Goal: Task Accomplishment & Management: Use online tool/utility

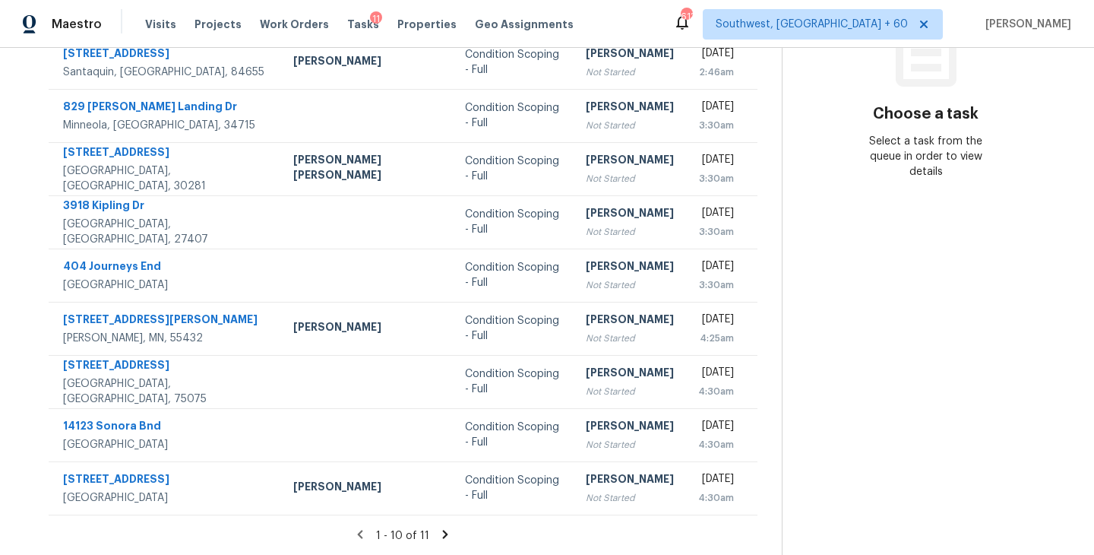
scroll to position [9, 0]
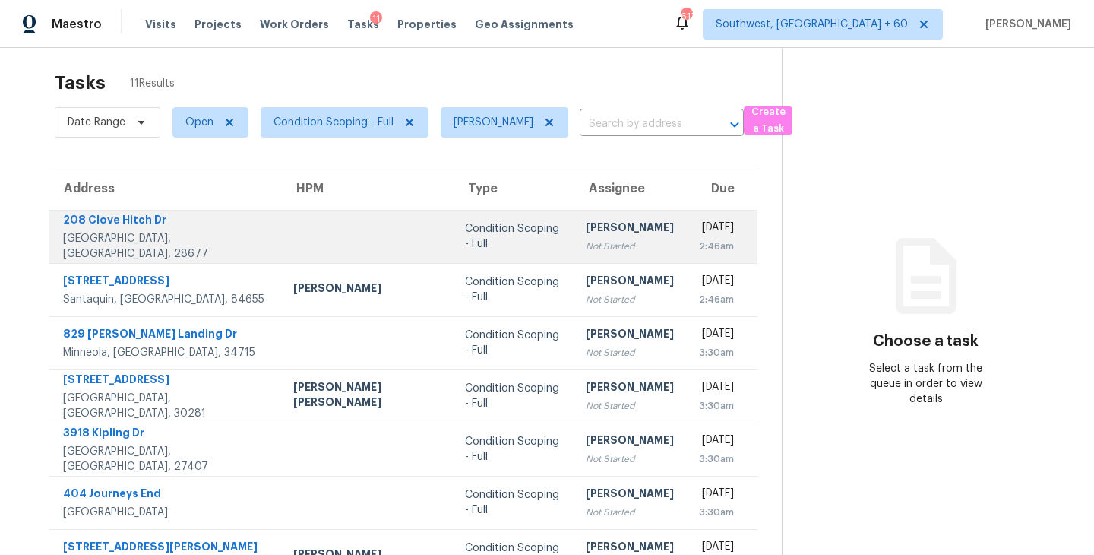
click at [586, 235] on div "[PERSON_NAME]" at bounding box center [630, 229] width 88 height 19
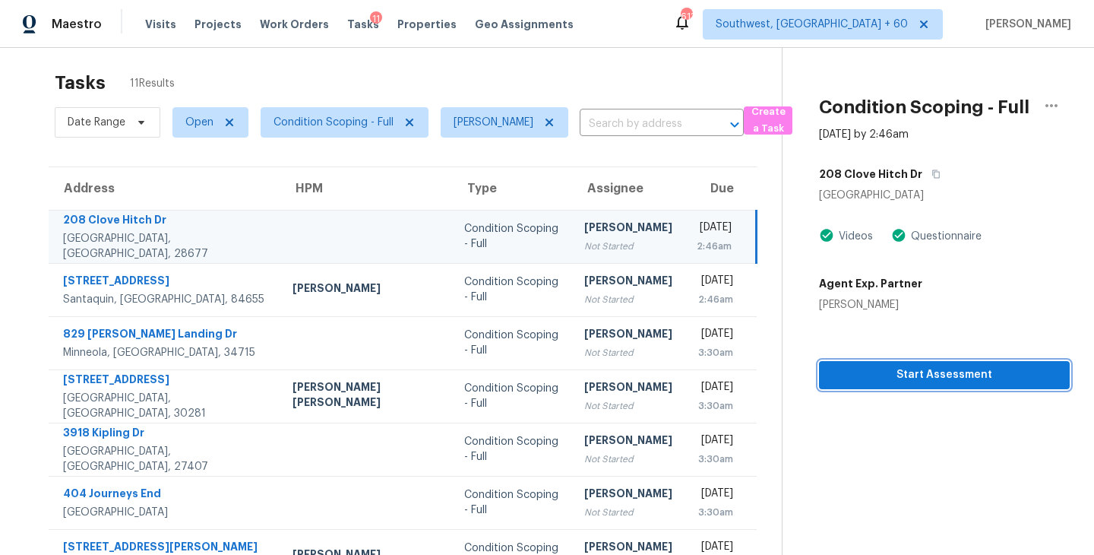
click at [900, 375] on span "Start Assessment" at bounding box center [944, 374] width 226 height 19
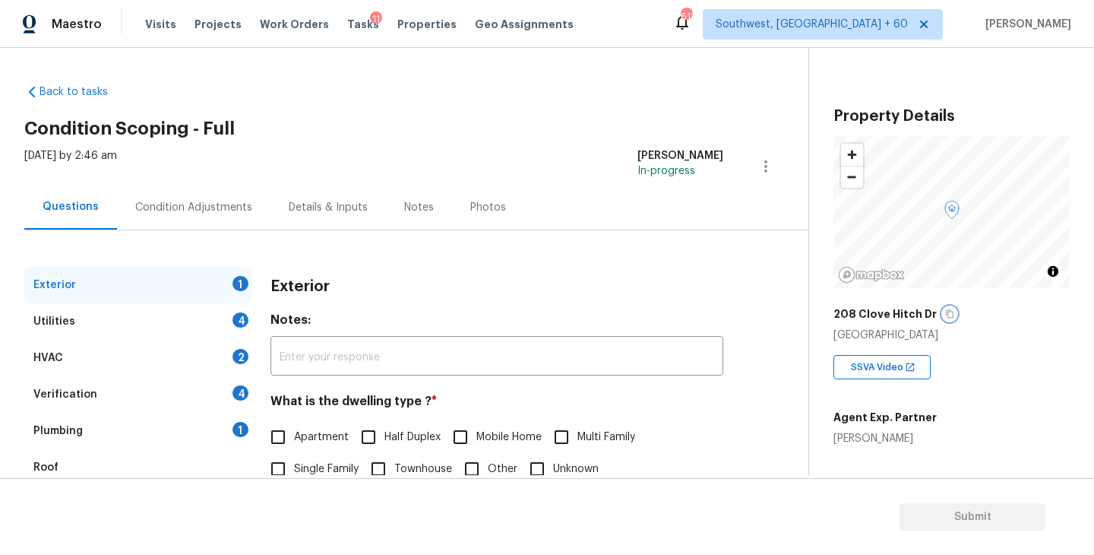
click at [945, 314] on icon "button" at bounding box center [949, 313] width 9 height 9
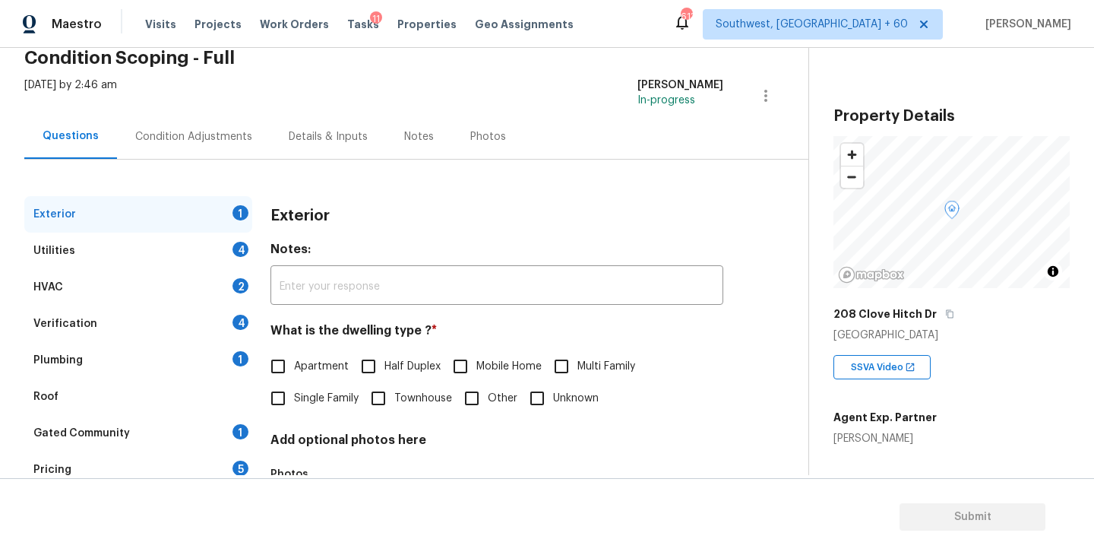
click at [331, 400] on span "Single Family" at bounding box center [326, 398] width 65 height 16
click at [294, 400] on input "Single Family" at bounding box center [278, 398] width 32 height 32
checkbox input "true"
click at [149, 239] on div "Utilities 4" at bounding box center [138, 250] width 228 height 36
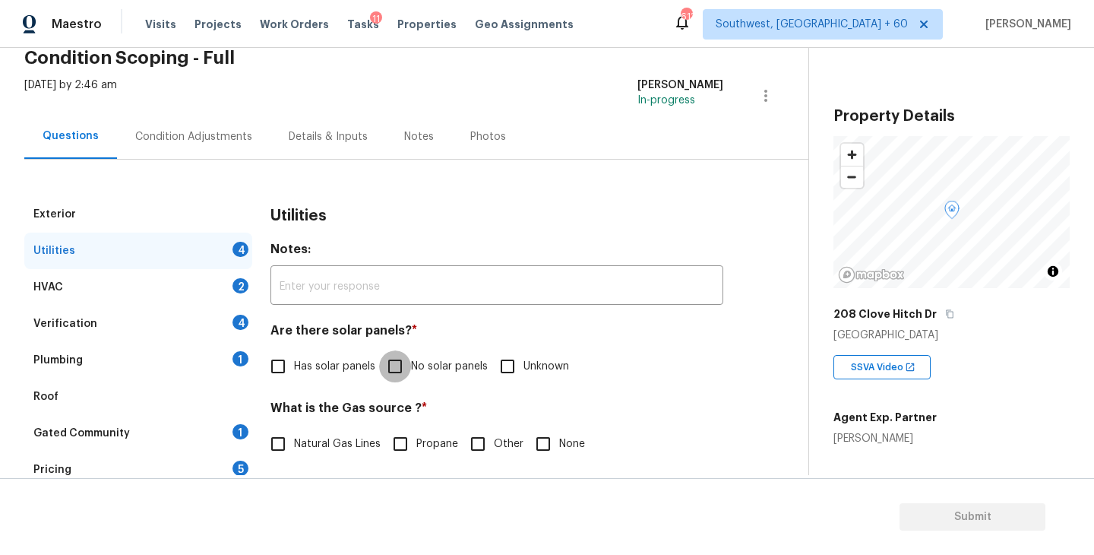
click at [409, 359] on input "No solar panels" at bounding box center [395, 366] width 32 height 32
checkbox input "true"
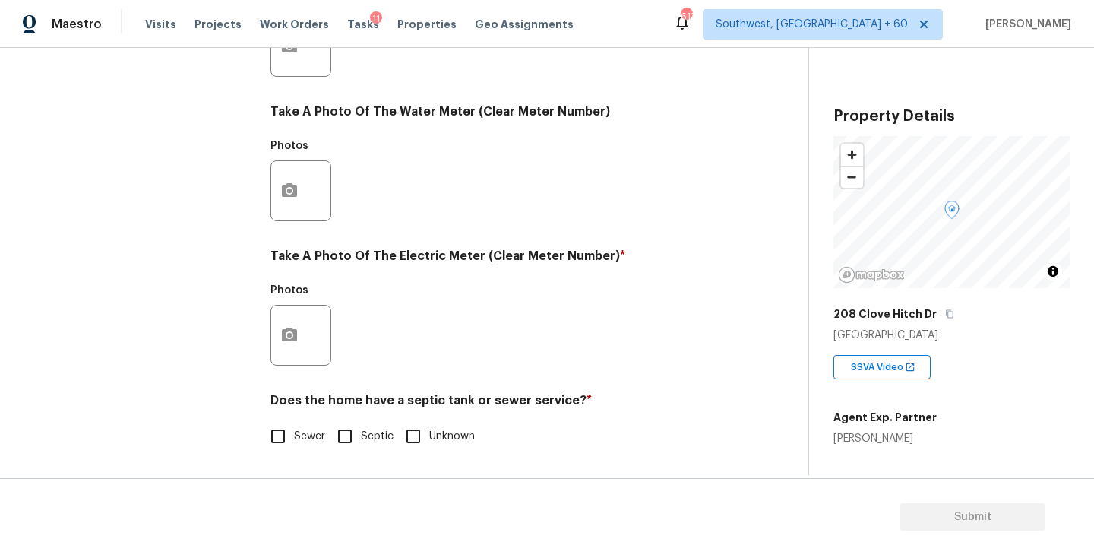
click at [304, 433] on span "Sewer" at bounding box center [309, 436] width 31 height 16
click at [294, 433] on input "Sewer" at bounding box center [278, 436] width 32 height 32
checkbox input "true"
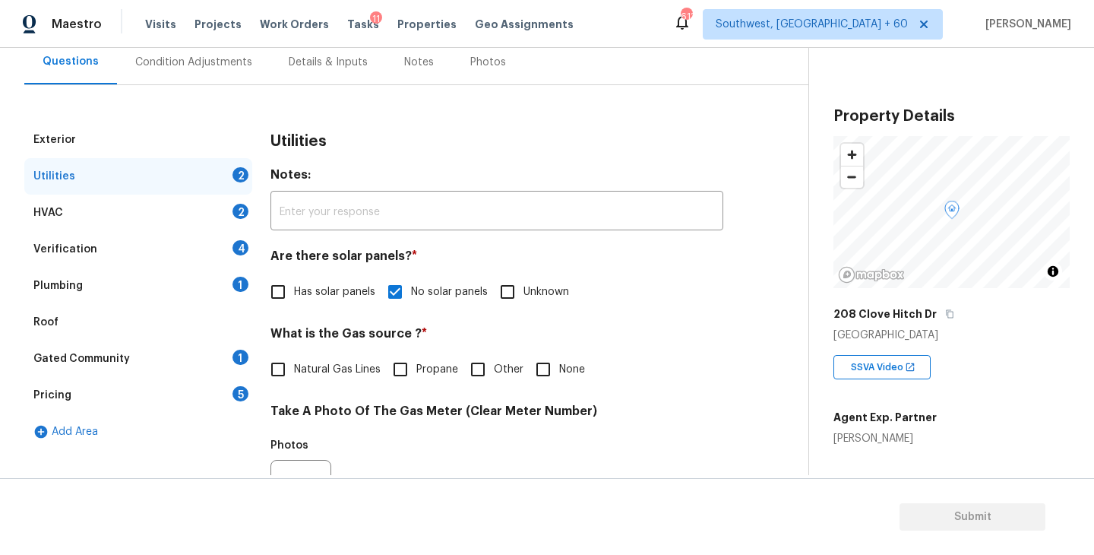
click at [179, 277] on div "Plumbing 1" at bounding box center [138, 285] width 228 height 36
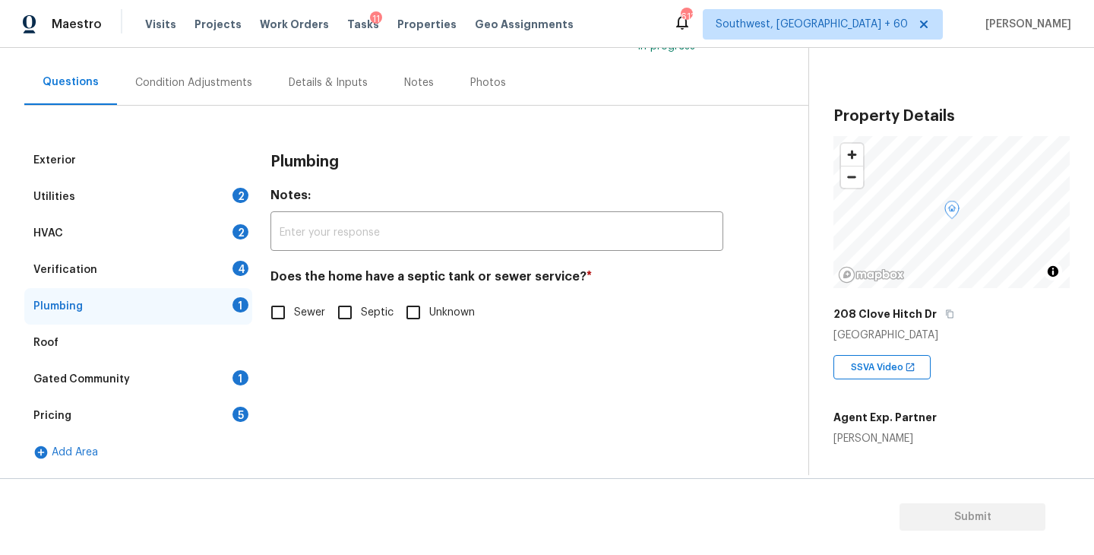
click at [280, 326] on input "Sewer" at bounding box center [278, 312] width 32 height 32
checkbox input "true"
click at [176, 389] on div "Gated Community 1" at bounding box center [138, 379] width 228 height 36
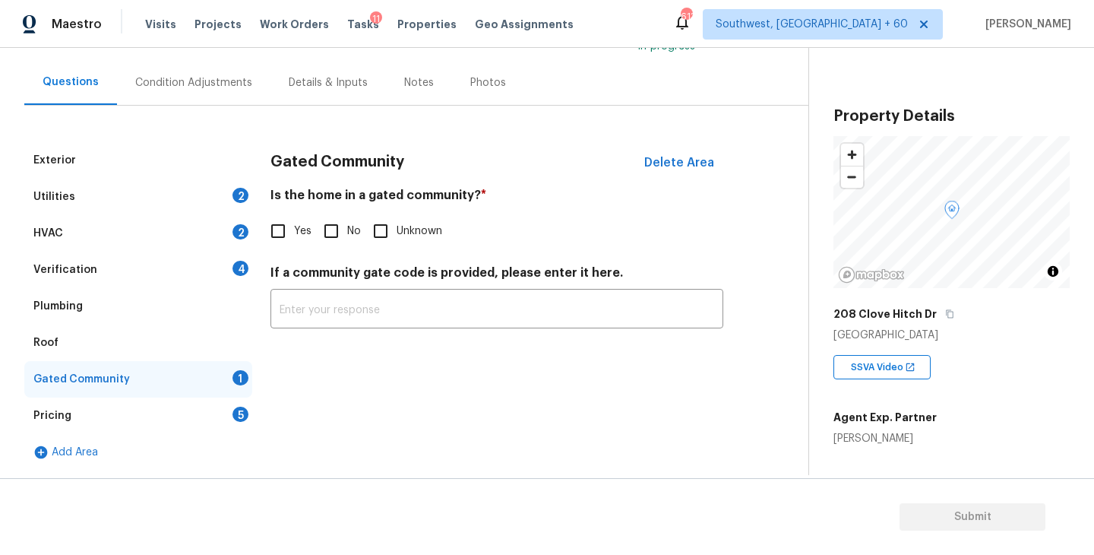
click at [321, 225] on input "No" at bounding box center [331, 231] width 32 height 32
checkbox input "true"
click at [223, 90] on div "Condition Adjustments" at bounding box center [193, 82] width 153 height 45
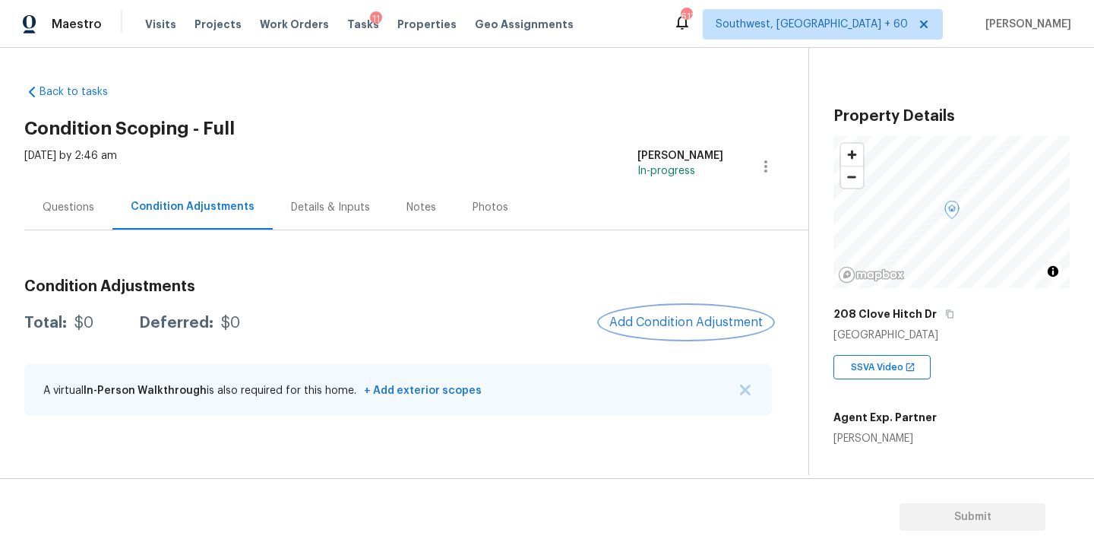
click at [678, 333] on button "Add Condition Adjustment" at bounding box center [686, 322] width 172 height 32
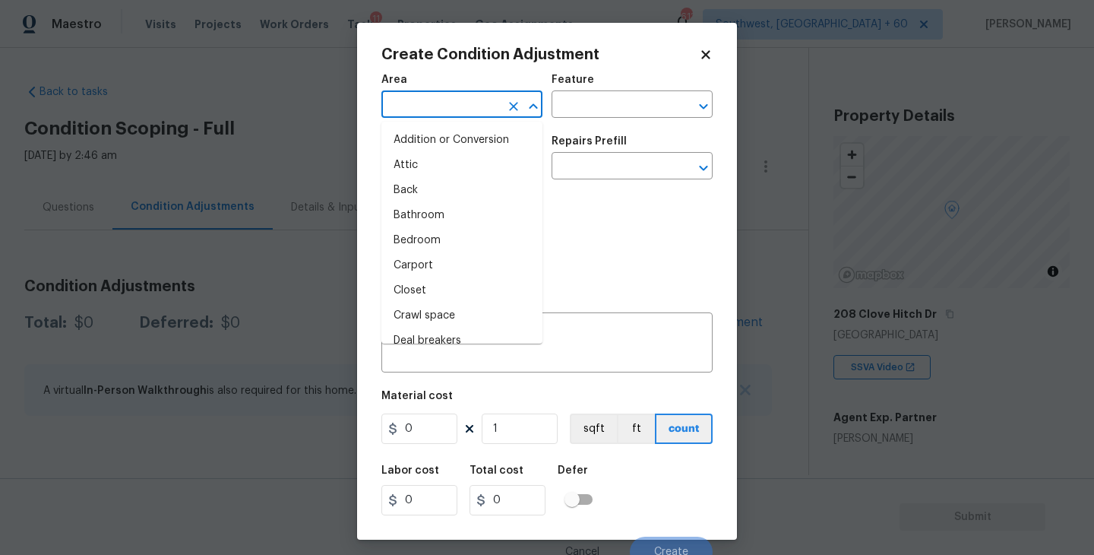
click at [449, 102] on input "text" at bounding box center [440, 106] width 119 height 24
type input "it"
type input "e"
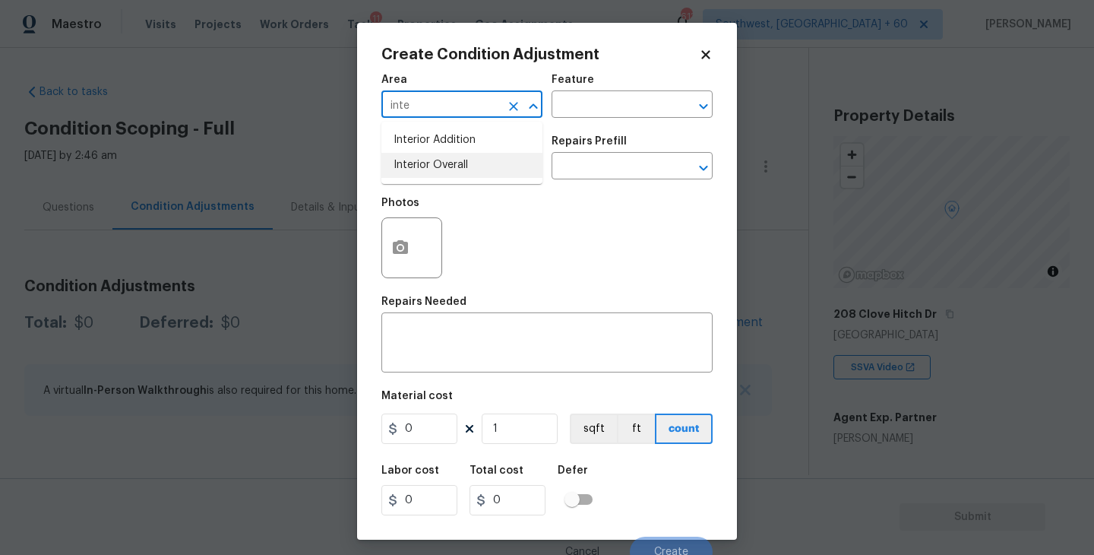
click at [455, 163] on li "Interior Overall" at bounding box center [461, 165] width 161 height 25
type input "Interior Overall"
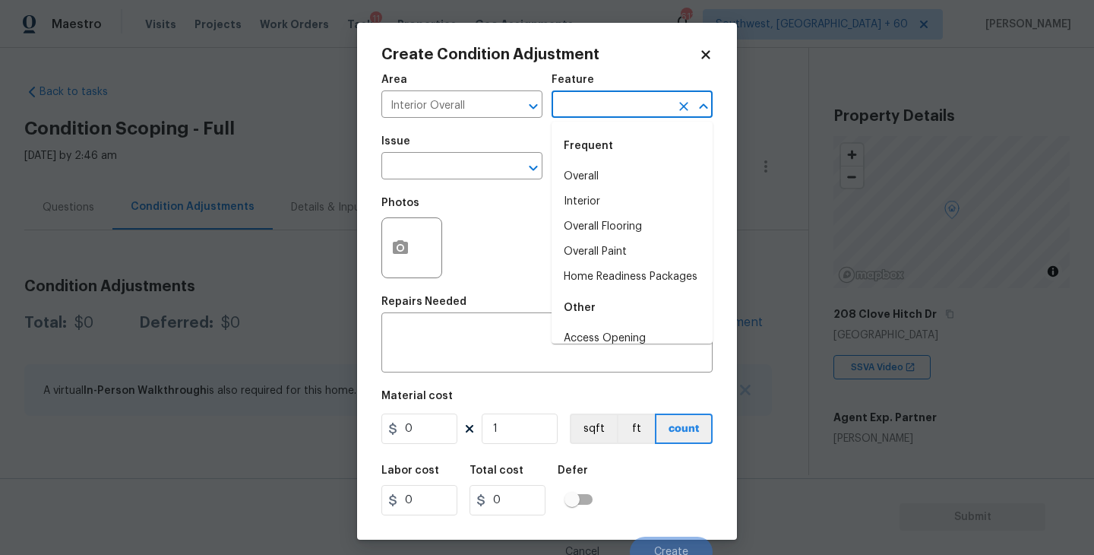
click at [603, 99] on input "text" at bounding box center [610, 106] width 119 height 24
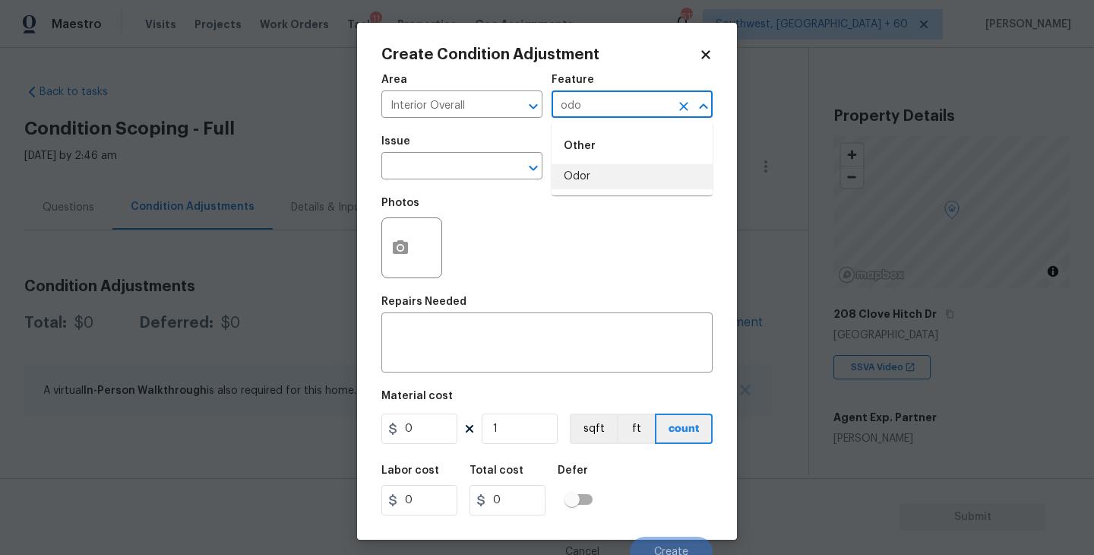
click at [593, 174] on li "Odor" at bounding box center [631, 176] width 161 height 25
click at [501, 175] on div "​" at bounding box center [461, 168] width 161 height 24
type input "Odor"
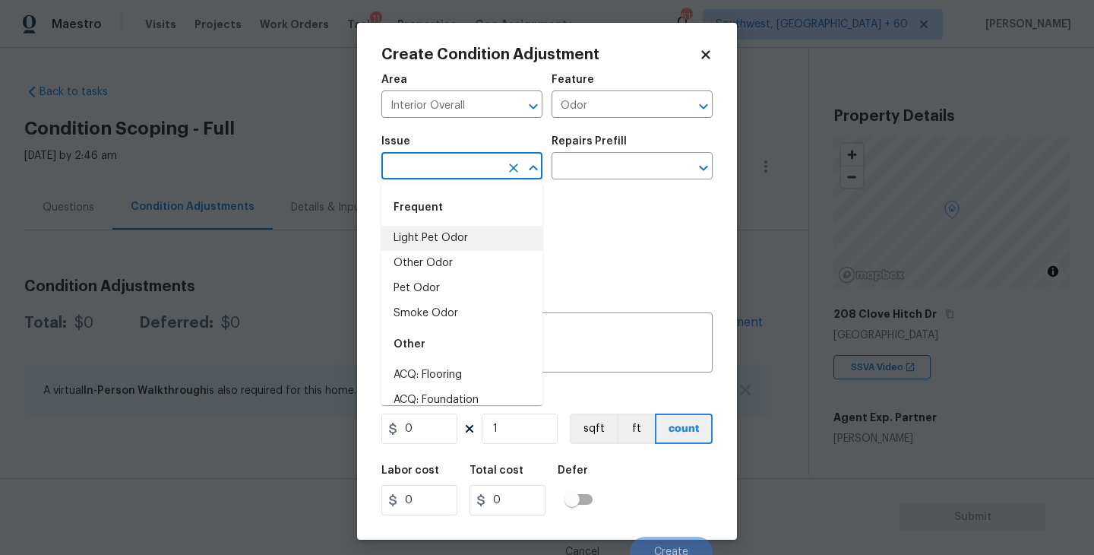
click at [468, 227] on li "Light Pet Odor" at bounding box center [461, 238] width 161 height 25
type input "Light Pet Odor"
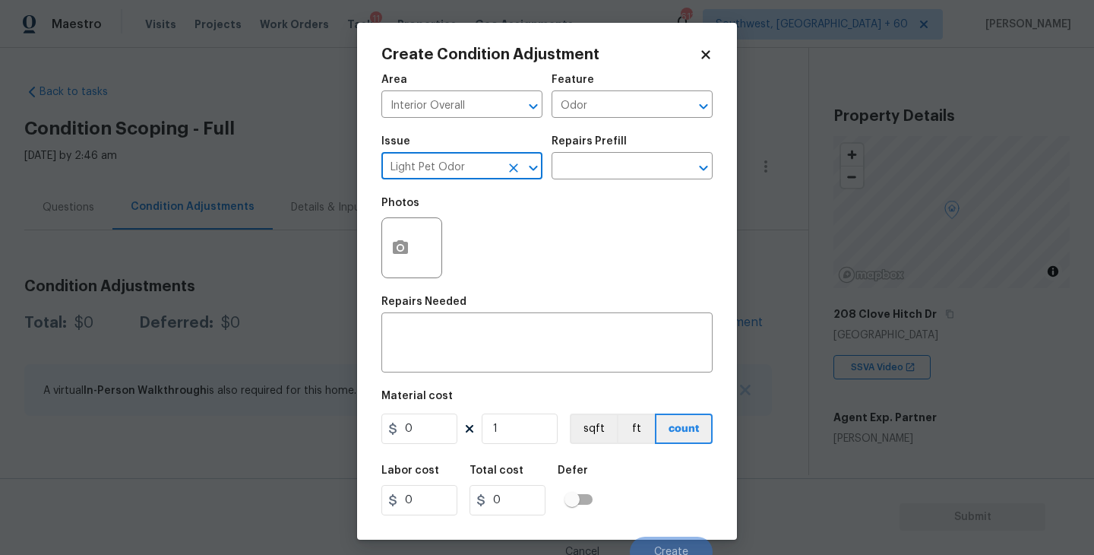
click at [572, 191] on div "Photos" at bounding box center [546, 237] width 331 height 99
click at [609, 180] on div "Issue Light Pet Odor ​ Repairs Prefill ​" at bounding box center [546, 158] width 331 height 62
click at [648, 160] on input "text" at bounding box center [610, 168] width 119 height 24
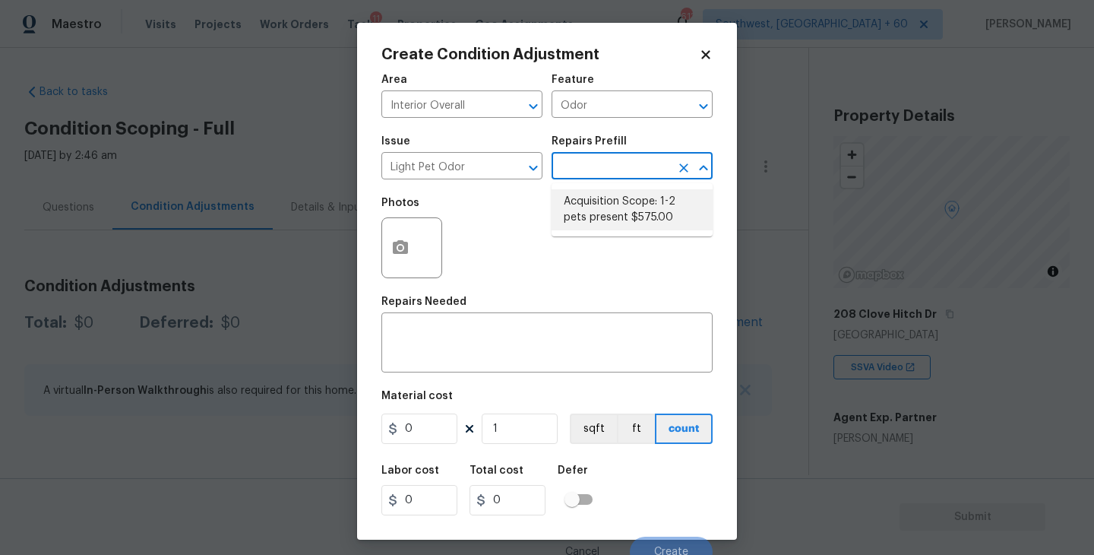
click at [655, 210] on li "Acquisition Scope: 1-2 pets present $575.00" at bounding box center [631, 209] width 161 height 41
type textarea "Acquisition Scope: 1-2 pets present"
type input "575"
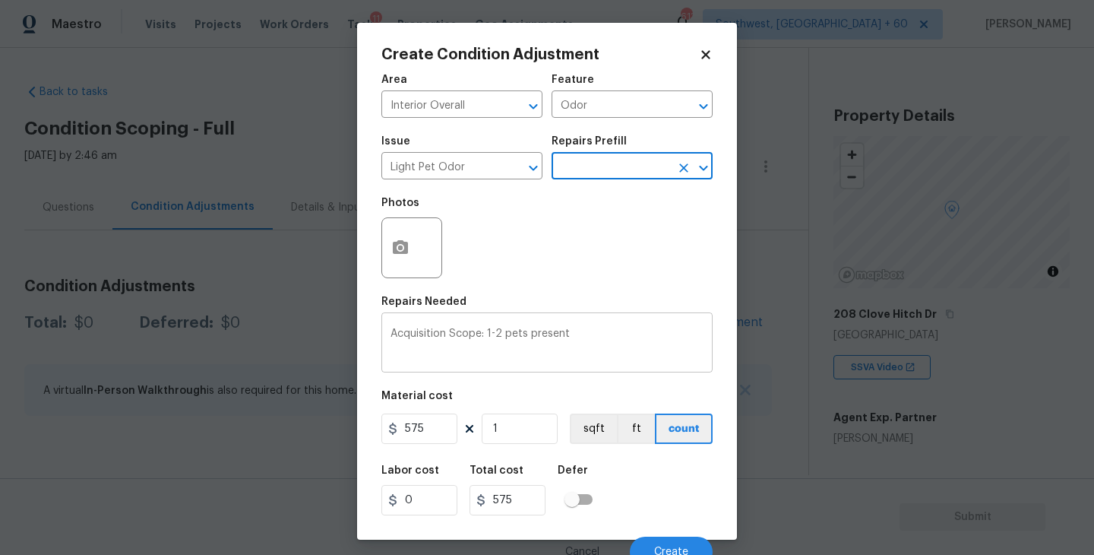
scroll to position [13, 0]
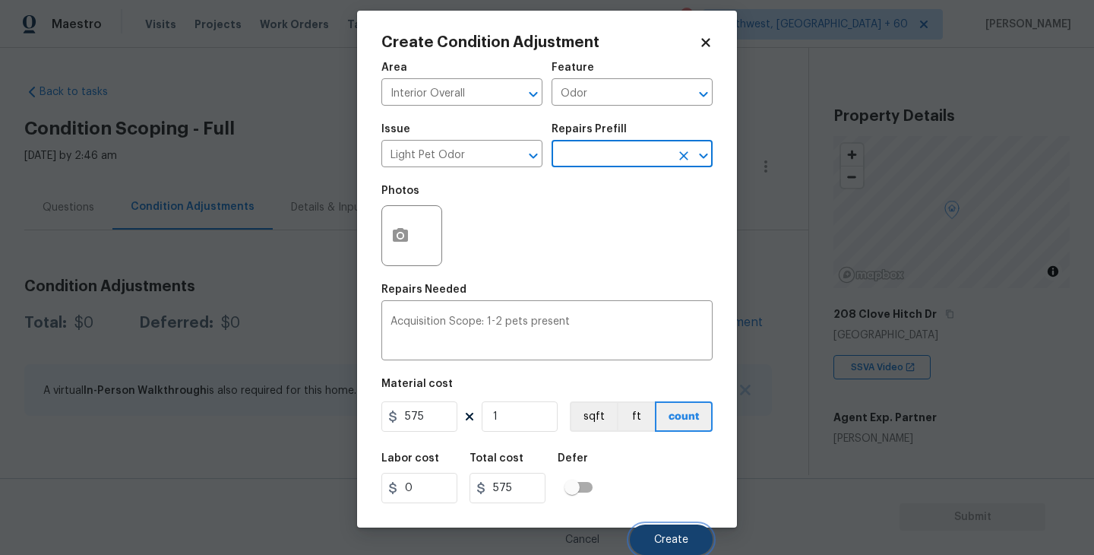
click at [662, 534] on span "Create" at bounding box center [671, 539] width 34 height 11
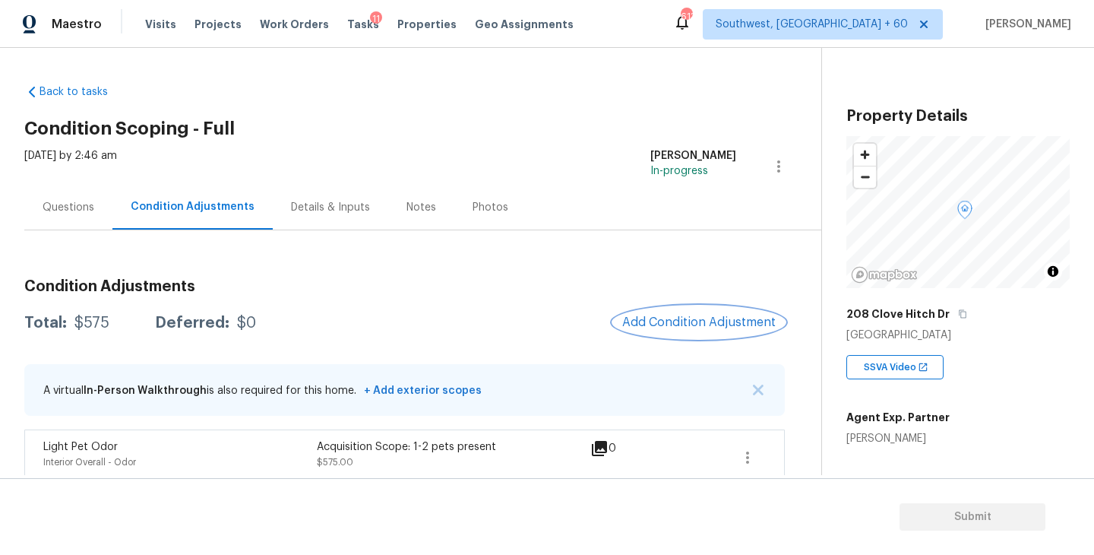
scroll to position [15, 0]
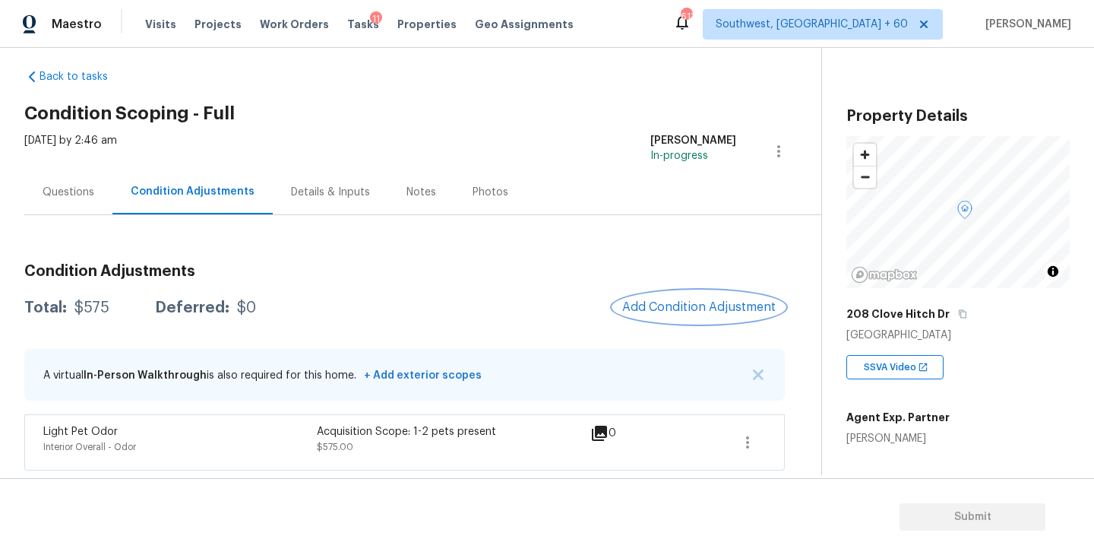
click at [684, 312] on span "Add Condition Adjustment" at bounding box center [698, 307] width 153 height 14
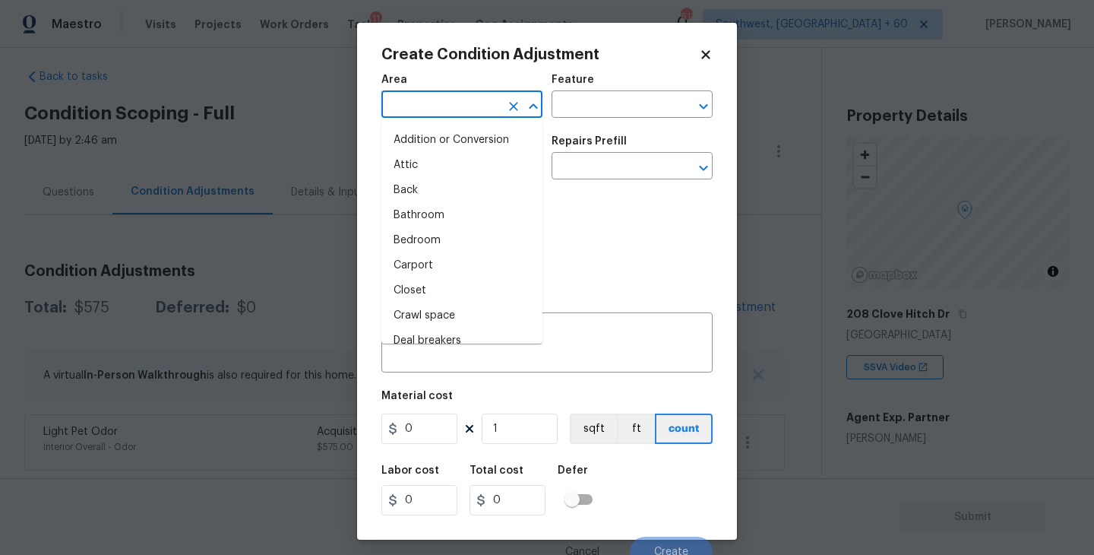
click at [435, 110] on input "text" at bounding box center [440, 106] width 119 height 24
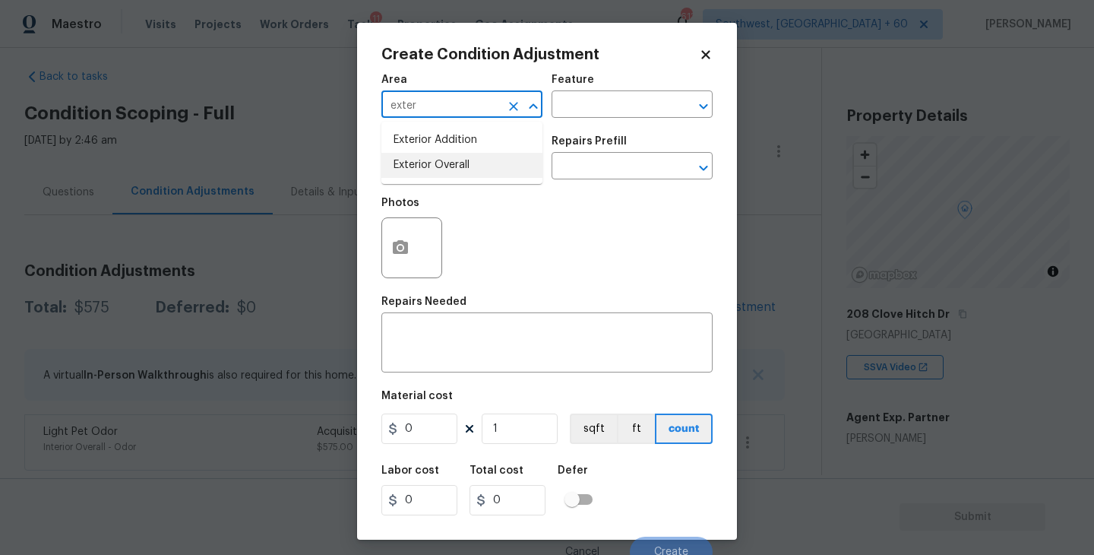
click at [445, 165] on li "Exterior Overall" at bounding box center [461, 165] width 161 height 25
type input "Exterior Overall"
click at [571, 122] on div "Area Exterior Overall ​ Feature ​" at bounding box center [546, 96] width 331 height 62
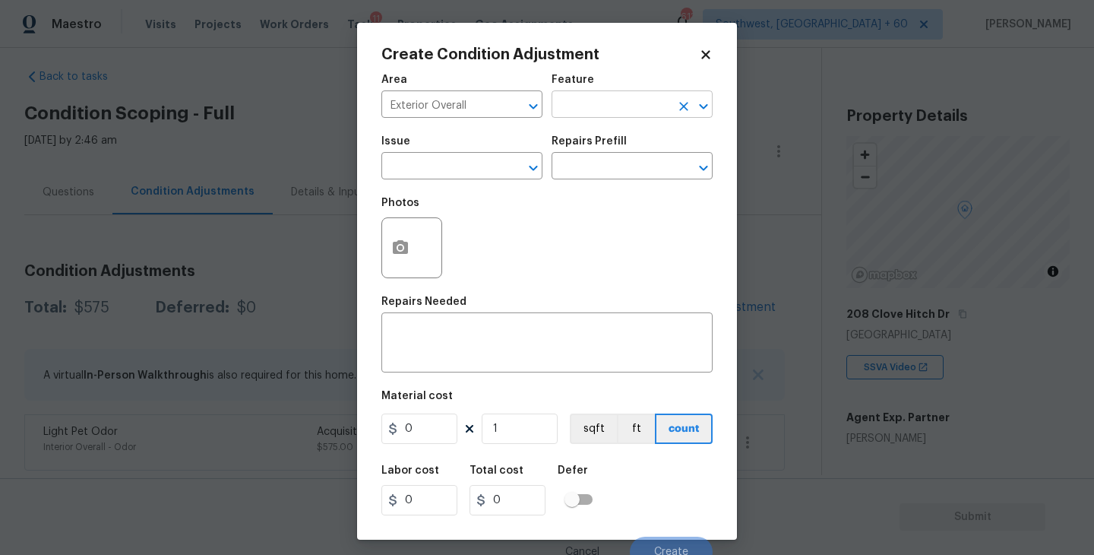
click at [585, 109] on input "text" at bounding box center [610, 106] width 119 height 24
click at [587, 175] on li "Siding" at bounding box center [631, 176] width 161 height 25
type input "Siding"
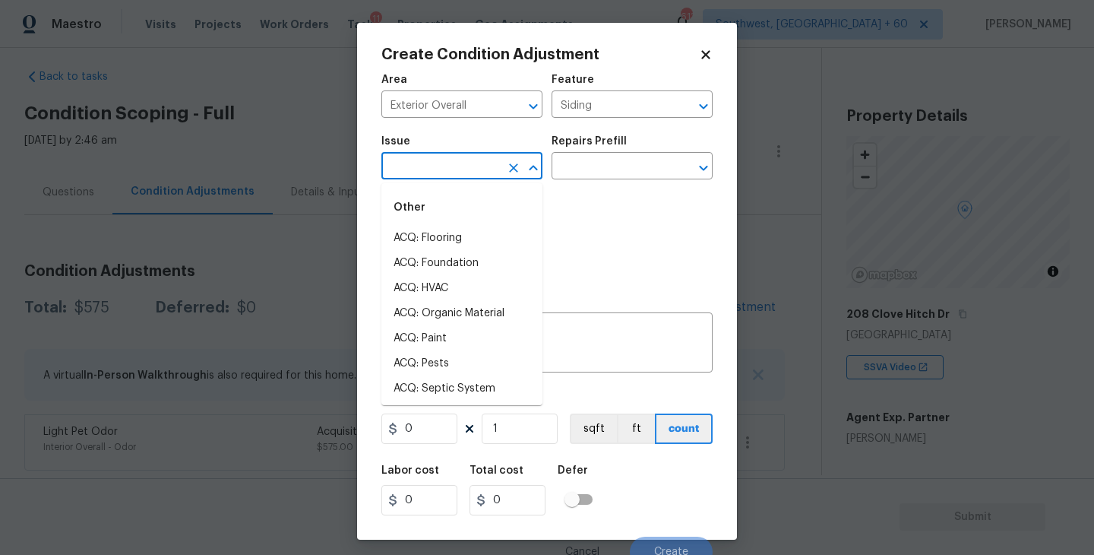
click at [487, 175] on input "text" at bounding box center [440, 168] width 119 height 24
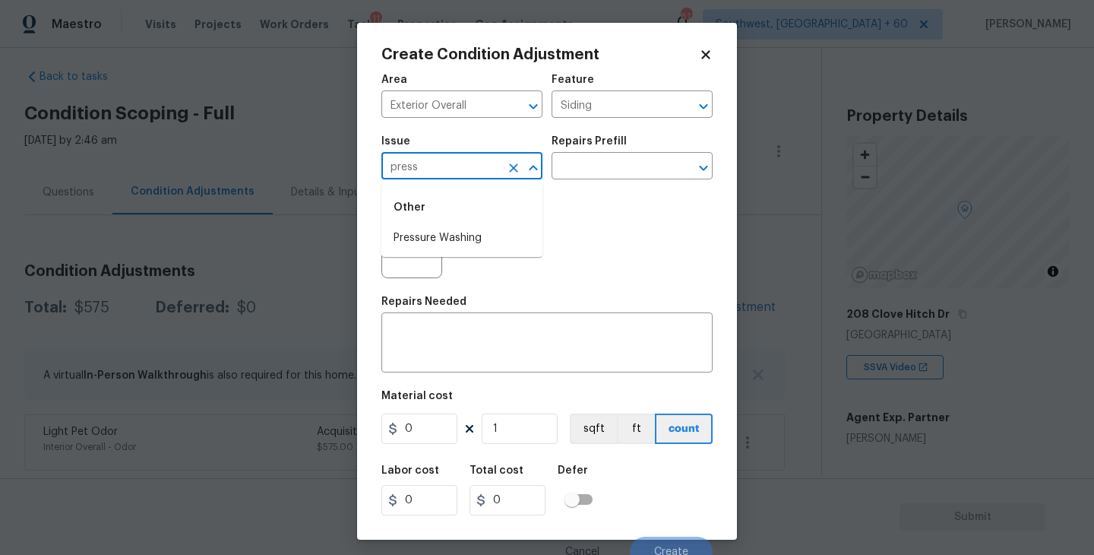
click at [474, 214] on div "Other" at bounding box center [461, 207] width 161 height 36
click at [469, 241] on li "Pressure Washing" at bounding box center [461, 238] width 161 height 25
type input "Pressure Washing"
click at [572, 202] on div "Photos" at bounding box center [546, 237] width 331 height 99
click at [614, 168] on input "text" at bounding box center [610, 168] width 119 height 24
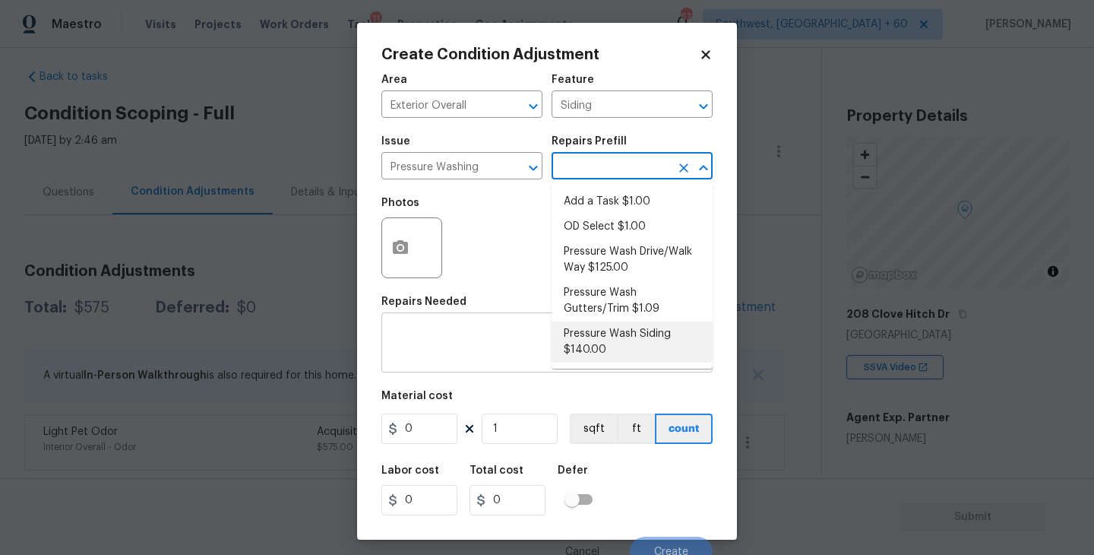
click at [599, 339] on li "Pressure Wash Siding $140.00" at bounding box center [631, 341] width 161 height 41
type textarea "Protect areas as needed for pressure washing. Pressure wash the siding on the h…"
type input "140"
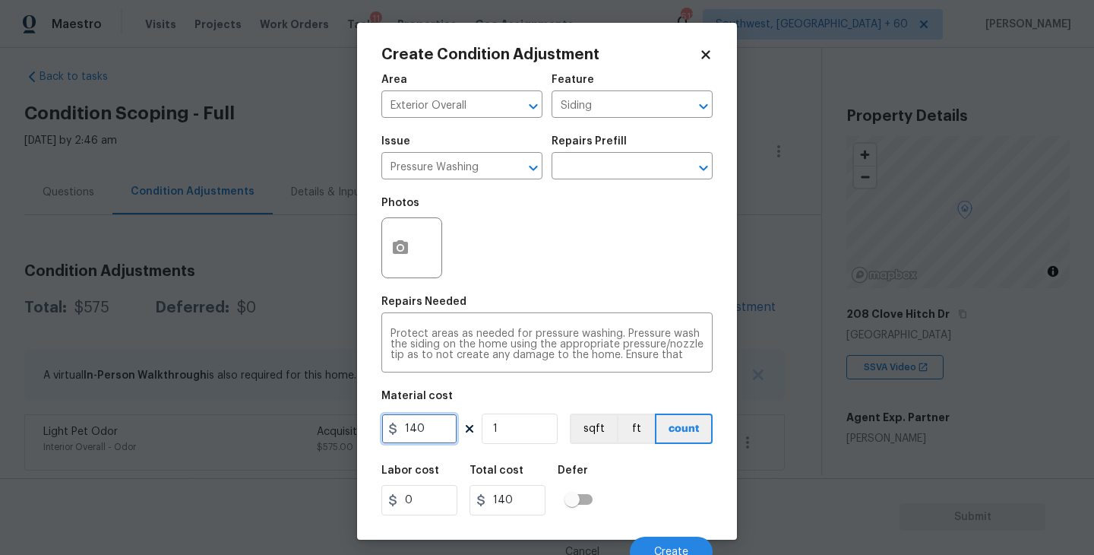
click at [412, 432] on input "140" at bounding box center [419, 428] width 76 height 30
drag, startPoint x: 454, startPoint y: 421, endPoint x: 283, endPoint y: 438, distance: 171.8
click at [283, 438] on div "Create Condition Adjustment Area Exterior Overall ​ Feature Siding ​ Issue Pres…" at bounding box center [547, 277] width 1094 height 555
type input "200"
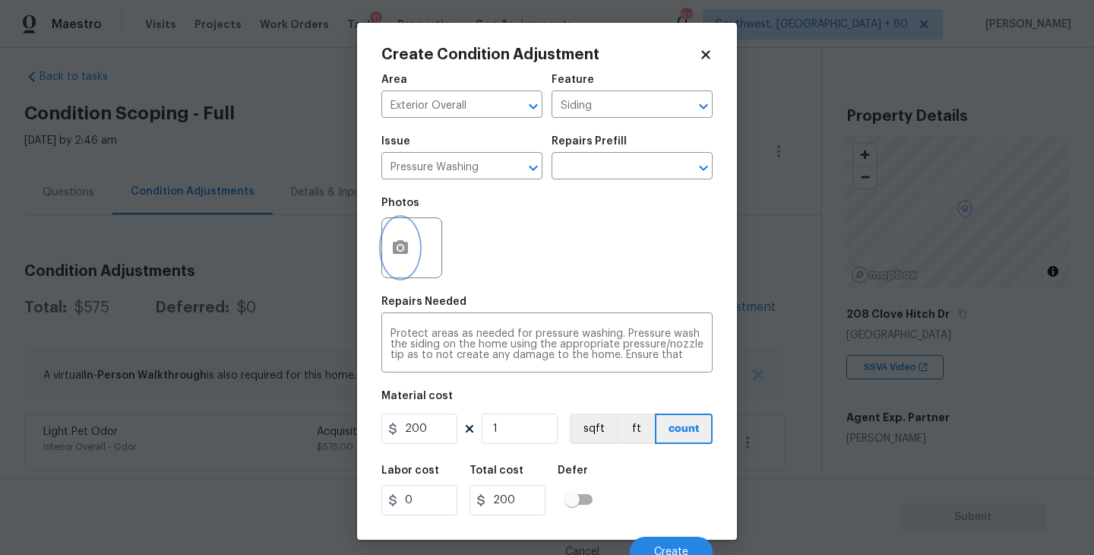
click at [410, 248] on button "button" at bounding box center [400, 247] width 36 height 59
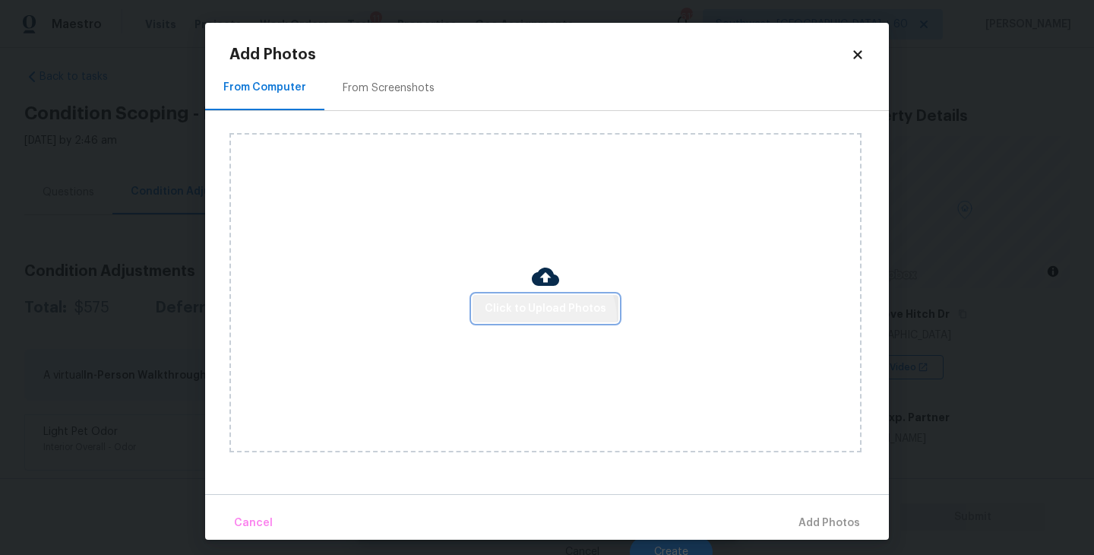
click at [542, 319] on button "Click to Upload Photos" at bounding box center [545, 309] width 146 height 28
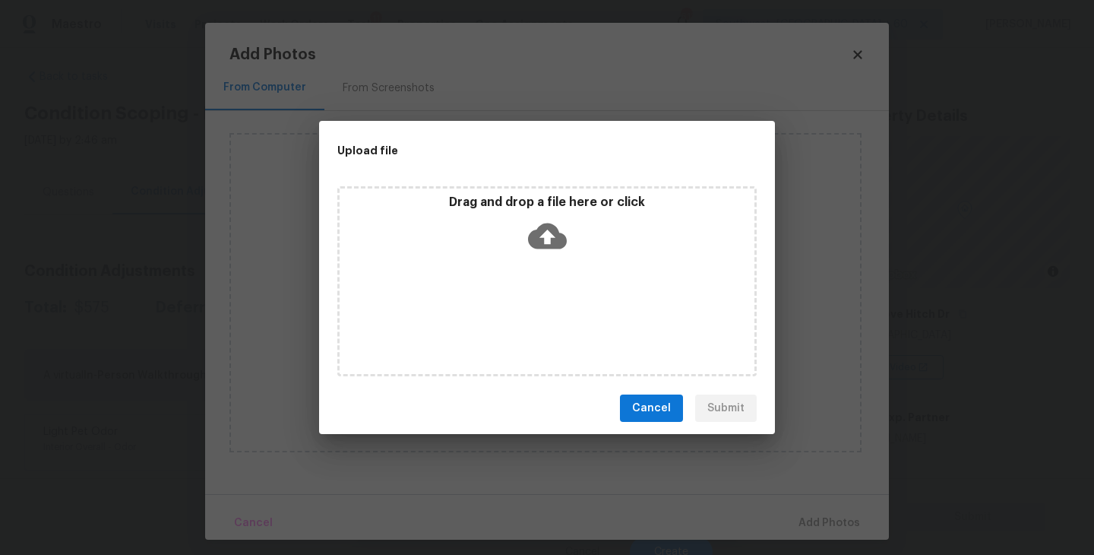
click at [546, 299] on div "Drag and drop a file here or click" at bounding box center [546, 281] width 419 height 190
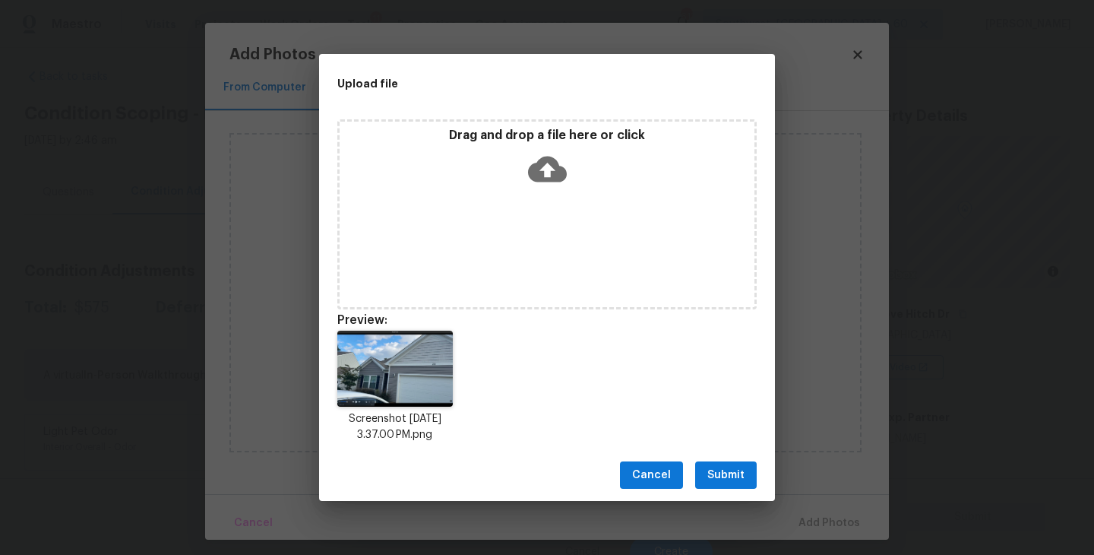
click at [732, 463] on button "Submit" at bounding box center [726, 475] width 62 height 28
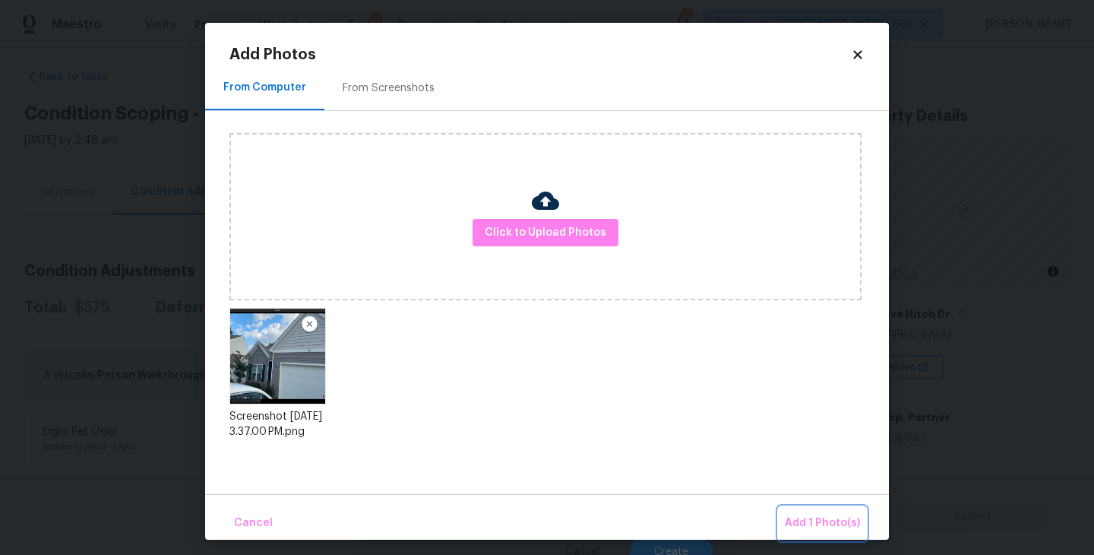
click at [806, 513] on button "Add 1 Photo(s)" at bounding box center [822, 523] width 87 height 33
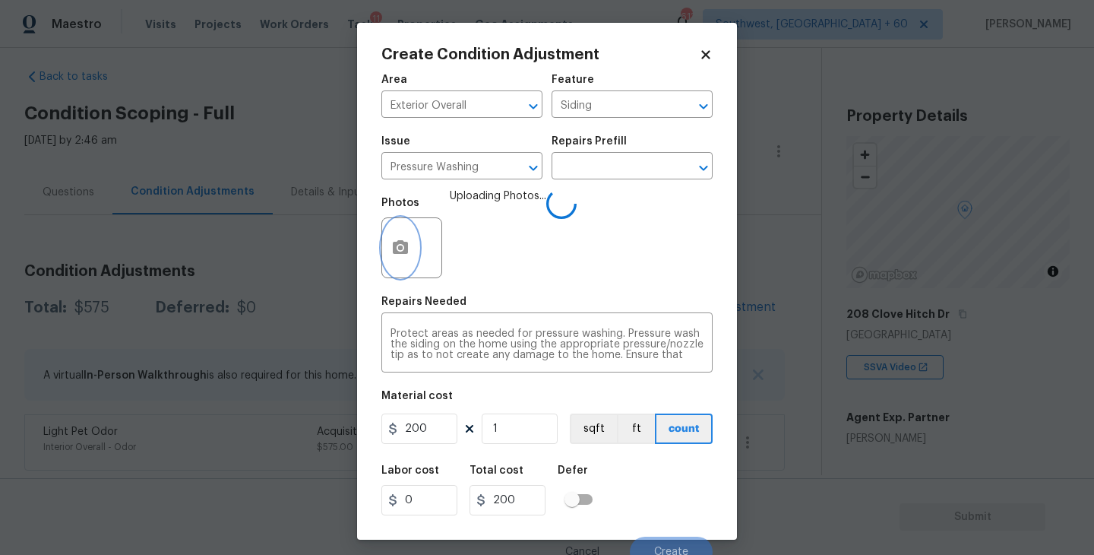
scroll to position [13, 0]
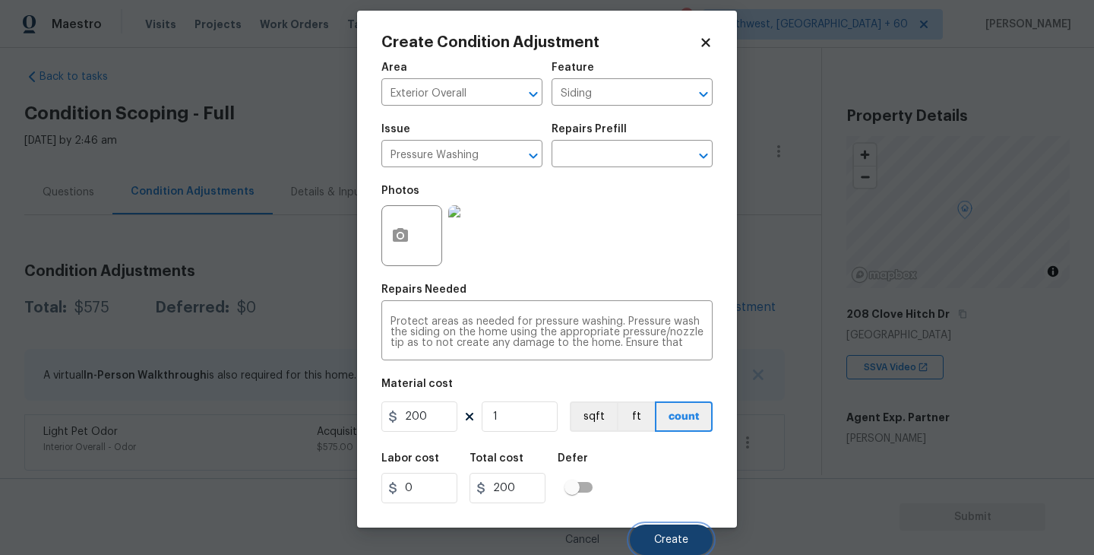
click at [667, 537] on span "Create" at bounding box center [671, 539] width 34 height 11
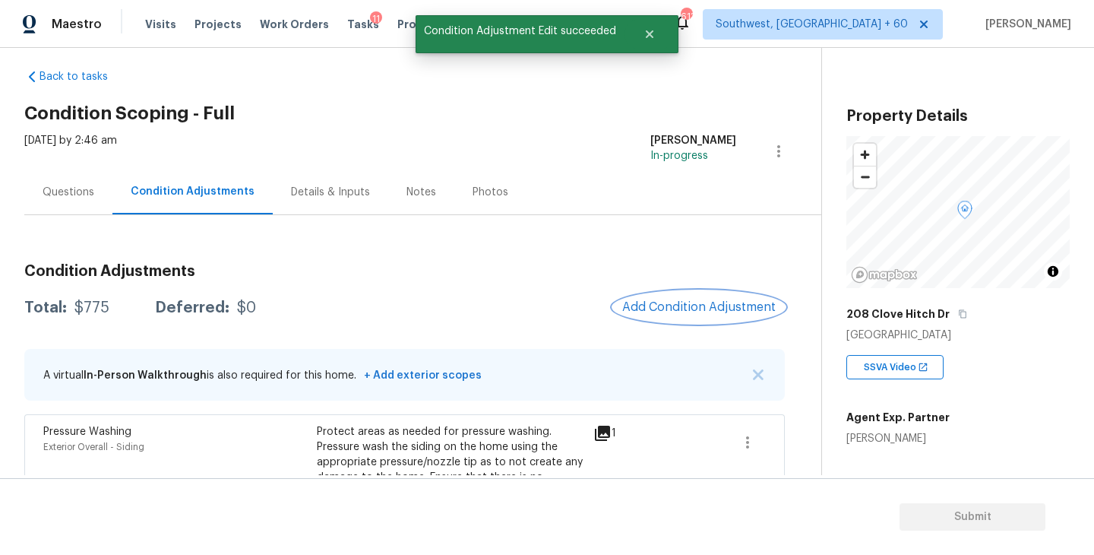
scroll to position [156, 0]
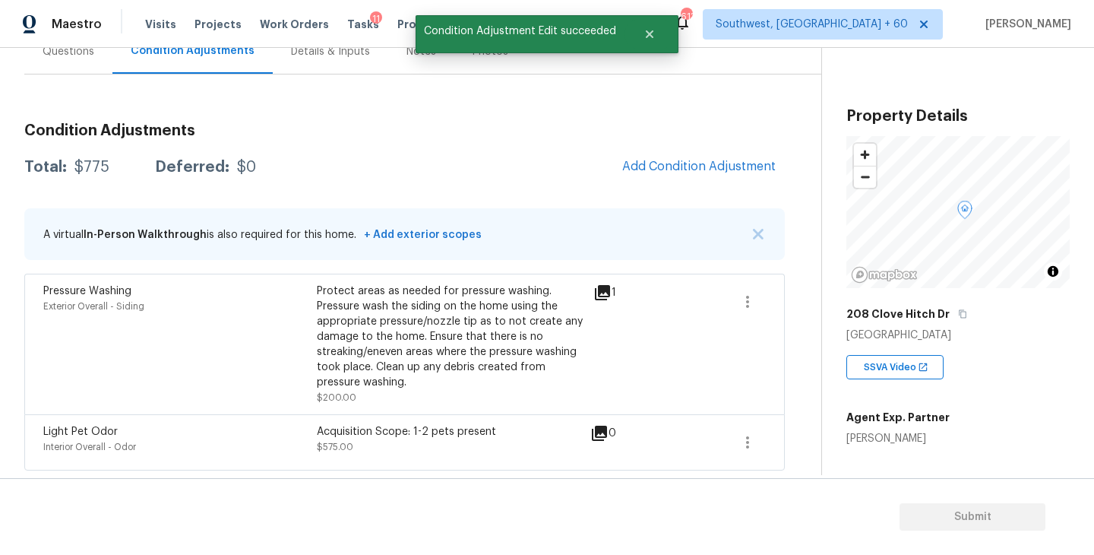
click at [675, 186] on div "Condition Adjustments Total: $775 Deferred: $0 Add Condition Adjustment A virtu…" at bounding box center [404, 290] width 760 height 359
click at [686, 166] on span "Add Condition Adjustment" at bounding box center [698, 167] width 153 height 14
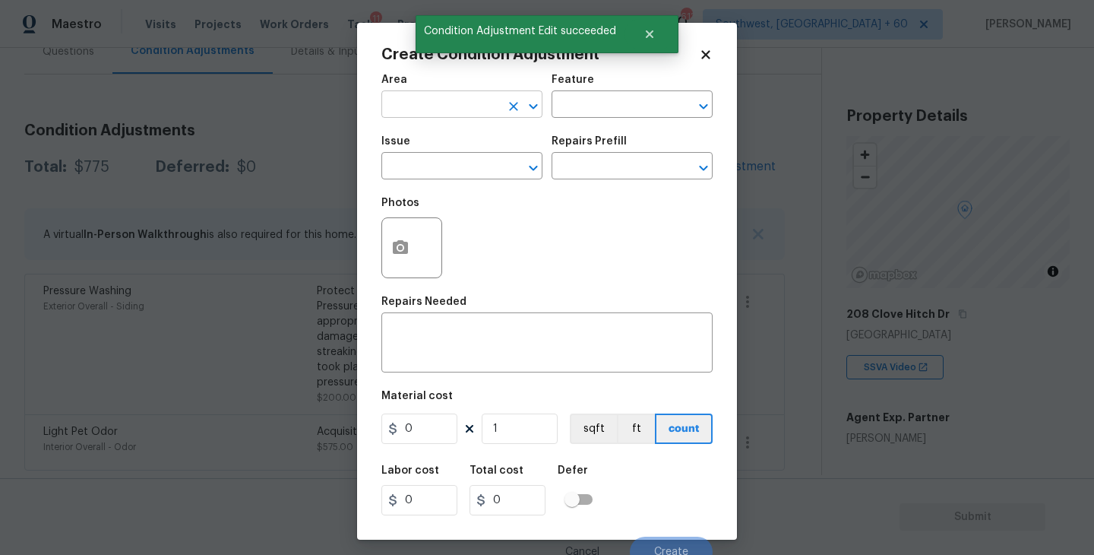
click at [441, 116] on input "text" at bounding box center [440, 106] width 119 height 24
click at [455, 169] on li "Exterior Overall" at bounding box center [461, 165] width 161 height 25
type input "Exterior Overall"
click at [588, 100] on input "text" at bounding box center [610, 106] width 119 height 24
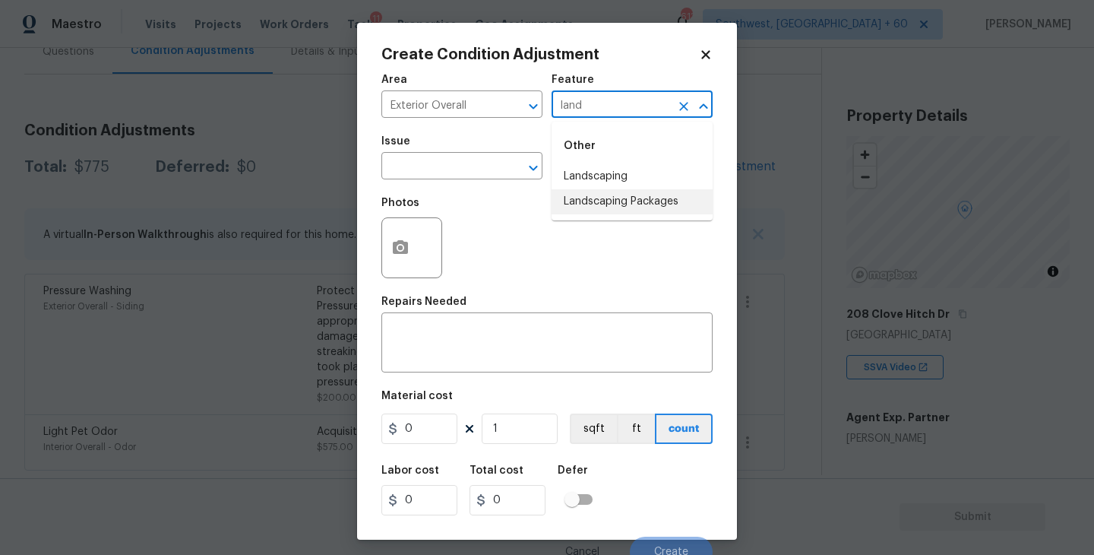
click at [597, 207] on li "Landscaping Packages" at bounding box center [631, 201] width 161 height 25
type input "Landscaping Packages"
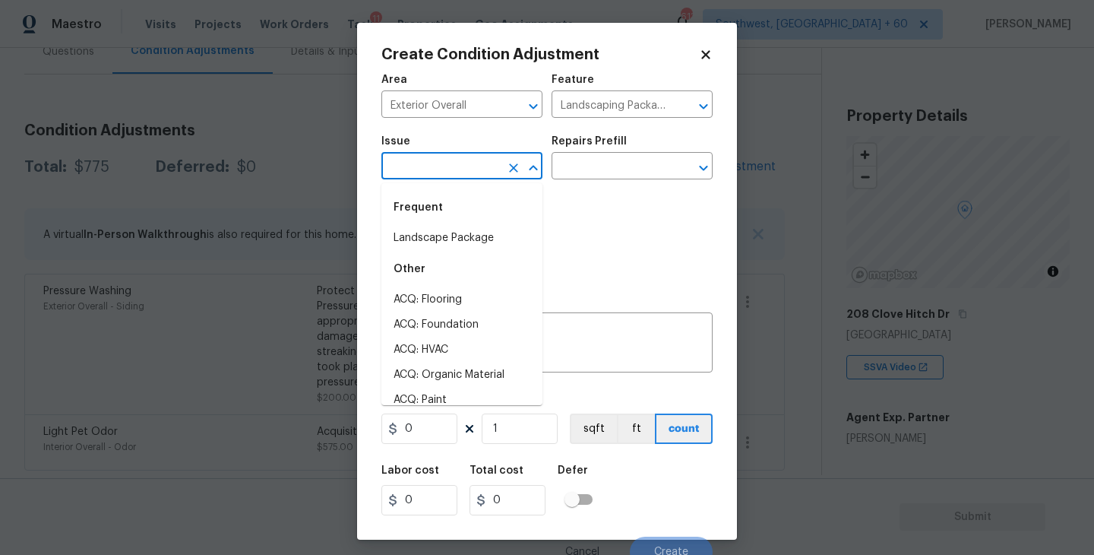
click at [465, 163] on input "text" at bounding box center [440, 168] width 119 height 24
click at [466, 237] on li "Landscape Package" at bounding box center [461, 238] width 161 height 25
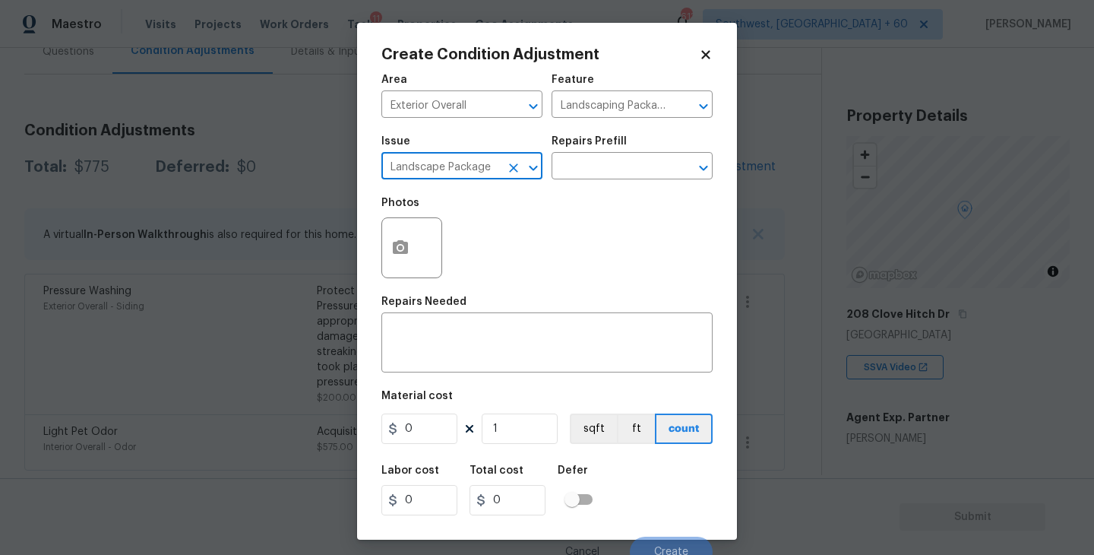
type input "Landscape Package"
click at [561, 190] on div "Photos" at bounding box center [546, 237] width 331 height 99
click at [595, 171] on input "text" at bounding box center [610, 168] width 119 height 24
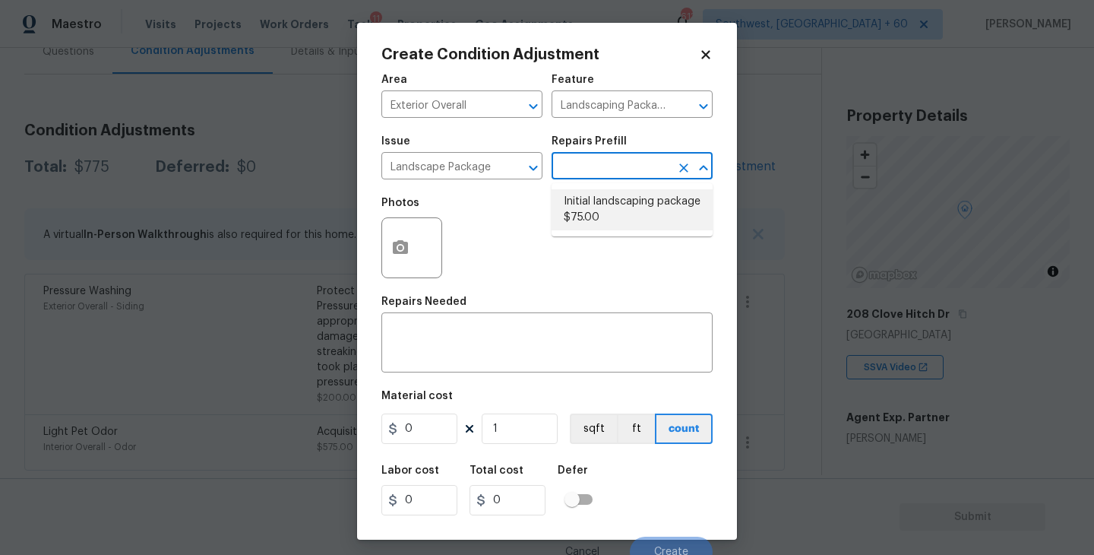
click at [596, 197] on li "Initial landscaping package $75.00" at bounding box center [631, 209] width 161 height 41
type input "Home Readiness Packages"
type textarea "Mowing of grass up to 6" in height. Mow, edge along driveways & sidewalks, trim…"
type input "75"
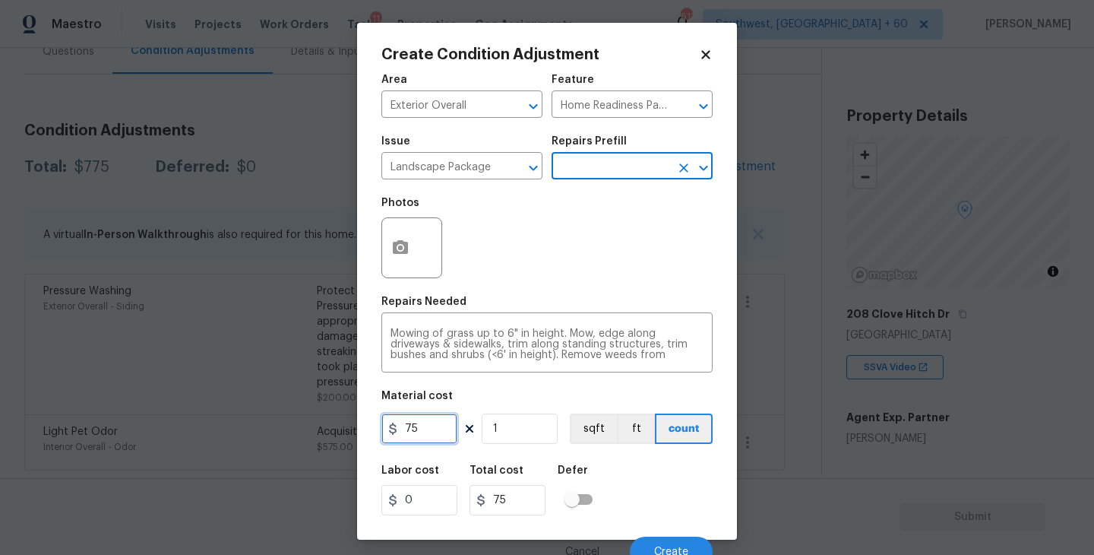
drag, startPoint x: 425, startPoint y: 423, endPoint x: 310, endPoint y: 432, distance: 115.1
click at [310, 432] on div "Create Condition Adjustment Area Exterior Overall ​ Feature Home Readiness Pack…" at bounding box center [547, 277] width 1094 height 555
type input "300"
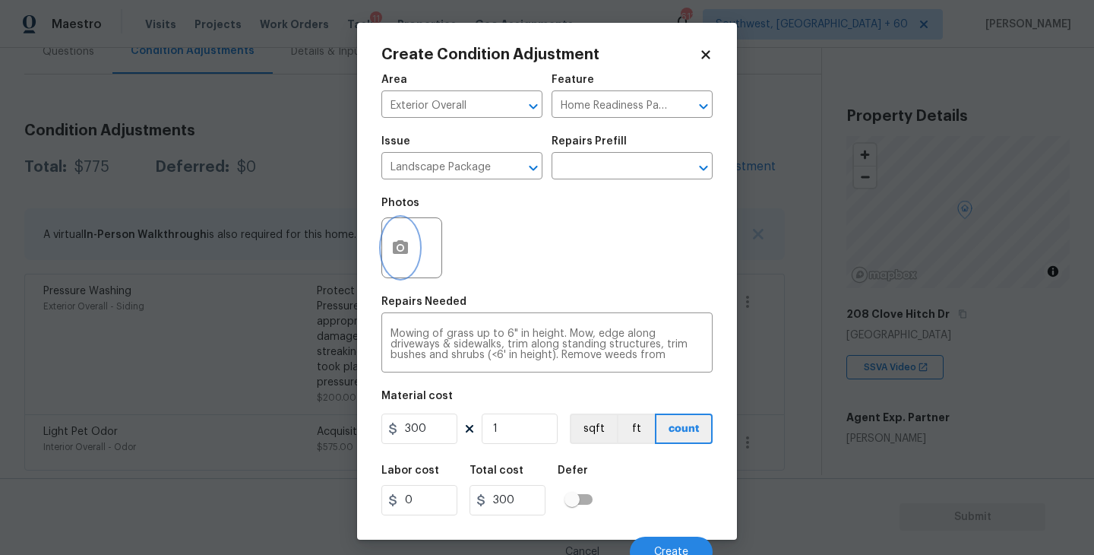
click at [409, 254] on icon "button" at bounding box center [400, 248] width 18 height 18
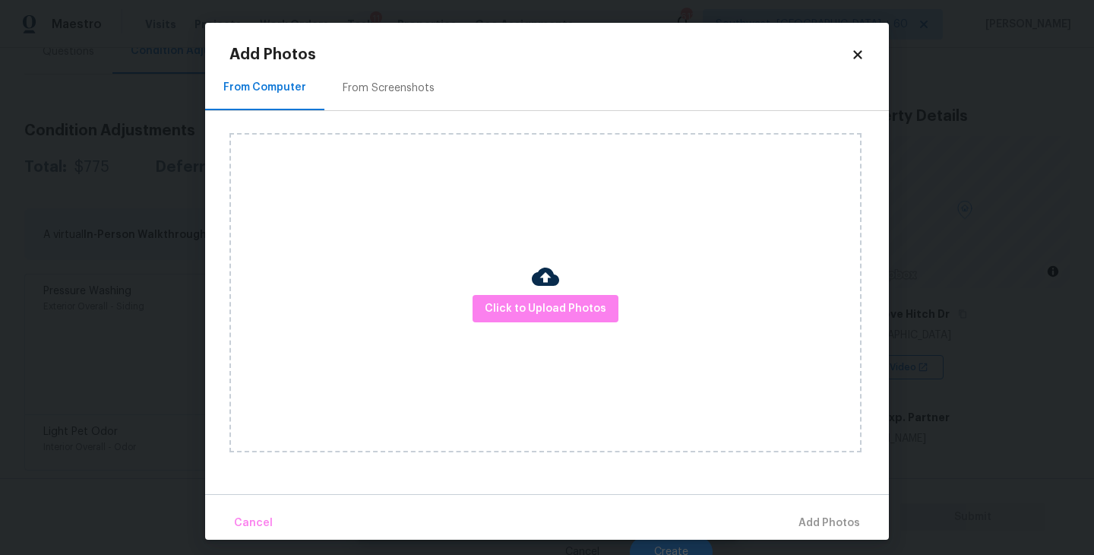
click at [530, 286] on div "Click to Upload Photos" at bounding box center [545, 292] width 632 height 319
click at [545, 295] on button "Click to Upload Photos" at bounding box center [545, 309] width 146 height 28
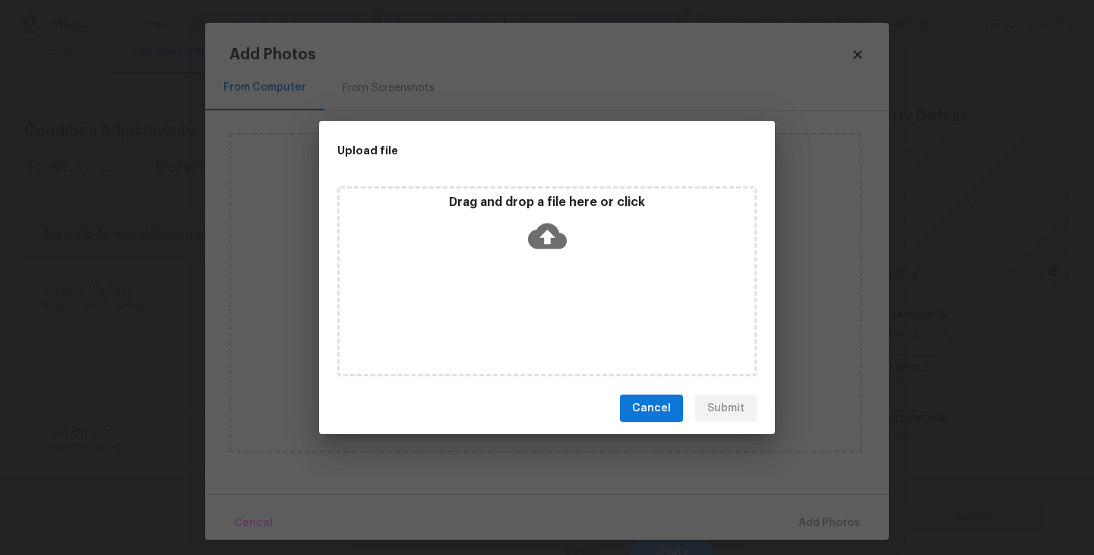
click at [546, 258] on div "Drag and drop a file here or click" at bounding box center [546, 281] width 419 height 190
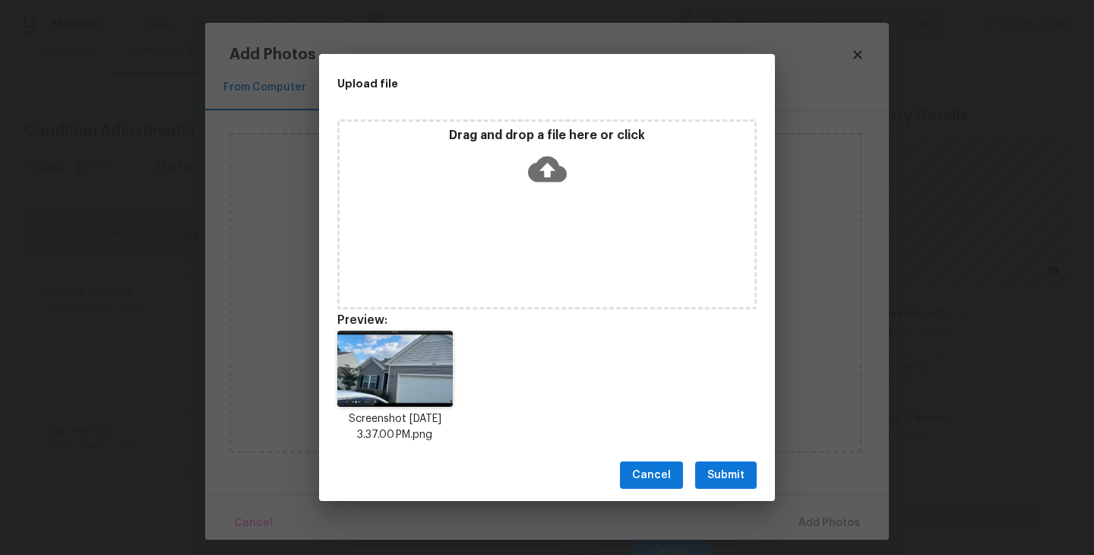
click at [713, 472] on span "Submit" at bounding box center [725, 475] width 37 height 19
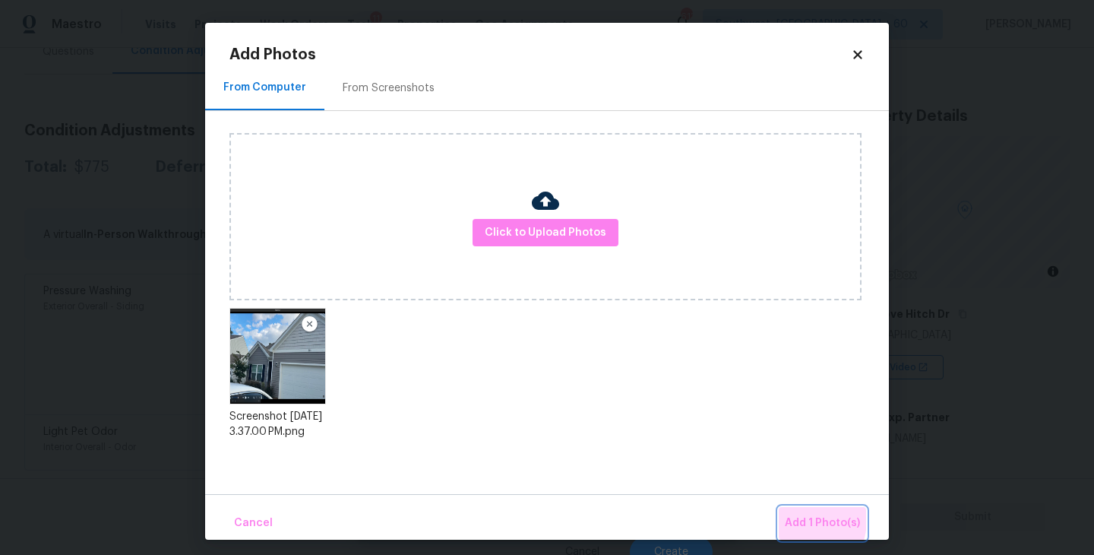
click at [799, 520] on span "Add 1 Photo(s)" at bounding box center [822, 523] width 75 height 19
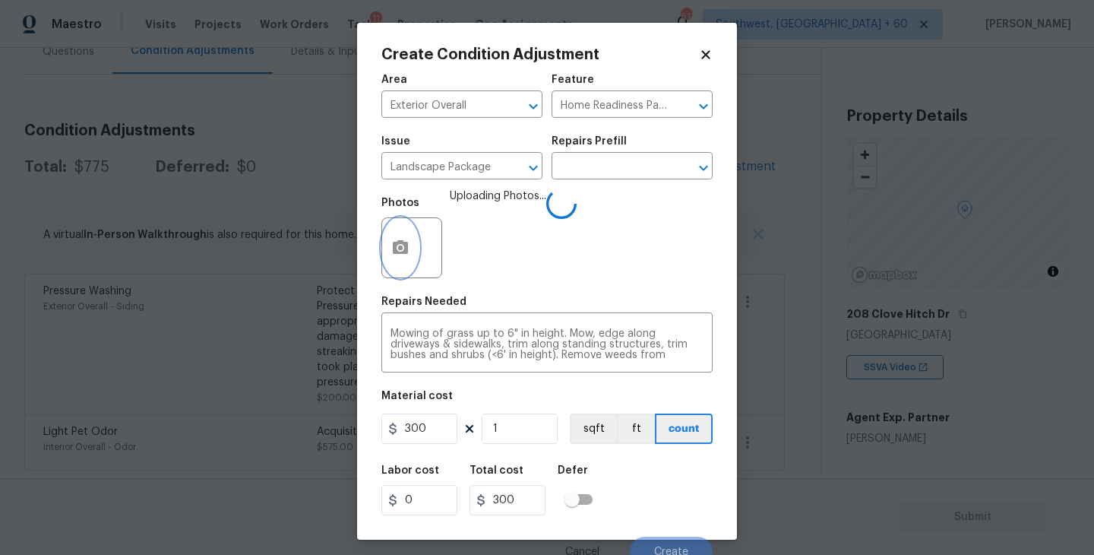
scroll to position [13, 0]
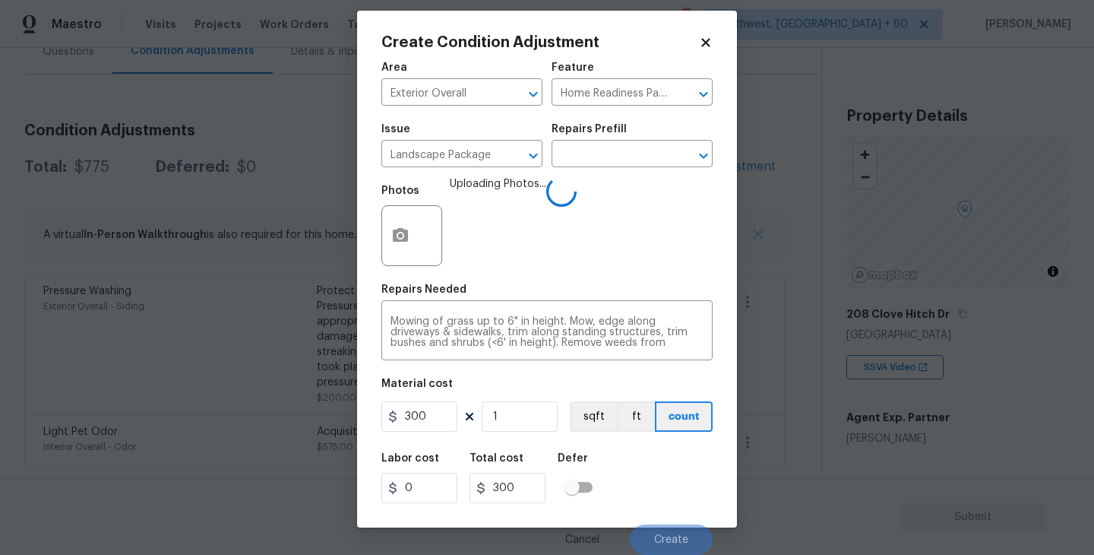
click at [677, 453] on div "Labor cost 0 Total cost 300 Defer" at bounding box center [546, 478] width 331 height 68
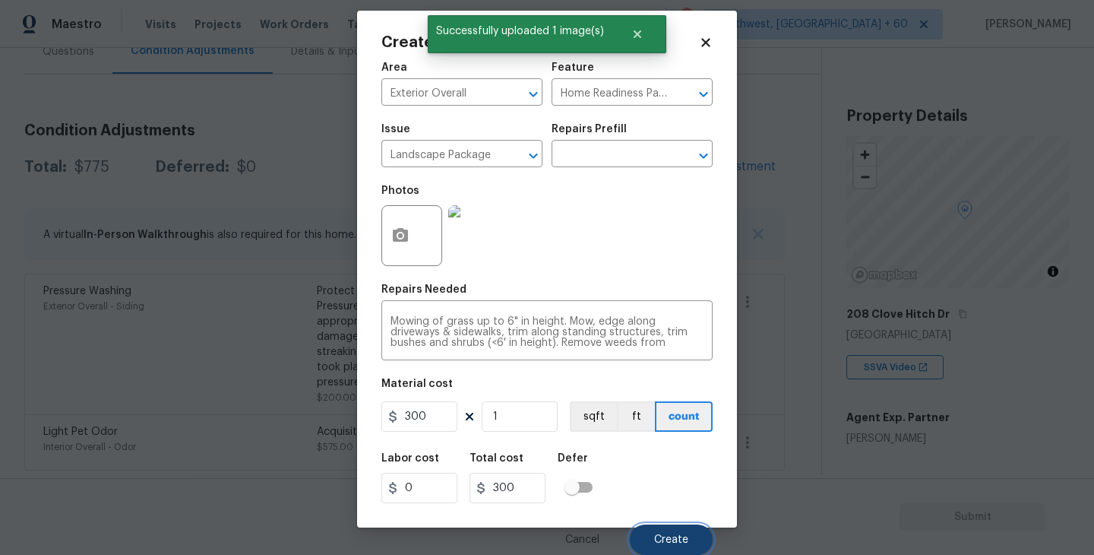
click at [684, 545] on button "Create" at bounding box center [671, 539] width 83 height 30
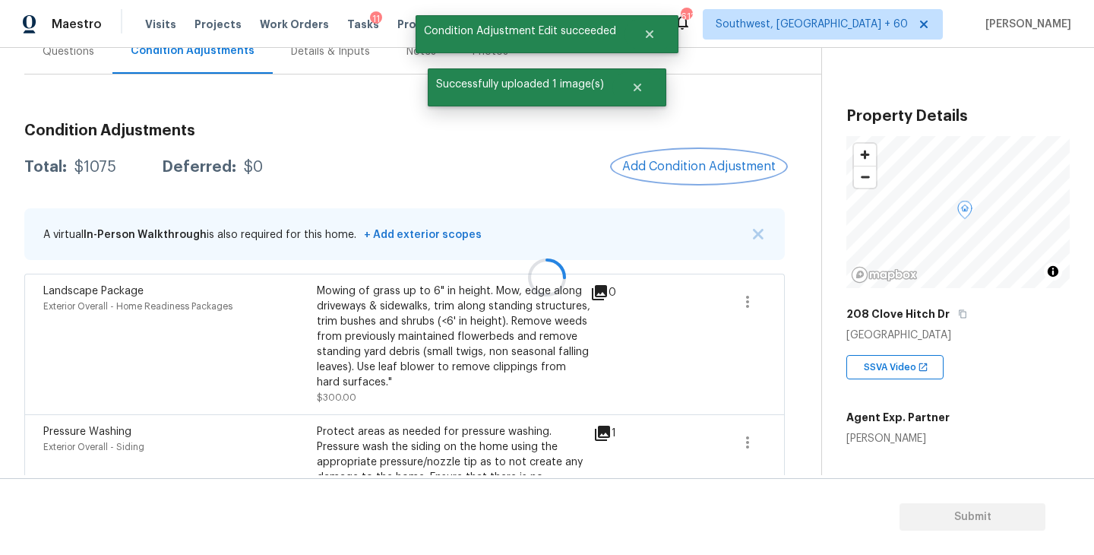
scroll to position [0, 0]
click at [710, 162] on span "Add Condition Adjustment" at bounding box center [698, 167] width 153 height 14
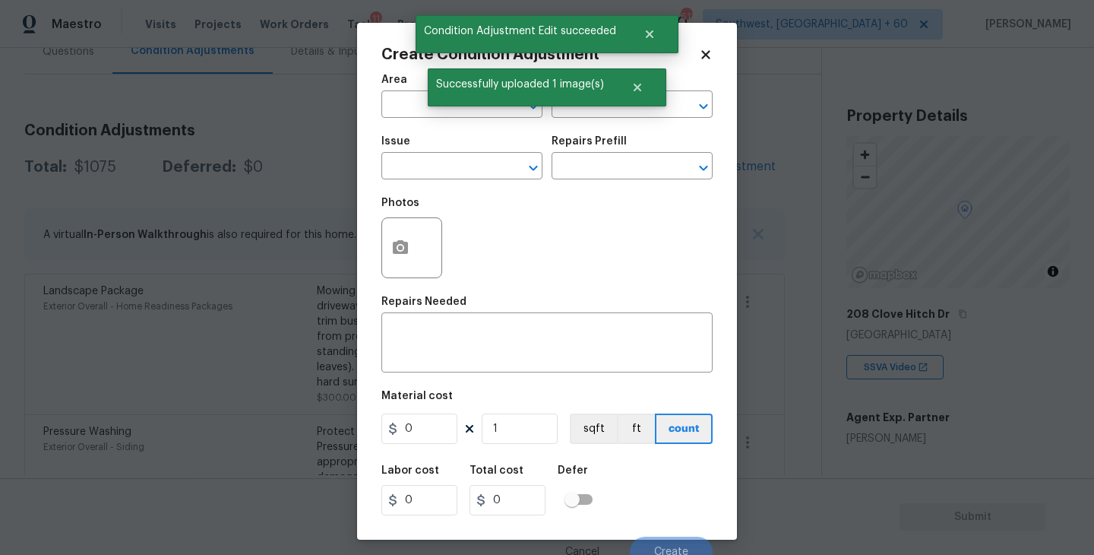
click at [416, 129] on span "Issue ​" at bounding box center [461, 158] width 161 height 62
click at [428, 114] on input "text" at bounding box center [440, 106] width 119 height 24
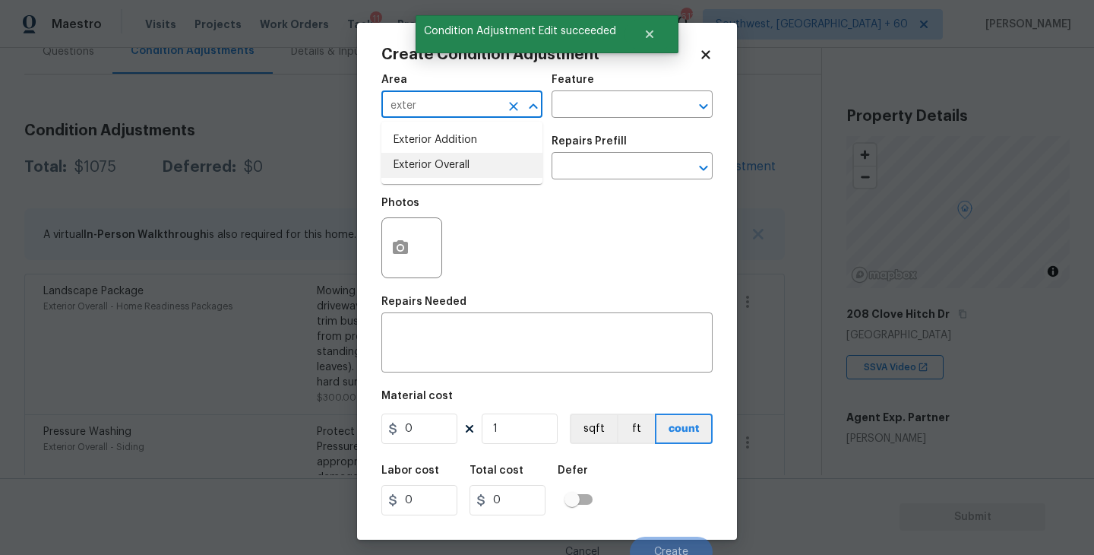
click at [437, 176] on li "Exterior Overall" at bounding box center [461, 165] width 161 height 25
type input "Exterior Overall"
click at [450, 169] on input "text" at bounding box center [440, 168] width 119 height 24
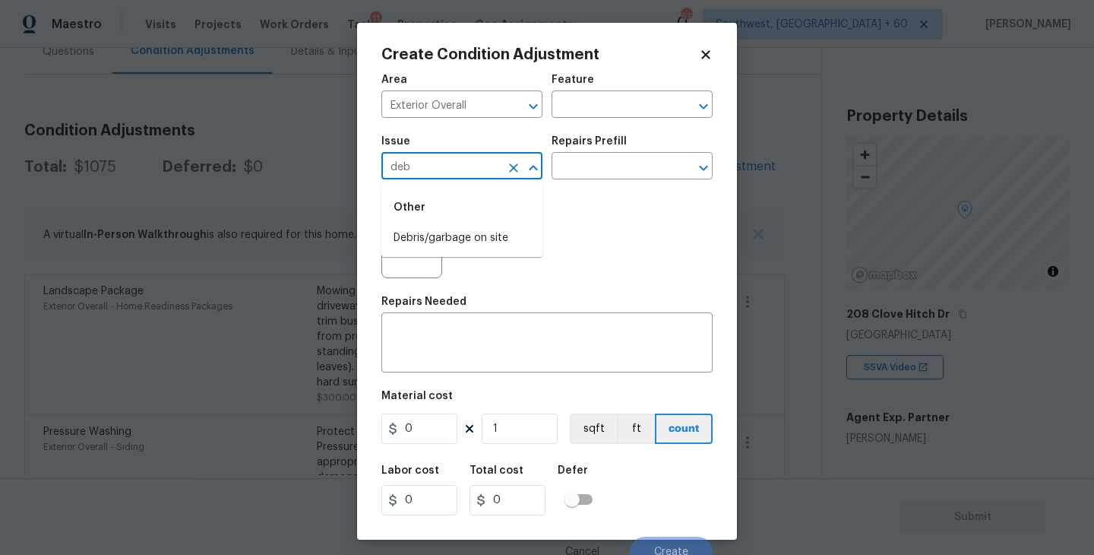
click at [451, 235] on li "Debris/garbage on site" at bounding box center [461, 238] width 161 height 25
type input "Debris/garbage on site"
click at [593, 166] on input "text" at bounding box center [610, 168] width 119 height 24
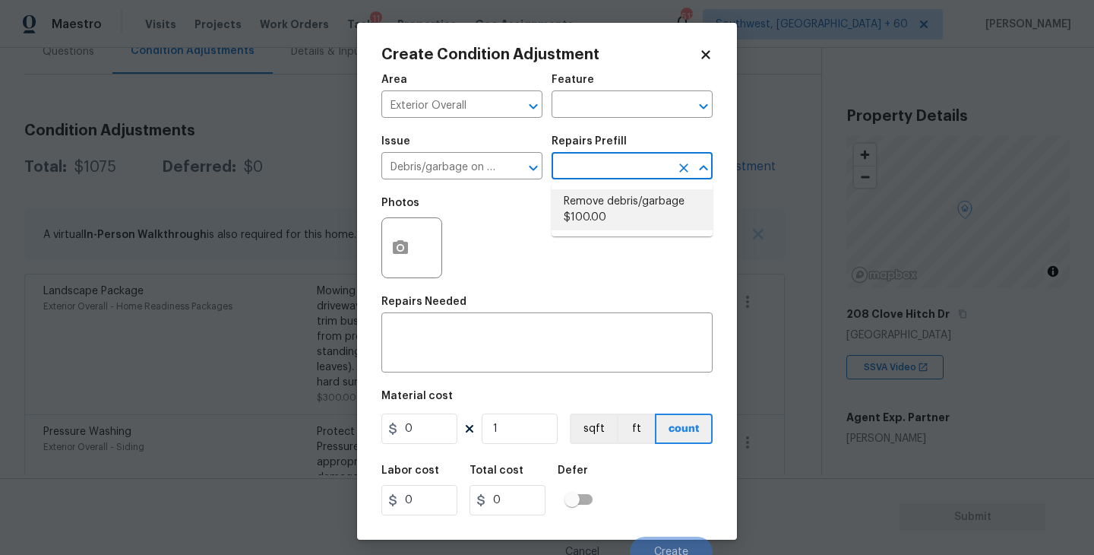
click at [600, 207] on li "Remove debris/garbage $100.00" at bounding box center [631, 209] width 161 height 41
type textarea "Remove, haul off, and properly dispose of any debris left by seller to offsite …"
type input "100"
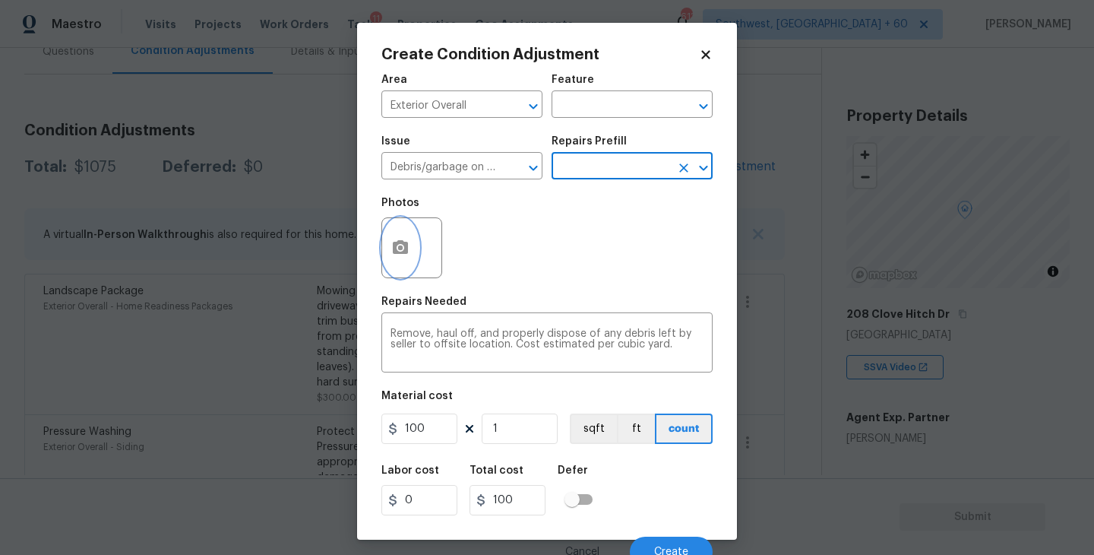
click at [400, 254] on icon "button" at bounding box center [400, 247] width 15 height 14
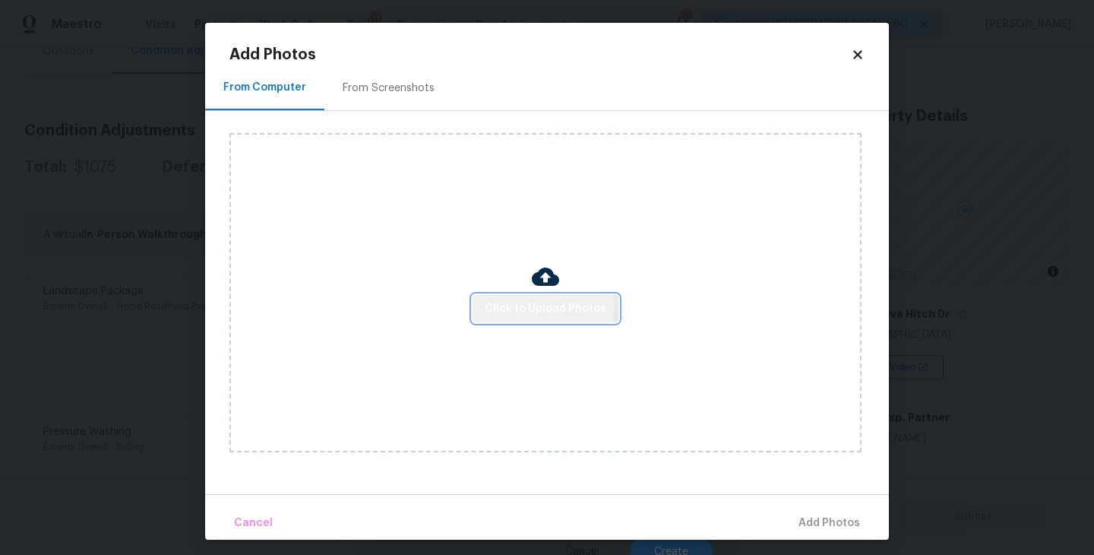
click at [520, 308] on span "Click to Upload Photos" at bounding box center [546, 308] width 122 height 19
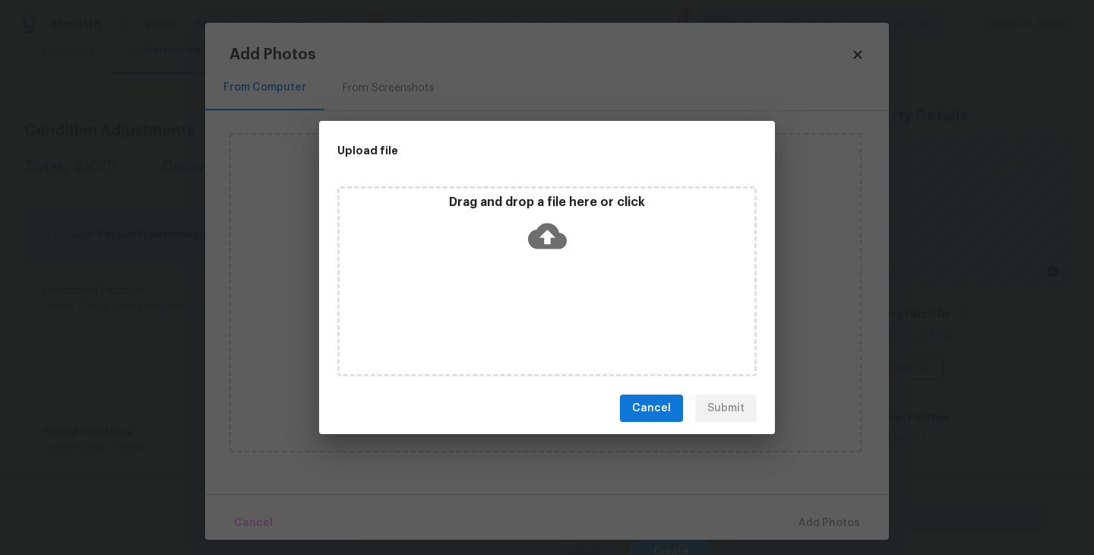
click at [545, 267] on div "Drag and drop a file here or click" at bounding box center [546, 281] width 419 height 190
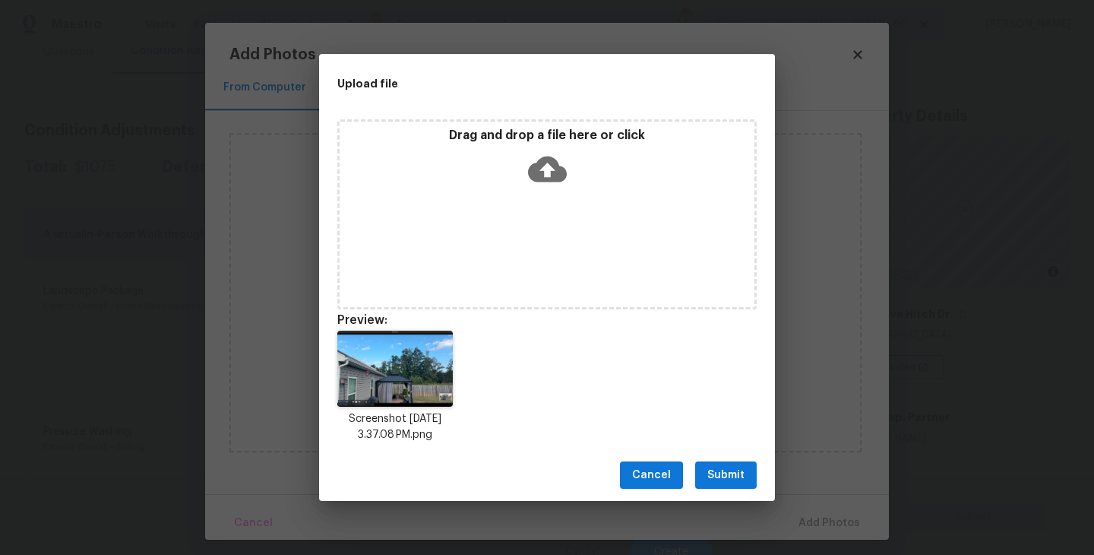
click at [732, 476] on span "Submit" at bounding box center [725, 475] width 37 height 19
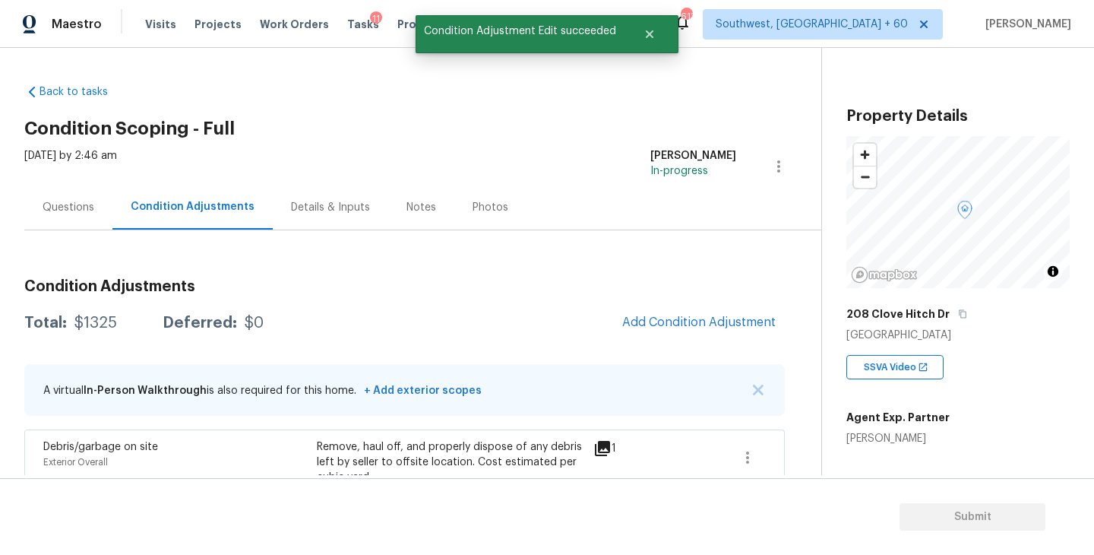
scroll to position [156, 0]
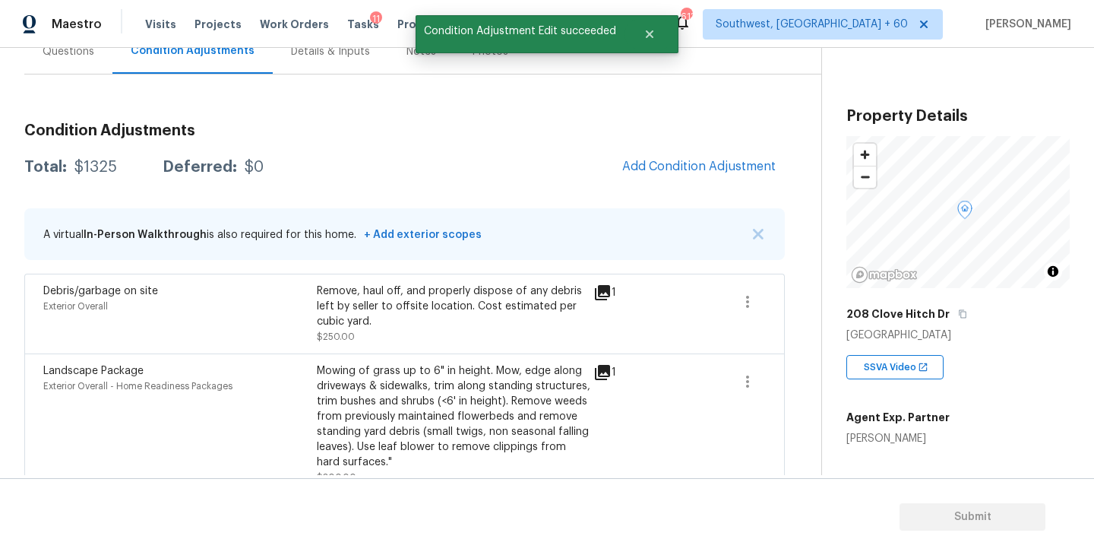
click at [679, 143] on div "Condition Adjustments Total: $1325 Deferred: $0 Add Condition Adjustment A virt…" at bounding box center [404, 401] width 760 height 580
click at [681, 165] on span "Add Condition Adjustment" at bounding box center [698, 167] width 153 height 14
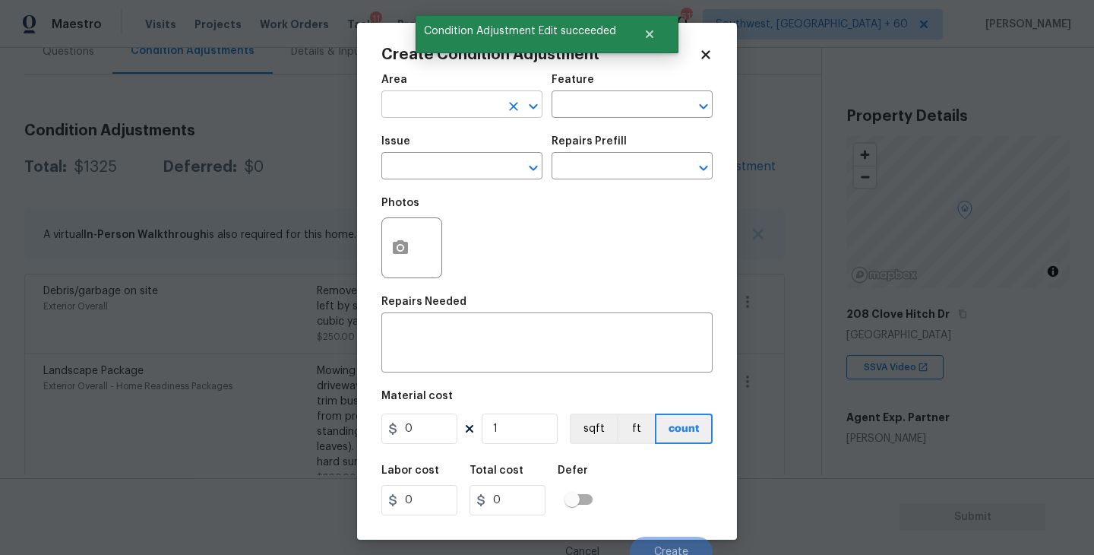
click at [423, 118] on input "text" at bounding box center [440, 106] width 119 height 24
click at [440, 168] on li "Interior Overall" at bounding box center [461, 165] width 161 height 25
type input "Interior Overall"
click at [588, 114] on input "text" at bounding box center [610, 106] width 119 height 24
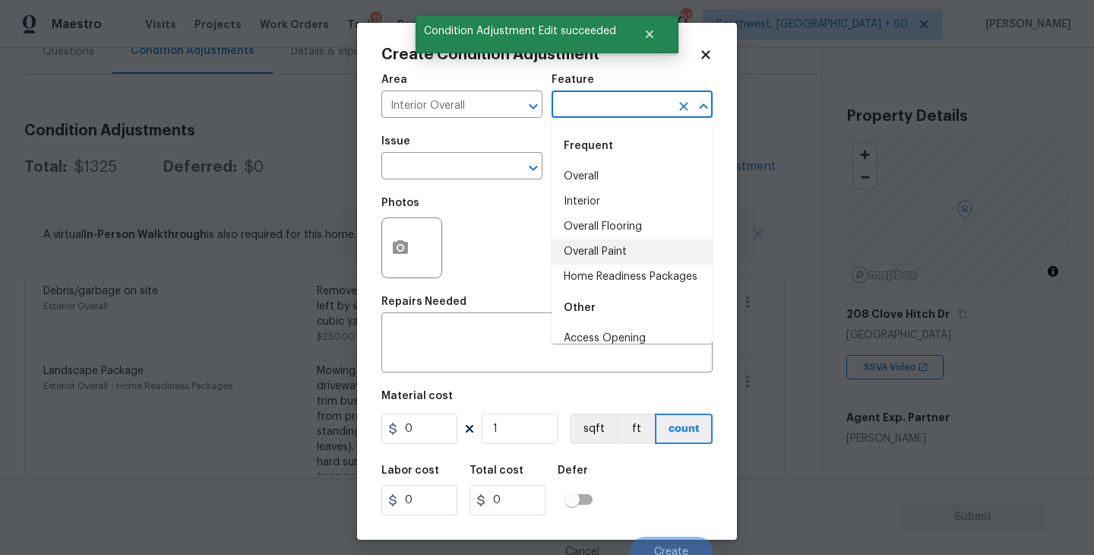
click at [621, 257] on li "Overall Paint" at bounding box center [631, 251] width 161 height 25
type input "Overall Paint"
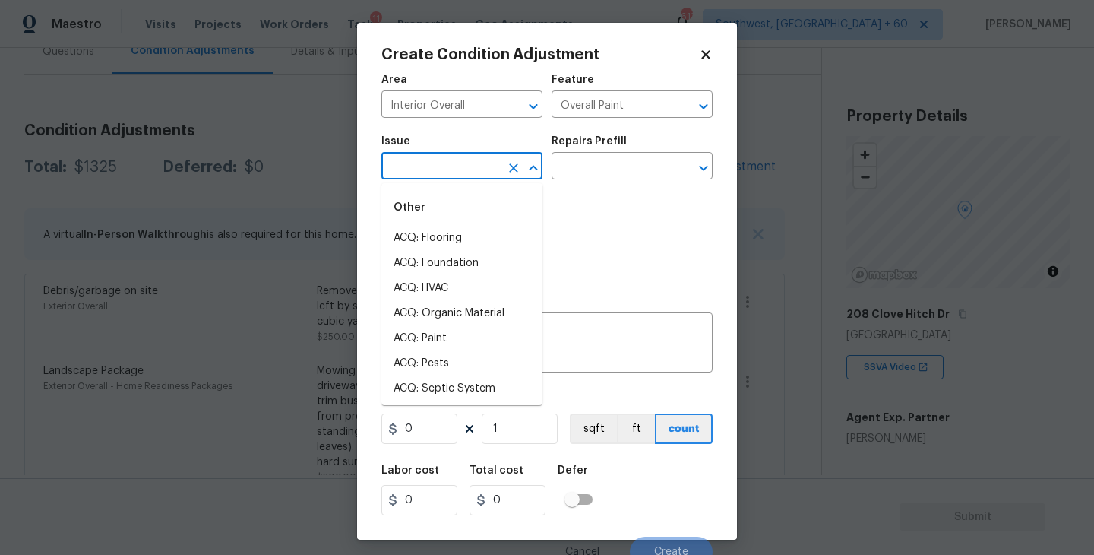
click at [467, 169] on input "text" at bounding box center [440, 168] width 119 height 24
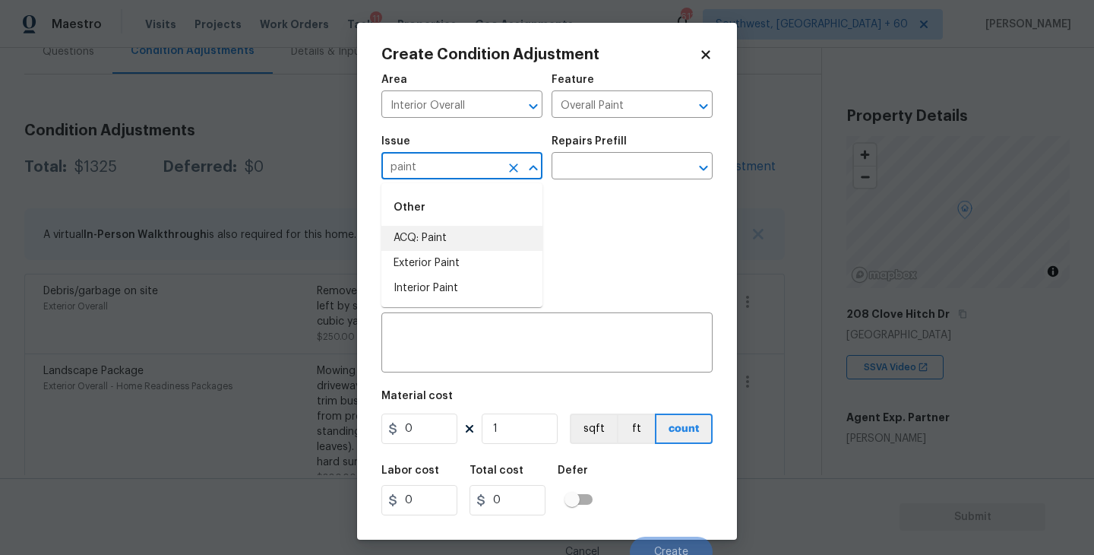
click at [457, 235] on li "ACQ: Paint" at bounding box center [461, 238] width 161 height 25
type input "ACQ: Paint"
click at [573, 190] on div "Photos" at bounding box center [546, 237] width 331 height 99
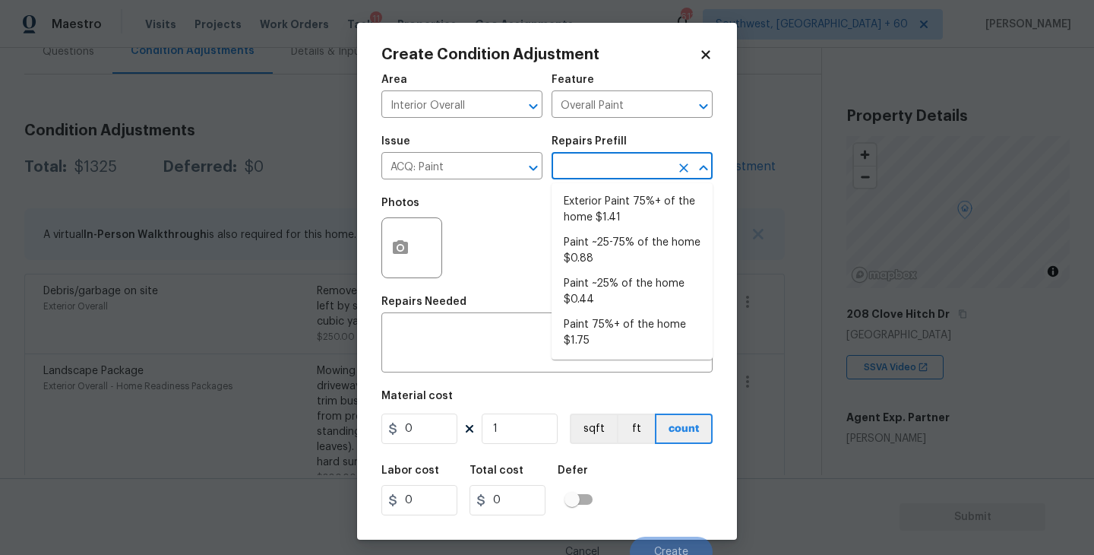
click at [605, 178] on input "text" at bounding box center [610, 168] width 119 height 24
click at [603, 285] on li "Paint ~25% of the home $0.44" at bounding box center [631, 291] width 161 height 41
type input "Acquisition"
type textarea "Acquisition Scope: ~25% of the home needs interior paint"
type input "0.44"
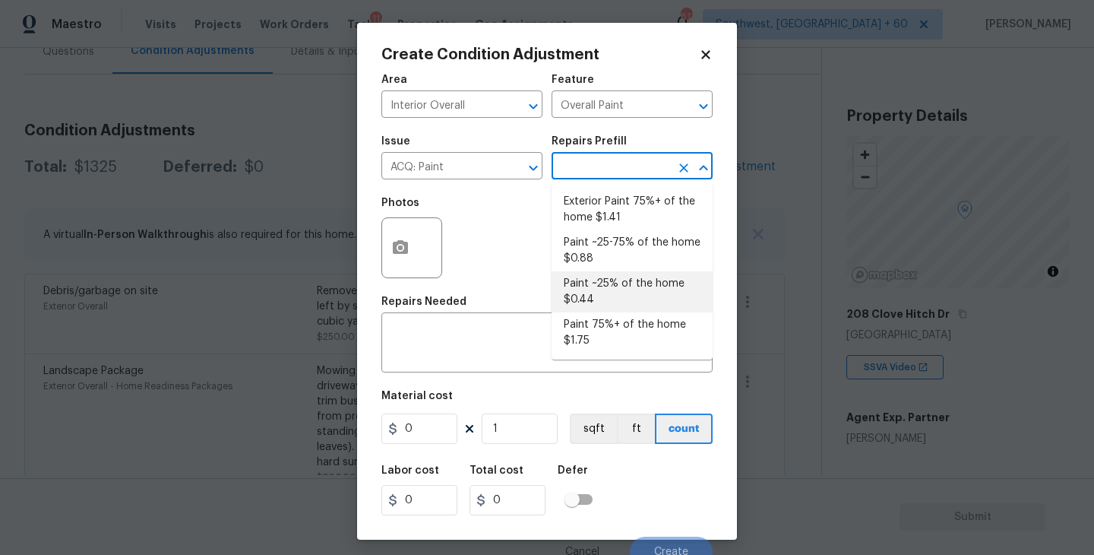
type input "0.44"
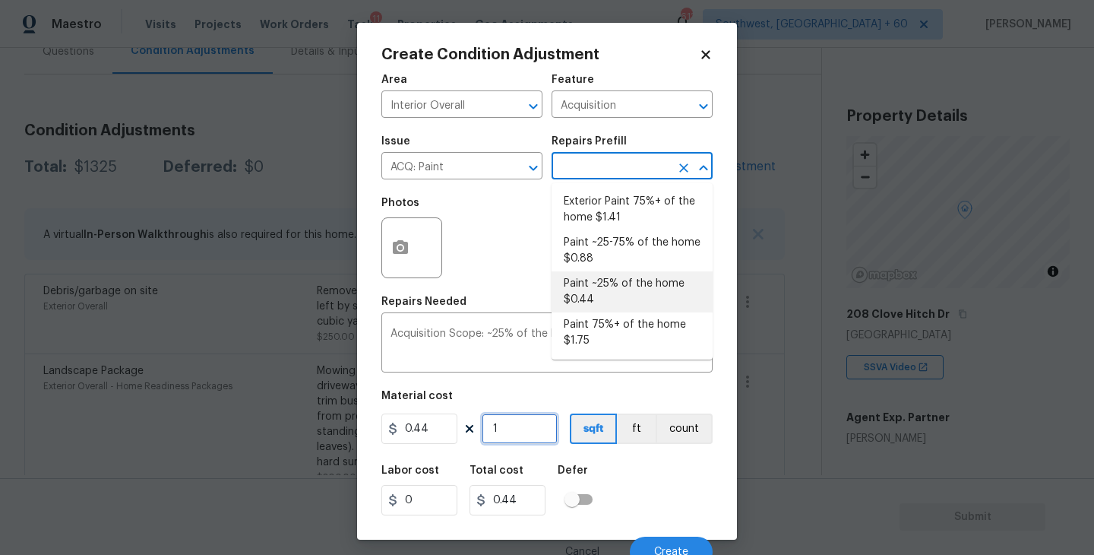
click at [520, 427] on input "1" at bounding box center [520, 428] width 76 height 30
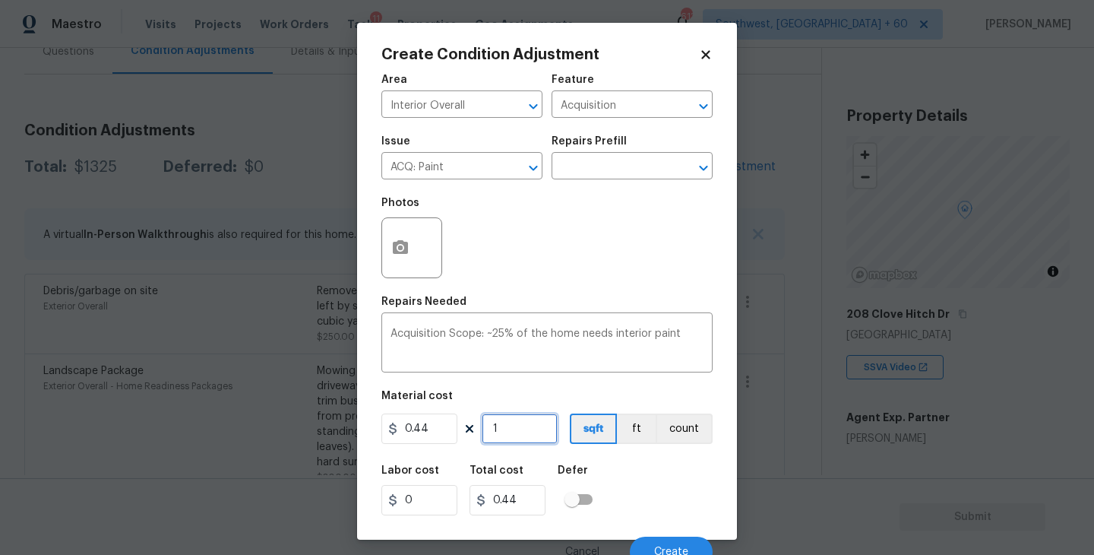
type input "0"
type input "2"
type input "0.88"
type input "23"
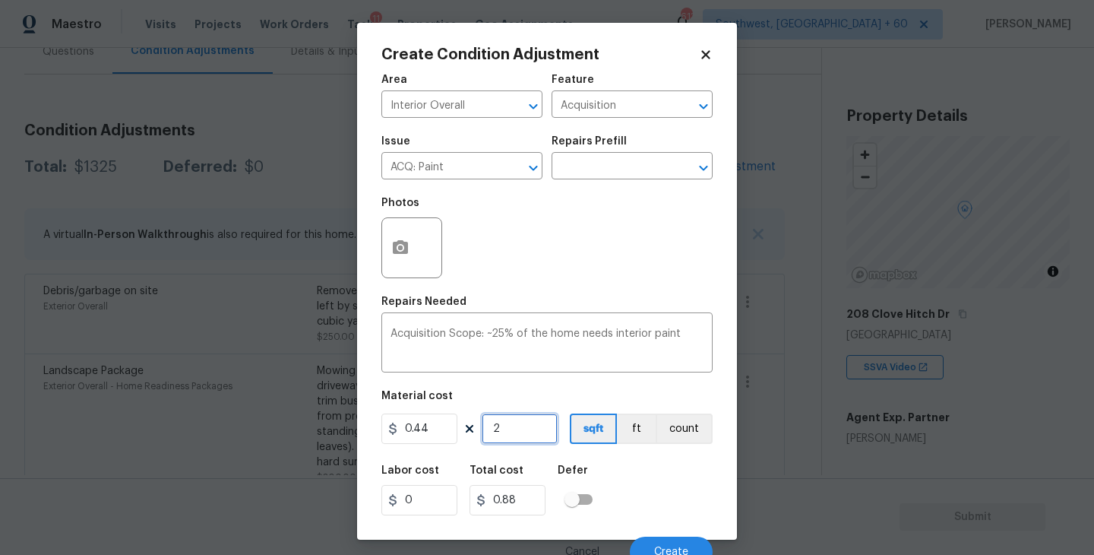
type input "10.12"
type input "232"
type input "102.08"
type input "2324"
type input "1022.56"
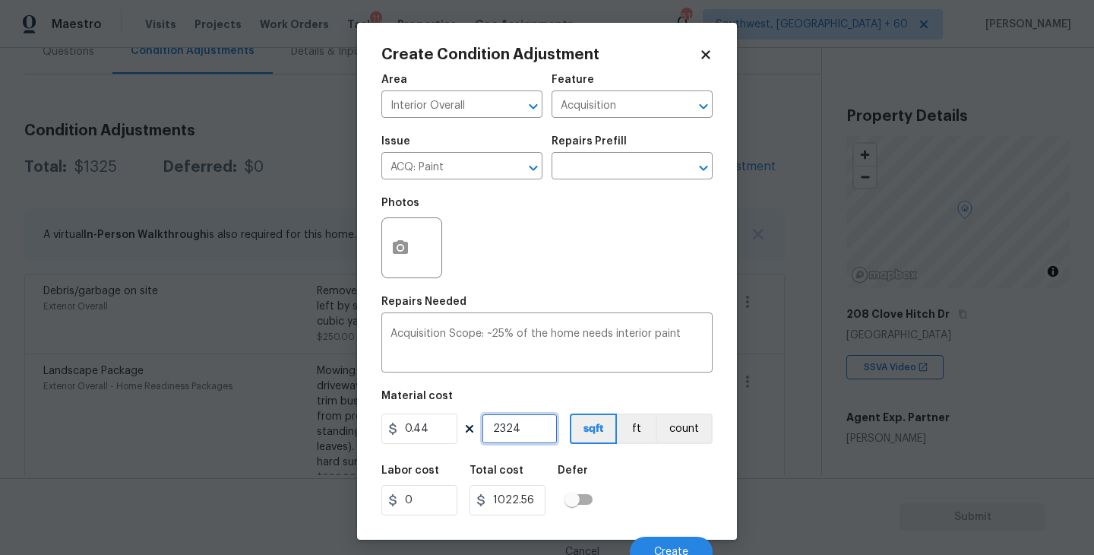
type input "2324"
click at [666, 491] on div "Labor cost 0 Total cost 1022.56 Defer" at bounding box center [546, 490] width 331 height 68
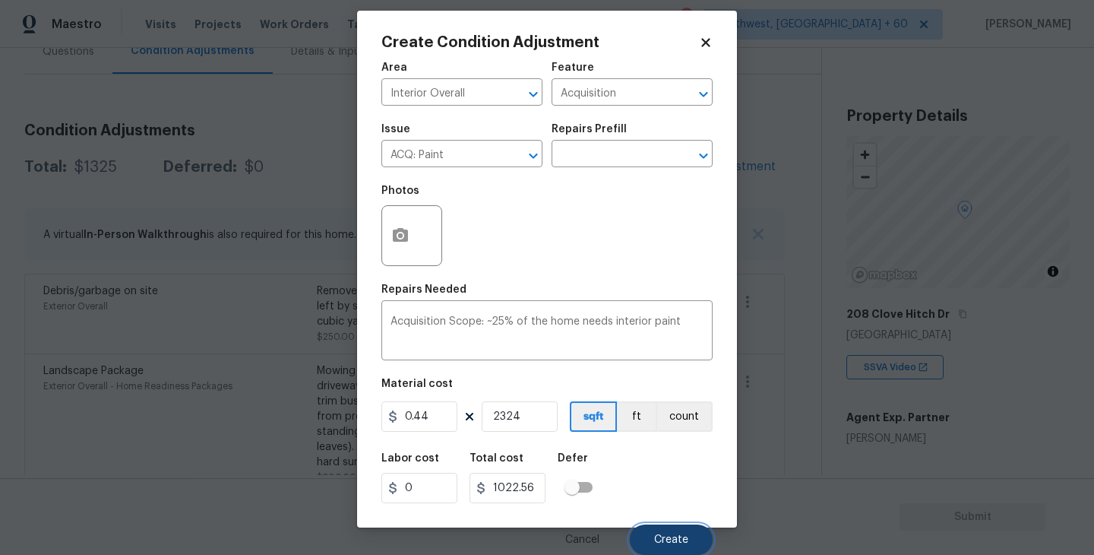
click at [670, 537] on span "Create" at bounding box center [671, 539] width 34 height 11
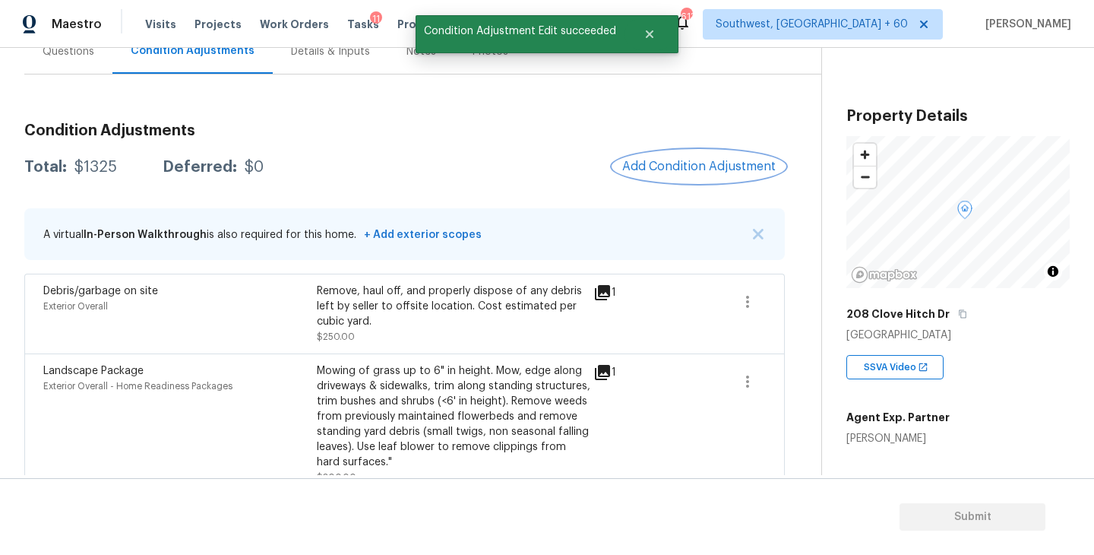
scroll to position [0, 0]
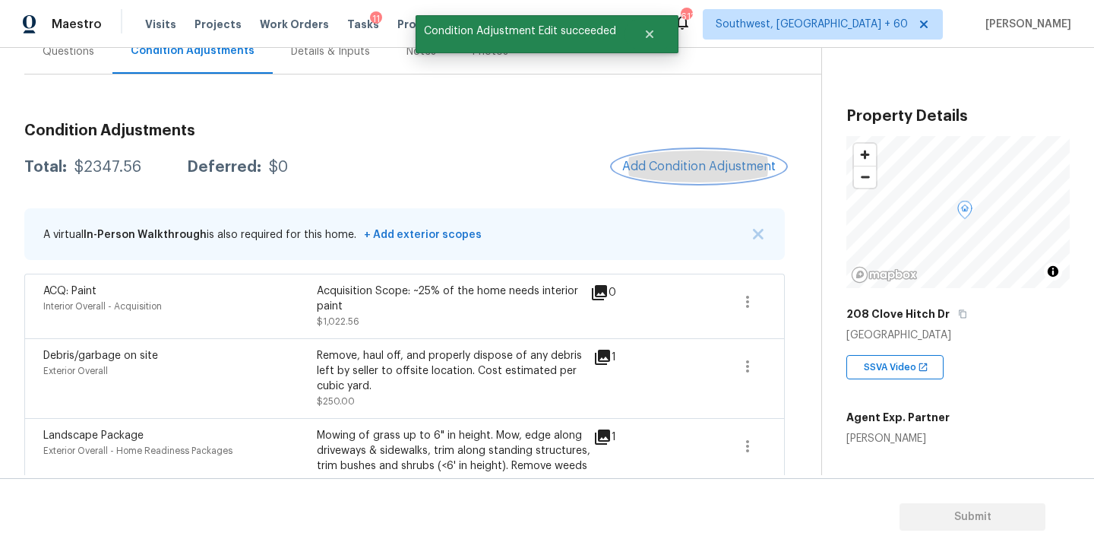
click at [676, 168] on span "Add Condition Adjustment" at bounding box center [698, 167] width 153 height 14
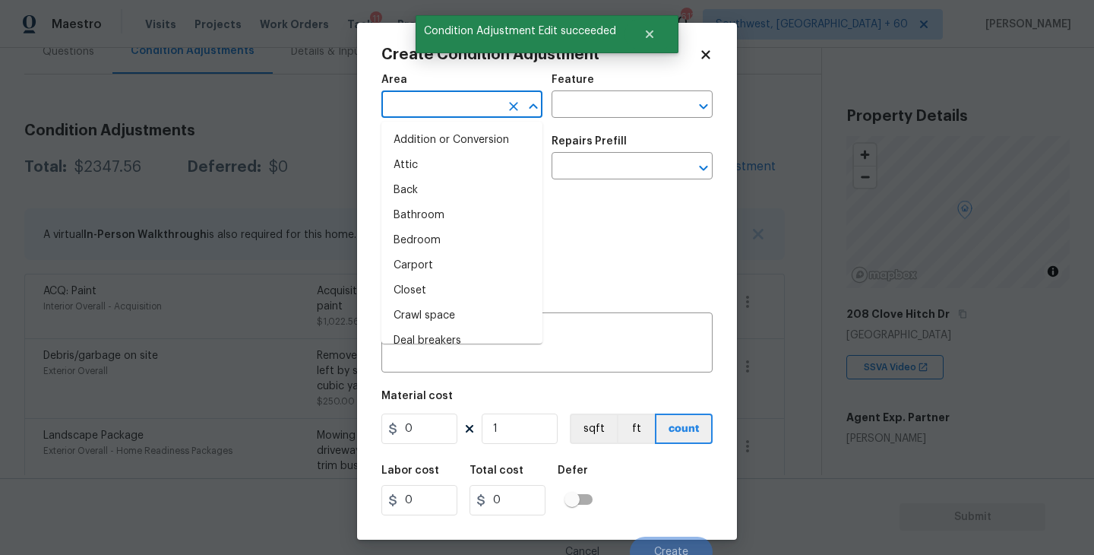
click at [414, 103] on input "text" at bounding box center [440, 106] width 119 height 24
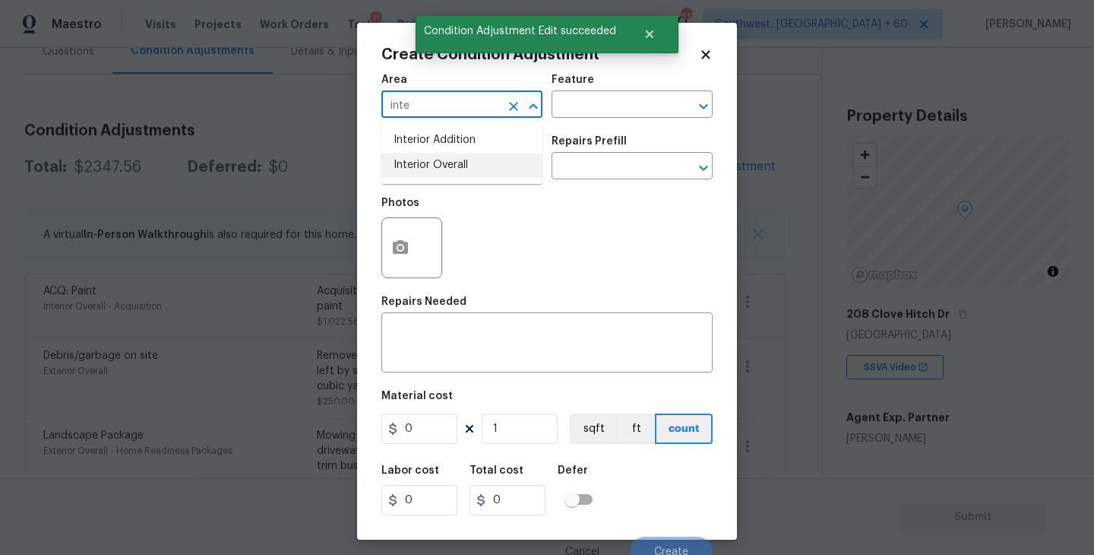
click at [424, 170] on li "Interior Overall" at bounding box center [461, 165] width 161 height 25
type input "Interior Overall"
click at [564, 136] on h5 "Repairs Prefill" at bounding box center [588, 141] width 75 height 11
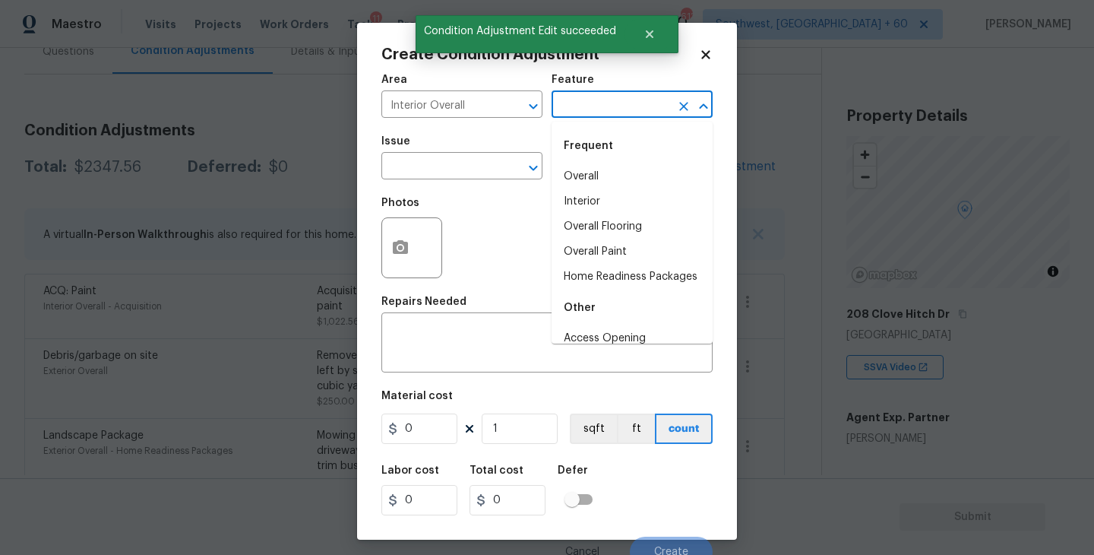
click at [599, 111] on input "text" at bounding box center [610, 106] width 119 height 24
click at [611, 219] on li "Overall Flooring" at bounding box center [631, 226] width 161 height 25
type input "Overall Flooring"
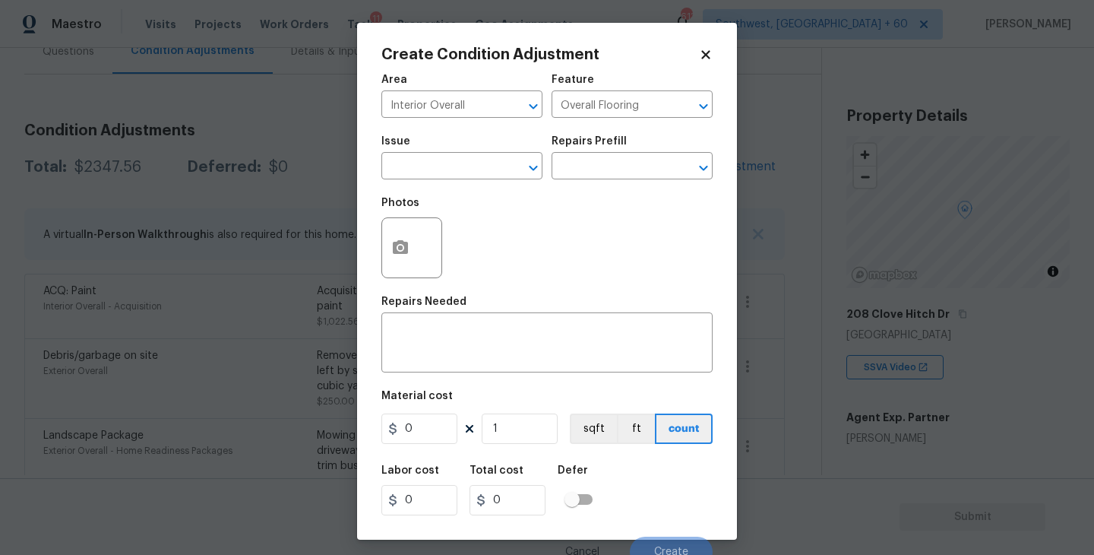
click at [469, 153] on div "Issue" at bounding box center [461, 146] width 161 height 20
click at [466, 166] on input "text" at bounding box center [440, 168] width 119 height 24
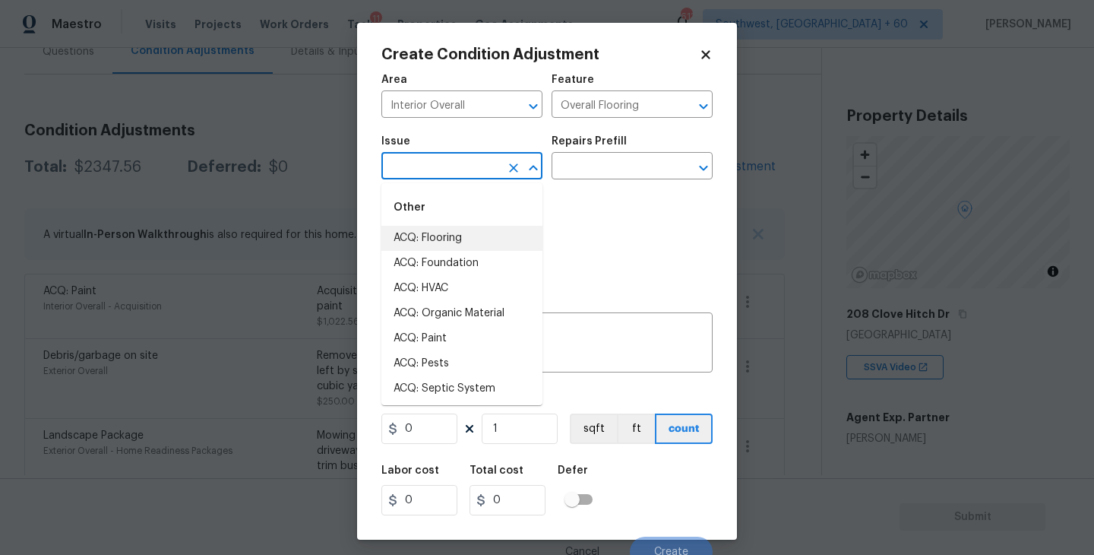
click at [453, 235] on li "ACQ: Flooring" at bounding box center [461, 238] width 161 height 25
type input "ACQ: Flooring"
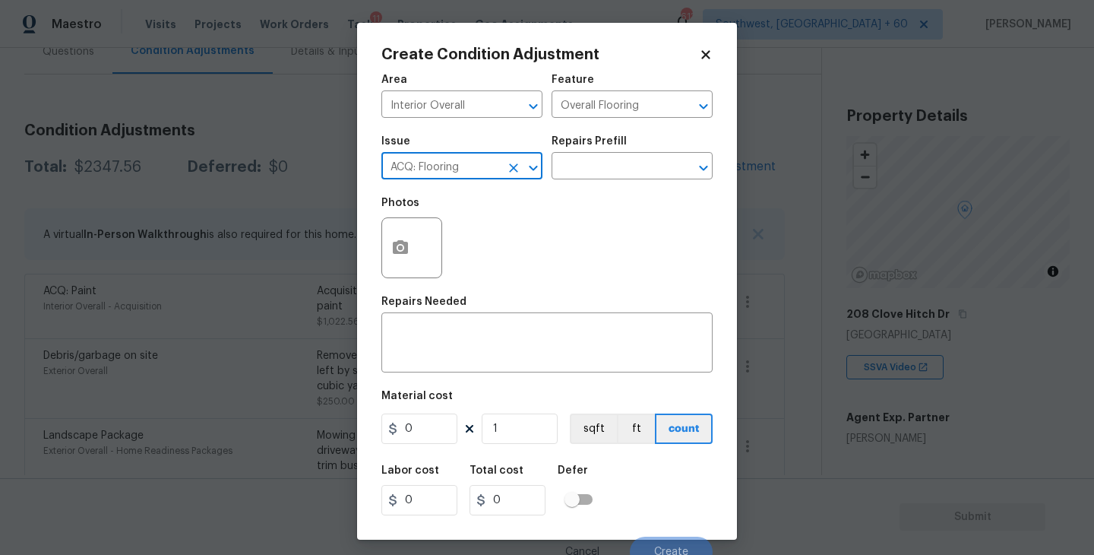
click at [580, 186] on div "Issue ACQ: Flooring ​ Repairs Prefill ​" at bounding box center [546, 158] width 331 height 62
click at [608, 177] on input "text" at bounding box center [610, 168] width 119 height 24
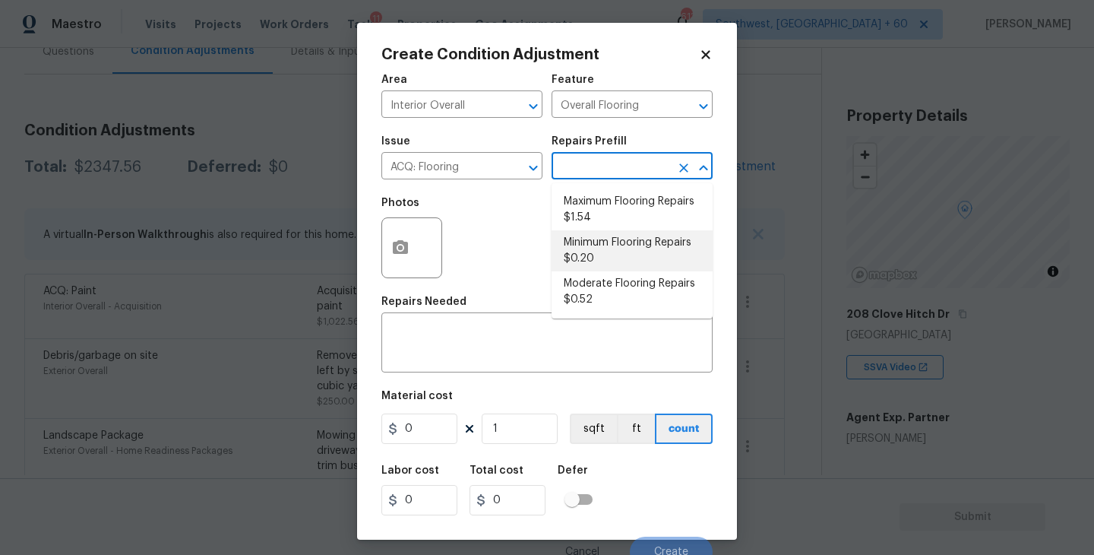
click at [612, 241] on li "Minimum Flooring Repairs $0.20" at bounding box center [631, 250] width 161 height 41
type input "Acquisition"
type textarea "Acquisition Scope: Minimum flooring repairs"
type input "0.2"
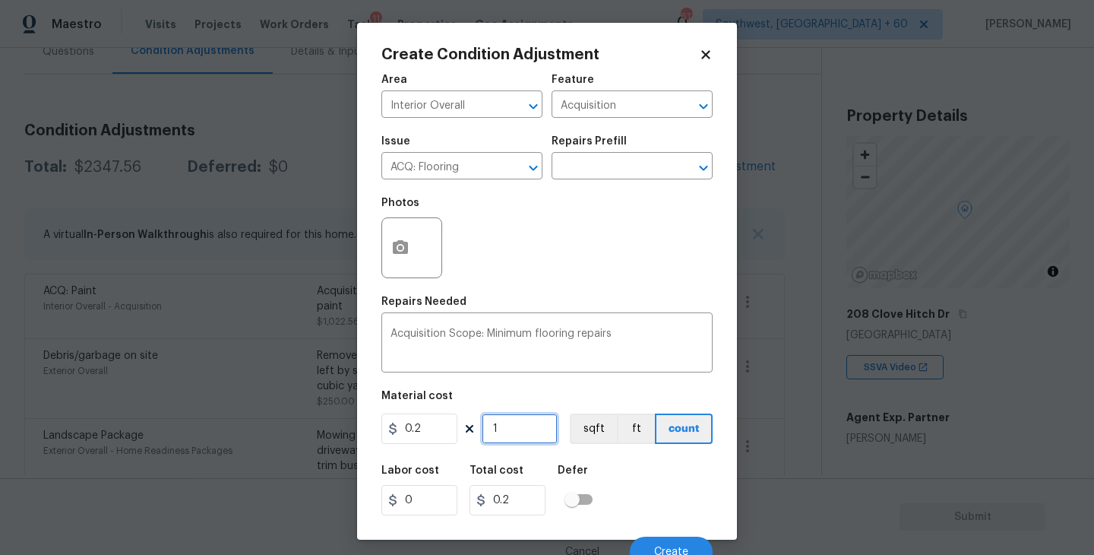
click at [539, 416] on input "1" at bounding box center [520, 428] width 76 height 30
type input "0"
type input "2"
type input "0.4"
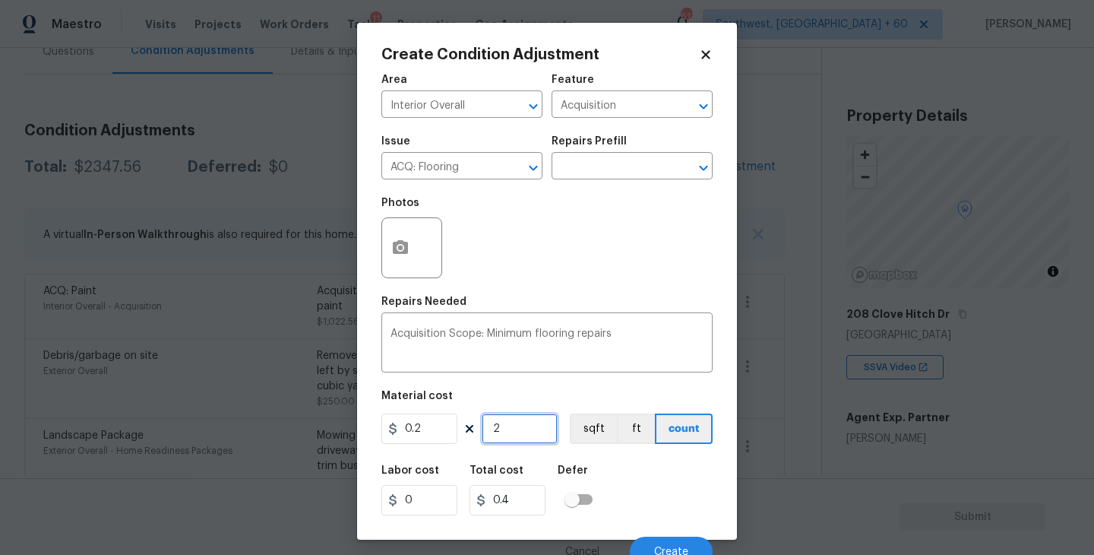
type input "23"
type input "4.6"
type input "232"
type input "46.4"
type input "2324"
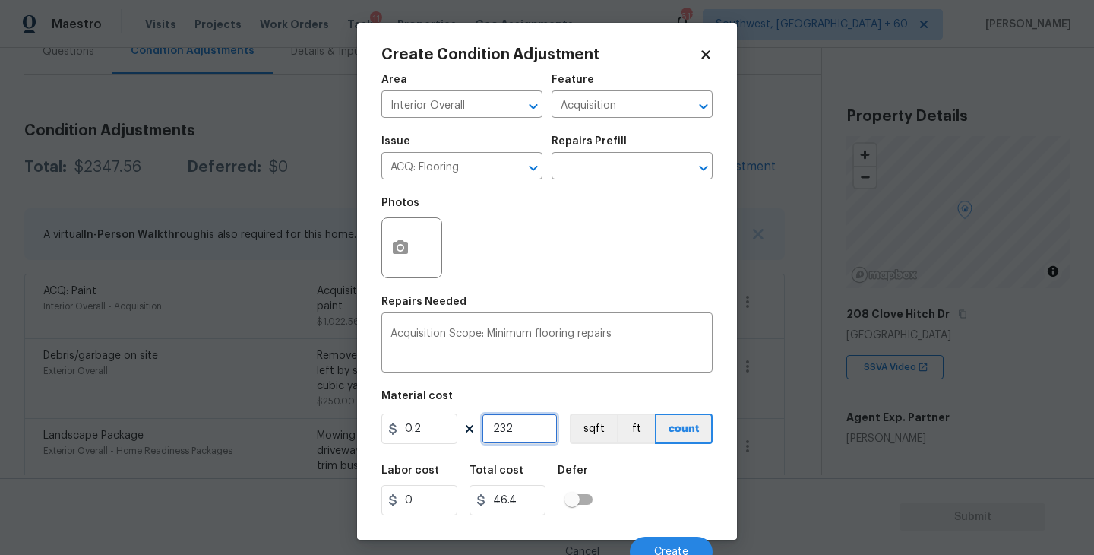
type input "464.8"
type input "2324"
click at [627, 420] on button "ft" at bounding box center [636, 428] width 38 height 30
click at [601, 431] on button "sqft" at bounding box center [593, 428] width 47 height 30
click at [627, 457] on div "Labor cost 0 Total cost 464.8 Defer" at bounding box center [546, 490] width 331 height 68
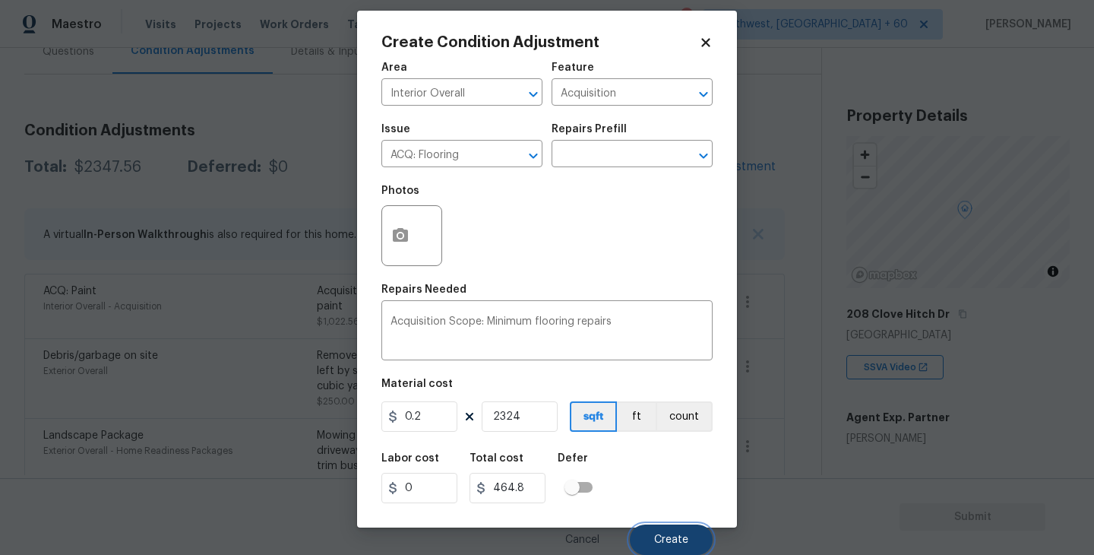
click at [665, 538] on span "Create" at bounding box center [671, 539] width 34 height 11
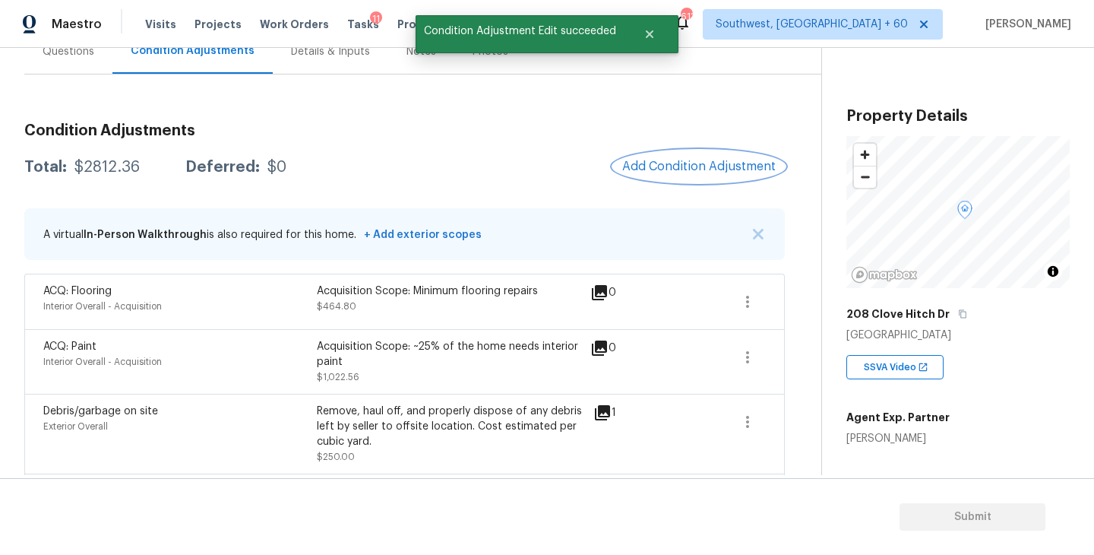
scroll to position [112, 0]
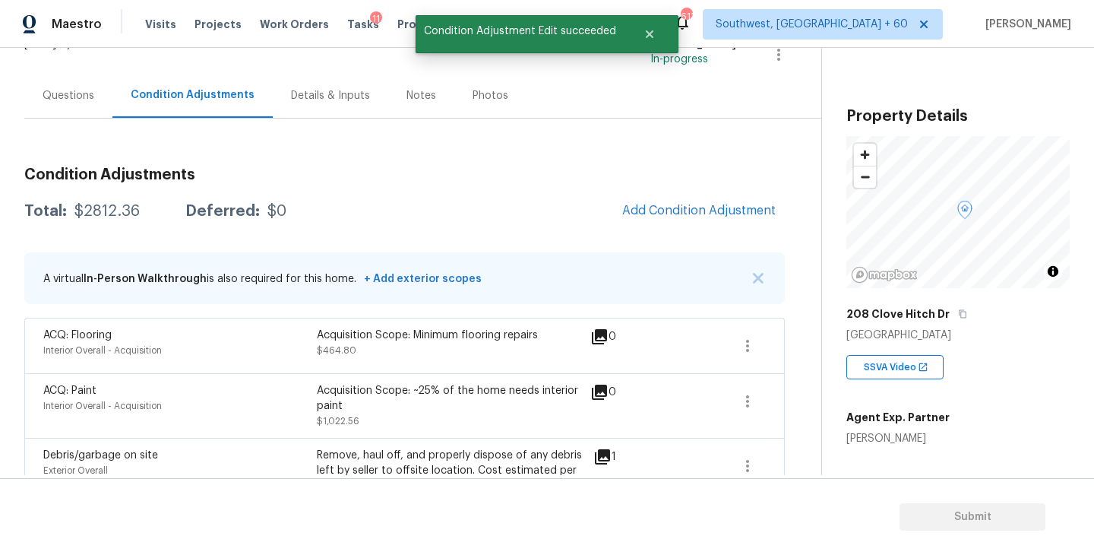
click at [68, 106] on div "Questions" at bounding box center [68, 95] width 88 height 45
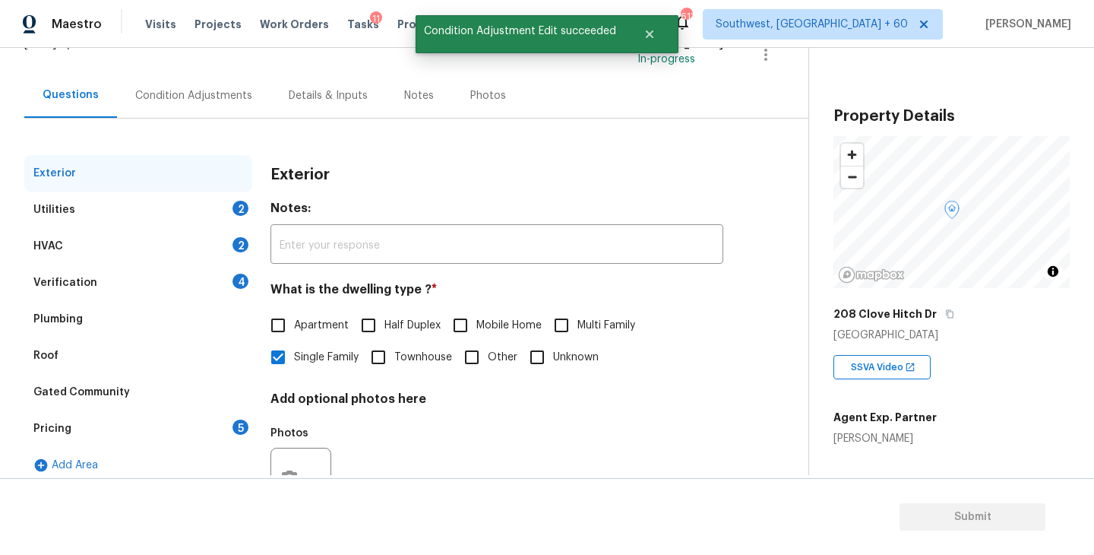
click at [166, 207] on div "Utilities 2" at bounding box center [138, 209] width 228 height 36
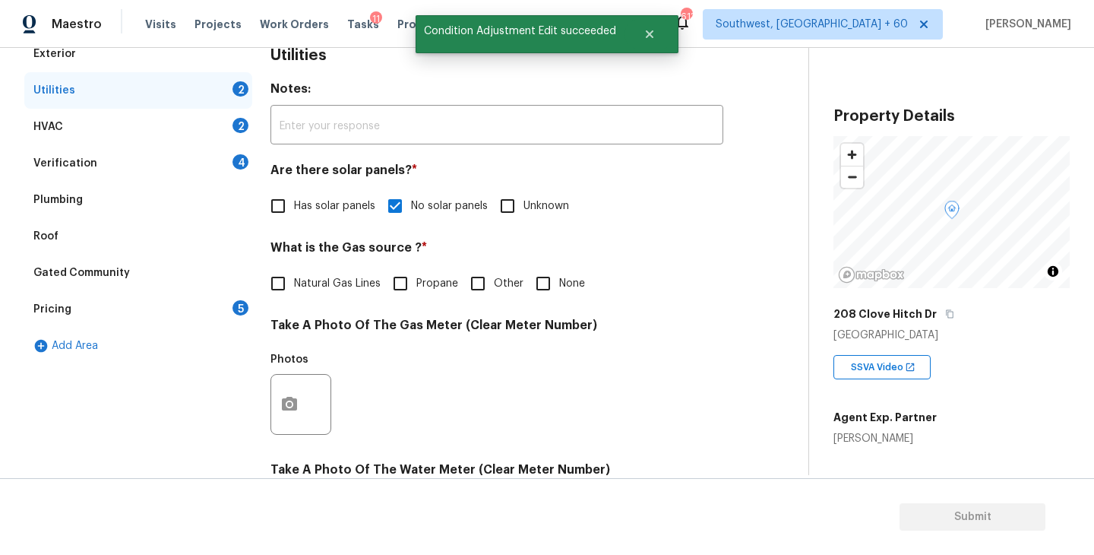
scroll to position [254, 0]
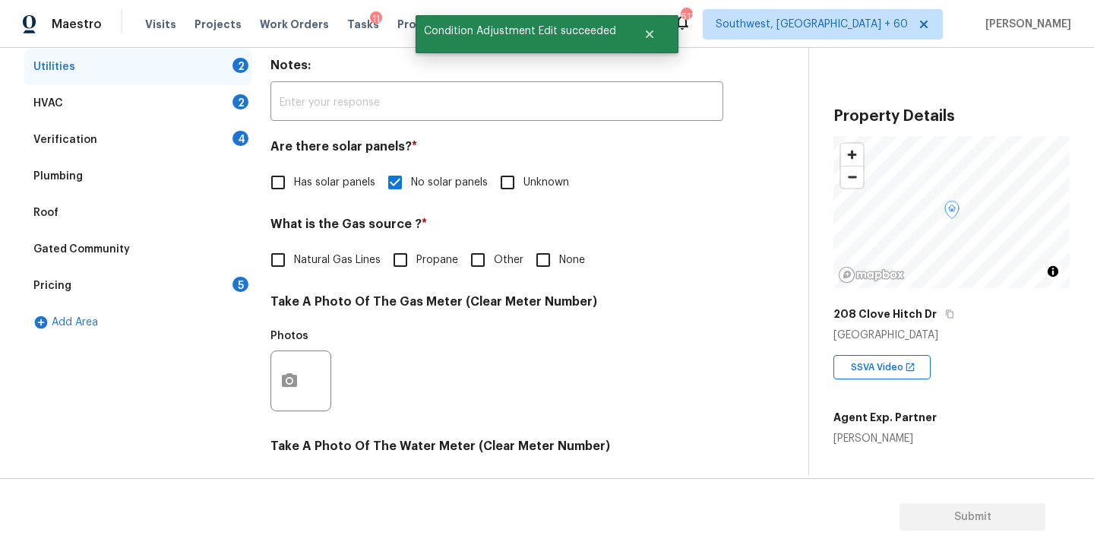
click at [321, 266] on span "Natural Gas Lines" at bounding box center [337, 260] width 87 height 16
click at [294, 266] on input "Natural Gas Lines" at bounding box center [278, 260] width 32 height 32
checkbox input "true"
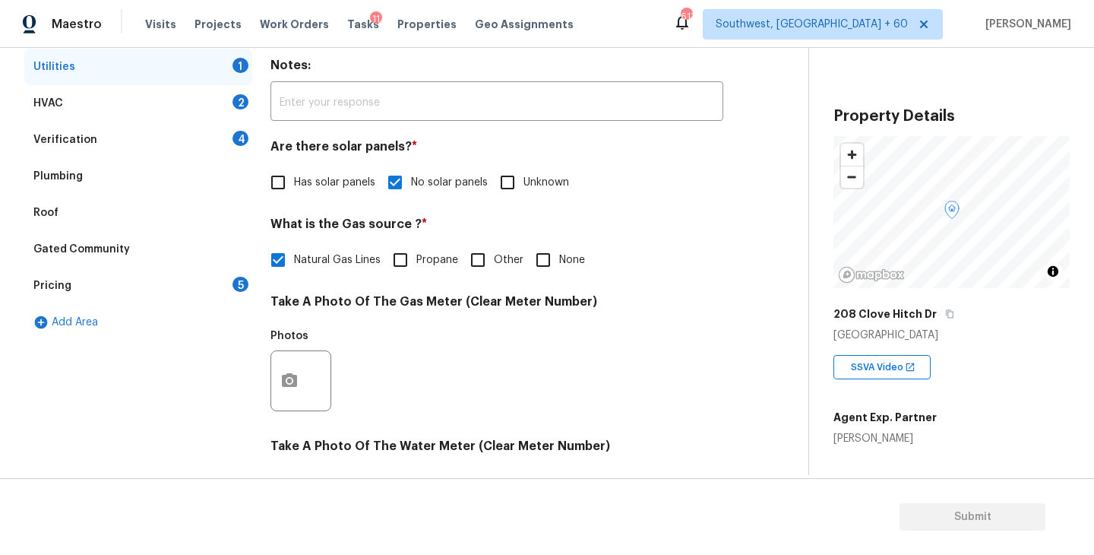
click at [556, 268] on input "None" at bounding box center [543, 260] width 32 height 32
checkbox input "true"
checkbox input "false"
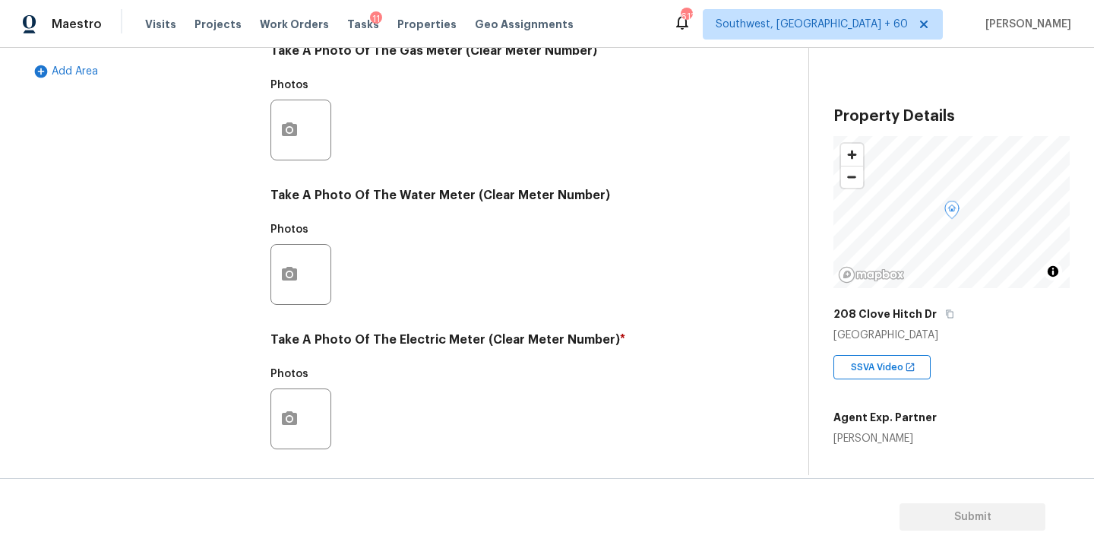
scroll to position [589, 0]
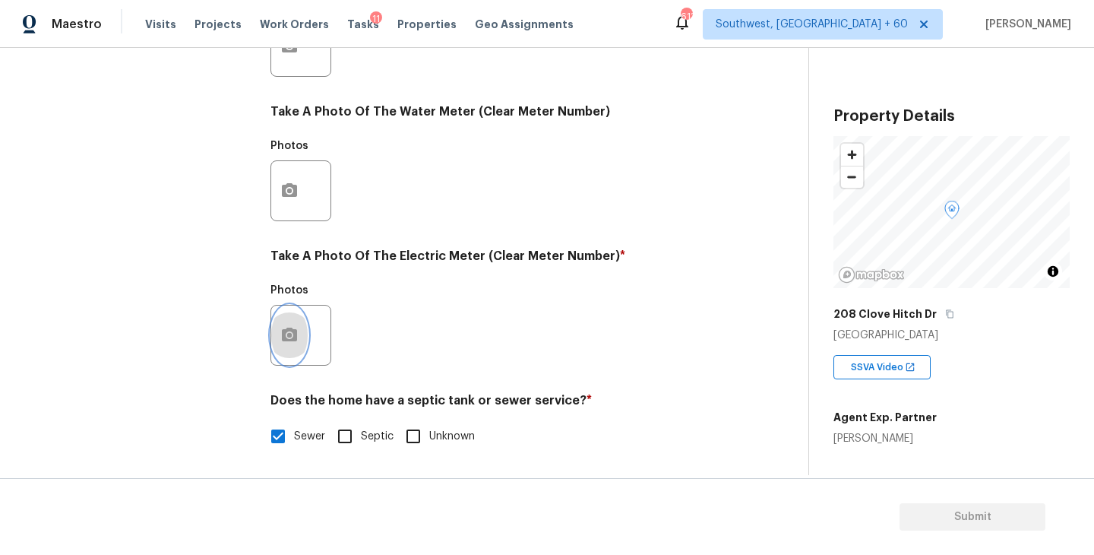
click at [278, 346] on button "button" at bounding box center [289, 334] width 36 height 59
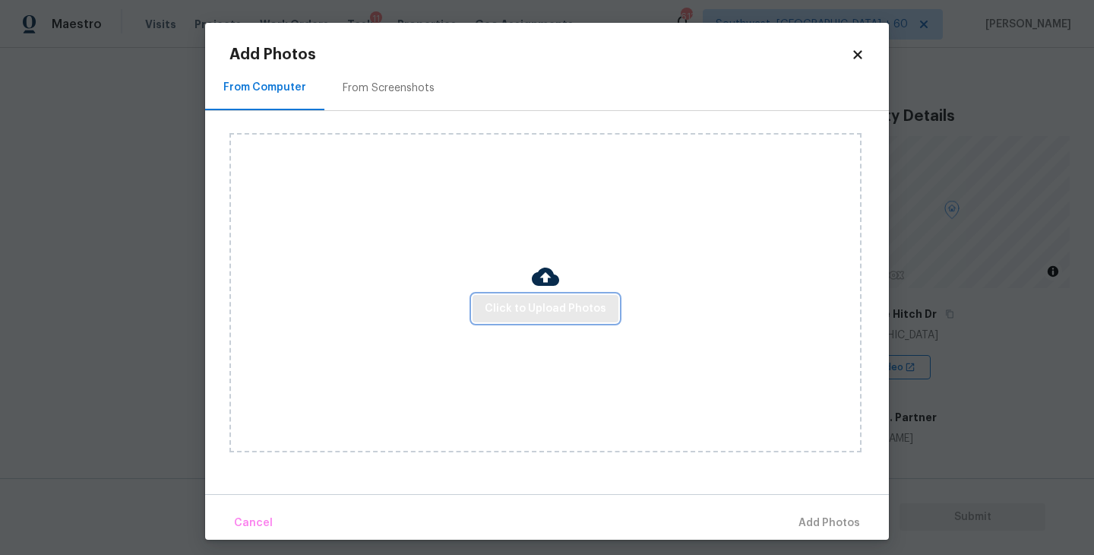
click at [490, 318] on button "Click to Upload Photos" at bounding box center [545, 309] width 146 height 28
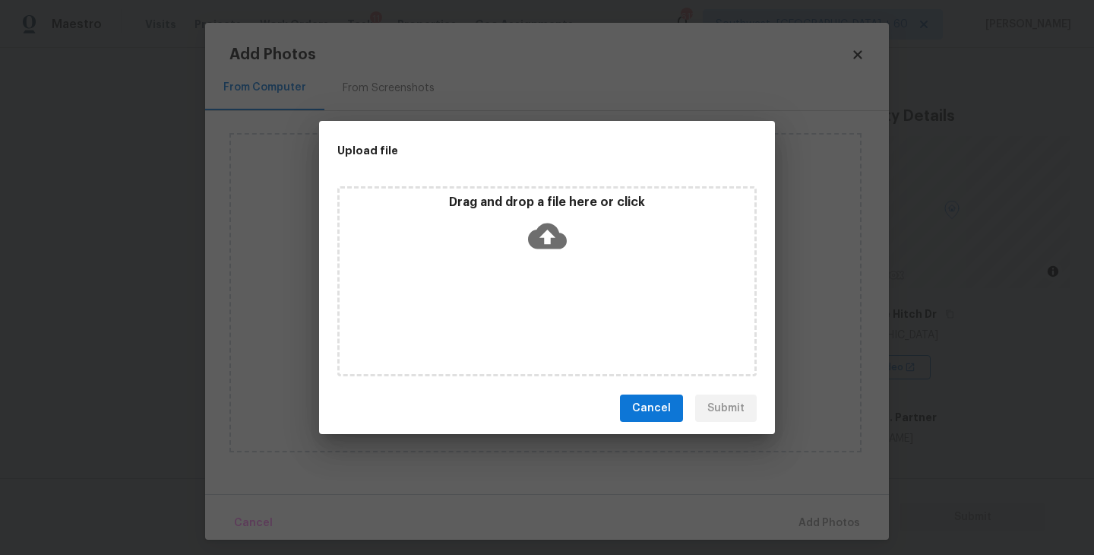
click at [532, 264] on div "Drag and drop a file here or click" at bounding box center [546, 281] width 419 height 190
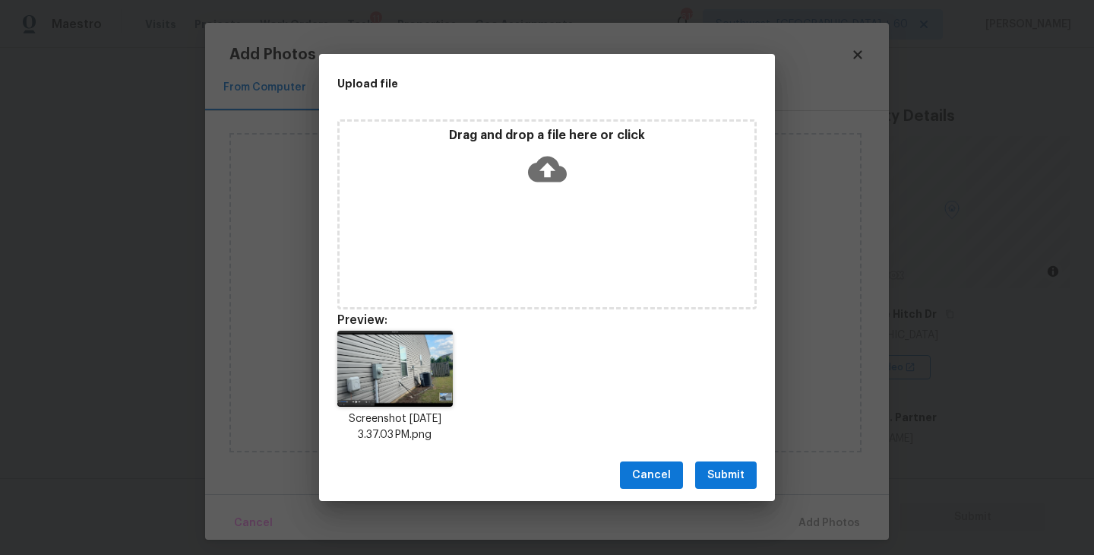
click at [724, 473] on span "Submit" at bounding box center [725, 475] width 37 height 19
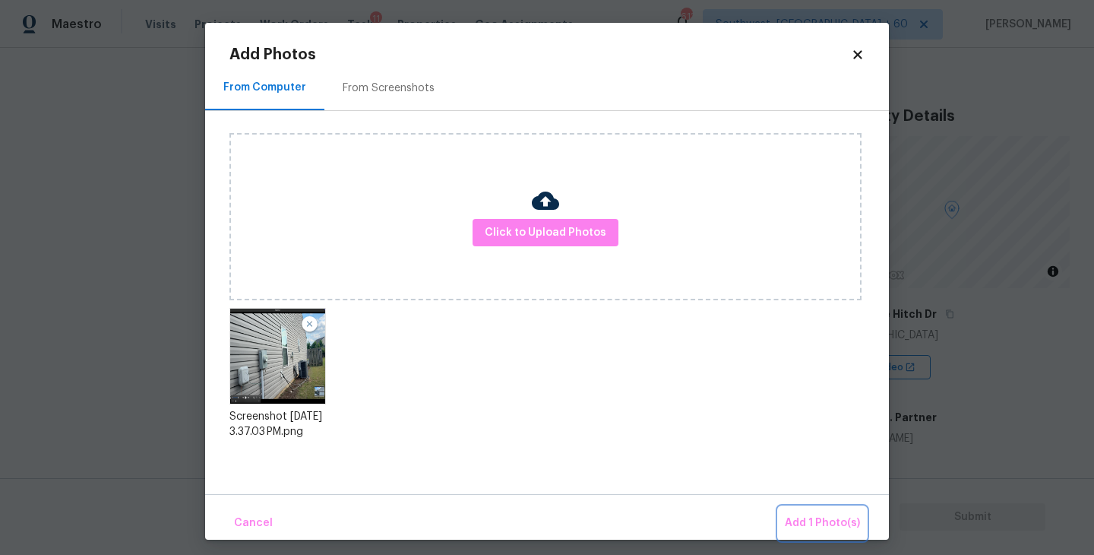
click at [792, 517] on span "Add 1 Photo(s)" at bounding box center [822, 523] width 75 height 19
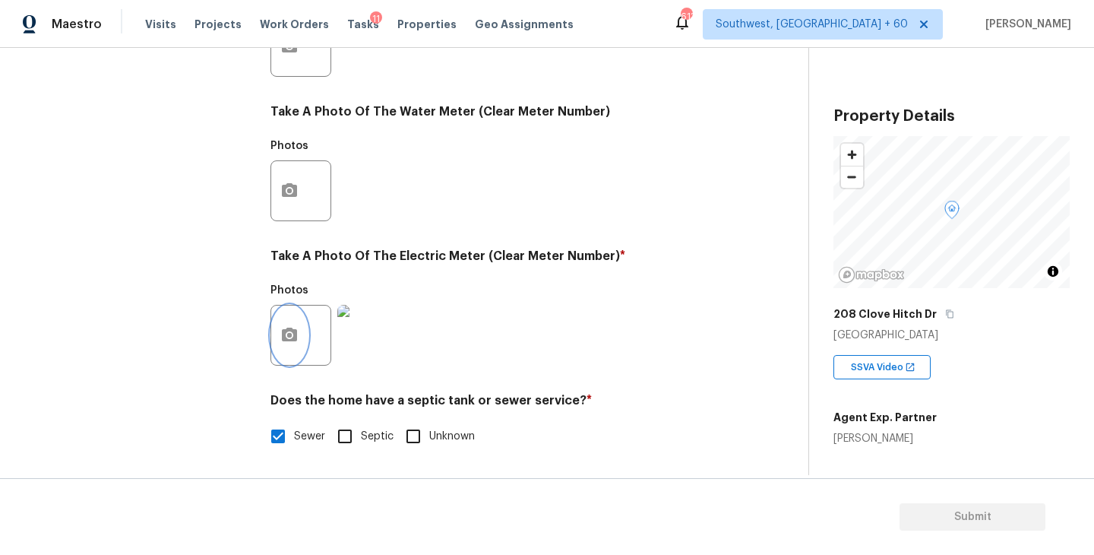
scroll to position [204, 0]
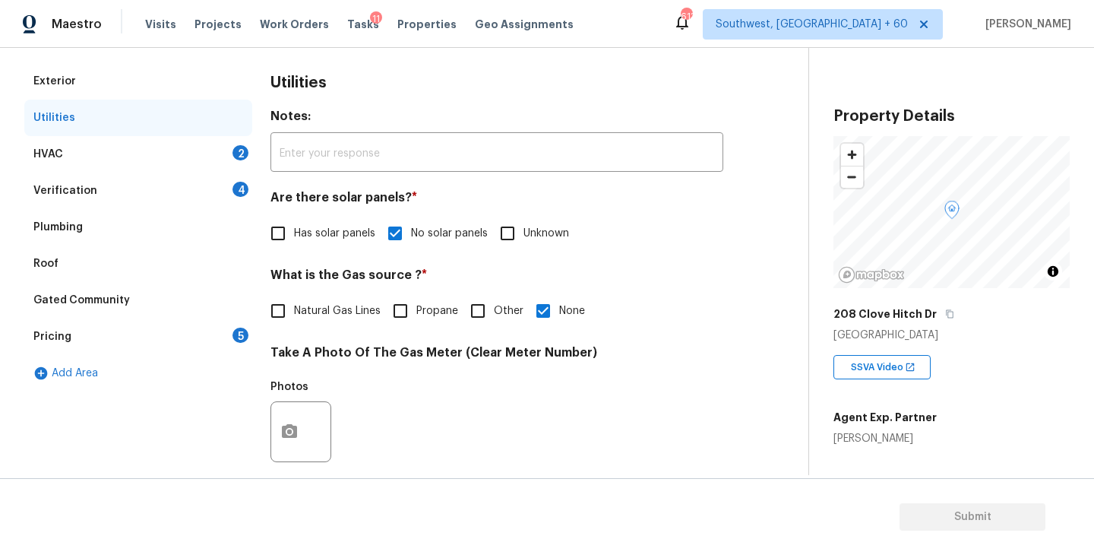
click at [189, 153] on div "HVAC 2" at bounding box center [138, 154] width 228 height 36
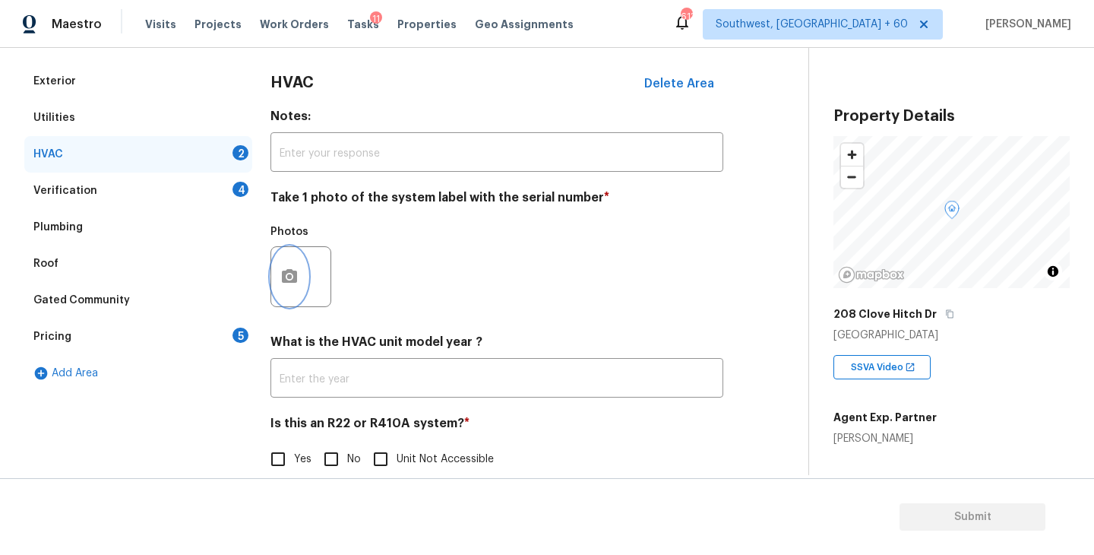
click at [292, 283] on icon "button" at bounding box center [289, 276] width 18 height 18
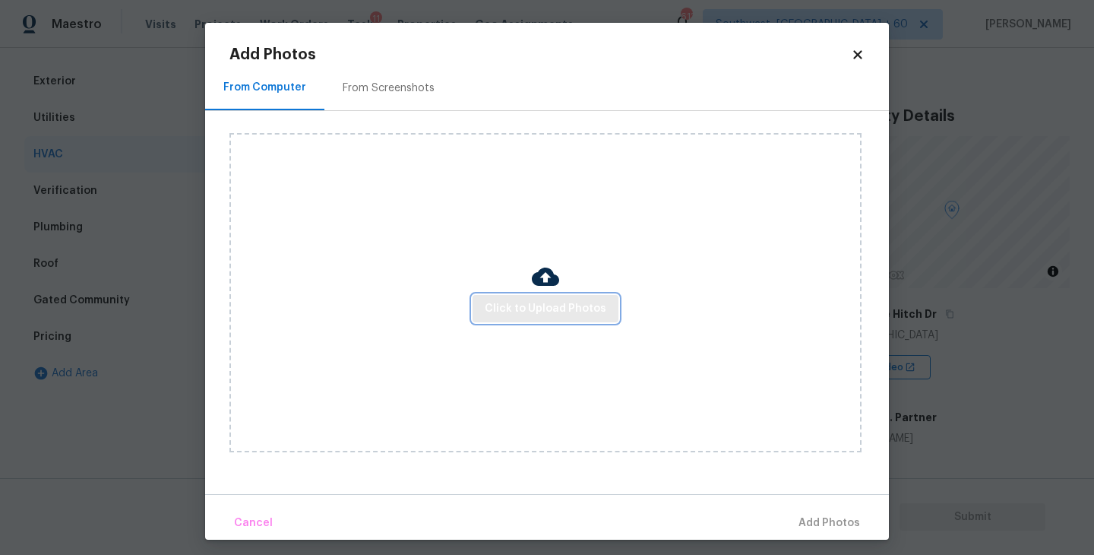
click at [575, 321] on button "Click to Upload Photos" at bounding box center [545, 309] width 146 height 28
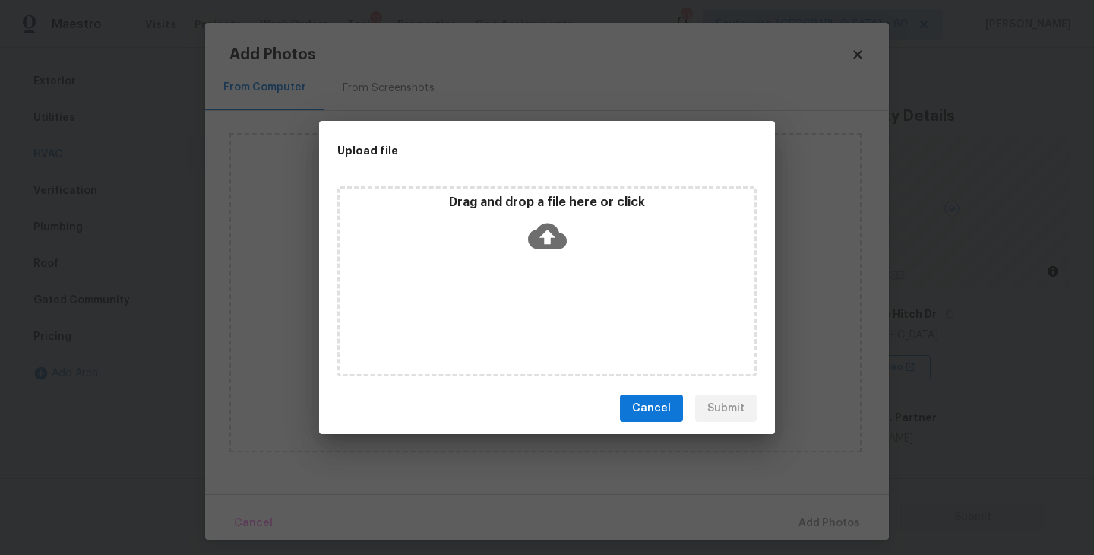
click at [564, 288] on div "Drag and drop a file here or click" at bounding box center [546, 281] width 419 height 190
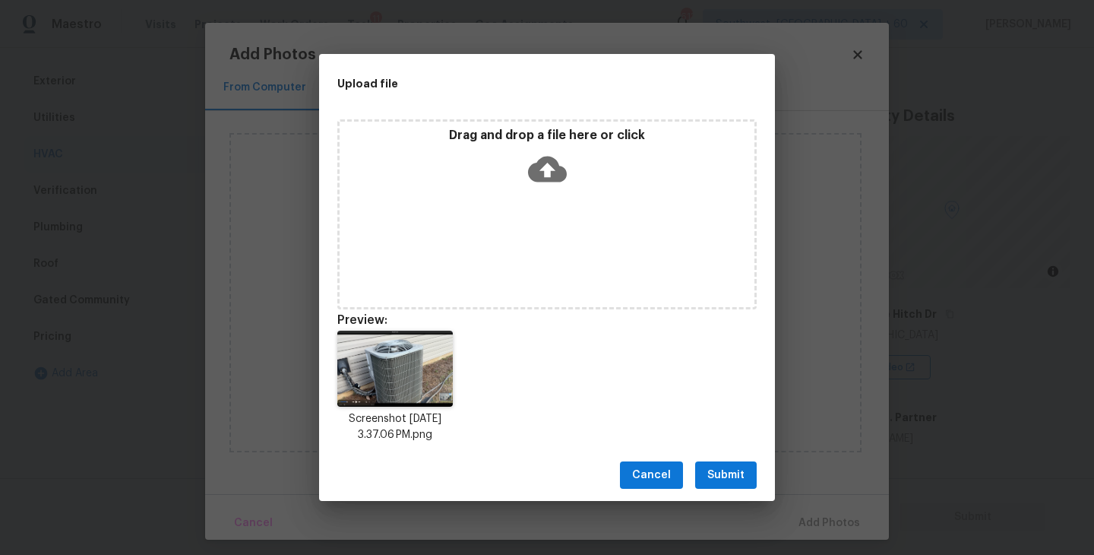
click at [738, 469] on span "Submit" at bounding box center [725, 475] width 37 height 19
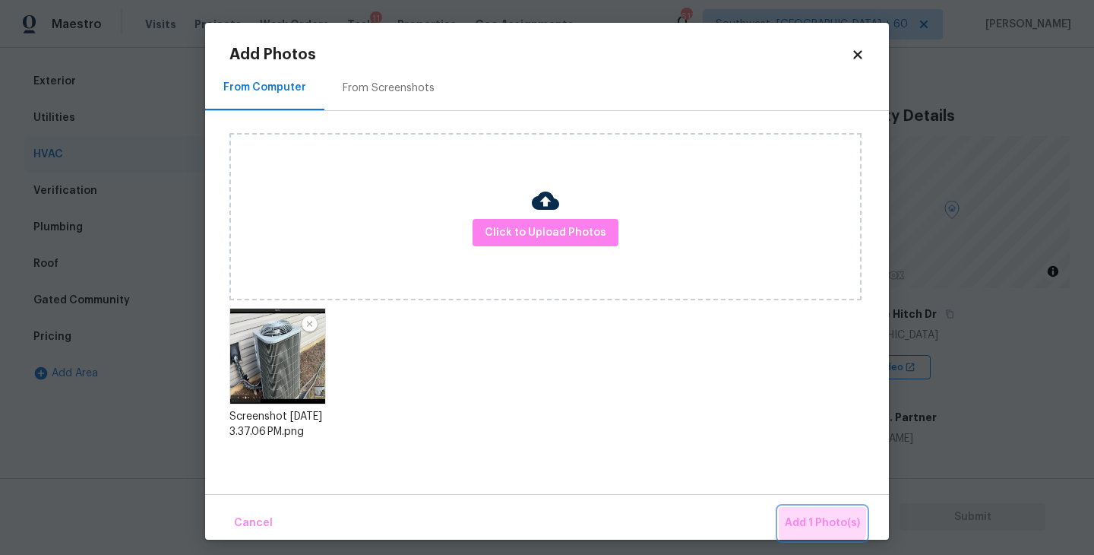
click at [795, 514] on span "Add 1 Photo(s)" at bounding box center [822, 523] width 75 height 19
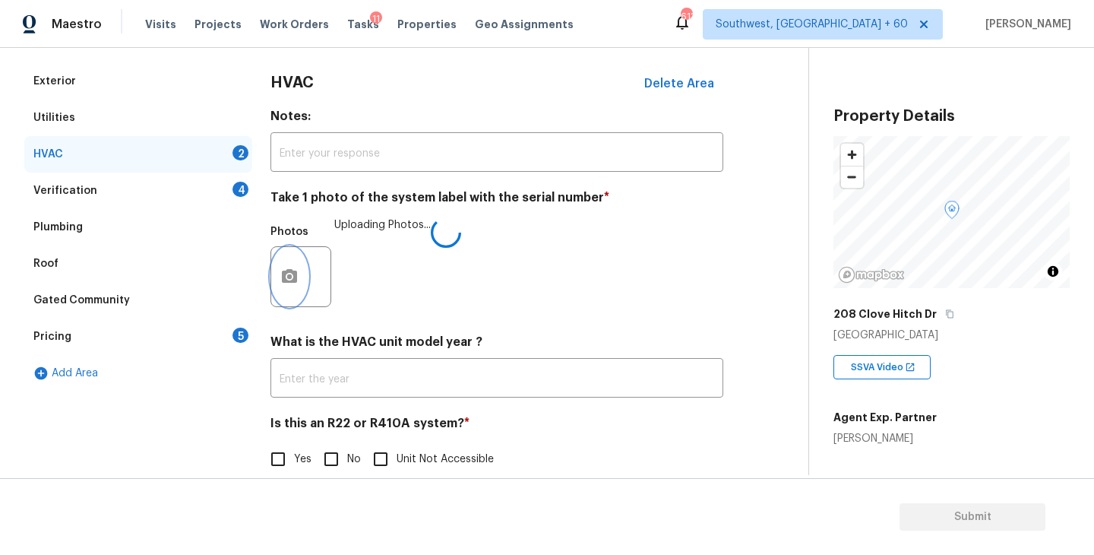
scroll to position [227, 0]
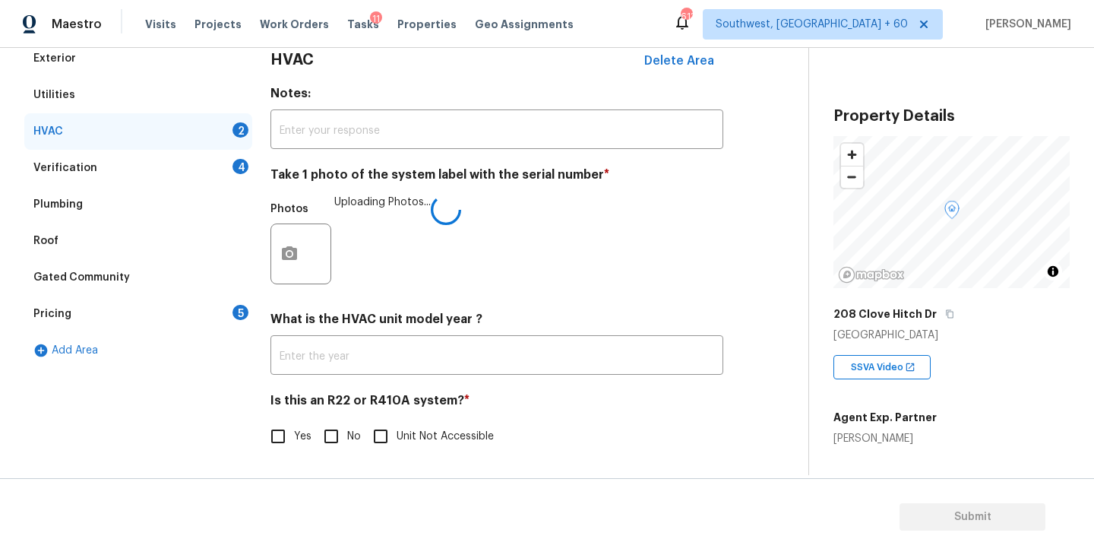
click at [324, 419] on div "Is this an R22 or R410A system? * Yes No Unit Not Accessible" at bounding box center [496, 422] width 453 height 59
click at [348, 438] on span "No" at bounding box center [354, 436] width 14 height 16
click at [347, 438] on input "No" at bounding box center [331, 436] width 32 height 32
checkbox input "true"
click at [577, 439] on div "Yes No Unit Not Accessible" at bounding box center [496, 437] width 453 height 32
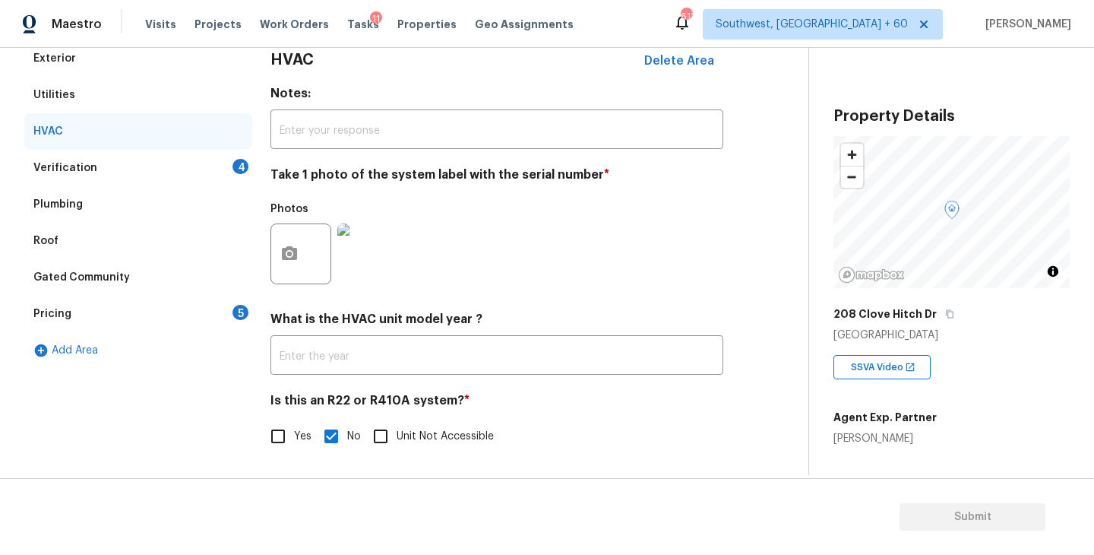
click at [204, 167] on div "Verification 4" at bounding box center [138, 168] width 228 height 36
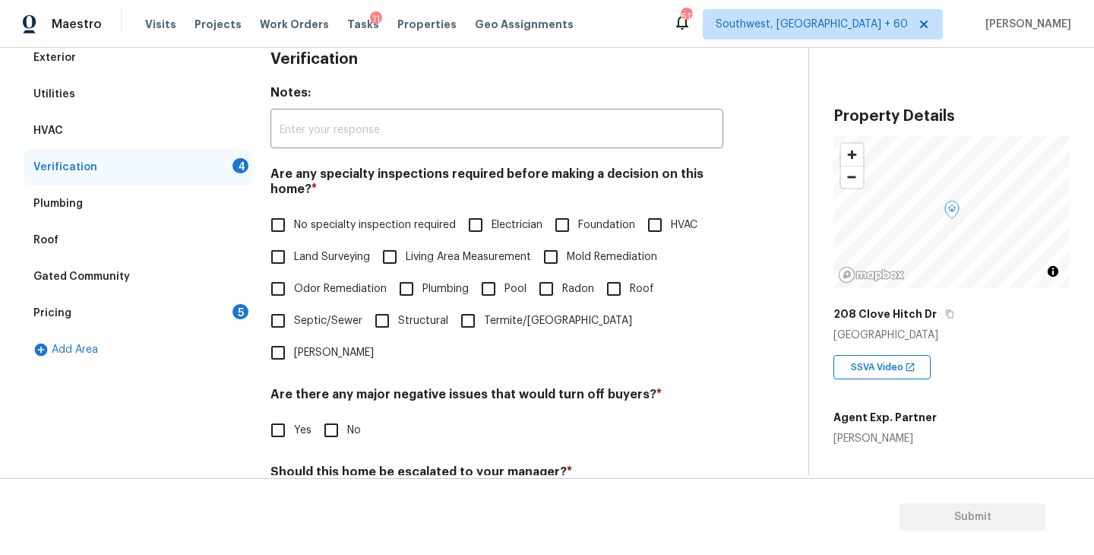
click at [378, 239] on label "No specialty inspection required" at bounding box center [359, 225] width 194 height 32
click at [294, 239] on input "No specialty inspection required" at bounding box center [278, 225] width 32 height 32
checkbox input "true"
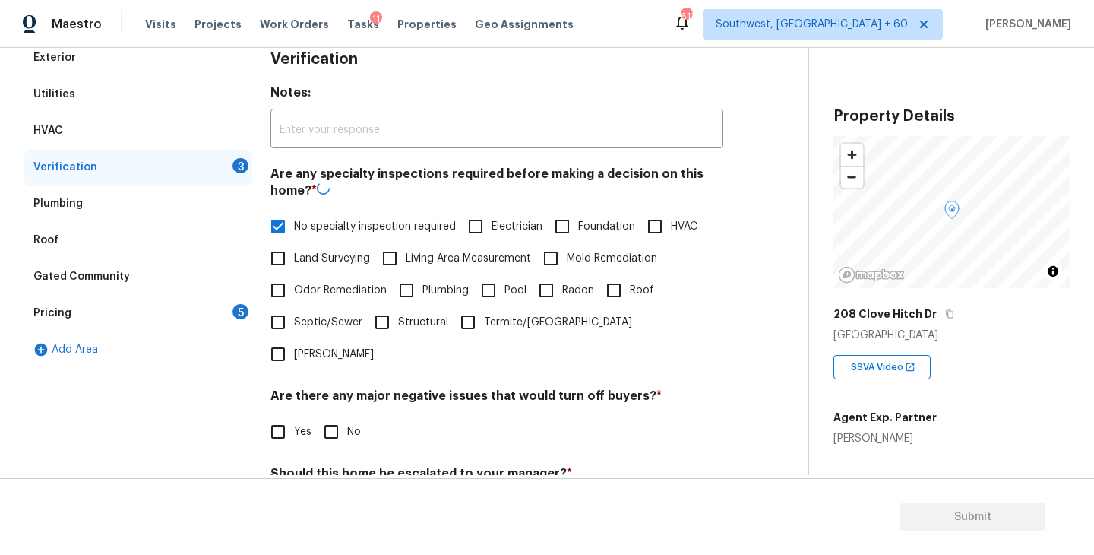
scroll to position [327, 0]
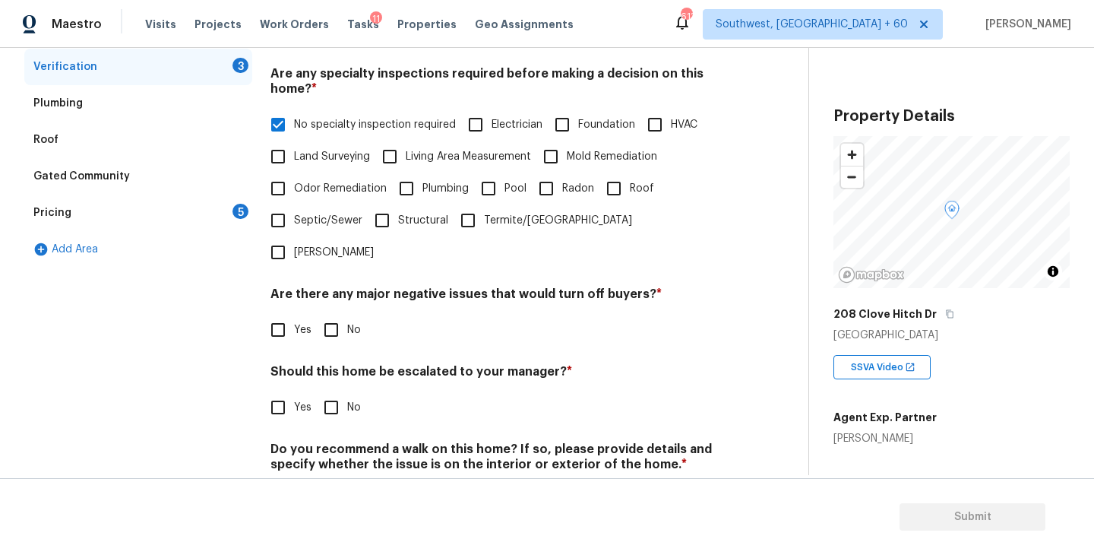
click at [347, 322] on span "No" at bounding box center [354, 330] width 14 height 16
click at [346, 314] on input "No" at bounding box center [331, 330] width 32 height 32
checkbox input "true"
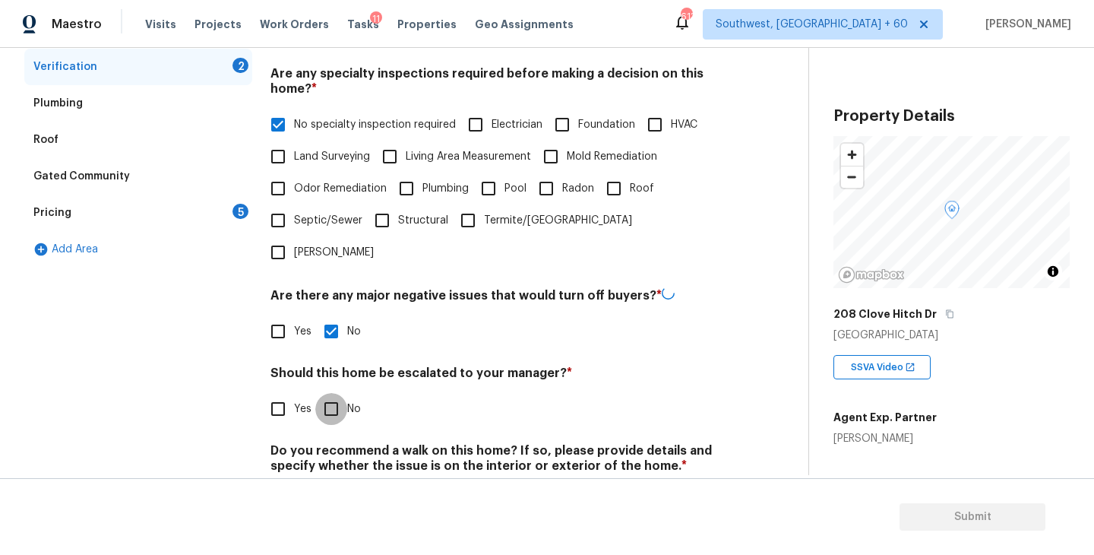
click at [338, 393] on input "No" at bounding box center [331, 409] width 32 height 32
checkbox input "true"
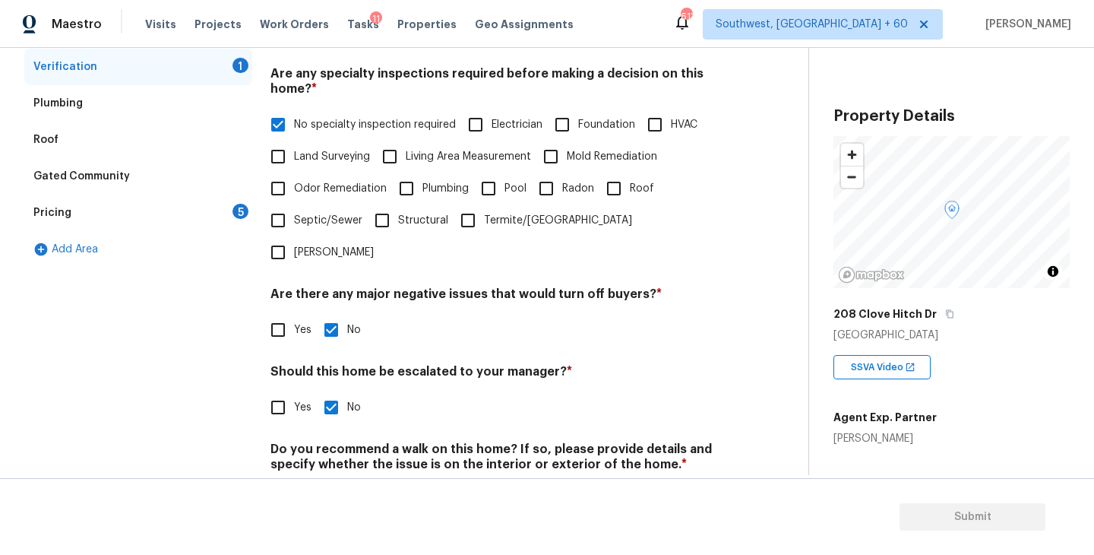
scroll to position [359, 0]
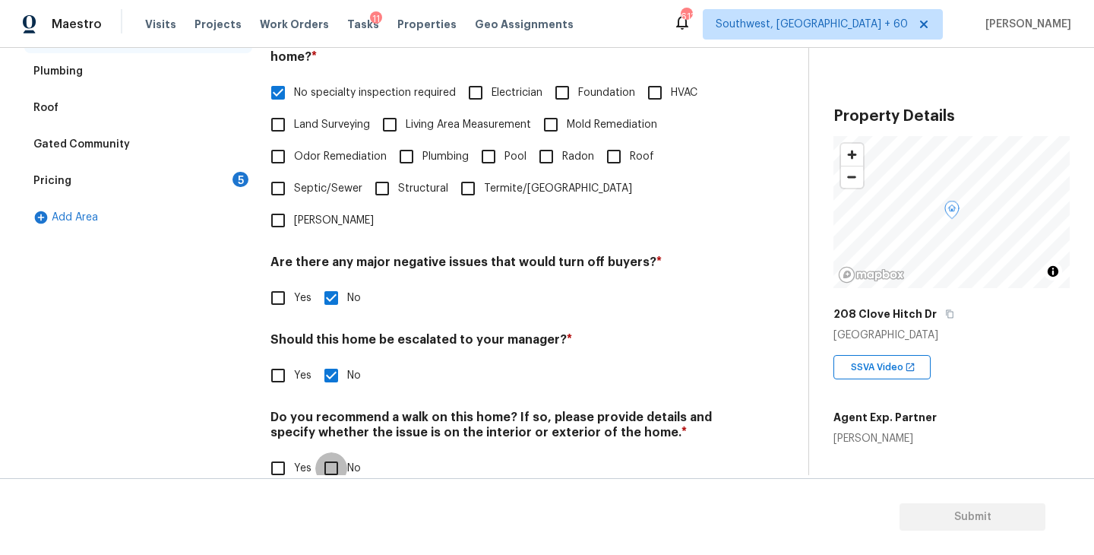
click at [330, 452] on input "No" at bounding box center [331, 468] width 32 height 32
checkbox input "true"
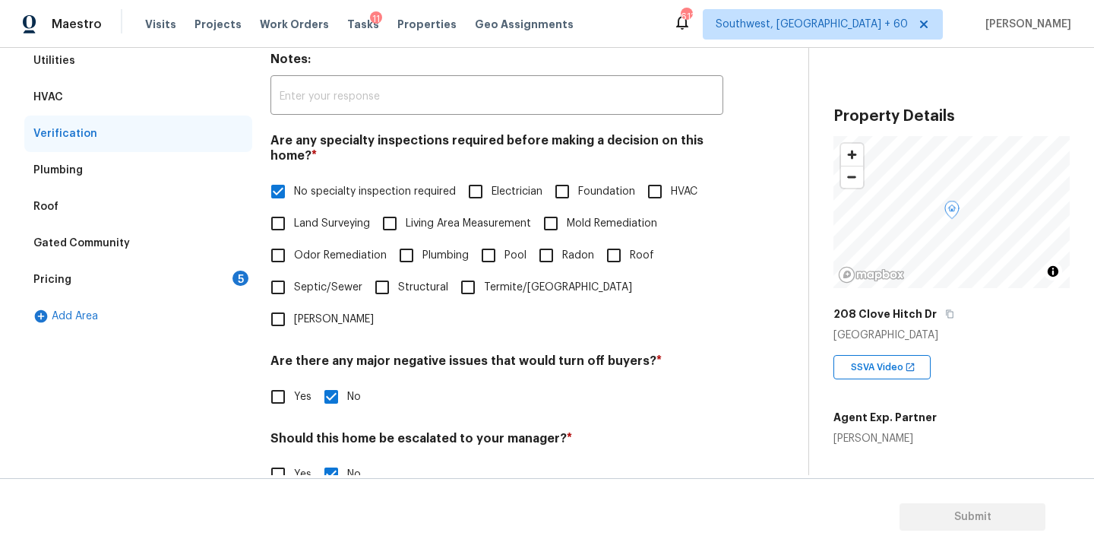
click at [207, 285] on div "Pricing 5" at bounding box center [138, 279] width 228 height 36
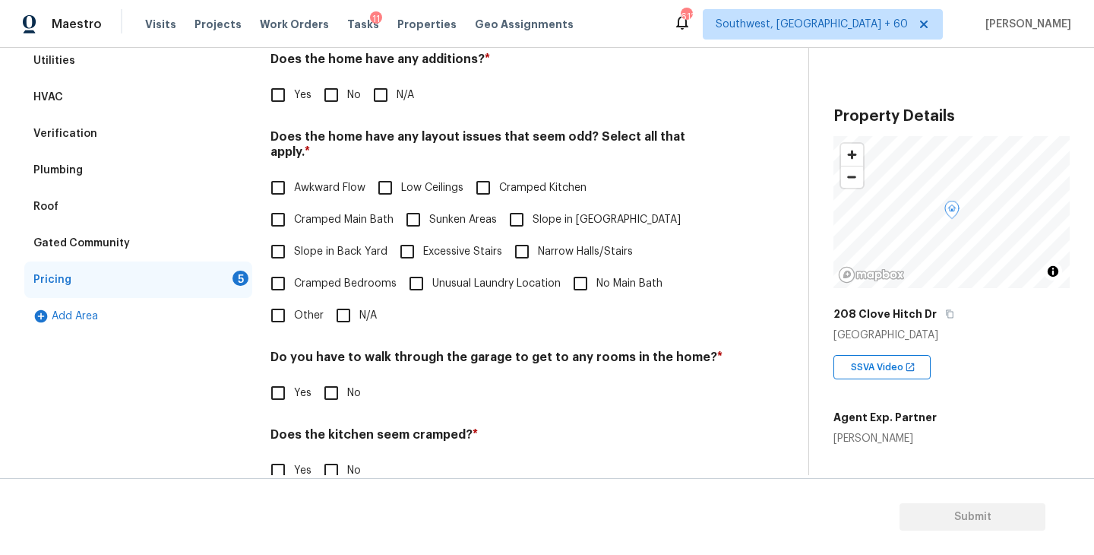
scroll to position [213, 0]
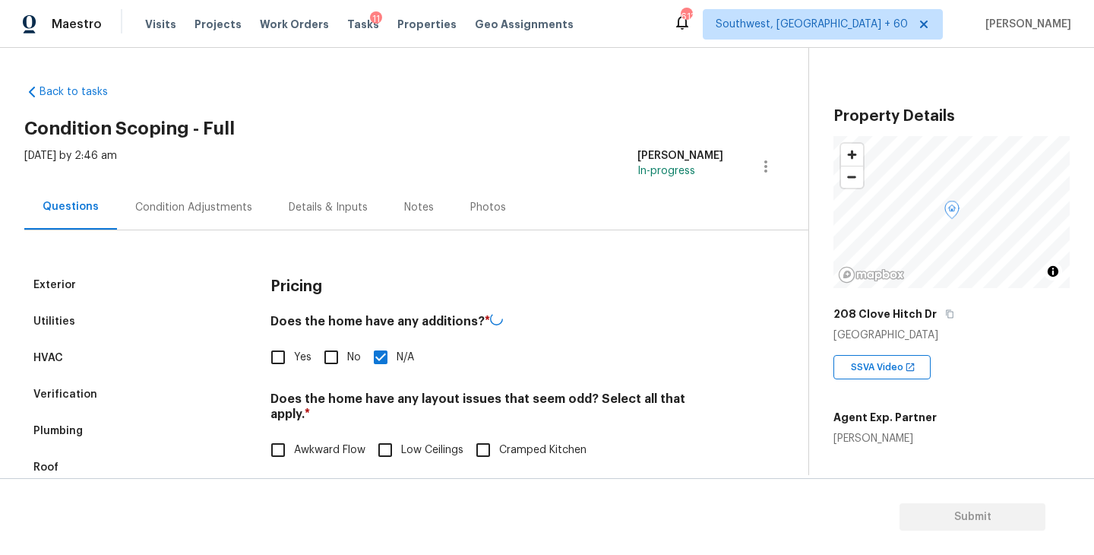
scroll to position [213, 0]
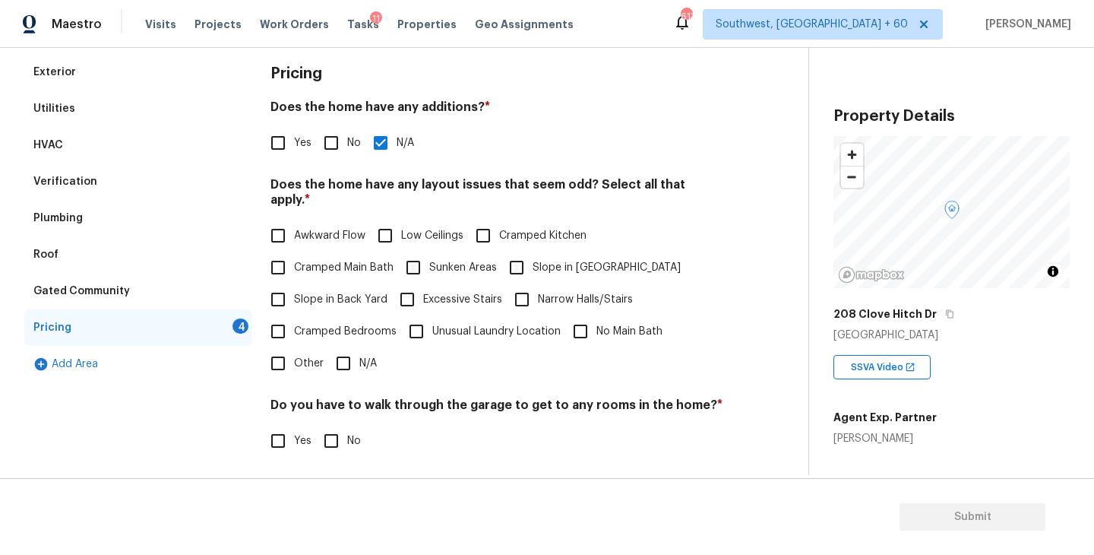
click at [549, 260] on span "Slope in Front Yard" at bounding box center [607, 268] width 148 height 16
click at [533, 257] on input "Slope in [GEOGRAPHIC_DATA]" at bounding box center [517, 267] width 32 height 32
checkbox input "true"
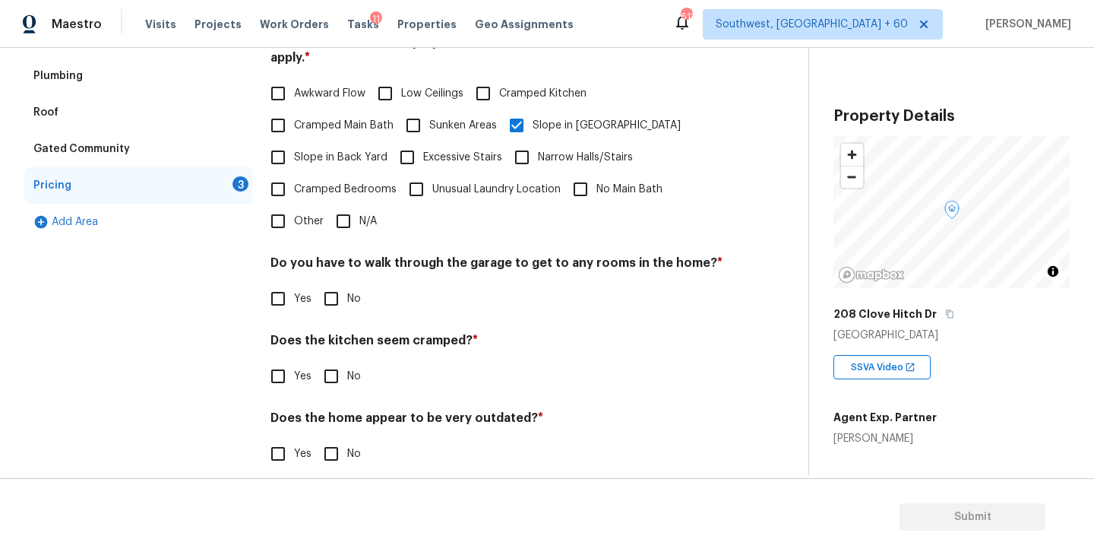
click at [330, 291] on input "No" at bounding box center [331, 299] width 32 height 32
checkbox input "true"
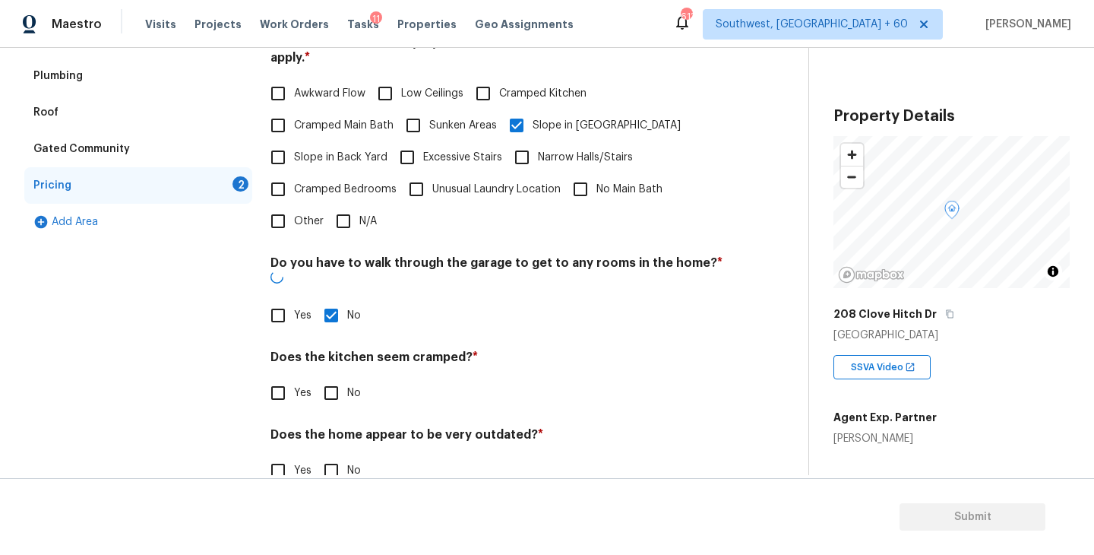
click at [330, 377] on input "No" at bounding box center [331, 393] width 32 height 32
checkbox input "true"
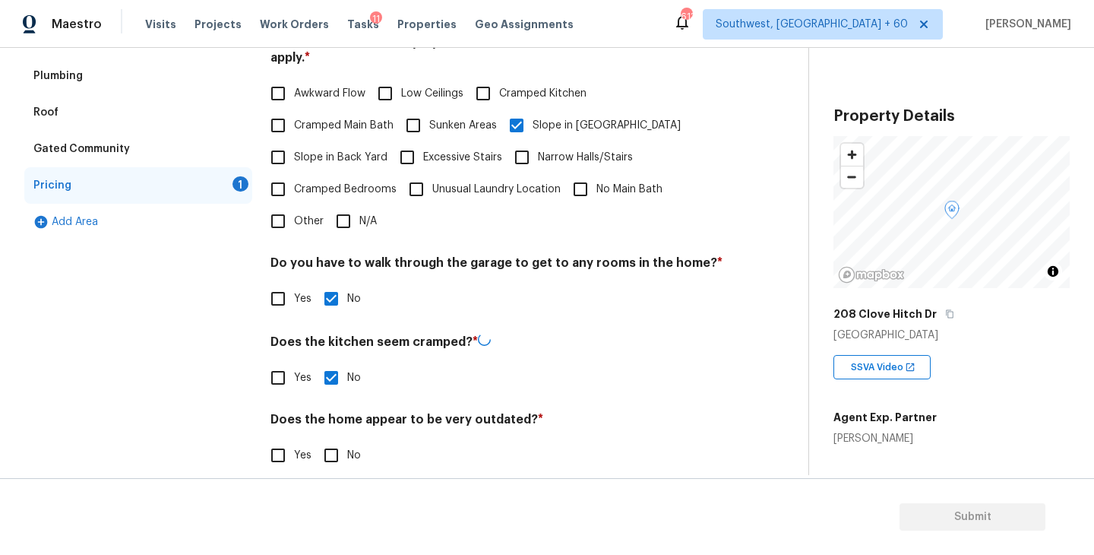
click at [337, 419] on div "Does the home appear to be very outdated? * Yes No" at bounding box center [496, 441] width 453 height 59
click at [330, 452] on input "No" at bounding box center [331, 454] width 32 height 32
checkbox input "true"
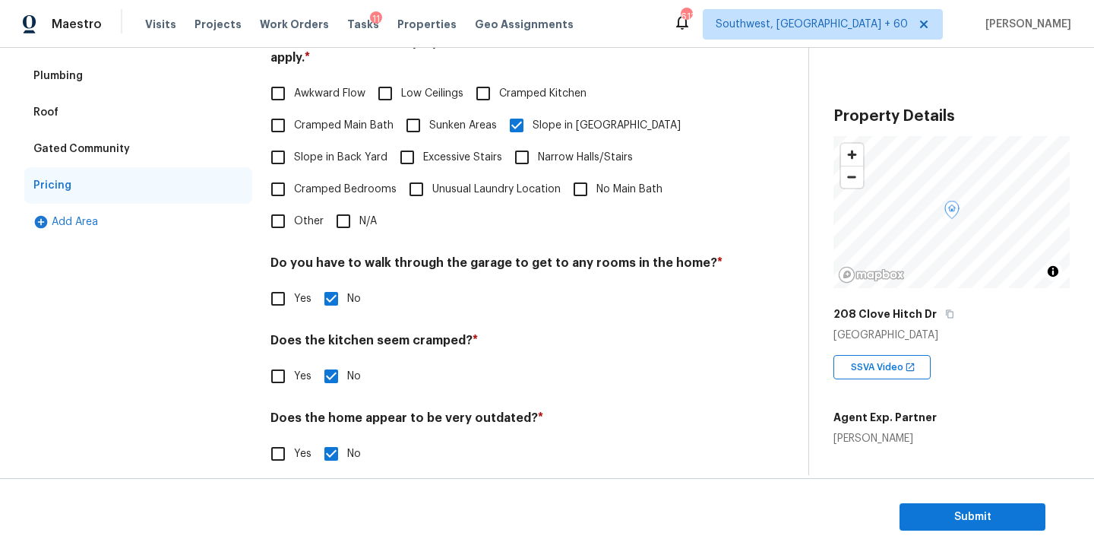
scroll to position [0, 0]
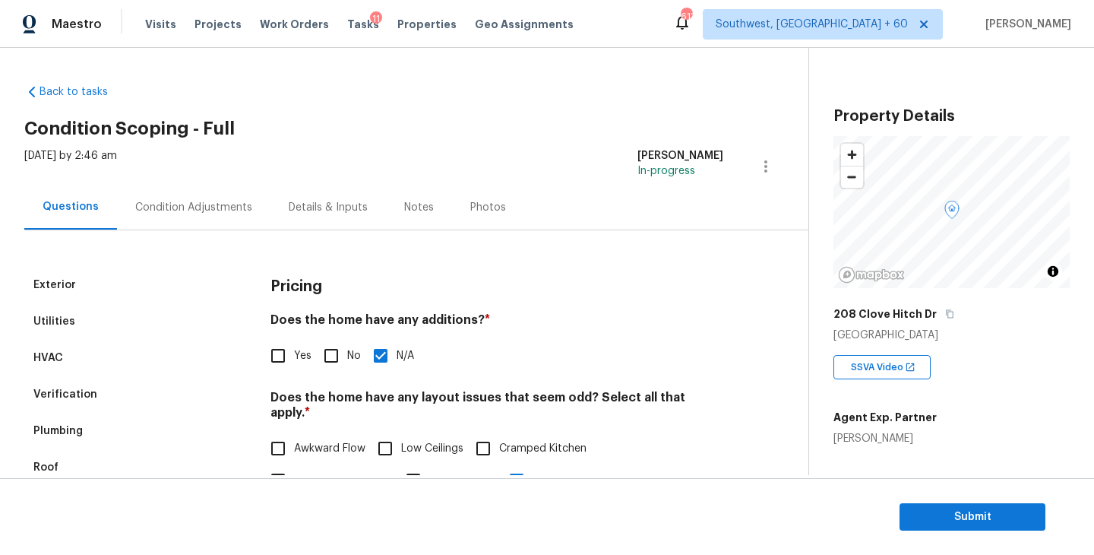
click at [250, 201] on div "Condition Adjustments" at bounding box center [193, 207] width 153 height 45
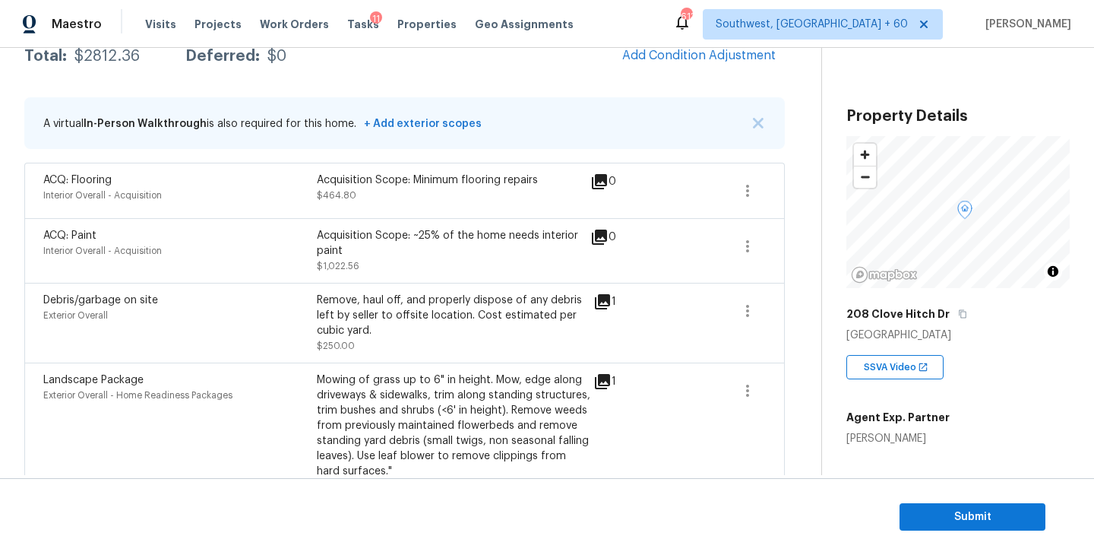
scroll to position [207, 0]
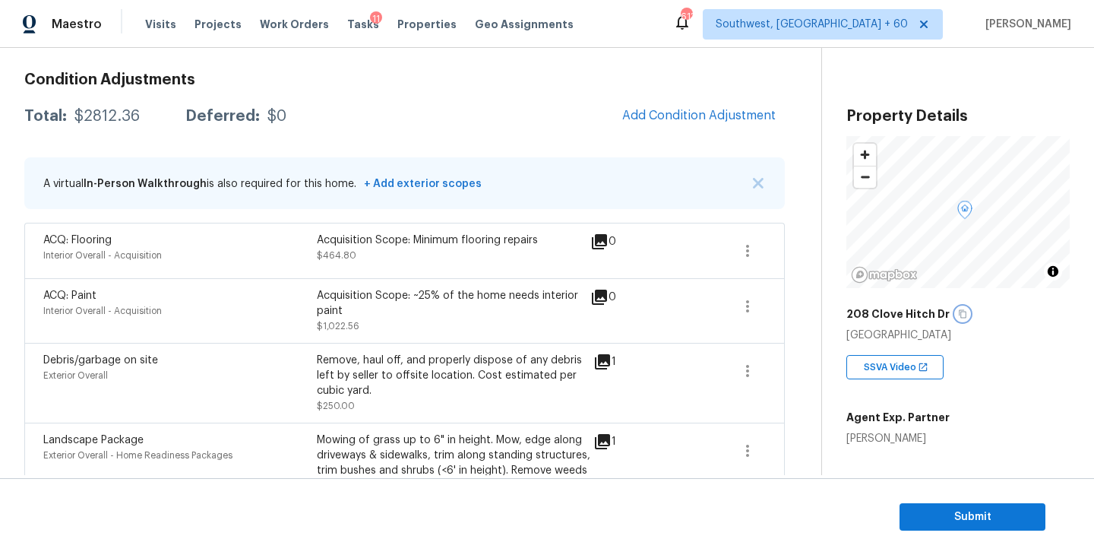
click at [958, 313] on icon "button" at bounding box center [962, 313] width 9 height 9
click at [348, 81] on h3 "Condition Adjustments" at bounding box center [404, 79] width 760 height 15
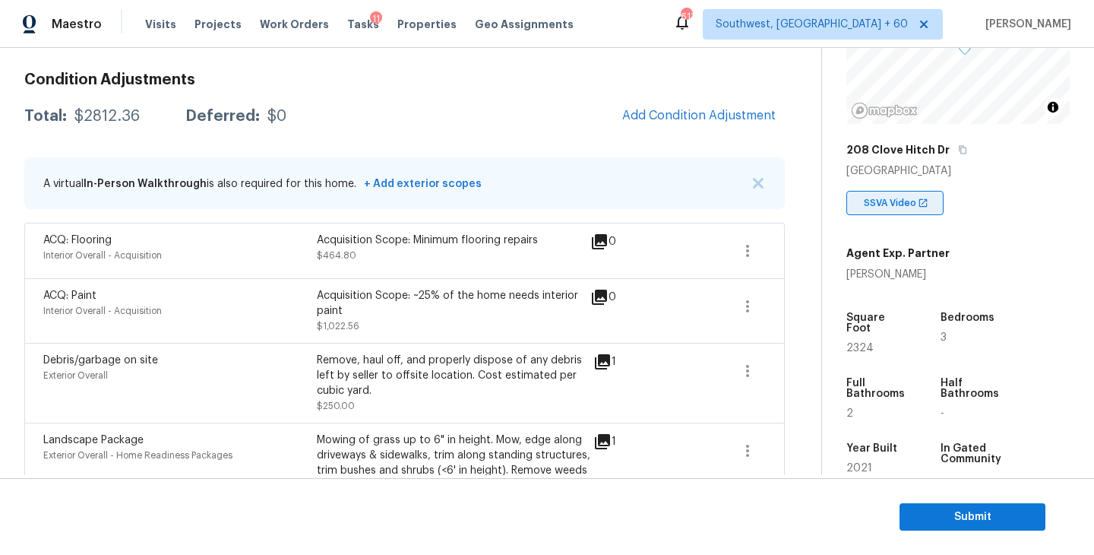
scroll to position [165, 0]
click at [103, 126] on div "Total: $2812.36 Deferred: $0 Add Condition Adjustment" at bounding box center [404, 116] width 760 height 33
click at [112, 117] on div "$2812.36" at bounding box center [106, 116] width 65 height 15
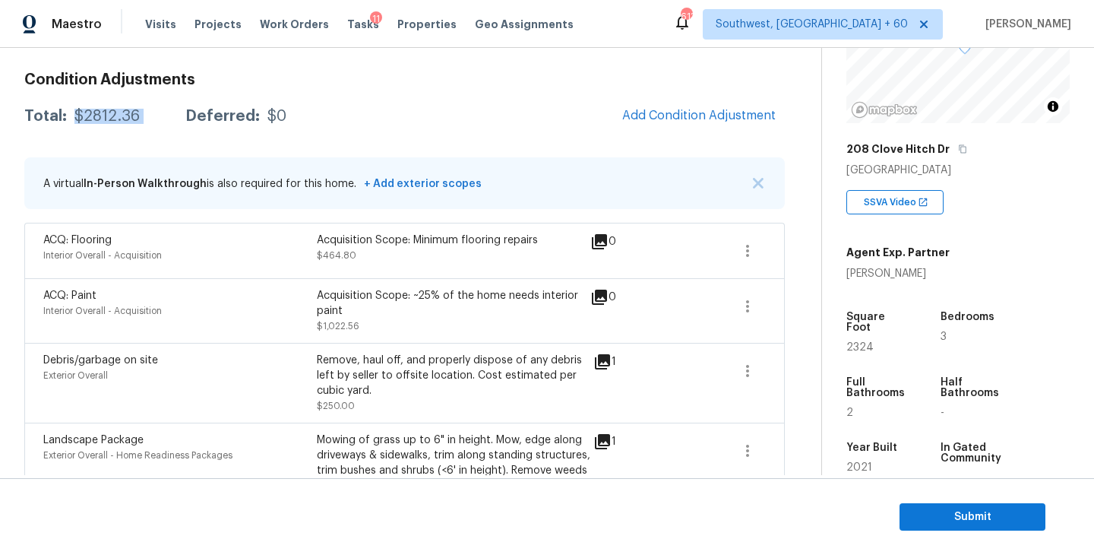
copy div "$2812.36"
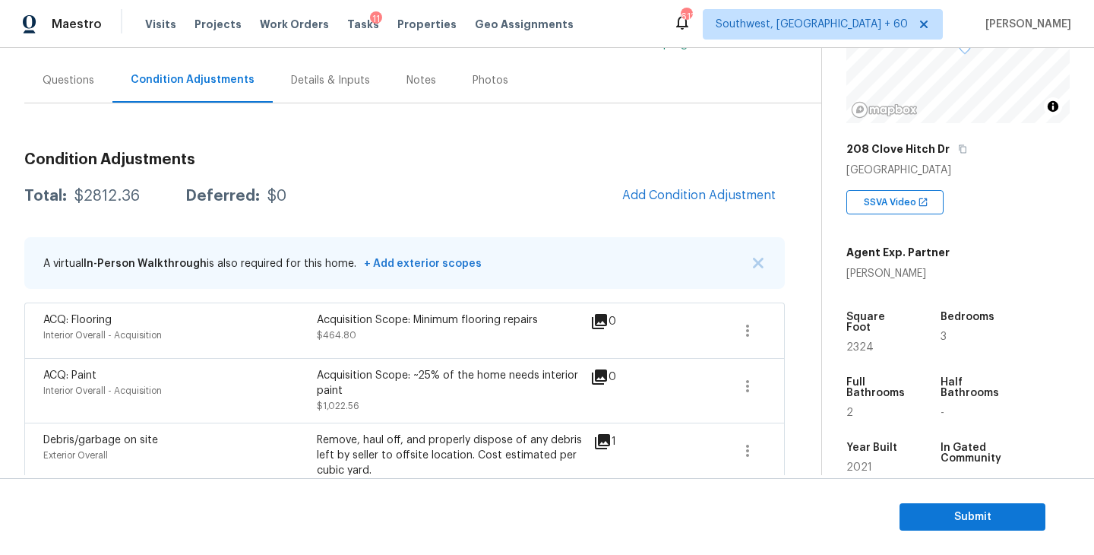
click at [67, 84] on div "Questions" at bounding box center [69, 80] width 52 height 15
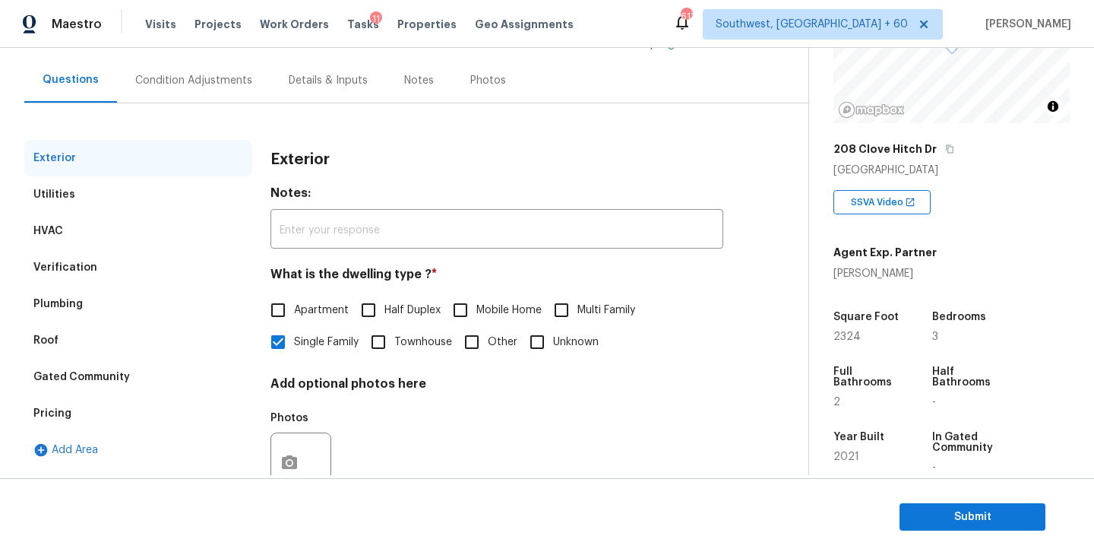
scroll to position [127, 0]
click at [208, 84] on div "Condition Adjustments" at bounding box center [193, 80] width 117 height 15
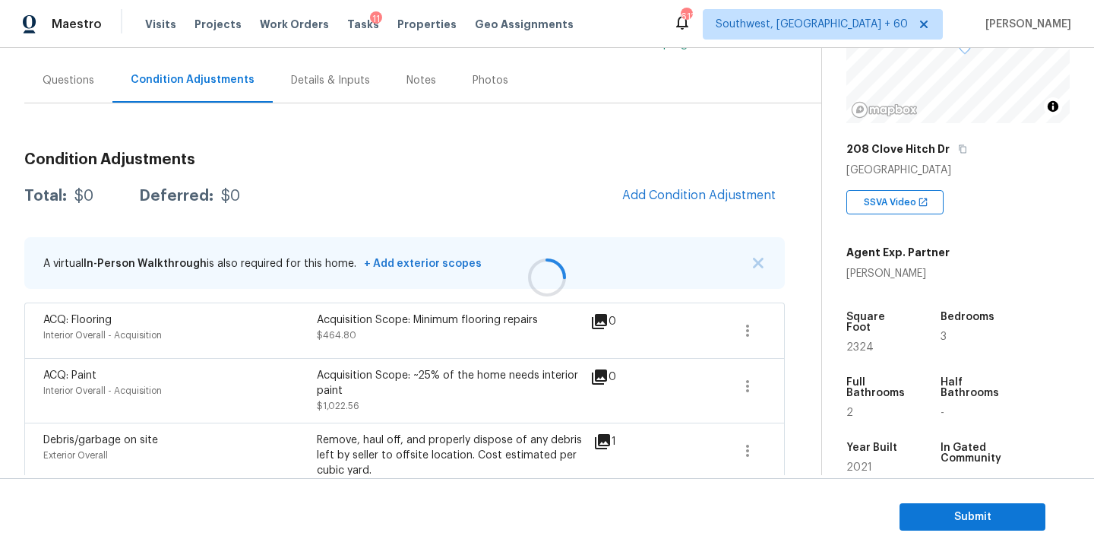
click at [322, 132] on div at bounding box center [547, 277] width 1094 height 555
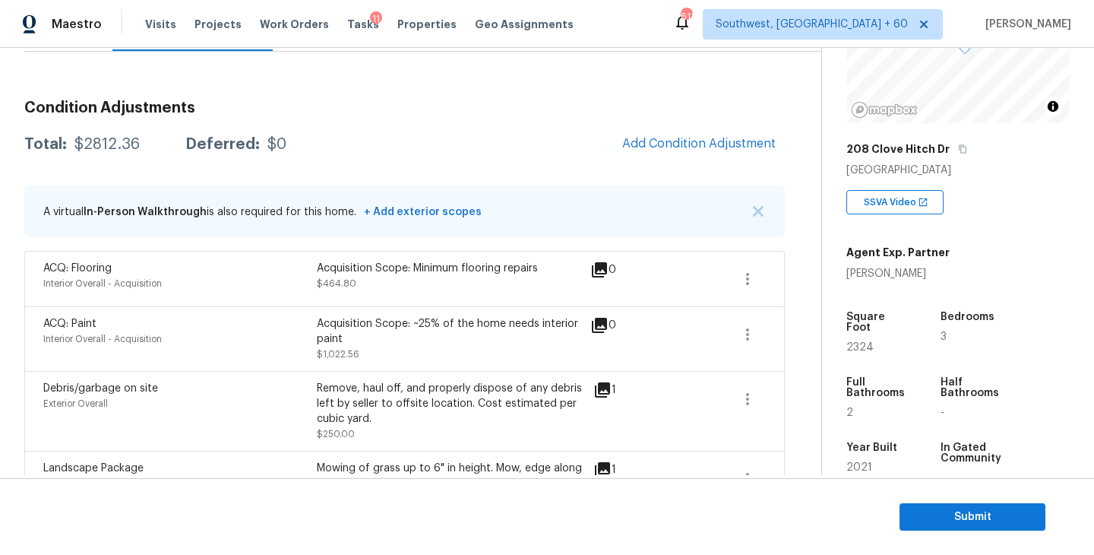
click at [920, 536] on section "Submit" at bounding box center [547, 516] width 1094 height 77
click at [928, 526] on button "Submit" at bounding box center [972, 517] width 146 height 28
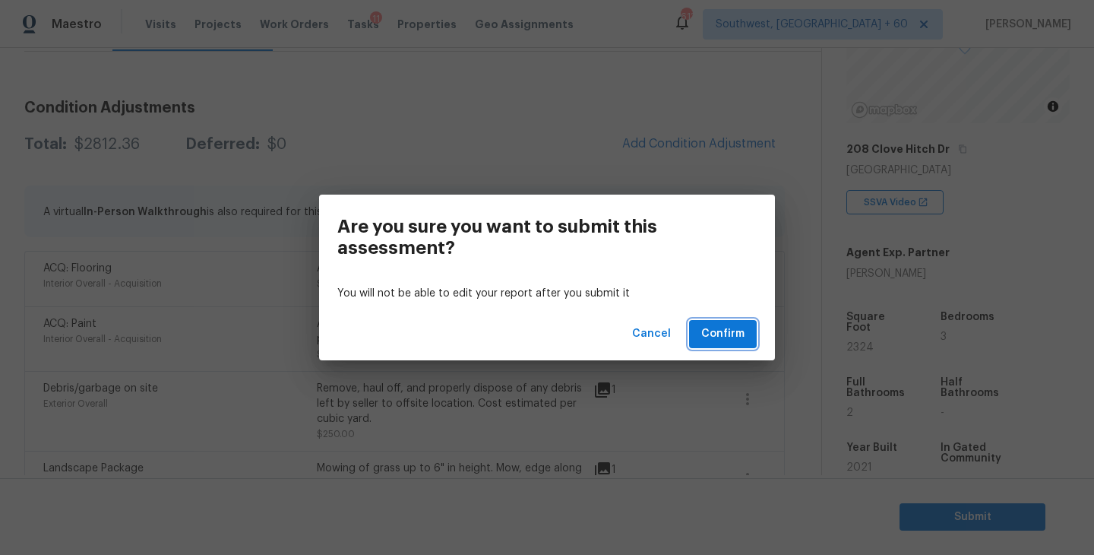
click at [713, 337] on span "Confirm" at bounding box center [722, 333] width 43 height 19
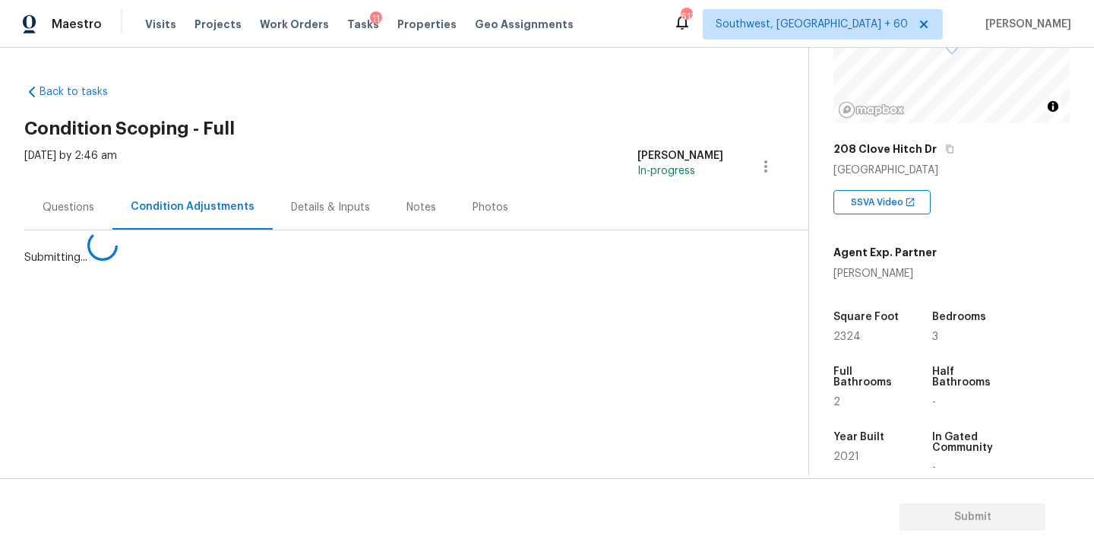
scroll to position [0, 0]
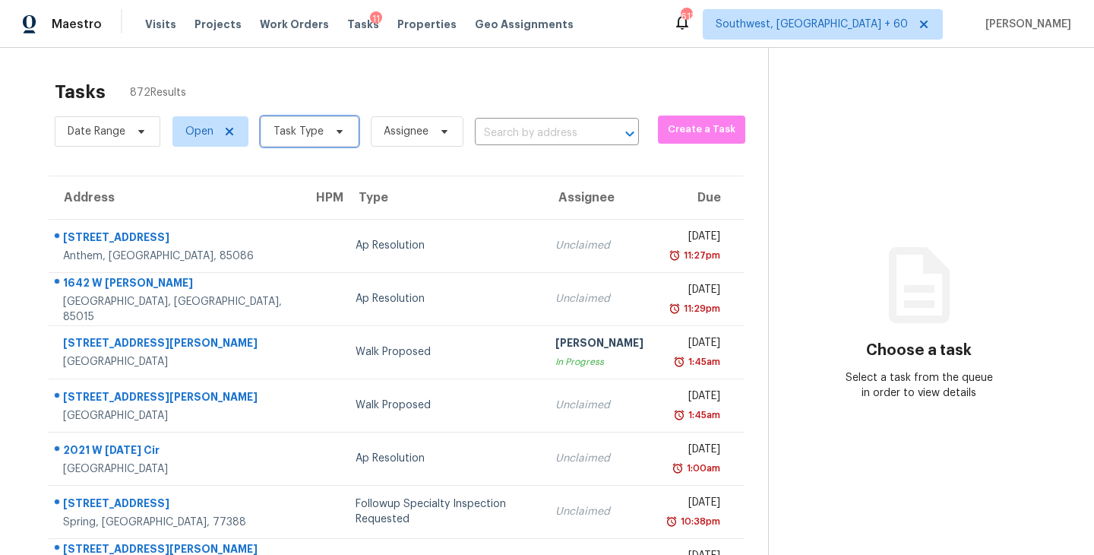
click at [321, 142] on span "Task Type" at bounding box center [310, 131] width 98 height 30
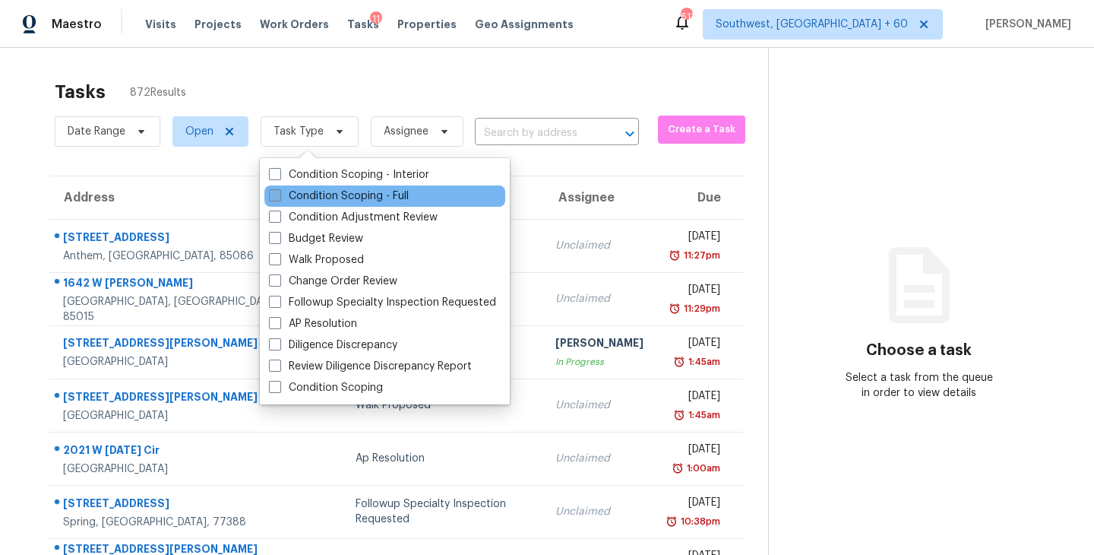
click at [333, 197] on label "Condition Scoping - Full" at bounding box center [339, 195] width 140 height 15
click at [279, 197] on input "Condition Scoping - Full" at bounding box center [274, 193] width 10 height 10
checkbox input "true"
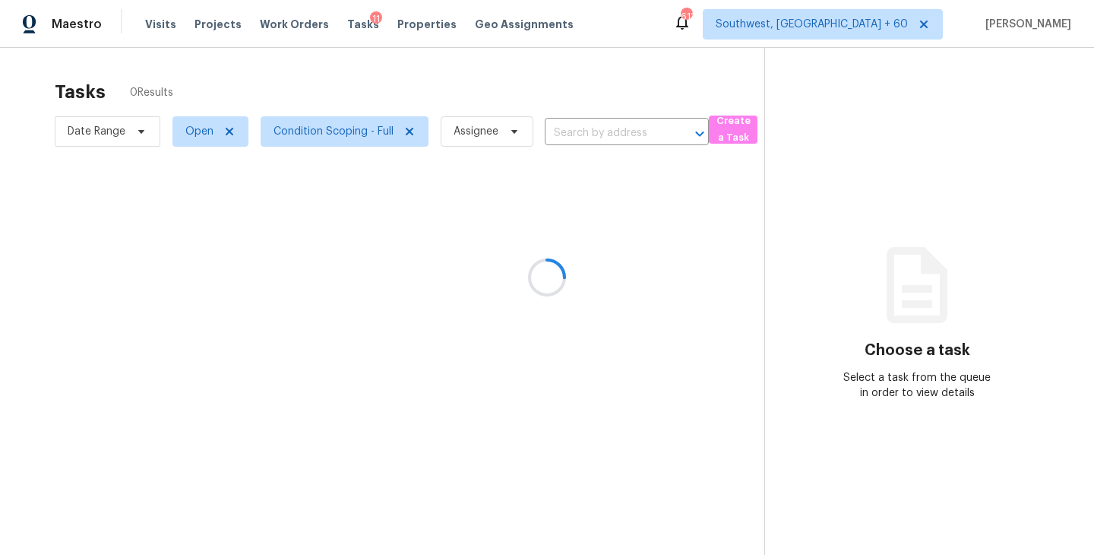
click at [466, 144] on div at bounding box center [547, 277] width 1094 height 555
click at [486, 131] on div at bounding box center [547, 277] width 1094 height 555
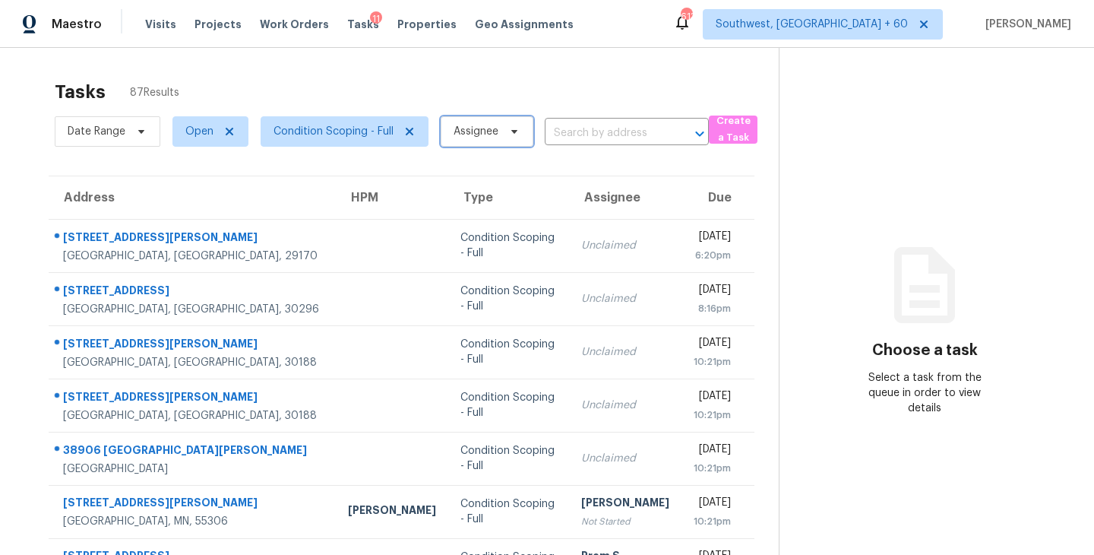
click at [486, 131] on span "Assignee" at bounding box center [475, 131] width 45 height 15
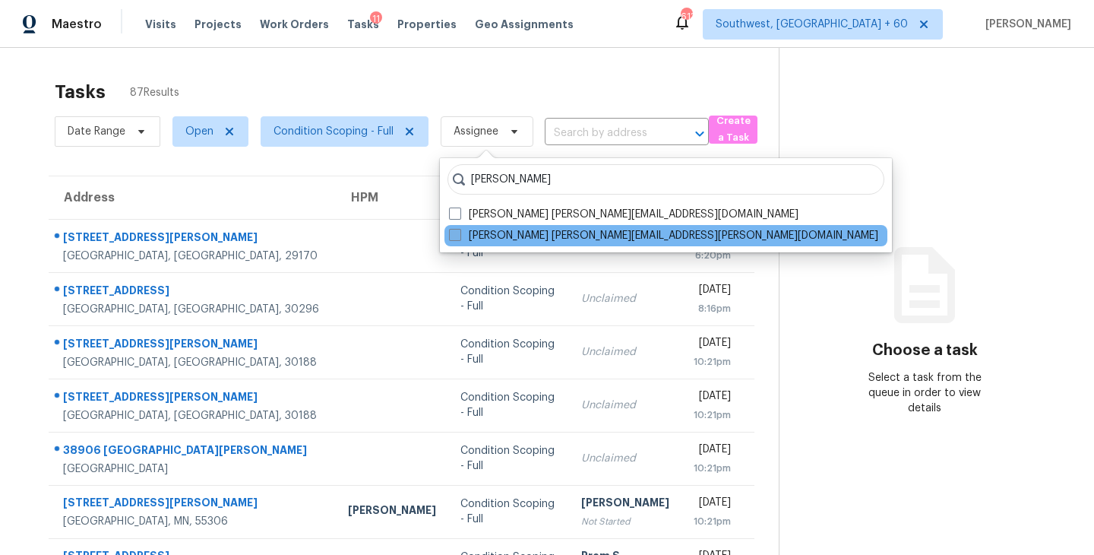
type input "sakthivel"
click at [486, 239] on label "Sakthivel Chandran sakthivel.chandran@opendoor.com" at bounding box center [663, 235] width 429 height 15
click at [459, 238] on input "Sakthivel Chandran sakthivel.chandran@opendoor.com" at bounding box center [454, 233] width 10 height 10
checkbox input "true"
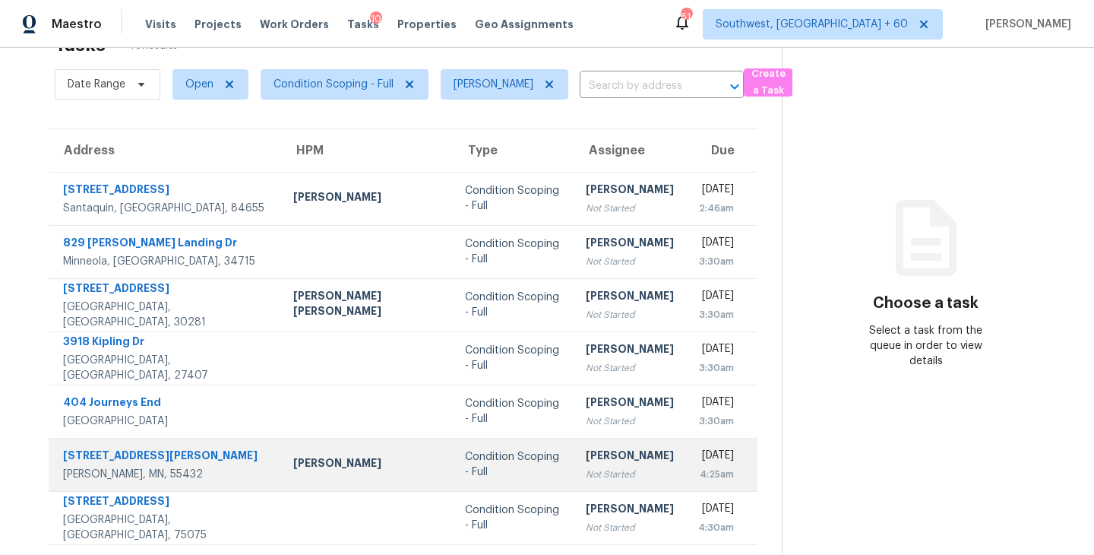
scroll to position [46, 0]
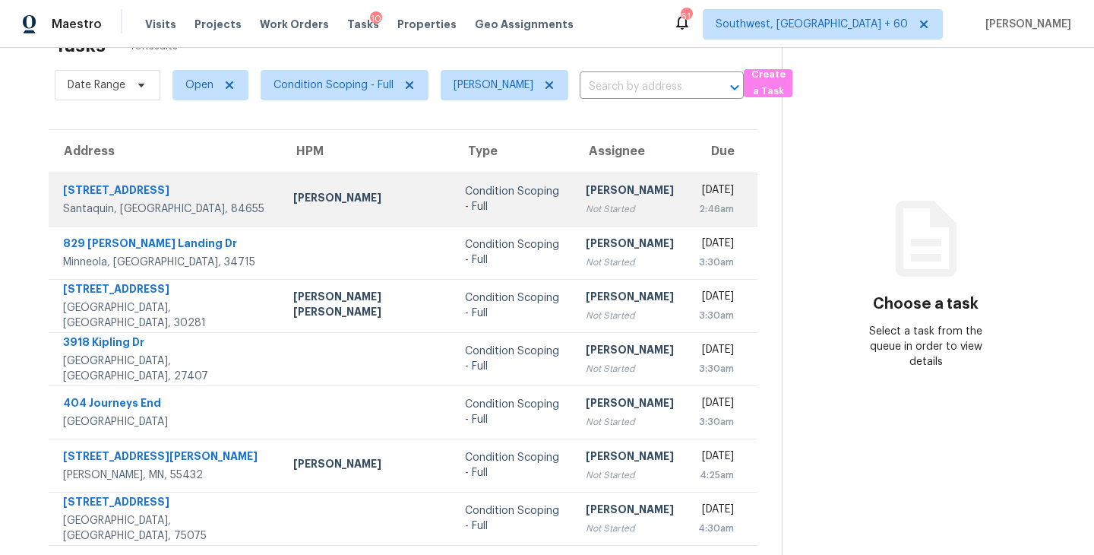
click at [489, 204] on div "Condition Scoping - Full" at bounding box center [513, 199] width 96 height 30
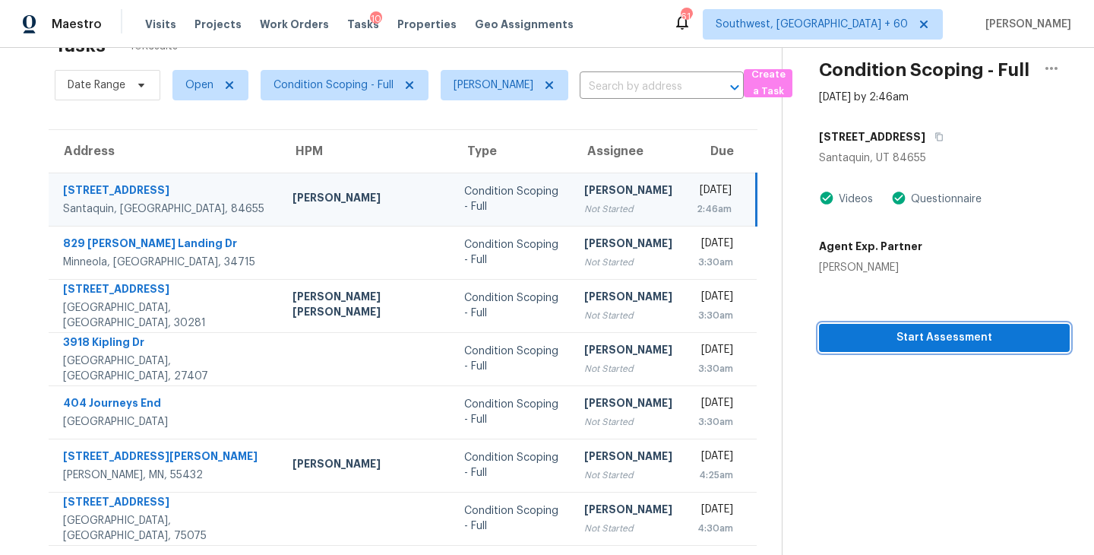
click at [911, 336] on span "Start Assessment" at bounding box center [944, 337] width 226 height 19
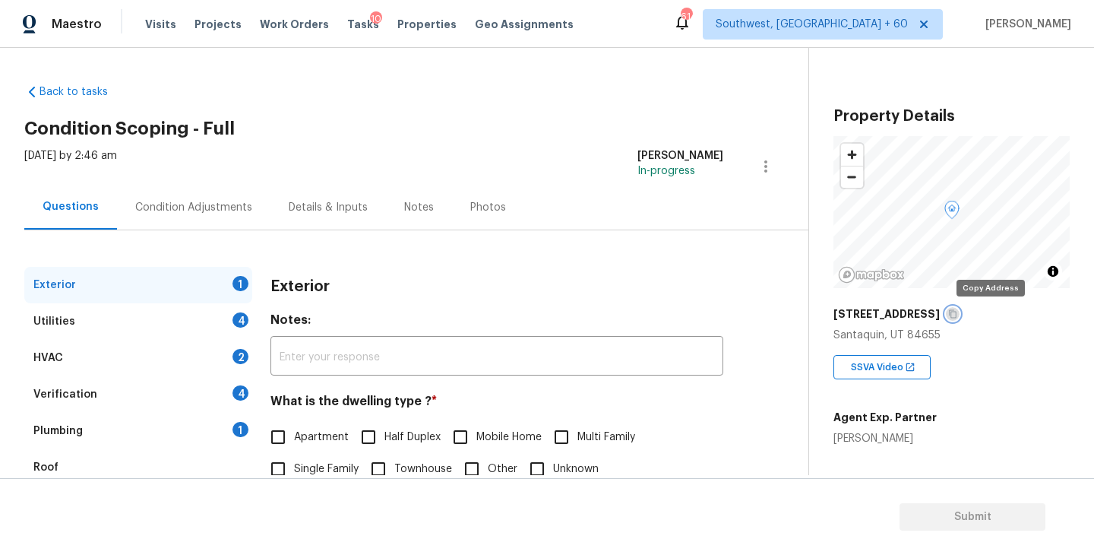
click at [957, 316] on icon "button" at bounding box center [952, 313] width 9 height 9
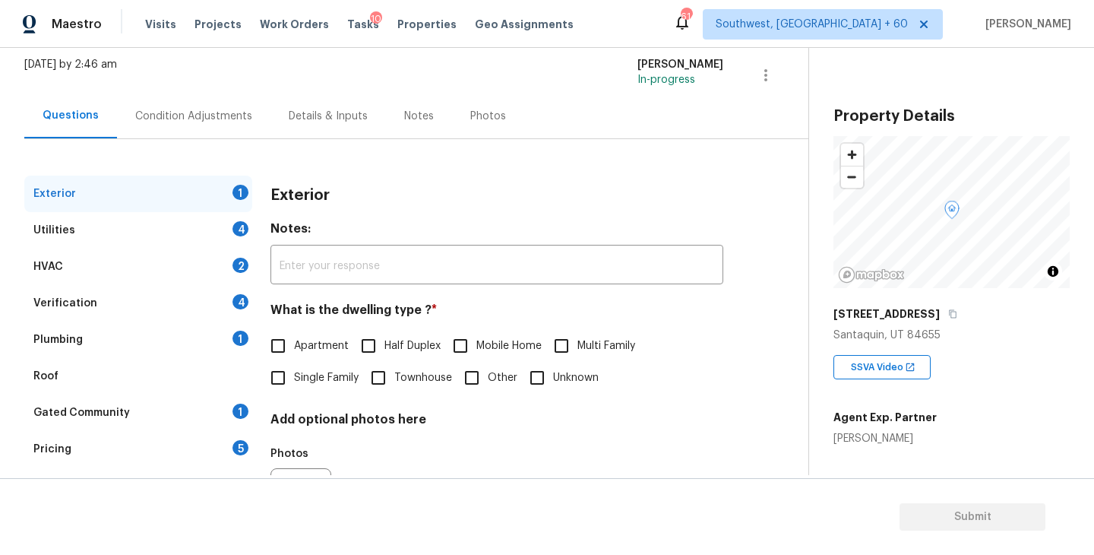
click at [390, 383] on input "Townhouse" at bounding box center [378, 378] width 32 height 32
checkbox input "true"
click at [211, 223] on div "Utilities 4" at bounding box center [138, 230] width 228 height 36
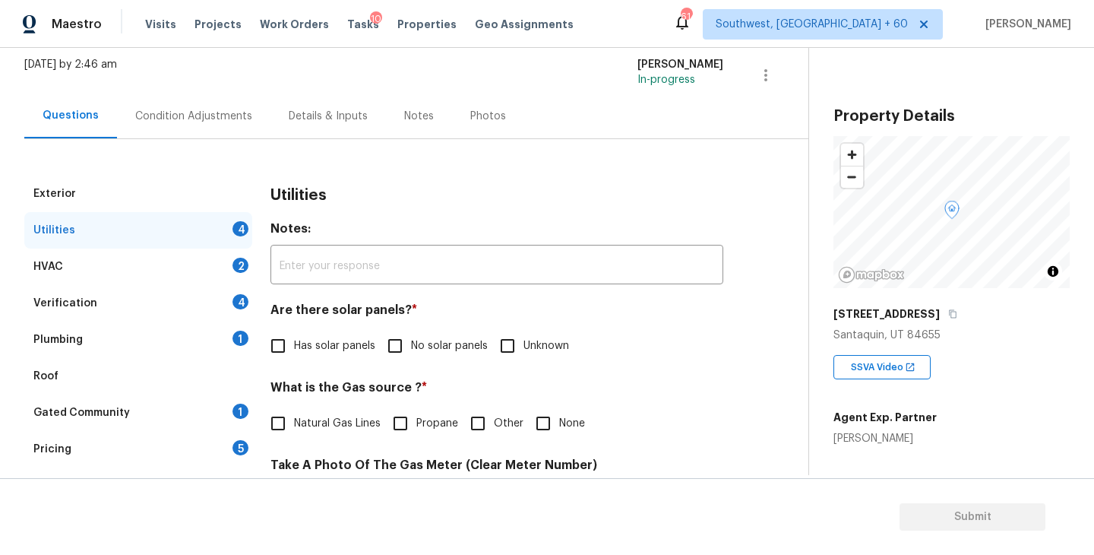
click at [437, 352] on span "No solar panels" at bounding box center [449, 346] width 77 height 16
click at [411, 352] on input "No solar panels" at bounding box center [395, 346] width 32 height 32
checkbox input "true"
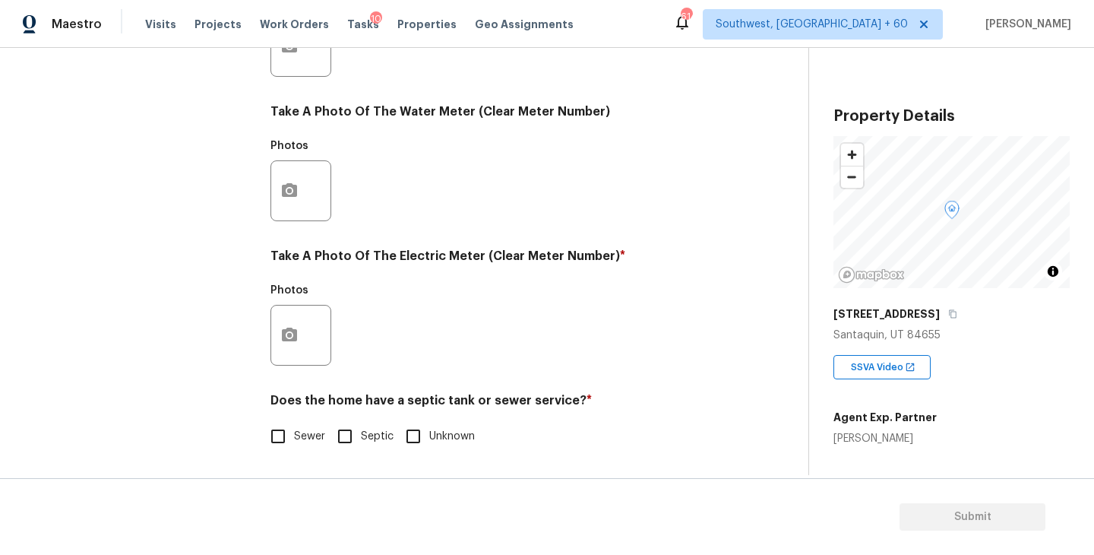
click at [302, 450] on label "Sewer" at bounding box center [293, 436] width 63 height 32
click at [294, 450] on input "Sewer" at bounding box center [278, 436] width 32 height 32
checkbox input "true"
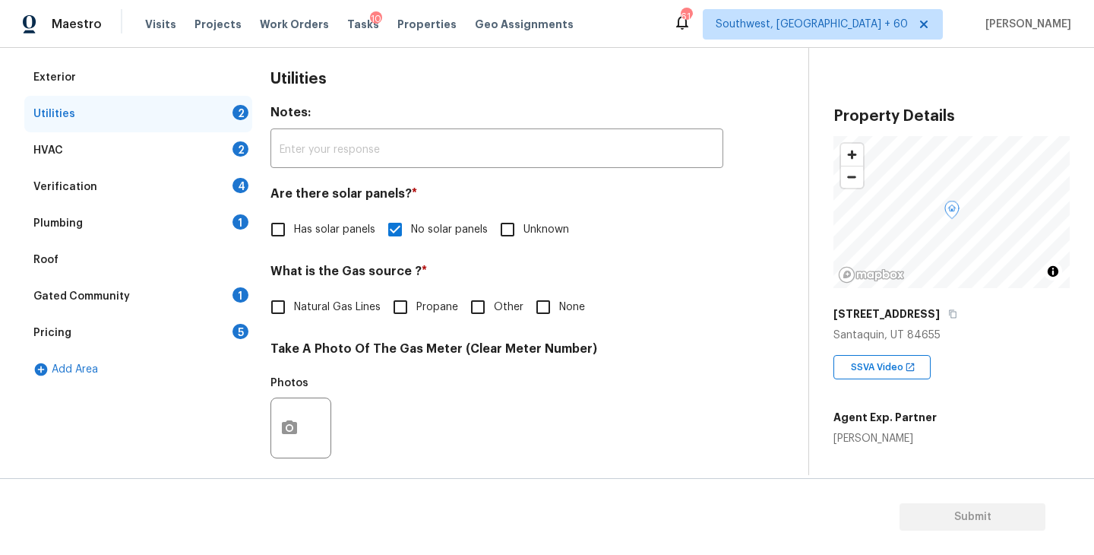
click at [145, 221] on div "Plumbing 1" at bounding box center [138, 223] width 228 height 36
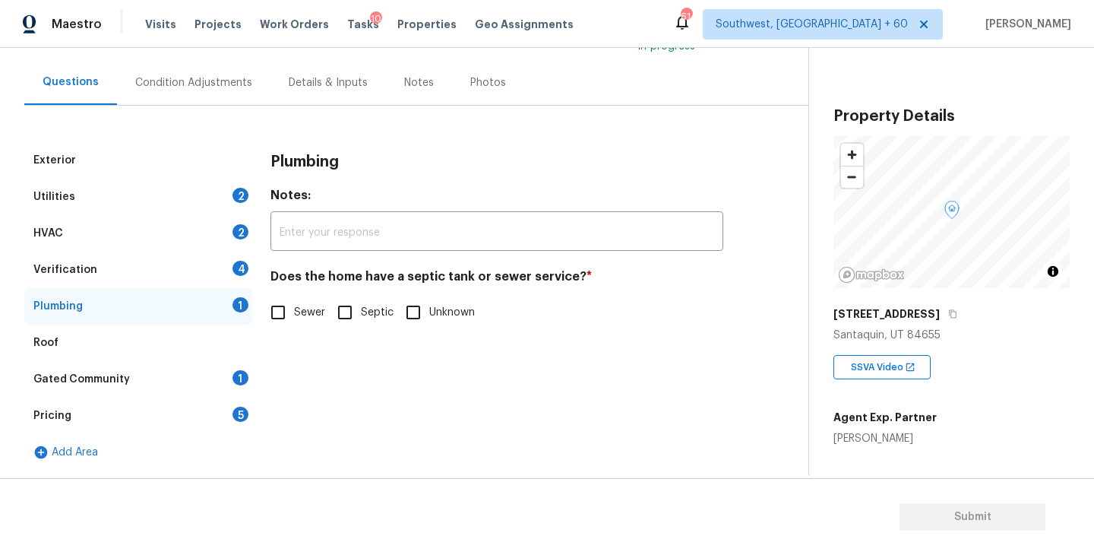
click at [299, 314] on span "Sewer" at bounding box center [309, 313] width 31 height 16
click at [294, 314] on input "Sewer" at bounding box center [278, 312] width 32 height 32
checkbox input "true"
click at [191, 382] on div "Gated Community 1" at bounding box center [138, 379] width 228 height 36
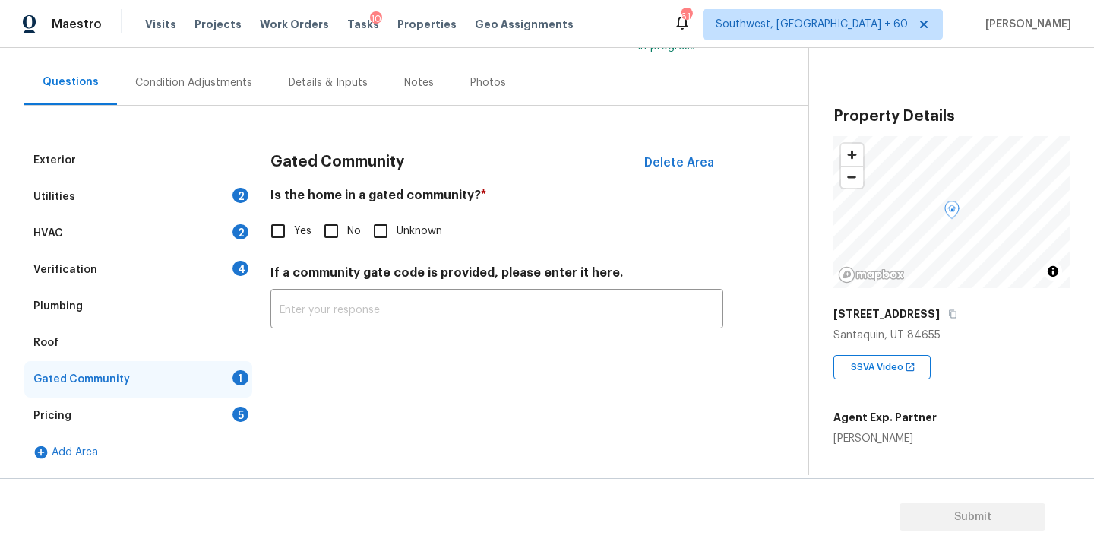
click at [330, 232] on input "No" at bounding box center [331, 231] width 32 height 32
checkbox input "true"
click at [205, 91] on div "Condition Adjustments" at bounding box center [193, 82] width 153 height 45
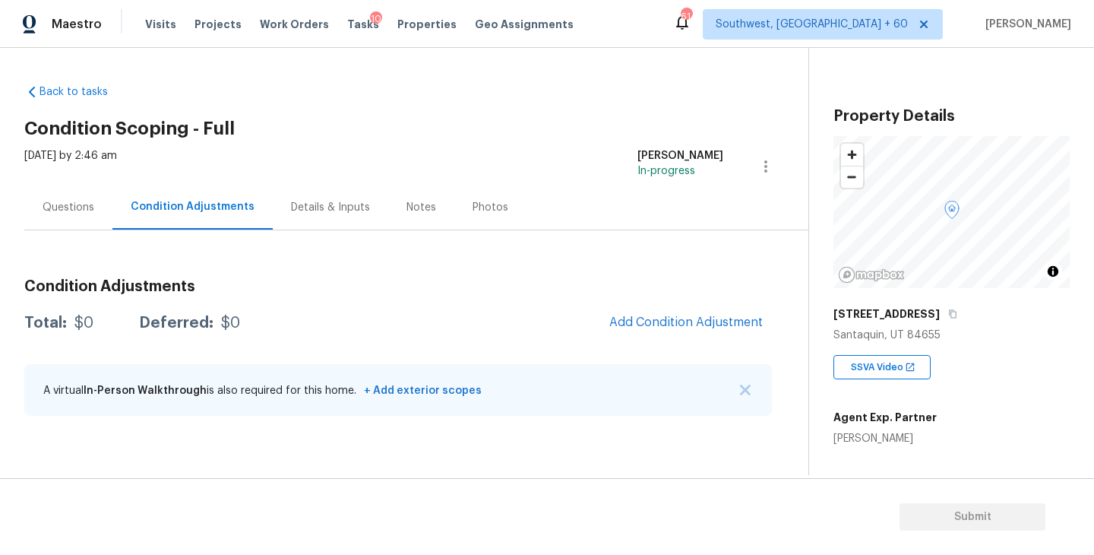
click at [93, 219] on div "Questions" at bounding box center [68, 207] width 88 height 45
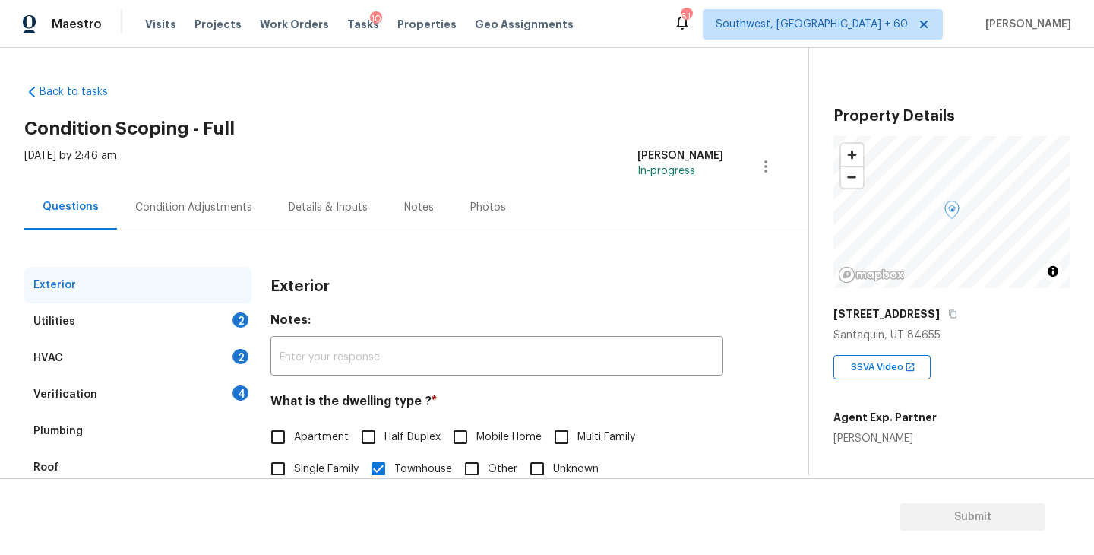
click at [101, 318] on div "Utilities 2" at bounding box center [138, 321] width 228 height 36
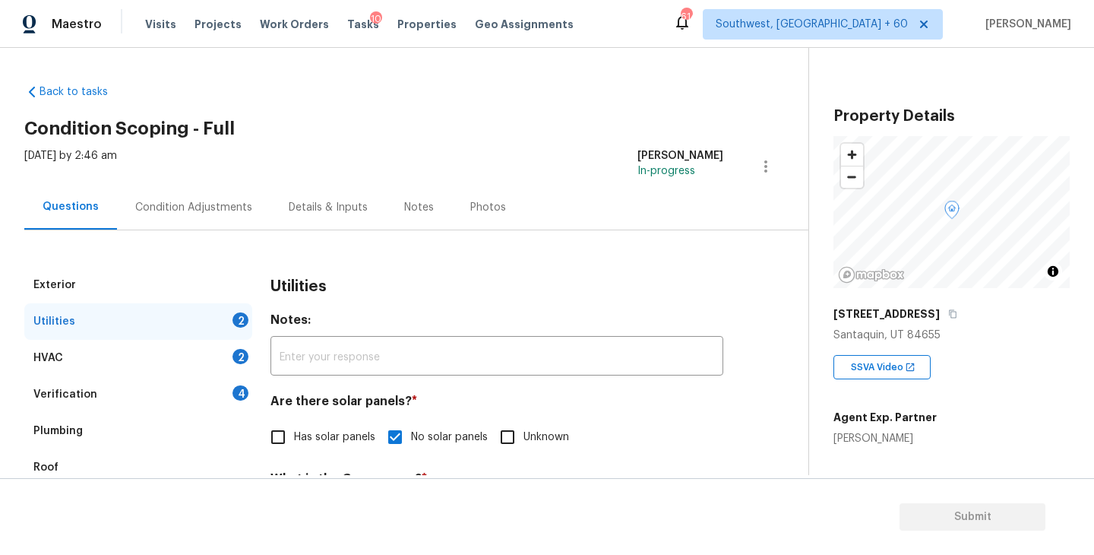
scroll to position [146, 0]
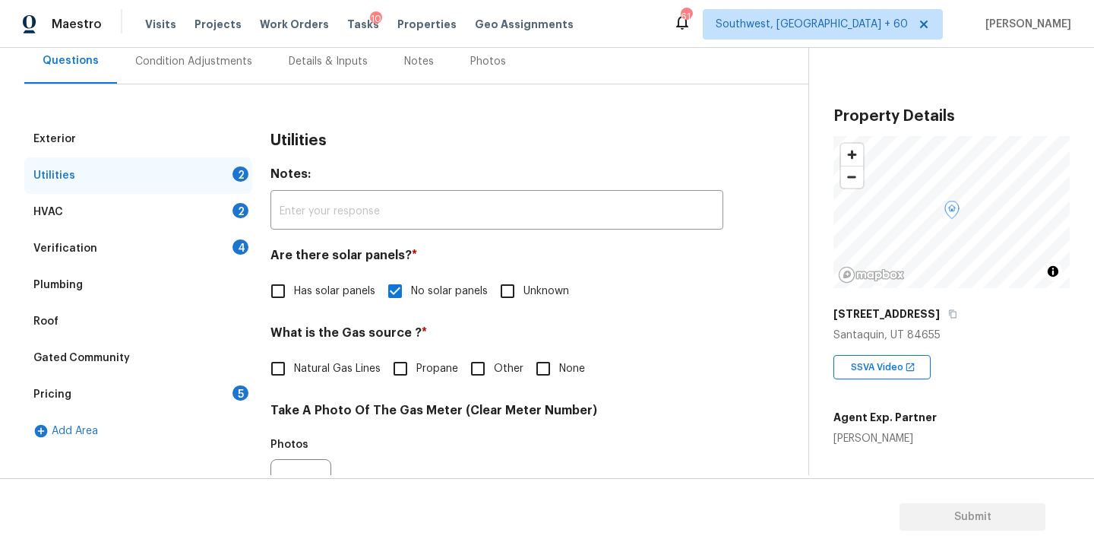
click at [344, 353] on label "Natural Gas Lines" at bounding box center [321, 368] width 119 height 32
click at [294, 353] on input "Natural Gas Lines" at bounding box center [278, 368] width 32 height 32
checkbox input "true"
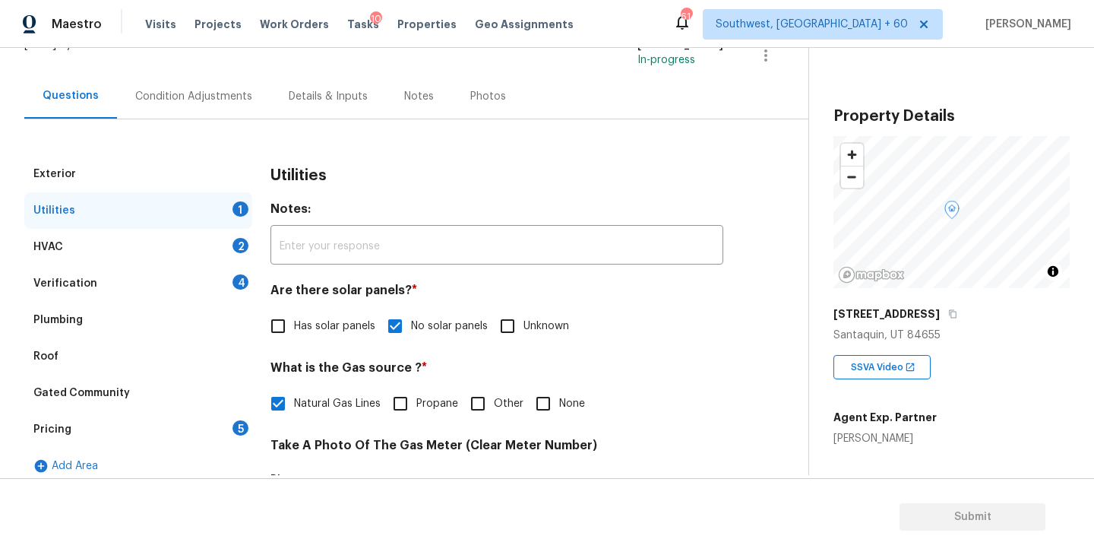
scroll to position [88, 0]
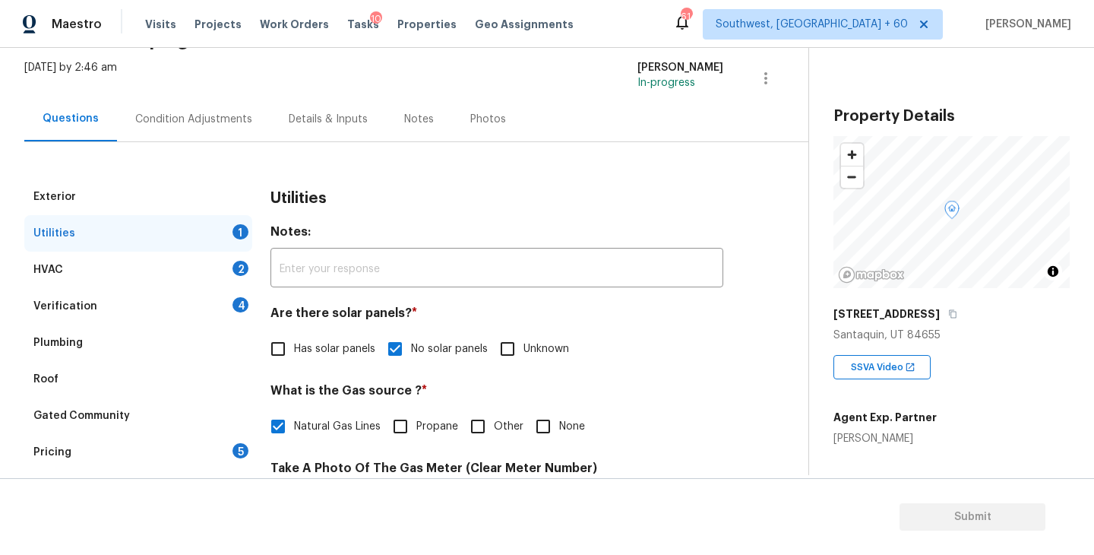
click at [236, 131] on div "Condition Adjustments" at bounding box center [193, 118] width 153 height 45
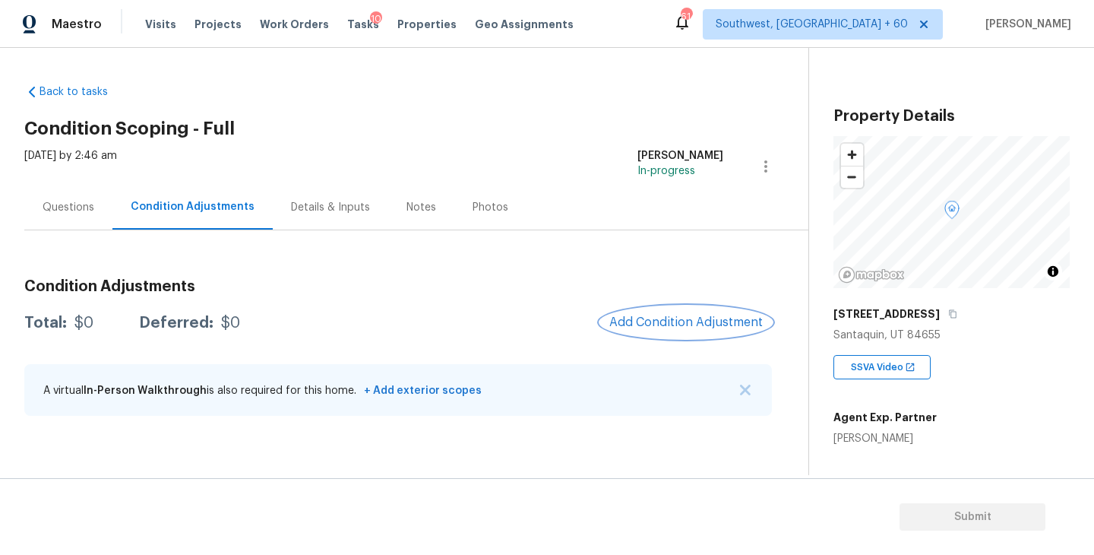
click at [654, 333] on button "Add Condition Adjustment" at bounding box center [686, 322] width 172 height 32
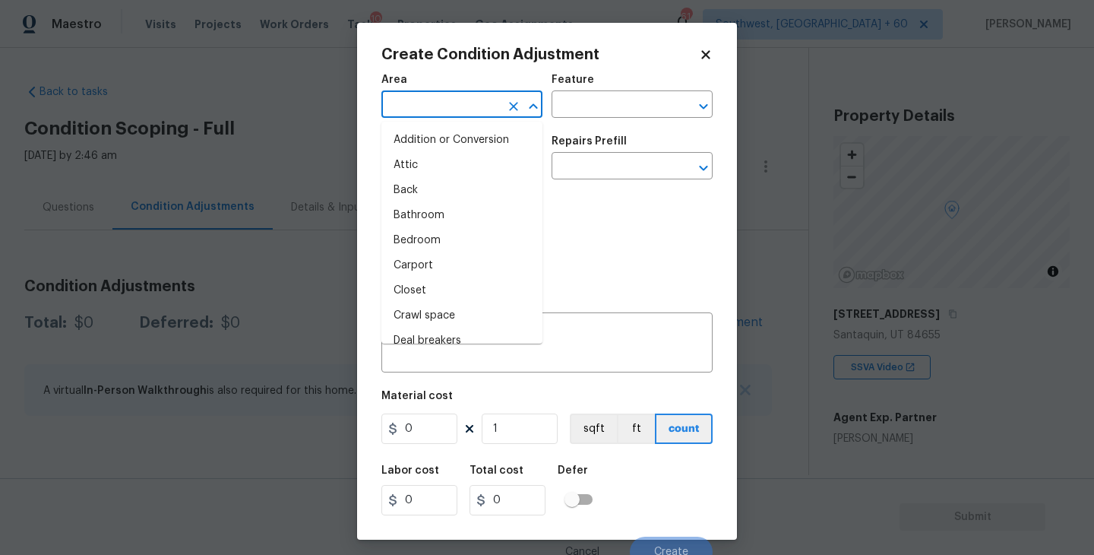
click at [429, 103] on input "text" at bounding box center [440, 106] width 119 height 24
type input "in"
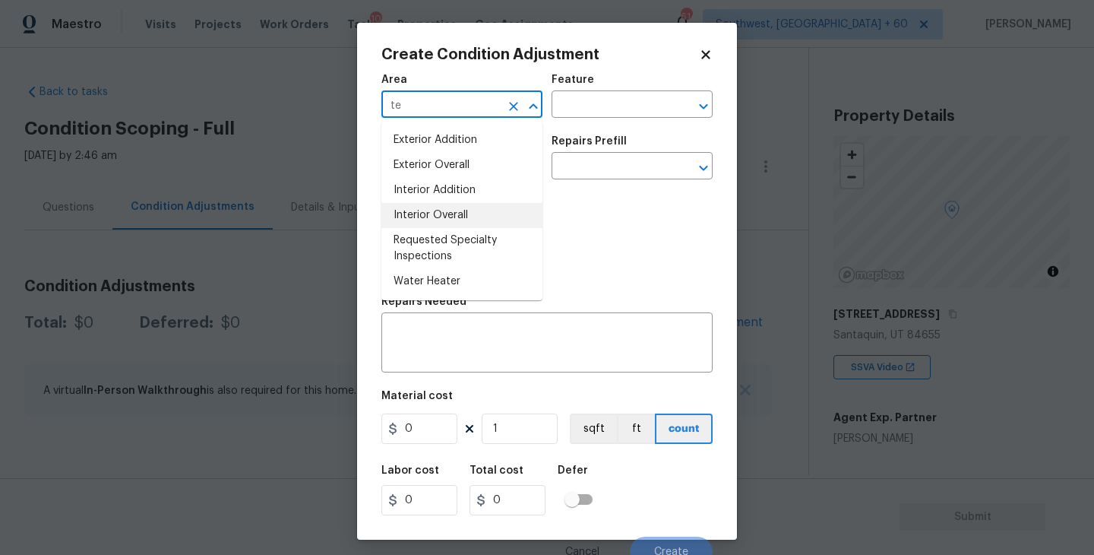
click at [447, 210] on li "Interior Overall" at bounding box center [461, 215] width 161 height 25
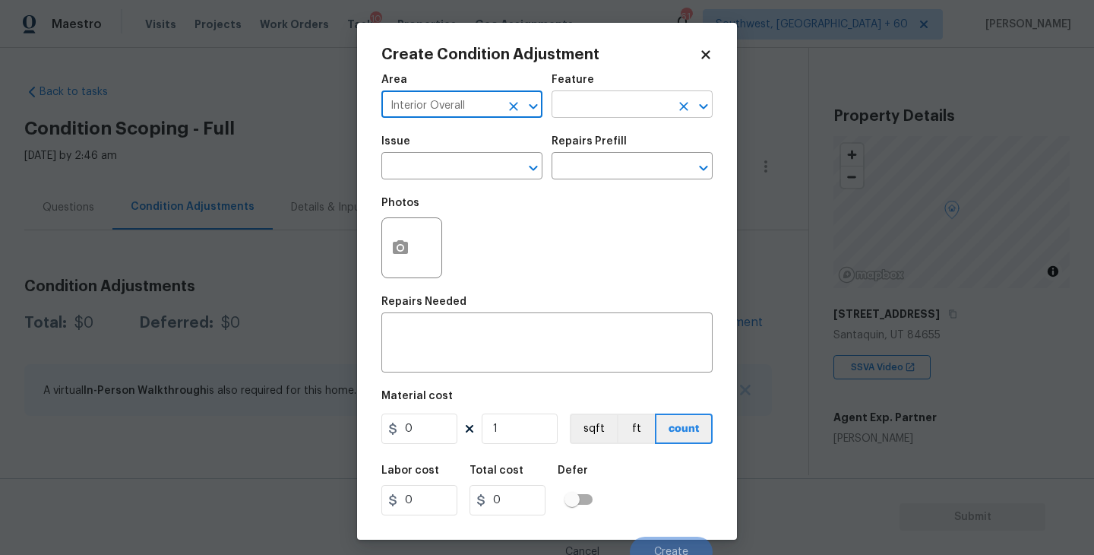
type input "Interior Overall"
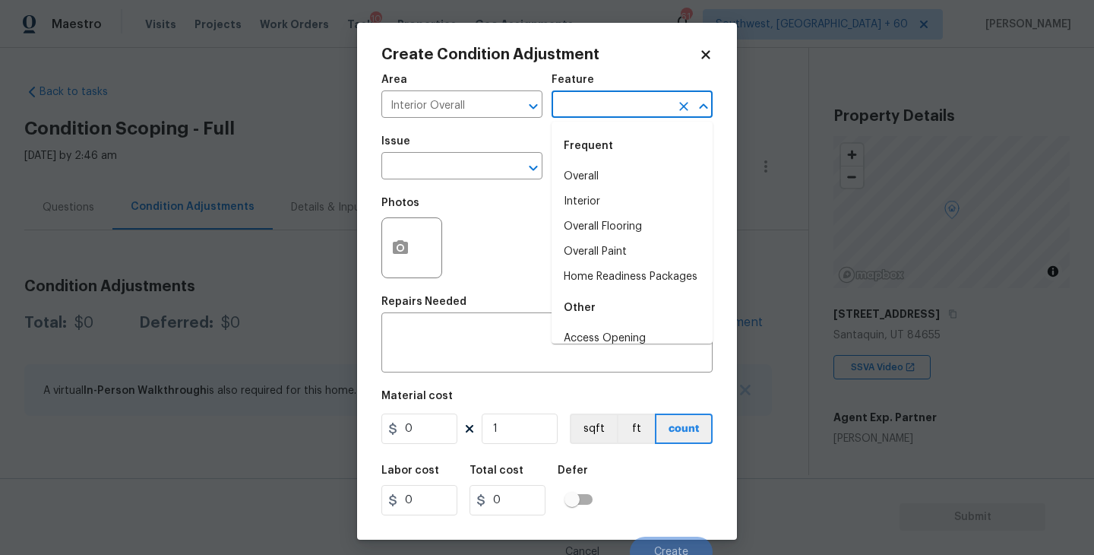
click at [618, 103] on input "text" at bounding box center [610, 106] width 119 height 24
click at [614, 257] on li "Overall Paint" at bounding box center [631, 251] width 161 height 25
type input "Overall Paint"
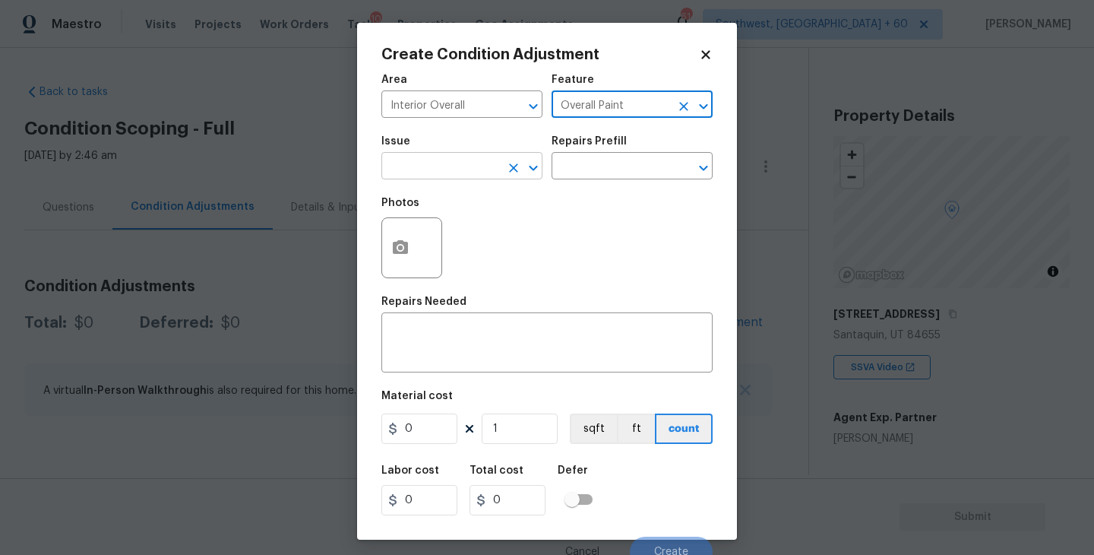
click at [481, 164] on input "text" at bounding box center [440, 168] width 119 height 24
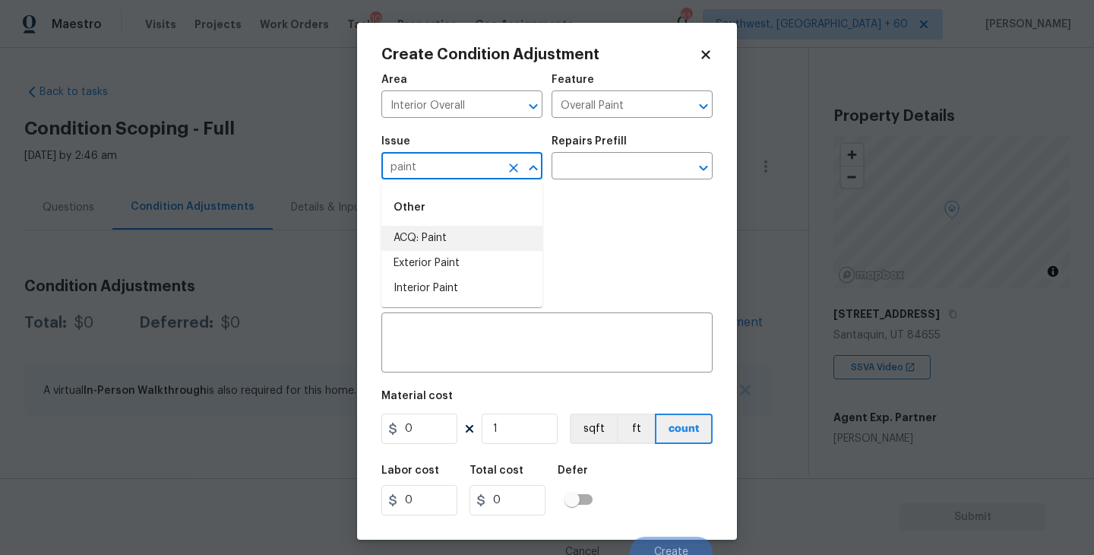
click at [473, 244] on li "ACQ: Paint" at bounding box center [461, 238] width 161 height 25
type input "ACQ: Paint"
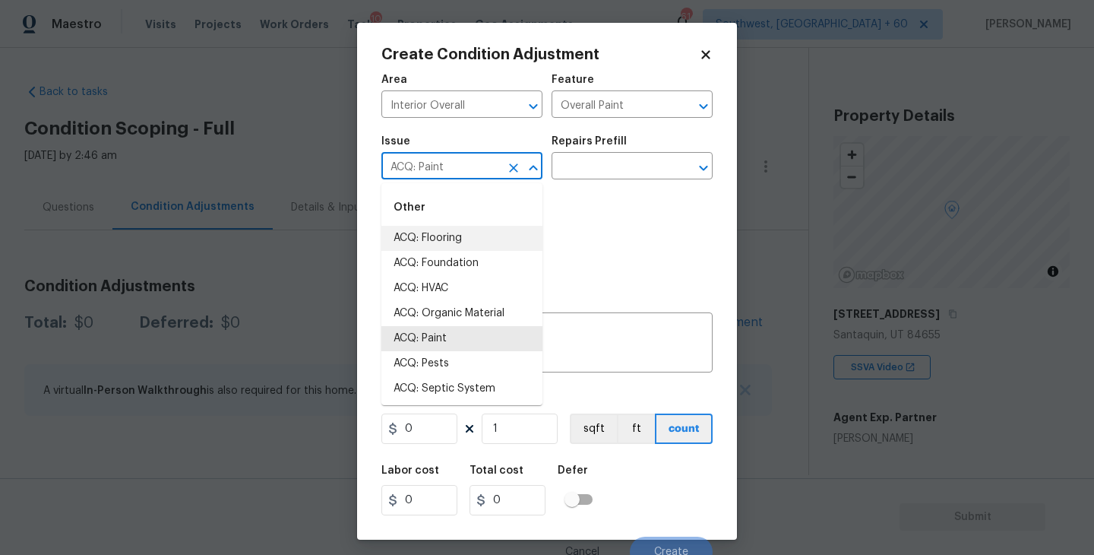
click at [618, 282] on div "Photos" at bounding box center [546, 237] width 331 height 99
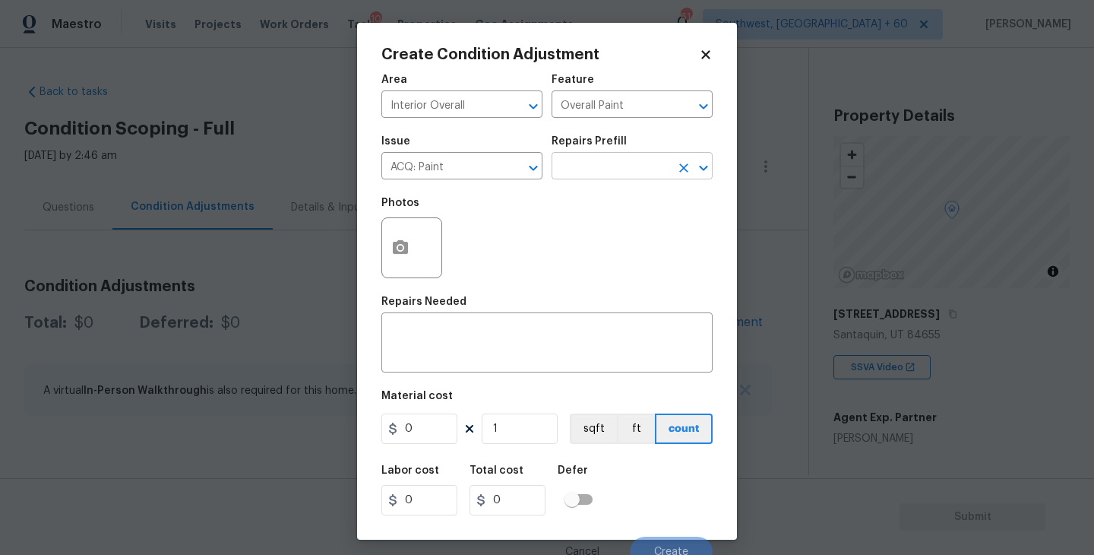
click at [580, 167] on input "text" at bounding box center [610, 168] width 119 height 24
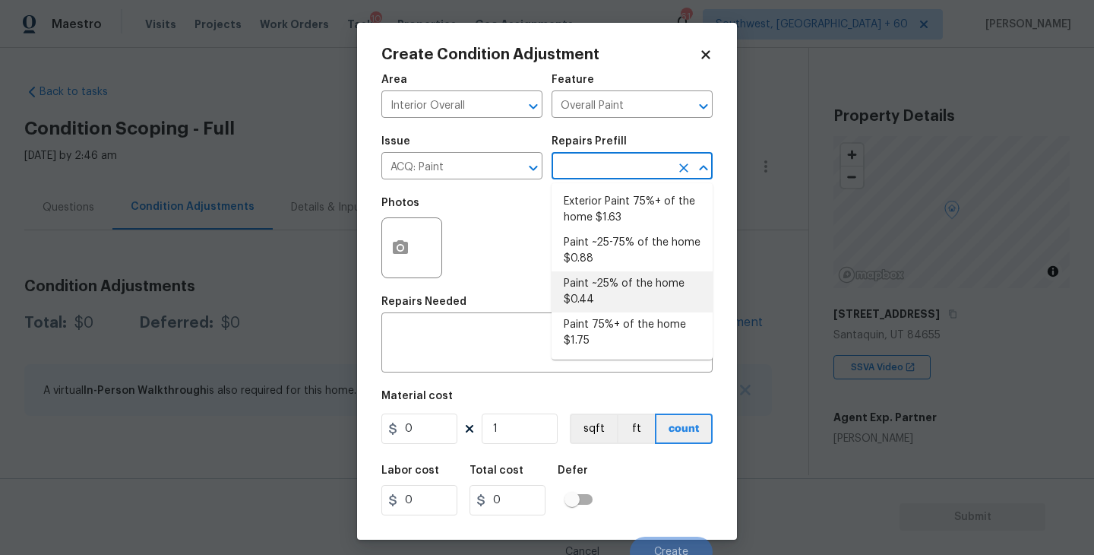
click at [602, 284] on li "Paint ~25% of the home $0.44" at bounding box center [631, 291] width 161 height 41
type input "Acquisition"
type textarea "Acquisition Scope: ~25% of the home needs interior paint"
type input "0.44"
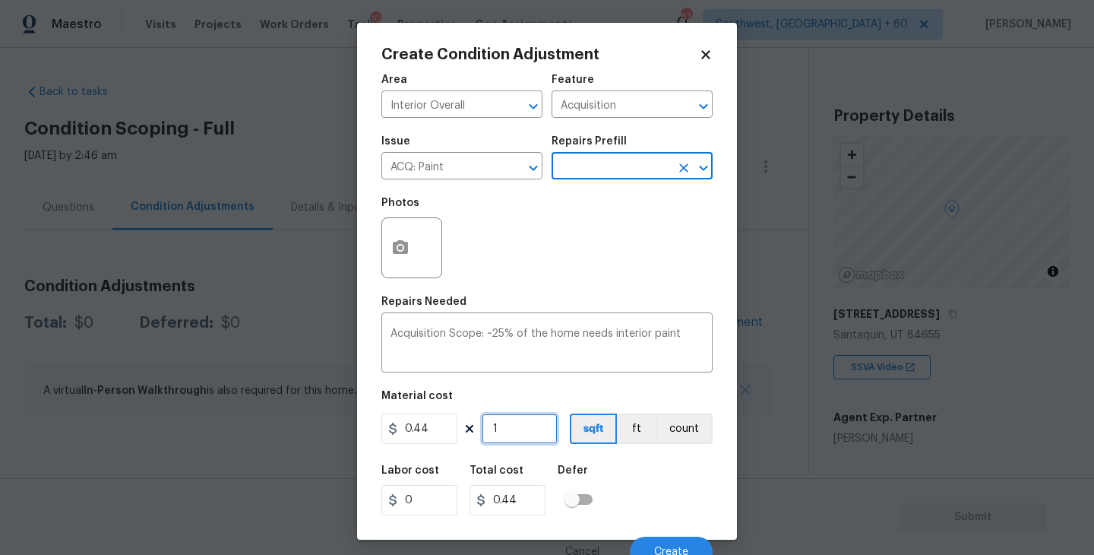
click at [522, 434] on input "1" at bounding box center [520, 428] width 76 height 30
type input "14"
type input "6.16"
type input "145"
type input "63.8"
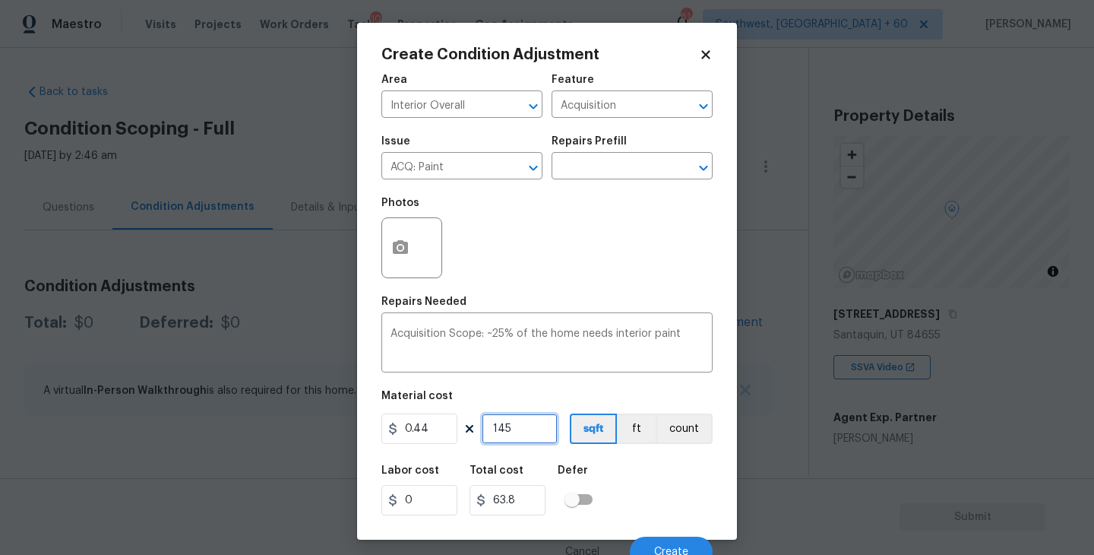
type input "1454"
type input "639.76"
type input "1454"
click at [655, 496] on div "Labor cost 0 Total cost 639.76 Defer" at bounding box center [546, 490] width 331 height 68
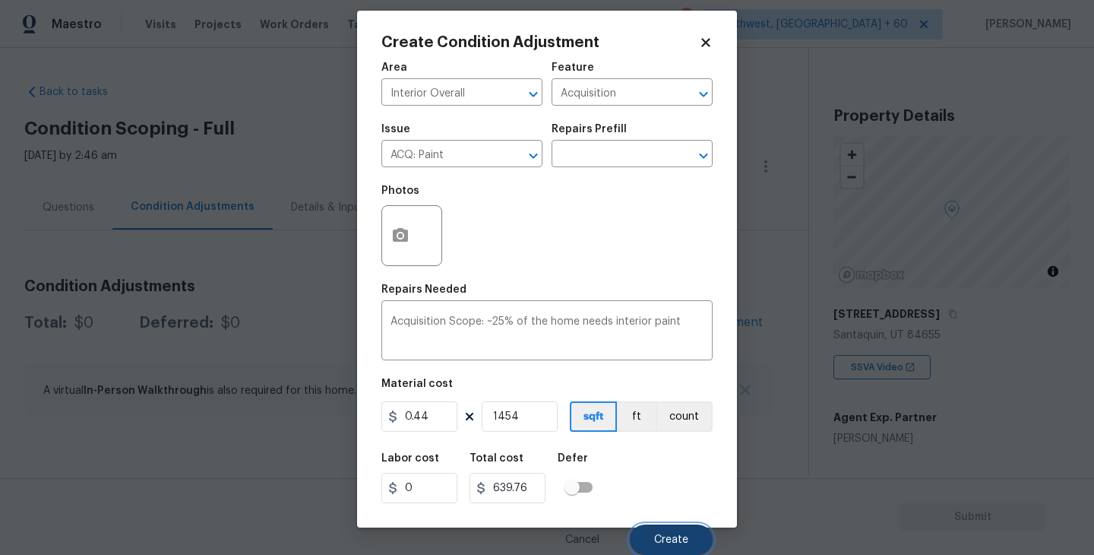
click at [668, 538] on span "Create" at bounding box center [671, 539] width 34 height 11
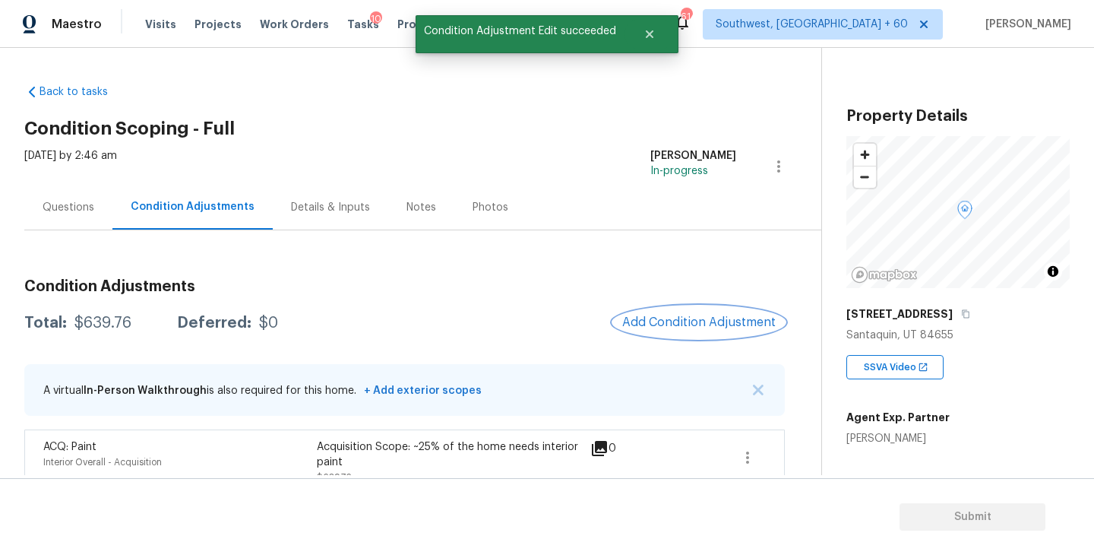
scroll to position [24, 0]
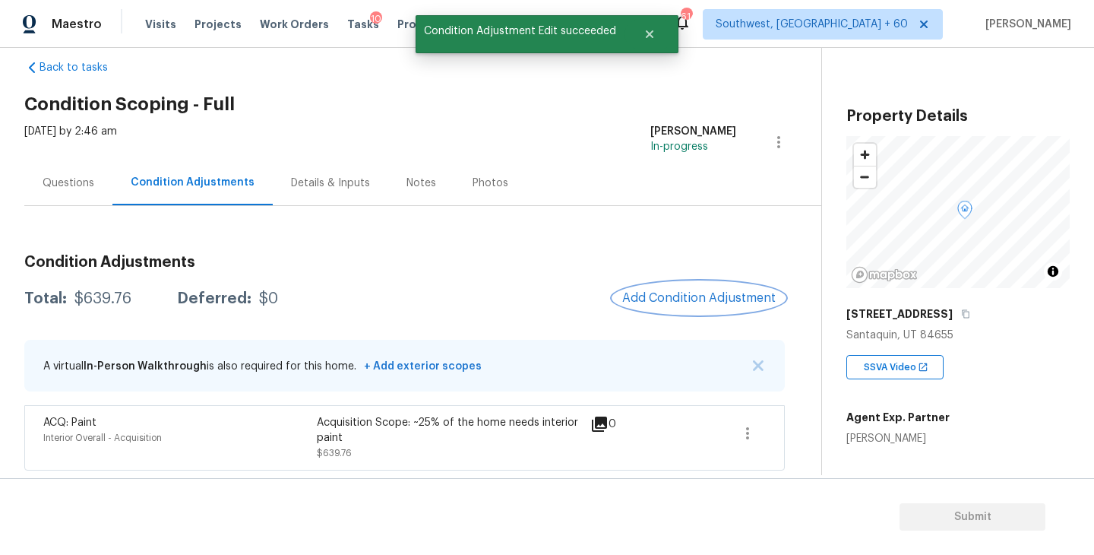
click at [692, 299] on span "Add Condition Adjustment" at bounding box center [698, 298] width 153 height 14
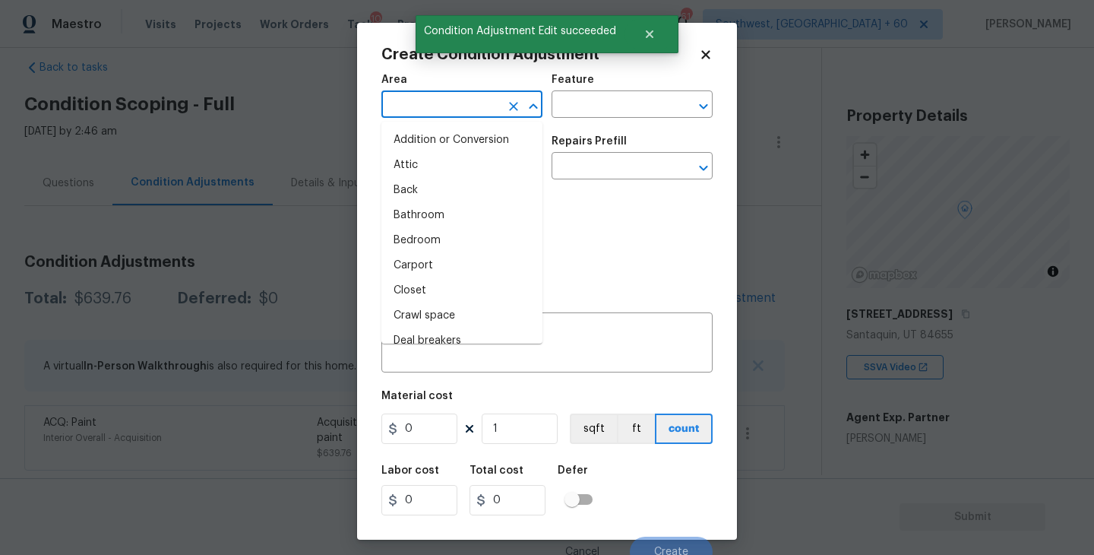
click at [451, 103] on input "text" at bounding box center [440, 106] width 119 height 24
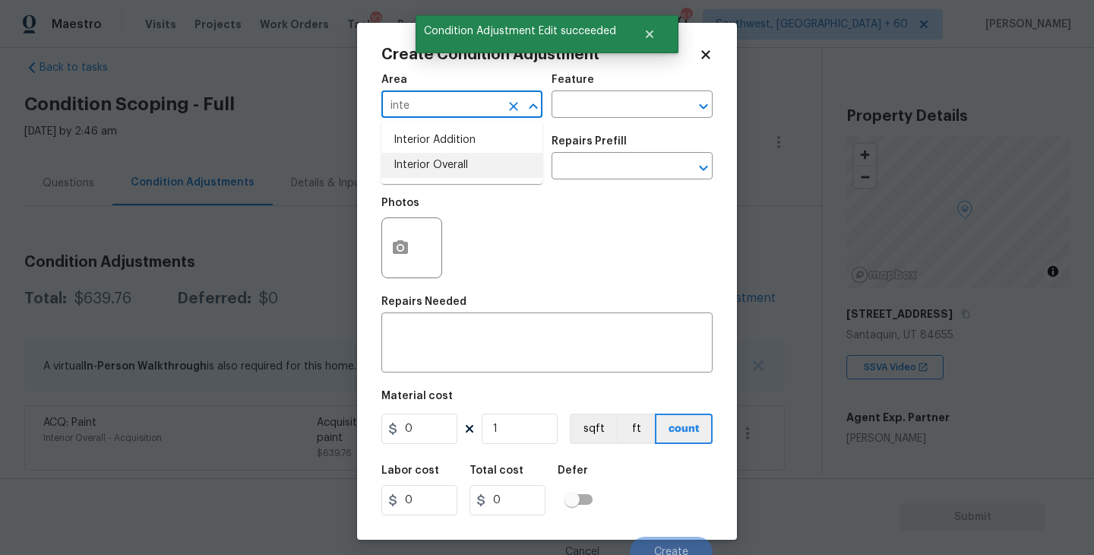
click at [463, 160] on li "Interior Overall" at bounding box center [461, 165] width 161 height 25
type input "Interior Overall"
click at [625, 76] on div "Feature" at bounding box center [631, 84] width 161 height 20
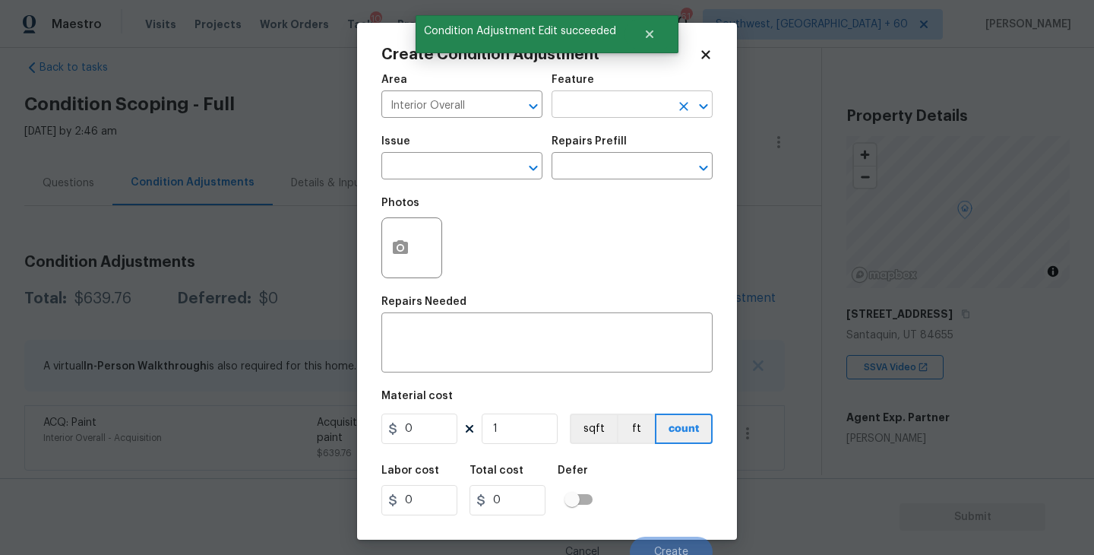
click at [616, 100] on input "text" at bounding box center [610, 106] width 119 height 24
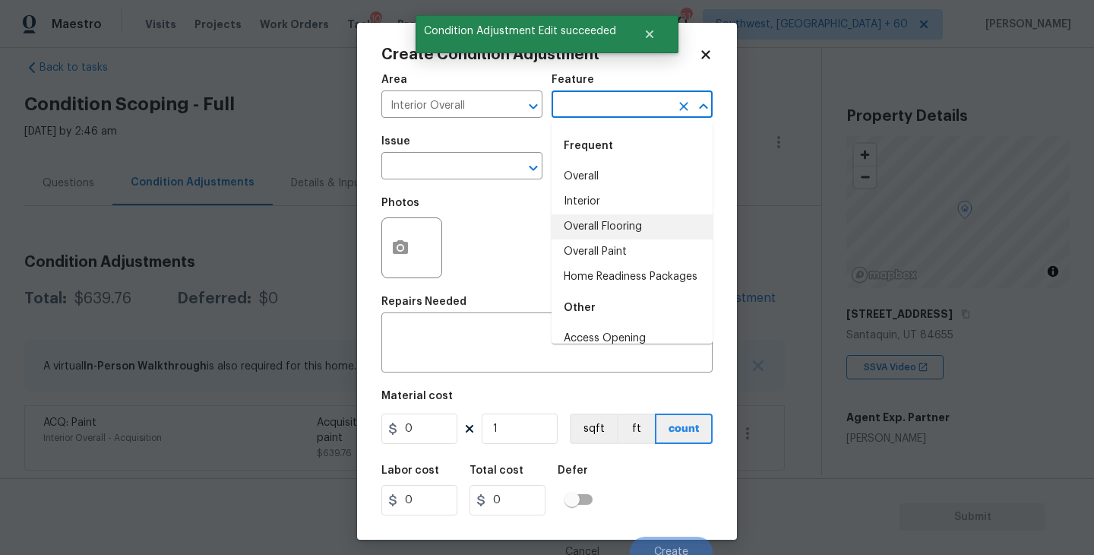
click at [611, 234] on li "Overall Flooring" at bounding box center [631, 226] width 161 height 25
type input "Overall Flooring"
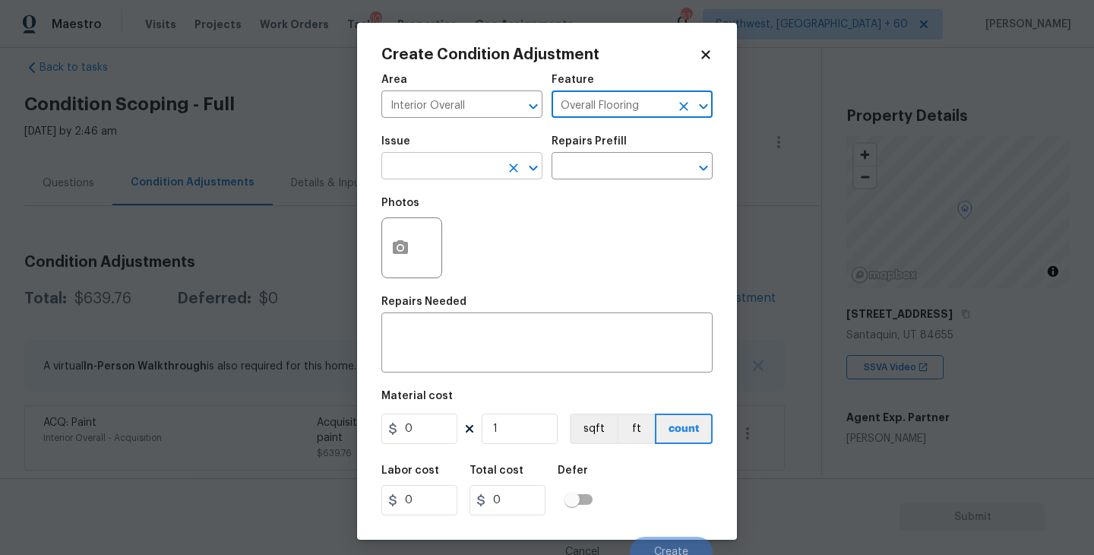
click at [472, 163] on input "text" at bounding box center [440, 168] width 119 height 24
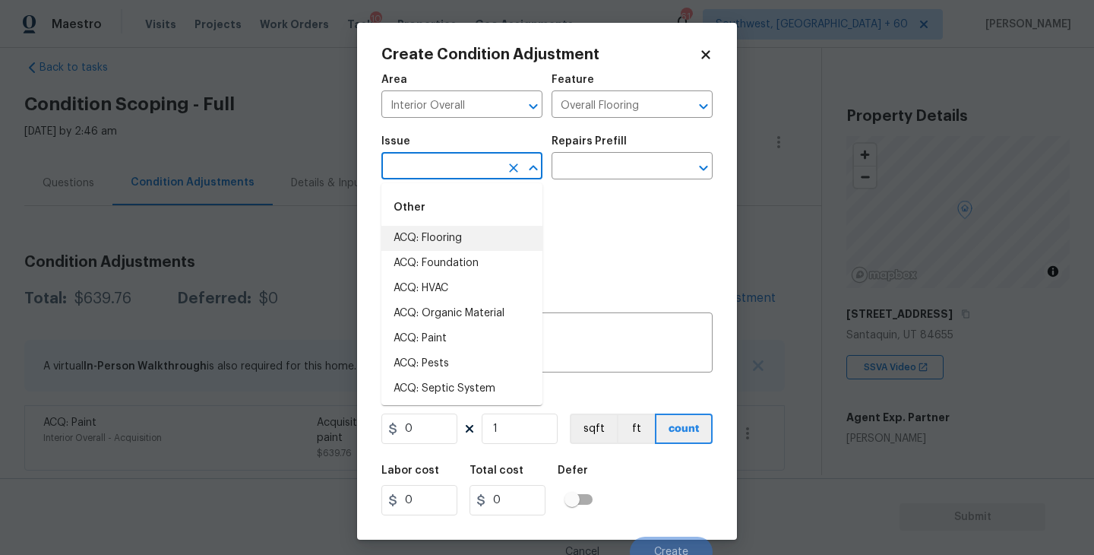
click at [471, 244] on li "ACQ: Flooring" at bounding box center [461, 238] width 161 height 25
type input "ACQ: Flooring"
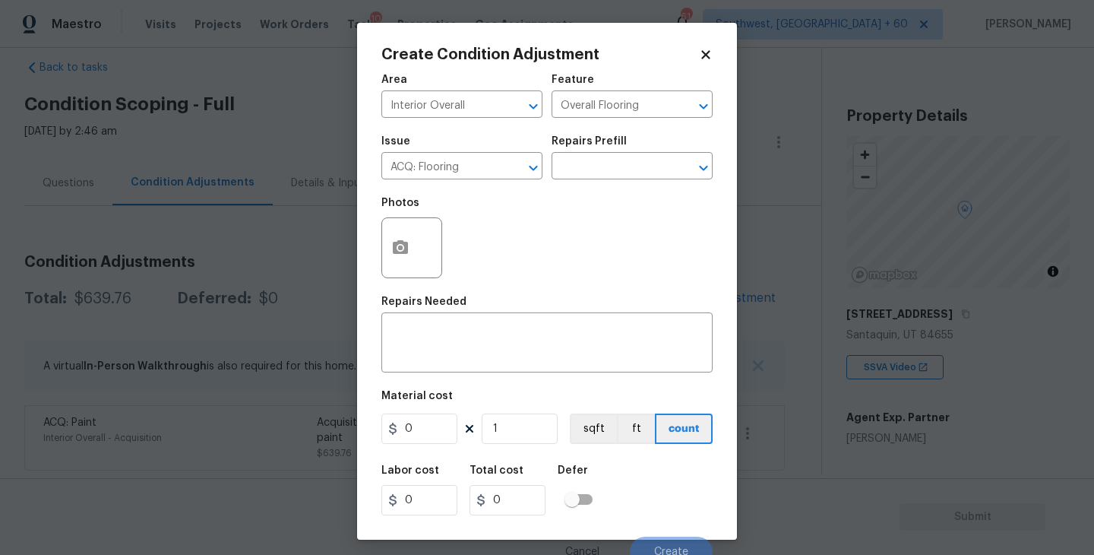
click at [599, 194] on div "Photos" at bounding box center [546, 237] width 331 height 99
click at [624, 176] on input "text" at bounding box center [610, 168] width 119 height 24
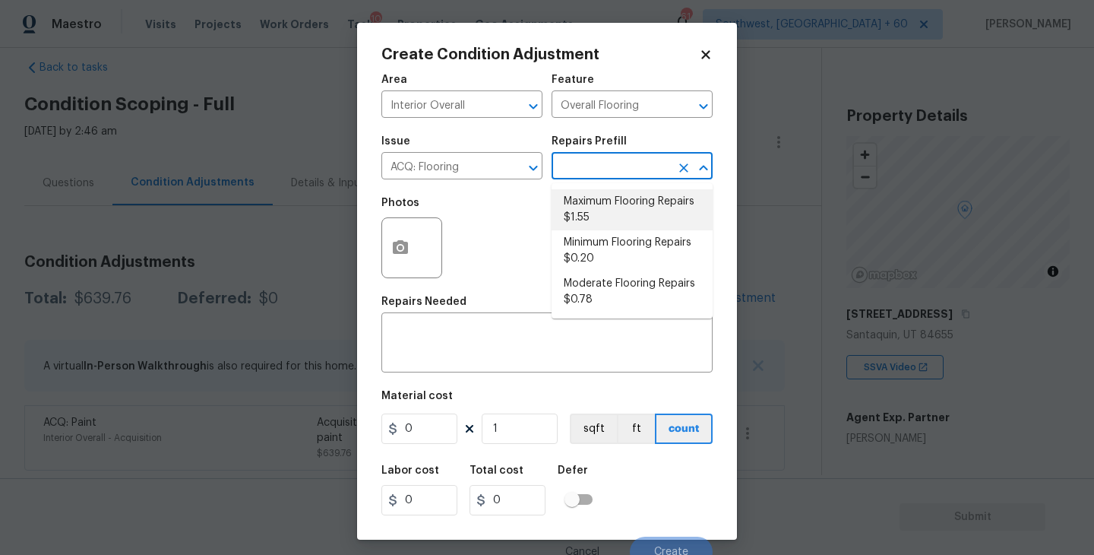
click at [619, 246] on li "Minimum Flooring Repairs $0.20" at bounding box center [631, 250] width 161 height 41
type input "Acquisition"
type textarea "Acquisition Scope: Minimum flooring repairs"
type input "0.2"
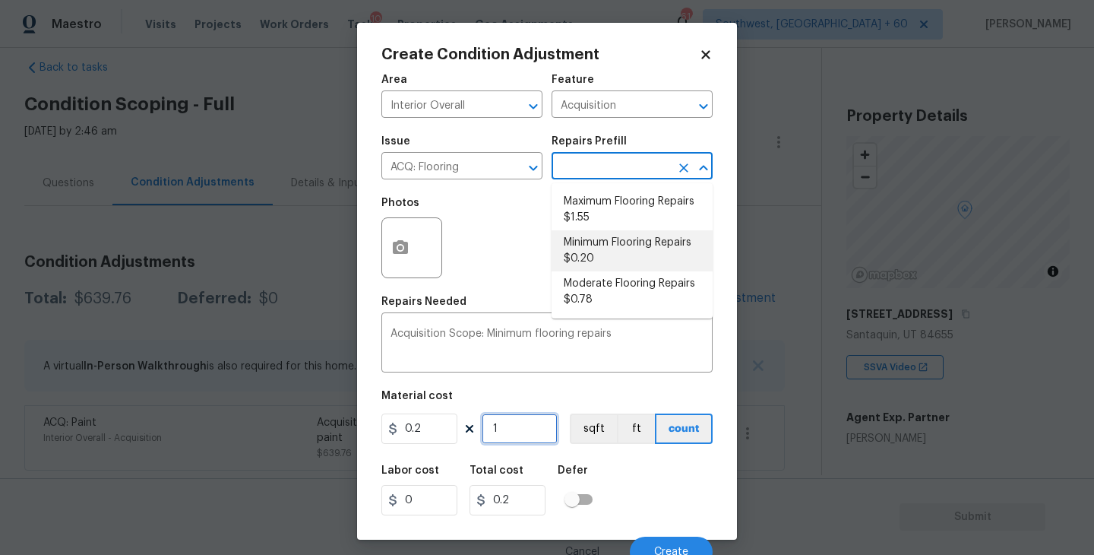
click at [525, 433] on input "1" at bounding box center [520, 428] width 76 height 30
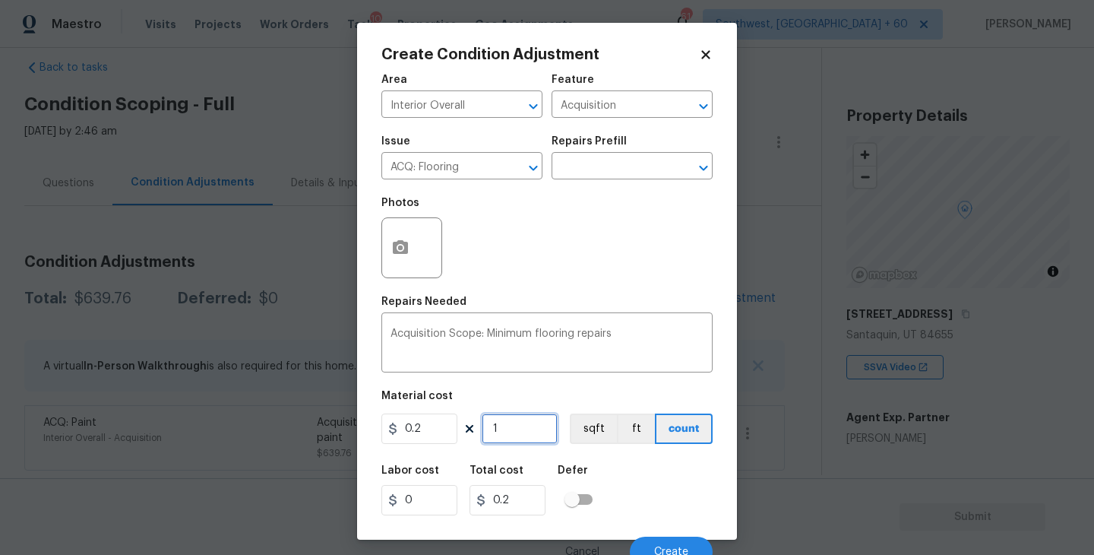
type input "14"
type input "2.8"
type input "145"
type input "29"
type input "1454"
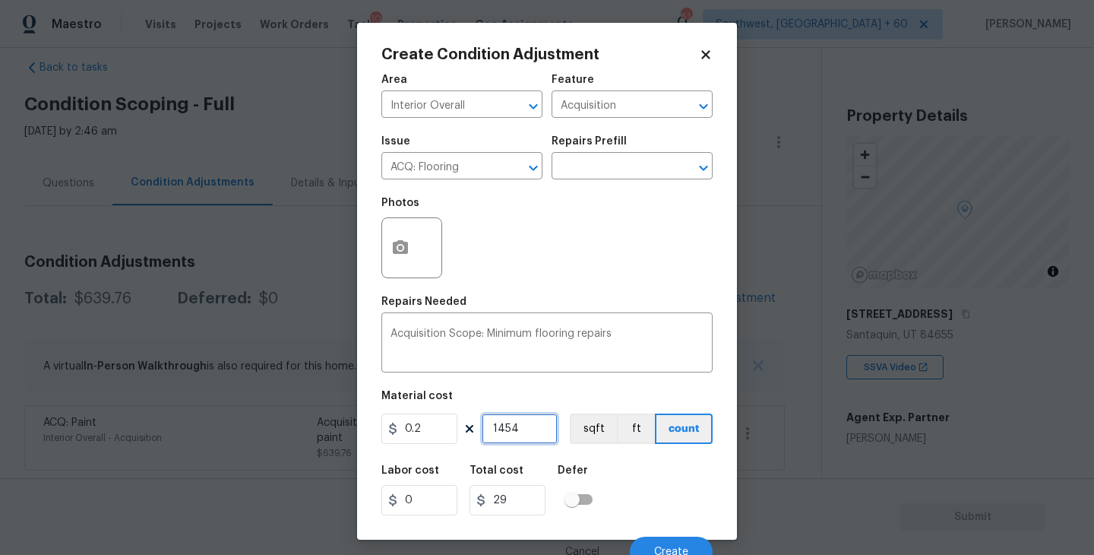
type input "290.8"
type input "1454"
click at [640, 489] on div "Labor cost 0 Total cost 290.8 Defer" at bounding box center [546, 490] width 331 height 68
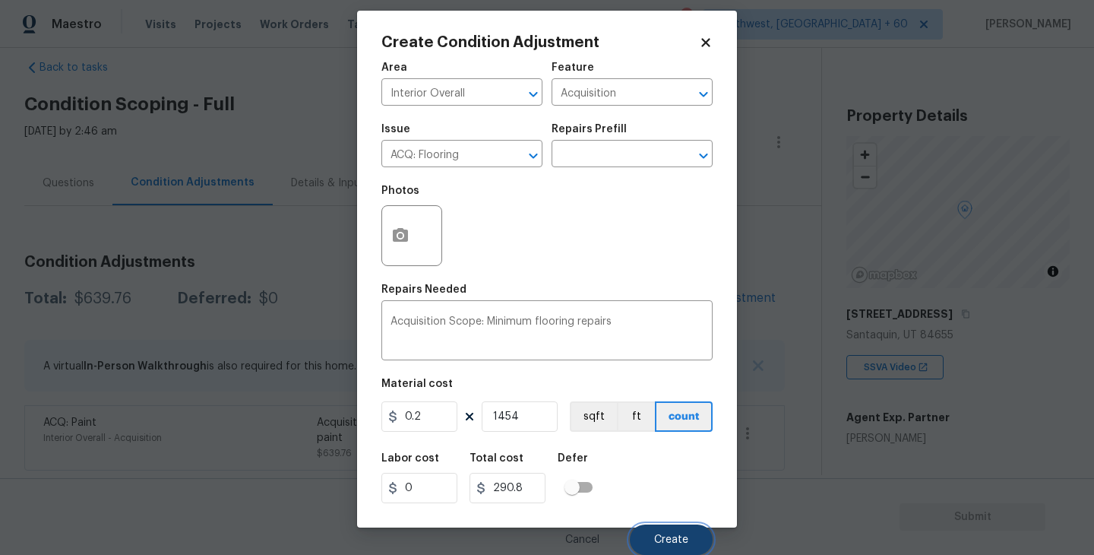
click at [656, 526] on button "Create" at bounding box center [671, 539] width 83 height 30
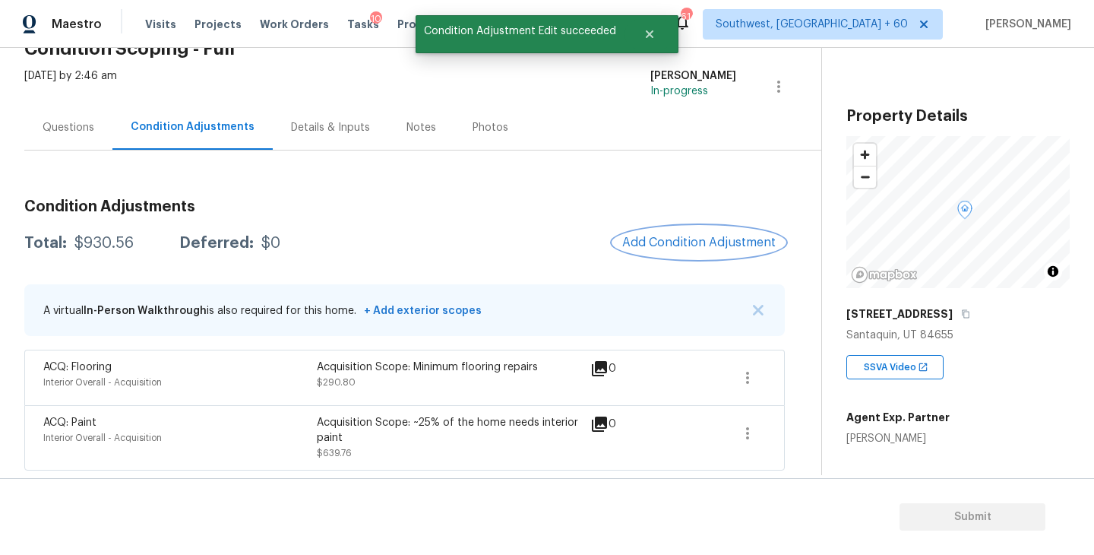
scroll to position [15, 0]
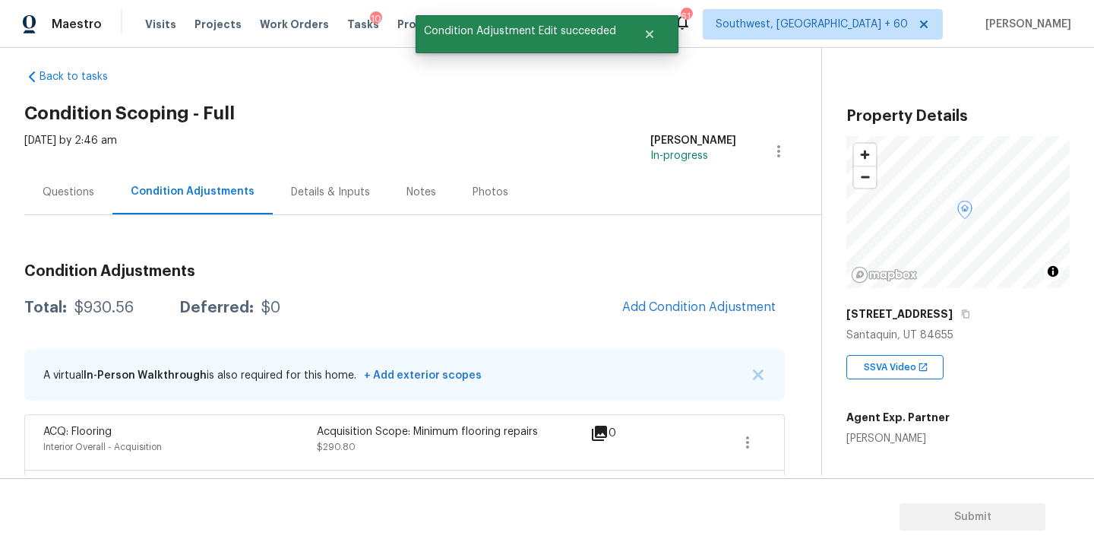
click at [59, 198] on div "Questions" at bounding box center [69, 192] width 52 height 15
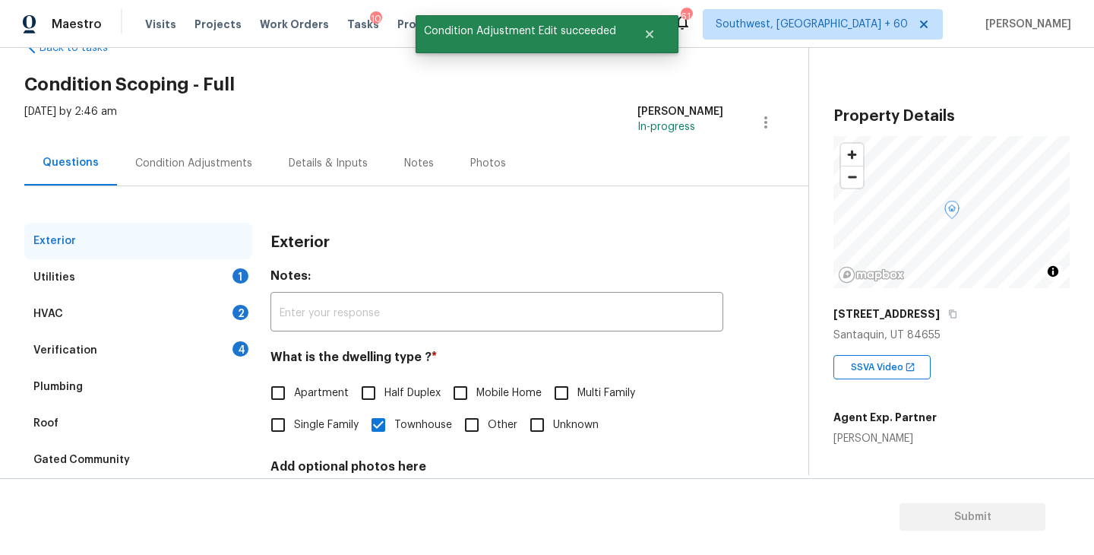
scroll to position [49, 0]
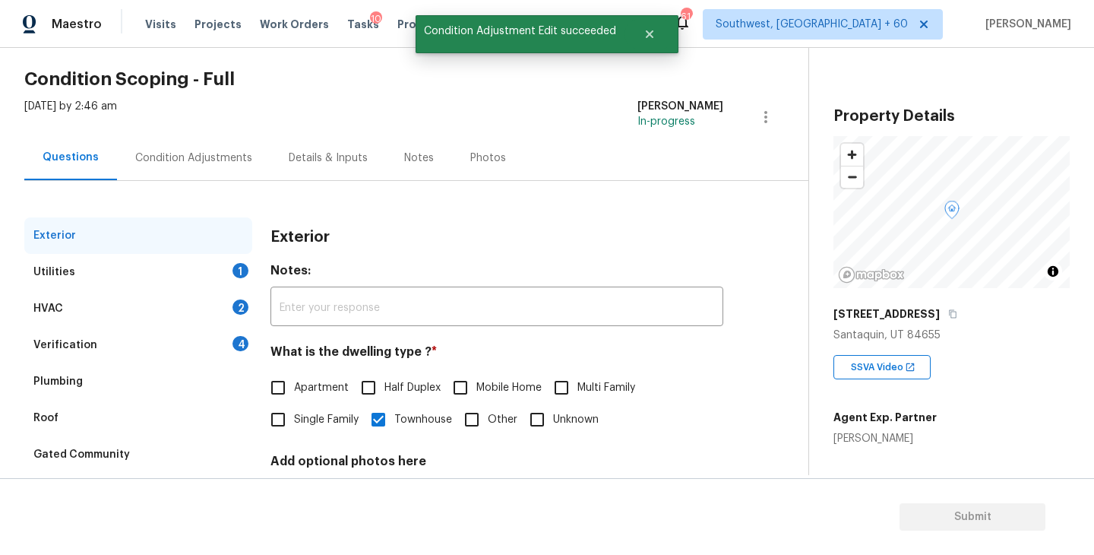
click at [238, 286] on div "Utilities 1" at bounding box center [138, 272] width 228 height 36
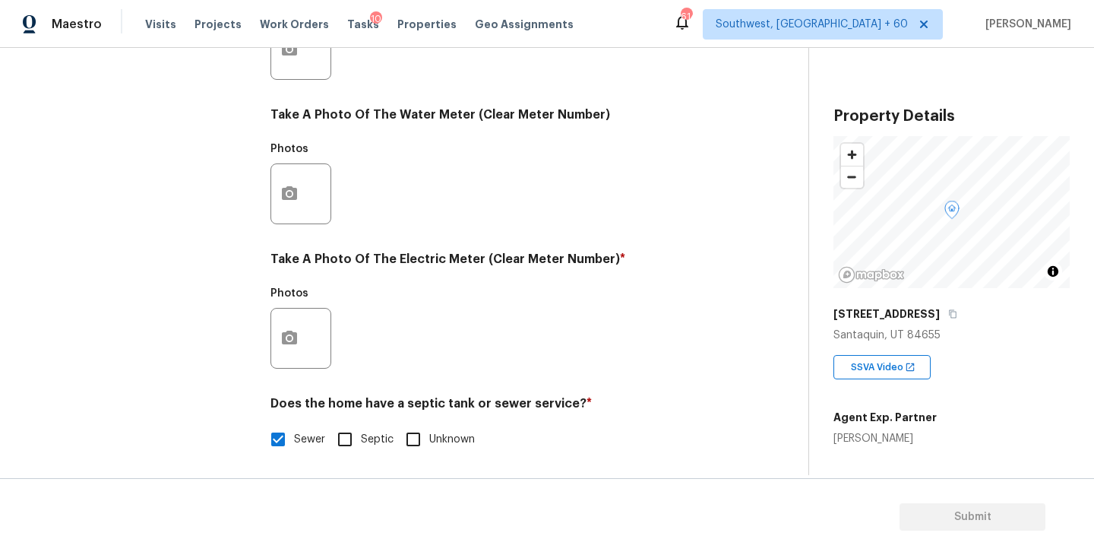
scroll to position [589, 0]
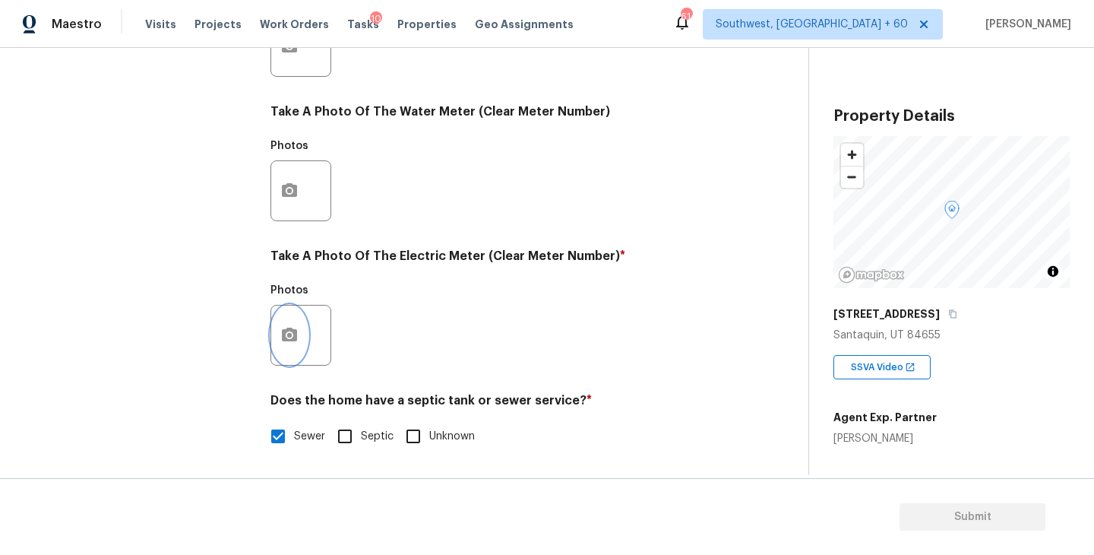
click at [286, 321] on button "button" at bounding box center [289, 334] width 36 height 59
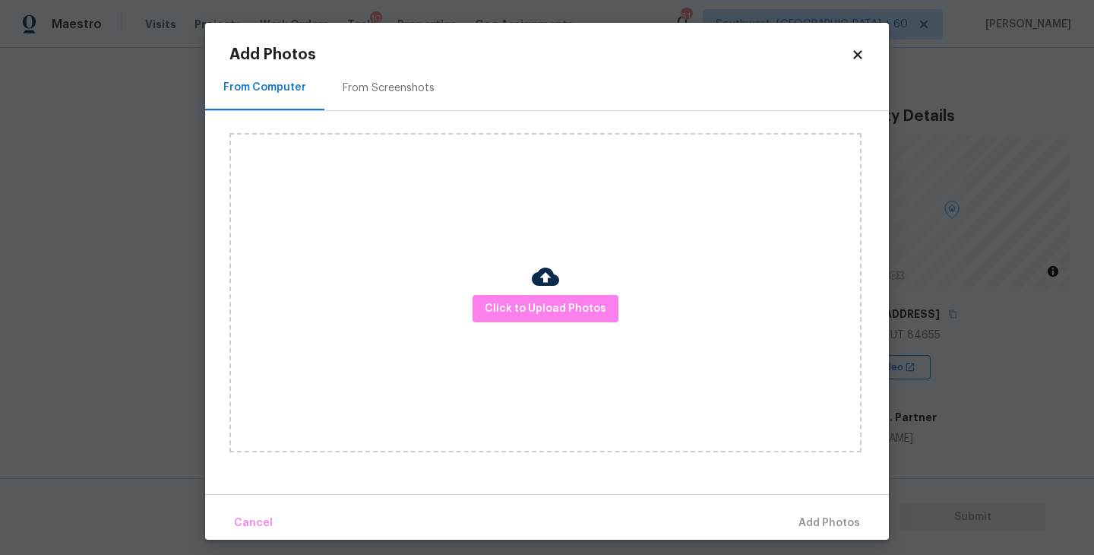
click at [547, 292] on div at bounding box center [545, 279] width 27 height 32
click at [543, 229] on div "Click to Upload Photos" at bounding box center [545, 292] width 632 height 319
click at [542, 302] on span "Click to Upload Photos" at bounding box center [546, 308] width 122 height 19
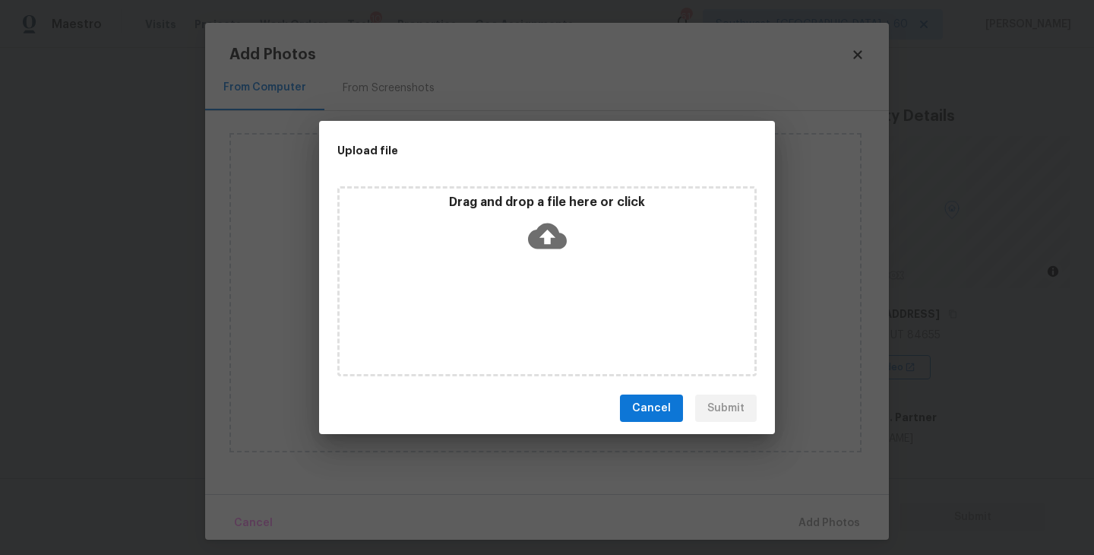
click at [544, 289] on div "Drag and drop a file here or click" at bounding box center [546, 281] width 419 height 190
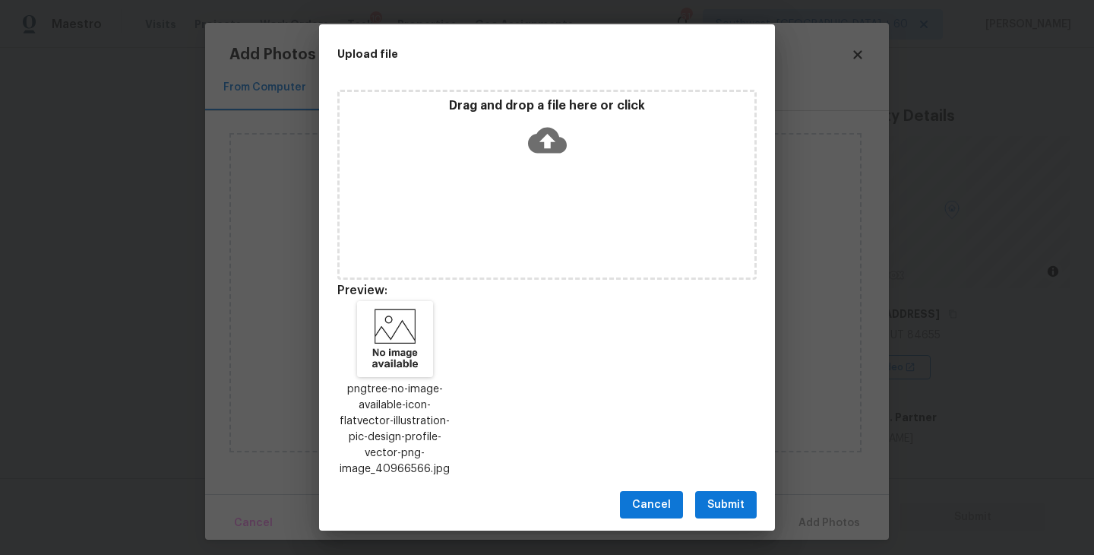
click at [722, 491] on button "Submit" at bounding box center [726, 505] width 62 height 28
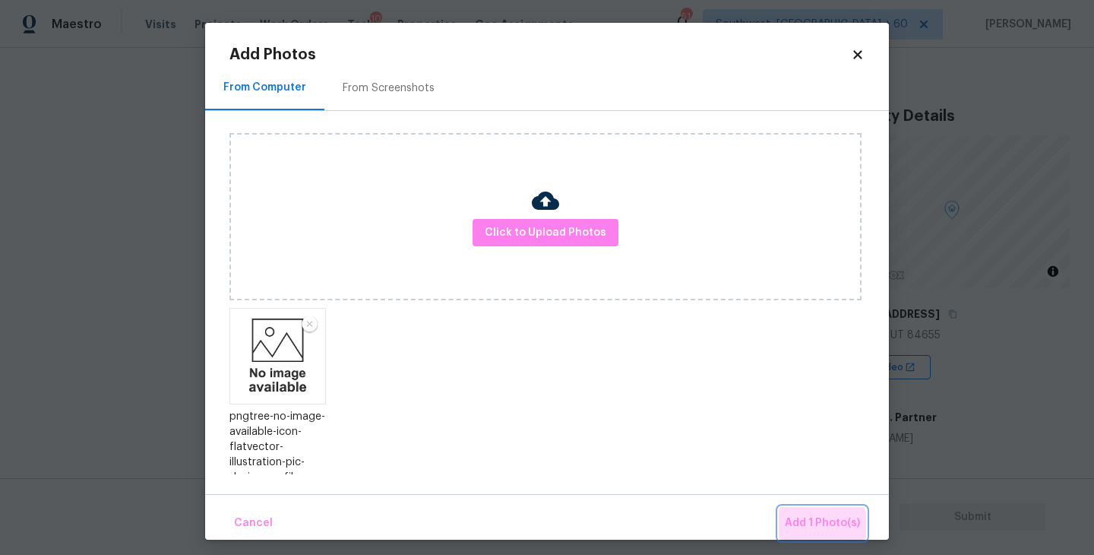
click at [810, 529] on span "Add 1 Photo(s)" at bounding box center [822, 523] width 75 height 19
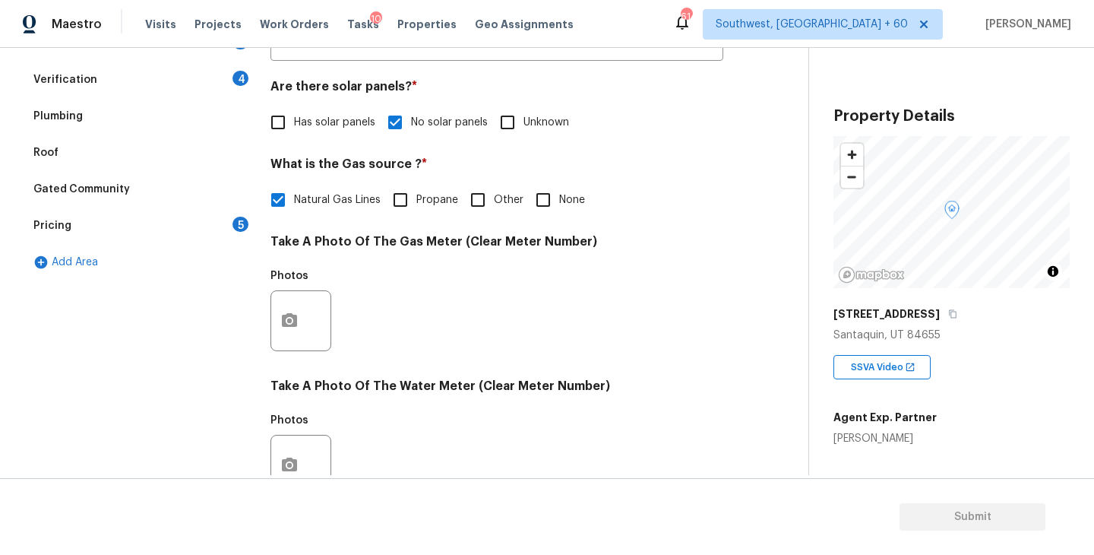
scroll to position [152, 0]
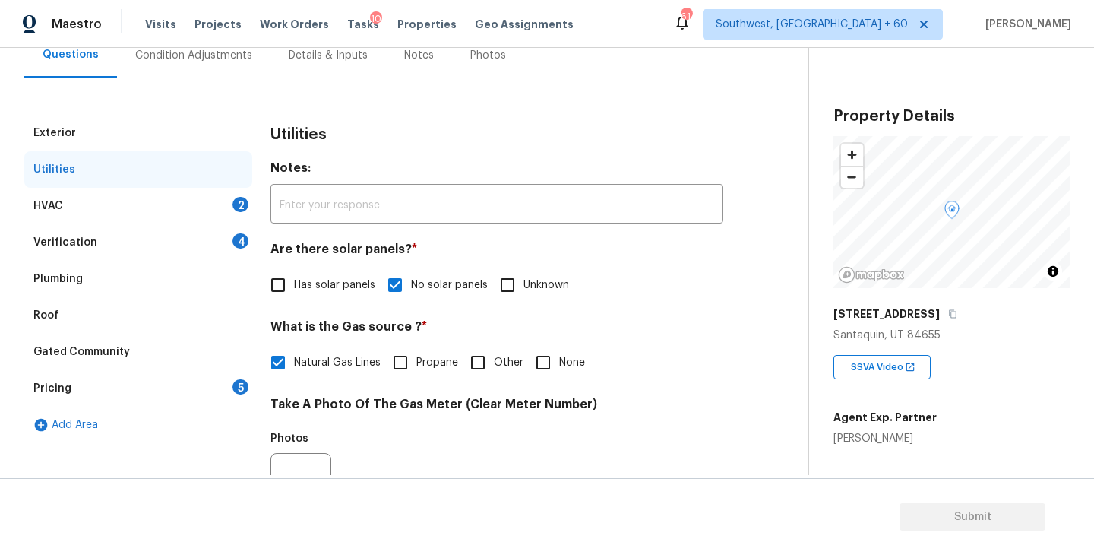
click at [178, 204] on div "HVAC 2" at bounding box center [138, 206] width 228 height 36
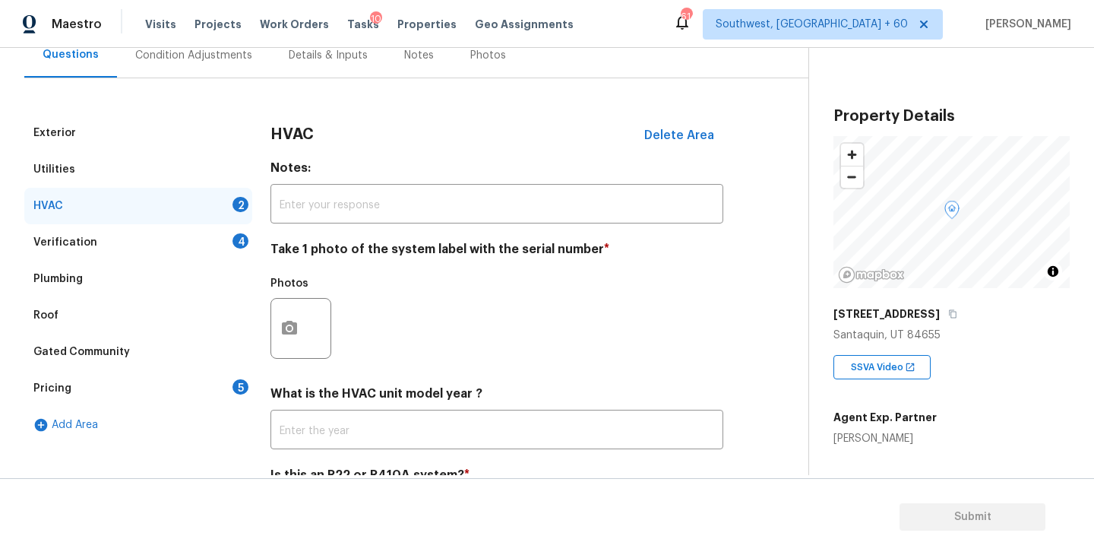
scroll to position [227, 0]
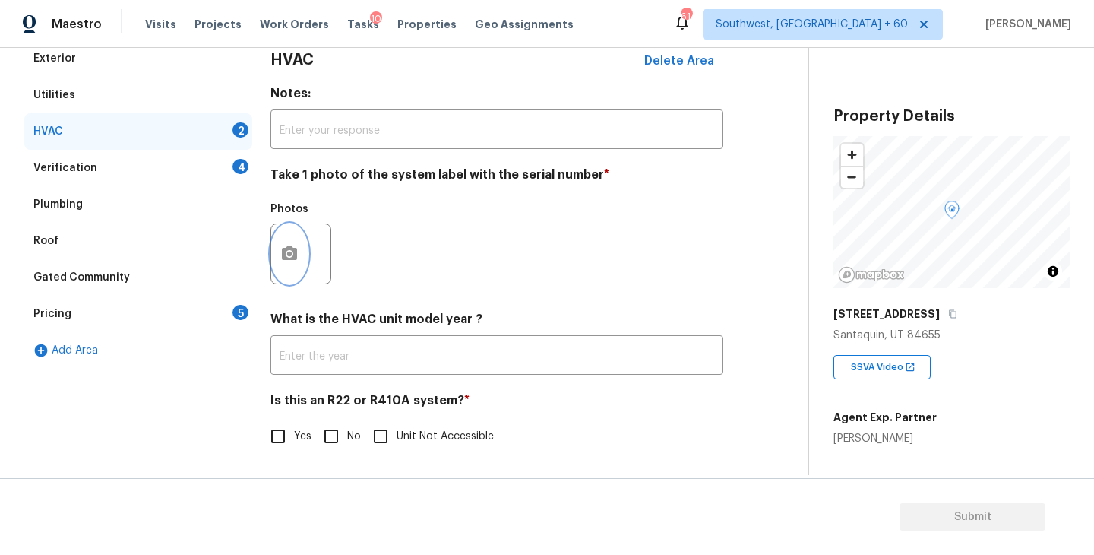
click at [299, 261] on button "button" at bounding box center [289, 253] width 36 height 59
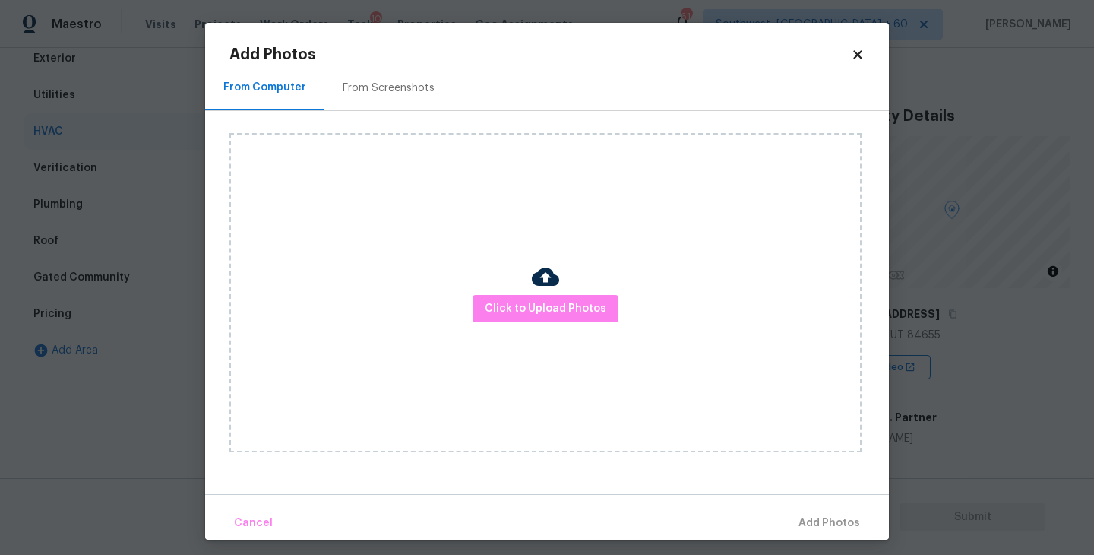
click at [518, 324] on div "Click to Upload Photos" at bounding box center [545, 292] width 632 height 319
click at [531, 314] on span "Click to Upload Photos" at bounding box center [546, 308] width 122 height 19
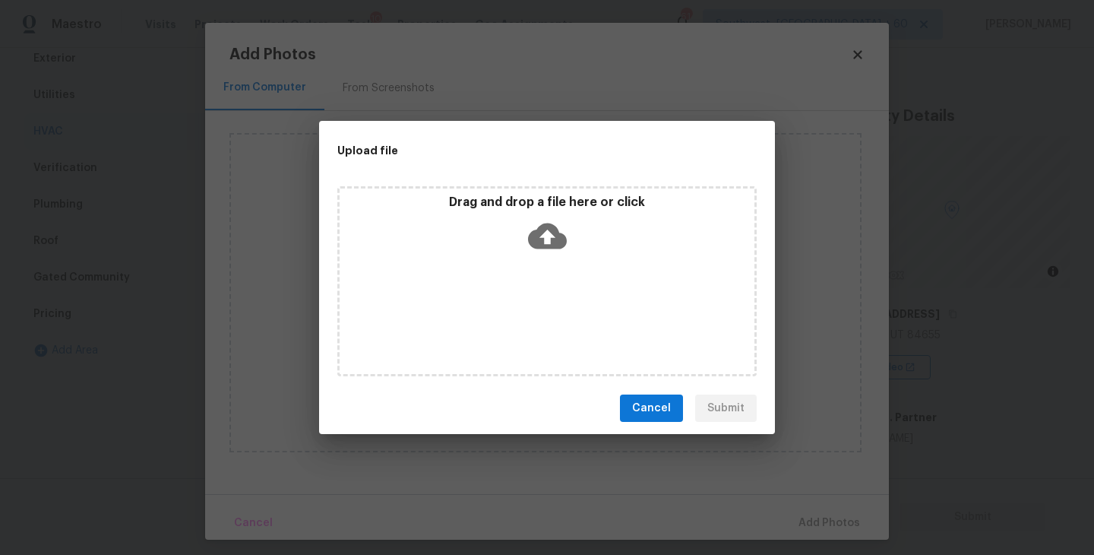
click at [532, 235] on icon at bounding box center [547, 236] width 39 height 26
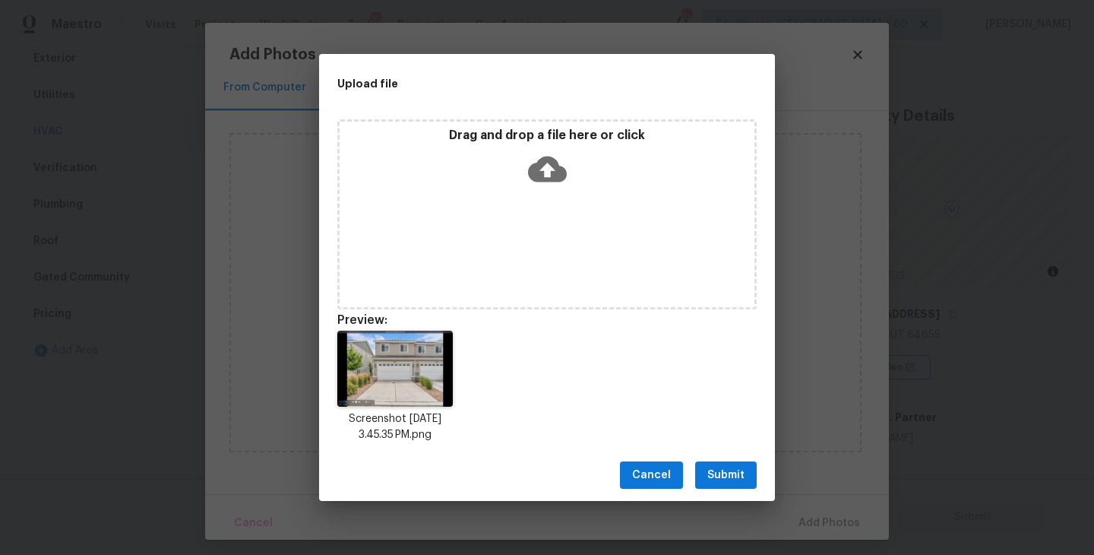
click at [729, 482] on span "Submit" at bounding box center [725, 475] width 37 height 19
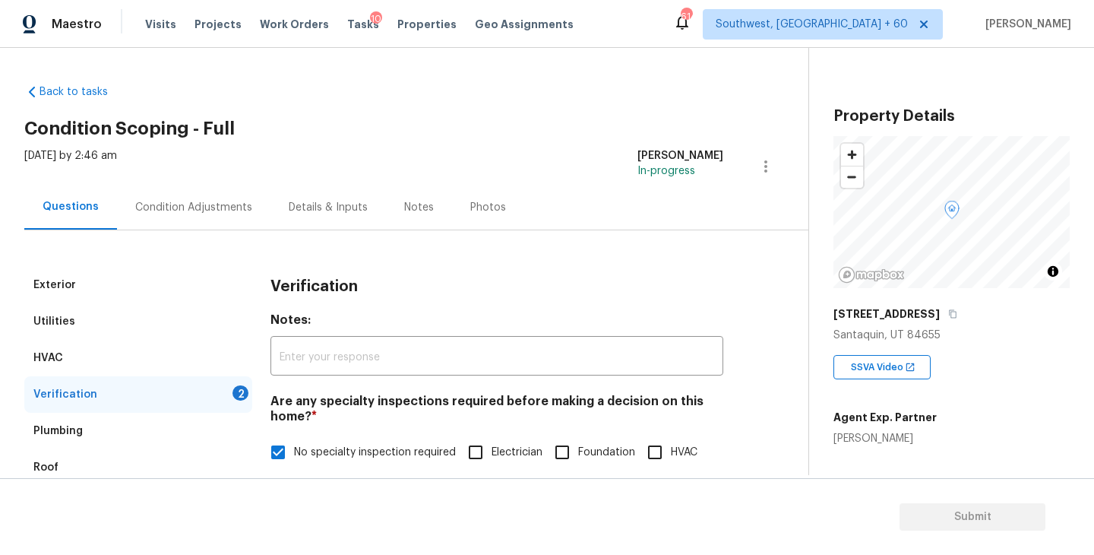
click at [335, 361] on div "Verification Notes: ​ Are any specialty inspections required before making a de…" at bounding box center [496, 565] width 453 height 596
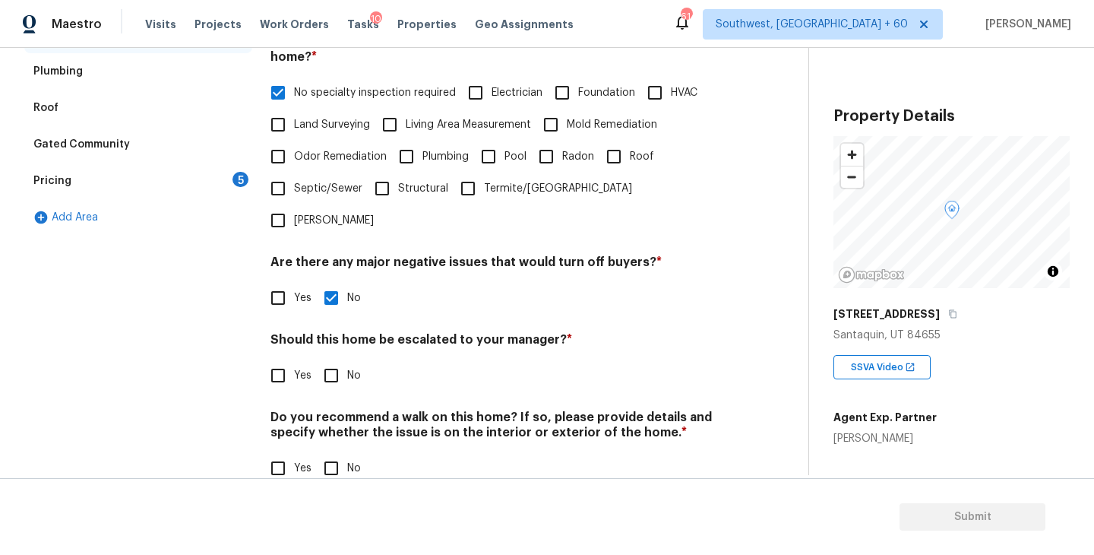
click at [333, 419] on div "Do you recommend a walk on this home? If so, please provide details and specify…" at bounding box center [496, 446] width 453 height 74
click at [344, 362] on div "Verification Notes: ​ Are any specialty inspections required before making a de…" at bounding box center [496, 204] width 453 height 595
click at [339, 452] on input "No" at bounding box center [331, 468] width 32 height 32
checkbox input "true"
click at [340, 359] on div "Verification Notes: ​ Are any specialty inspections required before making a de…" at bounding box center [496, 205] width 453 height 596
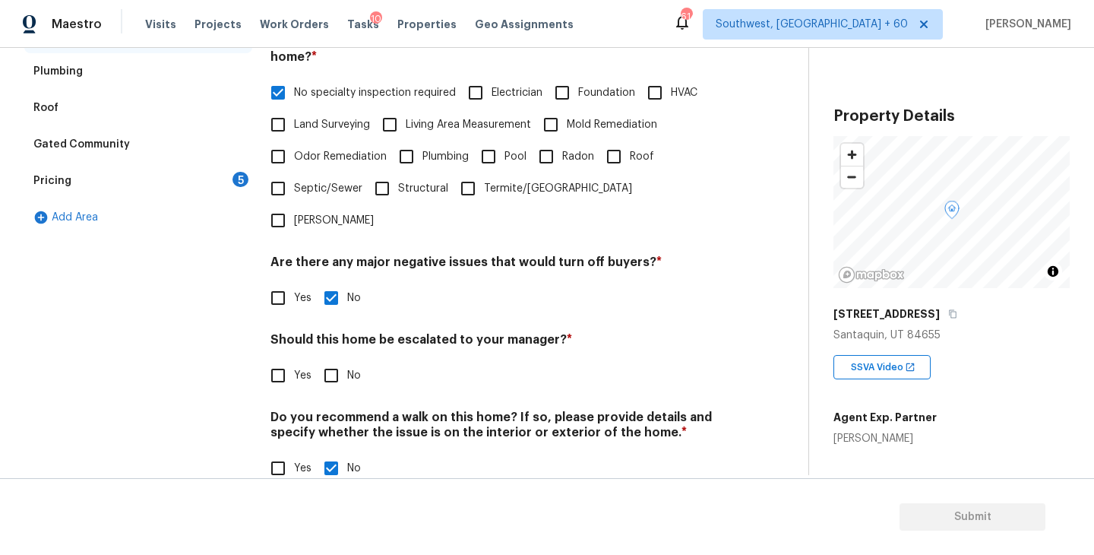
click at [337, 359] on input "No" at bounding box center [331, 375] width 32 height 32
checkbox input "true"
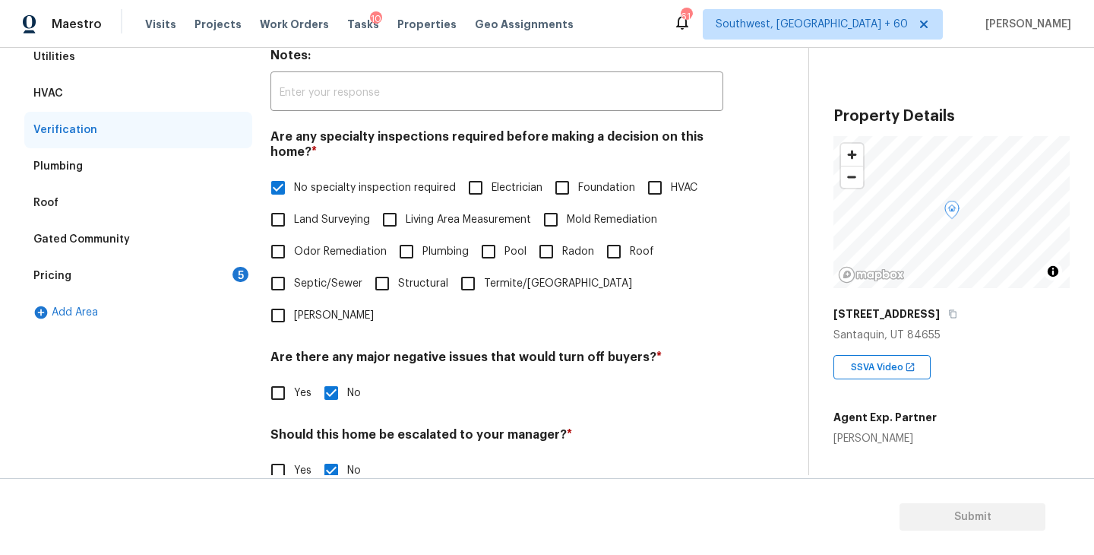
click at [196, 283] on div "Pricing 5" at bounding box center [138, 276] width 228 height 36
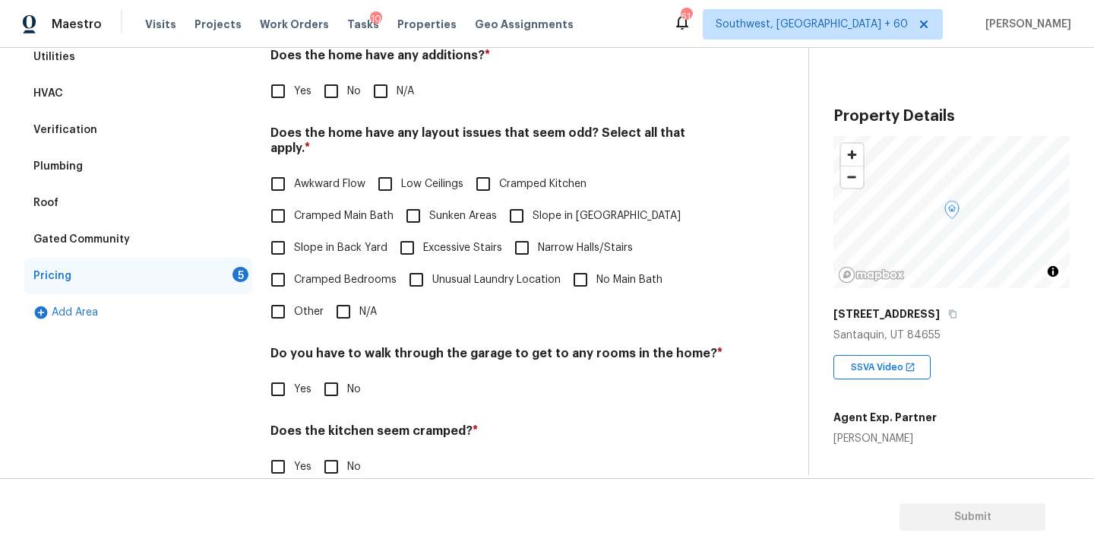
click at [381, 94] on input "N/A" at bounding box center [381, 91] width 32 height 32
checkbox input "true"
click at [522, 213] on input "Slope in Front Yard" at bounding box center [517, 216] width 32 height 32
checkbox input "true"
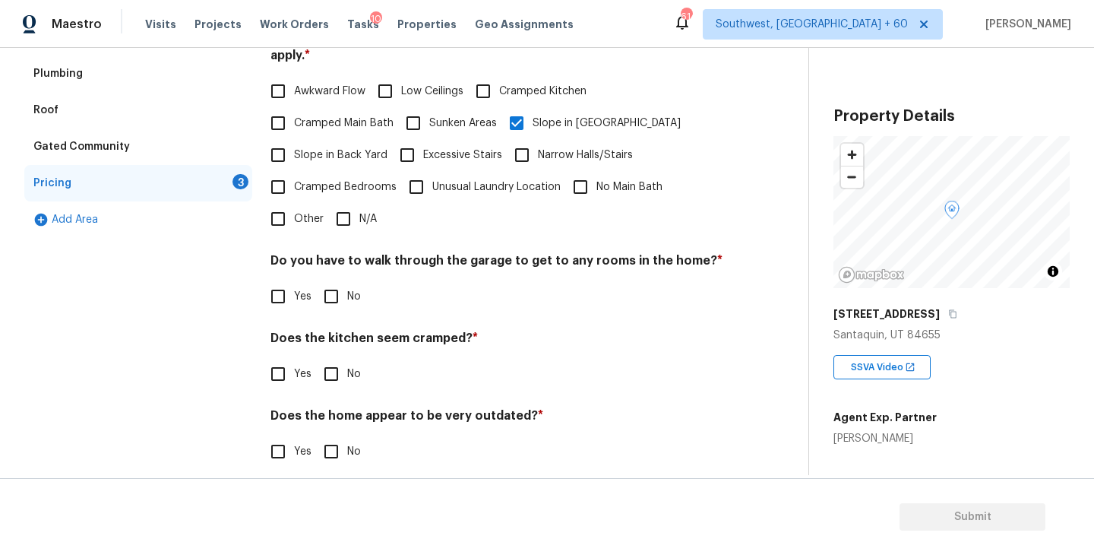
click at [327, 301] on div "Pricing Does the home have any additions? * Yes No N/A Does the home have any l…" at bounding box center [496, 198] width 453 height 576
click at [333, 289] on input "No" at bounding box center [331, 296] width 32 height 32
checkbox input "true"
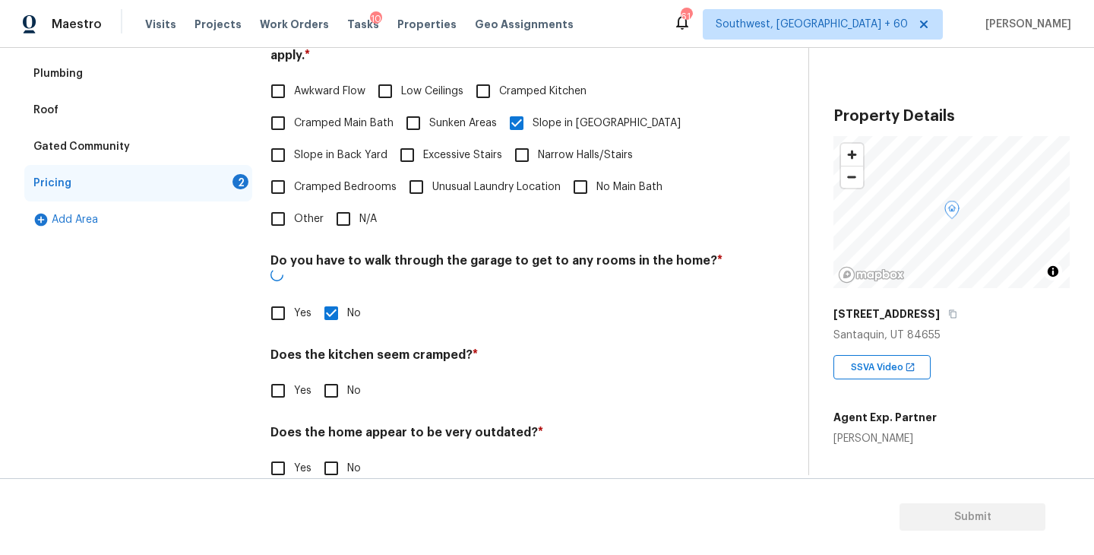
click at [328, 347] on div "Does the kitchen seem cramped? * Yes No" at bounding box center [496, 376] width 453 height 59
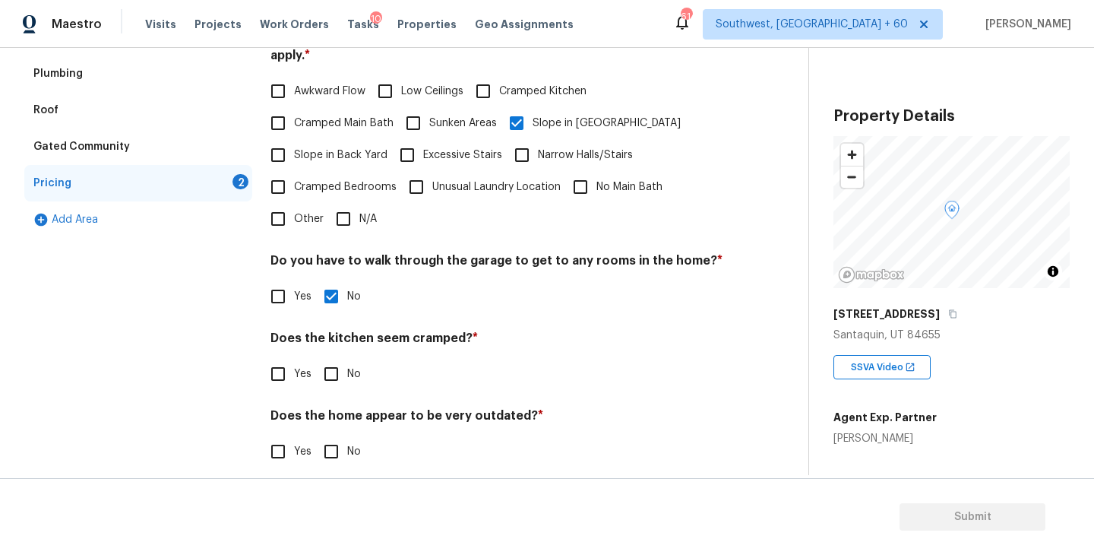
click at [328, 358] on input "No" at bounding box center [331, 374] width 32 height 32
checkbox input "true"
click at [328, 409] on h4 "Does the home appear to be very outdated? *" at bounding box center [496, 419] width 453 height 21
click at [328, 435] on input "No" at bounding box center [331, 451] width 32 height 32
checkbox input "true"
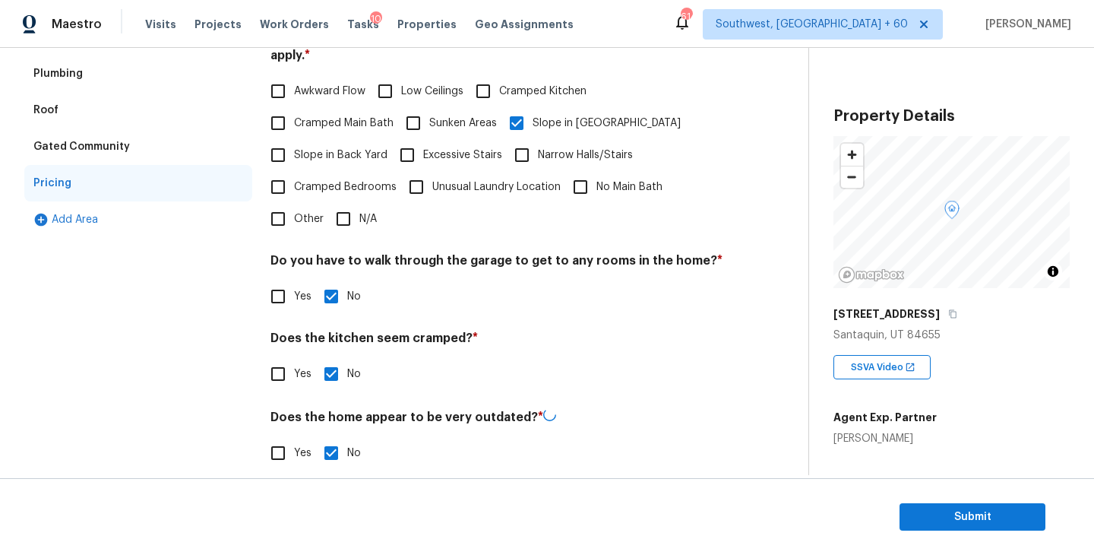
scroll to position [6, 0]
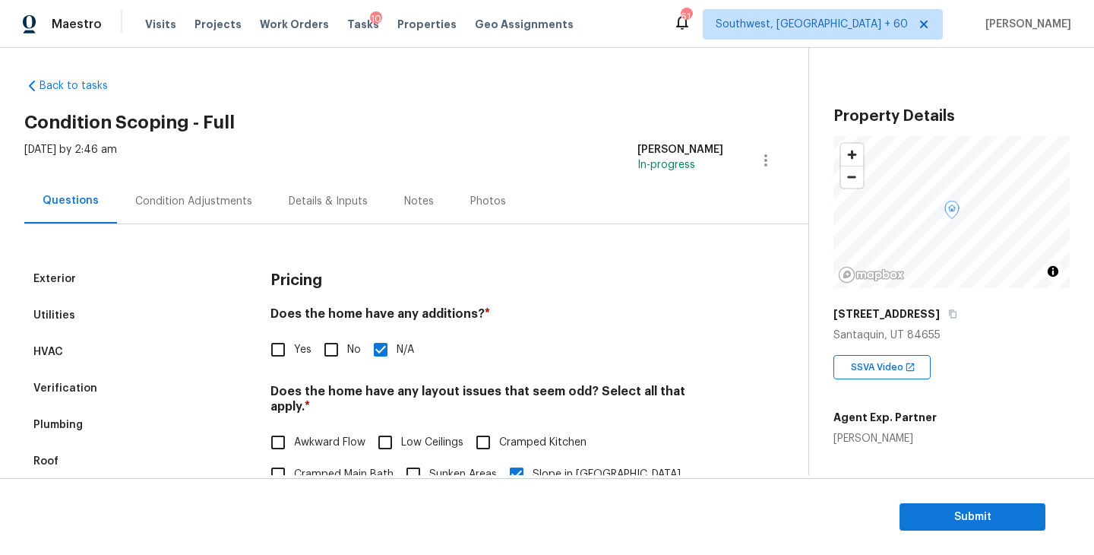
click at [196, 203] on div "Condition Adjustments" at bounding box center [193, 201] width 117 height 15
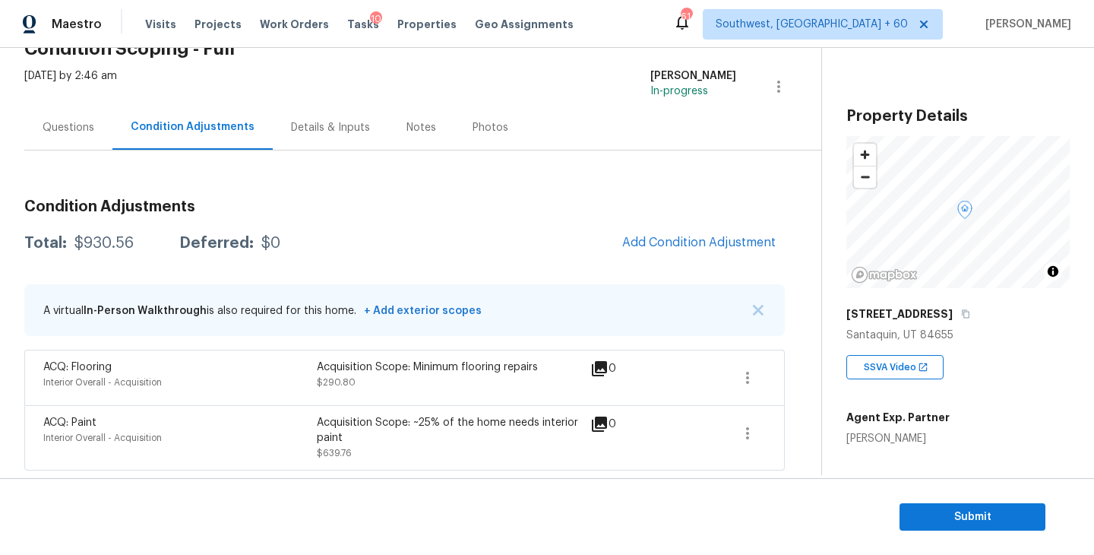
scroll to position [60, 0]
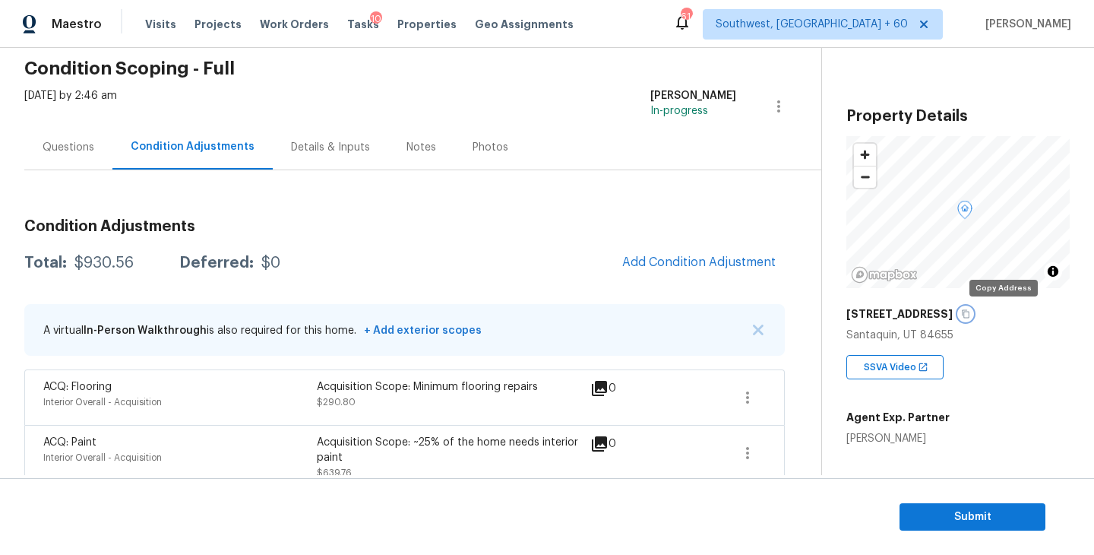
click at [969, 312] on icon "button" at bounding box center [966, 314] width 8 height 8
click at [382, 191] on div "Condition Adjustments Total: $930.56 Deferred: $0 Add Condition Adjustment A vi…" at bounding box center [404, 330] width 760 height 320
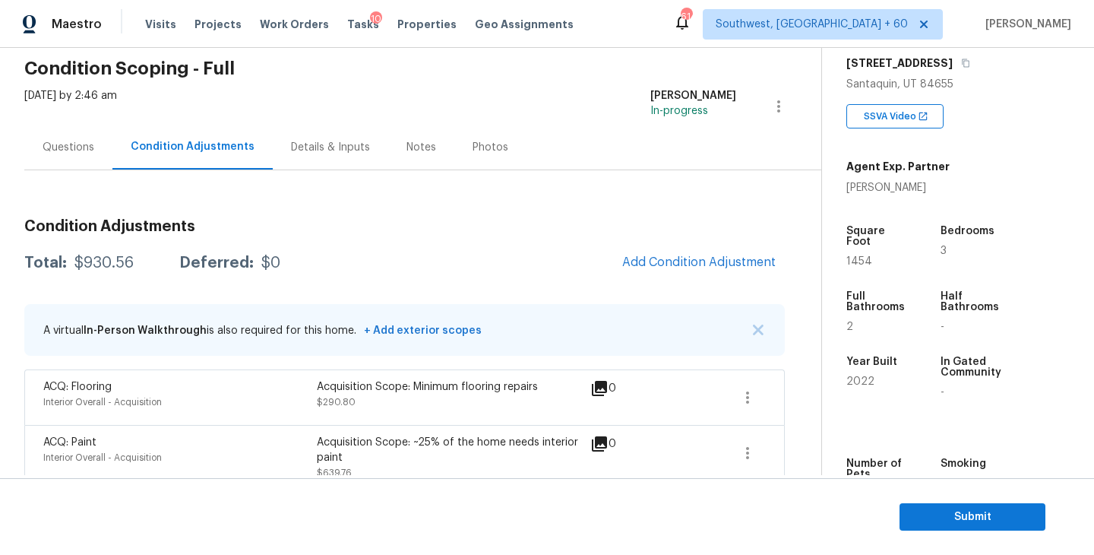
scroll to position [295, 0]
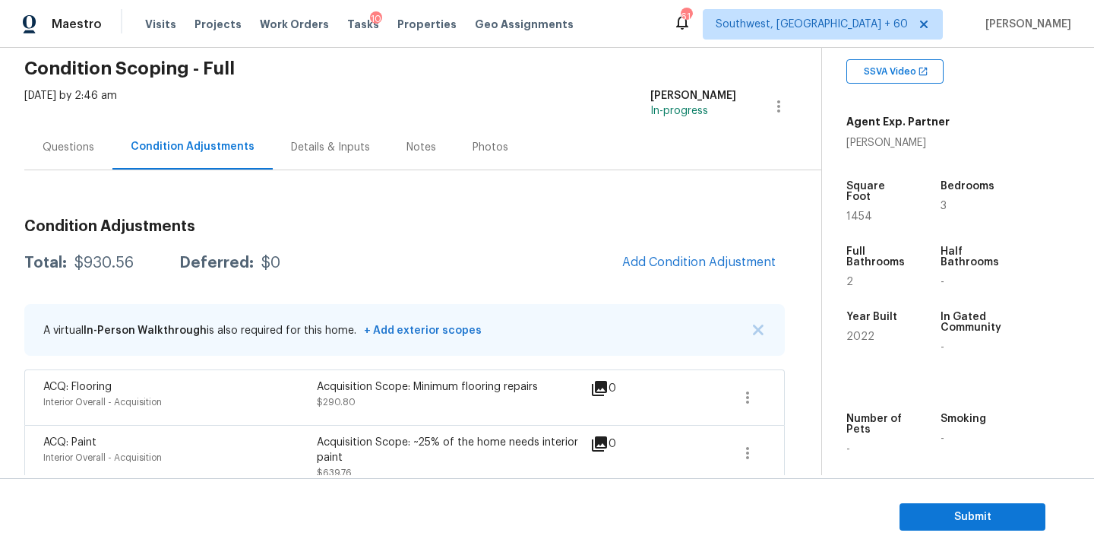
click at [109, 255] on div "$930.56" at bounding box center [103, 262] width 59 height 15
copy div "$930.56"
click at [549, 263] on div "Total: $930.56 Deferred: $0 Add Condition Adjustment" at bounding box center [404, 262] width 760 height 33
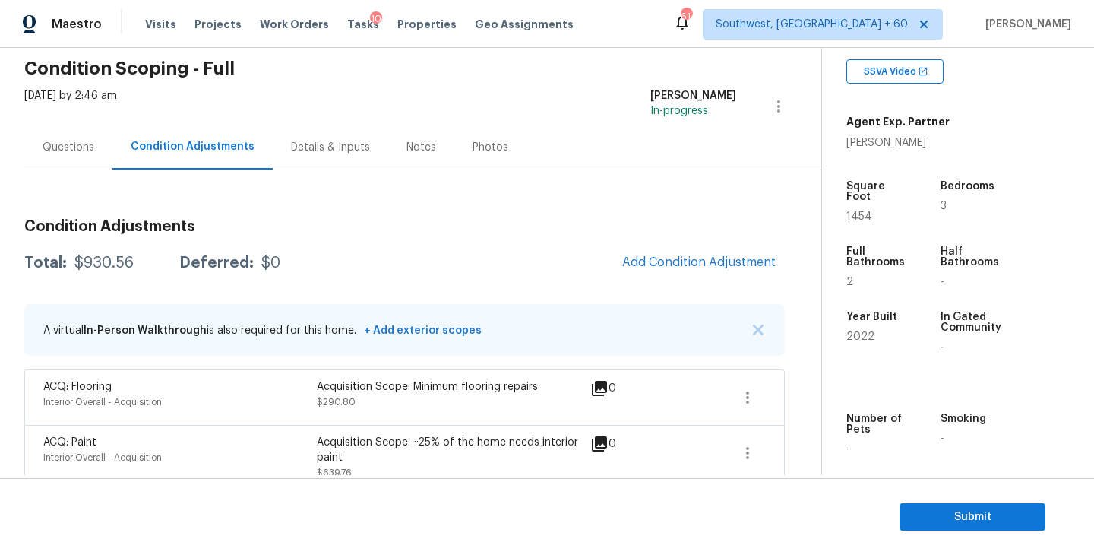
scroll to position [80, 0]
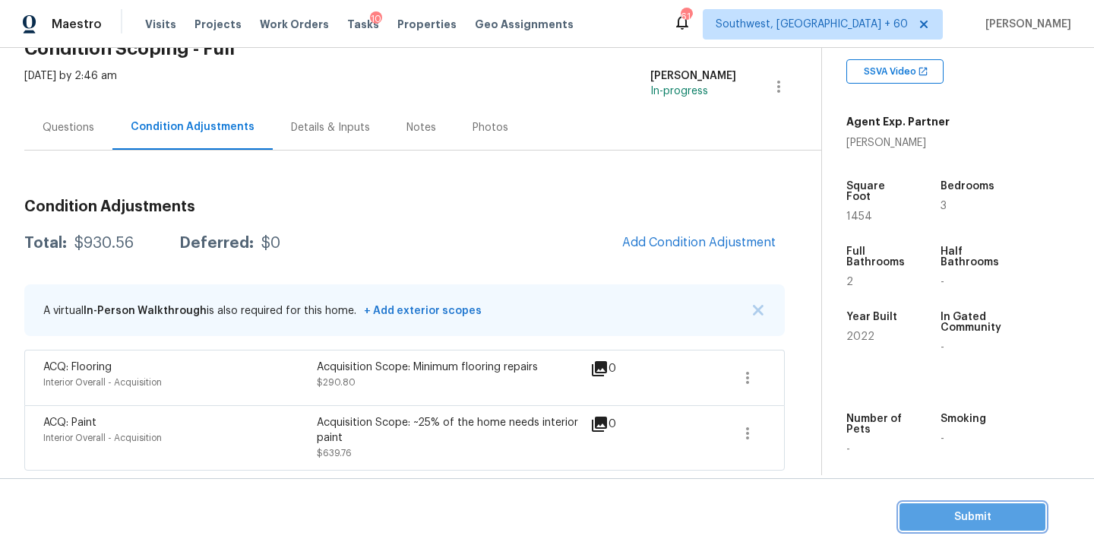
click at [928, 518] on span "Submit" at bounding box center [973, 516] width 122 height 19
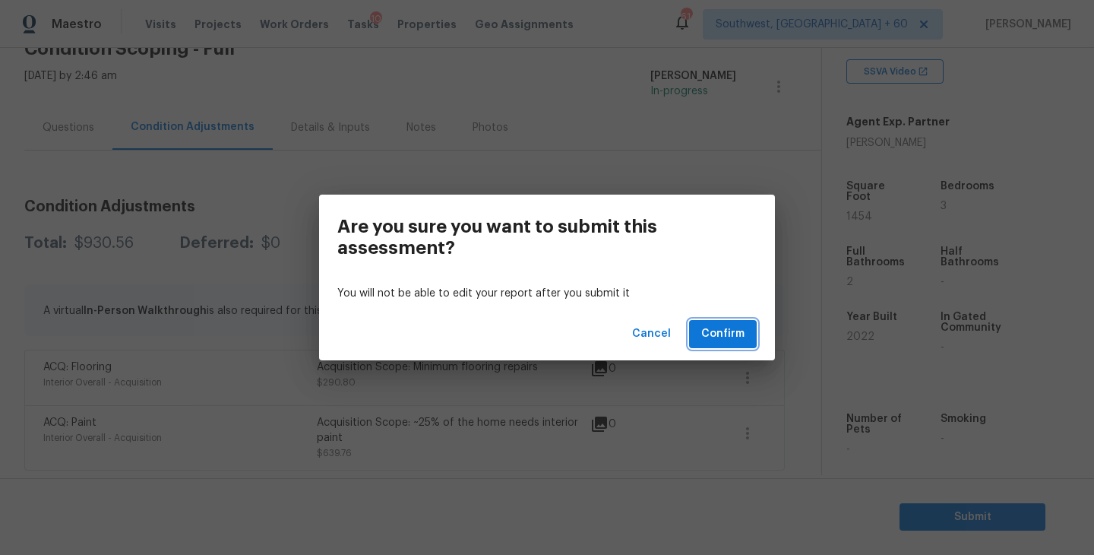
click at [719, 327] on span "Confirm" at bounding box center [722, 333] width 43 height 19
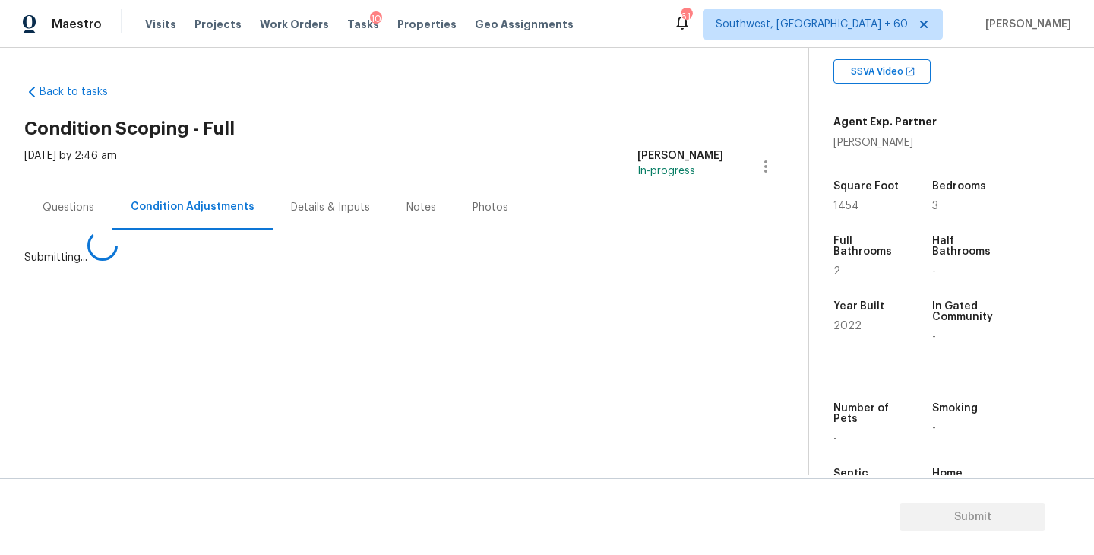
scroll to position [0, 0]
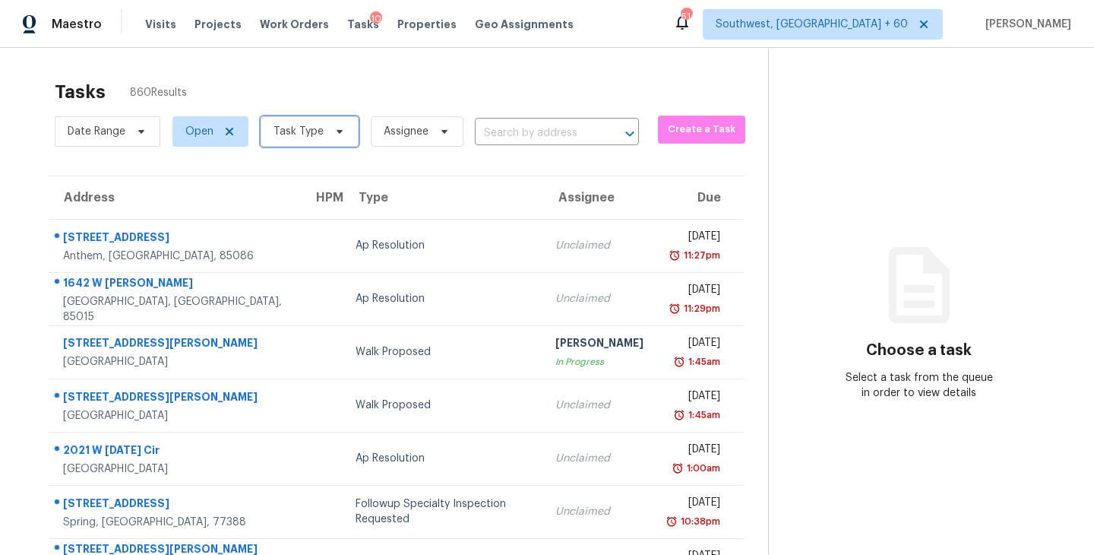
click at [307, 131] on span "Task Type" at bounding box center [298, 131] width 50 height 15
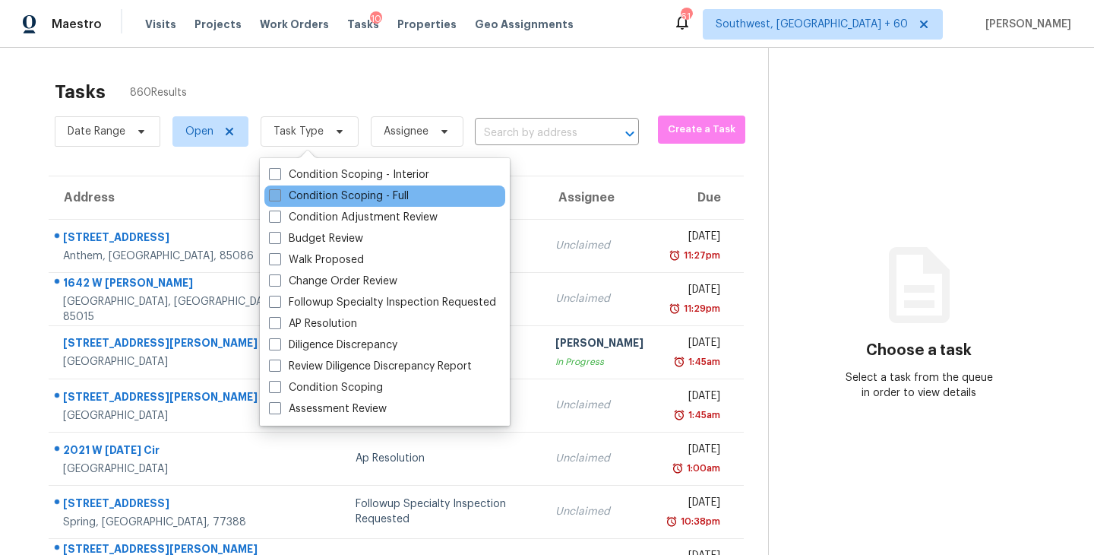
click at [320, 199] on label "Condition Scoping - Full" at bounding box center [339, 195] width 140 height 15
click at [279, 198] on input "Condition Scoping - Full" at bounding box center [274, 193] width 10 height 10
checkbox input "true"
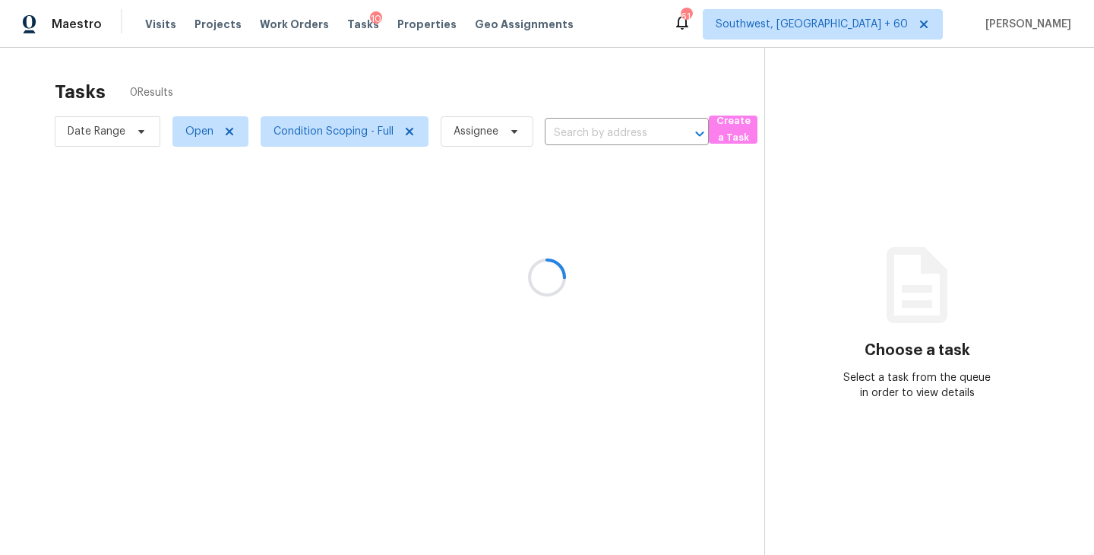
click at [496, 134] on div at bounding box center [547, 277] width 1094 height 555
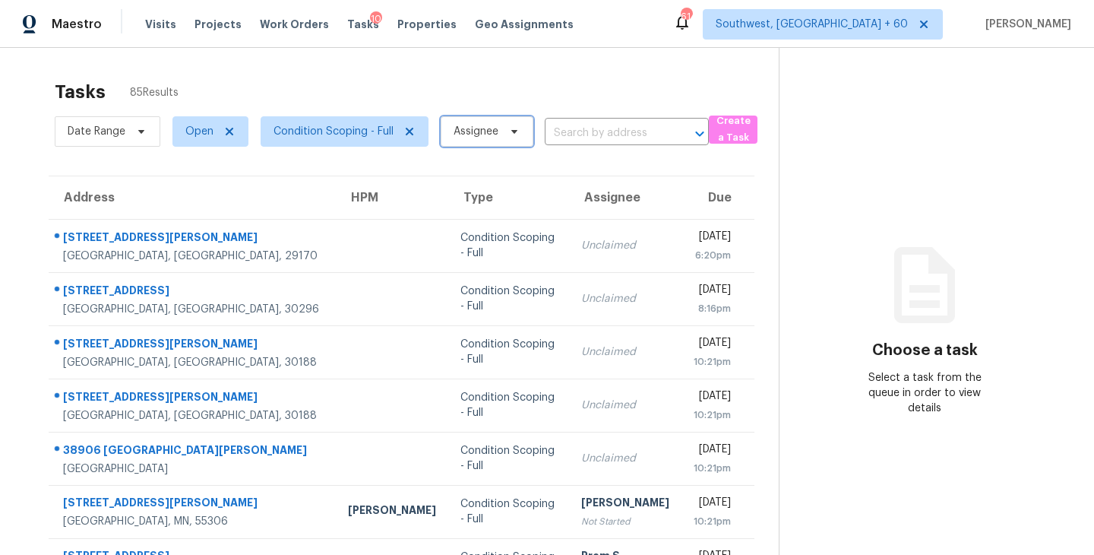
click at [496, 134] on span "Assignee" at bounding box center [475, 131] width 45 height 15
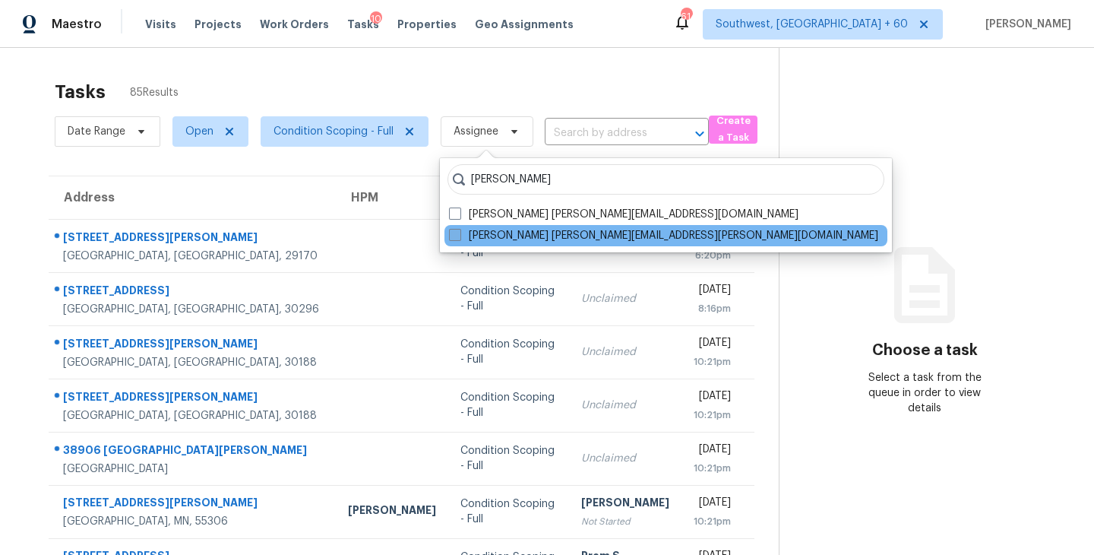
type input "sakthivel"
click at [533, 231] on label "Sakthivel Chandran sakthivel.chandran@opendoor.com" at bounding box center [663, 235] width 429 height 15
click at [459, 231] on input "Sakthivel Chandran sakthivel.chandran@opendoor.com" at bounding box center [454, 233] width 10 height 10
checkbox input "true"
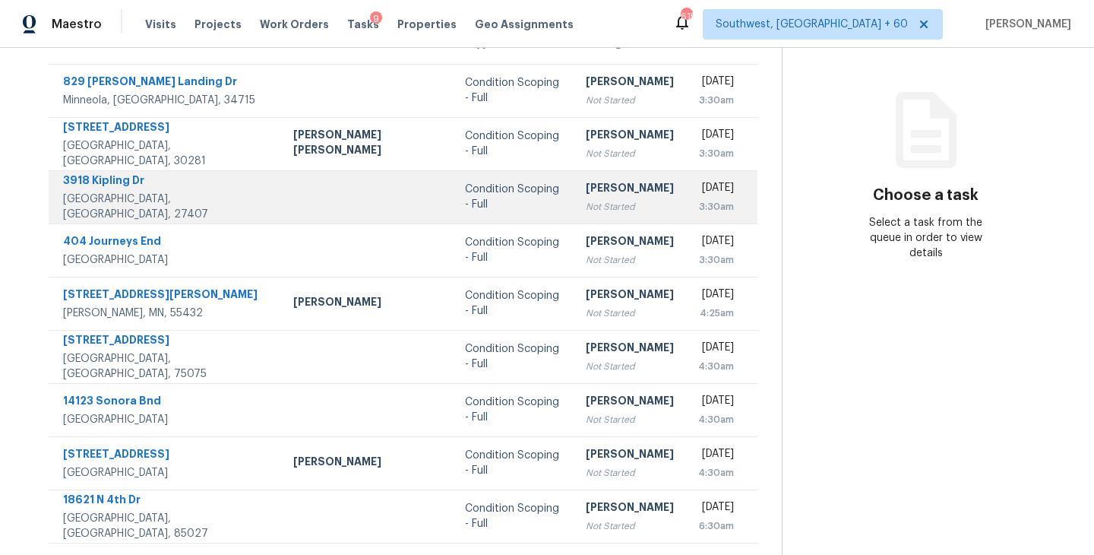
scroll to position [38, 0]
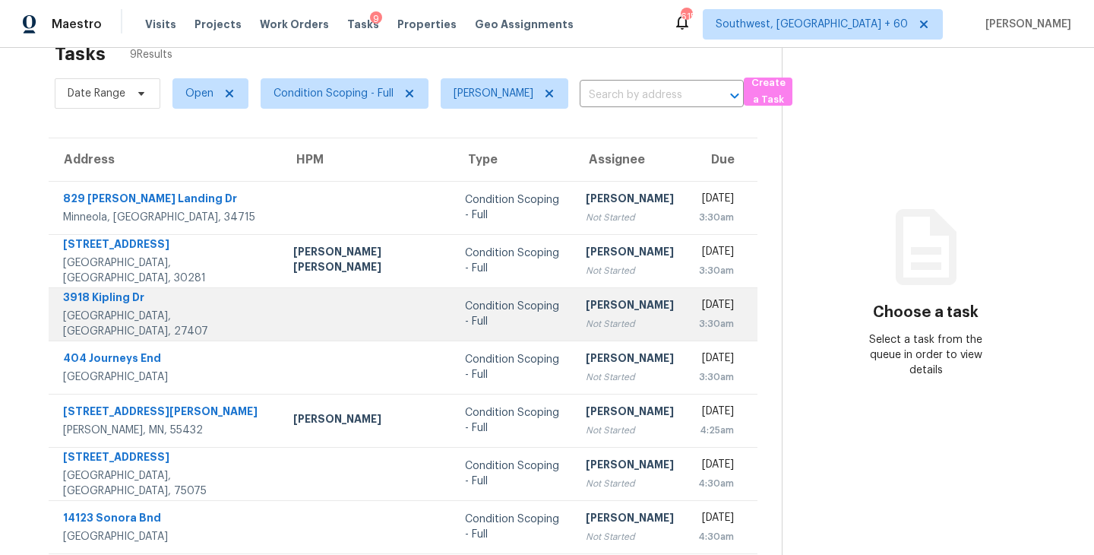
click at [586, 210] on div "[PERSON_NAME]" at bounding box center [630, 200] width 88 height 19
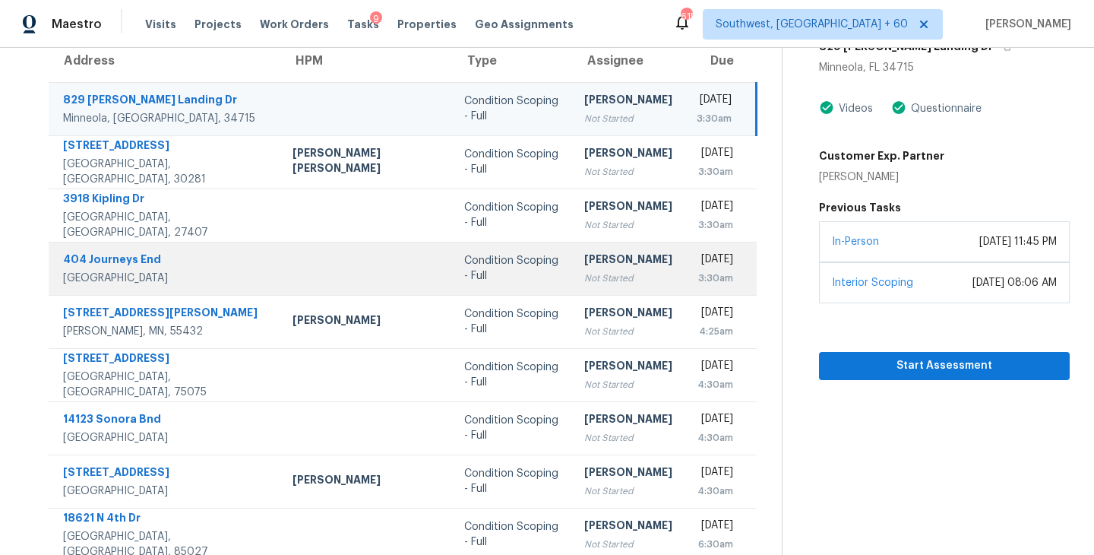
scroll to position [0, 0]
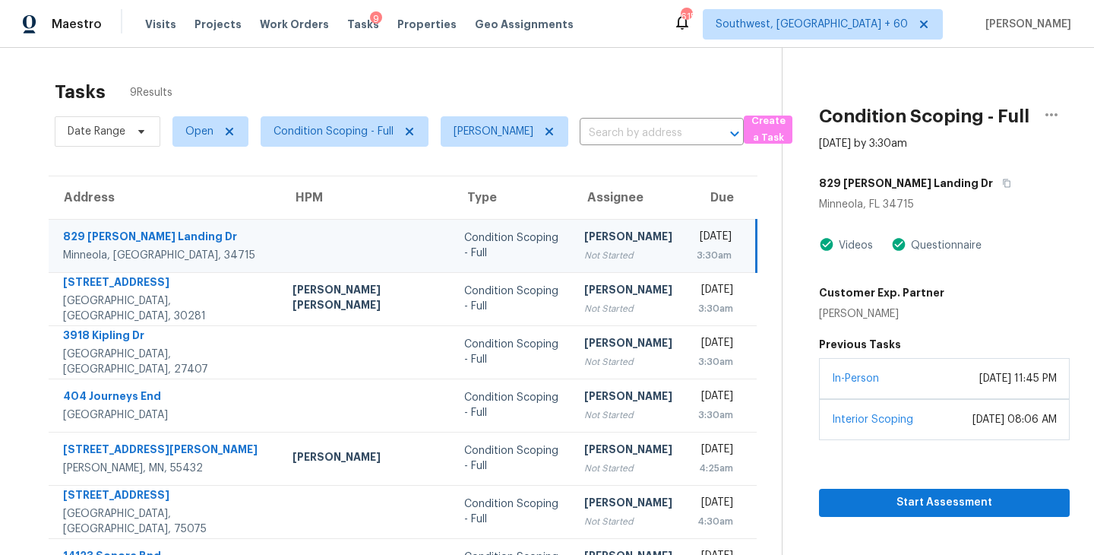
click at [584, 263] on div "Not Started" at bounding box center [628, 255] width 88 height 15
click at [584, 232] on div "[PERSON_NAME]" at bounding box center [628, 238] width 88 height 19
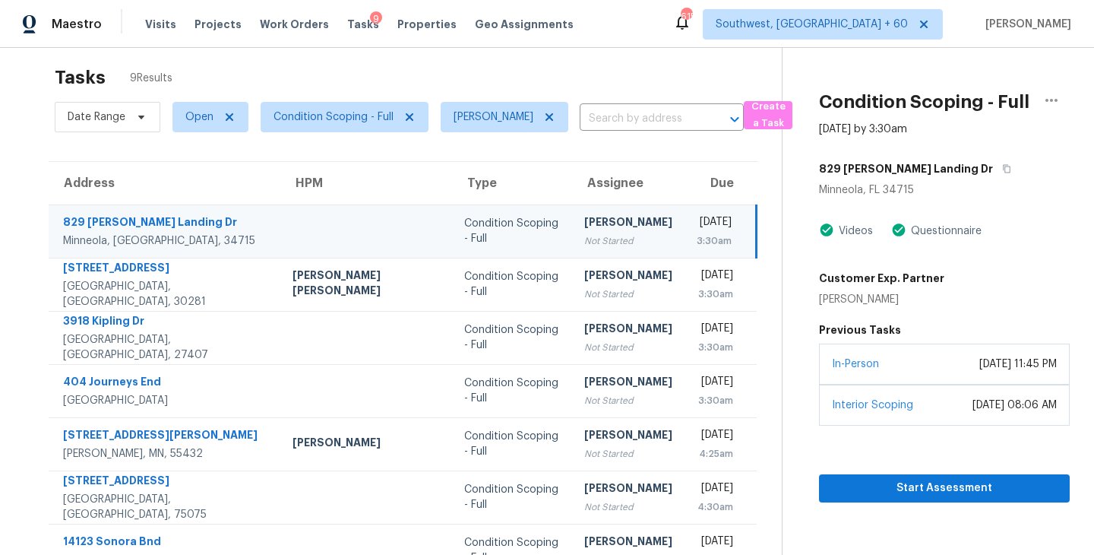
scroll to position [4, 0]
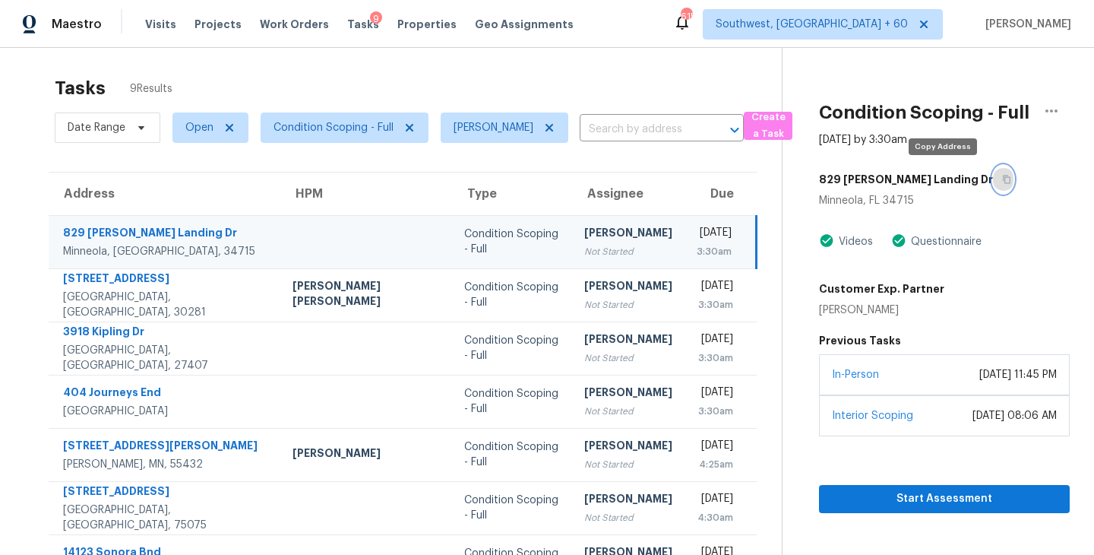
click at [993, 182] on button "button" at bounding box center [1003, 179] width 21 height 27
click at [452, 260] on td "Condition Scoping - Full" at bounding box center [512, 241] width 120 height 53
click at [591, 244] on div "[PERSON_NAME]" at bounding box center [628, 234] width 88 height 19
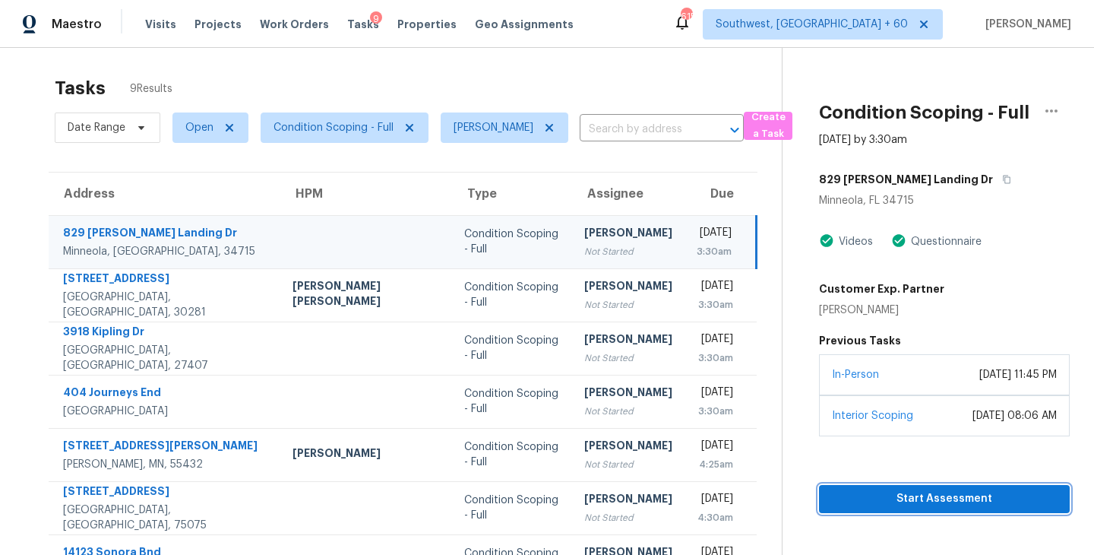
click at [858, 485] on button "Start Assessment" at bounding box center [944, 499] width 251 height 28
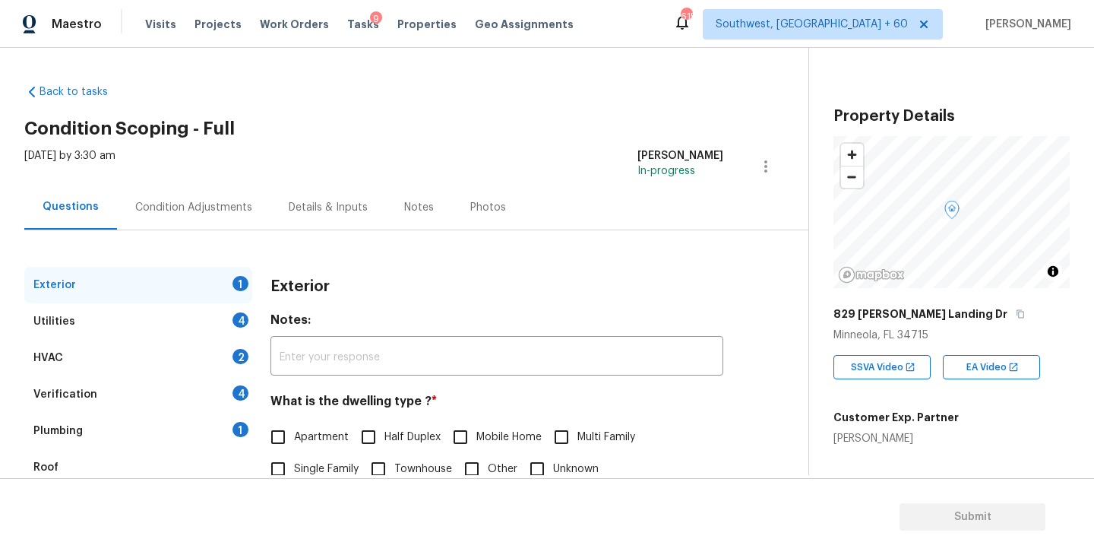
click at [229, 206] on div "Condition Adjustments" at bounding box center [193, 207] width 117 height 15
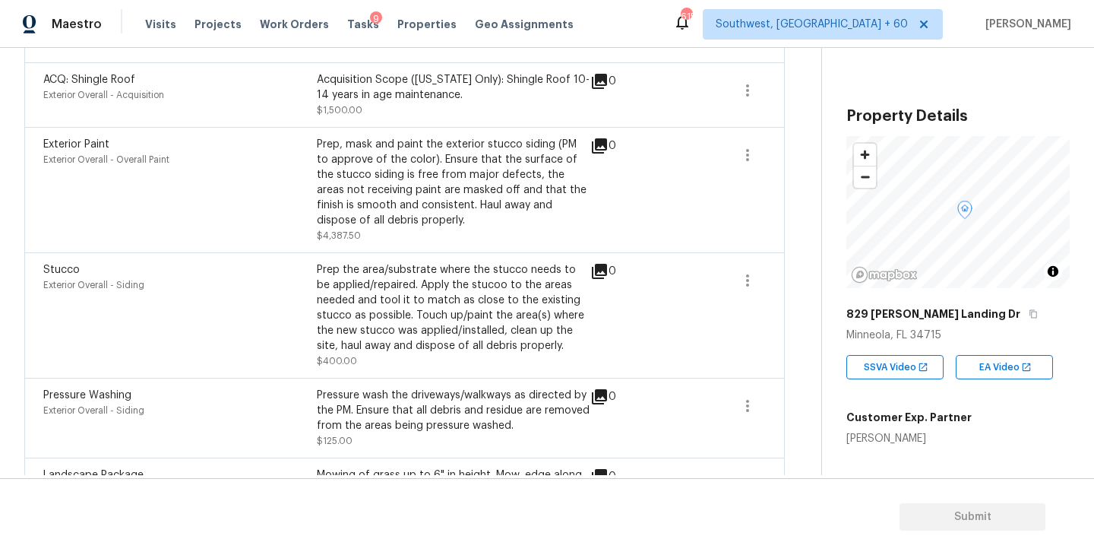
scroll to position [1272, 0]
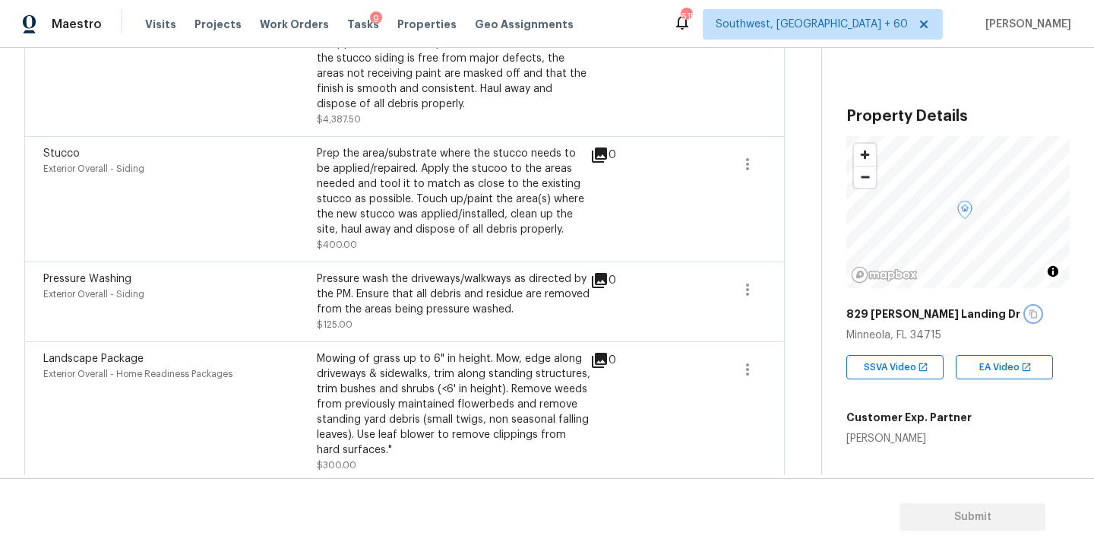
click at [1029, 313] on icon "button" at bounding box center [1033, 313] width 9 height 9
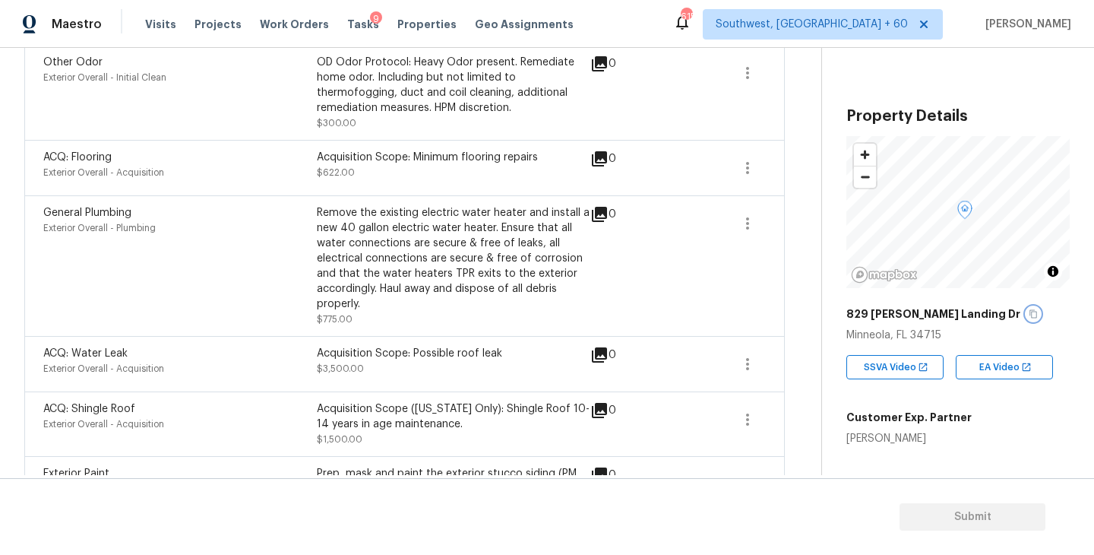
scroll to position [570, 0]
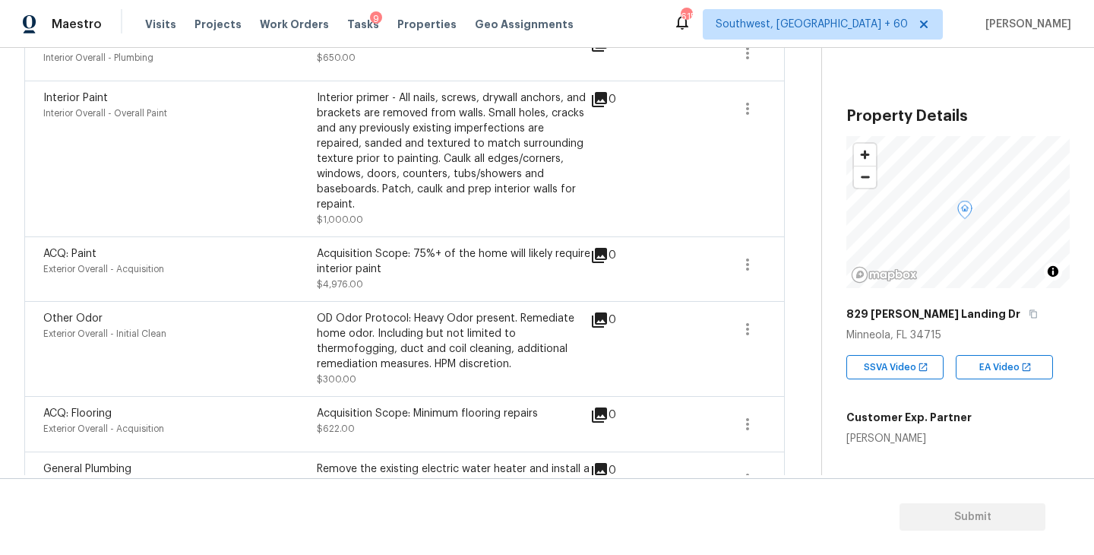
click at [663, 396] on div "ACQ: Flooring Exterior Overall - Acquisition Acquisition Scope: Minimum floorin…" at bounding box center [404, 423] width 760 height 55
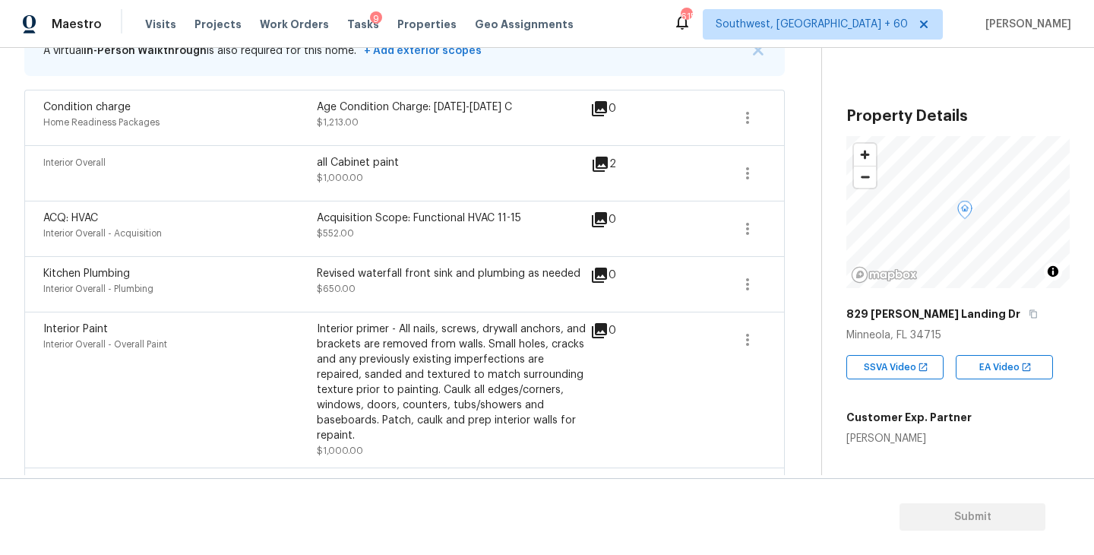
scroll to position [281, 0]
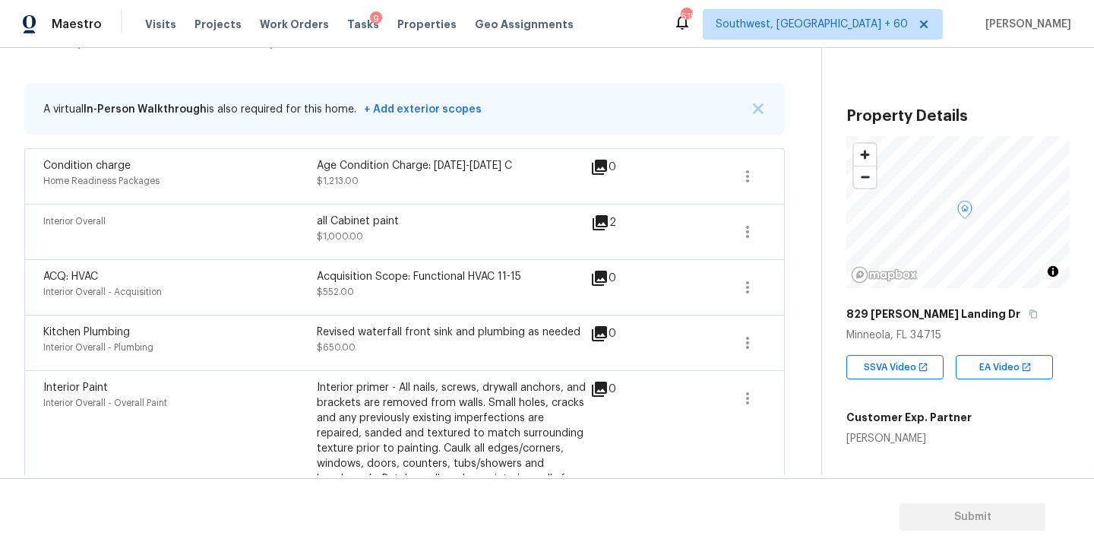
click at [605, 223] on icon at bounding box center [600, 222] width 18 height 18
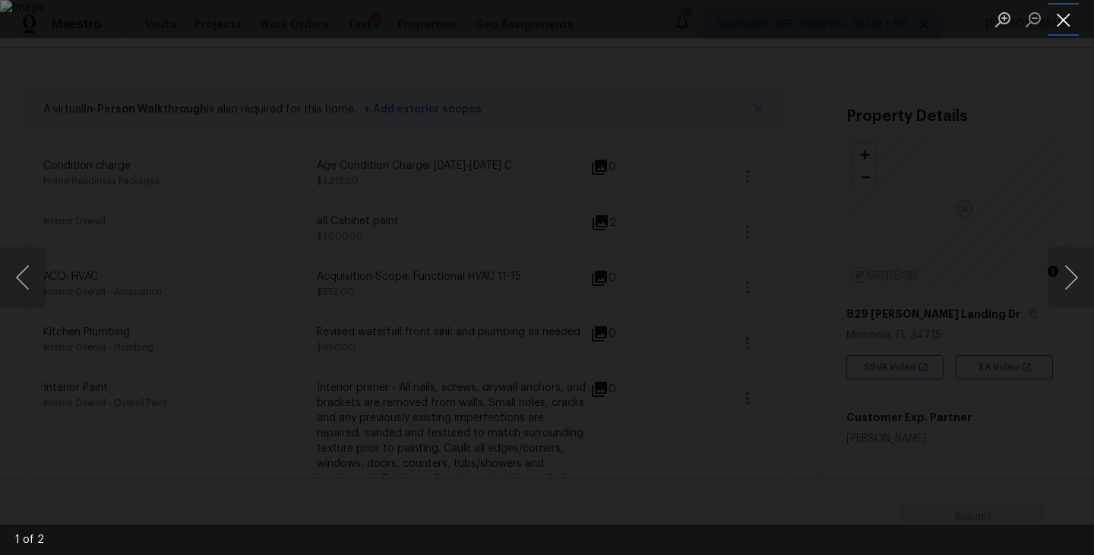
click at [1066, 21] on button "Close lightbox" at bounding box center [1063, 19] width 30 height 27
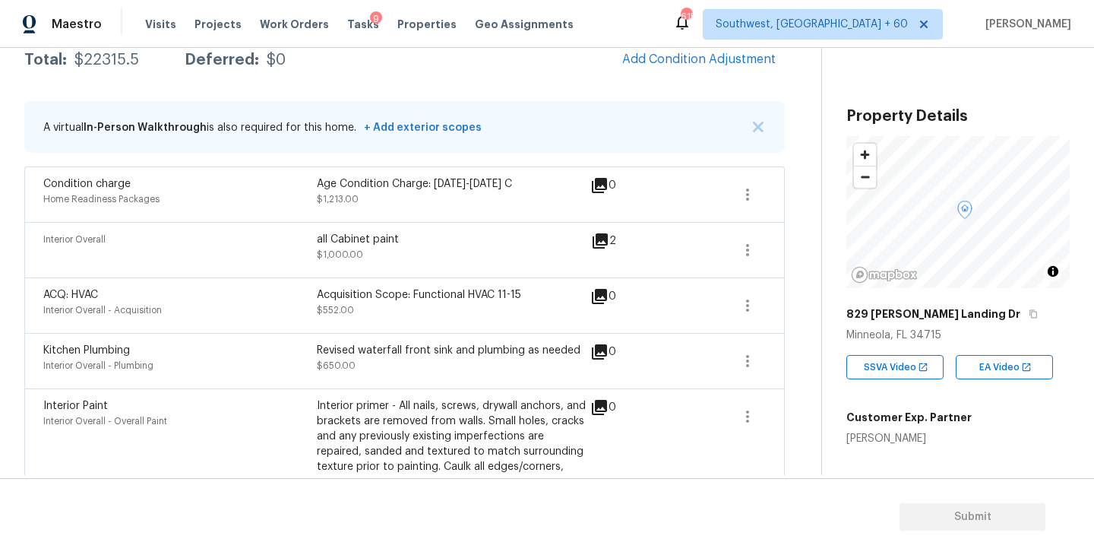
scroll to position [261, 0]
click at [741, 192] on icon "button" at bounding box center [747, 196] width 18 height 18
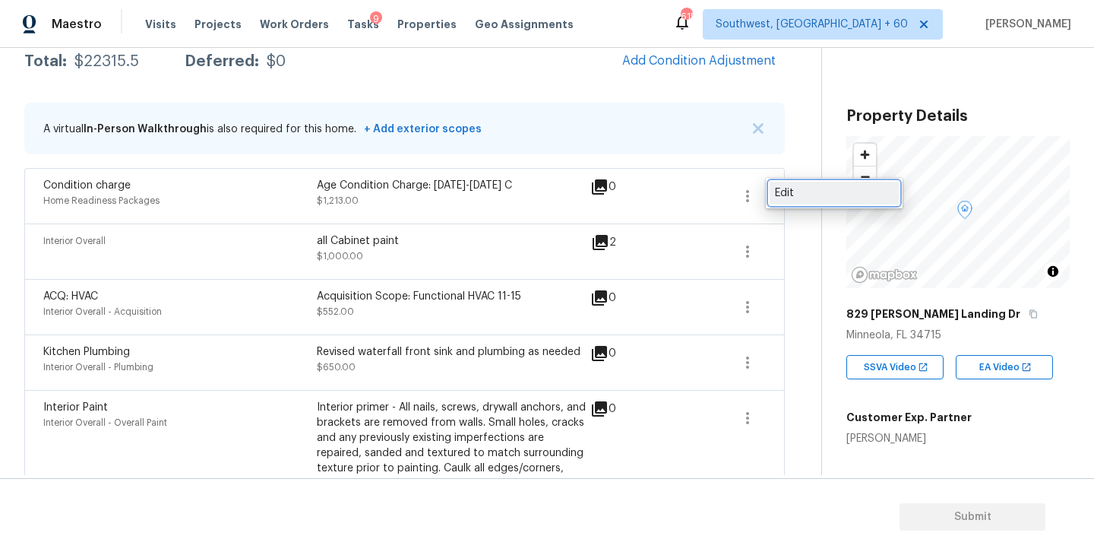
click at [778, 192] on div "Edit" at bounding box center [834, 192] width 119 height 15
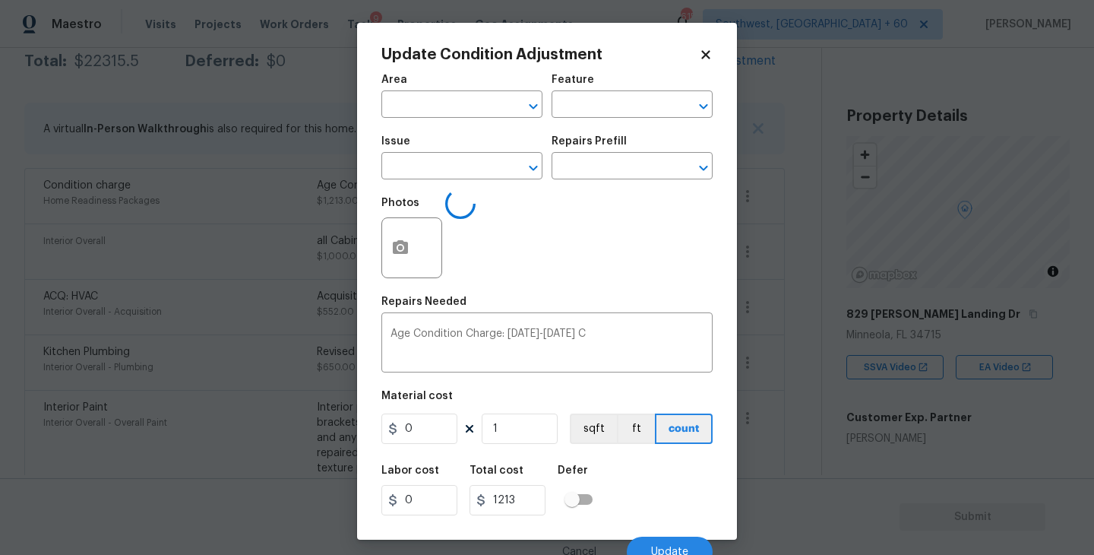
type input "Home Readiness Packages"
type input "Condition charge"
drag, startPoint x: 446, startPoint y: 423, endPoint x: 309, endPoint y: 432, distance: 137.0
click at [309, 432] on div "Update Condition Adjustment Area ​ Feature Home Readiness Packages ​ Issue Cond…" at bounding box center [547, 277] width 1094 height 555
type input "0"
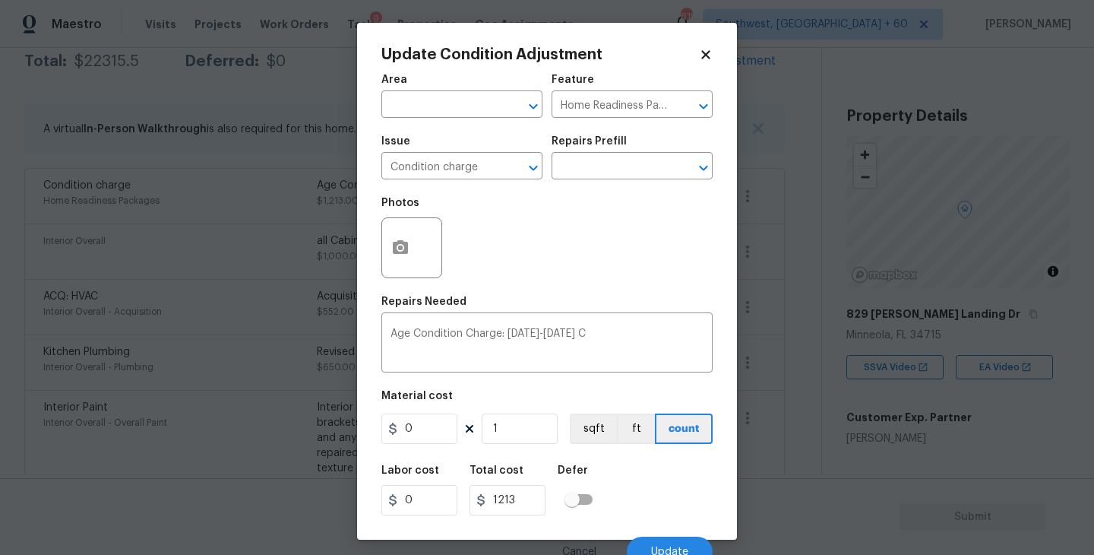
type input "0"
click at [703, 471] on div "Labor cost 0 Total cost 0 Defer" at bounding box center [546, 490] width 331 height 68
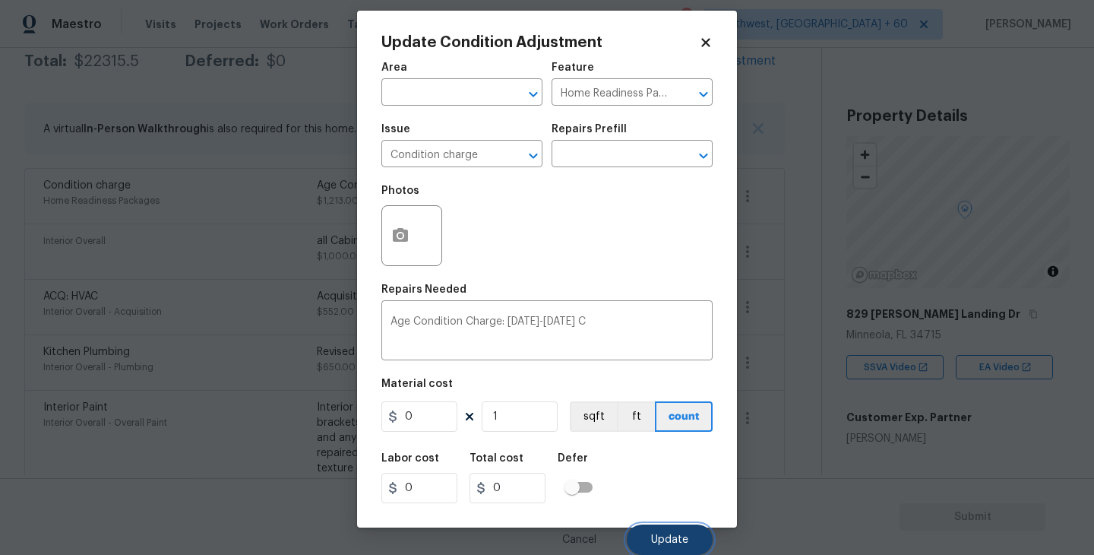
click at [687, 542] on span "Update" at bounding box center [669, 539] width 37 height 11
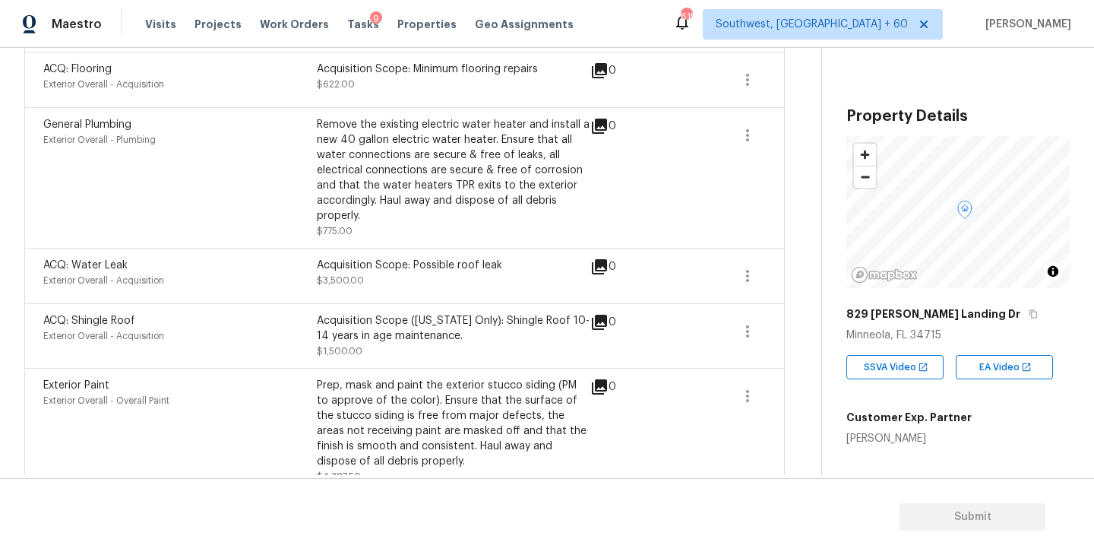
scroll to position [915, 0]
click at [560, 247] on div "ACQ: Water Leak Exterior Overall - Acquisition Acquisition Scope: Possible roof…" at bounding box center [404, 274] width 760 height 55
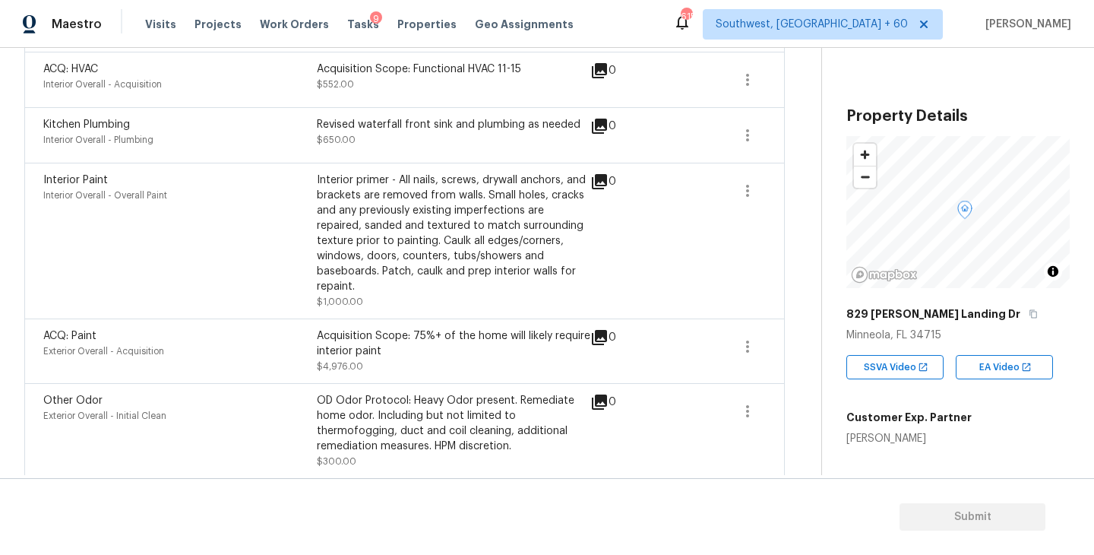
scroll to position [229, 0]
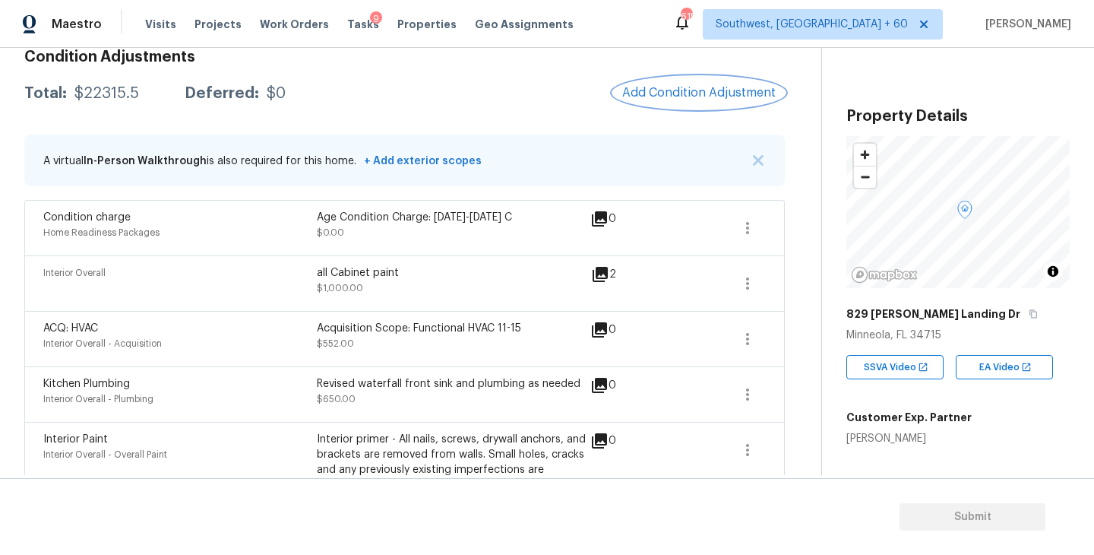
click at [690, 97] on span "Add Condition Adjustment" at bounding box center [698, 93] width 153 height 14
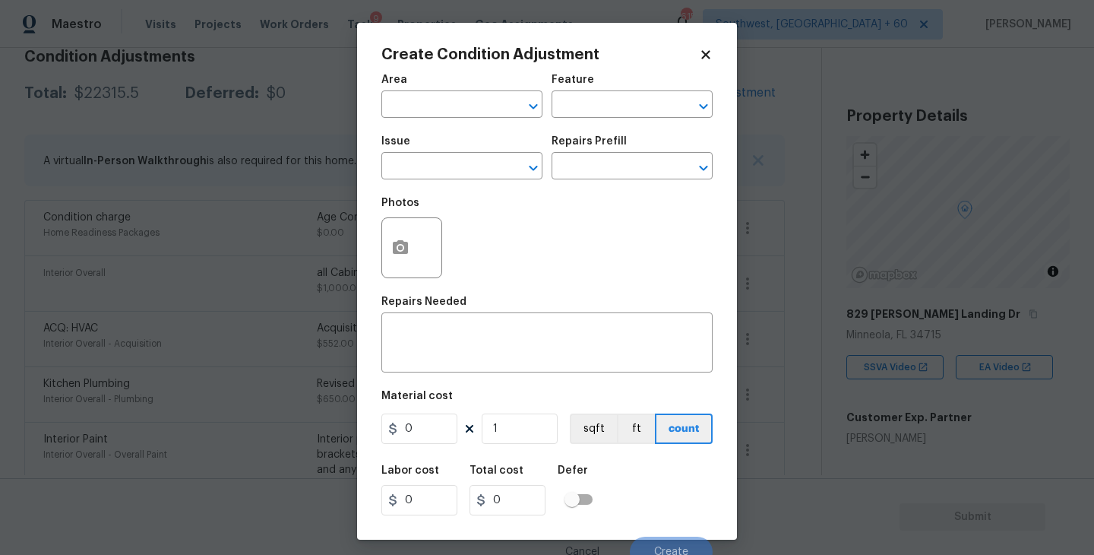
click at [457, 93] on div "Area" at bounding box center [461, 84] width 161 height 20
click at [437, 107] on input "text" at bounding box center [440, 106] width 119 height 24
click at [447, 160] on li "Exterior Overall" at bounding box center [461, 165] width 161 height 25
type input "Exterior Overall"
click at [585, 110] on input "text" at bounding box center [610, 106] width 119 height 24
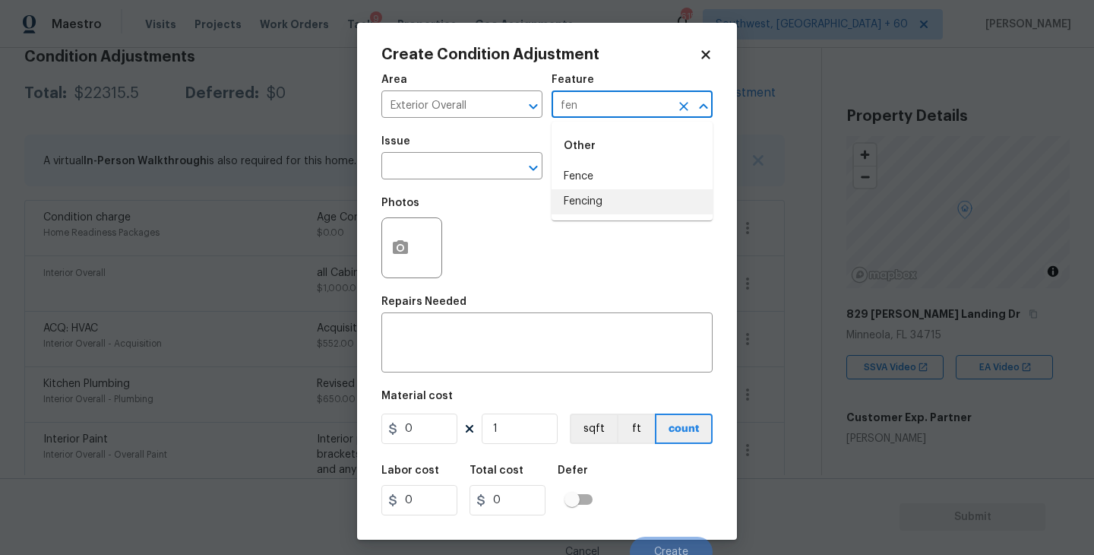
click at [591, 194] on li "Fencing" at bounding box center [631, 201] width 161 height 25
type input "Fencing"
click at [454, 143] on div "Issue" at bounding box center [461, 146] width 161 height 20
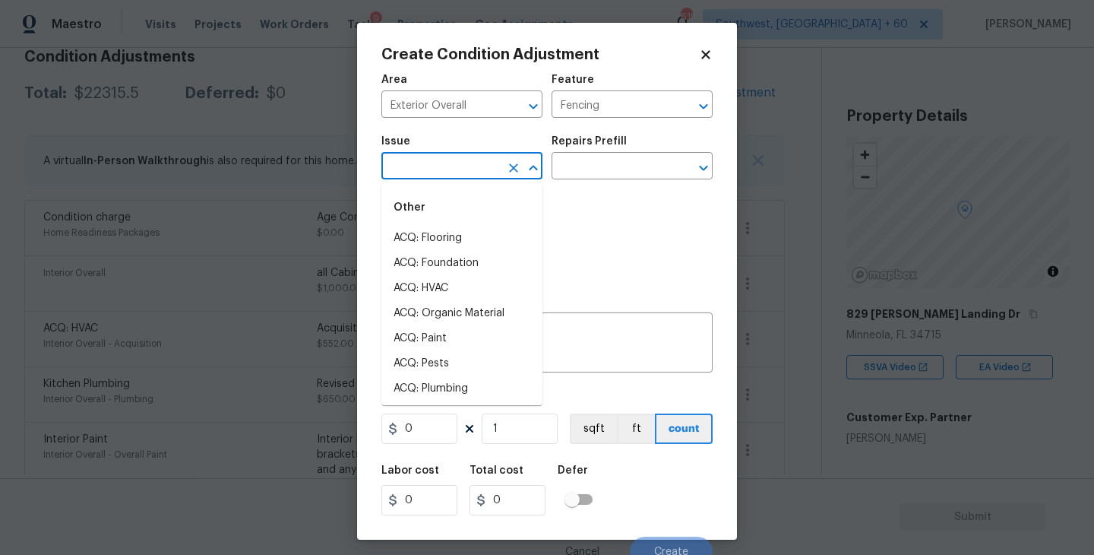
click at [444, 159] on input "text" at bounding box center [440, 168] width 119 height 24
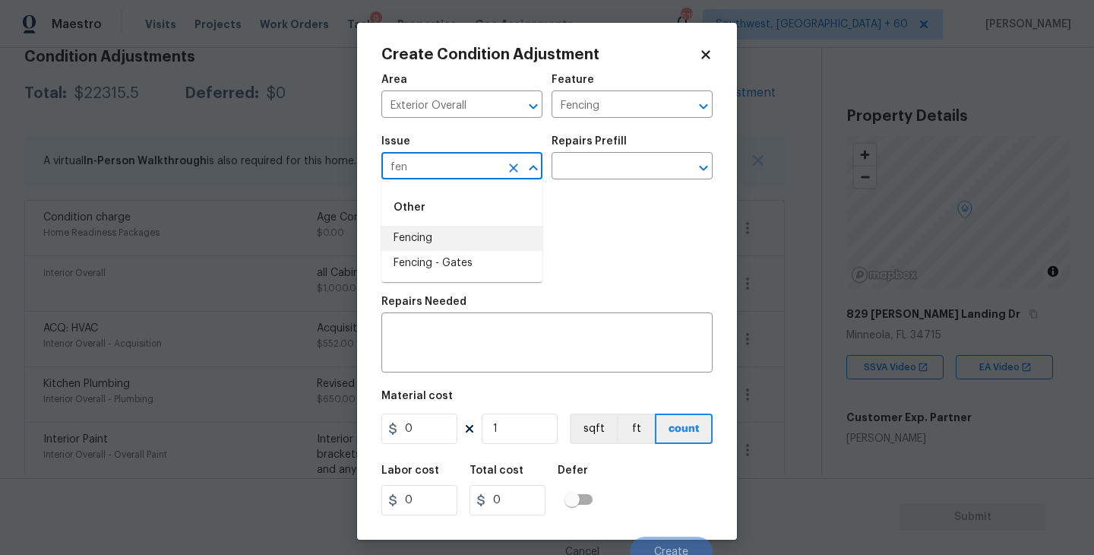
click at [438, 239] on li "Fencing" at bounding box center [461, 238] width 161 height 25
type input "Fencing"
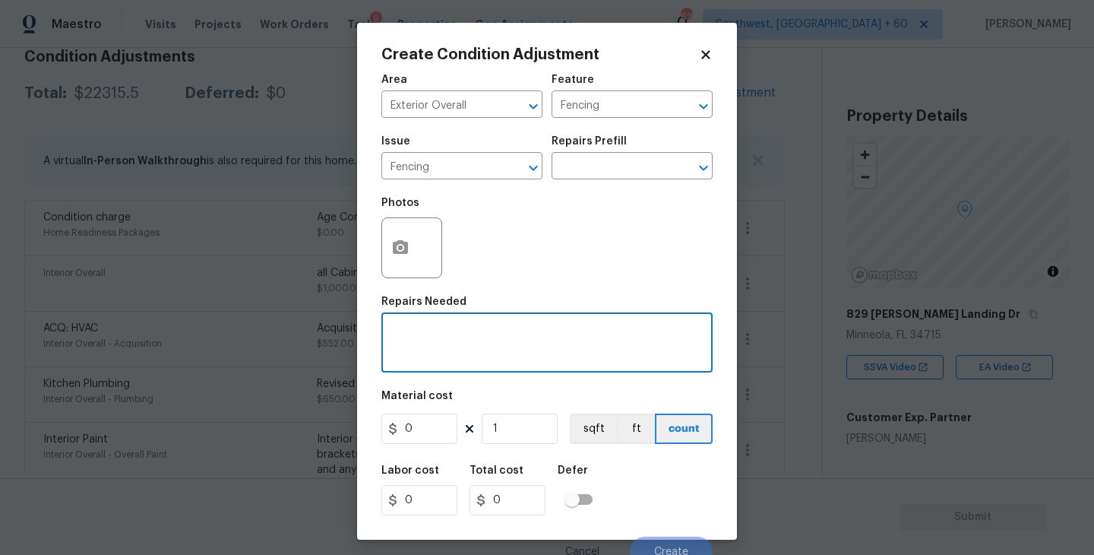
click at [435, 346] on textarea at bounding box center [546, 344] width 313 height 32
type textarea "Fence repaint"
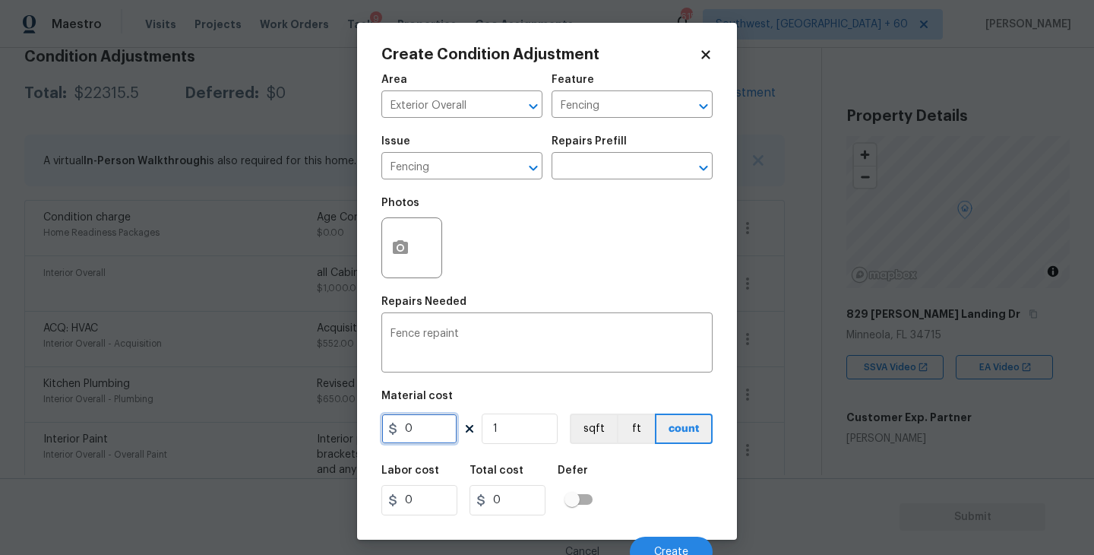
drag, startPoint x: 421, startPoint y: 417, endPoint x: 320, endPoint y: 424, distance: 101.3
click at [320, 424] on div "Create Condition Adjustment Area Exterior Overall ​ Feature Fencing ​ Issue Fen…" at bounding box center [547, 277] width 1094 height 555
type input "800"
click at [404, 239] on icon "button" at bounding box center [400, 248] width 18 height 18
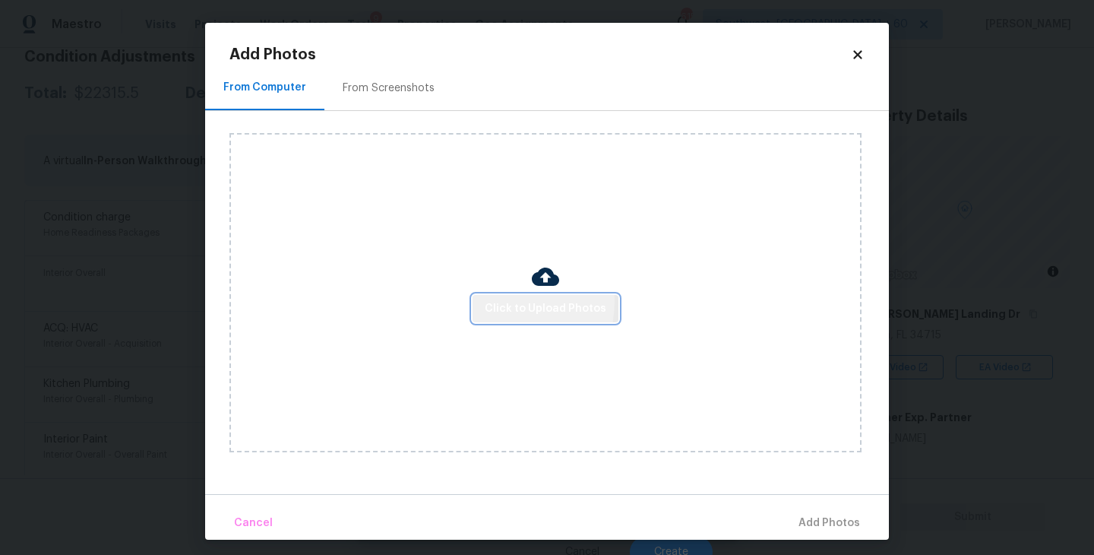
click at [495, 302] on span "Click to Upload Photos" at bounding box center [546, 308] width 122 height 19
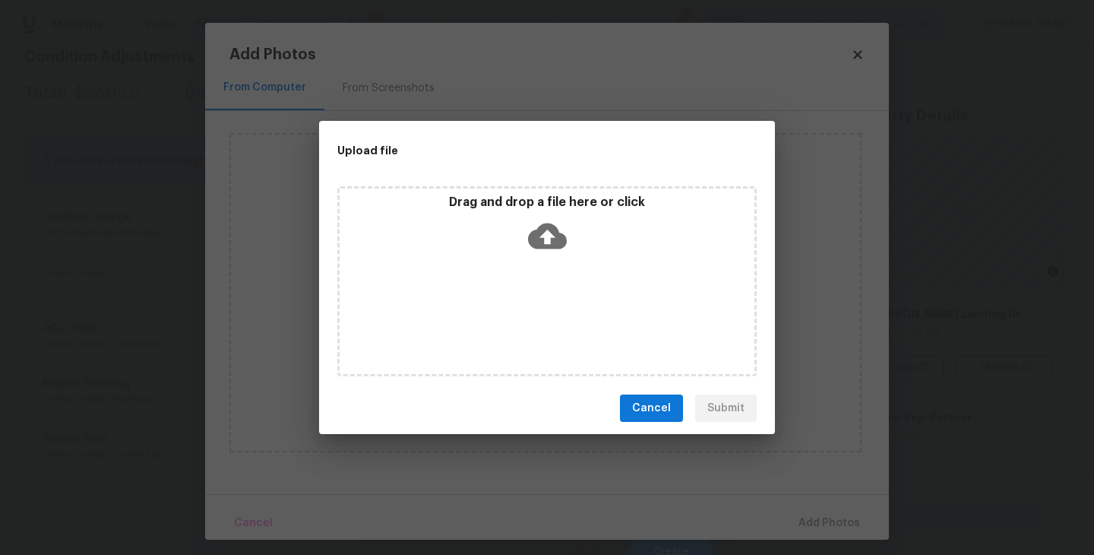
click at [533, 259] on div "Drag and drop a file here or click" at bounding box center [546, 281] width 419 height 190
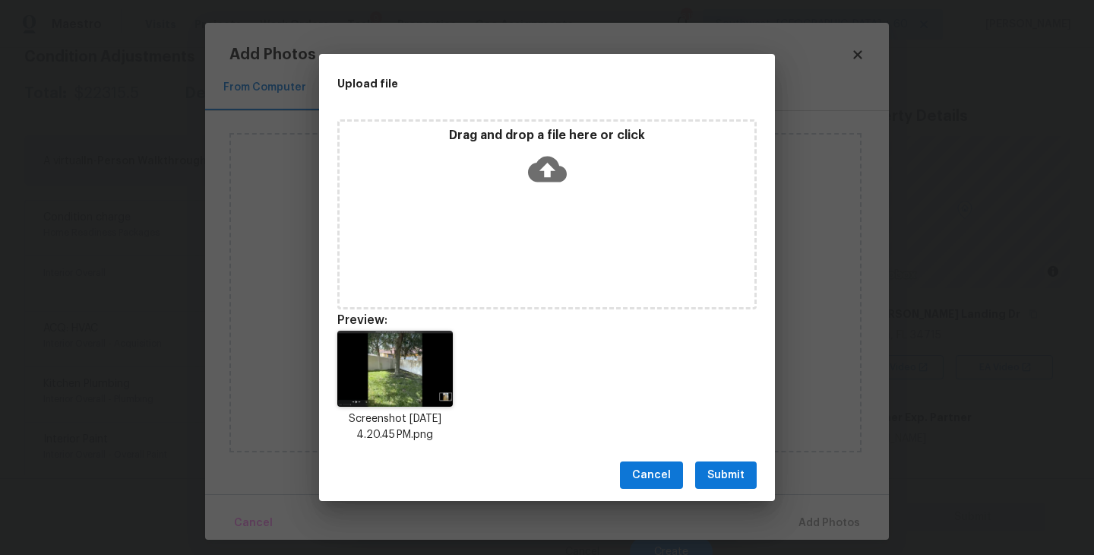
click at [742, 479] on span "Submit" at bounding box center [725, 475] width 37 height 19
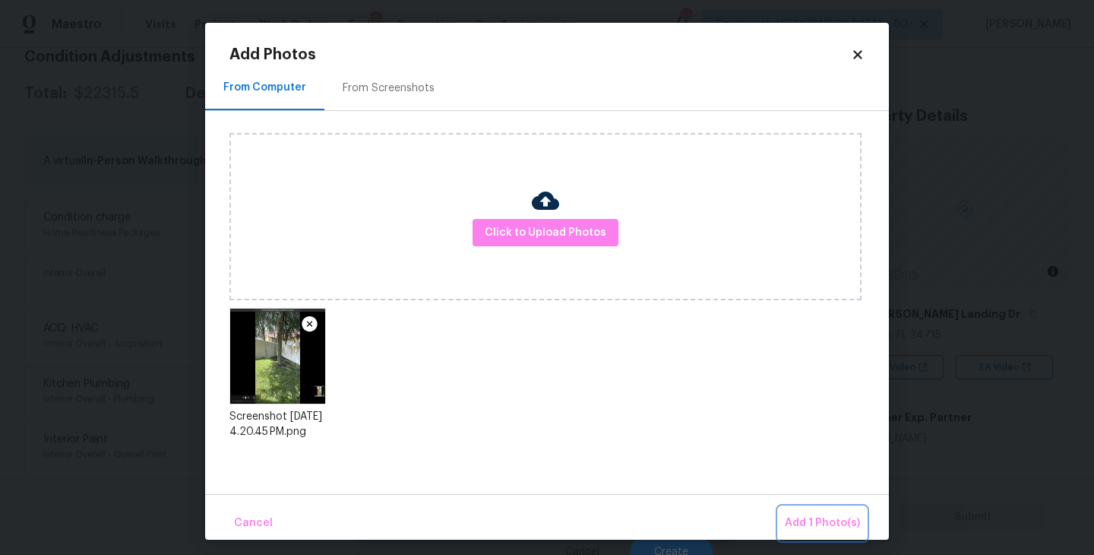
click at [794, 519] on span "Add 1 Photo(s)" at bounding box center [822, 523] width 75 height 19
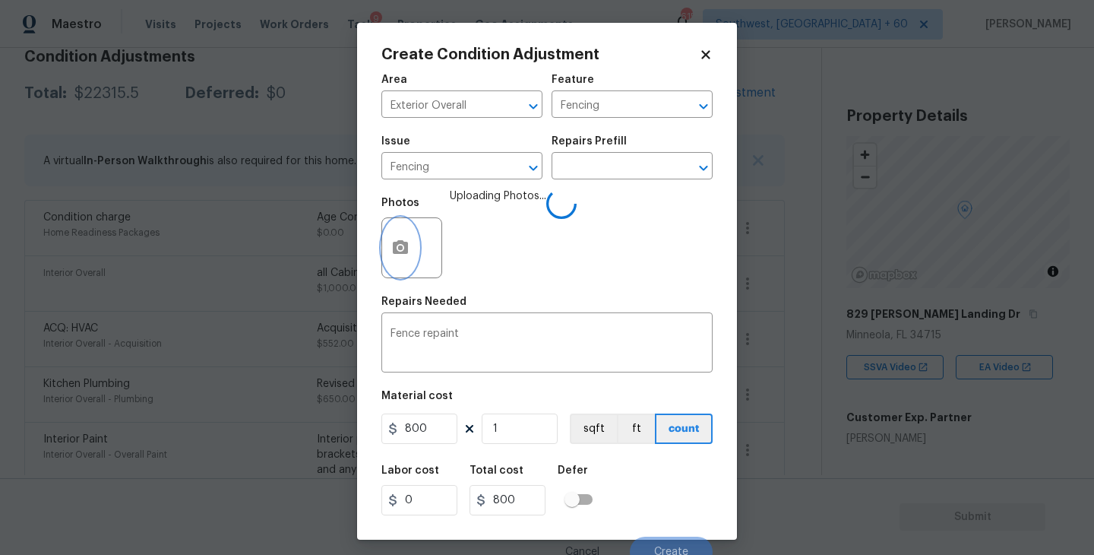
scroll to position [13, 0]
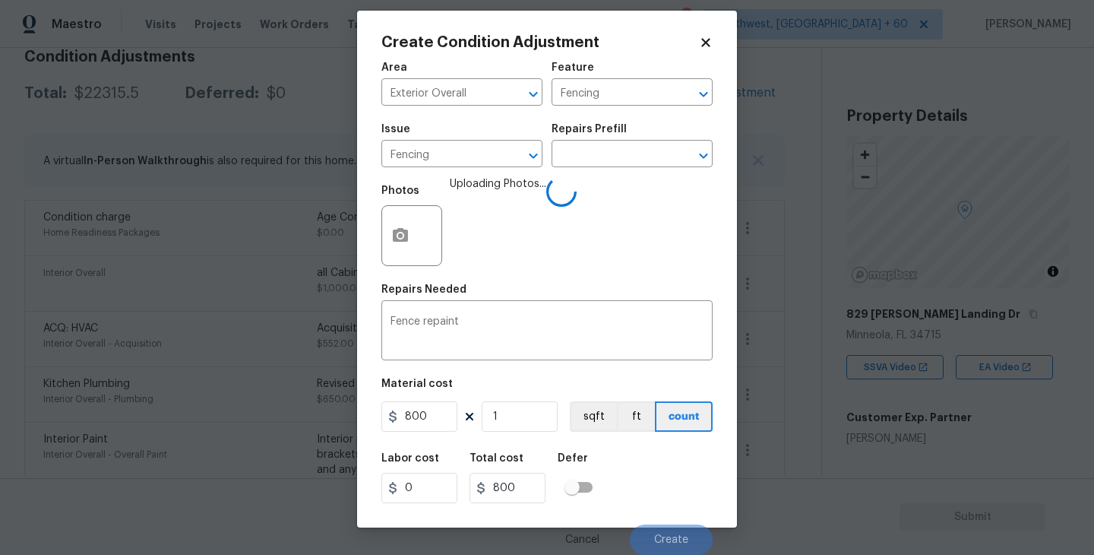
click at [674, 485] on div "Labor cost 0 Total cost 800 Defer" at bounding box center [546, 478] width 331 height 68
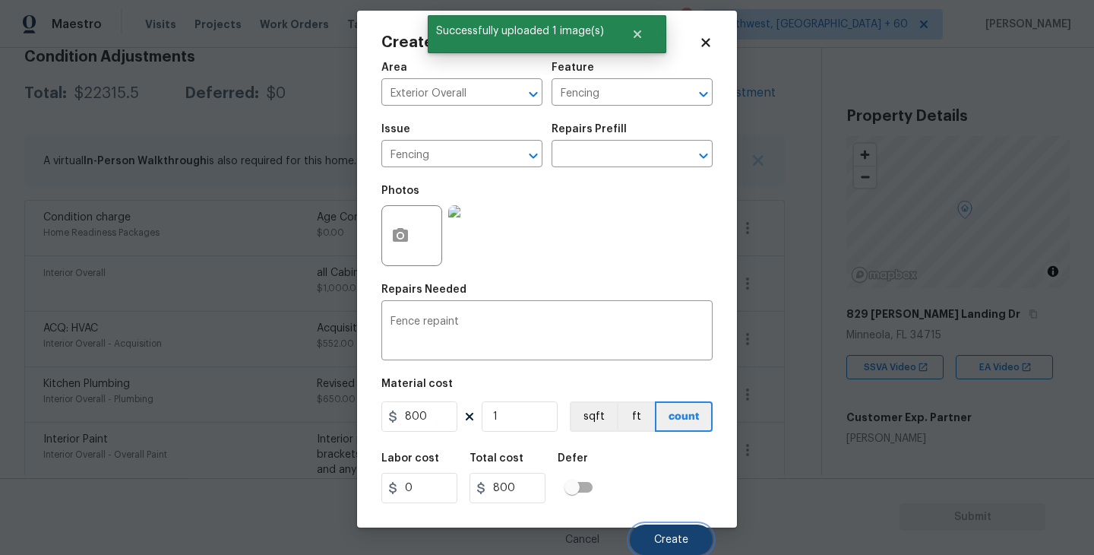
click at [680, 529] on button "Create" at bounding box center [671, 539] width 83 height 30
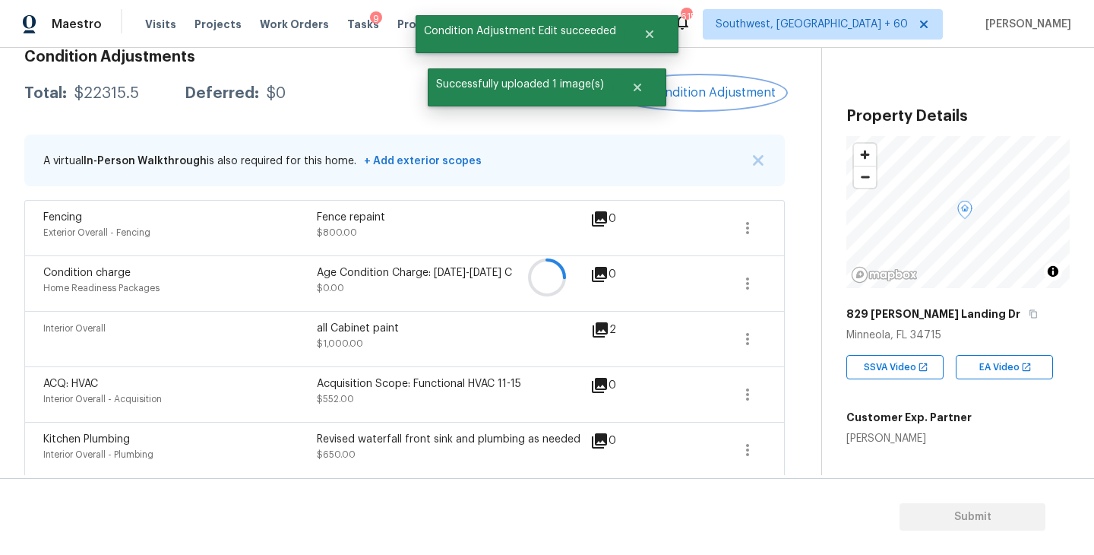
scroll to position [0, 0]
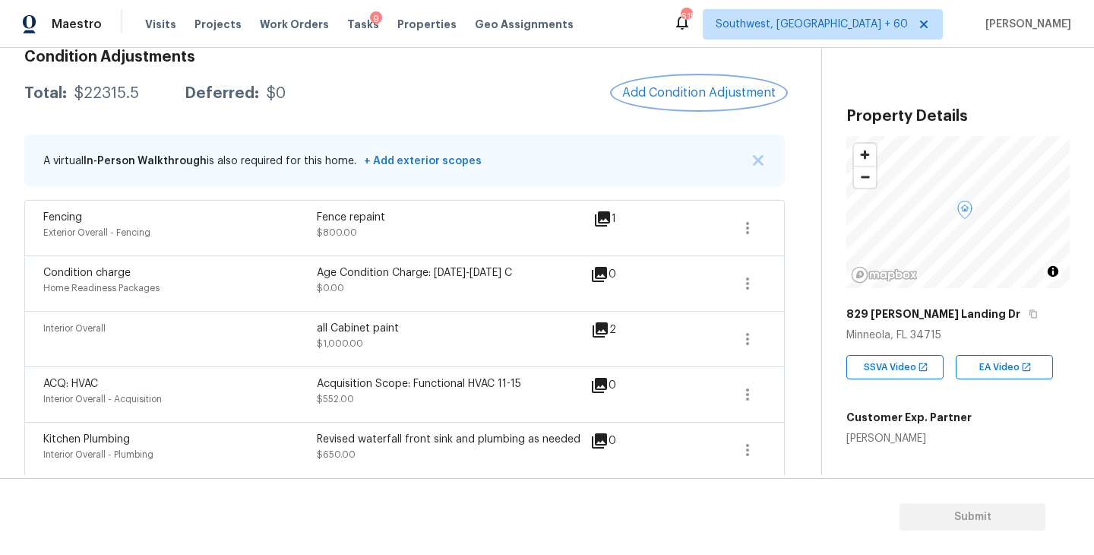
click at [713, 91] on span "Add Condition Adjustment" at bounding box center [698, 93] width 153 height 14
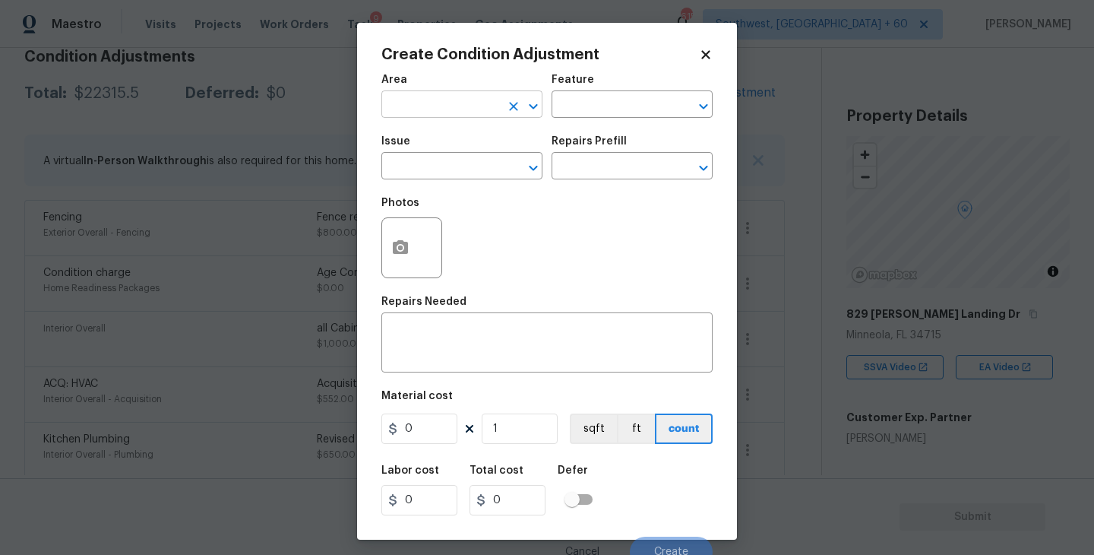
click at [437, 112] on input "text" at bounding box center [440, 106] width 119 height 24
click at [437, 158] on li "Interior Overall" at bounding box center [461, 165] width 161 height 25
type input "Interior Overall"
click at [570, 97] on input "text" at bounding box center [610, 106] width 119 height 24
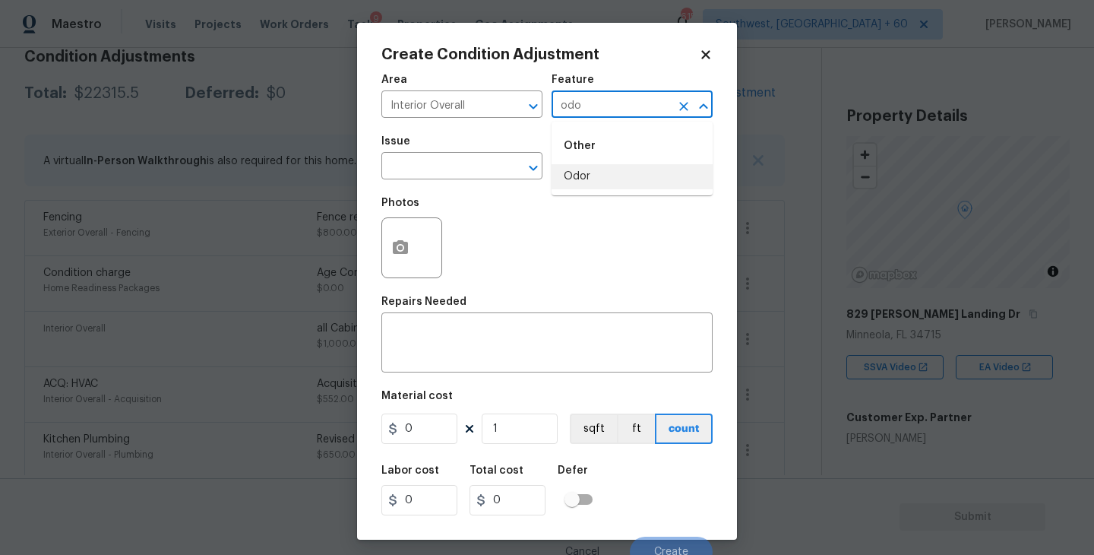
click at [585, 170] on li "Odor" at bounding box center [631, 176] width 161 height 25
type input "Odor"
click at [458, 172] on input "text" at bounding box center [440, 168] width 119 height 24
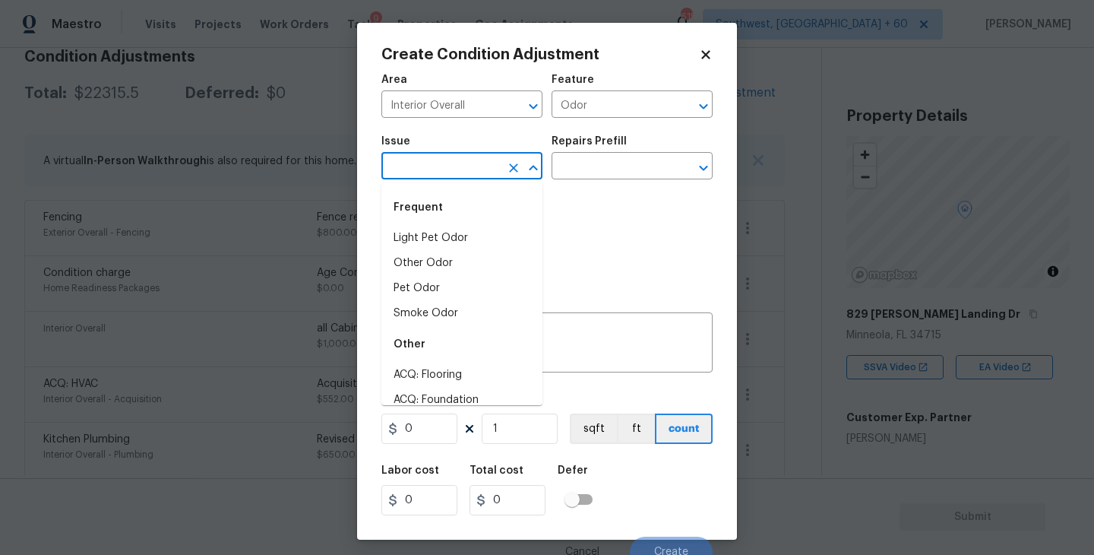
click at [450, 234] on li "Light Pet Odor" at bounding box center [461, 238] width 161 height 25
type input "Light Pet Odor"
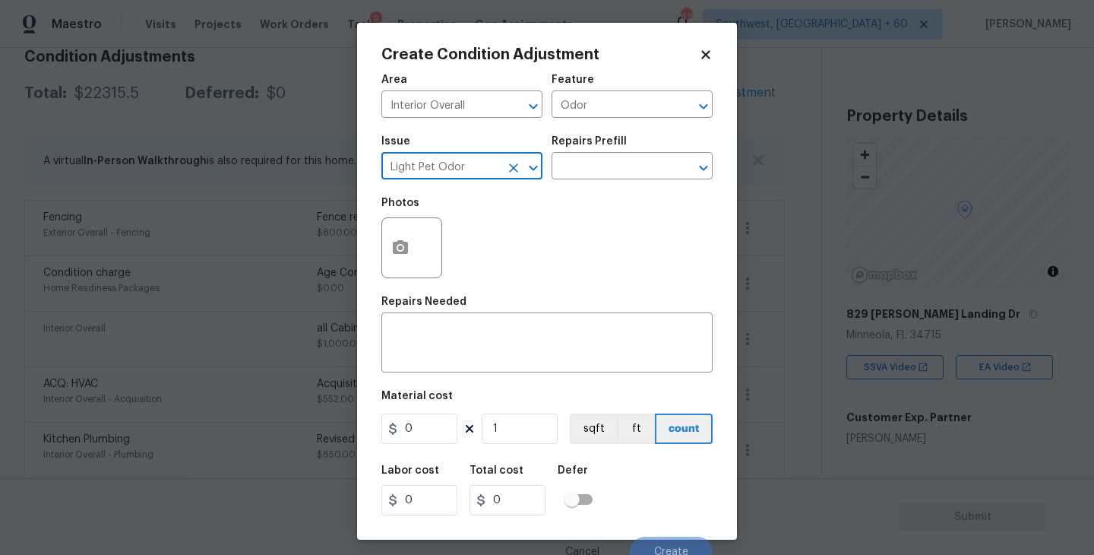
click at [583, 194] on div "Photos" at bounding box center [546, 237] width 331 height 99
click at [602, 182] on div "Issue Light Pet Odor ​ Repairs Prefill ​" at bounding box center [546, 158] width 331 height 62
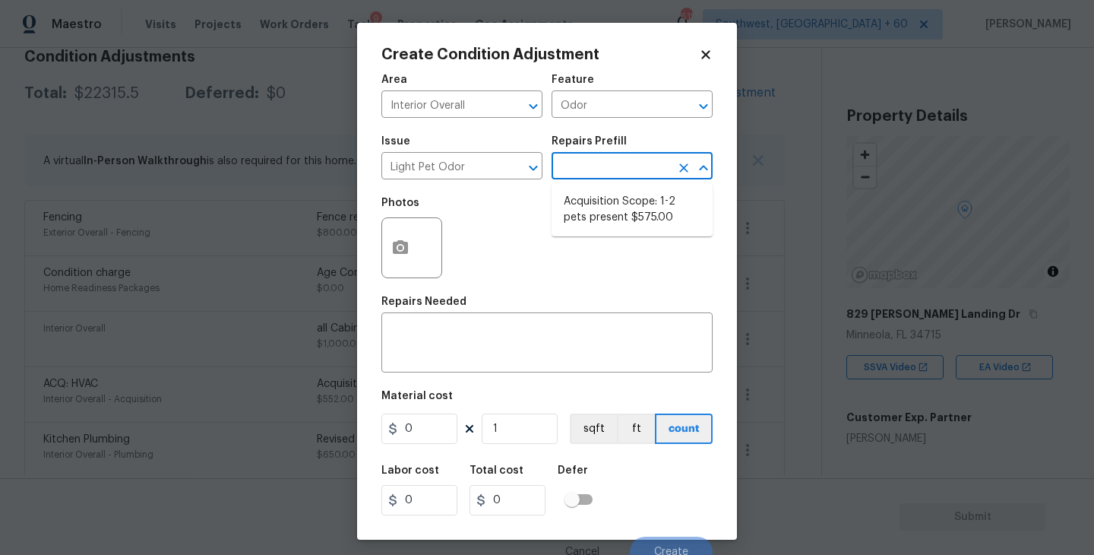
click at [618, 168] on input "text" at bounding box center [610, 168] width 119 height 24
click at [619, 212] on li "Acquisition Scope: 1-2 pets present $575.00" at bounding box center [631, 209] width 161 height 41
type textarea "Acquisition Scope: 1-2 pets present"
type input "575"
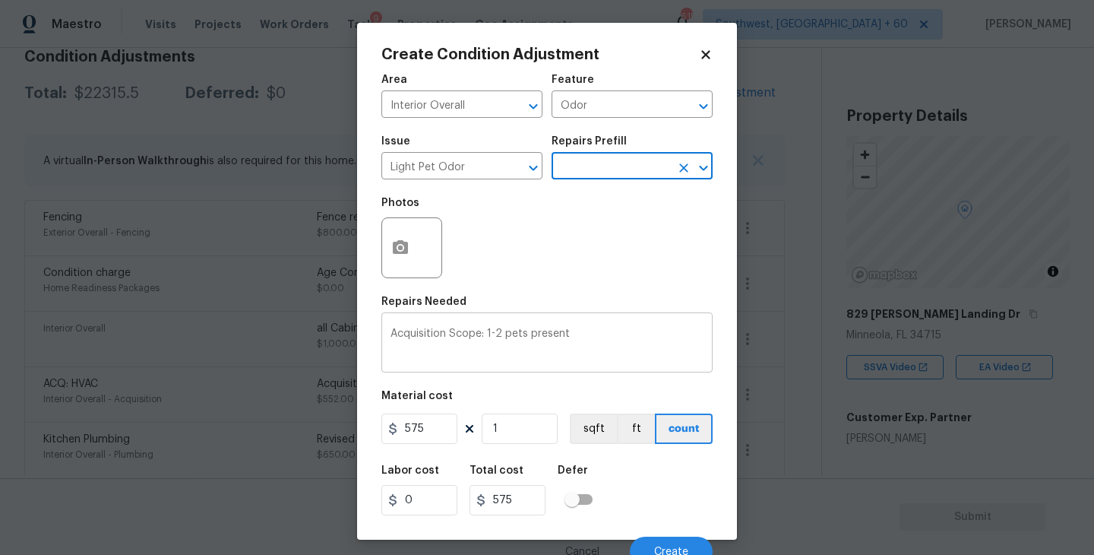
scroll to position [13, 0]
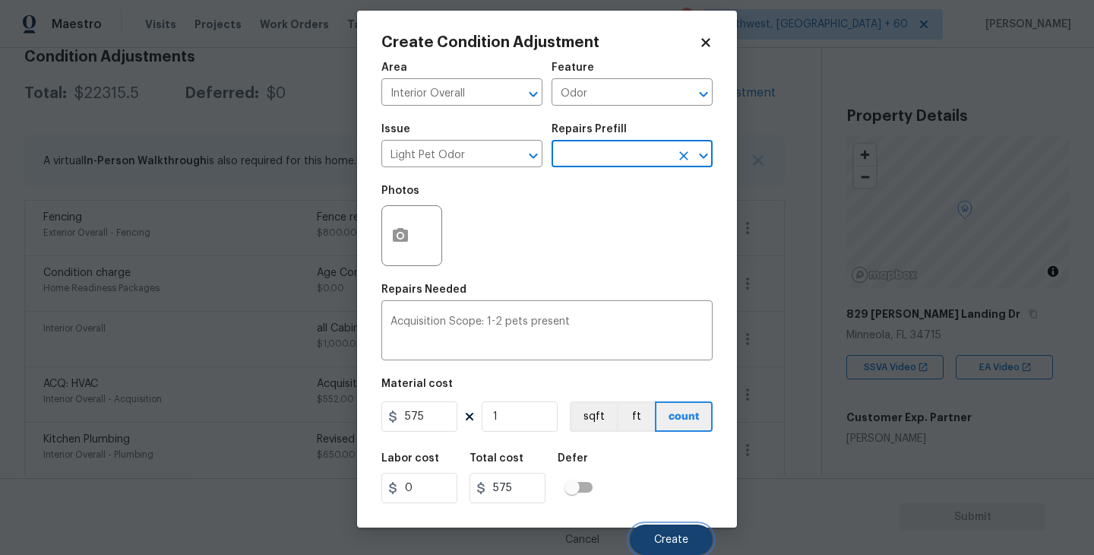
click at [674, 537] on span "Create" at bounding box center [671, 539] width 34 height 11
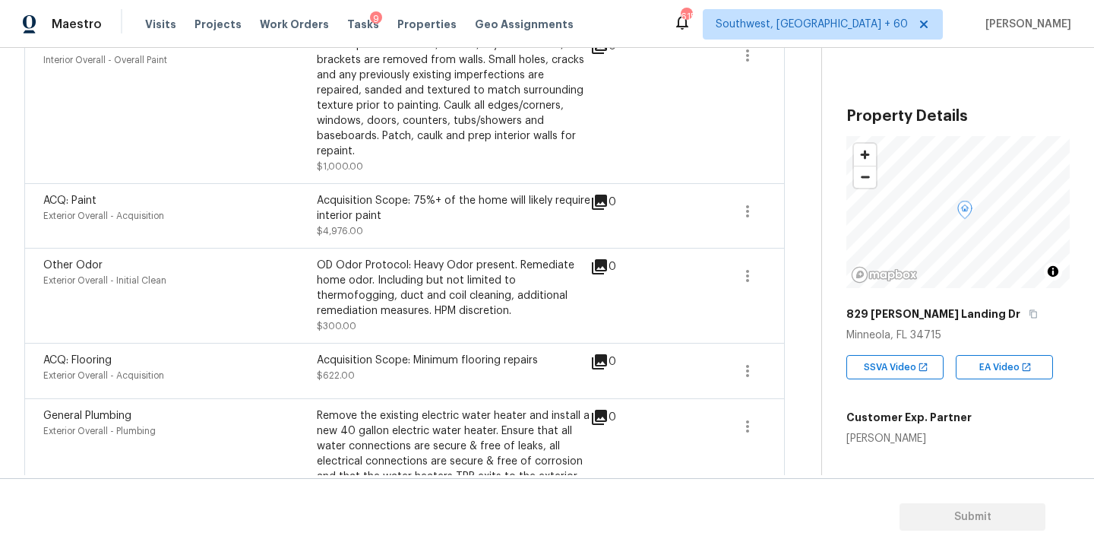
scroll to position [733, 0]
click at [754, 204] on icon "button" at bounding box center [747, 213] width 18 height 18
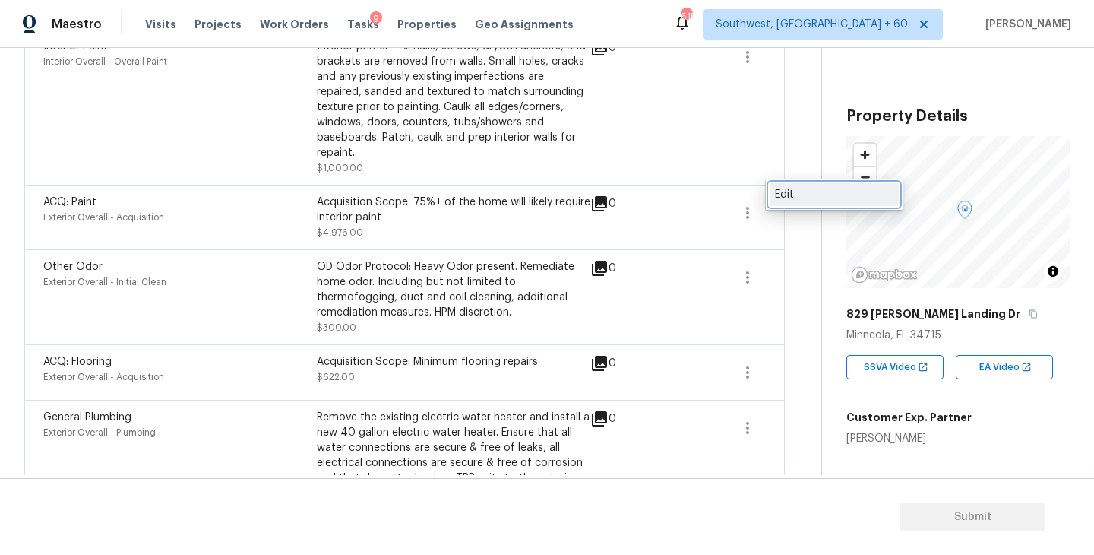
click at [781, 198] on div "Edit" at bounding box center [834, 194] width 119 height 15
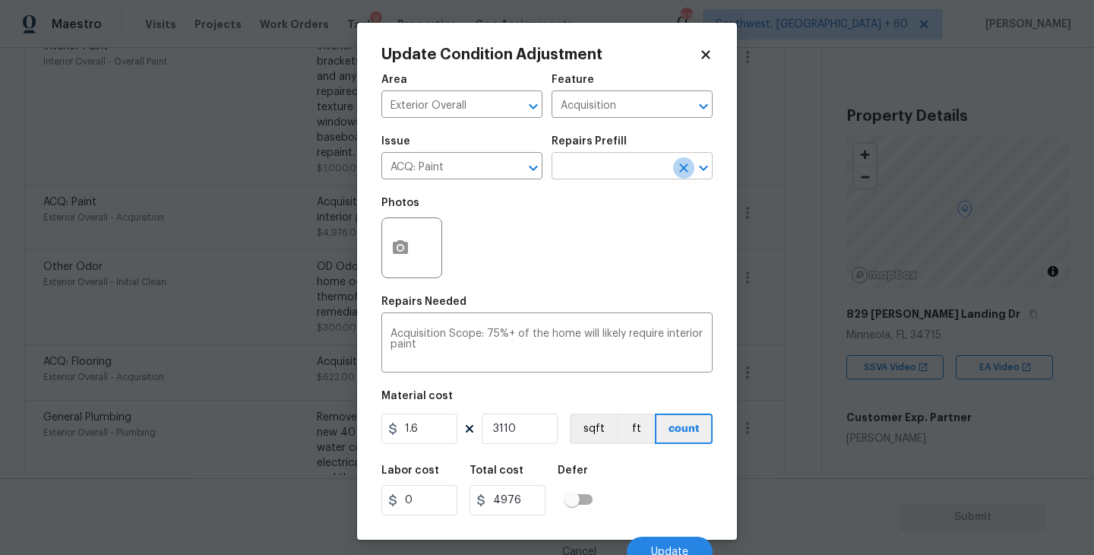
click at [689, 174] on icon "Clear" at bounding box center [683, 167] width 15 height 15
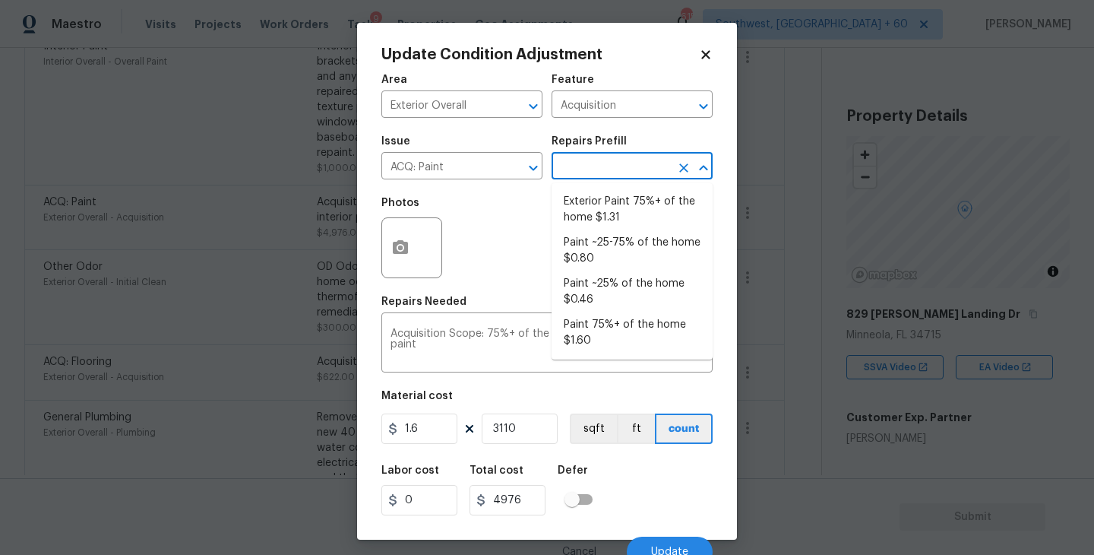
click at [655, 173] on input "text" at bounding box center [610, 168] width 119 height 24
click at [772, 344] on body "Maestro Visits Projects Work Orders Tasks 9 Properties Geo Assignments 615 Sout…" at bounding box center [547, 277] width 1094 height 555
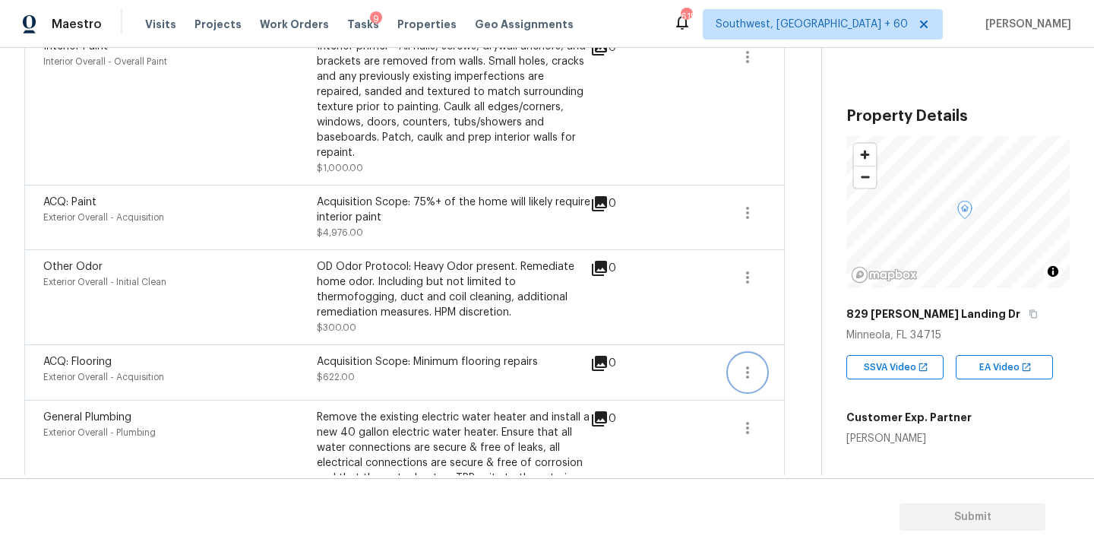
click at [749, 363] on icon "button" at bounding box center [747, 372] width 18 height 18
click at [789, 363] on link "Edit" at bounding box center [834, 354] width 129 height 23
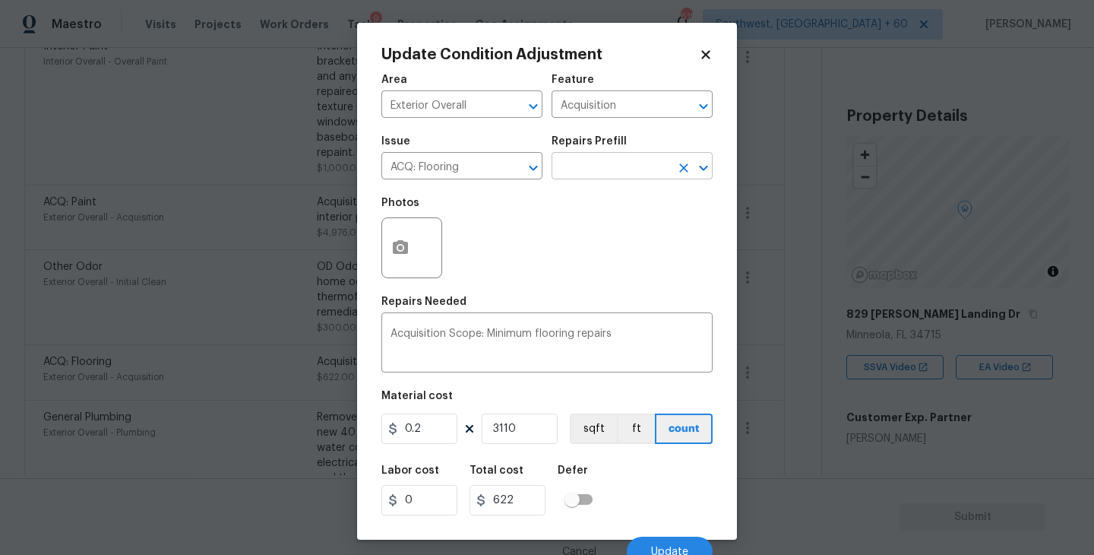
click at [638, 172] on input "text" at bounding box center [610, 168] width 119 height 24
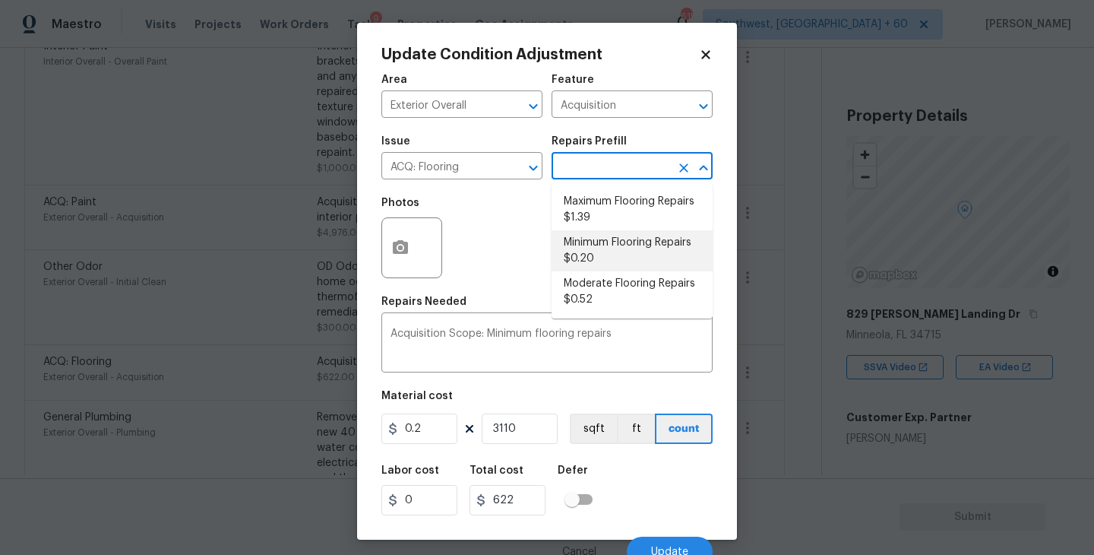
click at [778, 302] on body "Maestro Visits Projects Work Orders Tasks 9 Properties Geo Assignments 615 Sout…" at bounding box center [547, 277] width 1094 height 555
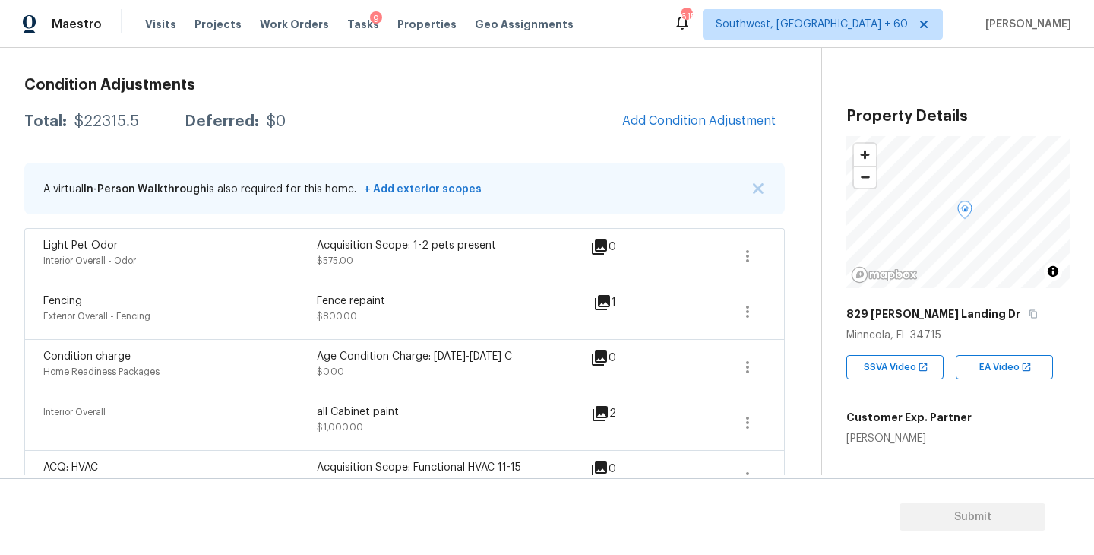
scroll to position [37, 0]
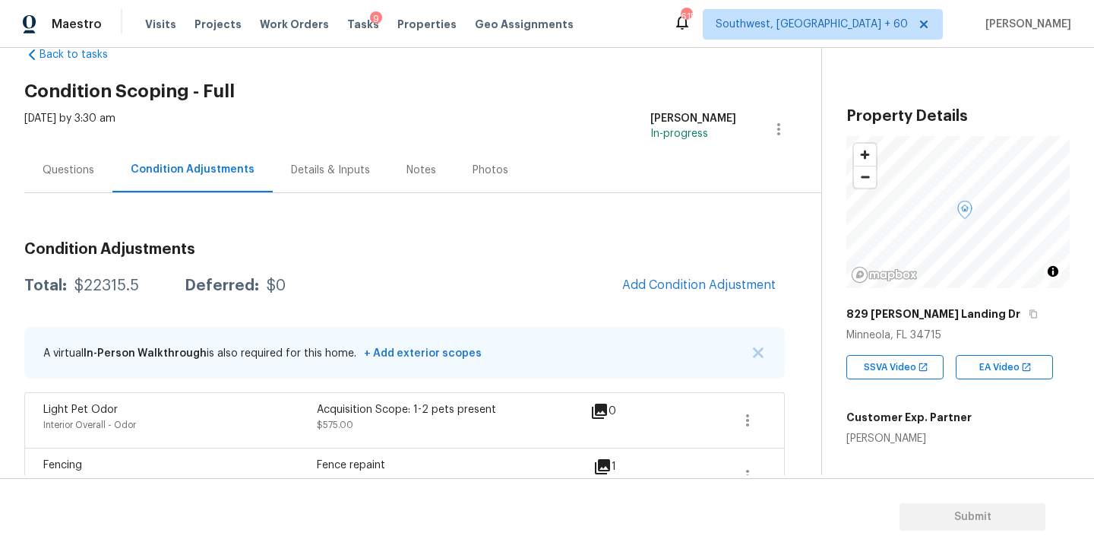
click at [68, 178] on div "Questions" at bounding box center [68, 169] width 88 height 45
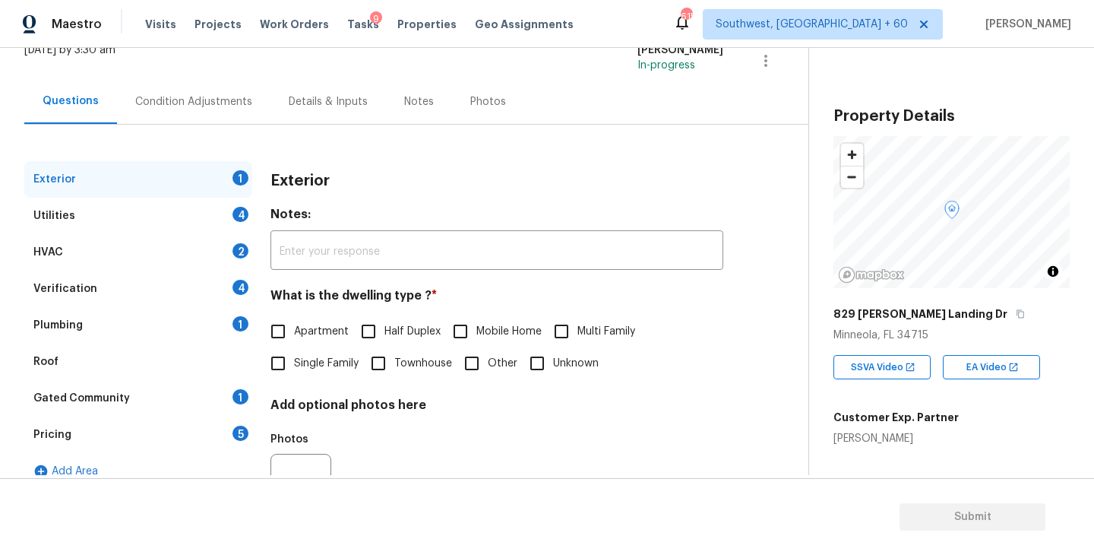
scroll to position [132, 0]
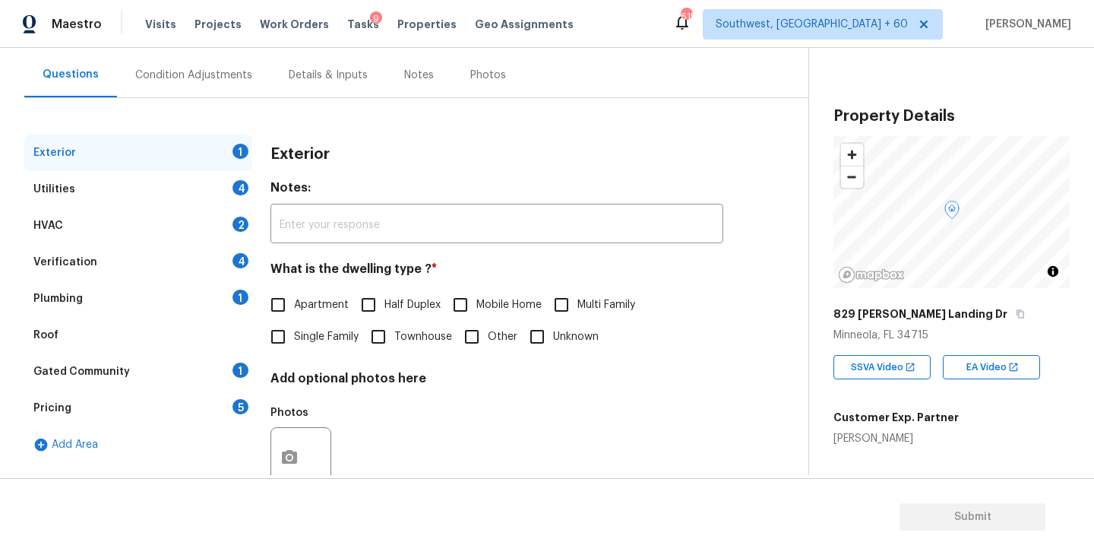
click at [316, 336] on span "Single Family" at bounding box center [326, 337] width 65 height 16
click at [294, 336] on input "Single Family" at bounding box center [278, 337] width 32 height 32
checkbox input "true"
click at [176, 203] on div "Utilities 4" at bounding box center [138, 189] width 228 height 36
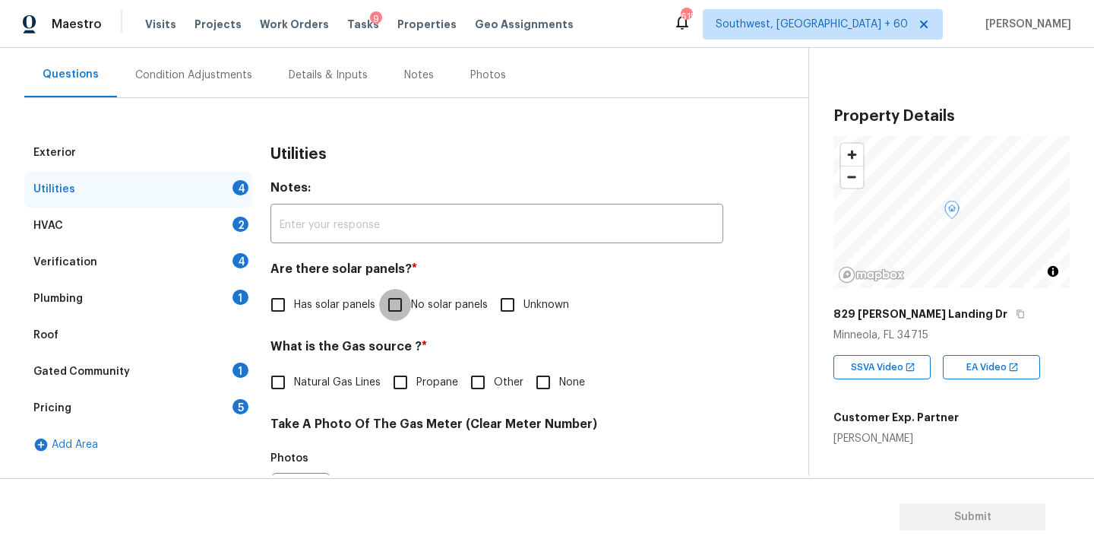
click at [395, 294] on input "No solar panels" at bounding box center [395, 305] width 32 height 32
checkbox input "true"
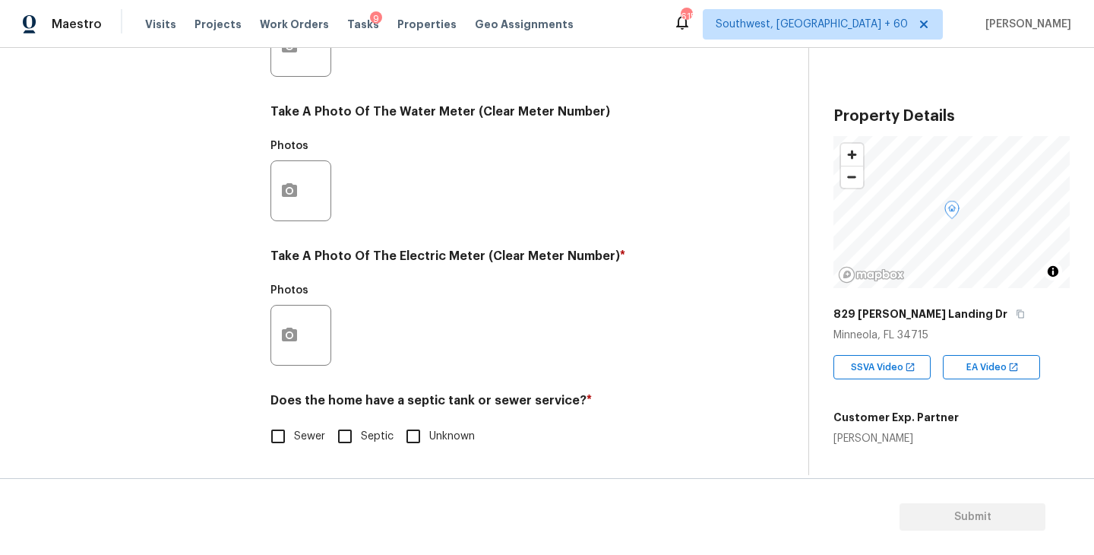
click at [282, 431] on input "Sewer" at bounding box center [278, 436] width 32 height 32
checkbox input "true"
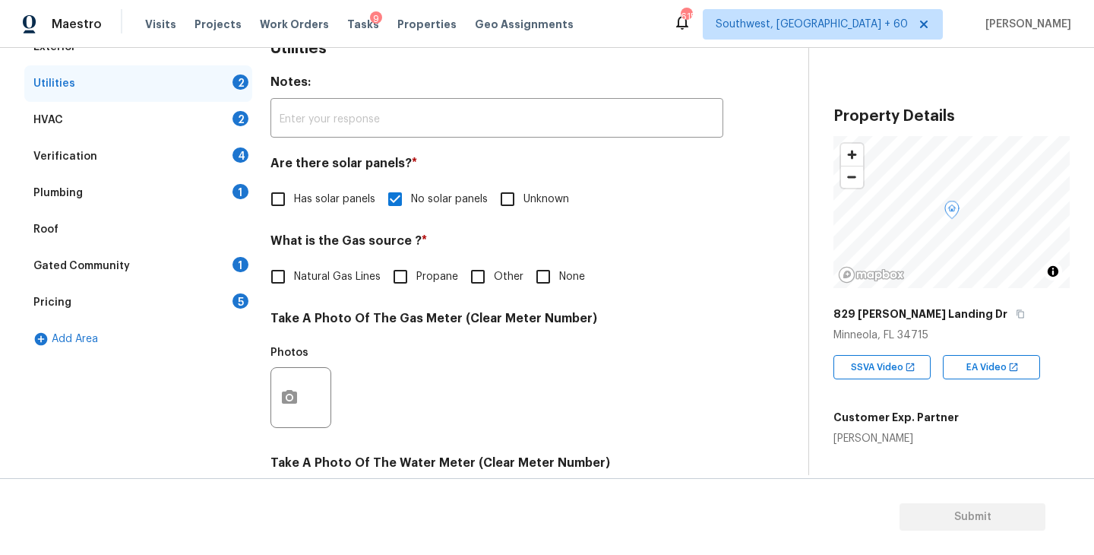
click at [128, 201] on div "Plumbing 1" at bounding box center [138, 193] width 228 height 36
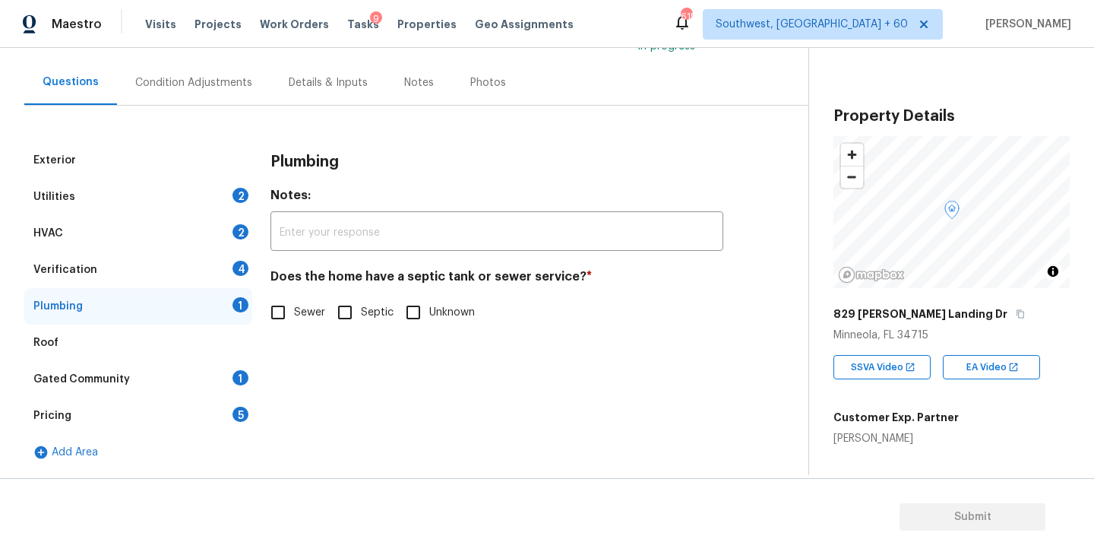
scroll to position [125, 0]
click at [292, 325] on input "Sewer" at bounding box center [278, 312] width 32 height 32
checkbox input "true"
click at [1016, 311] on icon "button" at bounding box center [1020, 313] width 9 height 9
click at [169, 384] on div "Gated Community 1" at bounding box center [138, 379] width 228 height 36
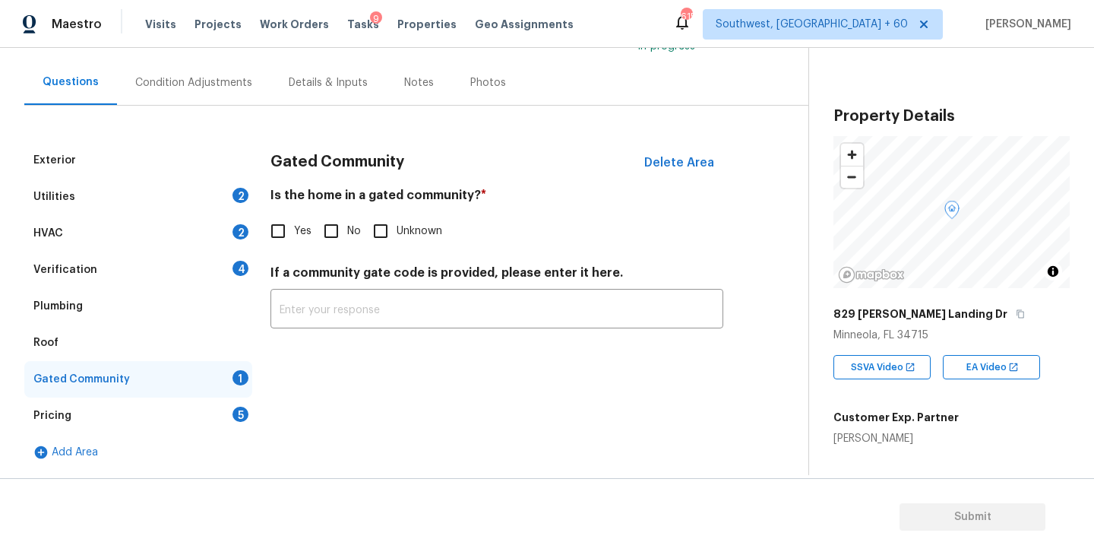
click at [343, 232] on input "No" at bounding box center [331, 231] width 32 height 32
checkbox input "true"
click at [186, 199] on div "Utilities 2" at bounding box center [138, 197] width 228 height 36
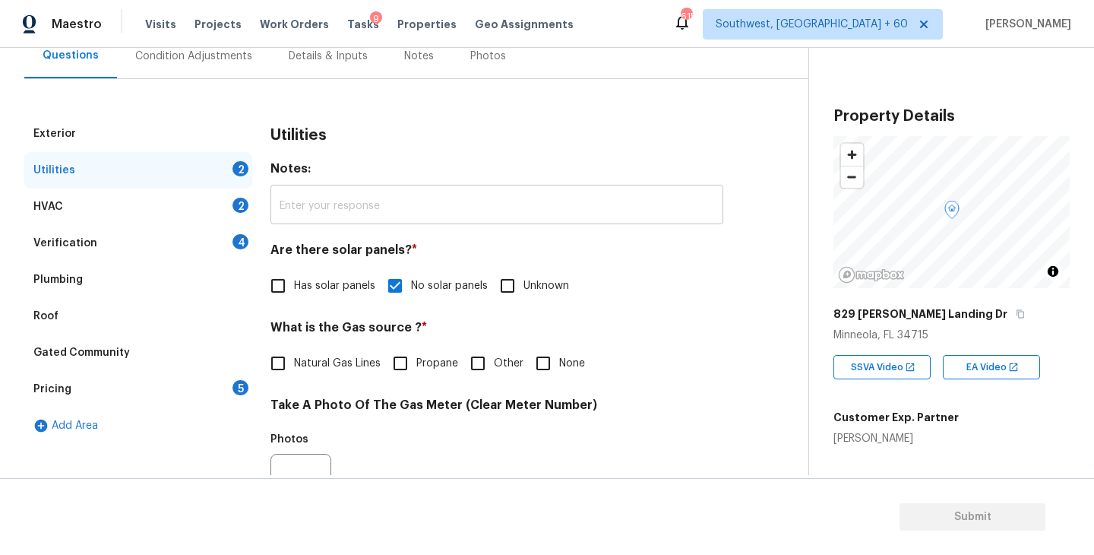
scroll to position [165, 0]
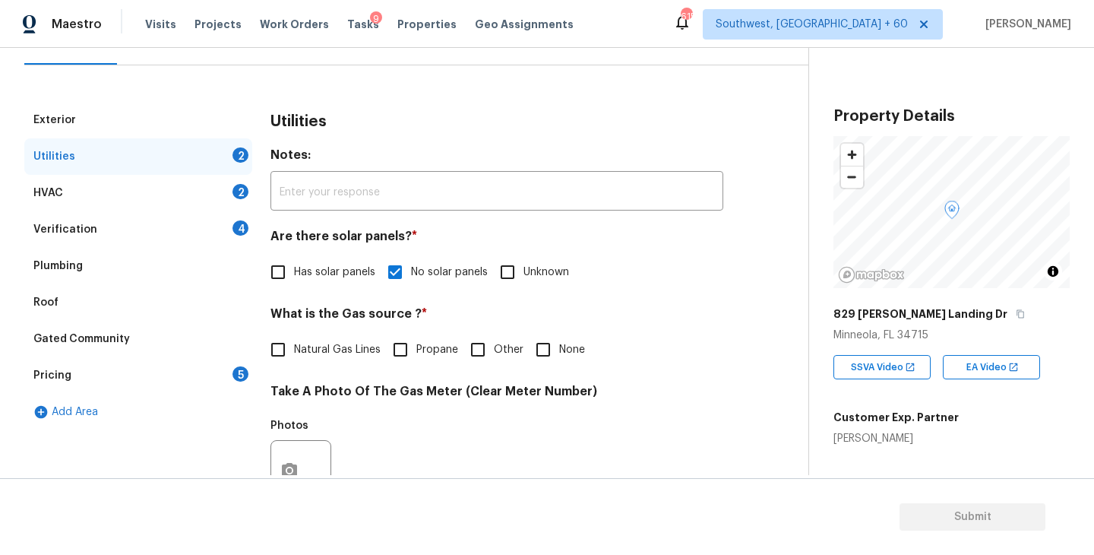
click at [567, 349] on span "None" at bounding box center [572, 350] width 26 height 16
click at [559, 349] on input "None" at bounding box center [543, 349] width 32 height 32
checkbox input "true"
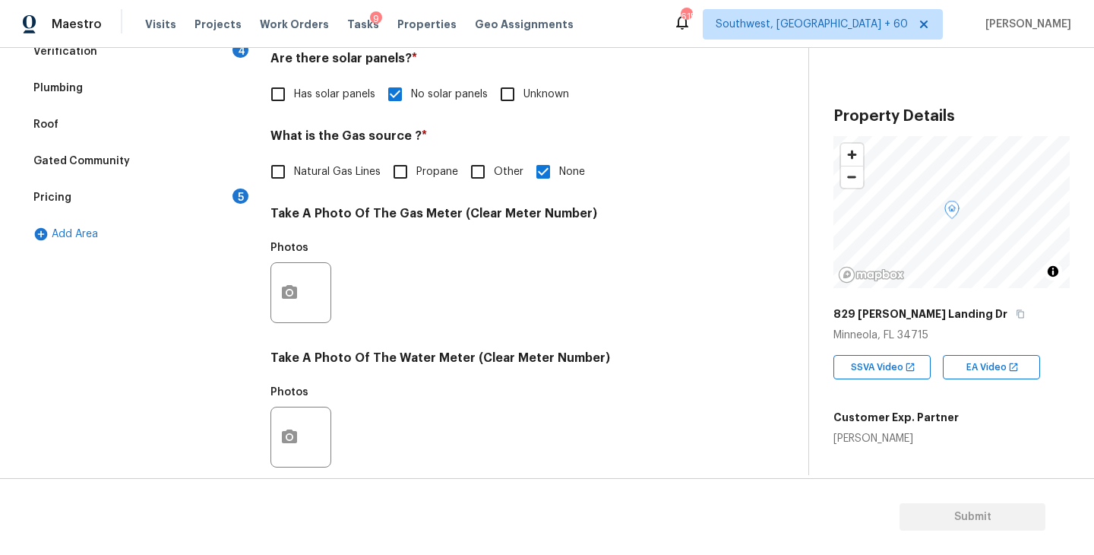
scroll to position [589, 0]
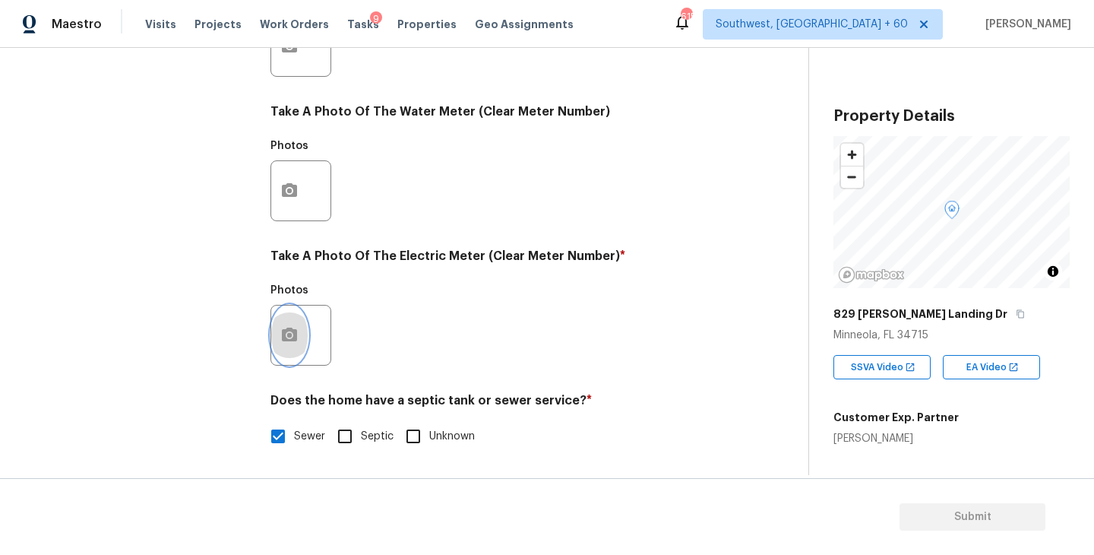
click at [291, 340] on icon "button" at bounding box center [289, 334] width 15 height 14
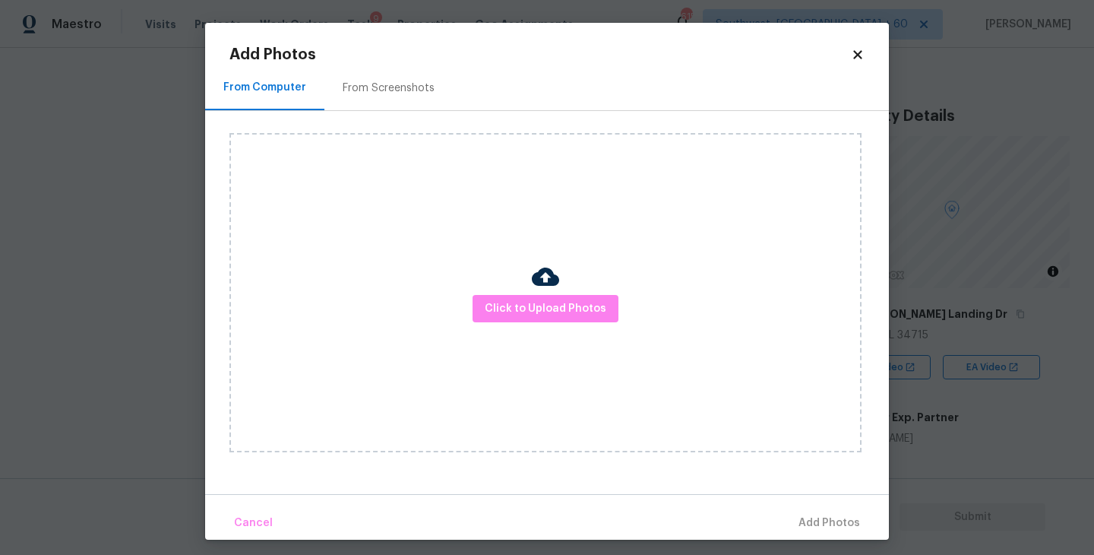
click at [539, 290] on div at bounding box center [545, 279] width 27 height 32
click at [537, 324] on div "Click to Upload Photos" at bounding box center [545, 292] width 632 height 319
click at [544, 305] on span "Click to Upload Photos" at bounding box center [546, 308] width 122 height 19
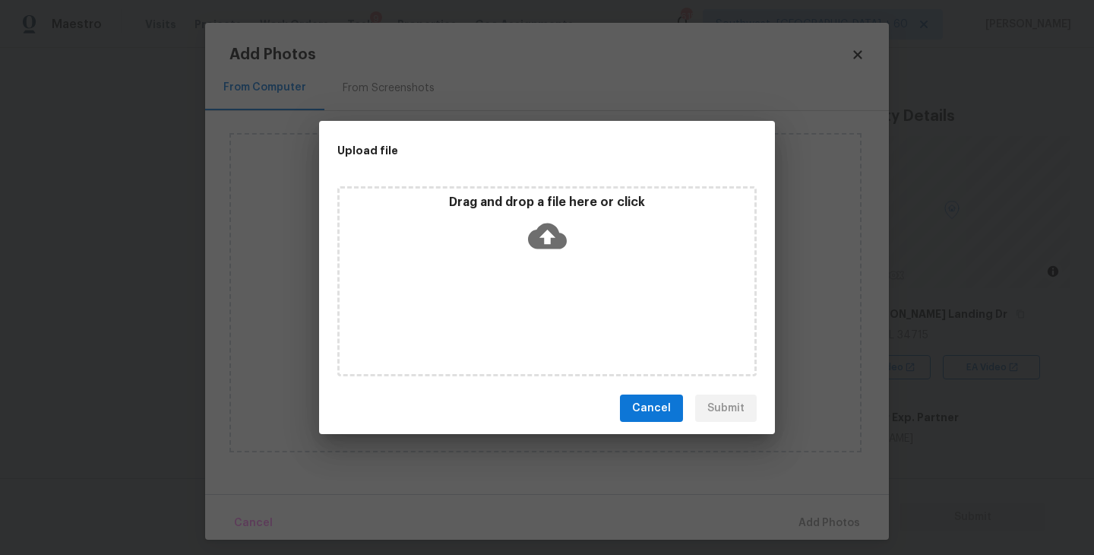
click at [541, 236] on icon at bounding box center [547, 235] width 39 height 39
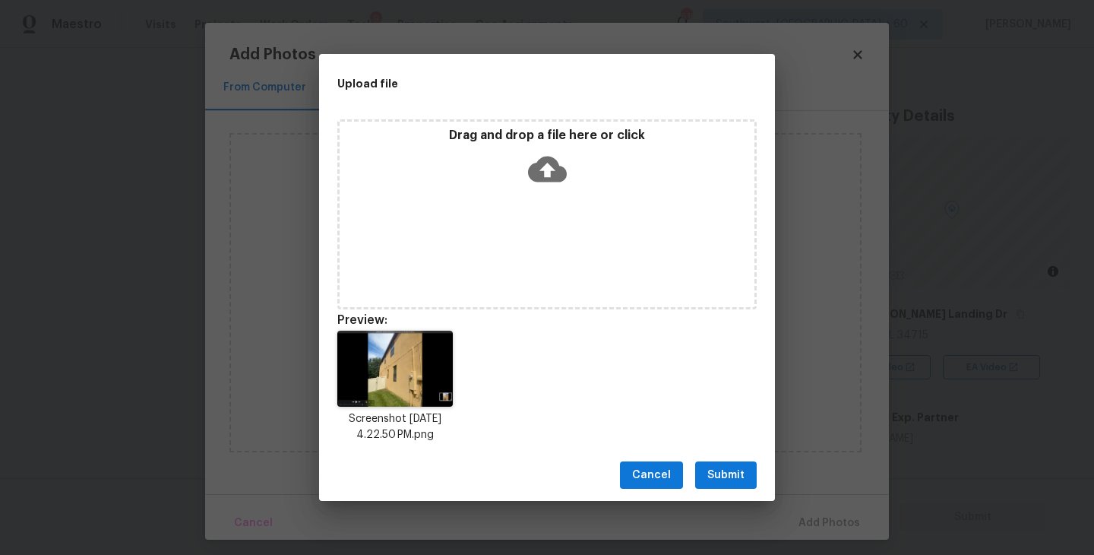
click at [724, 476] on span "Submit" at bounding box center [725, 475] width 37 height 19
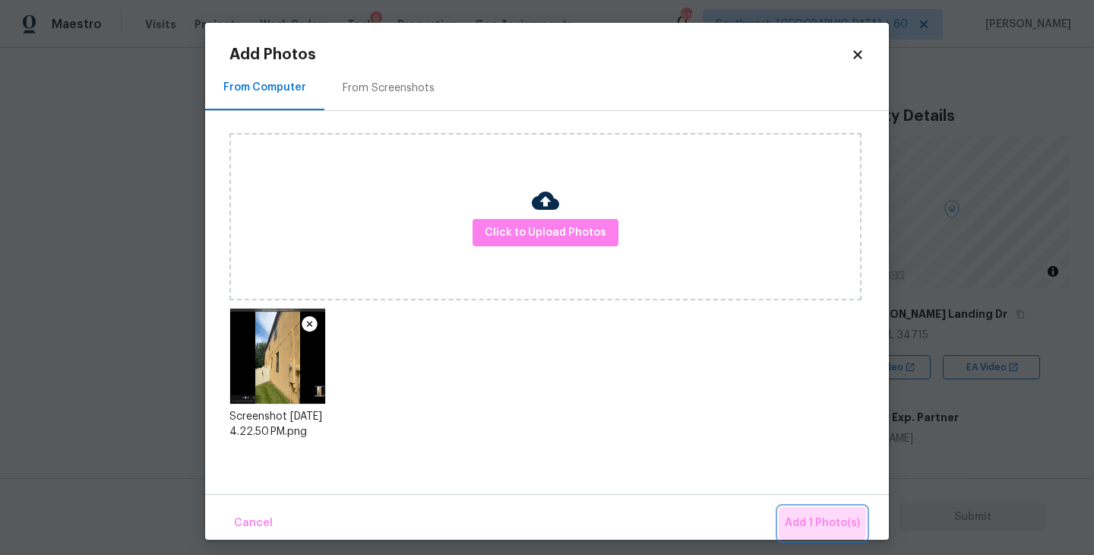
click at [789, 511] on button "Add 1 Photo(s)" at bounding box center [822, 523] width 87 height 33
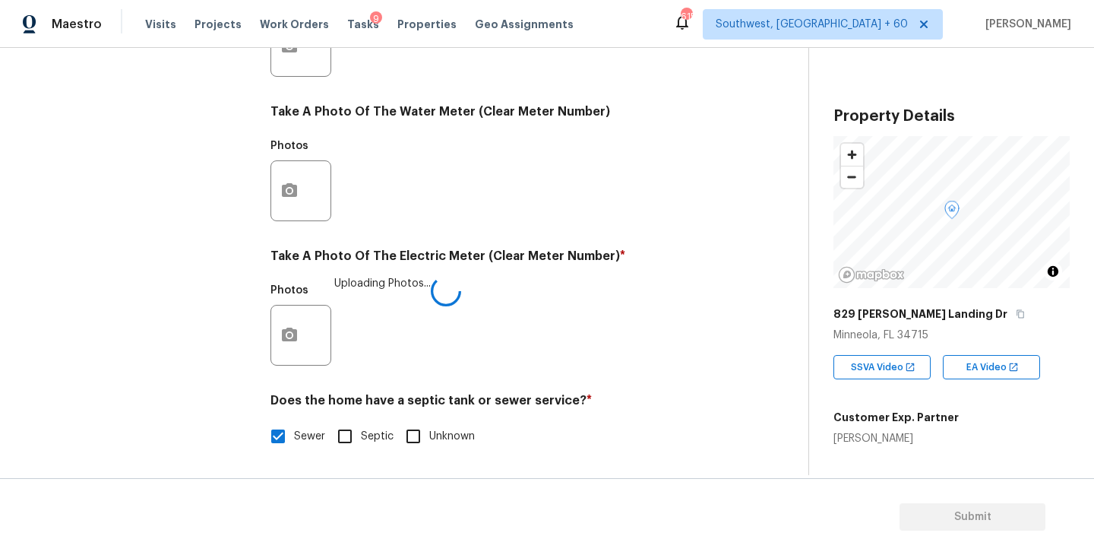
click at [634, 385] on div "Utilities Notes: ​ Are there solar panels? * Has solar panels No solar panels U…" at bounding box center [496, 74] width 453 height 792
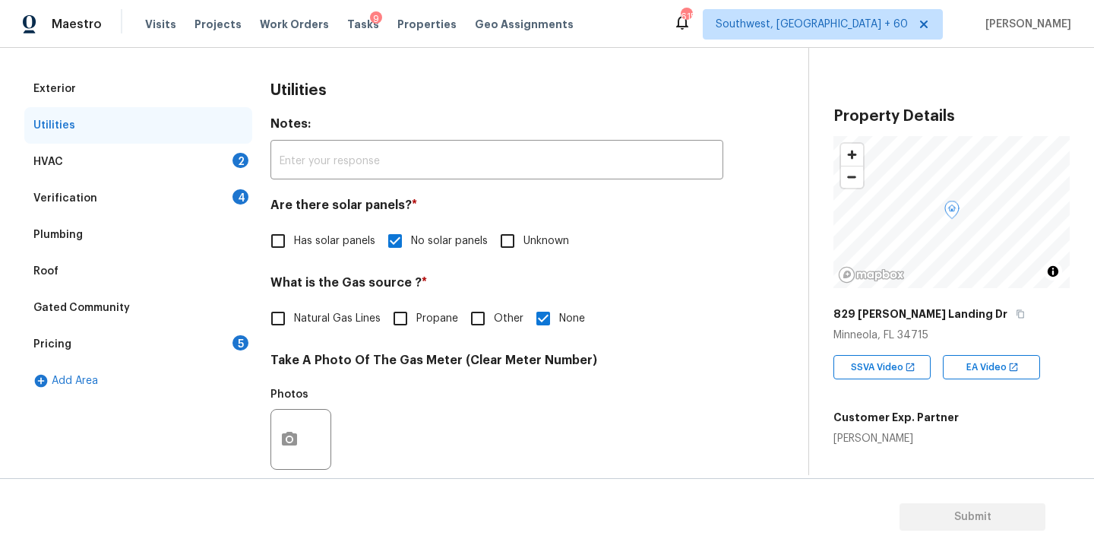
scroll to position [169, 0]
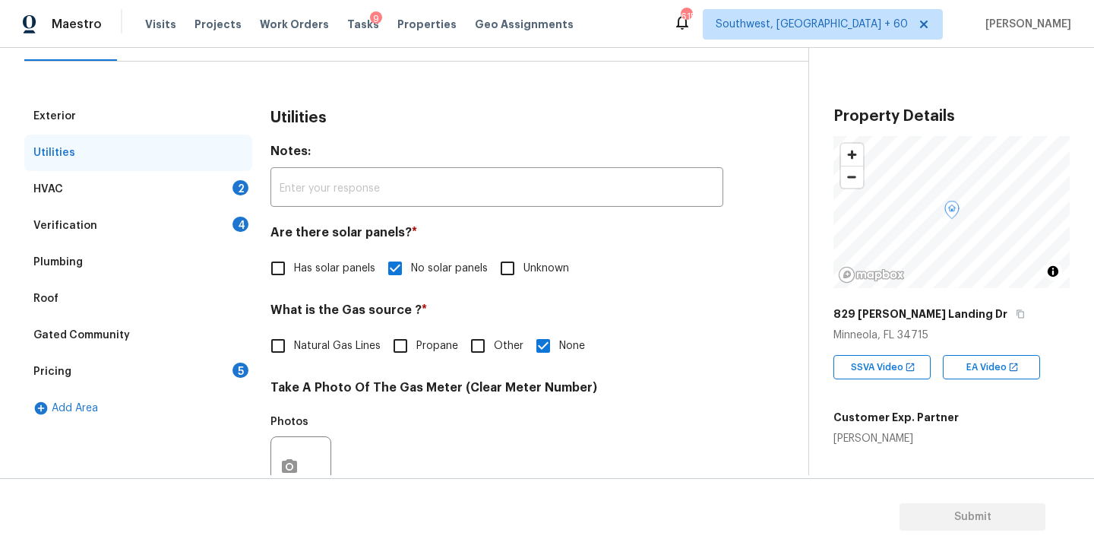
click at [188, 201] on div "HVAC 2" at bounding box center [138, 189] width 228 height 36
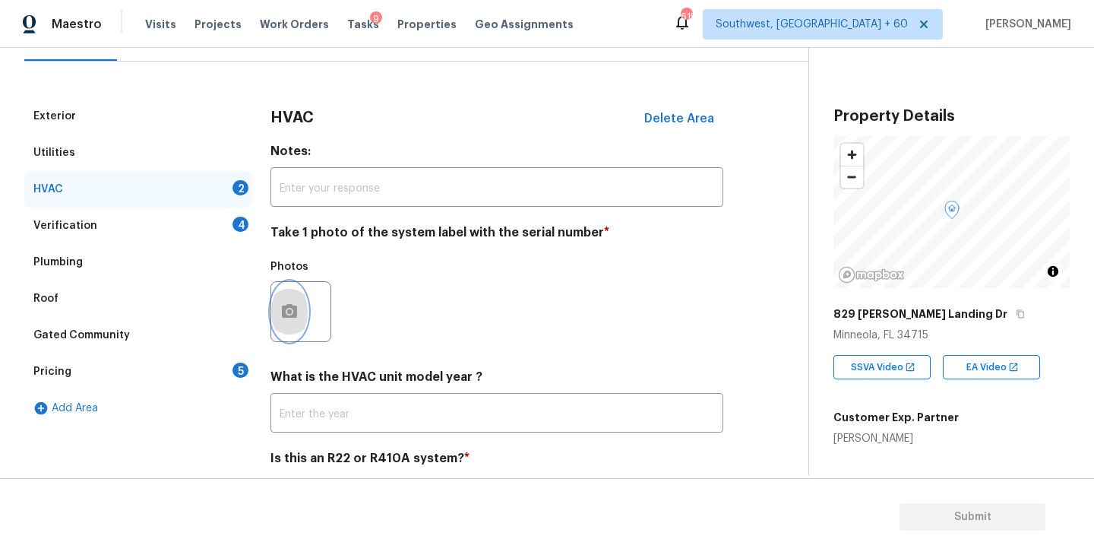
click at [290, 318] on icon "button" at bounding box center [289, 311] width 18 height 18
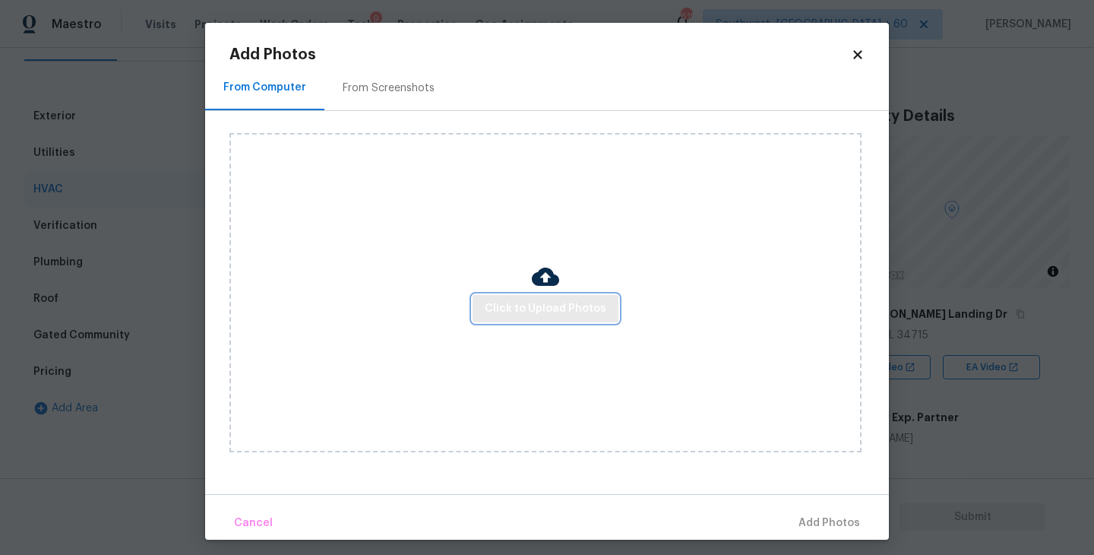
click at [534, 313] on span "Click to Upload Photos" at bounding box center [546, 308] width 122 height 19
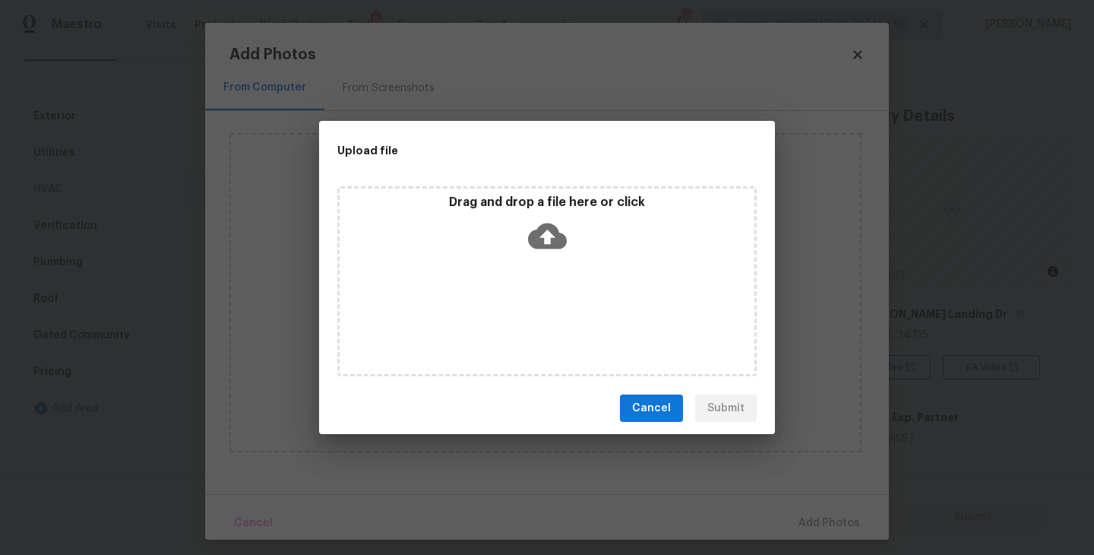
click at [542, 261] on div "Drag and drop a file here or click" at bounding box center [546, 281] width 419 height 190
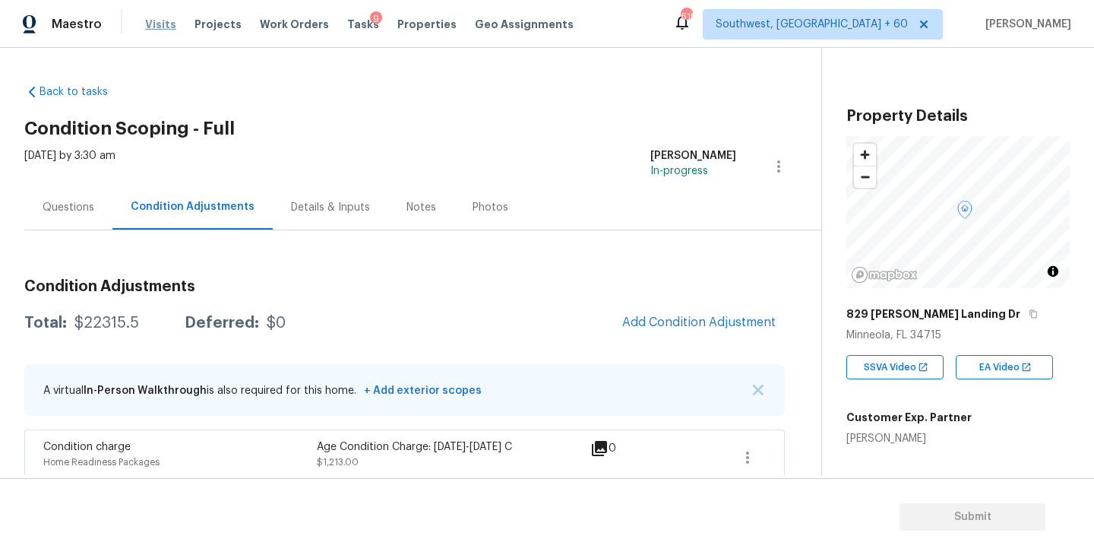
click at [155, 26] on span "Visits" at bounding box center [160, 24] width 31 height 15
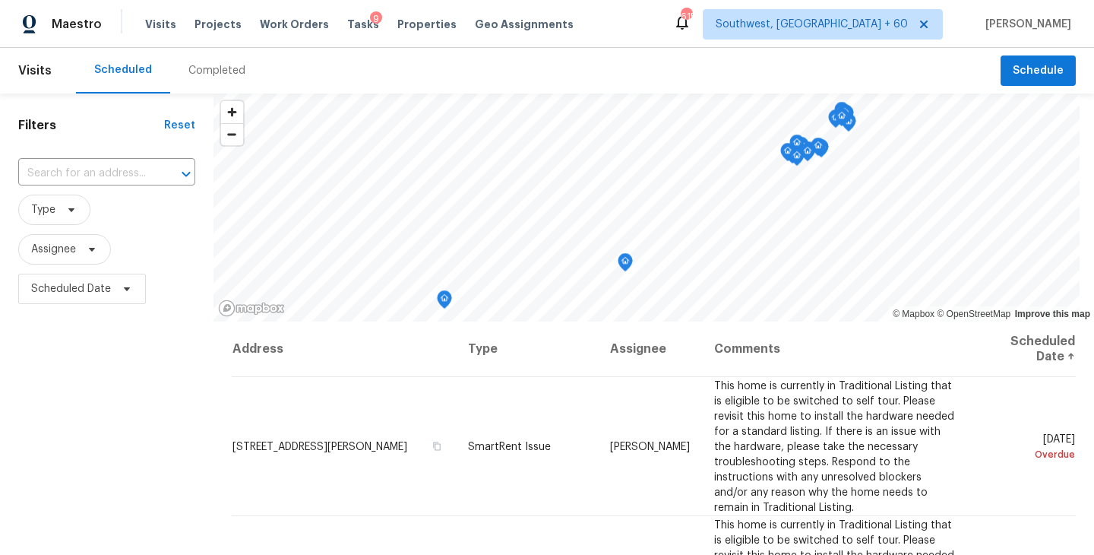
click at [229, 74] on div "Completed" at bounding box center [216, 70] width 57 height 15
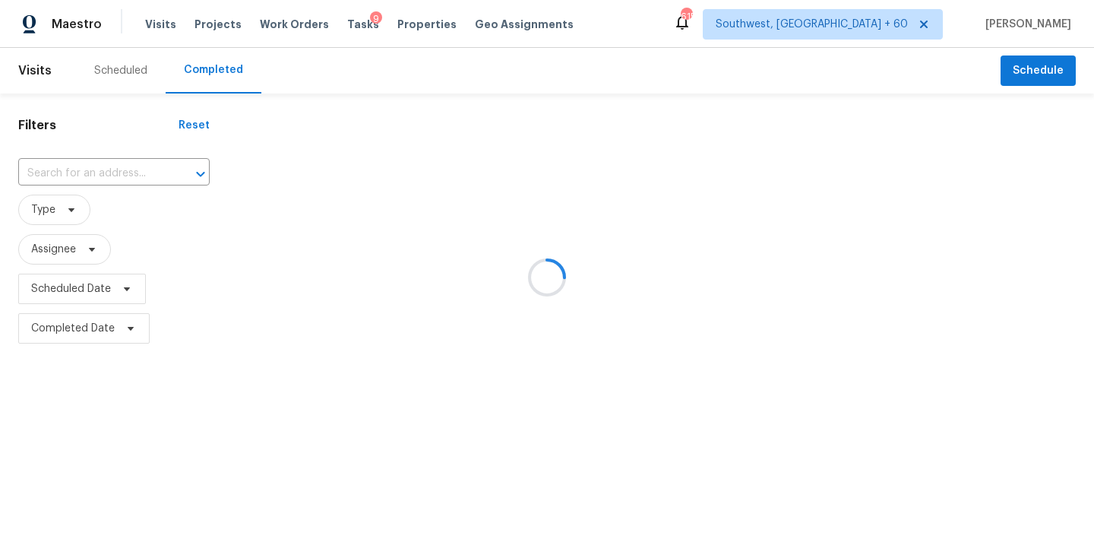
click at [151, 153] on div at bounding box center [547, 277] width 1094 height 555
click at [137, 169] on div at bounding box center [547, 277] width 1094 height 555
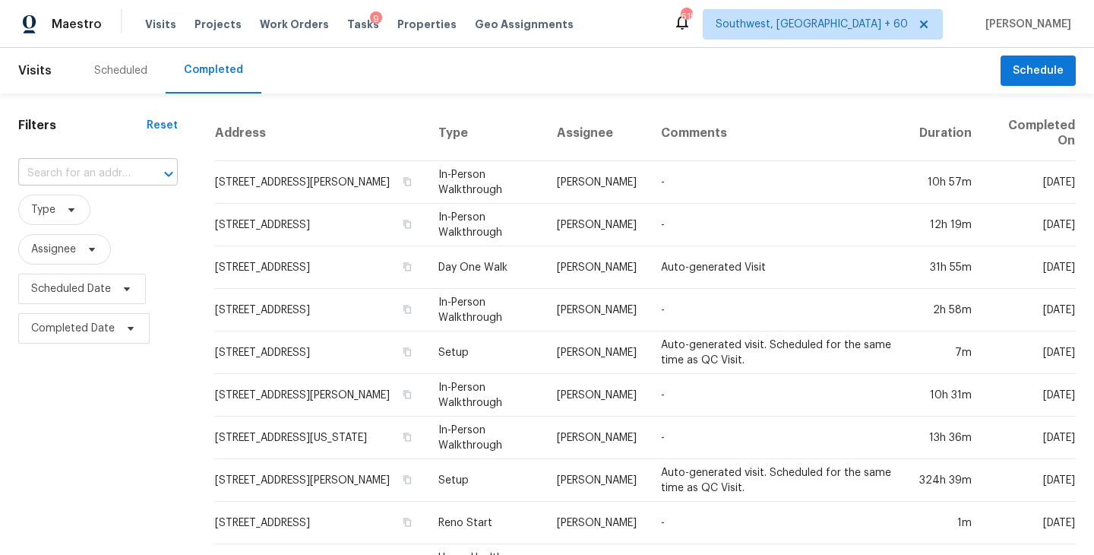
click at [126, 171] on input "text" at bounding box center [76, 174] width 117 height 24
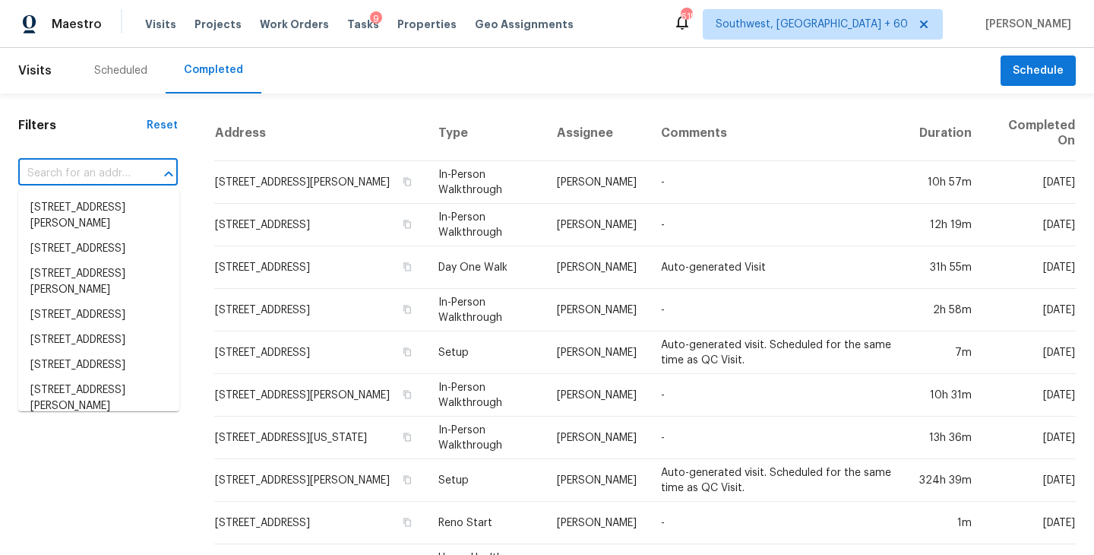
paste input "[STREET_ADDRESS][PERSON_NAME]"
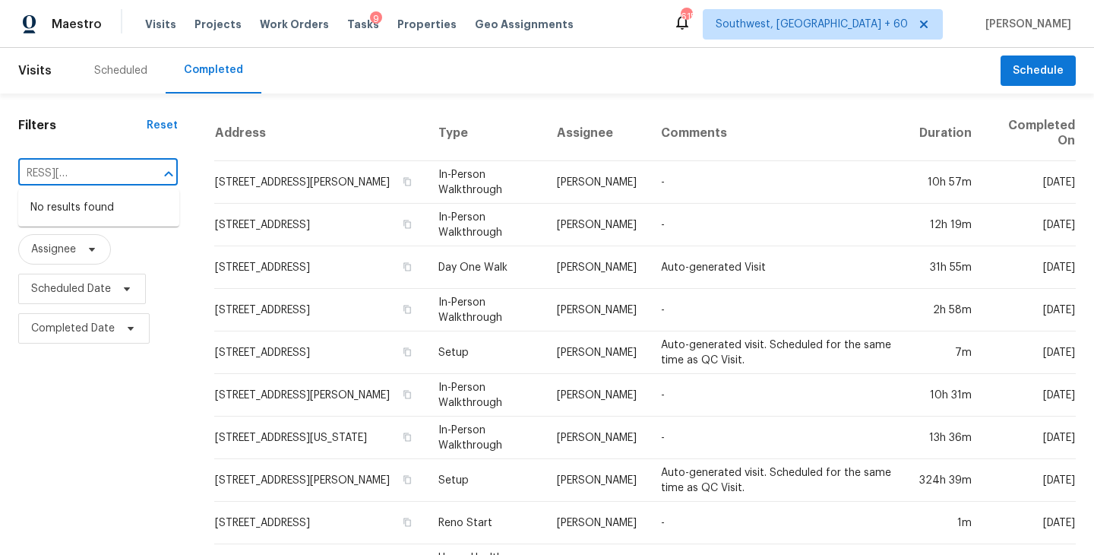
type input "[STREET_ADDRESS][PERSON_NAME]"
click at [122, 176] on input "text" at bounding box center [76, 174] width 117 height 24
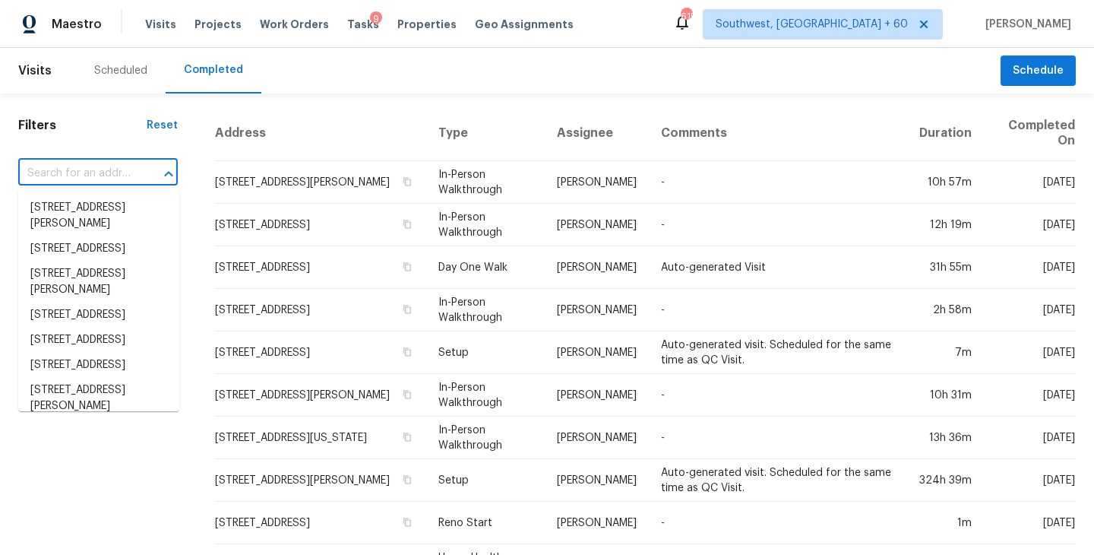
paste input "[STREET_ADDRESS][PERSON_NAME]"
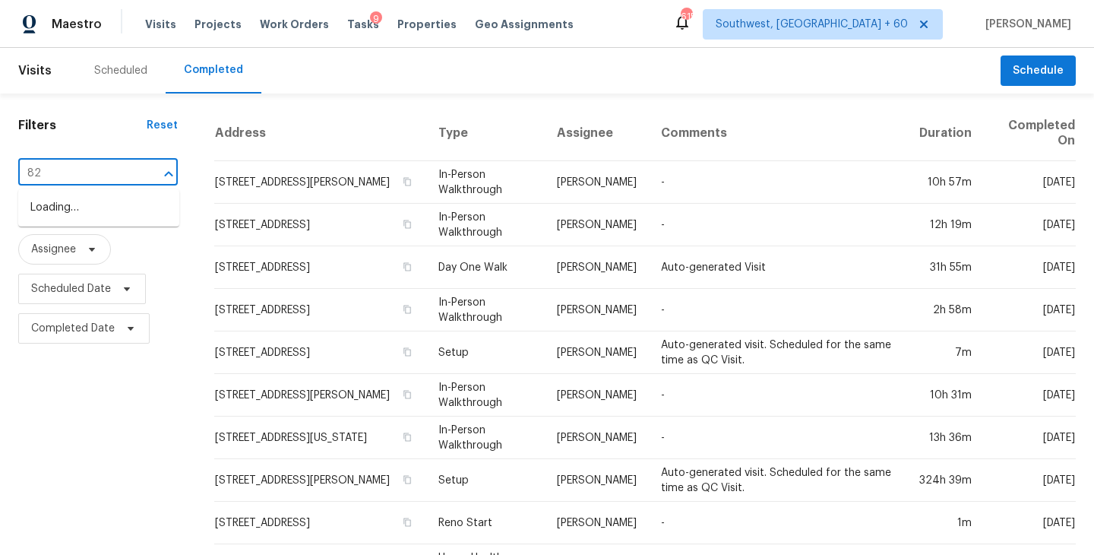
type input "8"
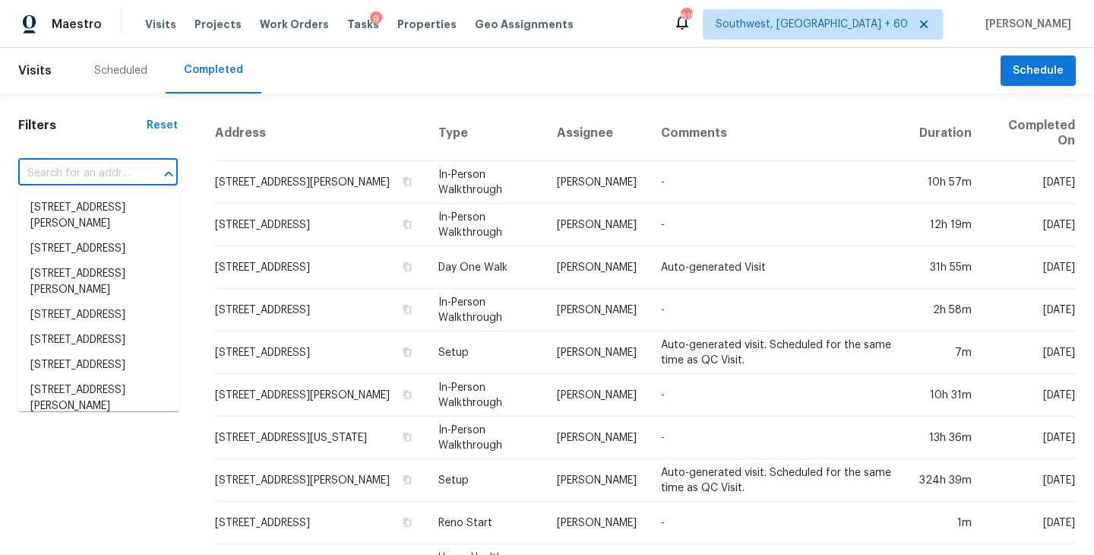
click at [134, 118] on h1 "Filters" at bounding box center [82, 125] width 128 height 15
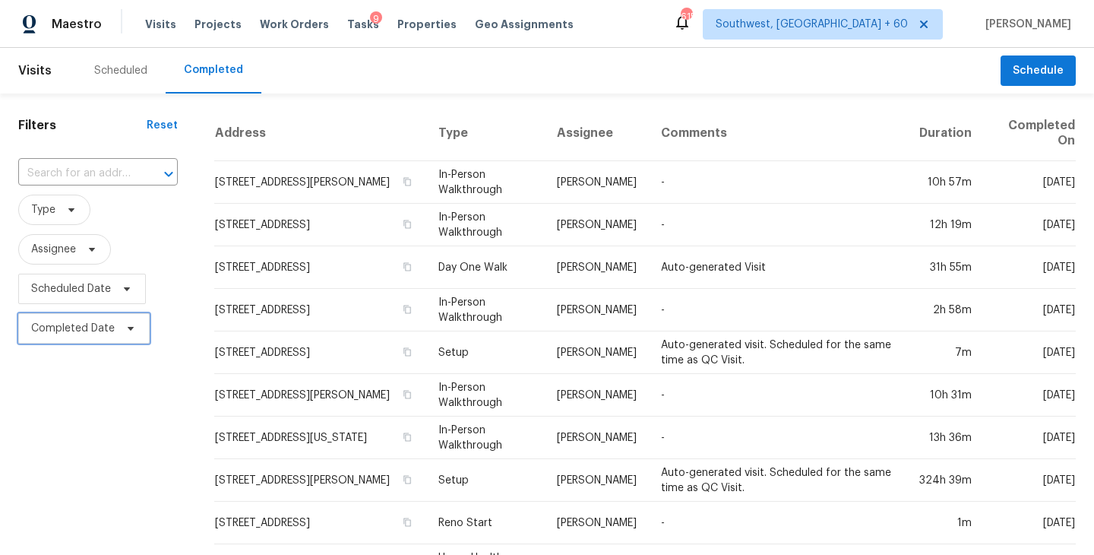
click at [120, 333] on span at bounding box center [128, 328] width 17 height 12
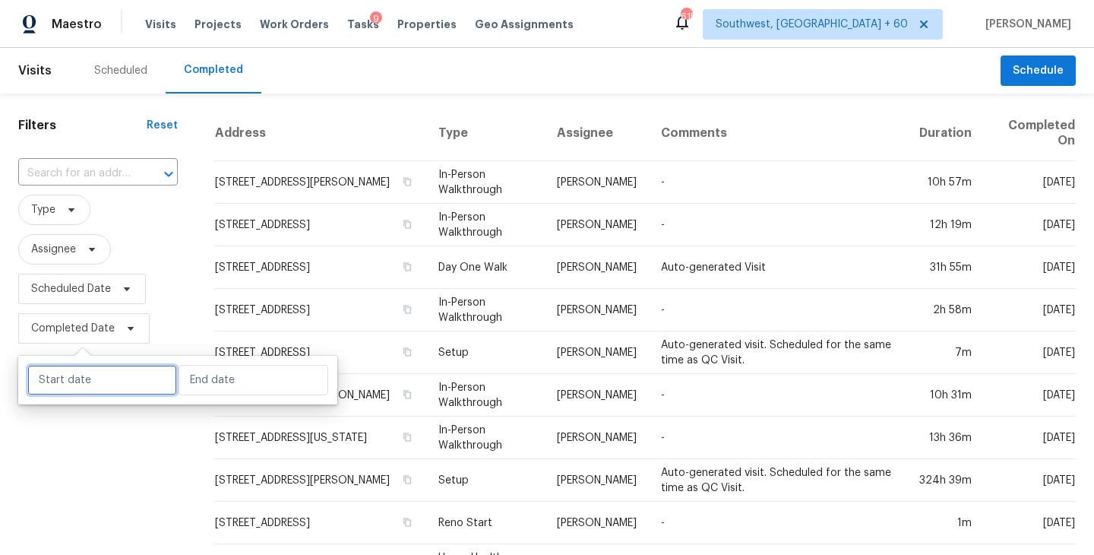
click at [62, 384] on input "text" at bounding box center [102, 380] width 150 height 30
select select "8"
select select "2025"
select select "9"
select select "2025"
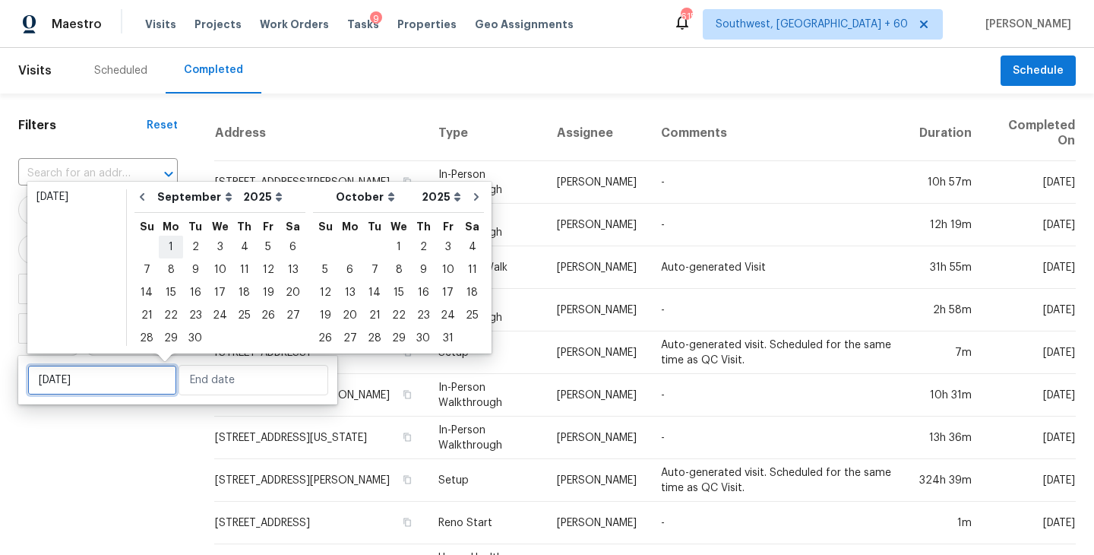
type input "[DATE]"
click at [141, 192] on icon "Go to previous month" at bounding box center [142, 197] width 12 height 12
select select "7"
select select "8"
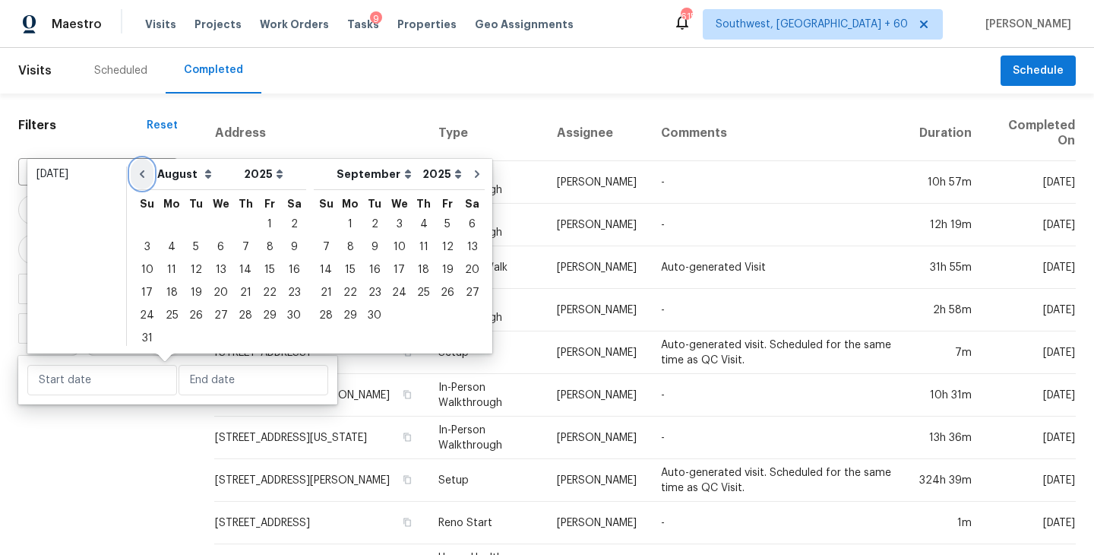
click at [143, 172] on icon "Go to previous month" at bounding box center [142, 174] width 12 height 12
select select "6"
select select "7"
click at [143, 172] on icon "Go to previous month" at bounding box center [142, 174] width 12 height 12
select select "5"
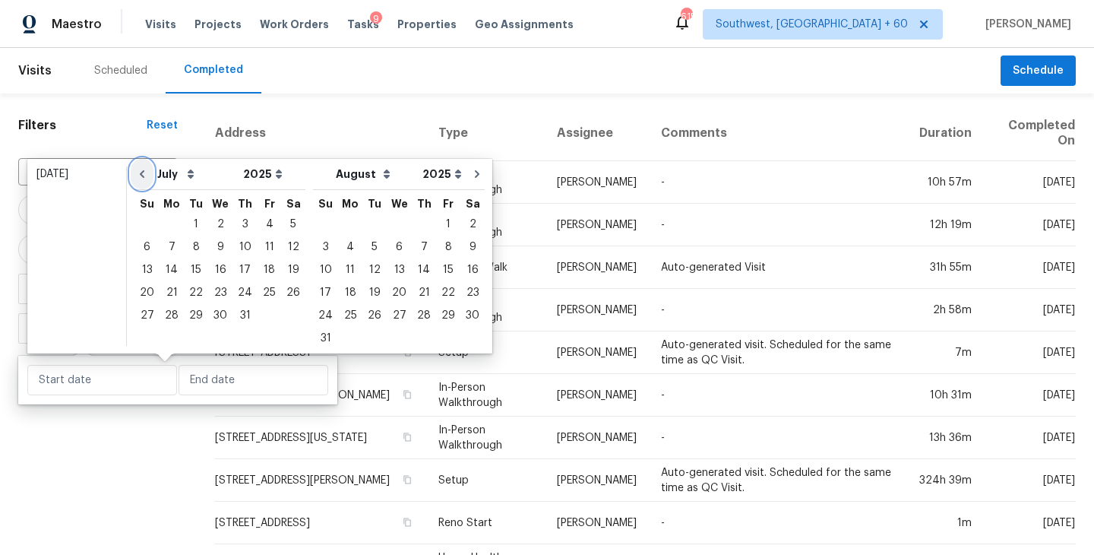
select select "6"
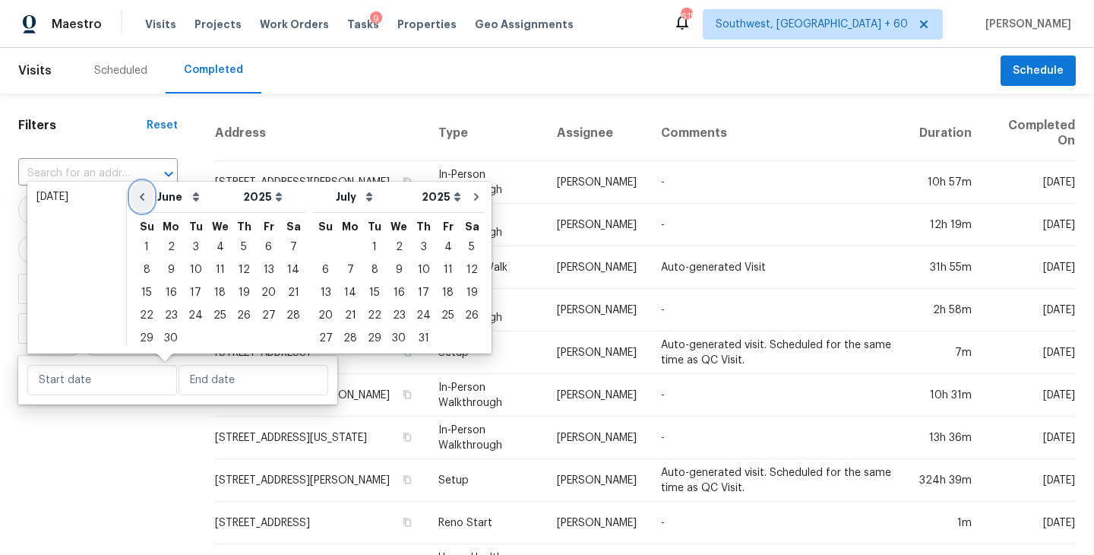
click at [144, 201] on icon "Go to previous month" at bounding box center [142, 197] width 12 height 12
select select "4"
select select "5"
click at [191, 272] on div "6" at bounding box center [195, 269] width 25 height 21
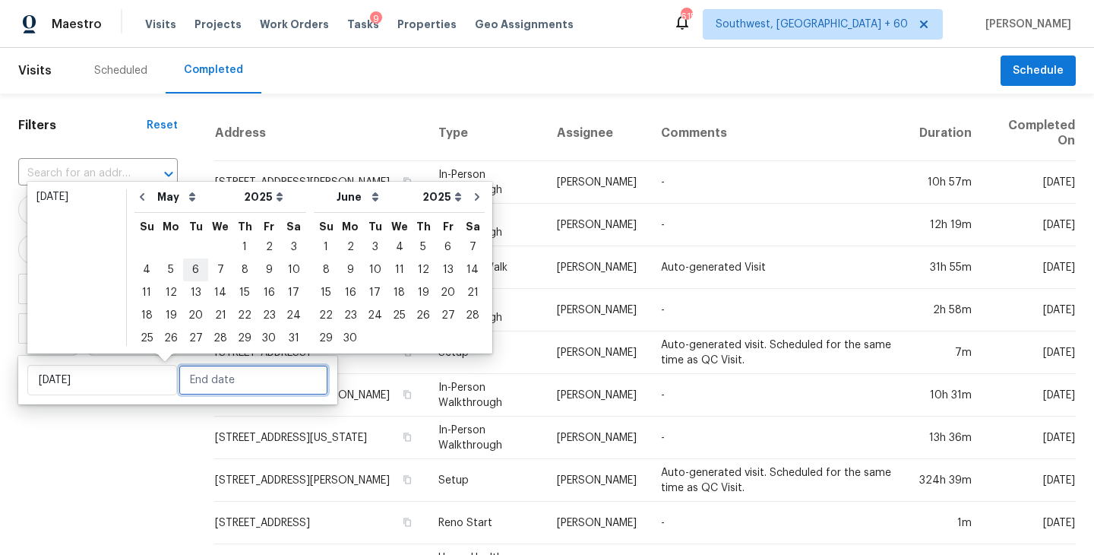
type input "Tue, May 06"
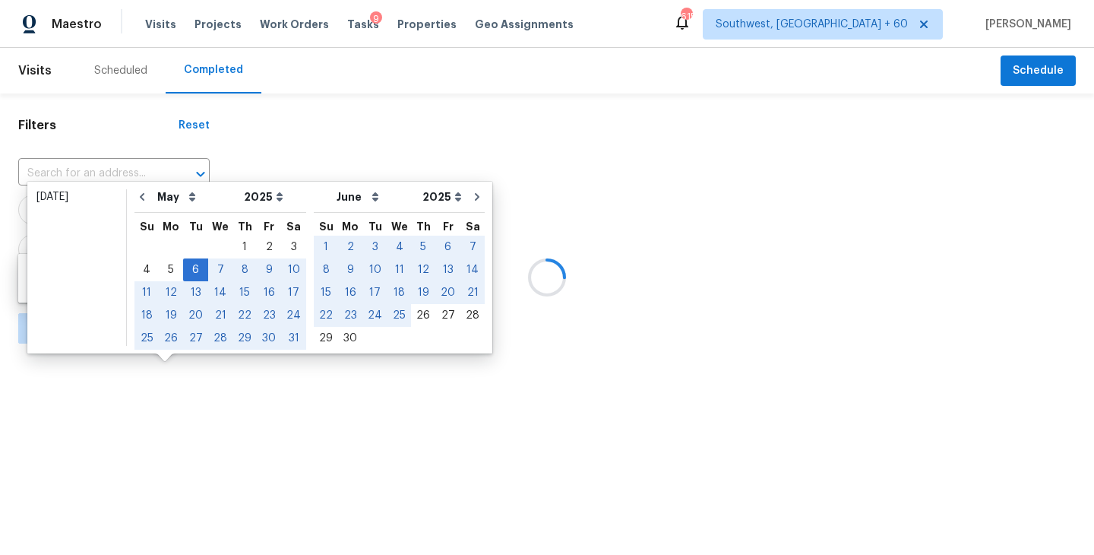
type input "Sat, Jun 28"
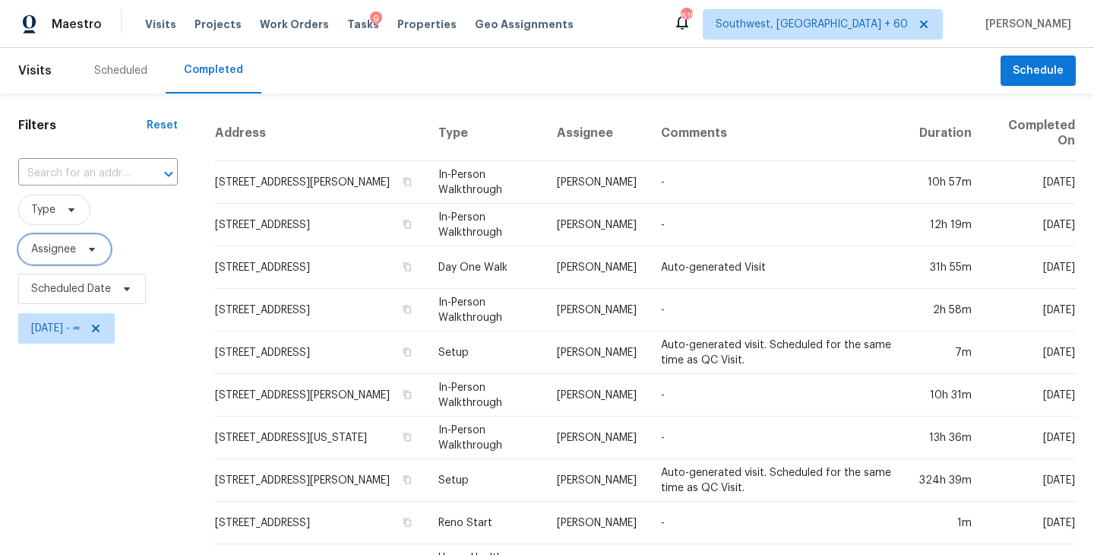
click at [73, 251] on span "Assignee" at bounding box center [53, 249] width 45 height 15
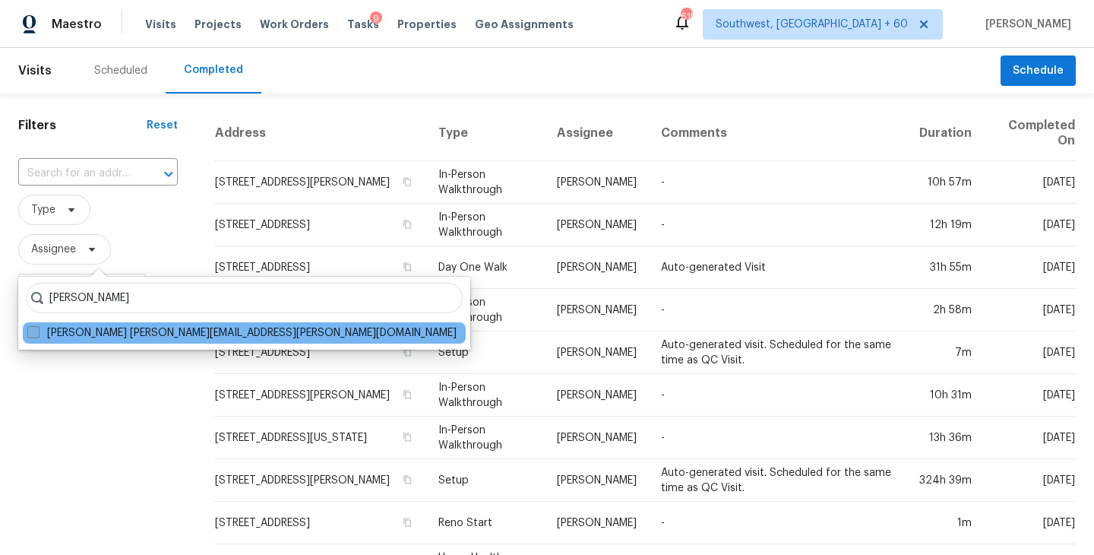
type input "Caleb Hurst"
click at [64, 330] on label "Caleb Hurst caleb.hurst@opendoor.com" at bounding box center [241, 332] width 429 height 15
click at [37, 330] on input "Caleb Hurst caleb.hurst@opendoor.com" at bounding box center [32, 330] width 10 height 10
checkbox input "true"
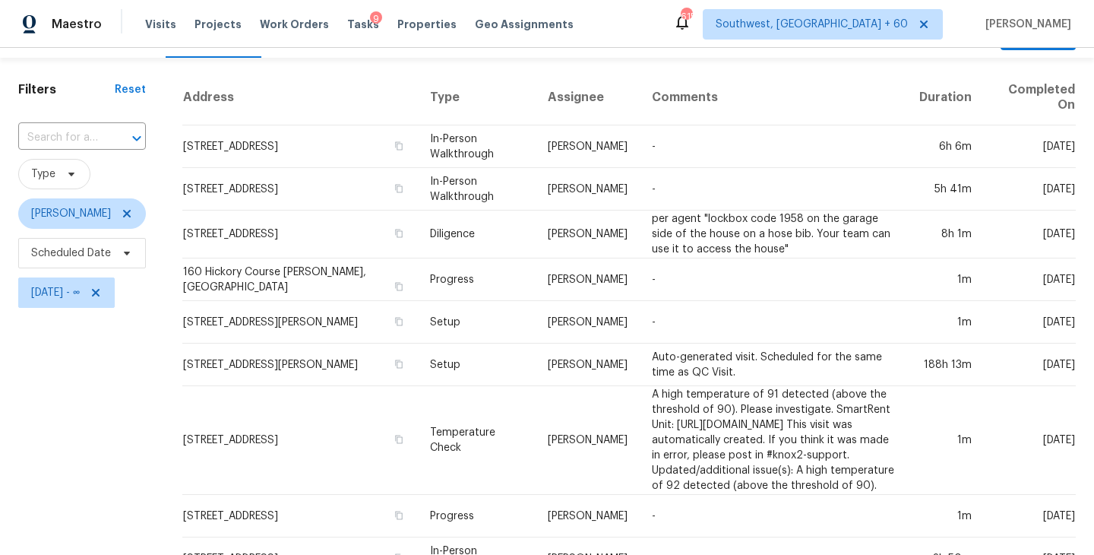
scroll to position [24, 0]
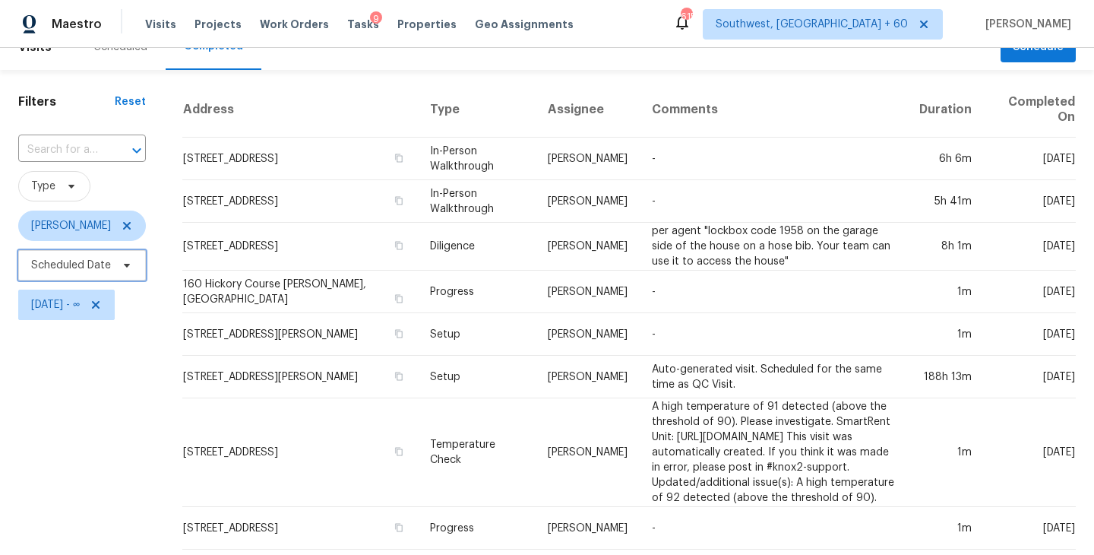
click at [112, 270] on span "Scheduled Date" at bounding box center [82, 265] width 128 height 30
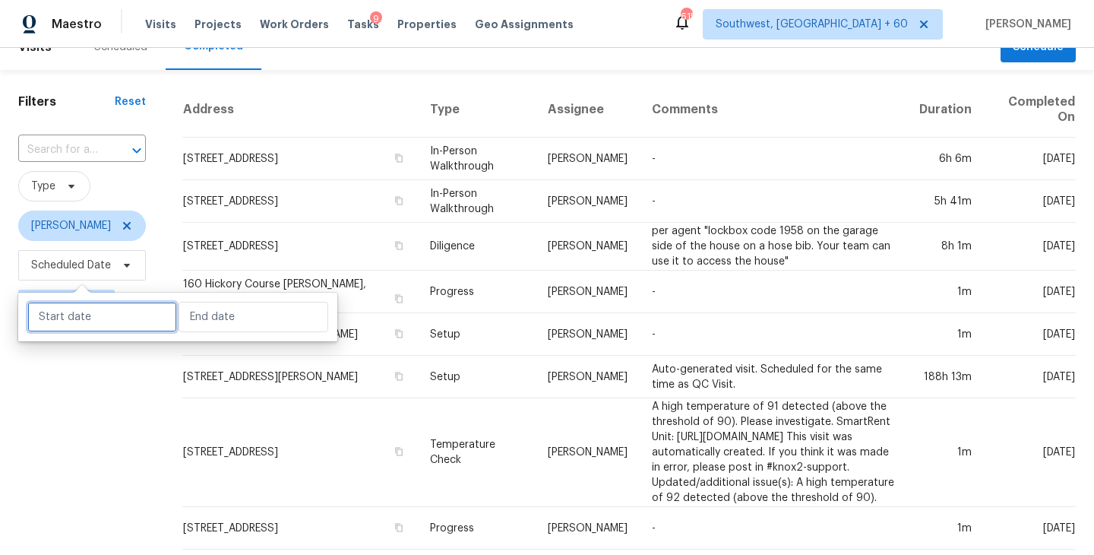
click at [89, 320] on input "text" at bounding box center [102, 317] width 150 height 30
select select "8"
select select "2025"
select select "9"
select select "2025"
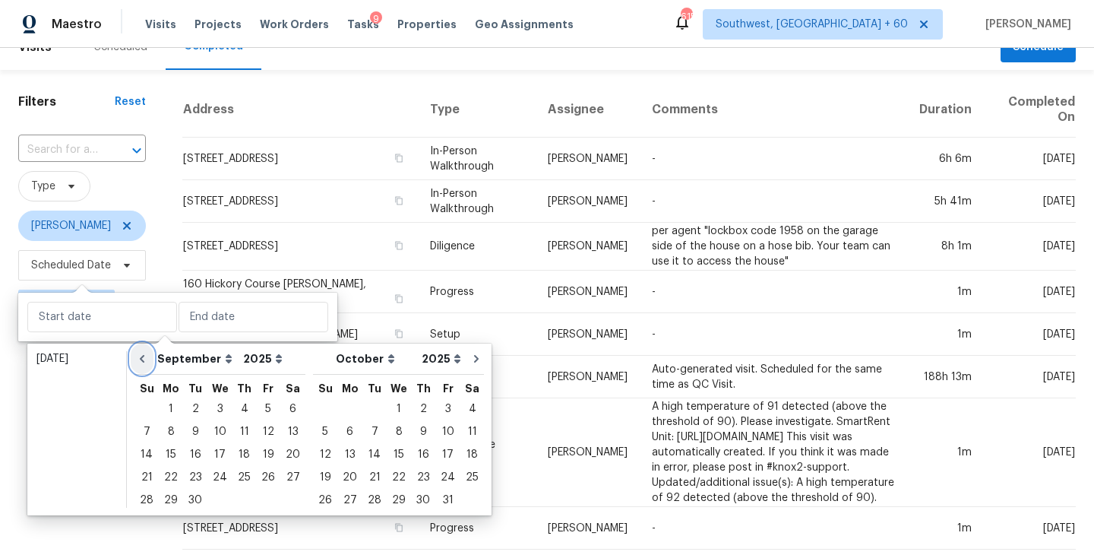
click at [144, 365] on button "Go to previous month" at bounding box center [142, 358] width 23 height 30
select select "7"
select select "8"
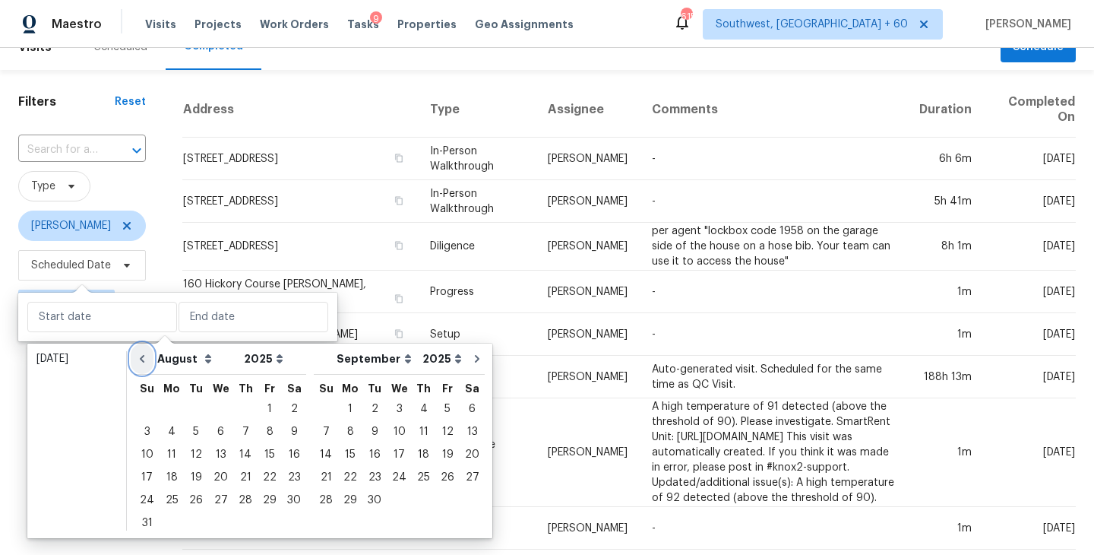
click at [144, 365] on button "Go to previous month" at bounding box center [142, 358] width 23 height 30
select select "6"
select select "7"
click at [144, 365] on button "Go to previous month" at bounding box center [142, 358] width 23 height 30
select select "5"
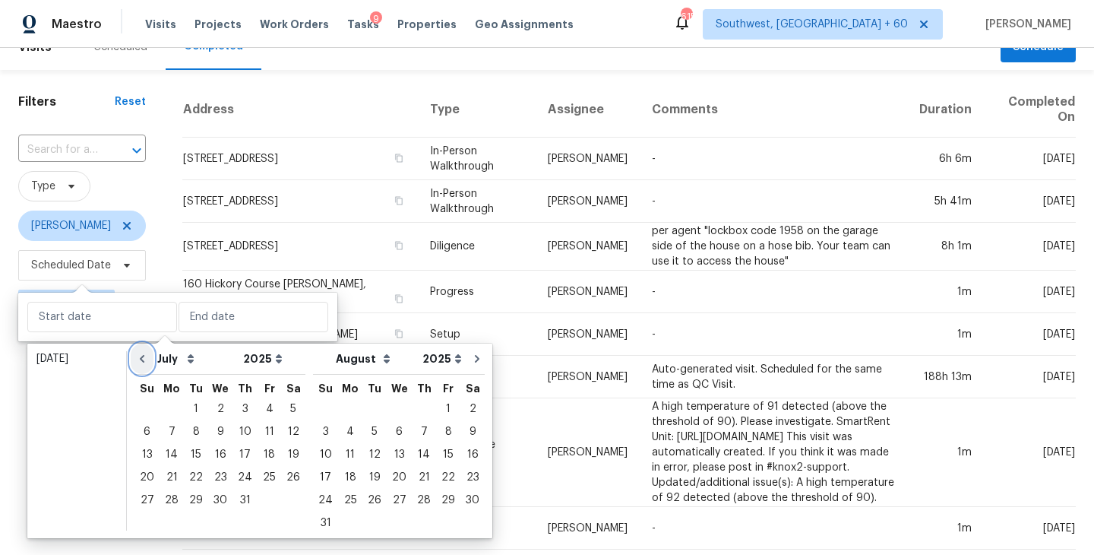
select select "6"
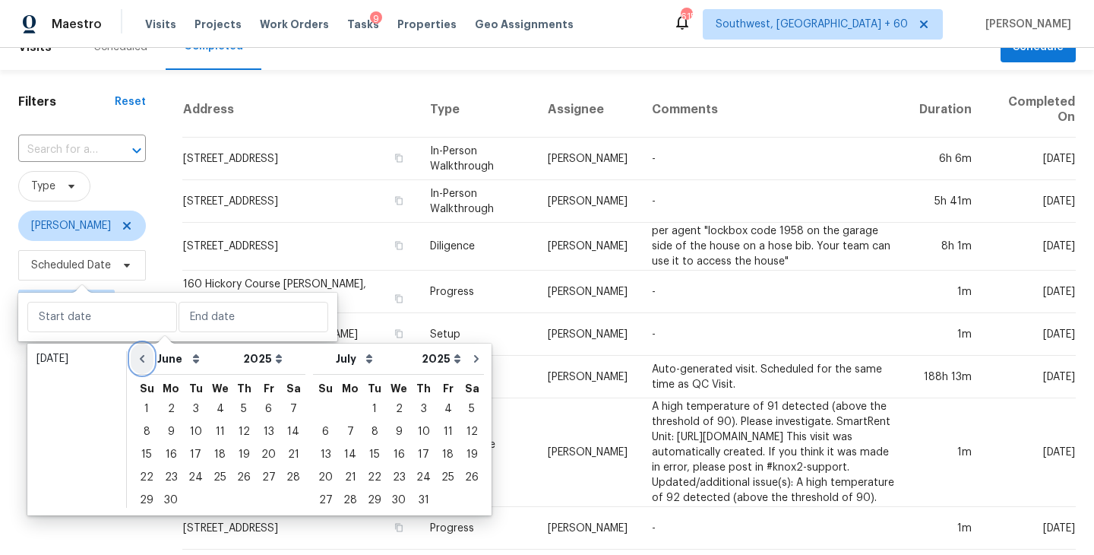
click at [144, 365] on button "Go to previous month" at bounding box center [142, 358] width 23 height 30
select select "4"
select select "5"
click at [192, 430] on div "6" at bounding box center [195, 431] width 25 height 21
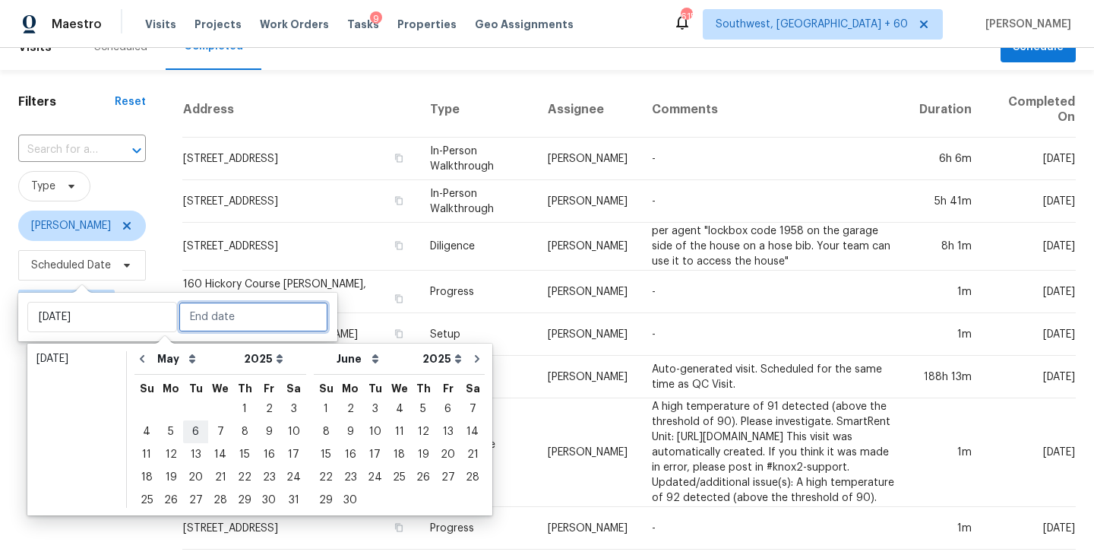
type input "Tue, May 06"
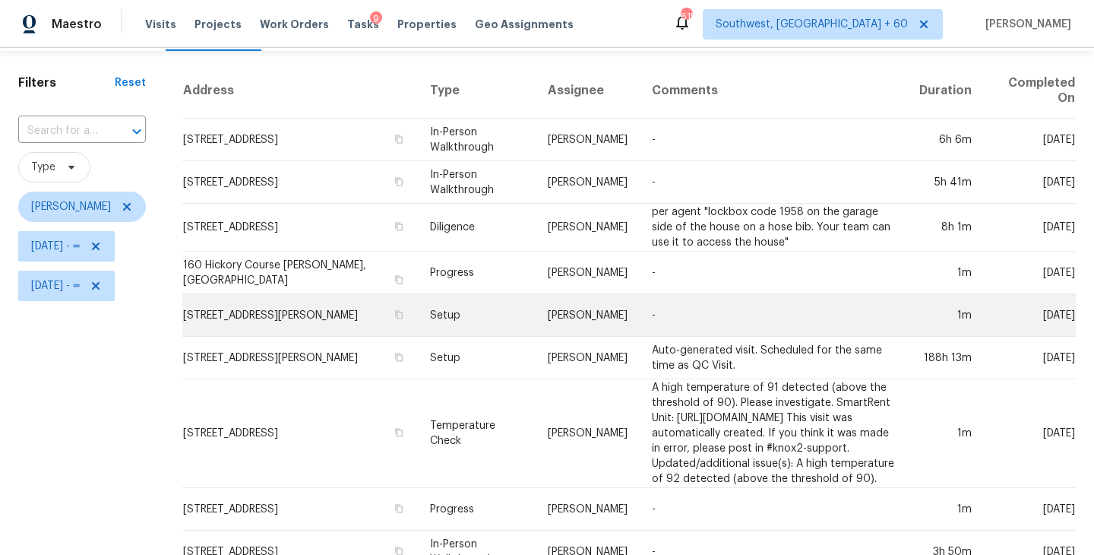
scroll to position [47, 0]
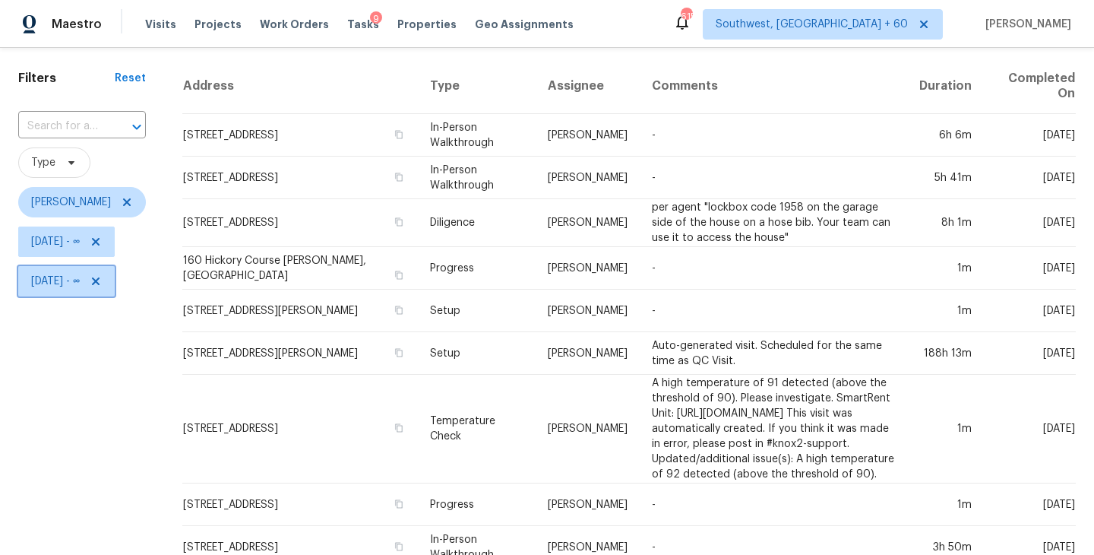
click at [79, 275] on span "Tue, May 06 - ∞" at bounding box center [55, 280] width 49 height 15
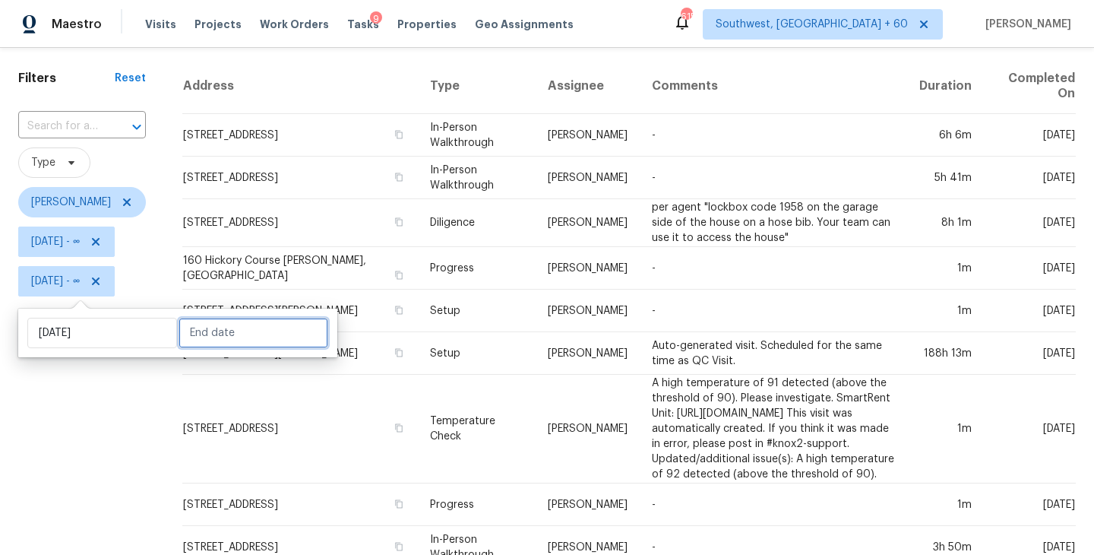
select select "4"
select select "2025"
select select "5"
select select "2025"
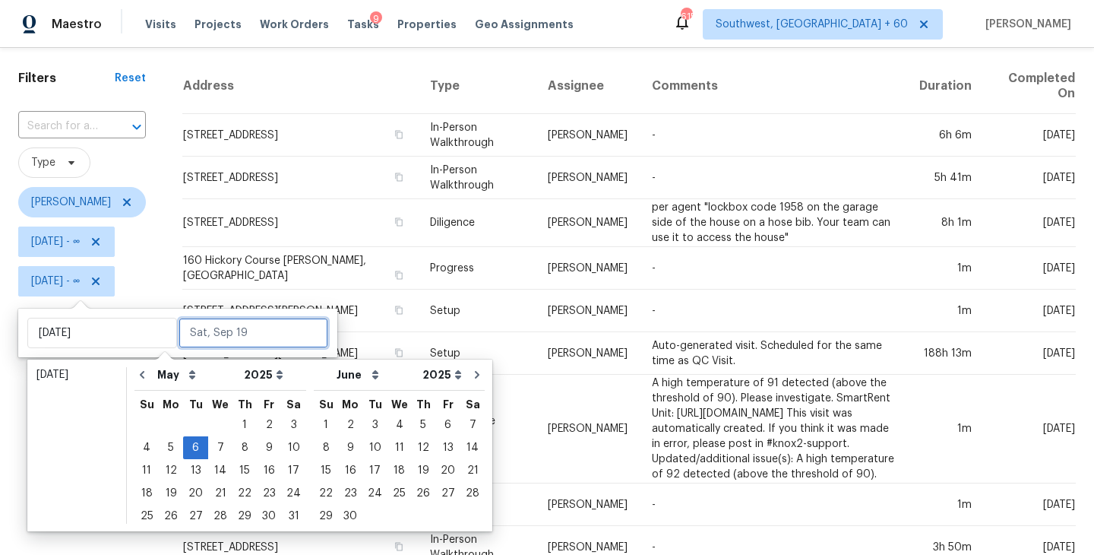
click at [220, 327] on input "text" at bounding box center [254, 333] width 150 height 30
click at [190, 453] on div "6" at bounding box center [195, 447] width 25 height 21
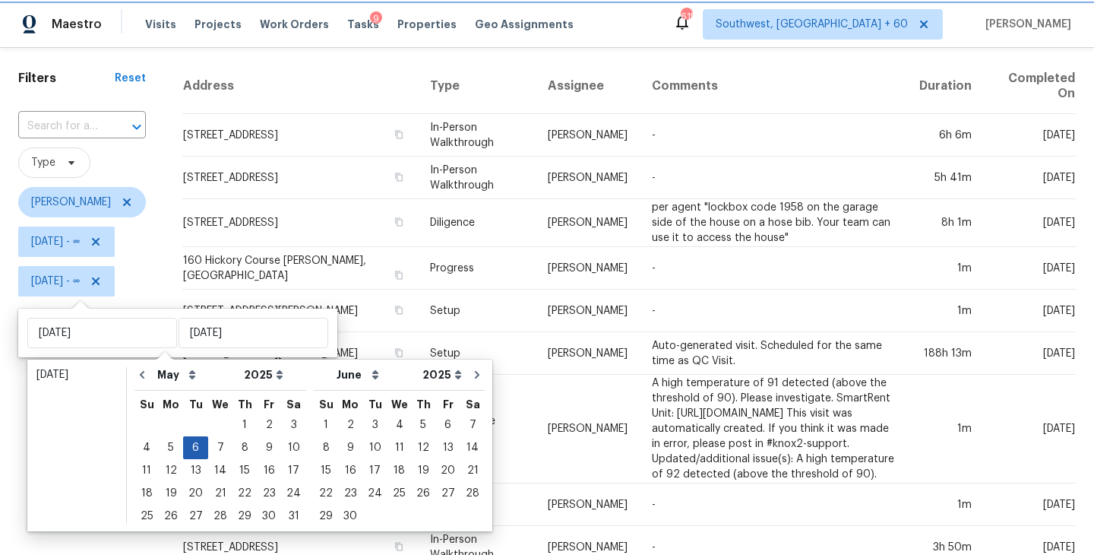
type input "Tue, May 06"
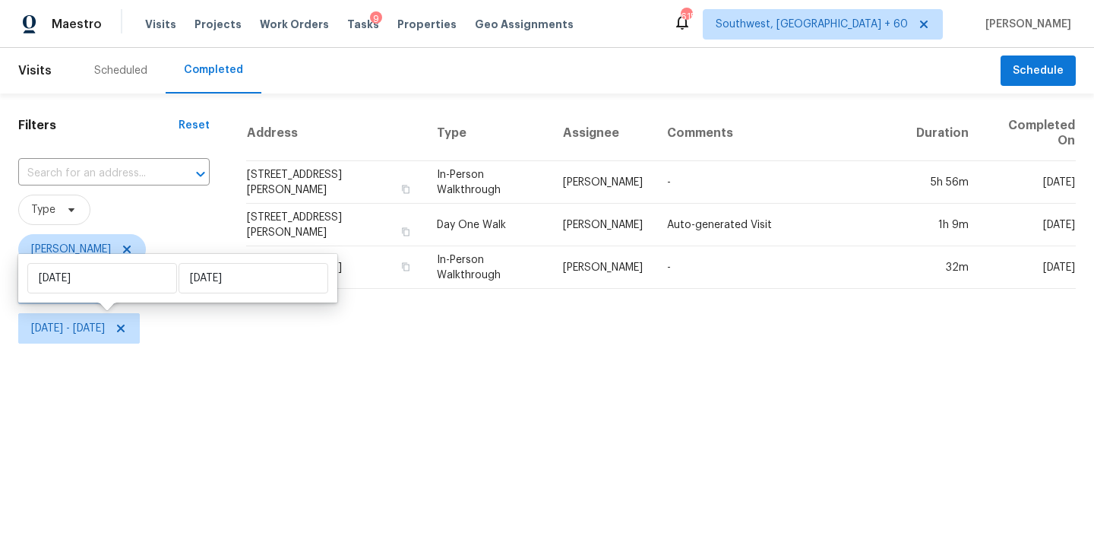
click at [66, 348] on html "Maestro Visits Projects Work Orders Tasks 9 Properties Geo Assignments 615 Sout…" at bounding box center [547, 174] width 1094 height 348
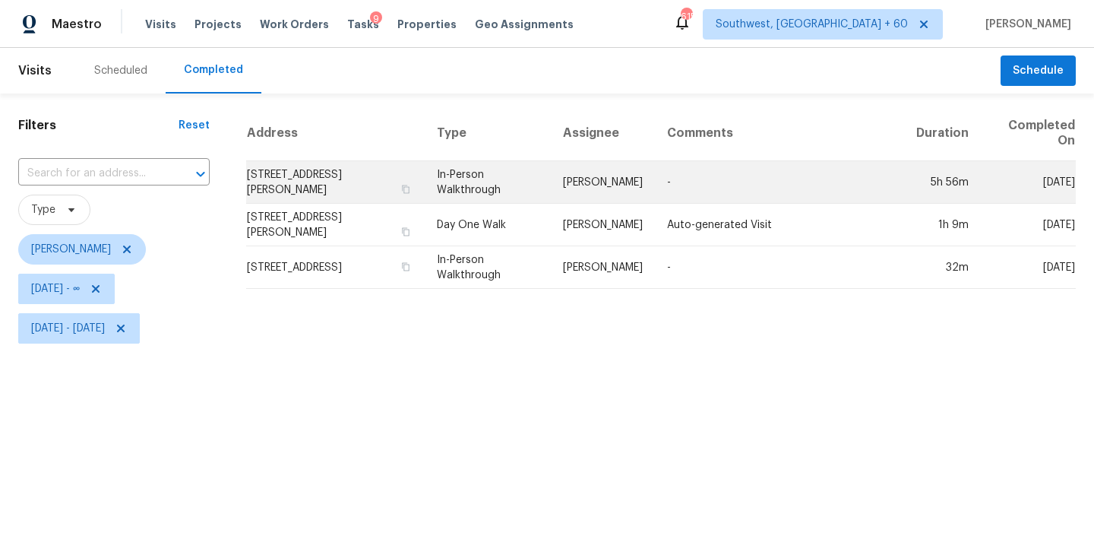
click at [528, 184] on td "In-Person Walkthrough" at bounding box center [488, 182] width 126 height 43
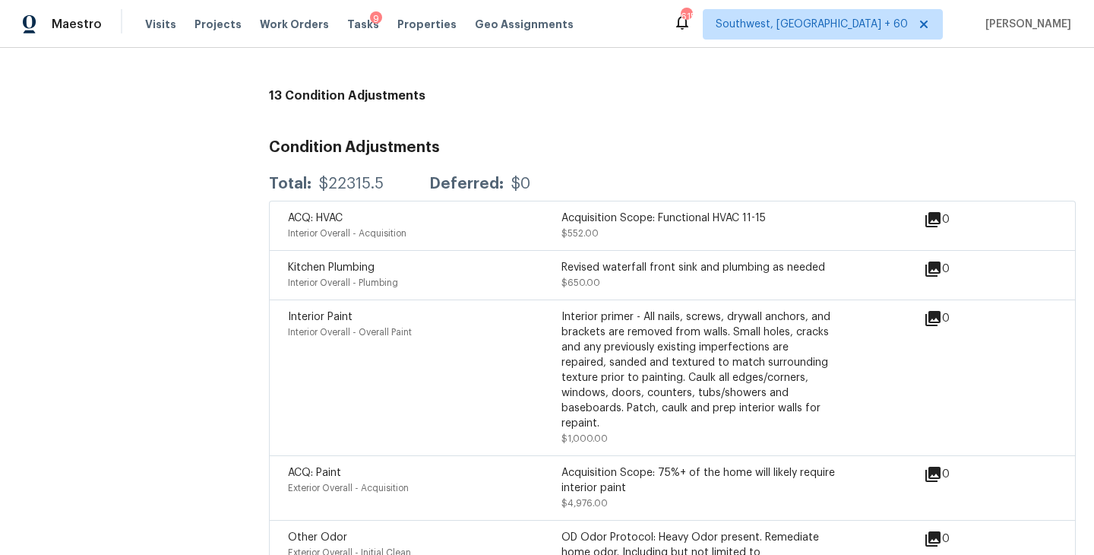
scroll to position [3767, 0]
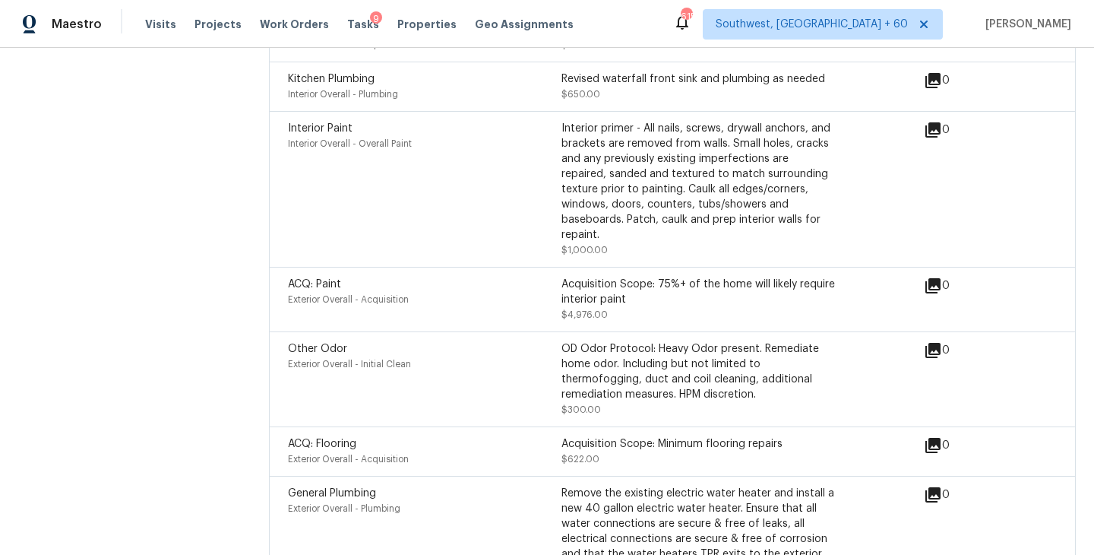
click at [558, 360] on div "Other Odor Exterior Overall - Initial Clean" at bounding box center [424, 379] width 273 height 76
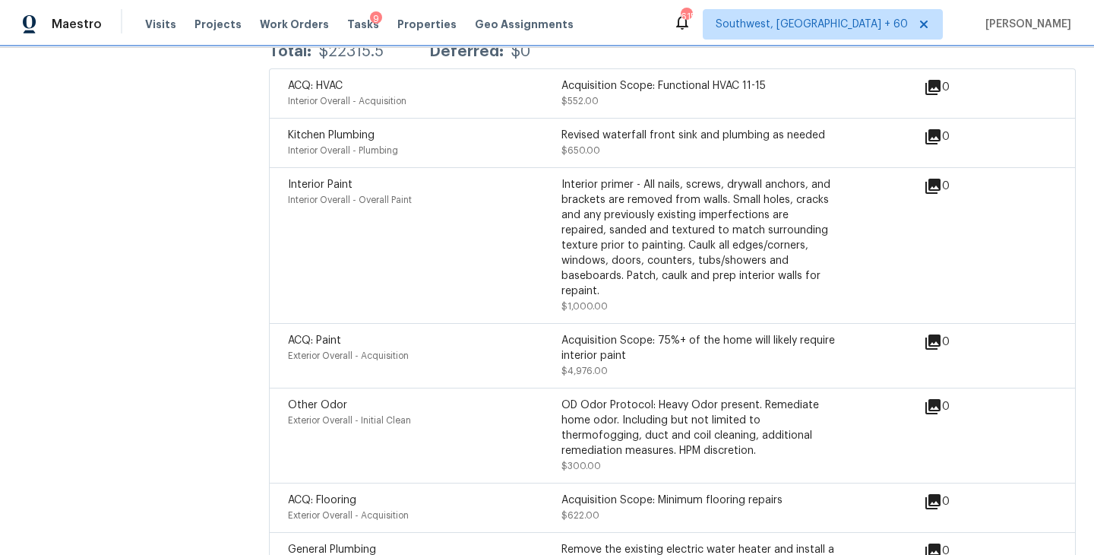
scroll to position [3630, 0]
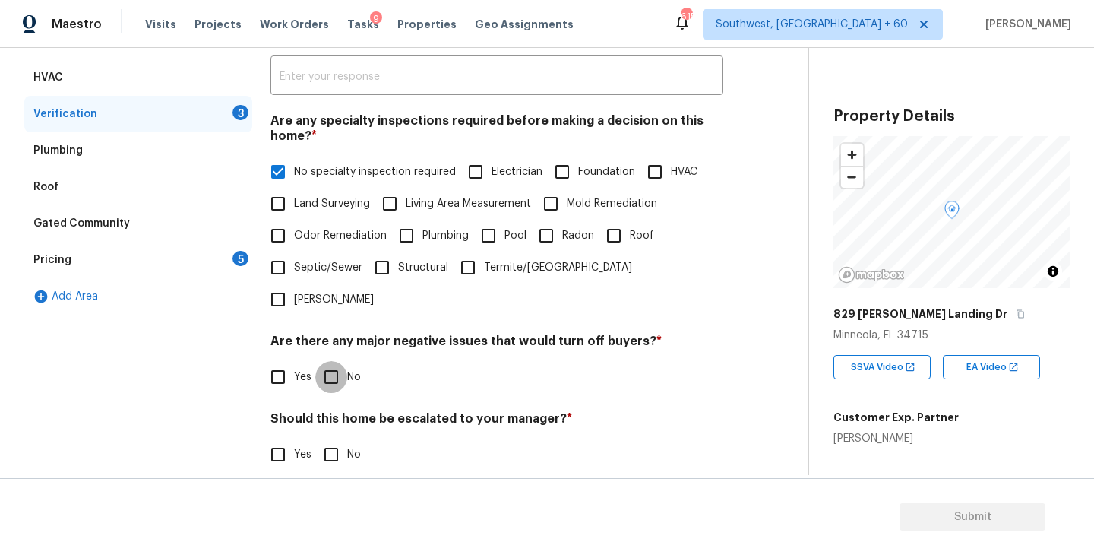
click at [346, 361] on input "No" at bounding box center [331, 377] width 32 height 32
checkbox input "true"
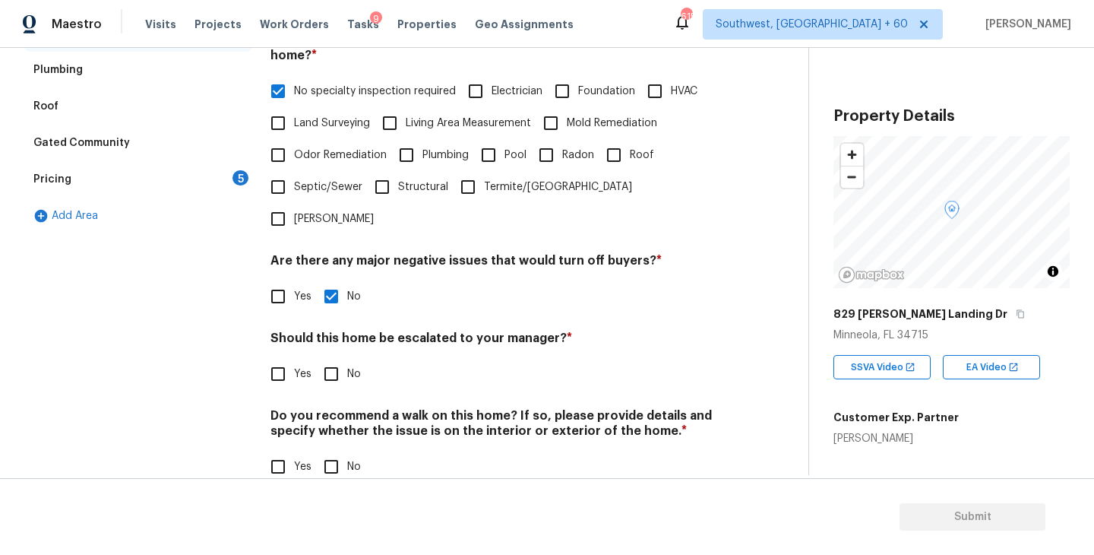
scroll to position [359, 0]
click at [343, 359] on input "No" at bounding box center [331, 375] width 32 height 32
checkbox input "true"
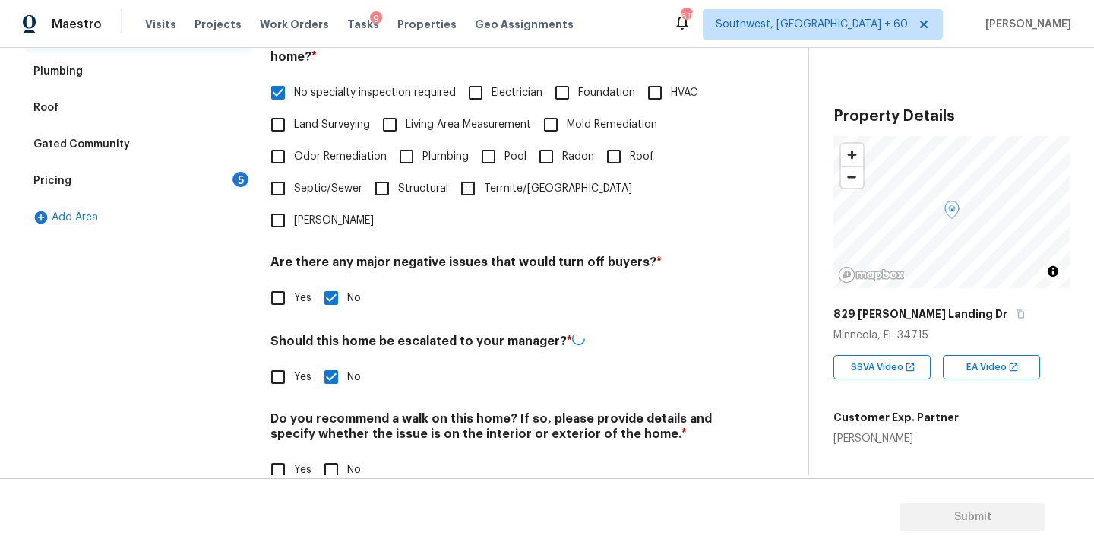
click at [337, 453] on input "No" at bounding box center [331, 469] width 32 height 32
checkbox input "true"
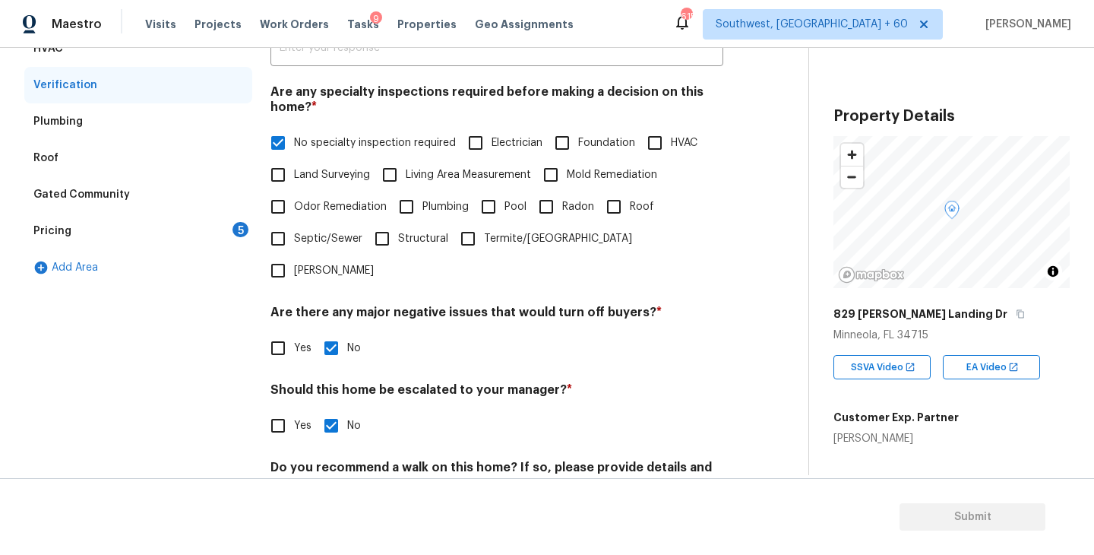
scroll to position [240, 0]
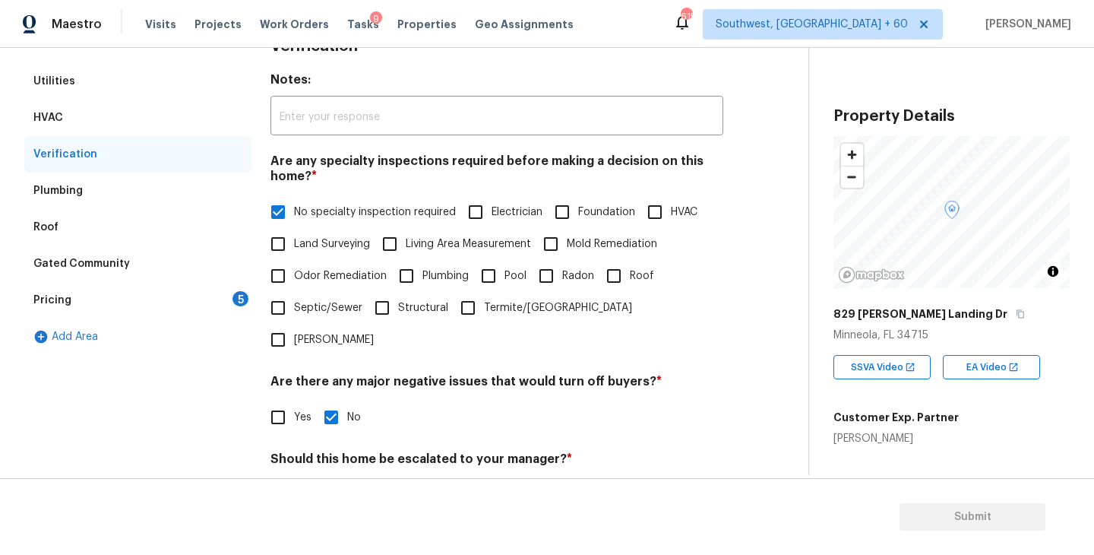
click at [178, 302] on div "Pricing 5" at bounding box center [138, 300] width 228 height 36
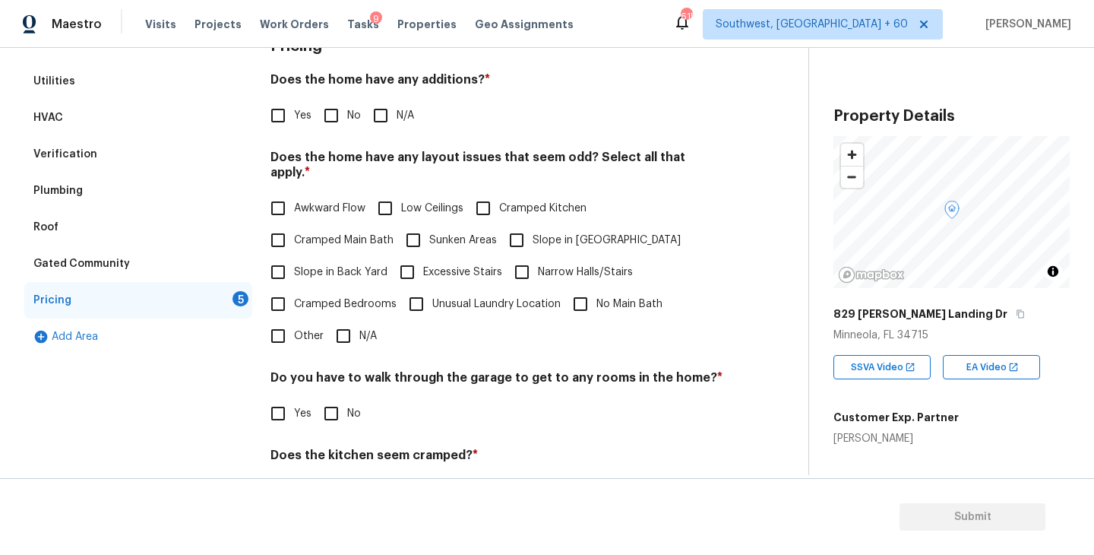
scroll to position [188, 0]
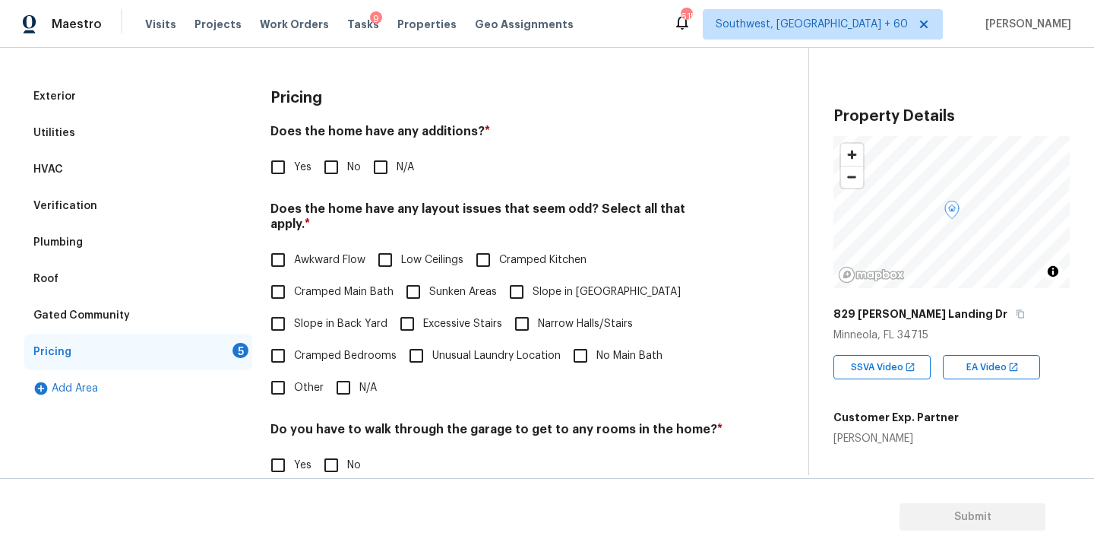
click at [382, 173] on input "N/A" at bounding box center [381, 167] width 32 height 32
checkbox input "true"
click at [538, 290] on label "Slope in [GEOGRAPHIC_DATA]" at bounding box center [591, 293] width 180 height 32
click at [533, 290] on input "Slope in [GEOGRAPHIC_DATA]" at bounding box center [517, 293] width 32 height 32
checkbox input "true"
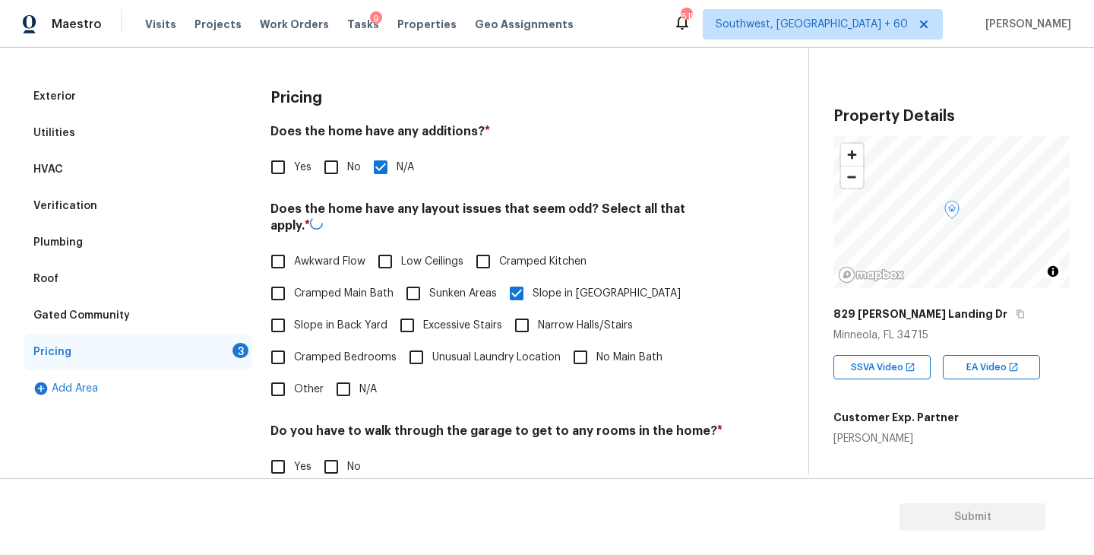
scroll to position [292, 0]
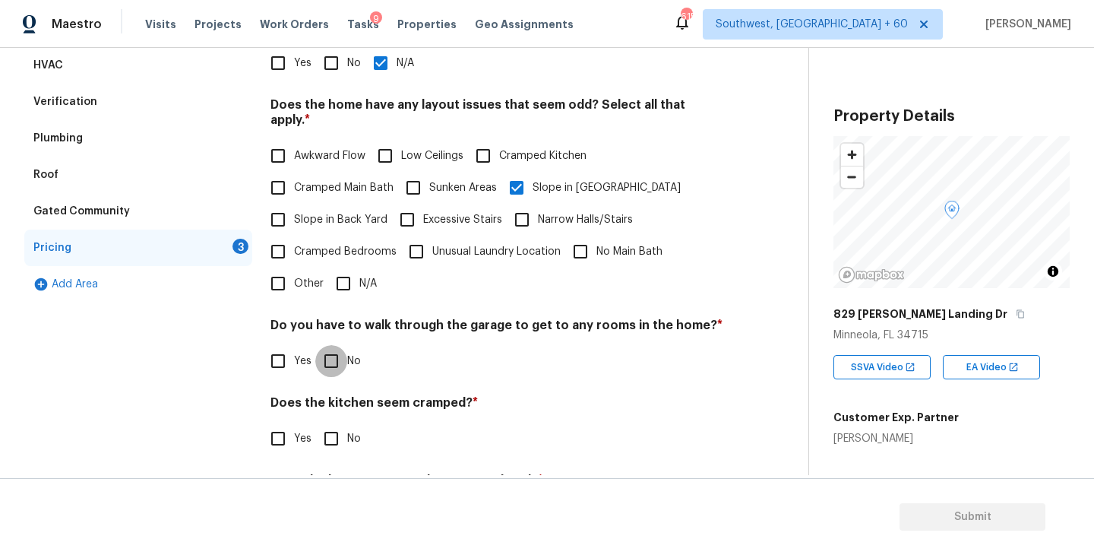
click at [340, 345] on input "No" at bounding box center [331, 361] width 32 height 32
checkbox input "true"
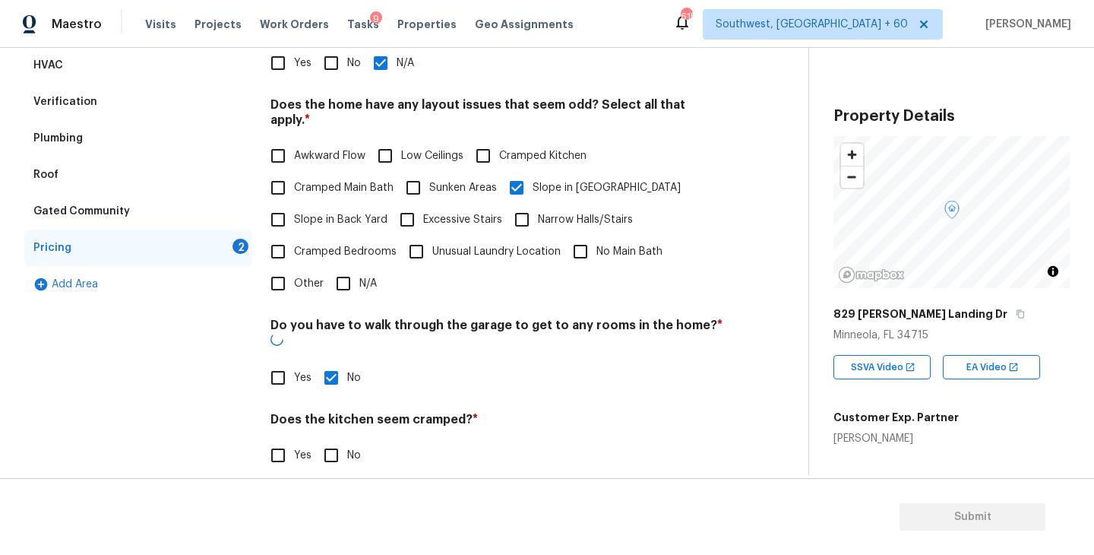
click at [336, 439] on input "No" at bounding box center [331, 455] width 32 height 32
checkbox input "true"
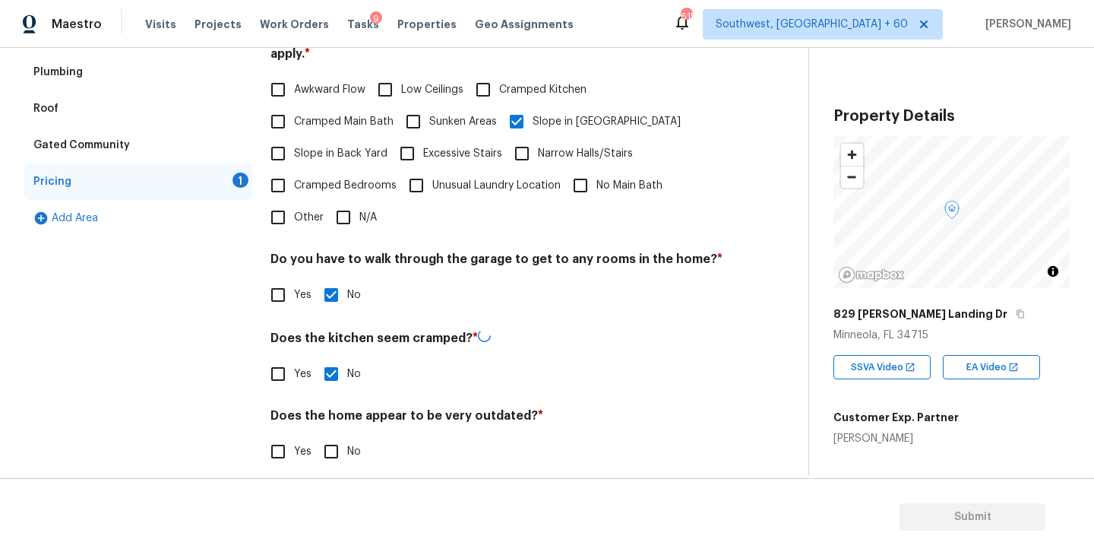
click at [330, 439] on input "No" at bounding box center [331, 451] width 32 height 32
checkbox input "true"
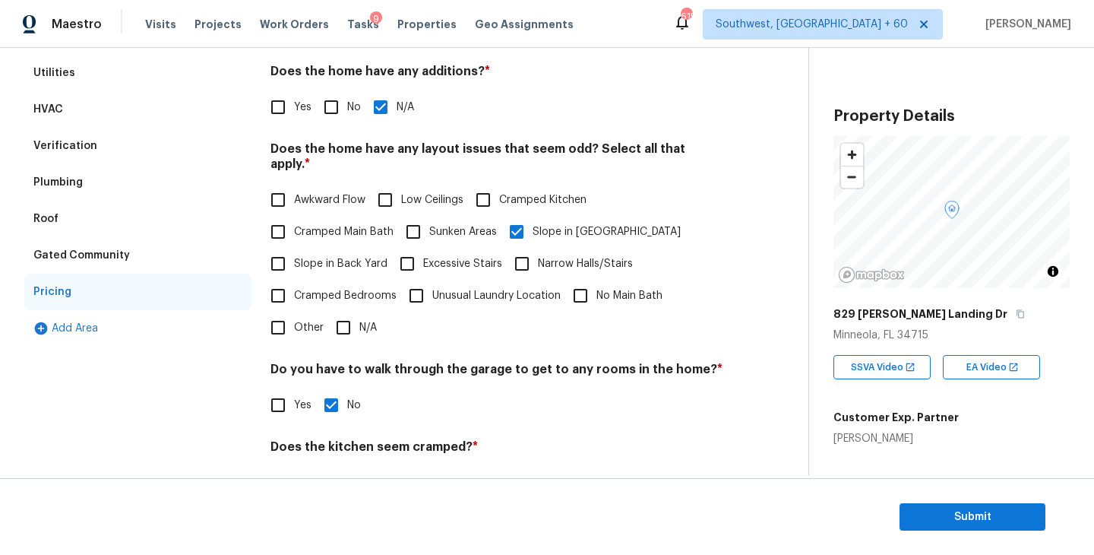
scroll to position [67, 0]
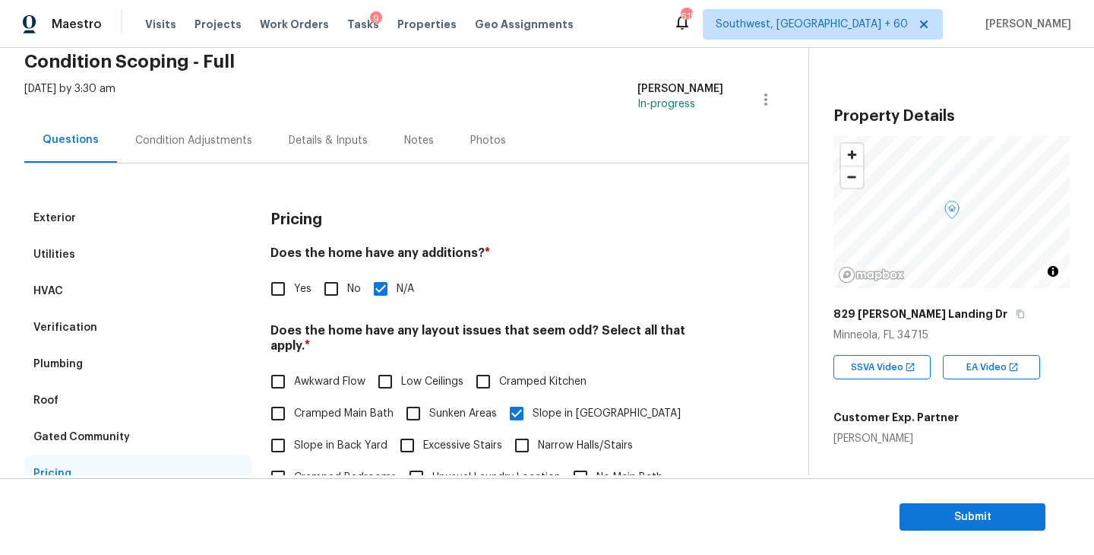
click at [206, 160] on div "Condition Adjustments" at bounding box center [193, 140] width 153 height 45
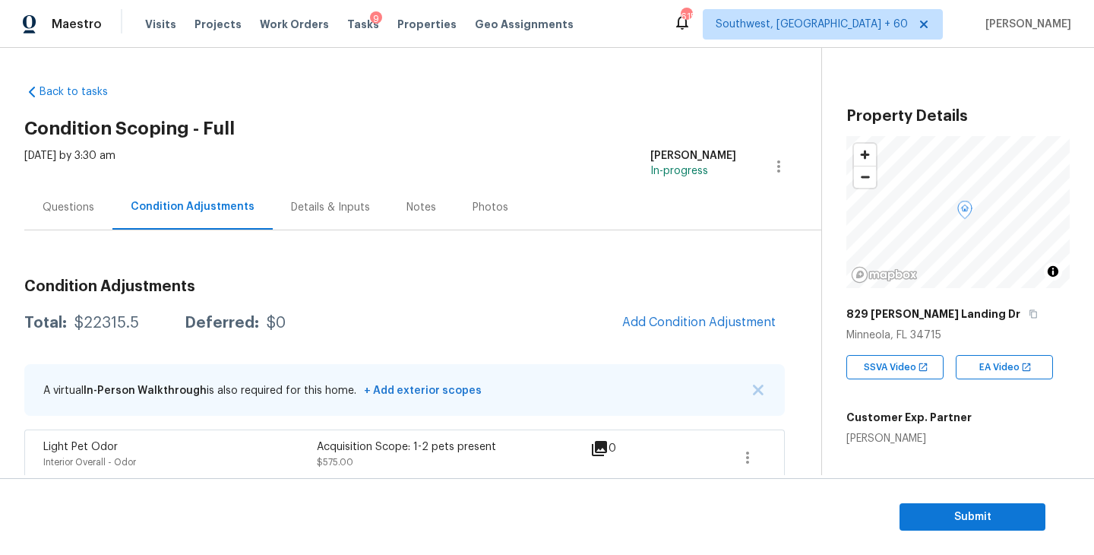
click at [71, 209] on div "Questions" at bounding box center [69, 207] width 52 height 15
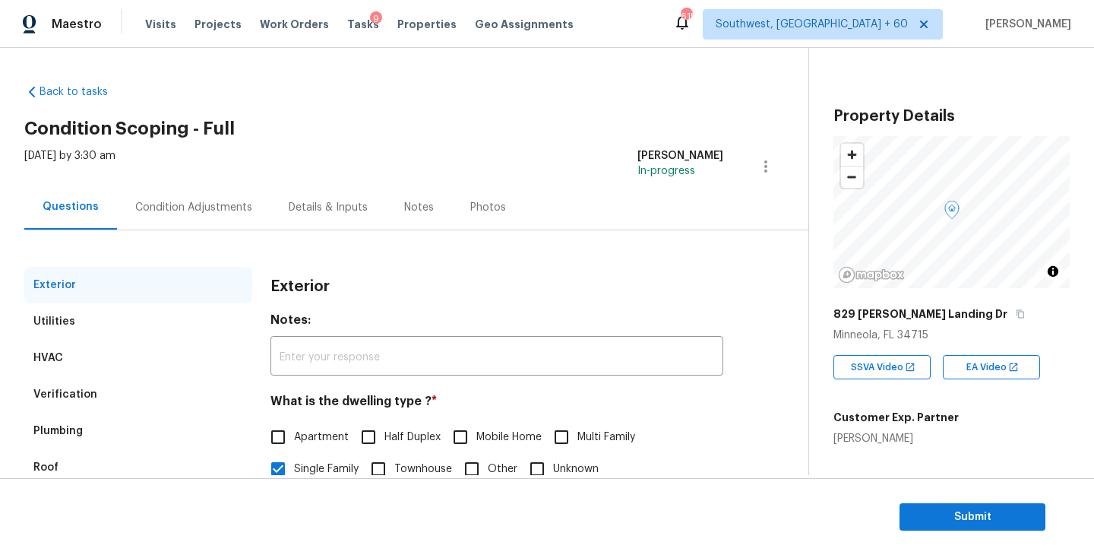
click at [214, 223] on div "Condition Adjustments" at bounding box center [193, 207] width 153 height 45
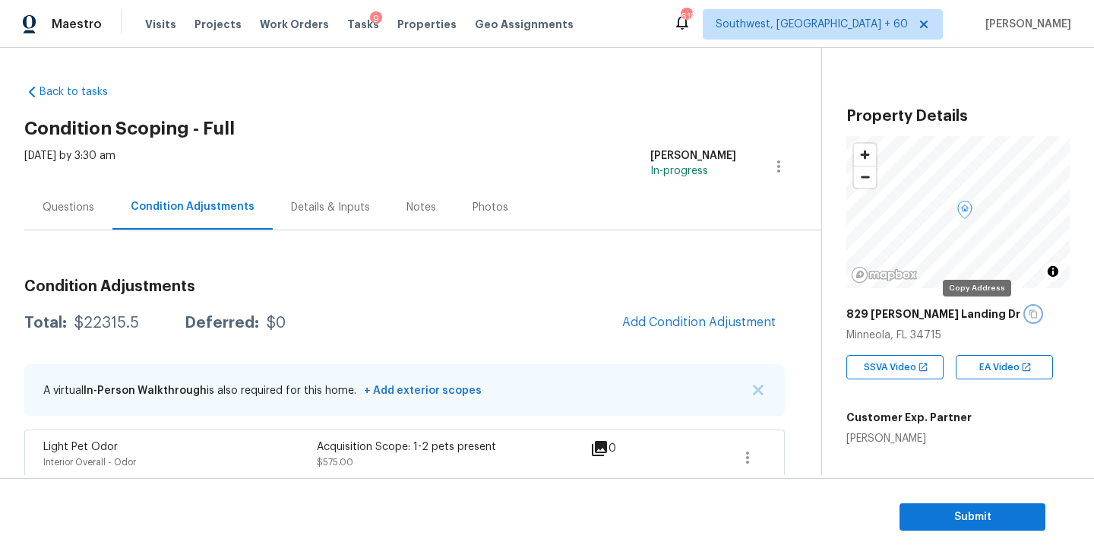
click at [1029, 317] on icon "button" at bounding box center [1033, 313] width 9 height 9
click at [964, 303] on div "829 [PERSON_NAME] Landing Dr" at bounding box center [957, 313] width 223 height 27
click at [1029, 311] on icon "button" at bounding box center [1033, 314] width 8 height 8
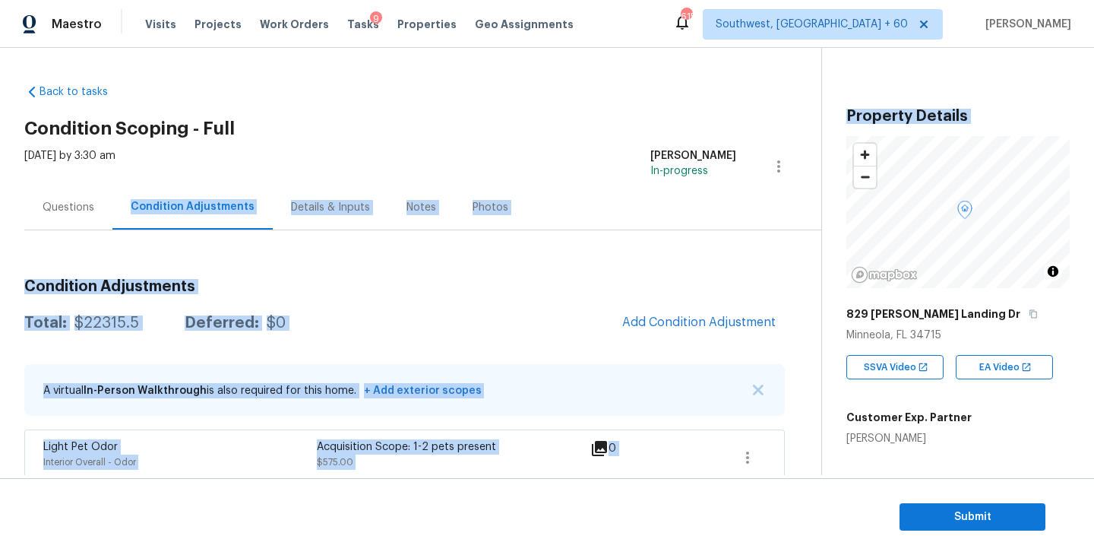
click at [68, 216] on div "Questions" at bounding box center [68, 207] width 88 height 45
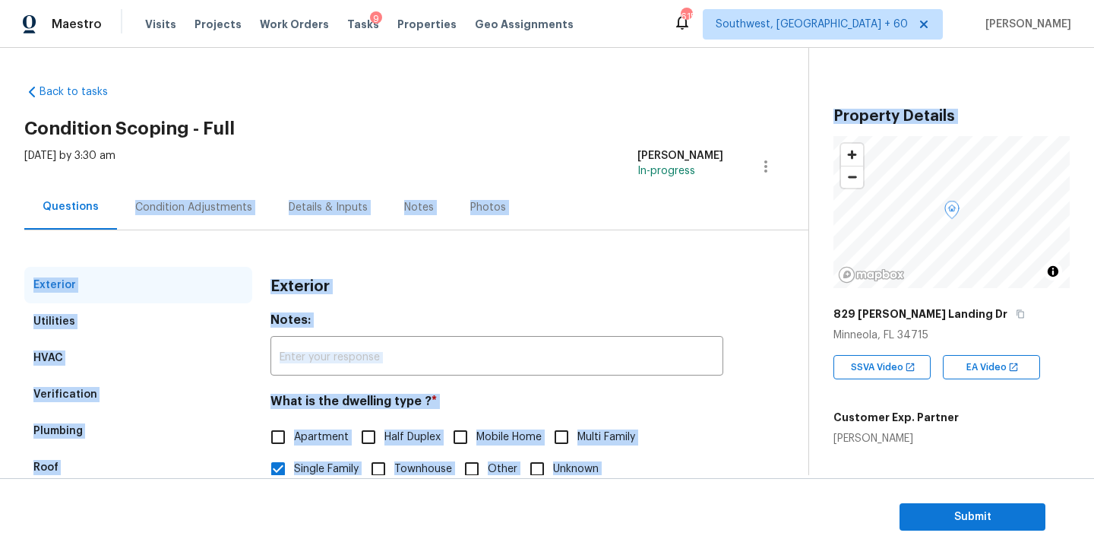
scroll to position [43, 0]
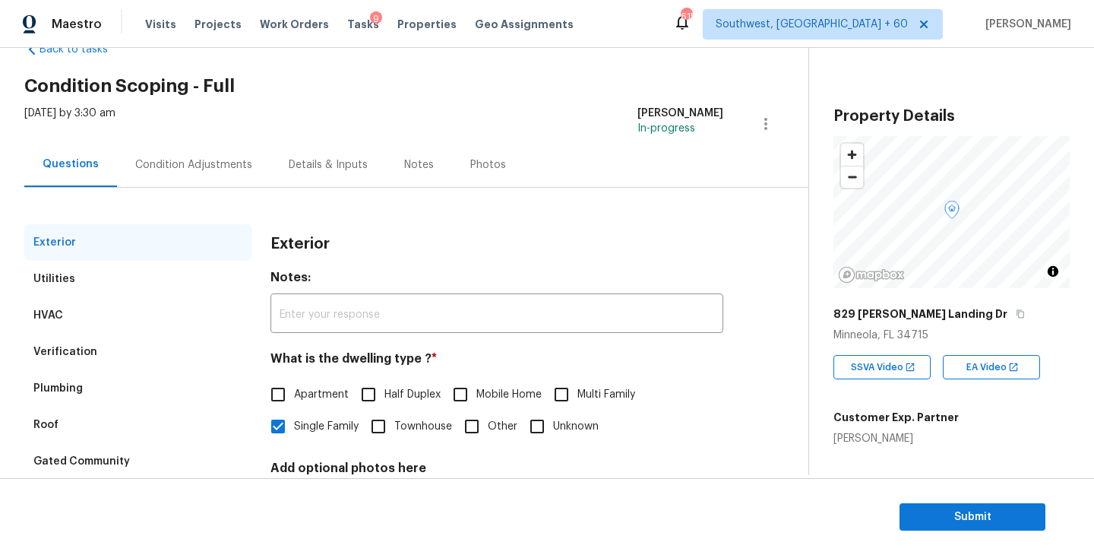
click at [523, 120] on div "[DATE] by 3:30 am [PERSON_NAME] In-progress" at bounding box center [416, 124] width 784 height 36
click at [109, 362] on div "Verification" at bounding box center [138, 351] width 228 height 36
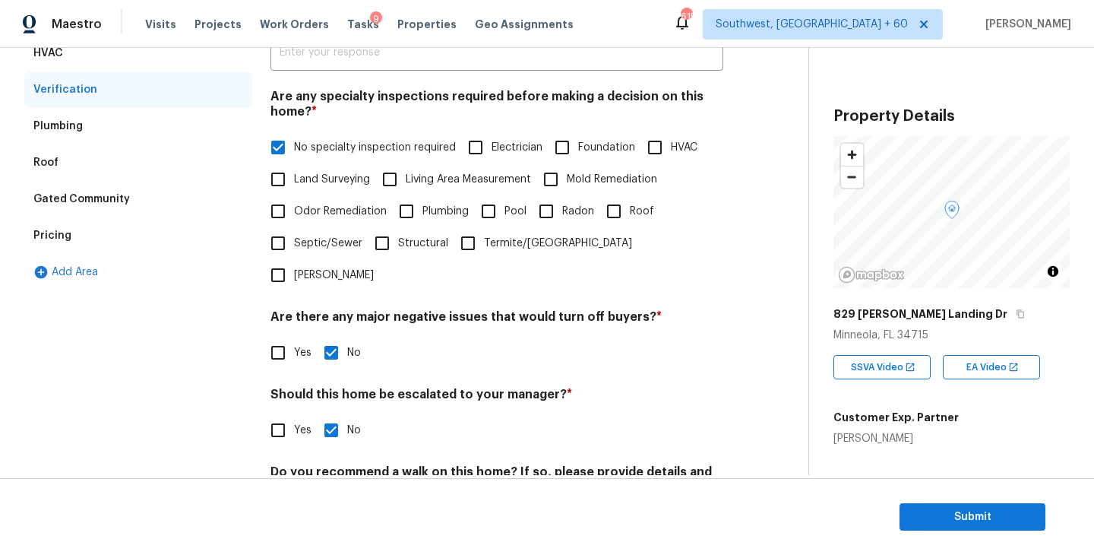
scroll to position [299, 0]
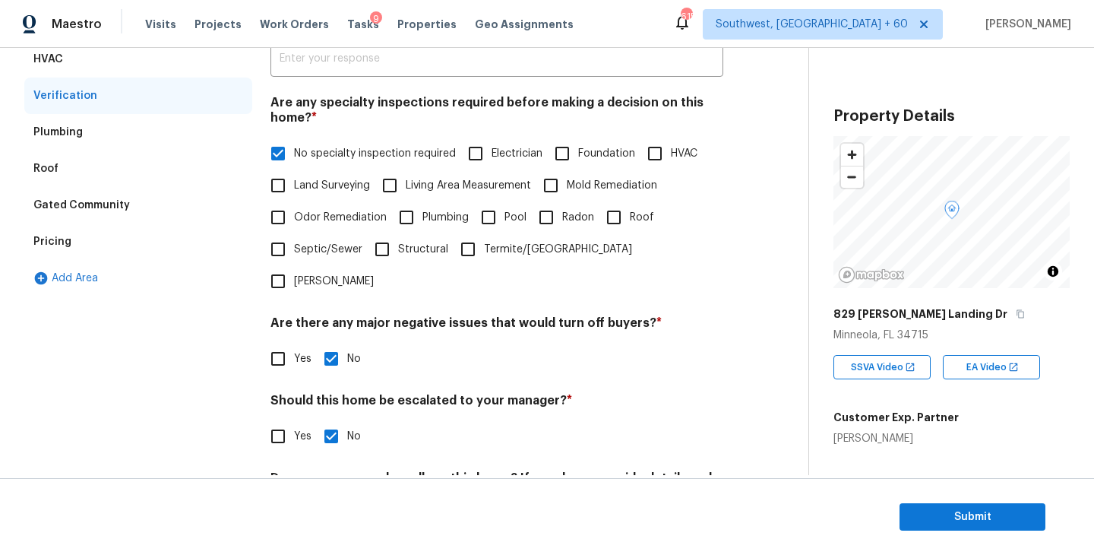
click at [265, 420] on input "Yes" at bounding box center [278, 436] width 32 height 32
checkbox input "true"
checkbox input "false"
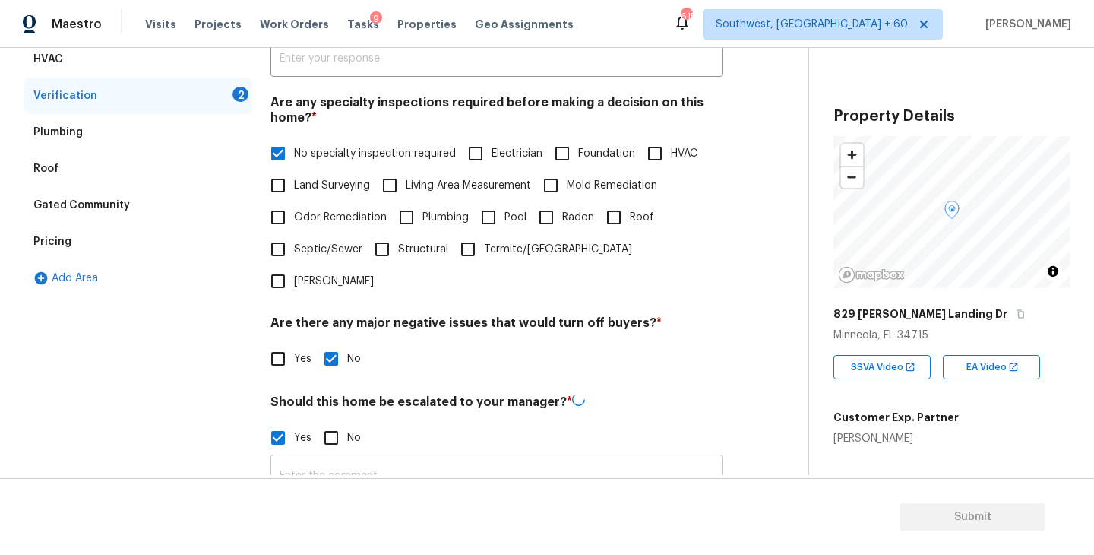
click at [343, 458] on input "text" at bounding box center [496, 476] width 453 height 36
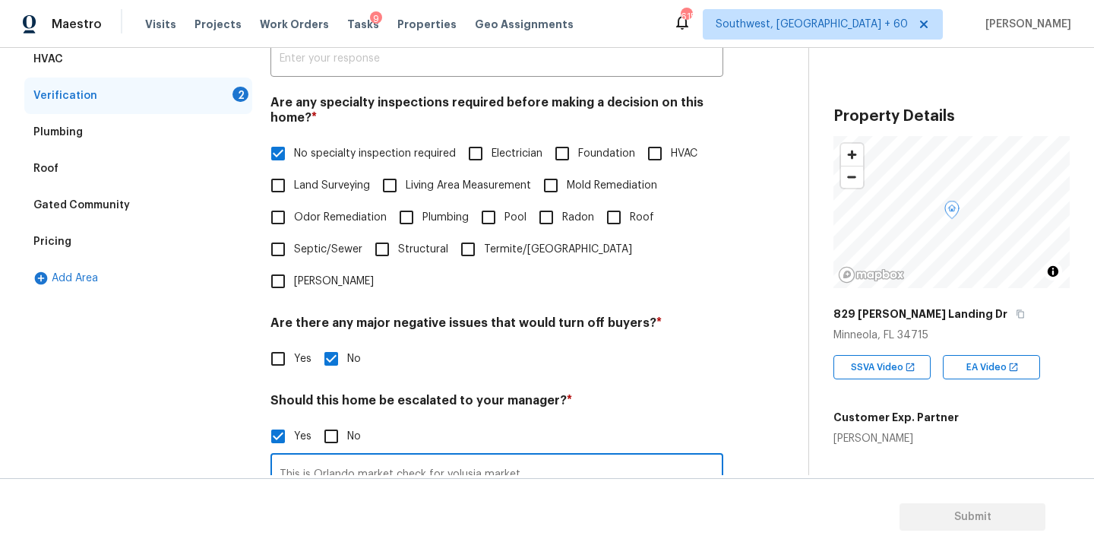
type input "This is Orlando market check for volusia market"
click at [733, 337] on div "Exterior Utilities HVAC Verification 2 Plumbing Roof Gated Community Pricing Ad…" at bounding box center [397, 337] width 747 height 738
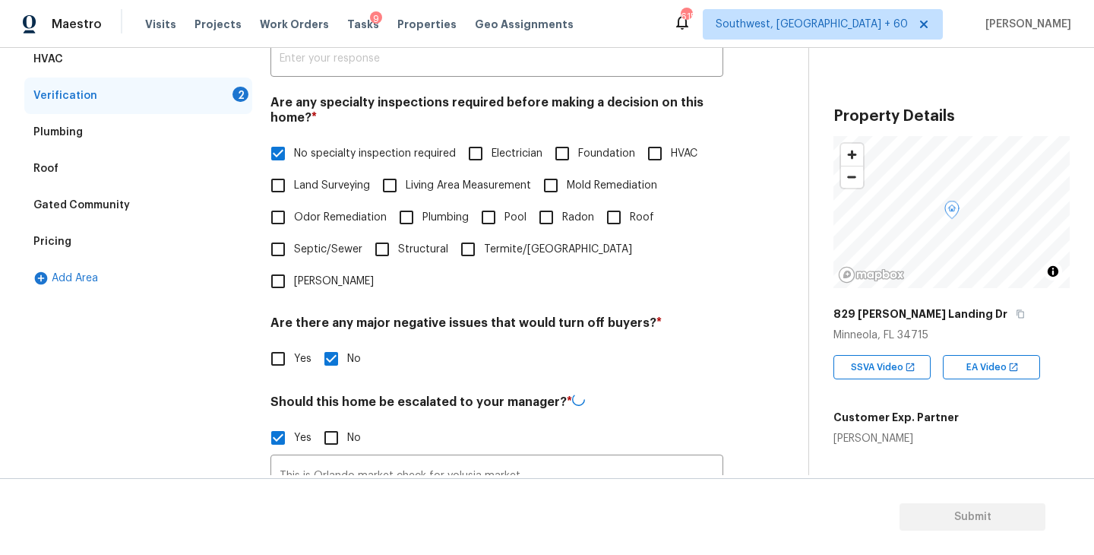
scroll to position [391, 0]
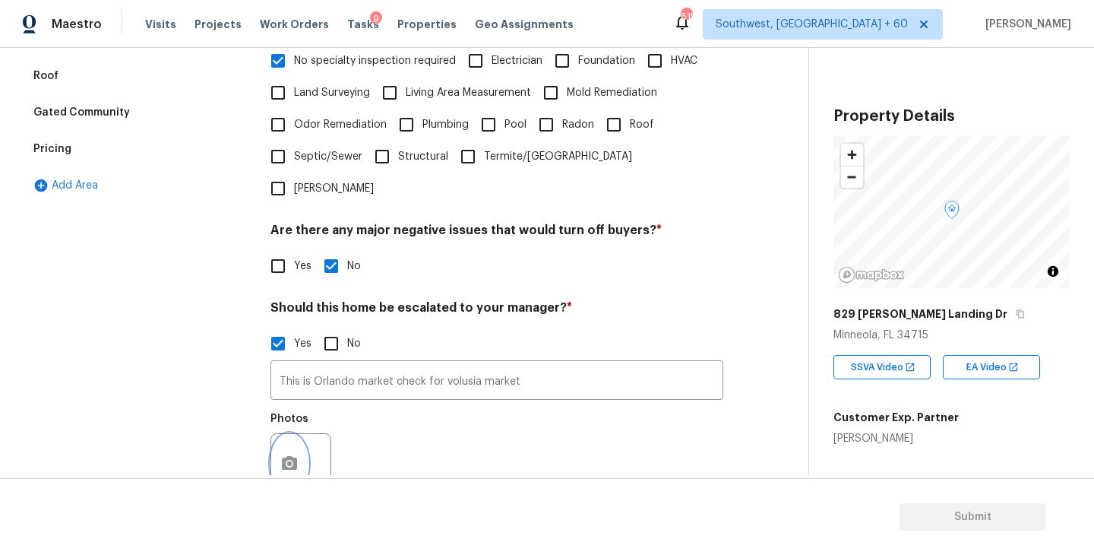
click at [295, 441] on button "button" at bounding box center [289, 463] width 36 height 59
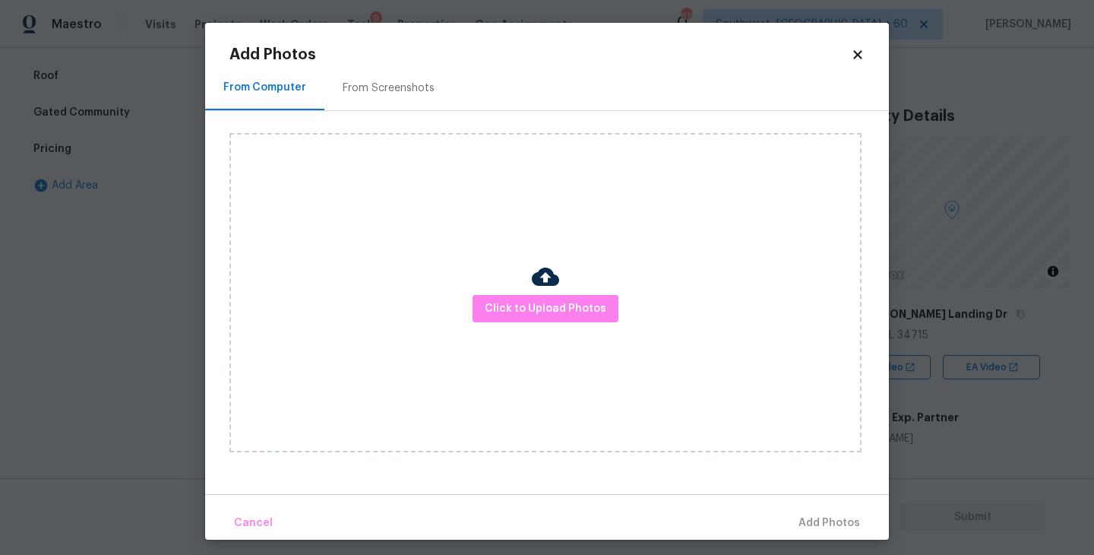
click at [525, 324] on div "Click to Upload Photos" at bounding box center [545, 292] width 632 height 319
click at [545, 283] on img at bounding box center [545, 276] width 27 height 27
click at [544, 308] on span "Click to Upload Photos" at bounding box center [546, 308] width 122 height 19
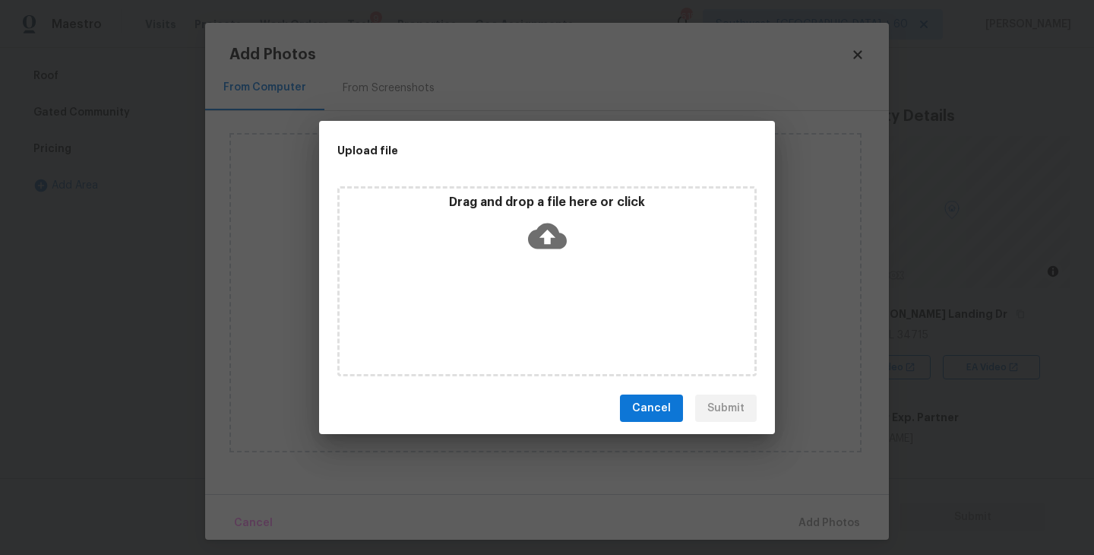
click at [550, 278] on div "Drag and drop a file here or click" at bounding box center [546, 281] width 419 height 190
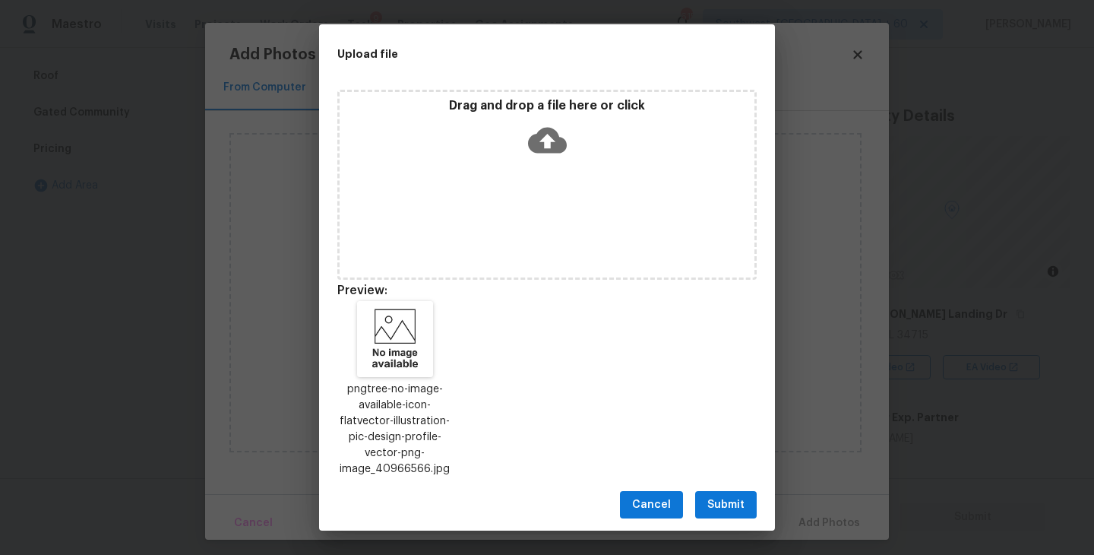
click at [730, 493] on button "Submit" at bounding box center [726, 505] width 62 height 28
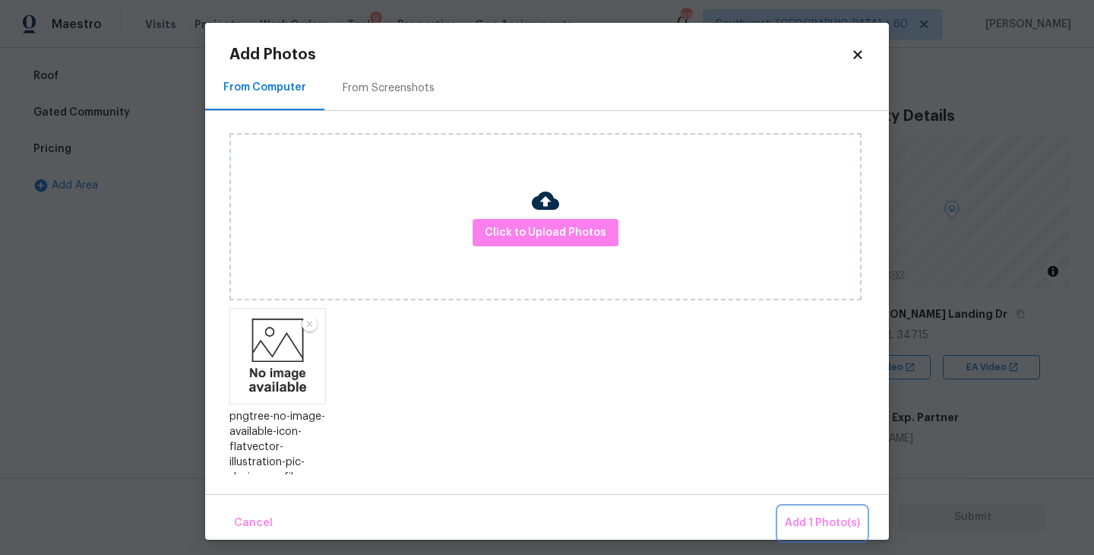
click at [796, 527] on span "Add 1 Photo(s)" at bounding box center [822, 523] width 75 height 19
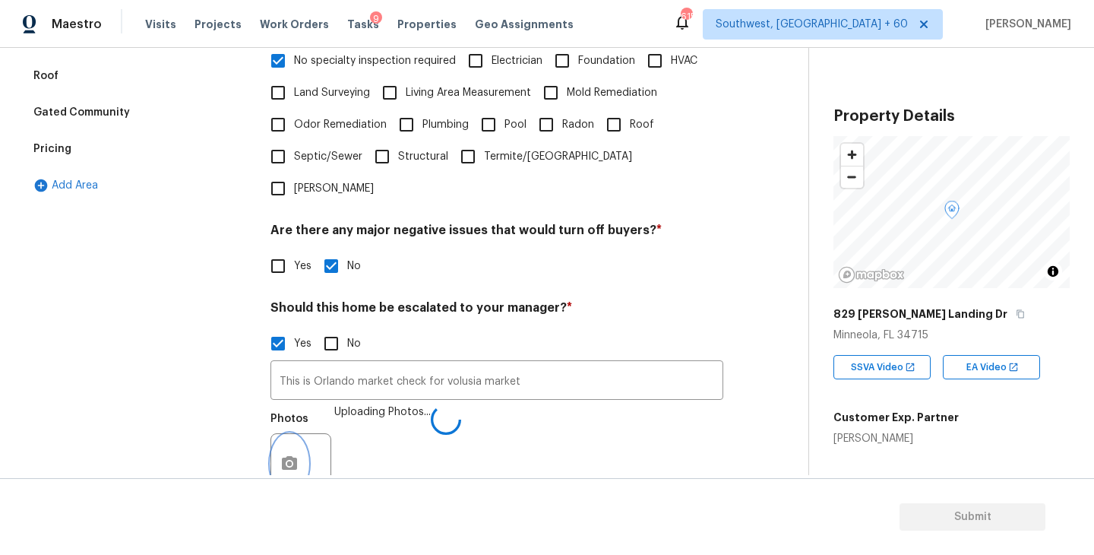
scroll to position [450, 0]
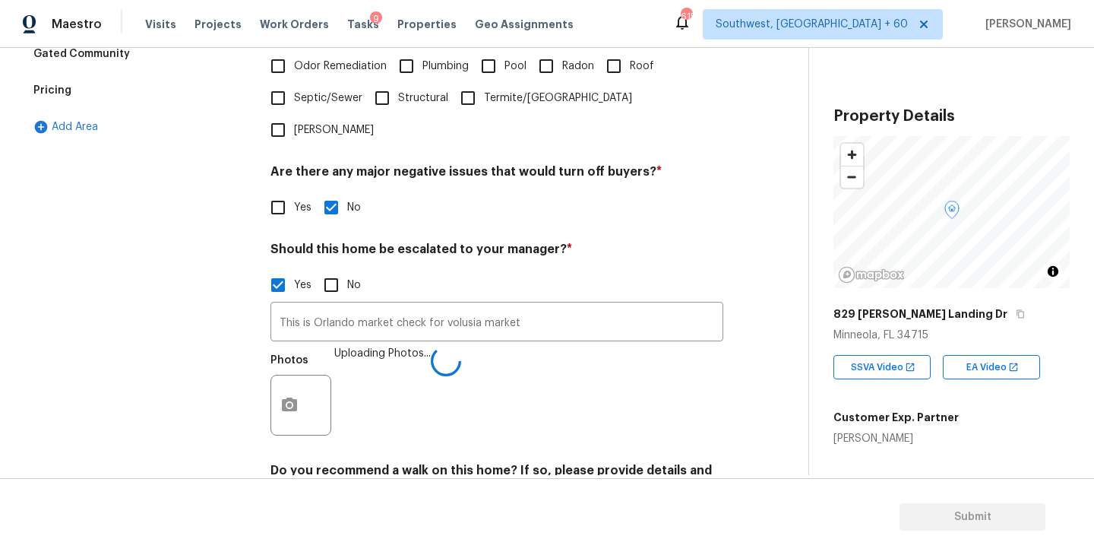
click at [691, 386] on div "Photos Uploading Photos..." at bounding box center [496, 395] width 453 height 99
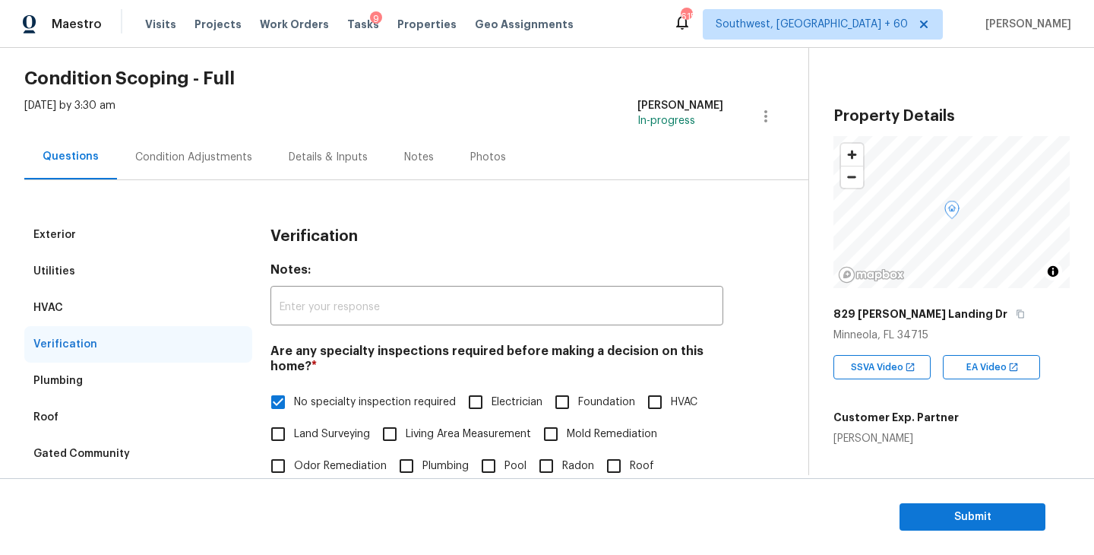
scroll to position [0, 0]
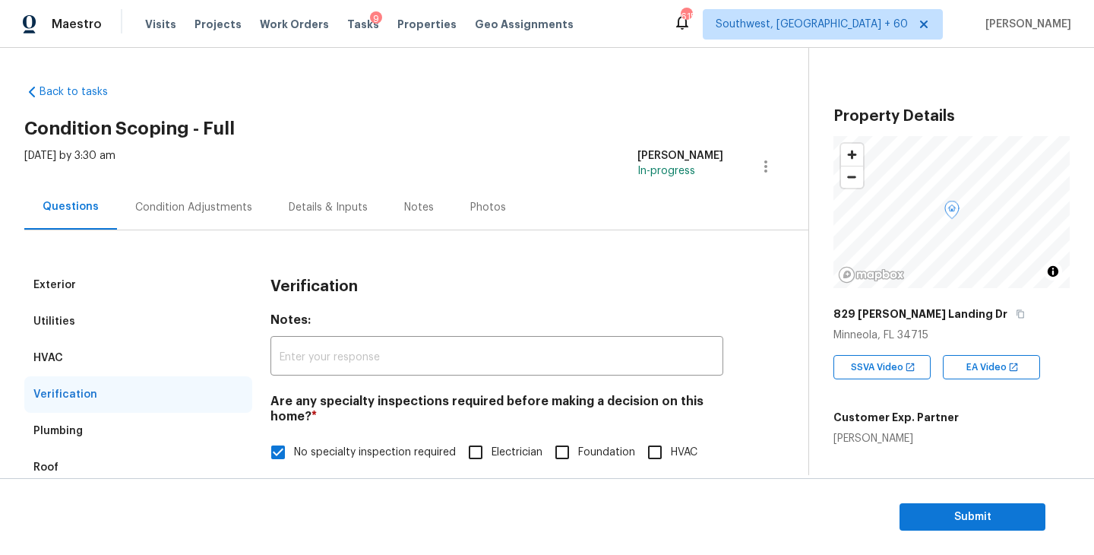
click at [224, 206] on div "Condition Adjustments" at bounding box center [193, 207] width 117 height 15
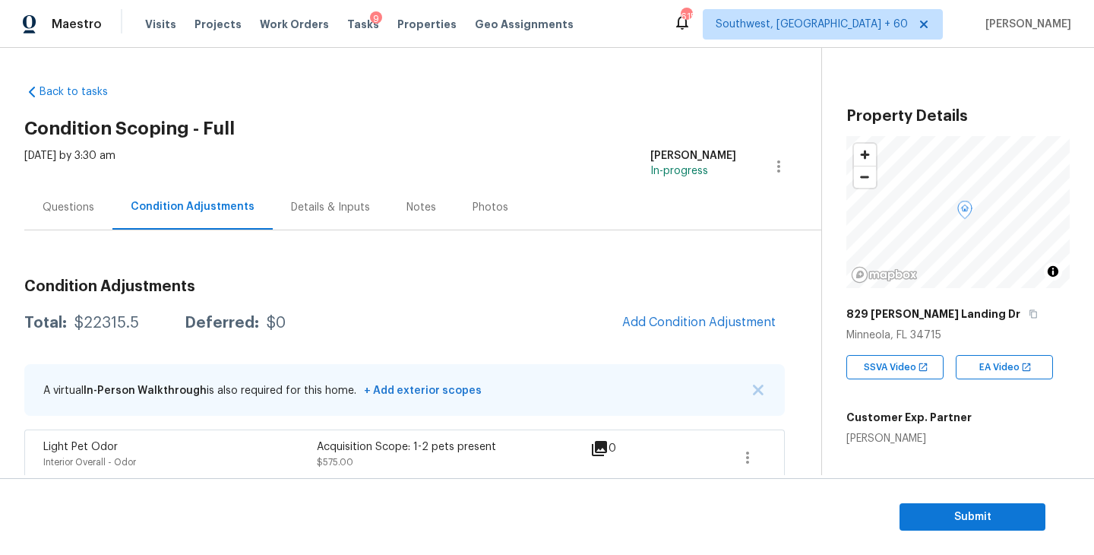
scroll to position [81, 0]
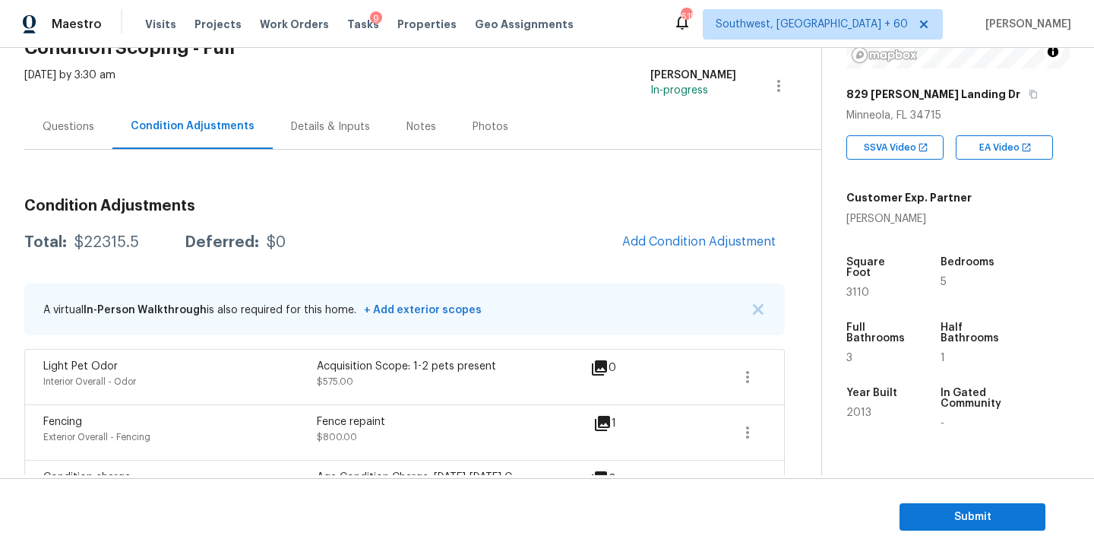
scroll to position [225, 0]
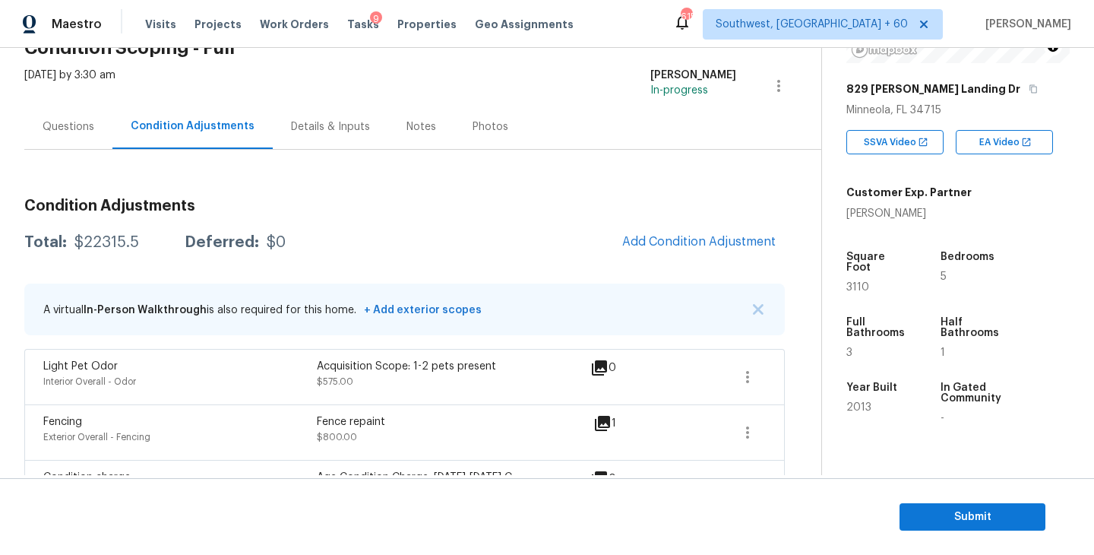
click at [120, 239] on div "$22315.5" at bounding box center [106, 242] width 65 height 15
copy div "$22315.5"
click at [427, 237] on div "Total: $22315.5 Deferred: $0 Add Condition Adjustment" at bounding box center [404, 242] width 760 height 33
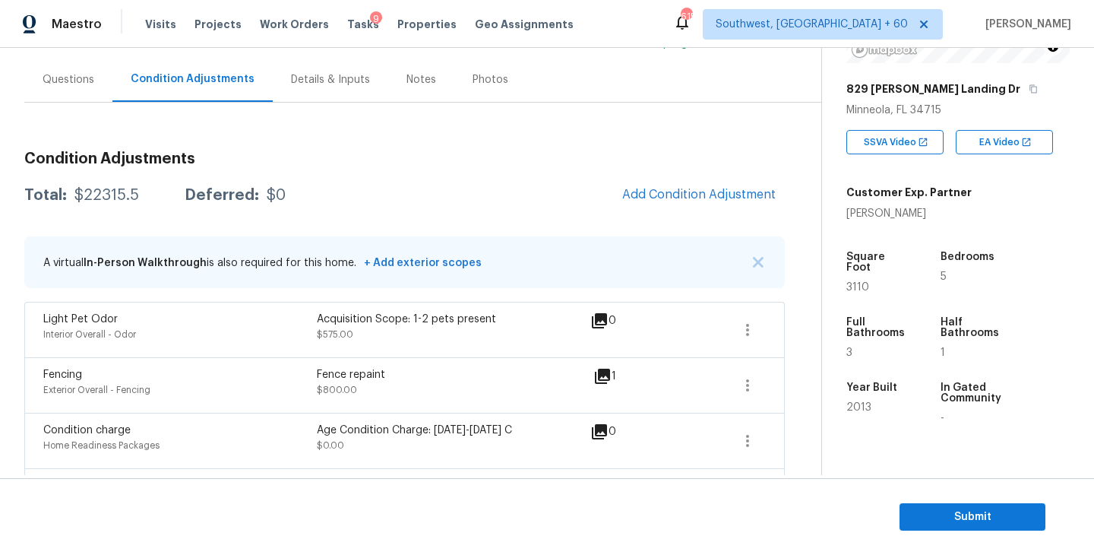
scroll to position [115, 0]
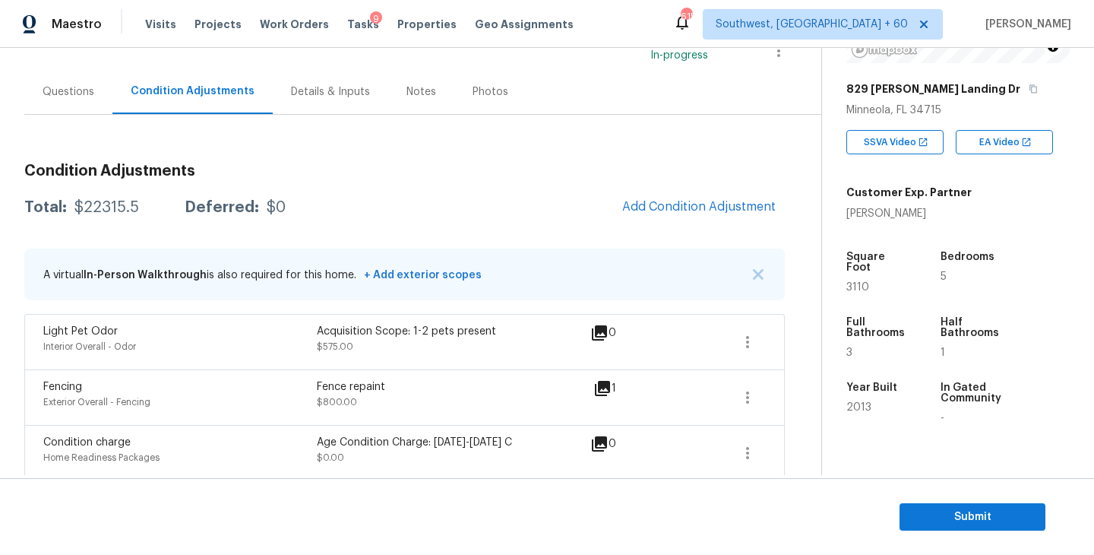
click at [74, 85] on div "Questions" at bounding box center [69, 91] width 52 height 15
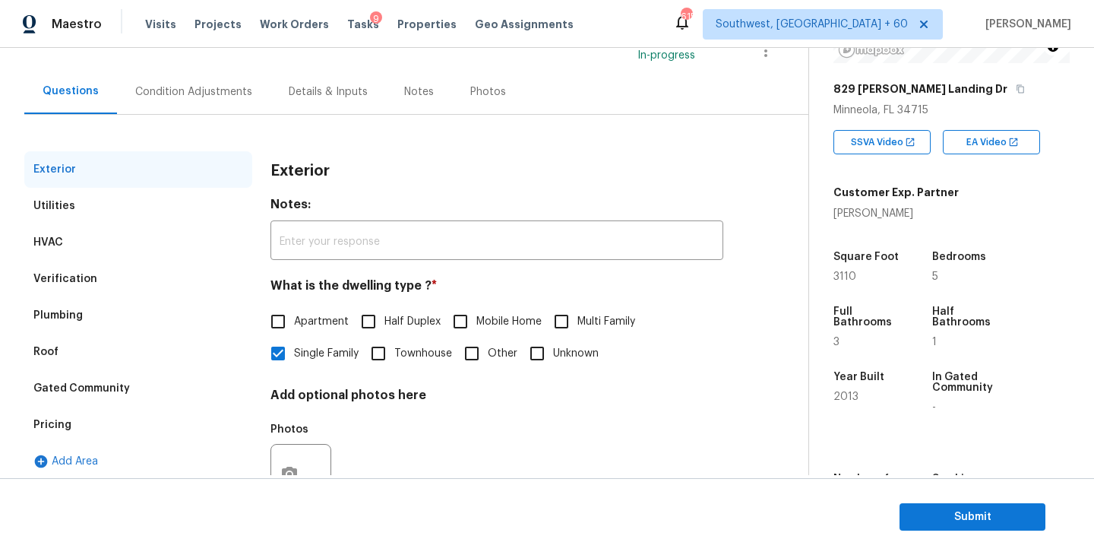
click at [187, 98] on div "Condition Adjustments" at bounding box center [193, 91] width 117 height 15
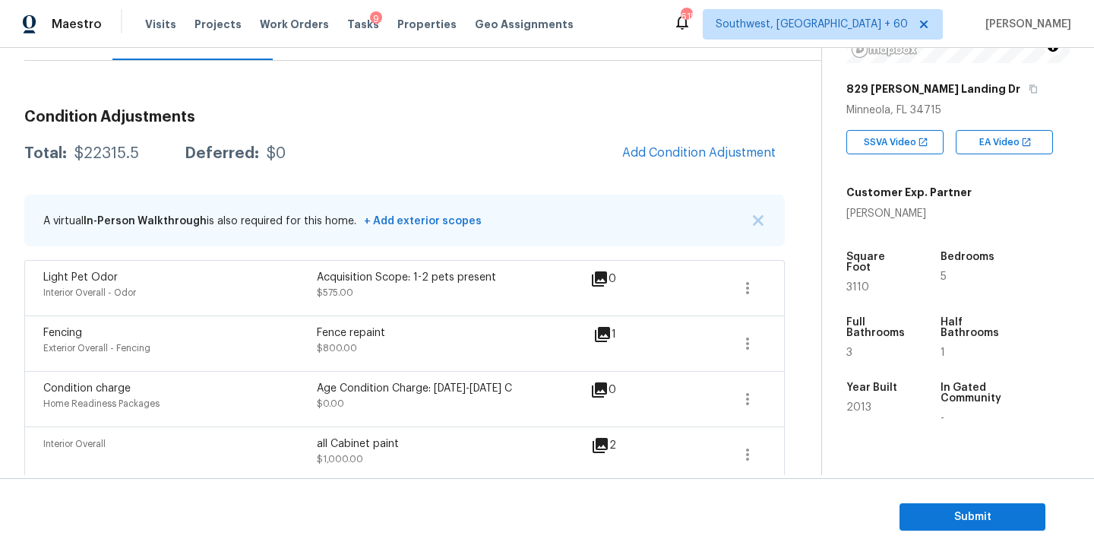
scroll to position [328, 0]
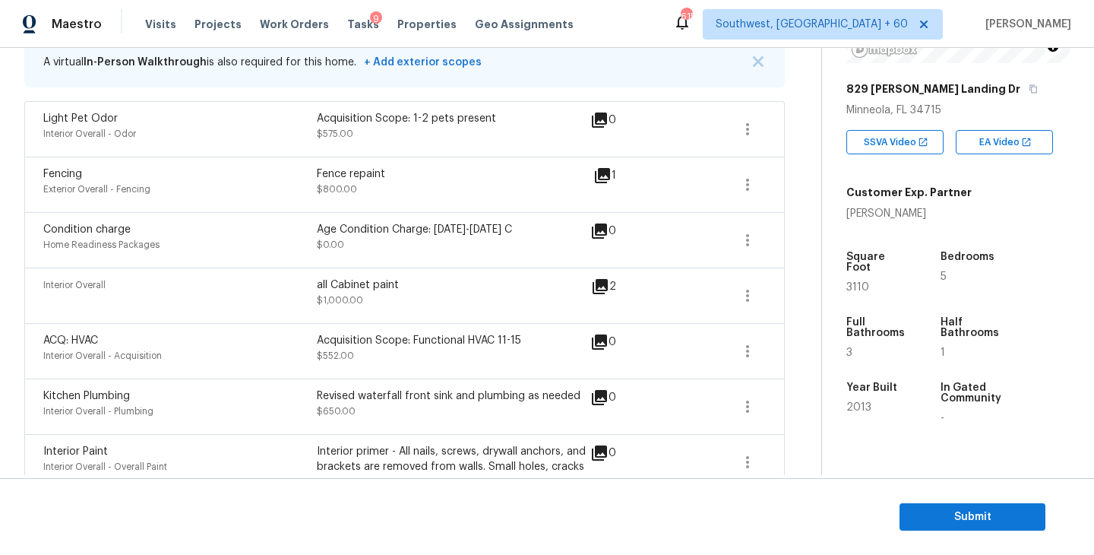
click at [468, 186] on div "Fence repaint $800.00" at bounding box center [453, 184] width 273 height 36
click at [991, 514] on span "Submit" at bounding box center [973, 516] width 122 height 19
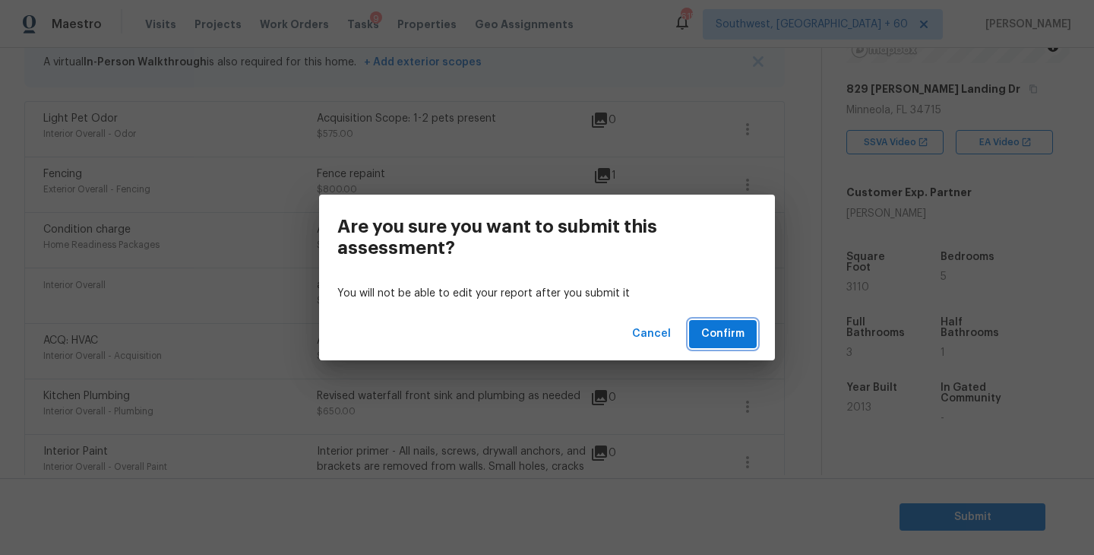
click at [728, 331] on span "Confirm" at bounding box center [722, 333] width 43 height 19
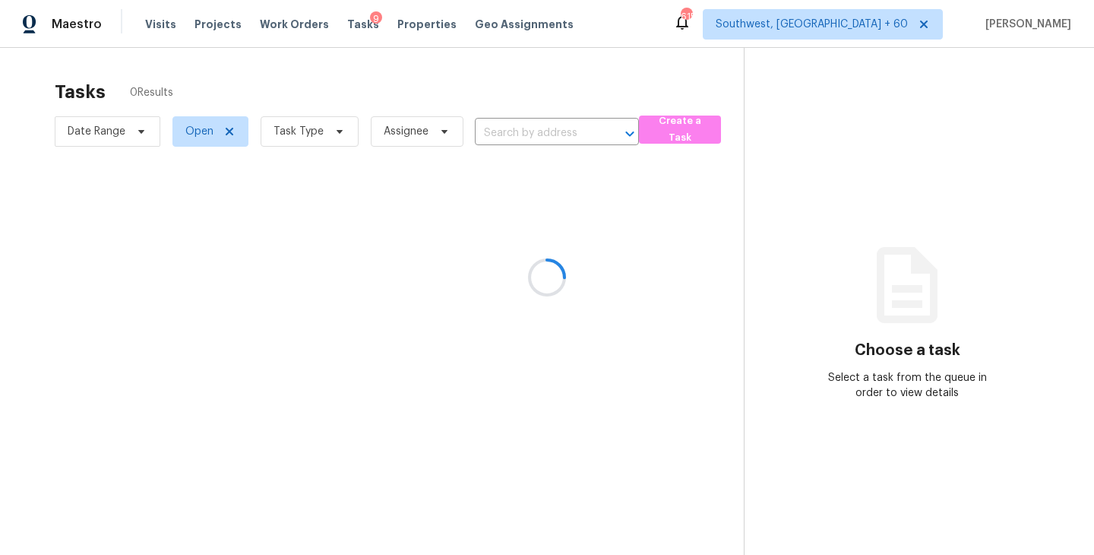
click at [330, 141] on div at bounding box center [547, 277] width 1094 height 555
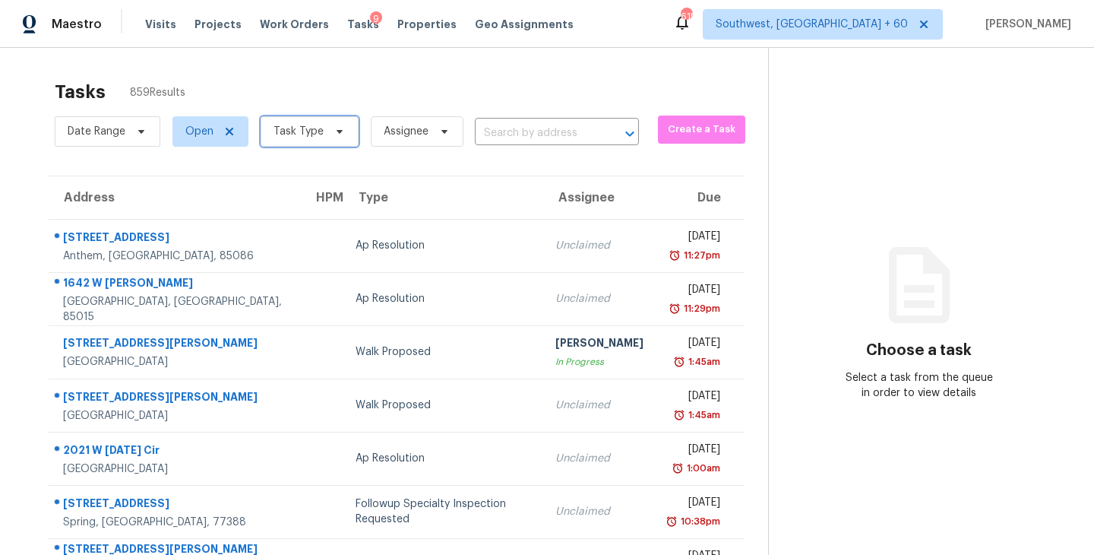
click at [328, 141] on span "Task Type" at bounding box center [310, 131] width 98 height 30
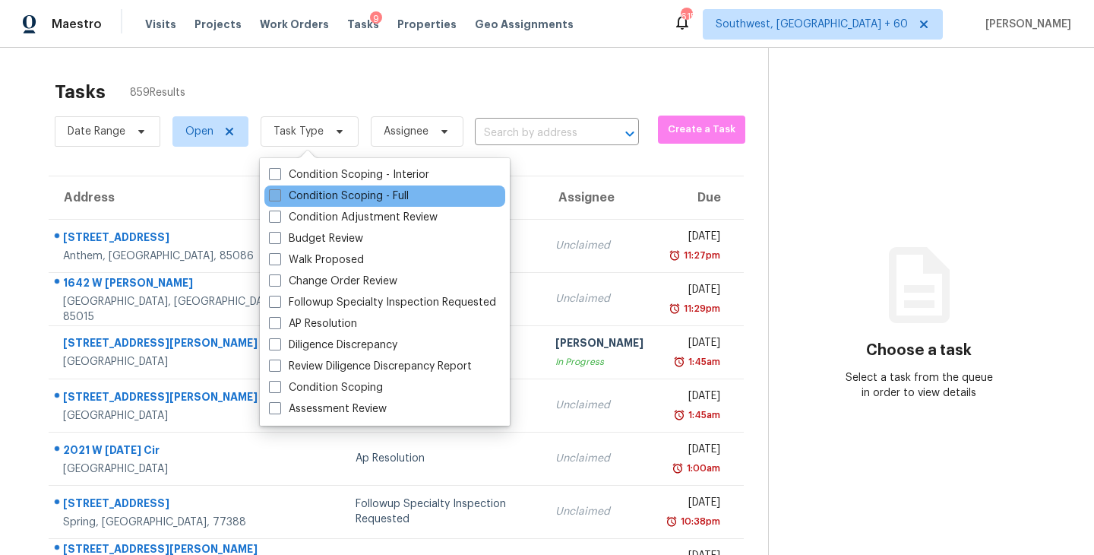
click at [316, 194] on label "Condition Scoping - Full" at bounding box center [339, 195] width 140 height 15
click at [279, 194] on input "Condition Scoping - Full" at bounding box center [274, 193] width 10 height 10
checkbox input "true"
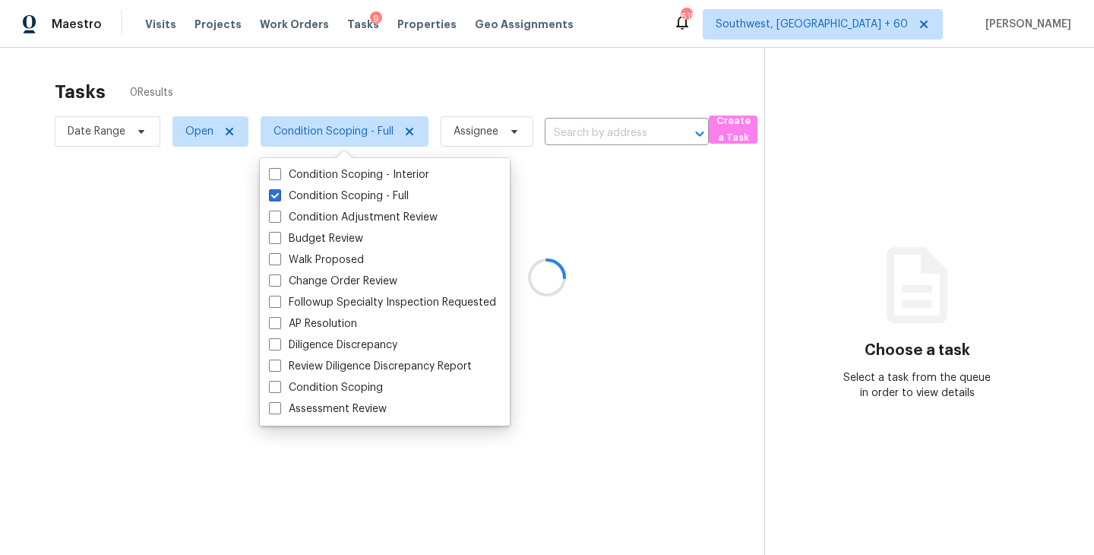
click at [487, 138] on div at bounding box center [547, 277] width 1094 height 555
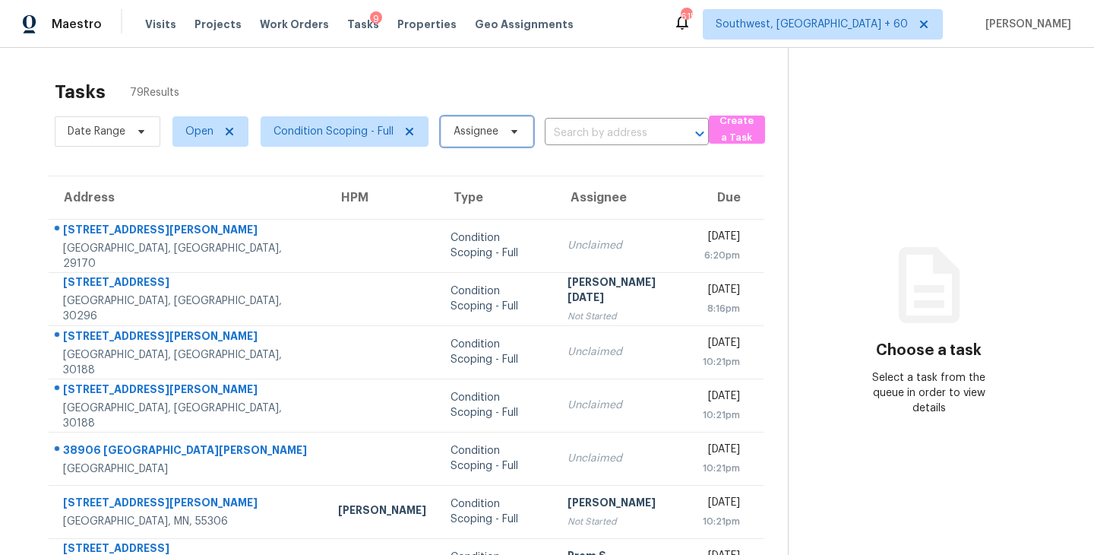
click at [487, 138] on span "Assignee" at bounding box center [475, 131] width 45 height 15
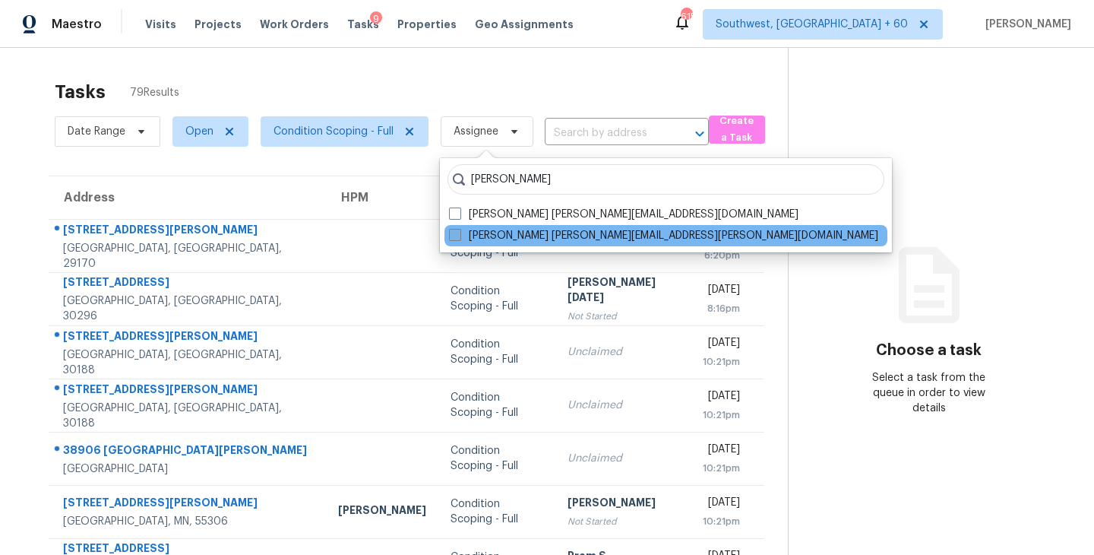
type input "[PERSON_NAME]"
click at [487, 237] on label "Sakthivel Chandran sakthivel.chandran@opendoor.com" at bounding box center [663, 235] width 429 height 15
click at [459, 237] on input "Sakthivel Chandran sakthivel.chandran@opendoor.com" at bounding box center [454, 233] width 10 height 10
checkbox input "true"
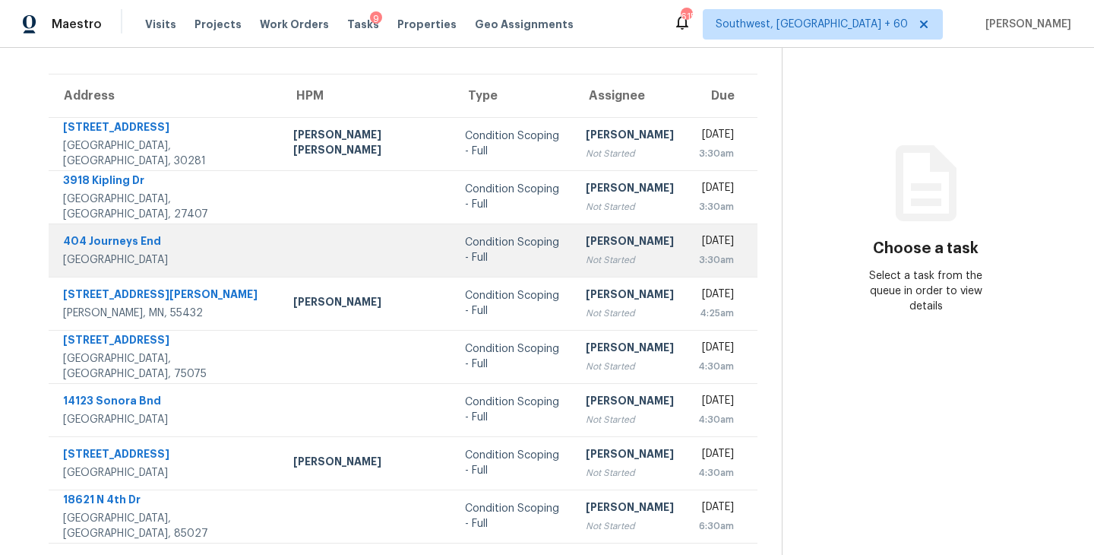
scroll to position [62, 0]
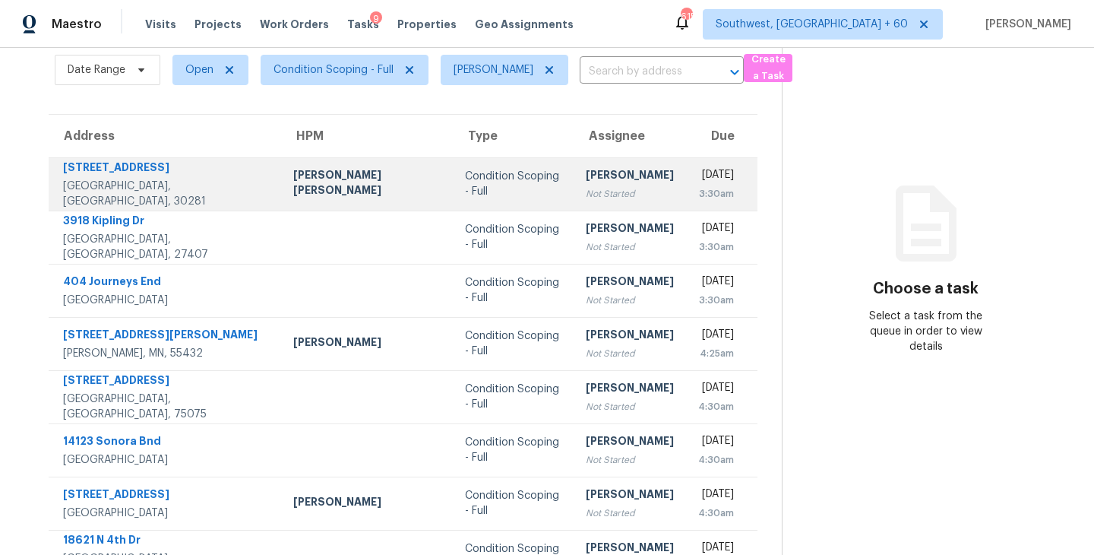
click at [586, 199] on div "Not Started" at bounding box center [630, 193] width 88 height 15
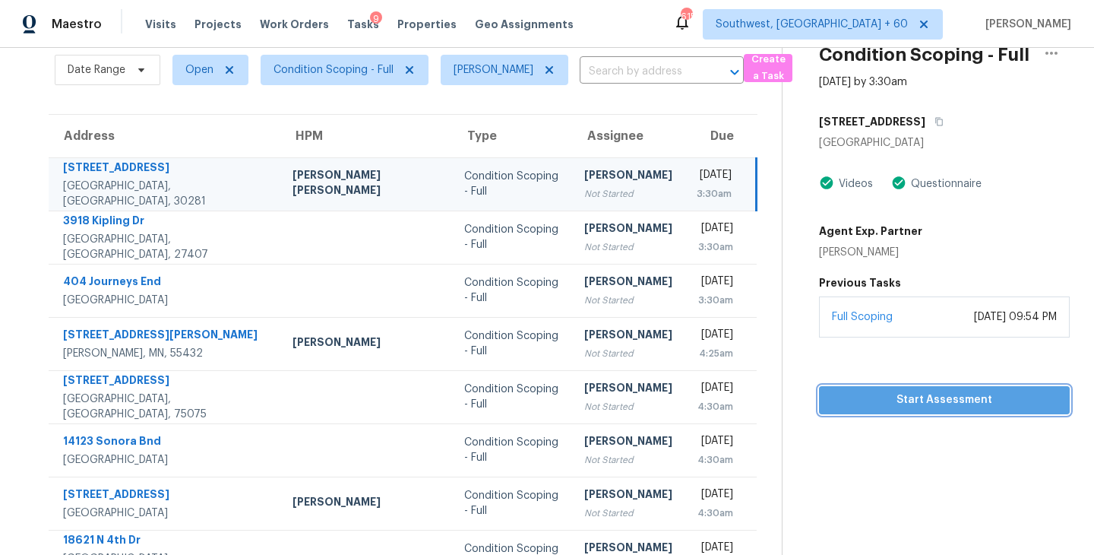
click at [914, 404] on span "Start Assessment" at bounding box center [944, 399] width 226 height 19
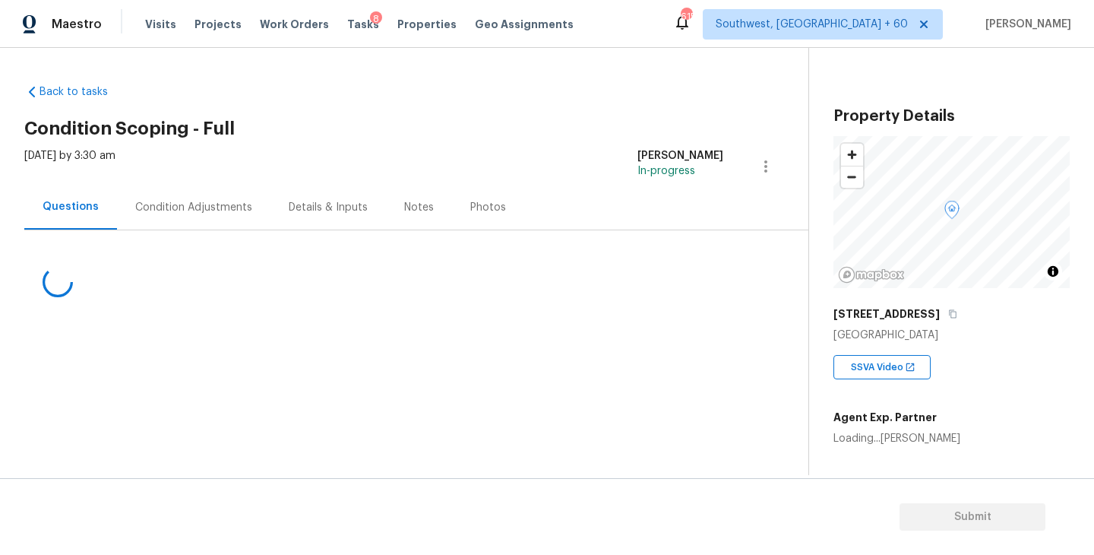
click at [937, 306] on div "[STREET_ADDRESS]" at bounding box center [951, 313] width 236 height 27
click at [948, 309] on icon "button" at bounding box center [952, 313] width 9 height 9
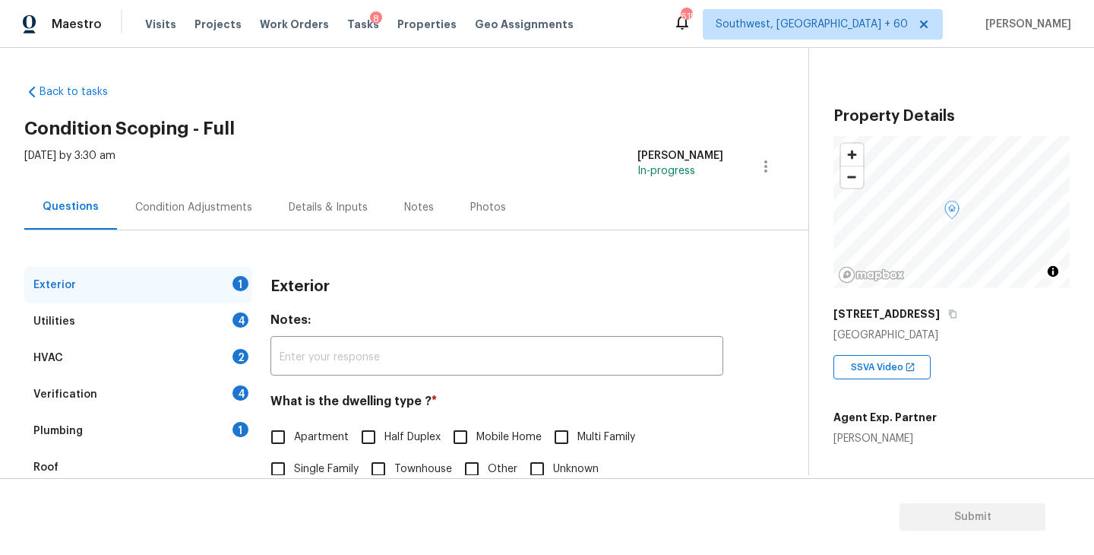
click at [953, 320] on div "[STREET_ADDRESS]" at bounding box center [951, 313] width 236 height 27
click at [948, 314] on icon "button" at bounding box center [952, 313] width 9 height 9
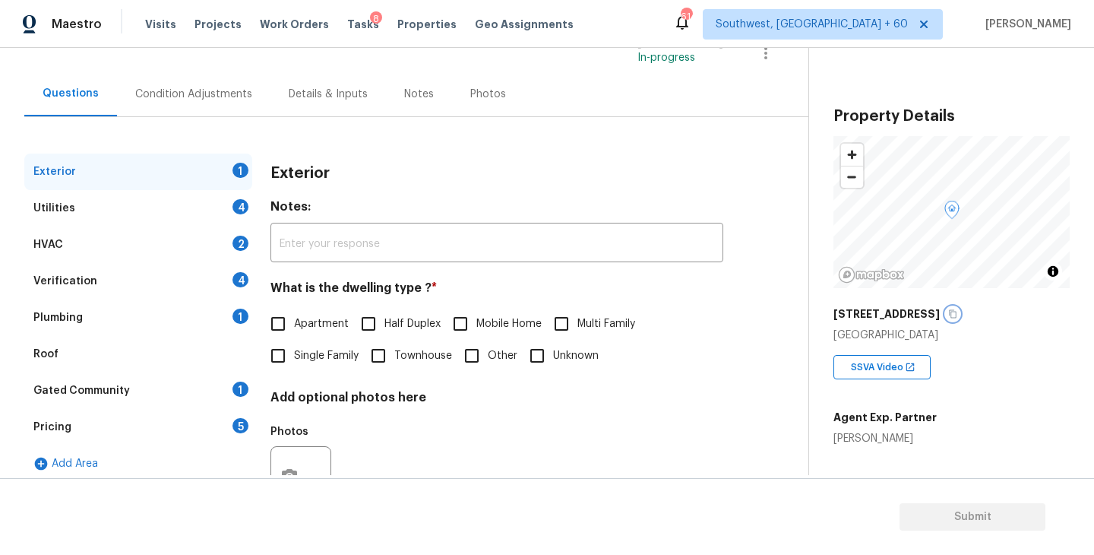
scroll to position [110, 0]
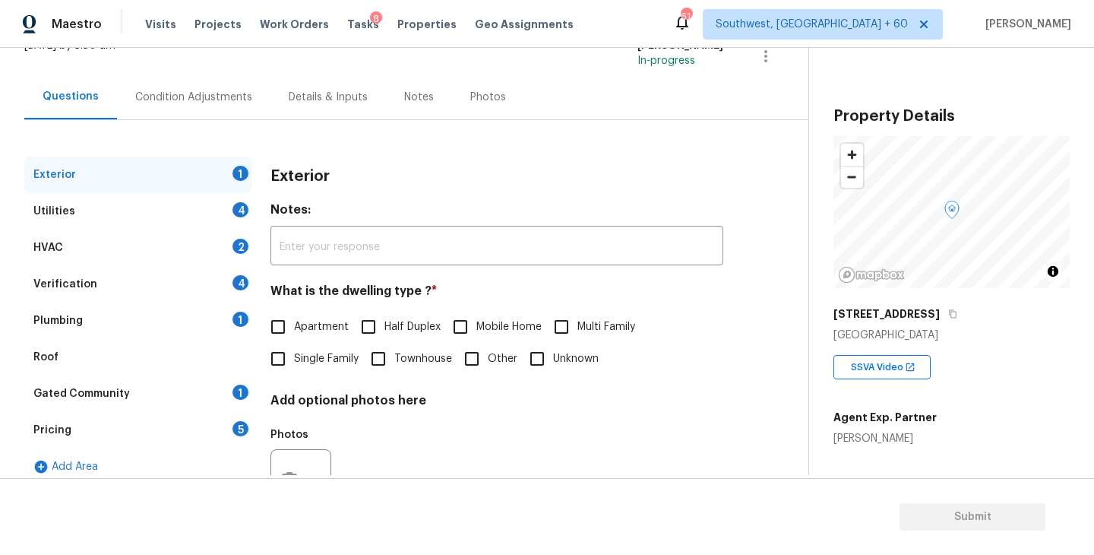
click at [343, 361] on span "Single Family" at bounding box center [326, 359] width 65 height 16
click at [294, 361] on input "Single Family" at bounding box center [278, 359] width 32 height 32
checkbox input "true"
click at [191, 216] on div "Utilities 4" at bounding box center [138, 211] width 228 height 36
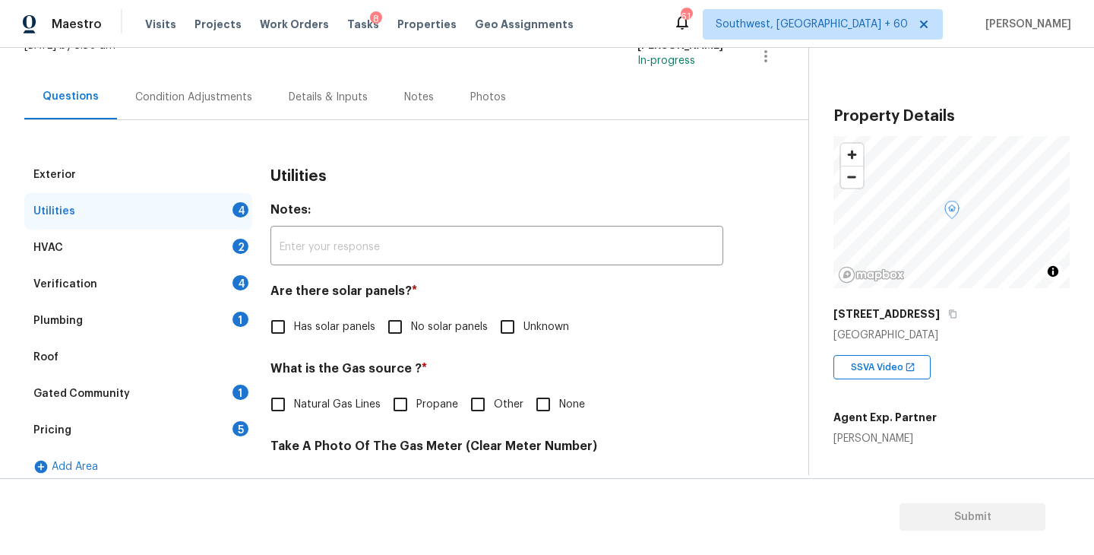
click at [423, 333] on span "No solar panels" at bounding box center [449, 327] width 77 height 16
click at [411, 333] on input "No solar panels" at bounding box center [395, 327] width 32 height 32
checkbox input "true"
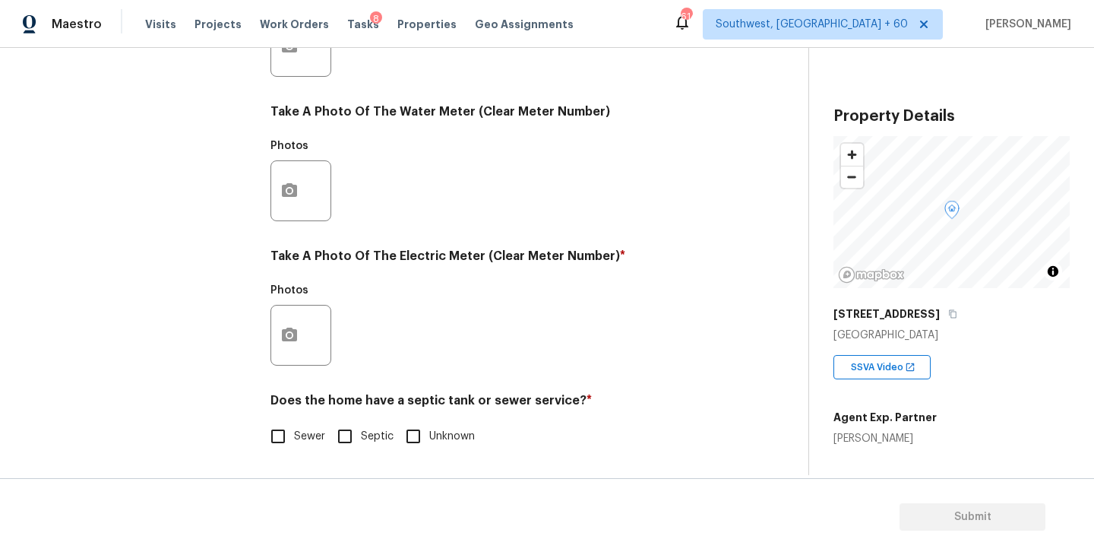
click at [356, 447] on input "Septic" at bounding box center [345, 436] width 32 height 32
checkbox input "true"
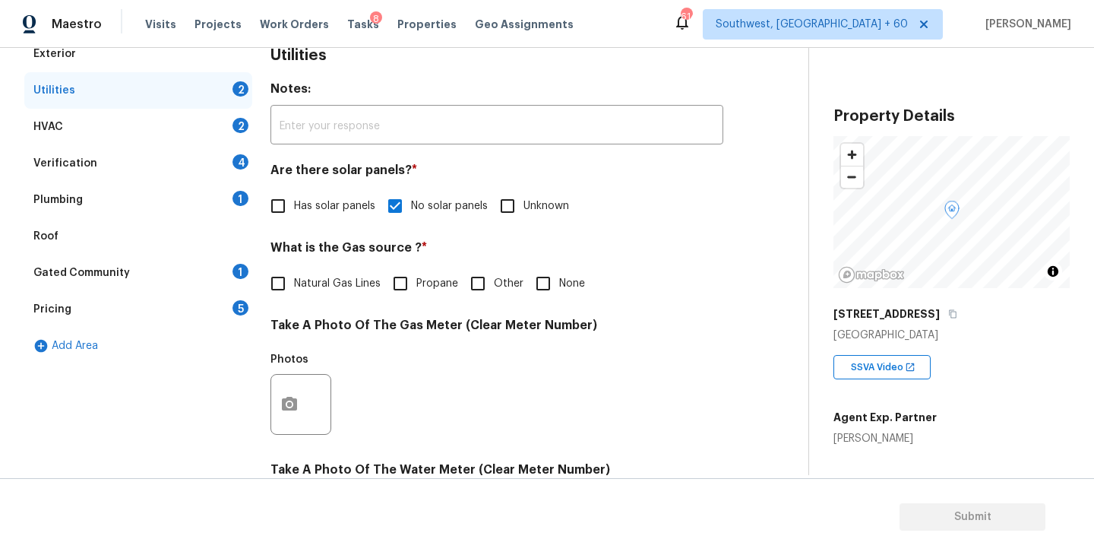
click at [125, 210] on div "Plumbing 1" at bounding box center [138, 200] width 228 height 36
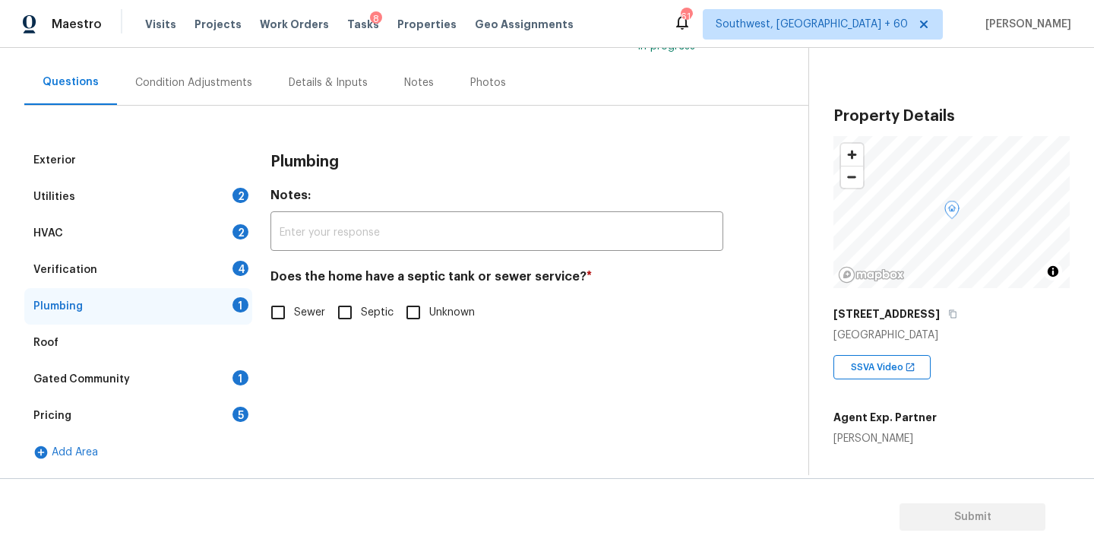
scroll to position [125, 0]
click at [340, 330] on div "Plumbing Notes: ​ Does the home have a septic tank or sewer service? * Sewer Se…" at bounding box center [496, 244] width 453 height 204
click at [346, 324] on input "Septic" at bounding box center [345, 312] width 32 height 32
checkbox input "true"
click at [218, 374] on div "Gated Community 1" at bounding box center [138, 379] width 228 height 36
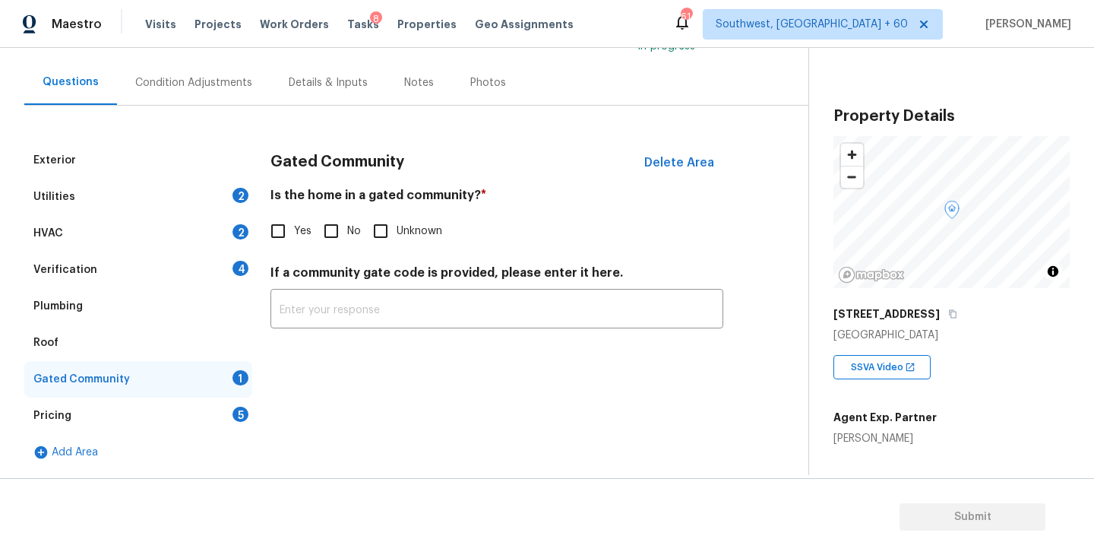
click at [325, 222] on input "No" at bounding box center [331, 231] width 32 height 32
checkbox input "true"
click at [214, 107] on div "Exterior Utilities 2 HVAC 2 Verification 4 Plumbing Roof Gated Community Pricin…" at bounding box center [397, 288] width 747 height 365
click at [219, 98] on div "Condition Adjustments" at bounding box center [193, 82] width 153 height 45
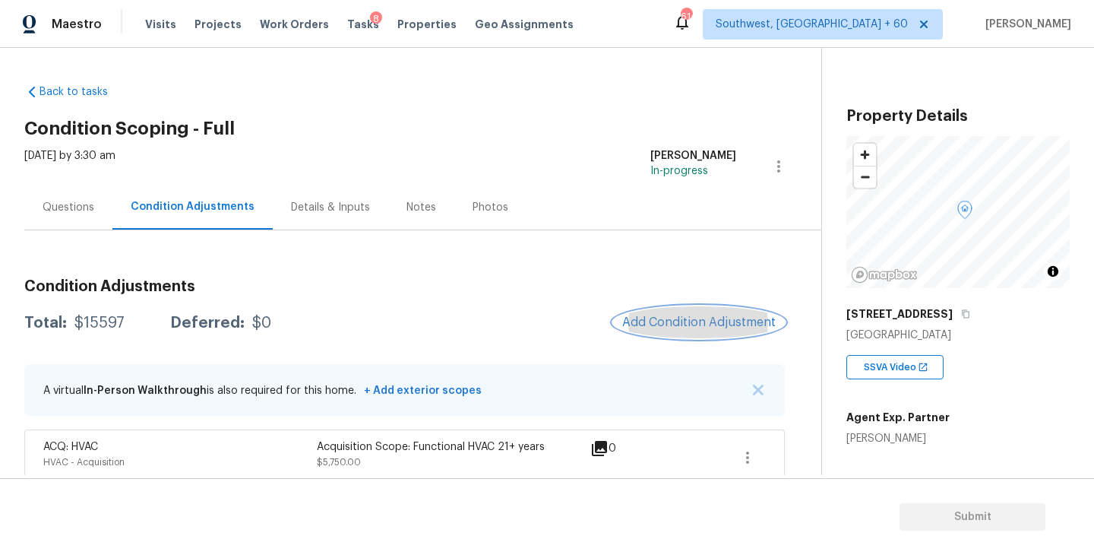
click at [691, 311] on button "Add Condition Adjustment" at bounding box center [699, 322] width 172 height 32
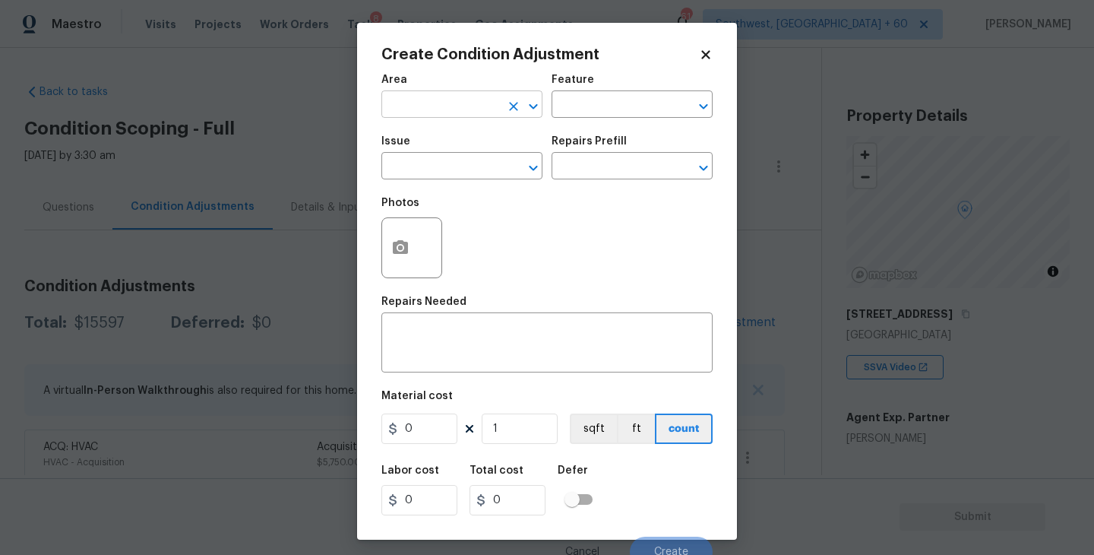
click at [407, 112] on input "text" at bounding box center [440, 106] width 119 height 24
type input "exte"
type input "r"
click at [427, 161] on li "Exterior Overall" at bounding box center [461, 165] width 161 height 25
type input "Exterior Overall"
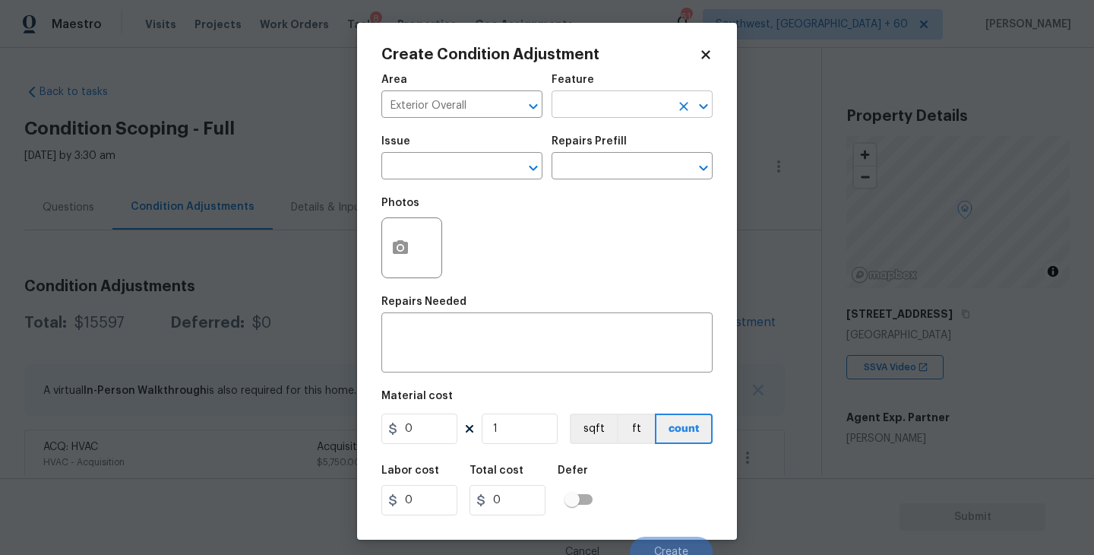
click at [551, 110] on div "Area Exterior Overall ​ Feature ​" at bounding box center [546, 96] width 331 height 62
click at [579, 107] on input "text" at bounding box center [610, 106] width 119 height 24
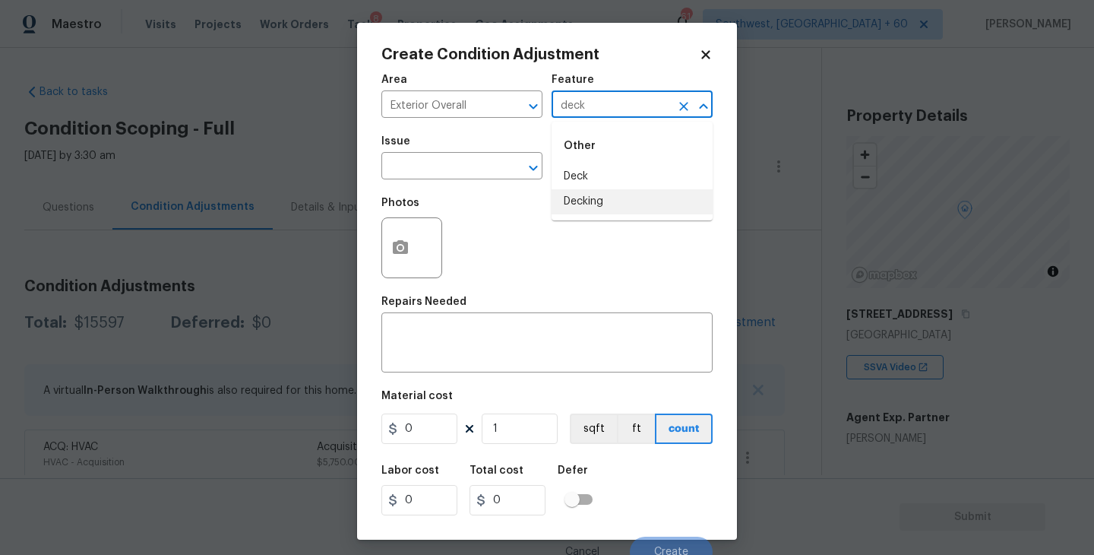
click at [593, 198] on li "Decking" at bounding box center [631, 201] width 161 height 25
type input "Decking"
click at [478, 175] on input "text" at bounding box center [440, 168] width 119 height 24
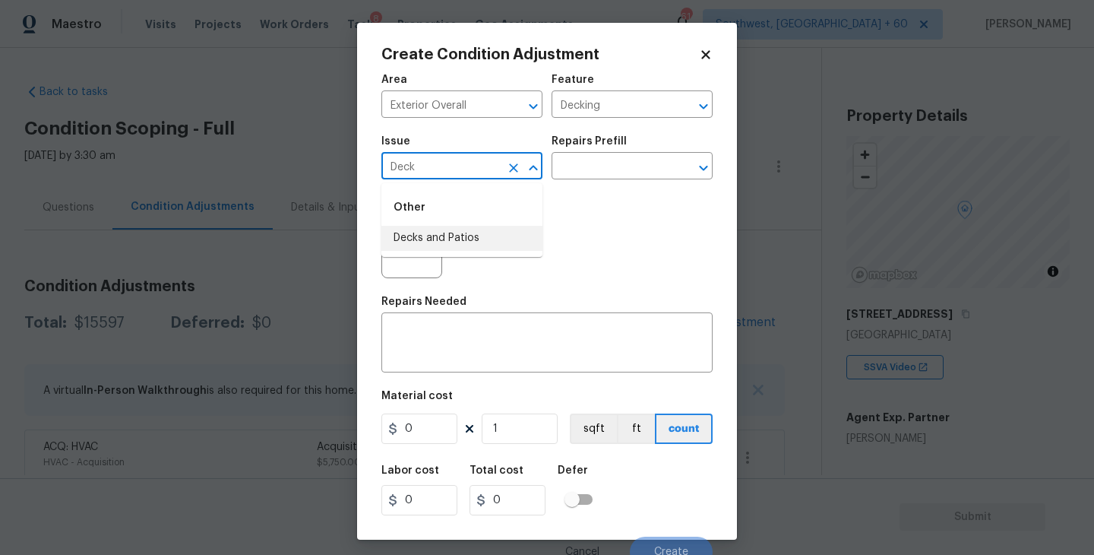
click at [484, 235] on li "Decks and Patios" at bounding box center [461, 238] width 161 height 25
type input "Decks and Patios"
click at [447, 334] on textarea at bounding box center [546, 344] width 313 height 32
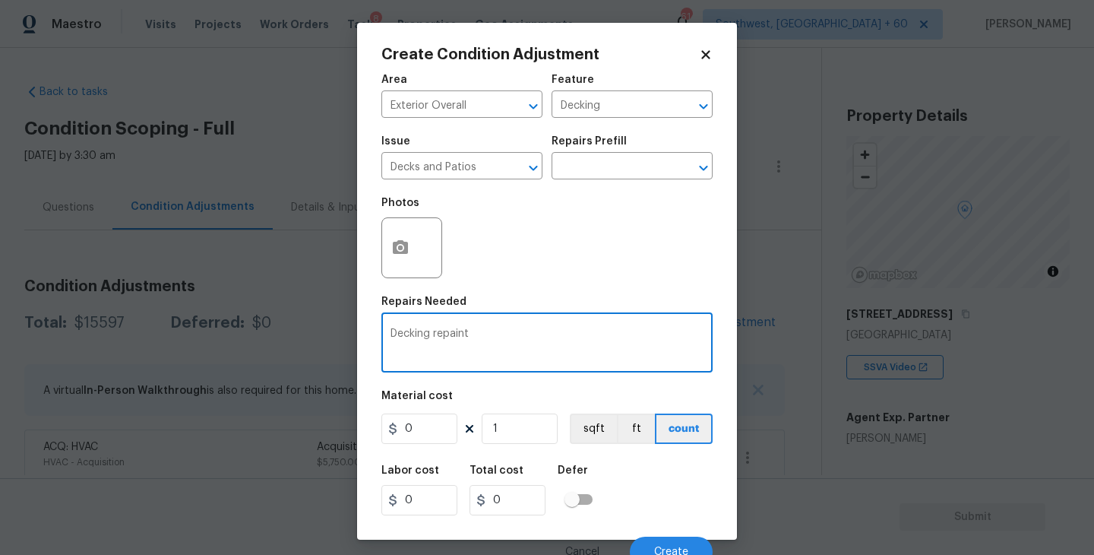
type textarea "Decking repaint"
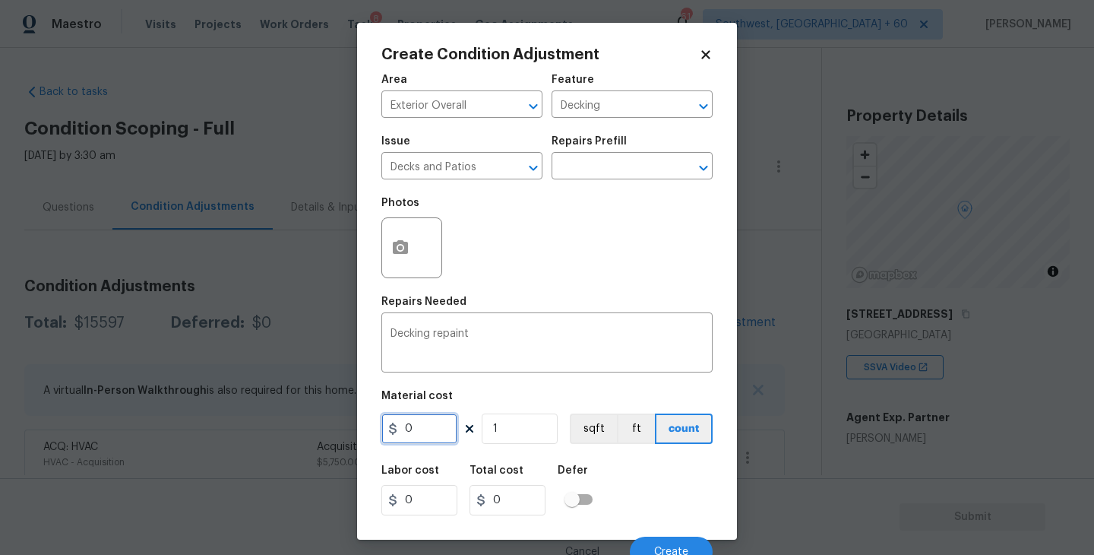
drag, startPoint x: 434, startPoint y: 425, endPoint x: 318, endPoint y: 444, distance: 117.0
click at [318, 444] on div "Create Condition Adjustment Area Exterior Overall ​ Feature Decking ​ Issue Dec…" at bounding box center [547, 277] width 1094 height 555
type input "800"
click at [399, 245] on icon "button" at bounding box center [400, 248] width 18 height 18
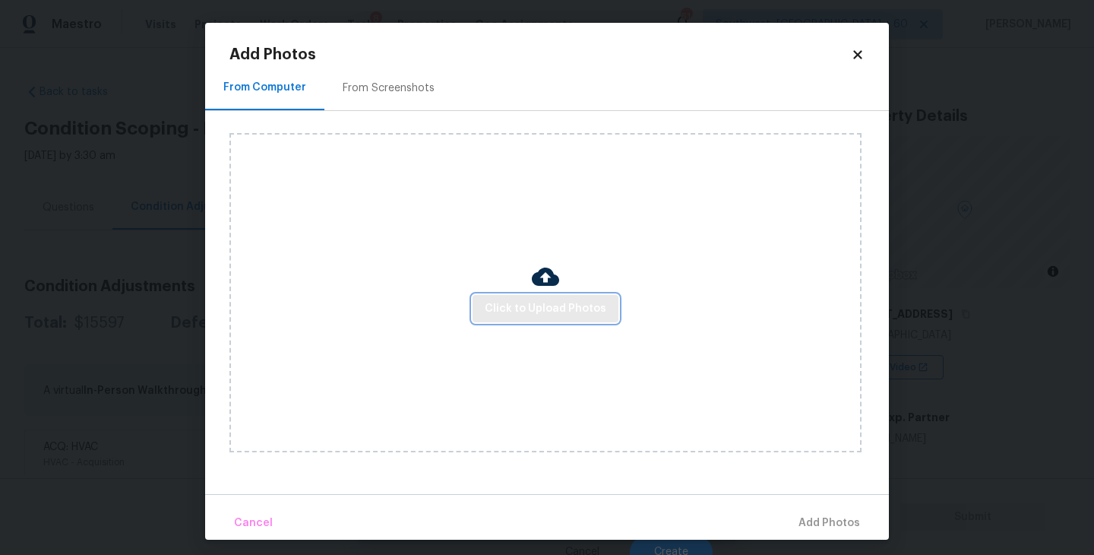
click at [507, 308] on span "Click to Upload Photos" at bounding box center [546, 308] width 122 height 19
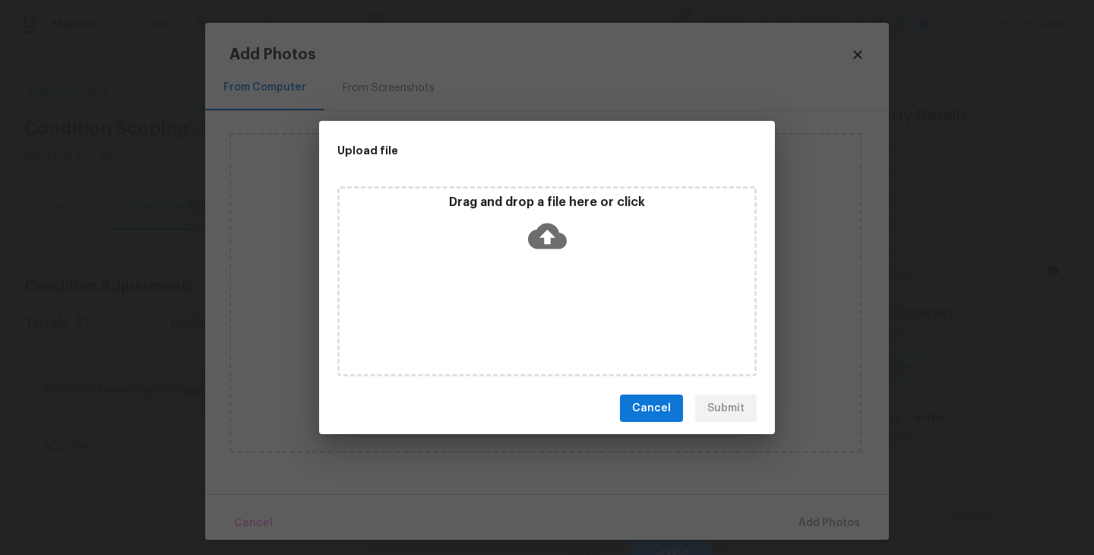
click at [547, 257] on div "Drag and drop a file here or click" at bounding box center [547, 226] width 415 height 65
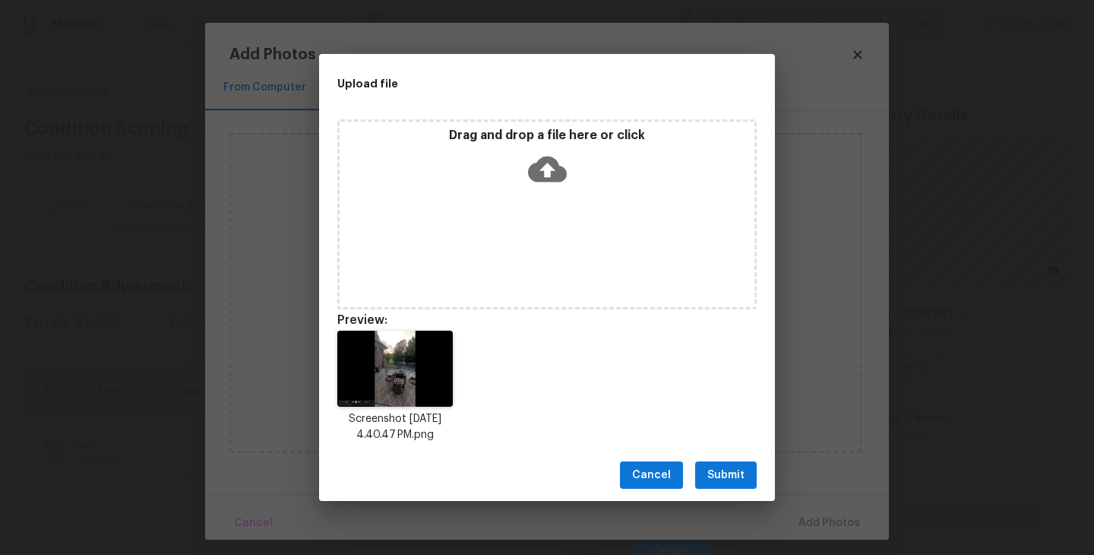
click at [733, 472] on span "Submit" at bounding box center [725, 475] width 37 height 19
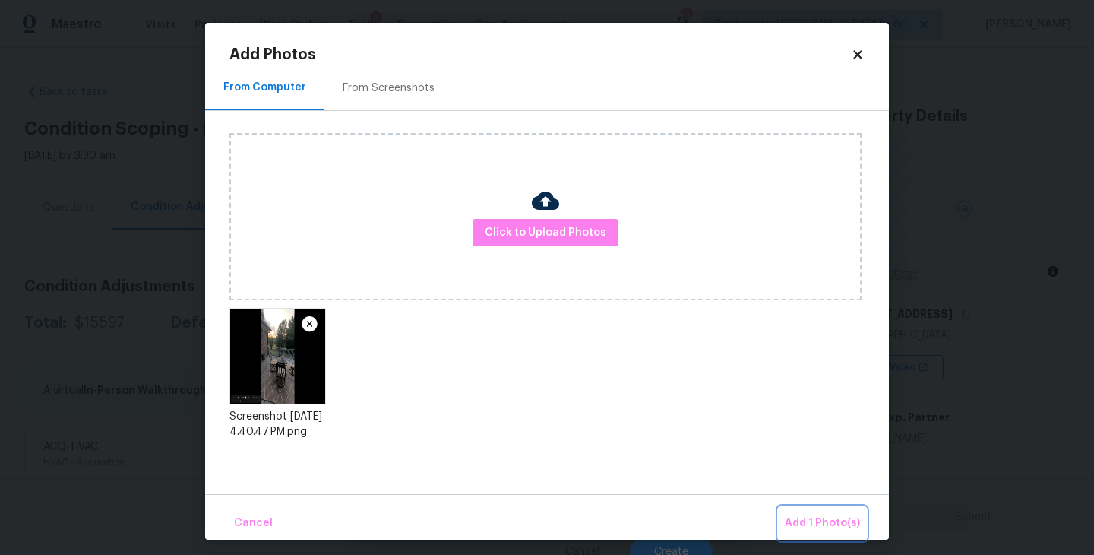
click at [817, 516] on span "Add 1 Photo(s)" at bounding box center [822, 523] width 75 height 19
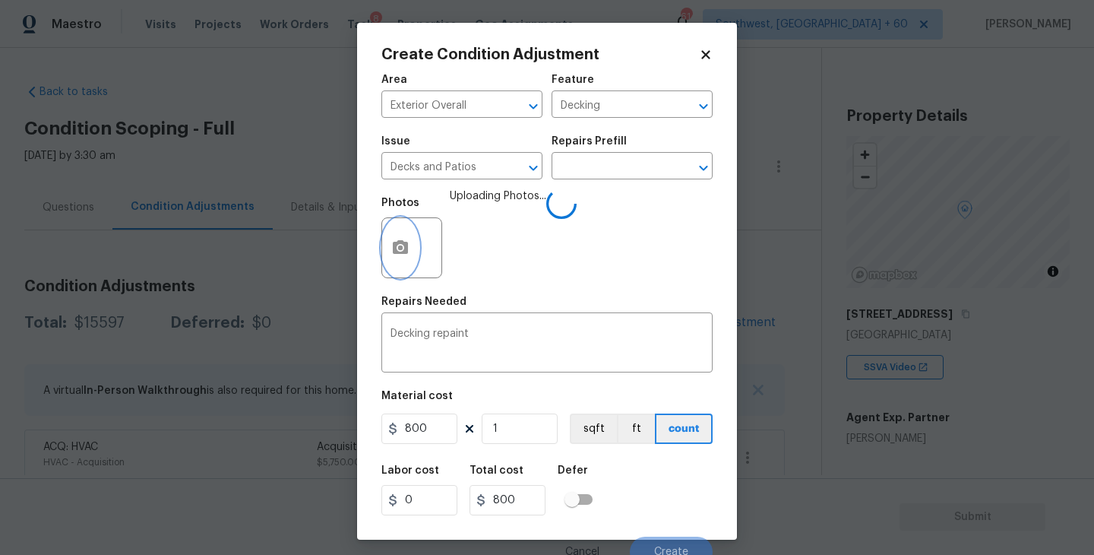
scroll to position [13, 0]
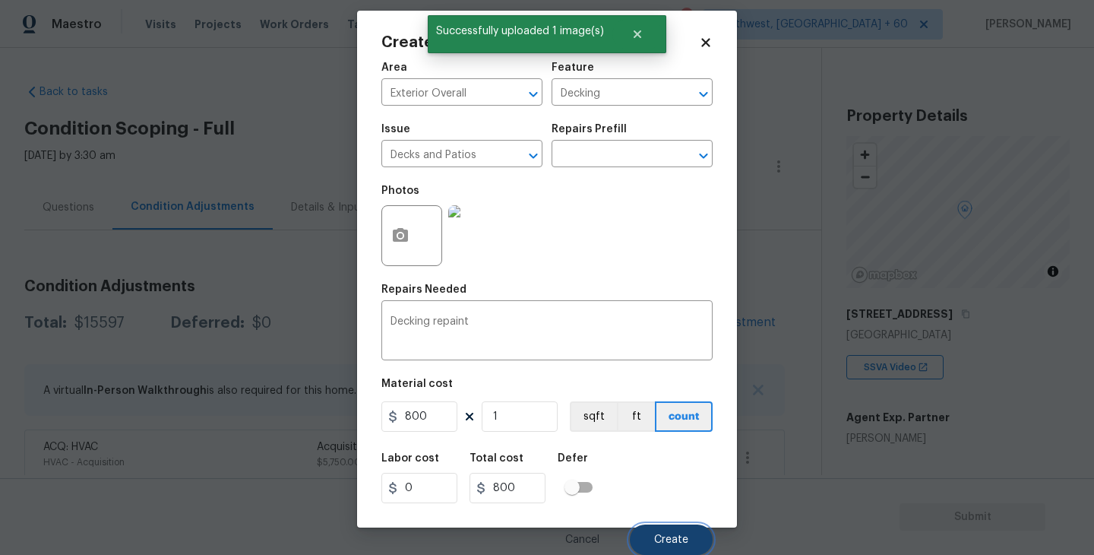
click at [689, 542] on button "Create" at bounding box center [671, 539] width 83 height 30
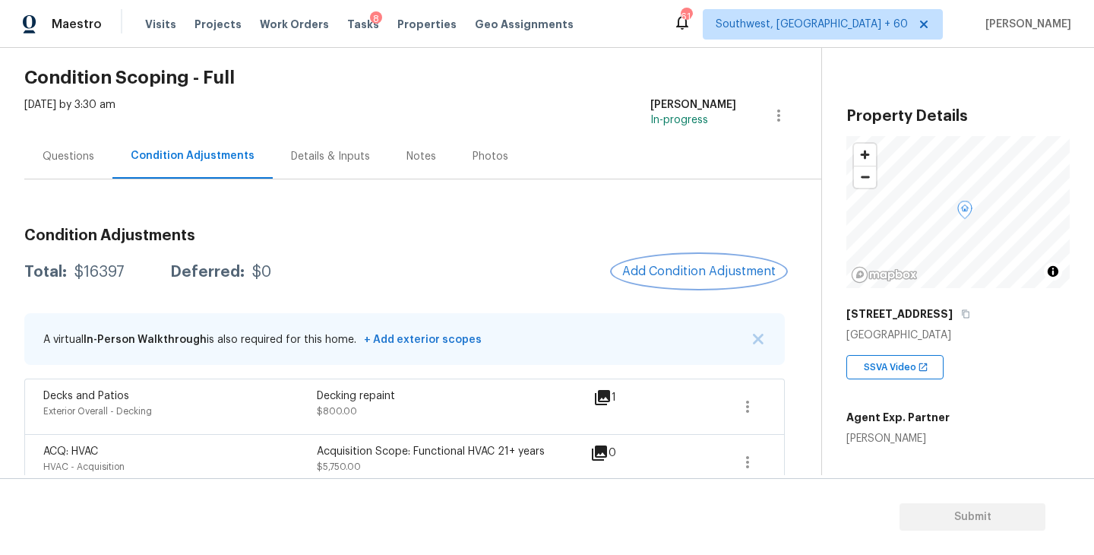
scroll to position [2, 0]
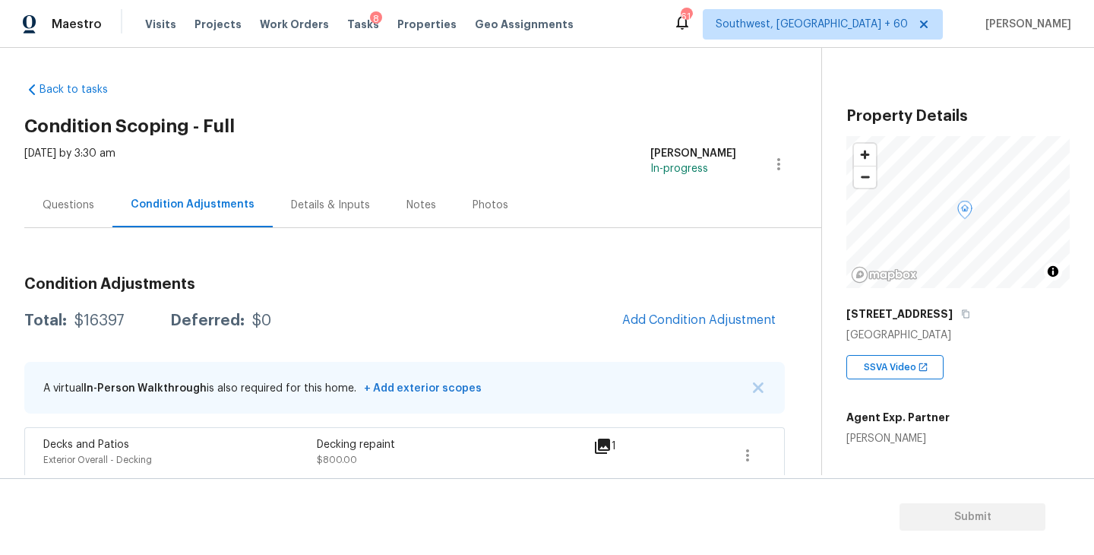
click at [91, 201] on div "Questions" at bounding box center [69, 205] width 52 height 15
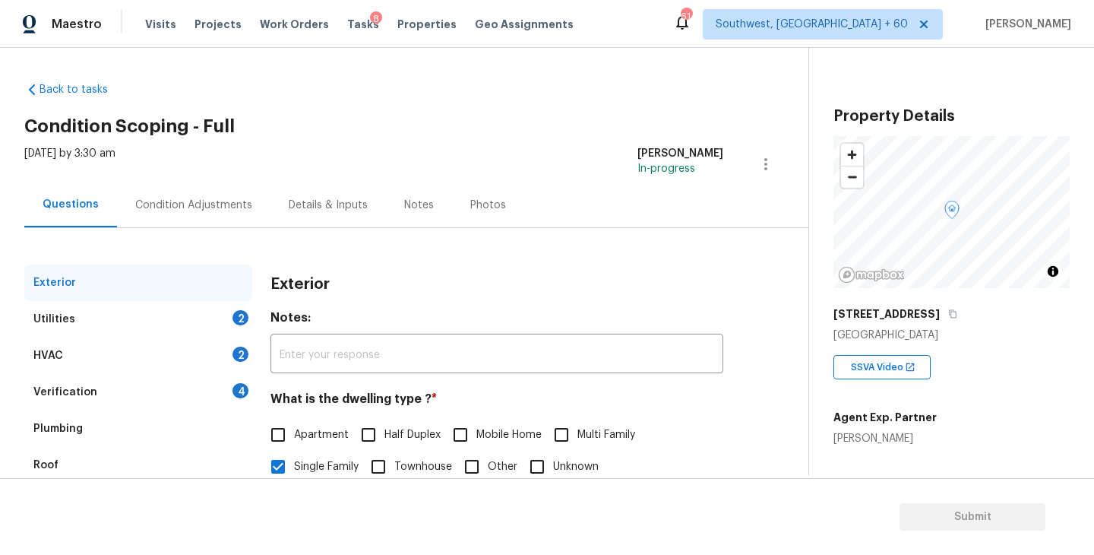
click at [81, 309] on div "Utilities 2" at bounding box center [138, 319] width 228 height 36
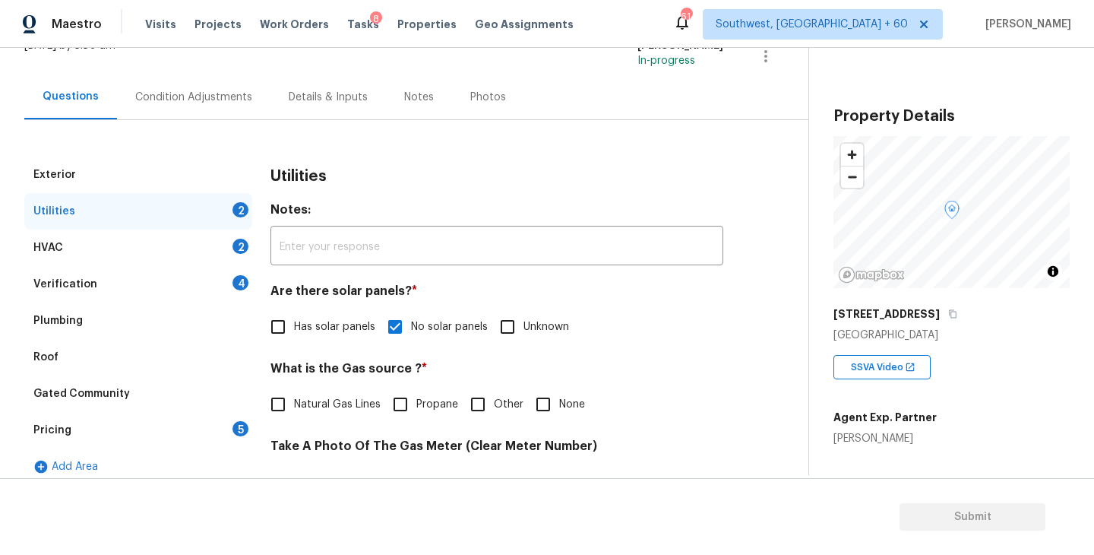
scroll to position [130, 0]
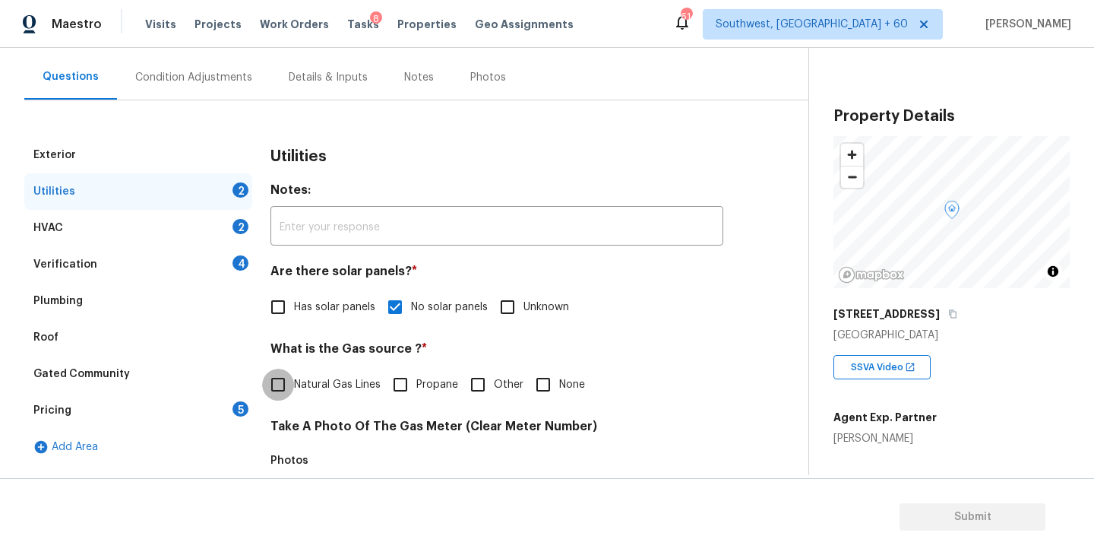
click at [280, 374] on input "Natural Gas Lines" at bounding box center [278, 384] width 32 height 32
checkbox input "true"
click at [216, 87] on div "Condition Adjustments" at bounding box center [193, 77] width 153 height 45
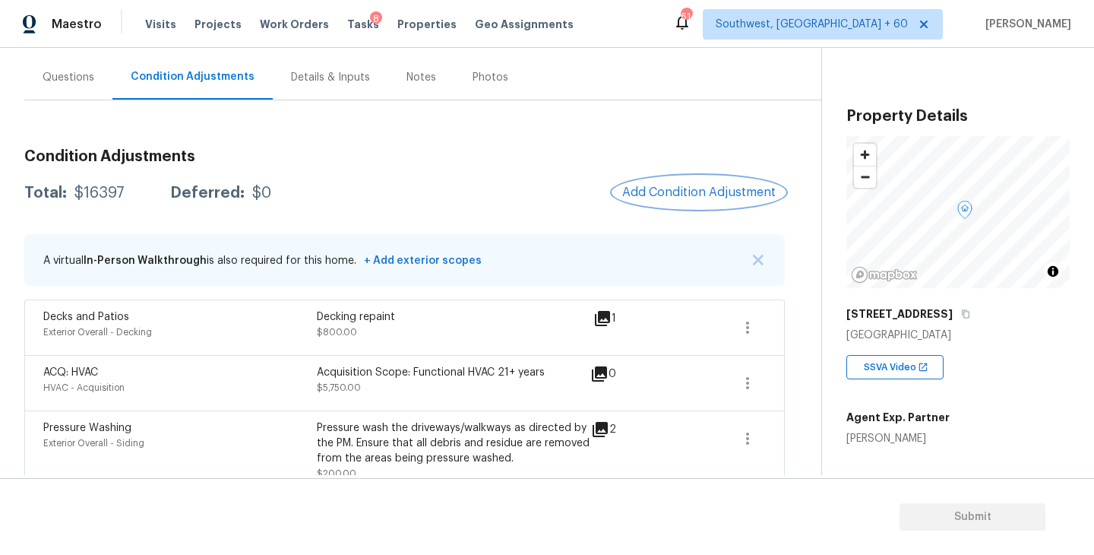
click at [681, 201] on button "Add Condition Adjustment" at bounding box center [699, 192] width 172 height 32
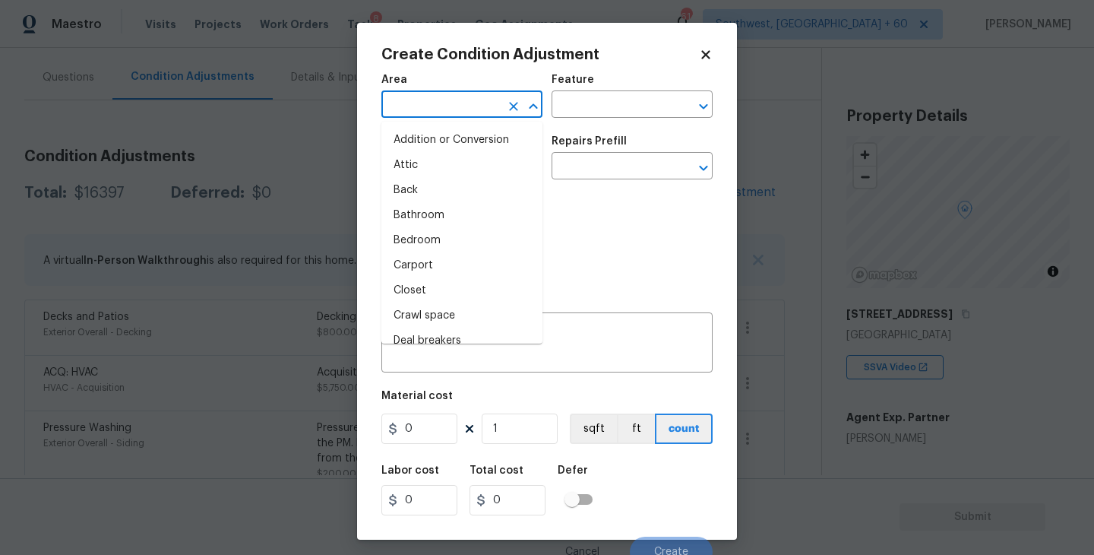
click at [428, 101] on input "text" at bounding box center [440, 106] width 119 height 24
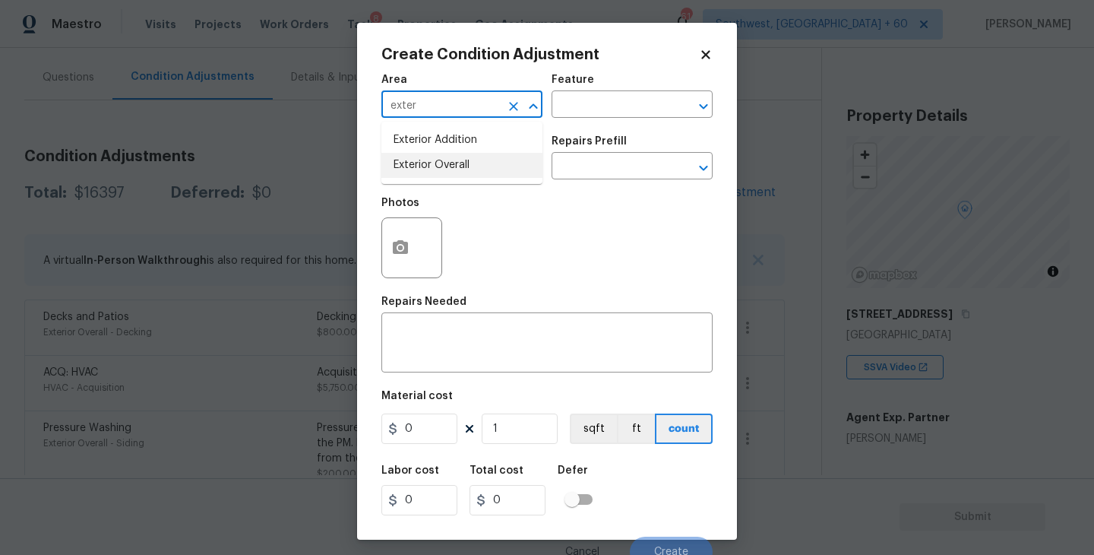
click at [443, 172] on li "Exterior Overall" at bounding box center [461, 165] width 161 height 25
type input "Exterior Overall"
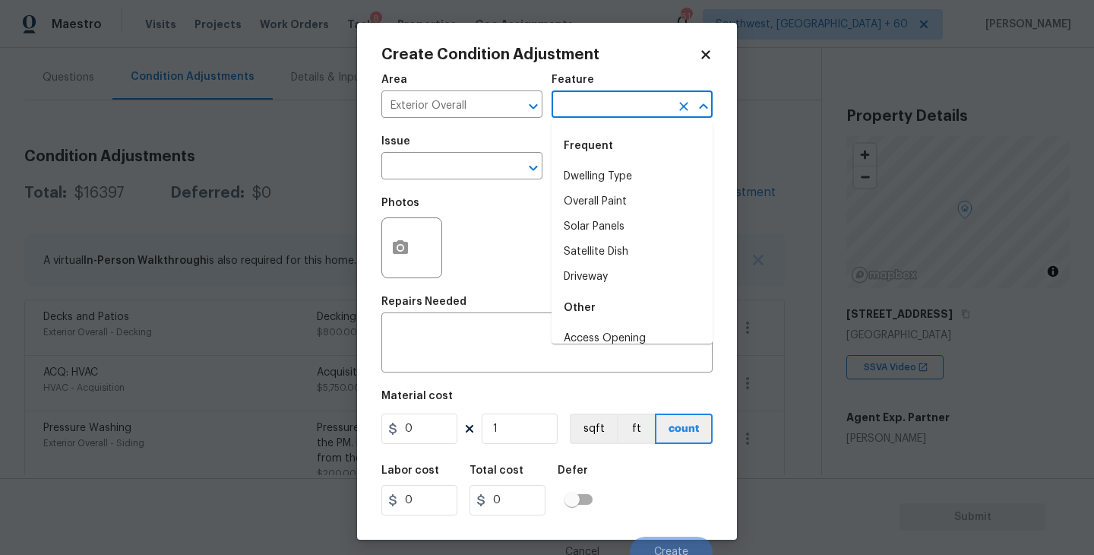
click at [575, 100] on input "text" at bounding box center [610, 106] width 119 height 24
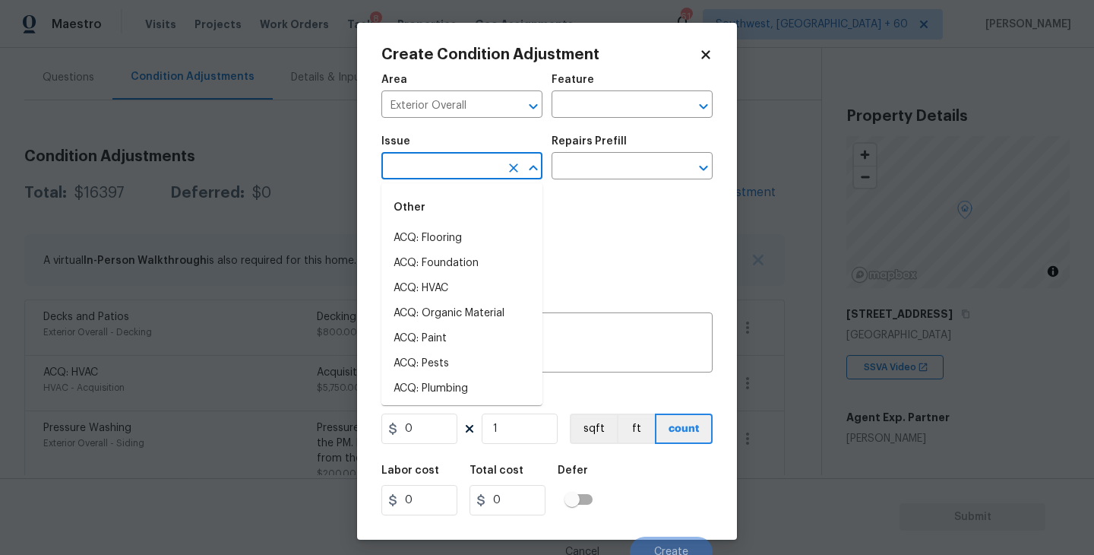
click at [447, 175] on input "text" at bounding box center [440, 168] width 119 height 24
click at [451, 293] on li "Concrete Repair" at bounding box center [461, 288] width 161 height 25
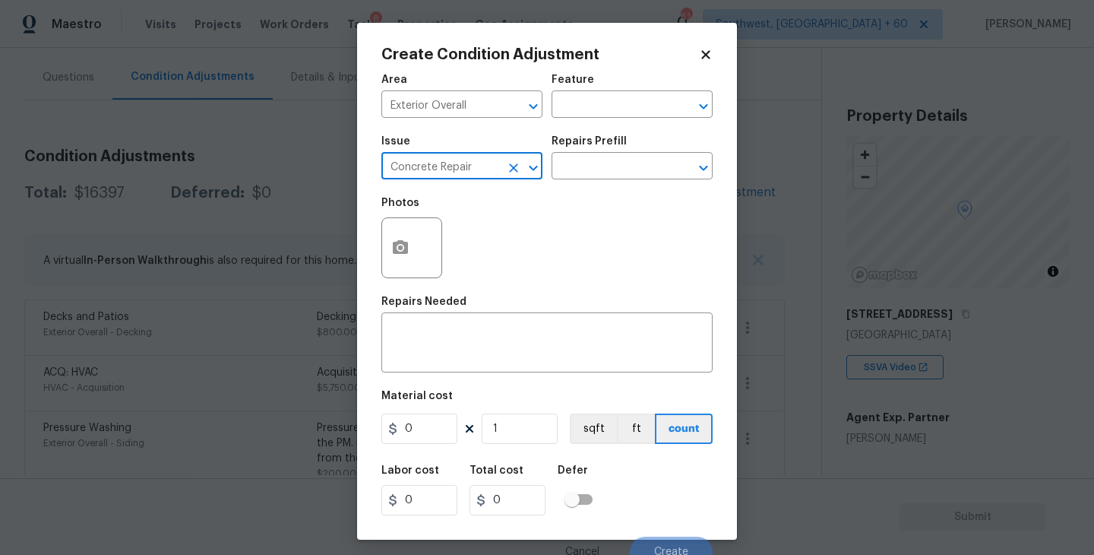
type input "Concrete Repair"
click at [623, 133] on div "Issue Concrete Repair ​ Repairs Prefill ​" at bounding box center [546, 158] width 331 height 62
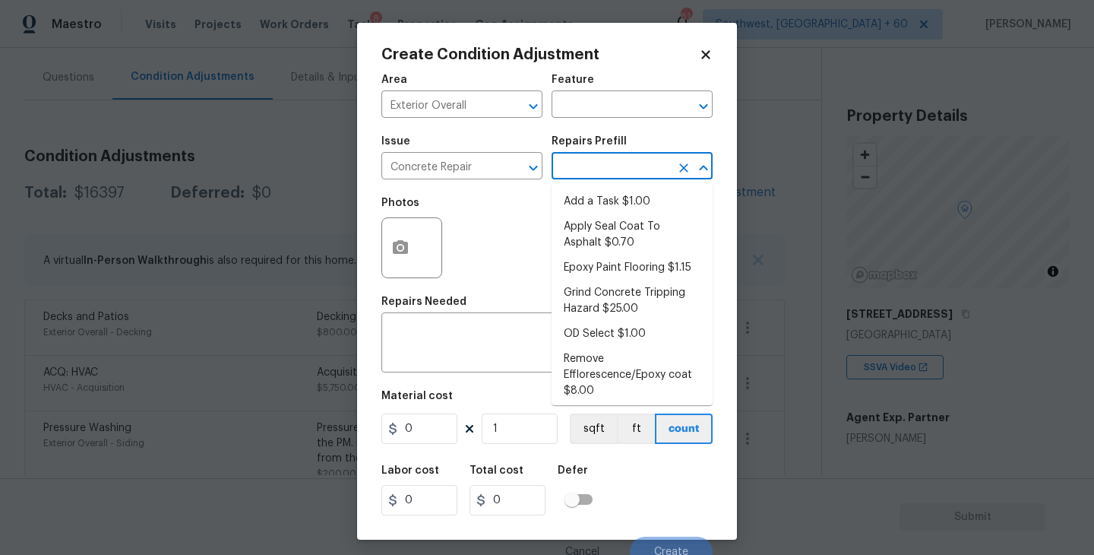
click at [599, 178] on input "text" at bounding box center [610, 168] width 119 height 24
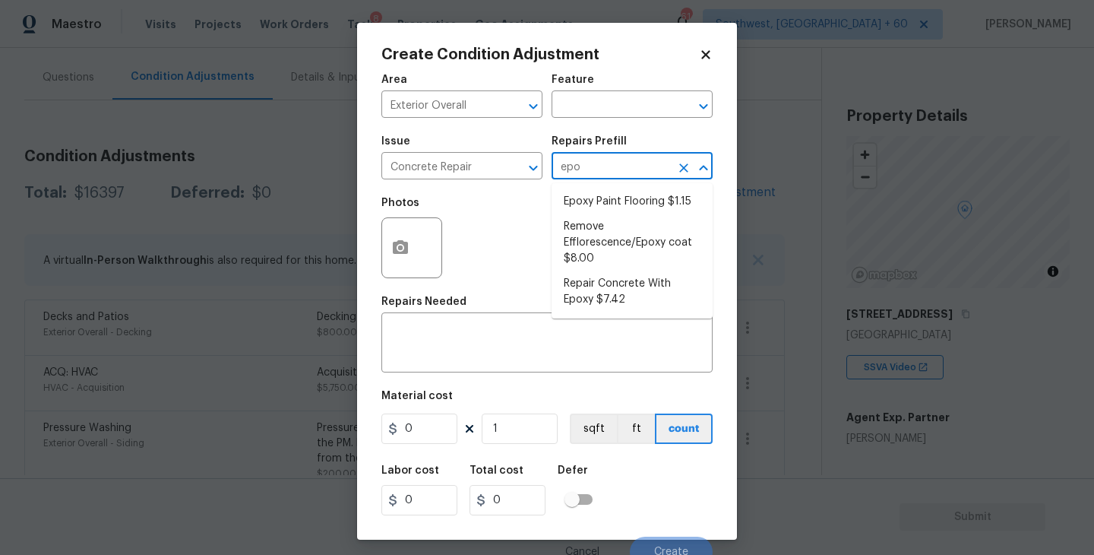
type input "epox"
click at [651, 290] on li "Repair Concrete With Epoxy $7.42" at bounding box center [631, 291] width 161 height 41
type input "Flatwork"
type textarea "Prep and clean the crack in the concrete thoroughly. Apply/inject a concrete ad…"
type input "7.42"
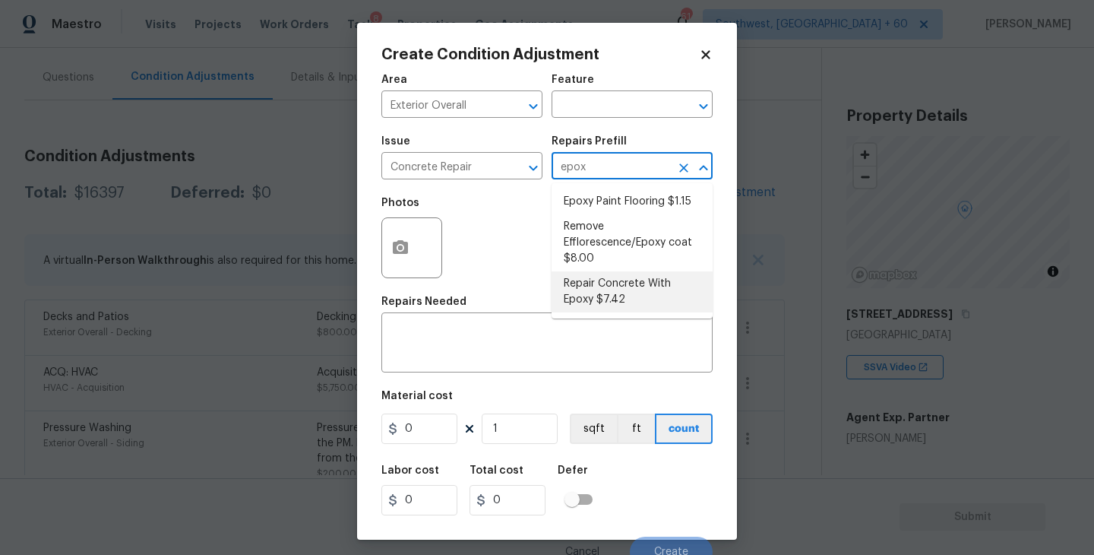
type input "7.42"
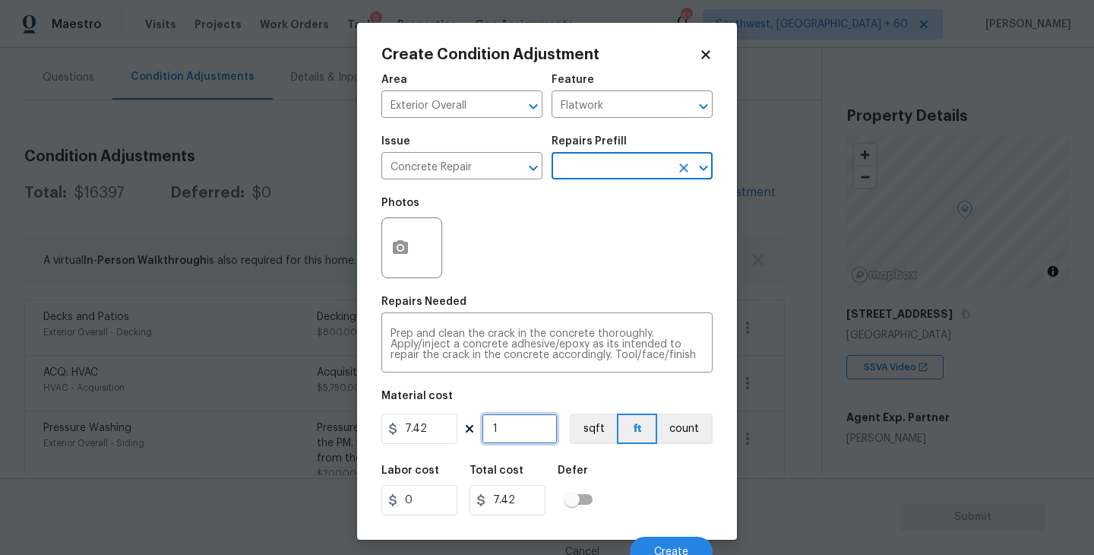
click at [511, 434] on input "1" at bounding box center [520, 428] width 76 height 30
type input "0"
type input "5"
type input "37.1"
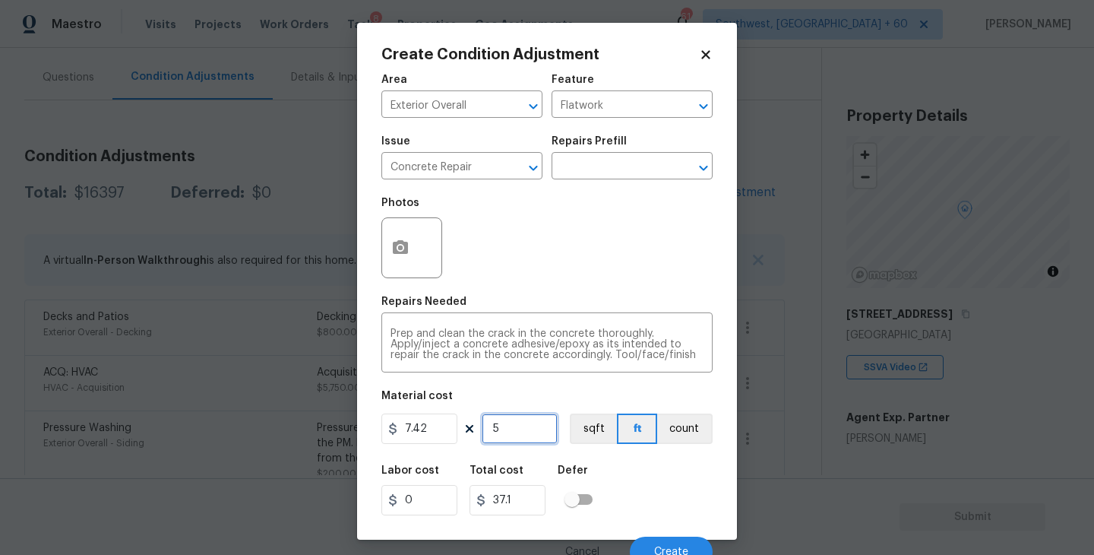
type input "50"
type input "371"
type input "50"
click at [389, 243] on button "button" at bounding box center [400, 247] width 36 height 59
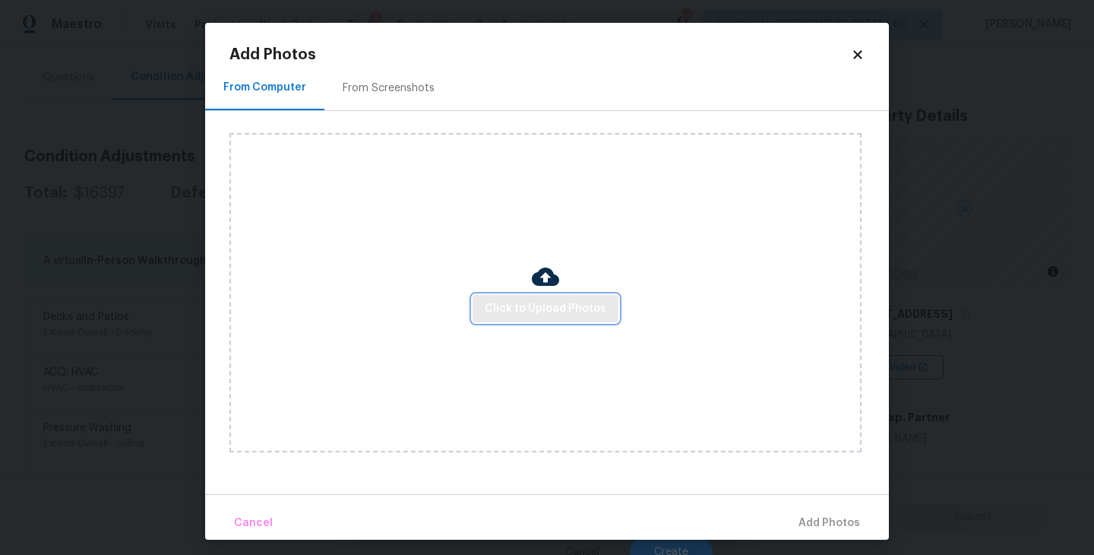
click at [520, 306] on span "Click to Upload Photos" at bounding box center [546, 308] width 122 height 19
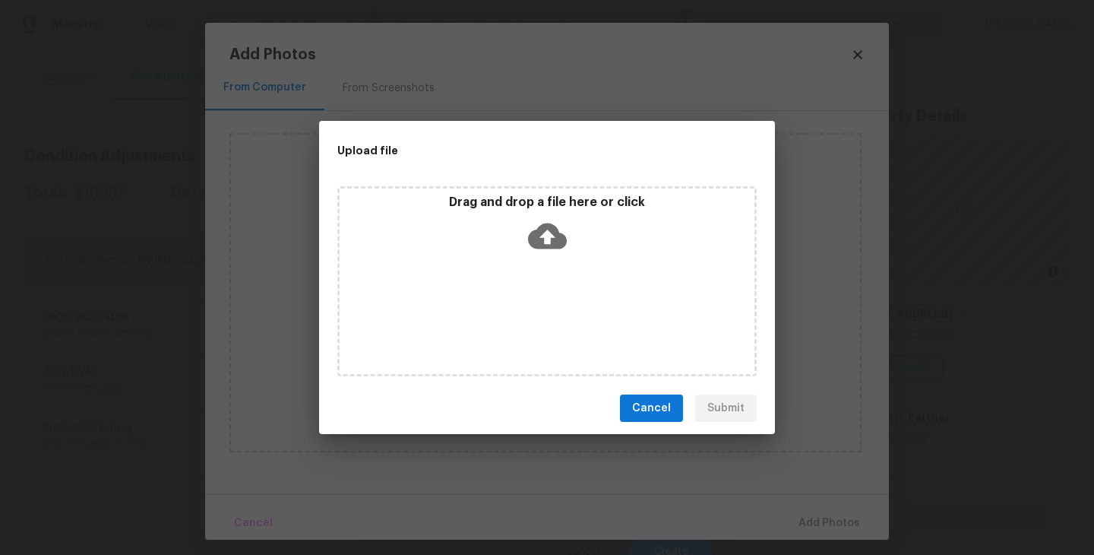
click at [549, 265] on div "Drag and drop a file here or click" at bounding box center [546, 281] width 419 height 190
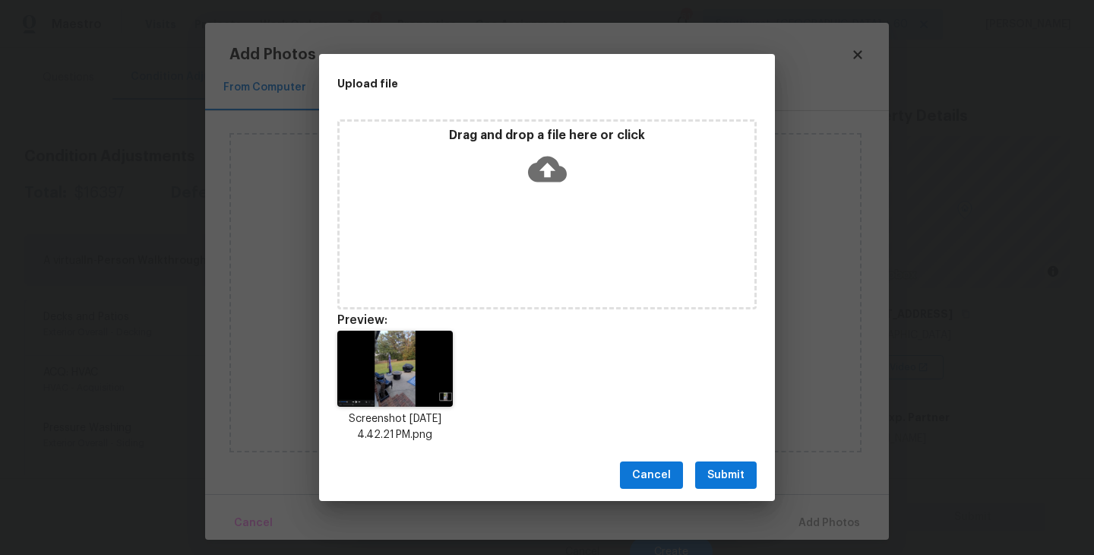
click at [740, 484] on button "Submit" at bounding box center [726, 475] width 62 height 28
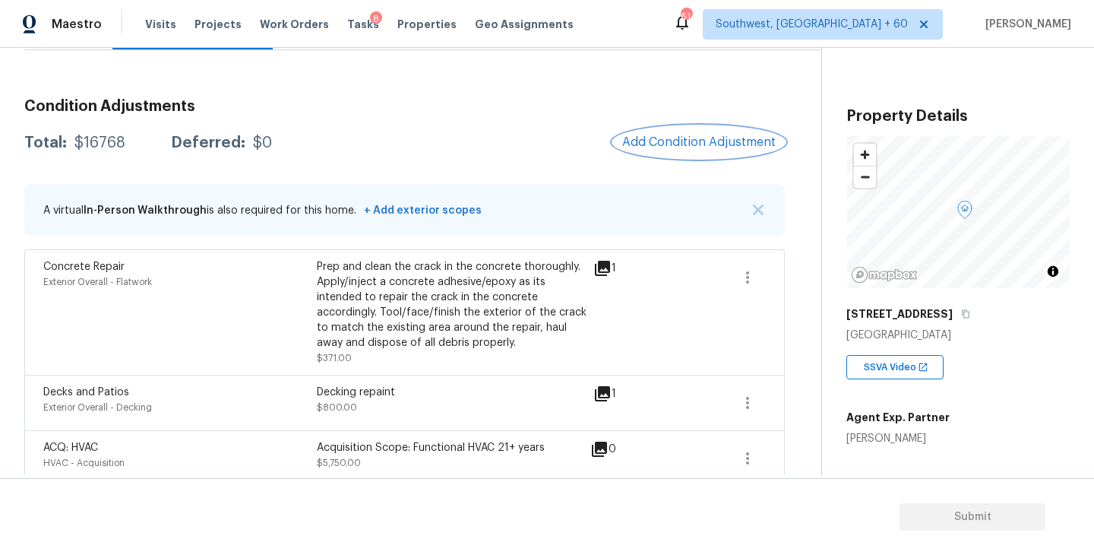
scroll to position [181, 0]
click at [672, 134] on button "Add Condition Adjustment" at bounding box center [699, 141] width 172 height 32
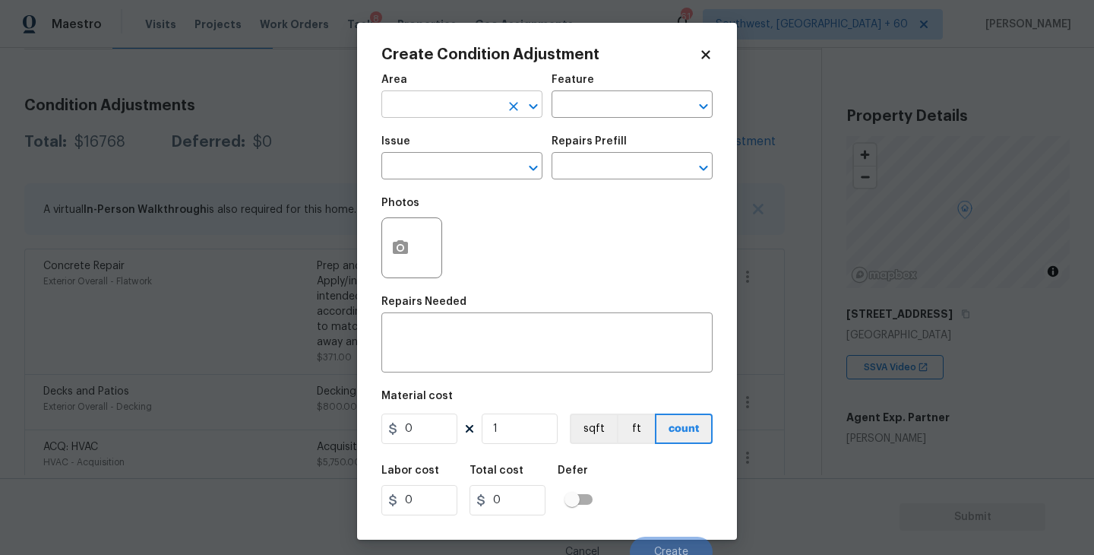
click at [447, 110] on input "text" at bounding box center [440, 106] width 119 height 24
click at [450, 165] on li "Exterior Overall" at bounding box center [461, 165] width 161 height 25
type input "Exterior Overall"
click at [571, 138] on h5 "Repairs Prefill" at bounding box center [588, 141] width 75 height 11
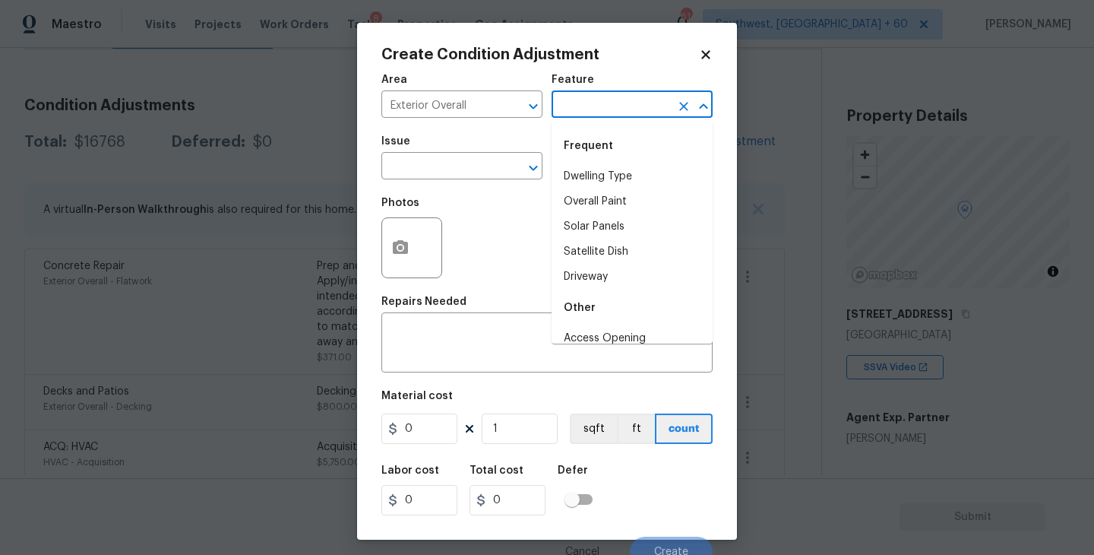
click at [604, 107] on input "text" at bounding box center [610, 106] width 119 height 24
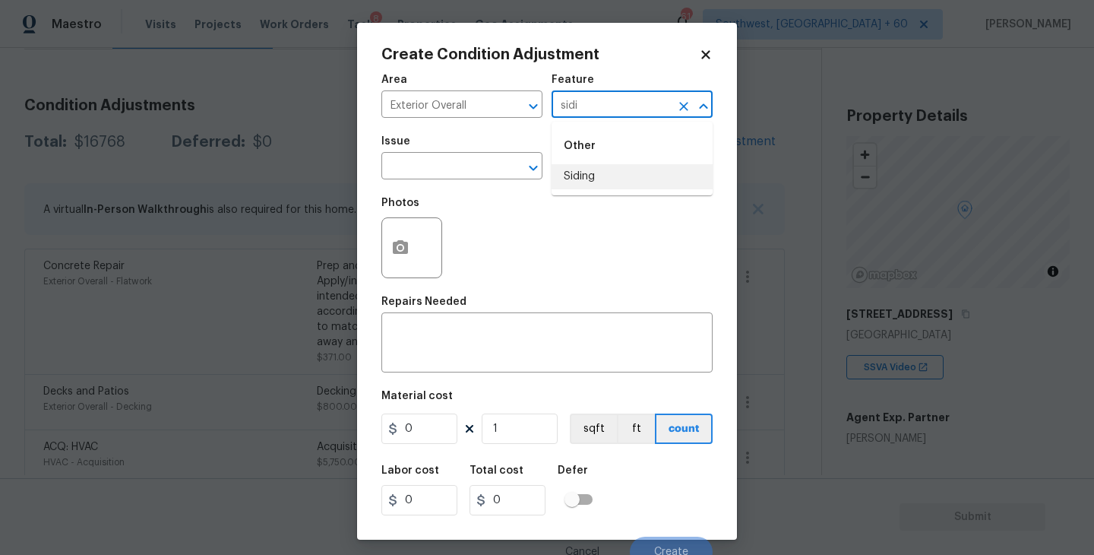
click at [598, 181] on li "Siding" at bounding box center [631, 176] width 161 height 25
type input "Siding"
click at [473, 172] on input "text" at bounding box center [440, 168] width 119 height 24
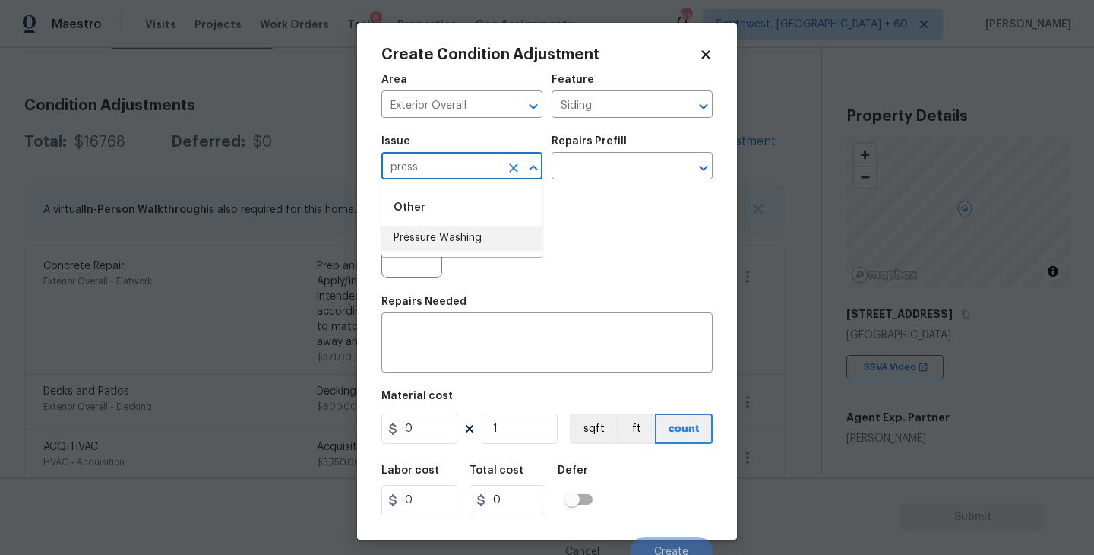
click at [476, 236] on li "Pressure Washing" at bounding box center [461, 238] width 161 height 25
type input "Pressure Washing"
click at [588, 202] on div "Photos" at bounding box center [546, 237] width 331 height 99
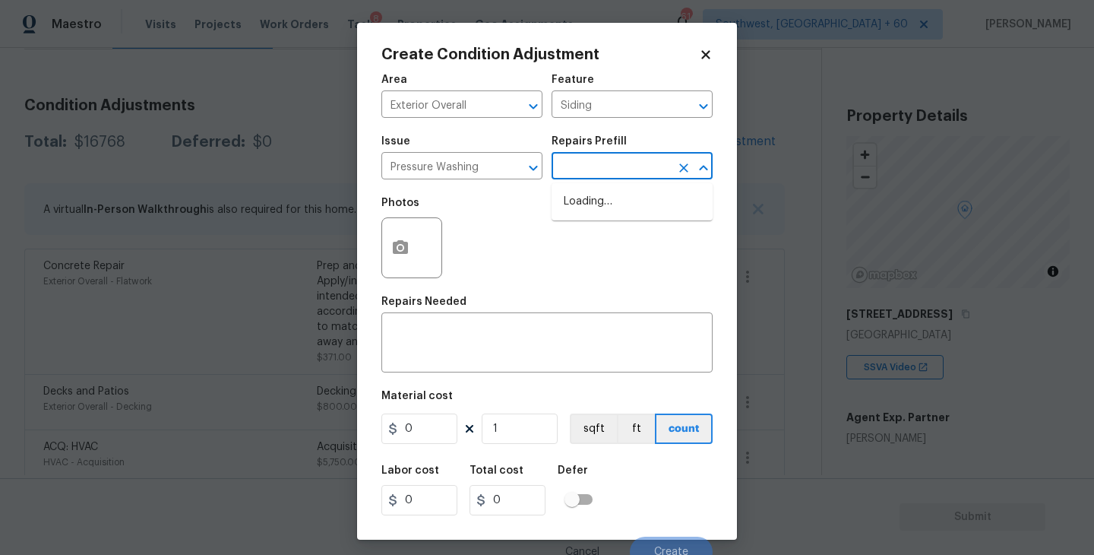
click at [623, 175] on input "text" at bounding box center [610, 168] width 119 height 24
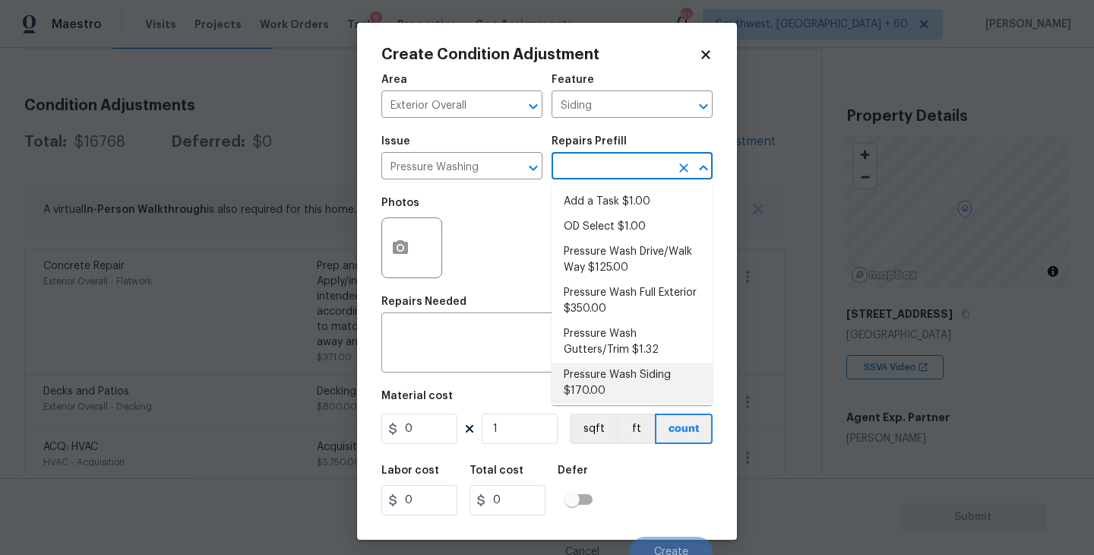
click at [610, 385] on li "Pressure Wash Siding $170.00" at bounding box center [631, 382] width 161 height 41
type textarea "Protect areas as needed for pressure washing. Pressure wash the siding on the h…"
type input "170"
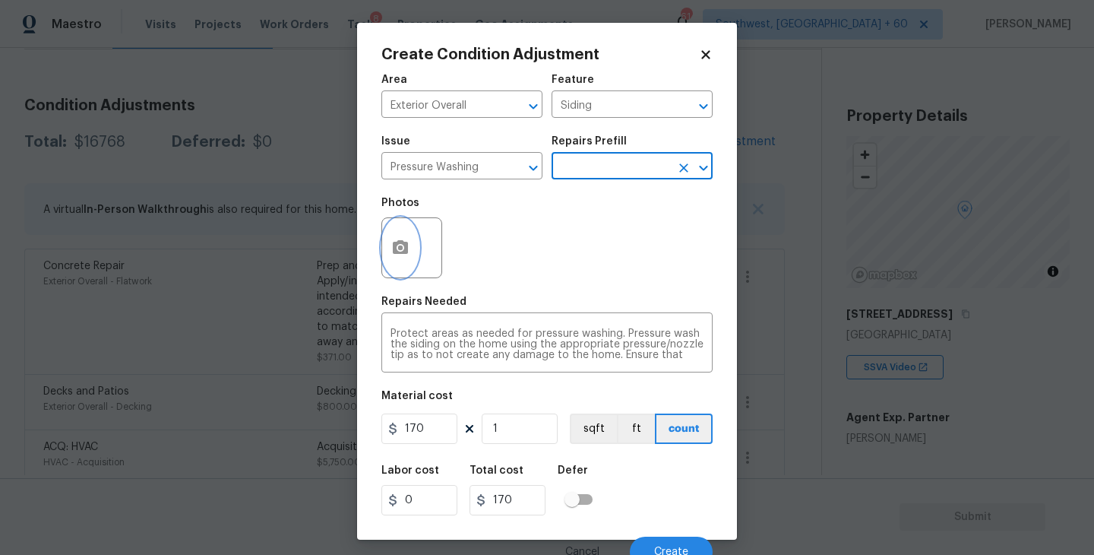
click at [409, 260] on button "button" at bounding box center [400, 247] width 36 height 59
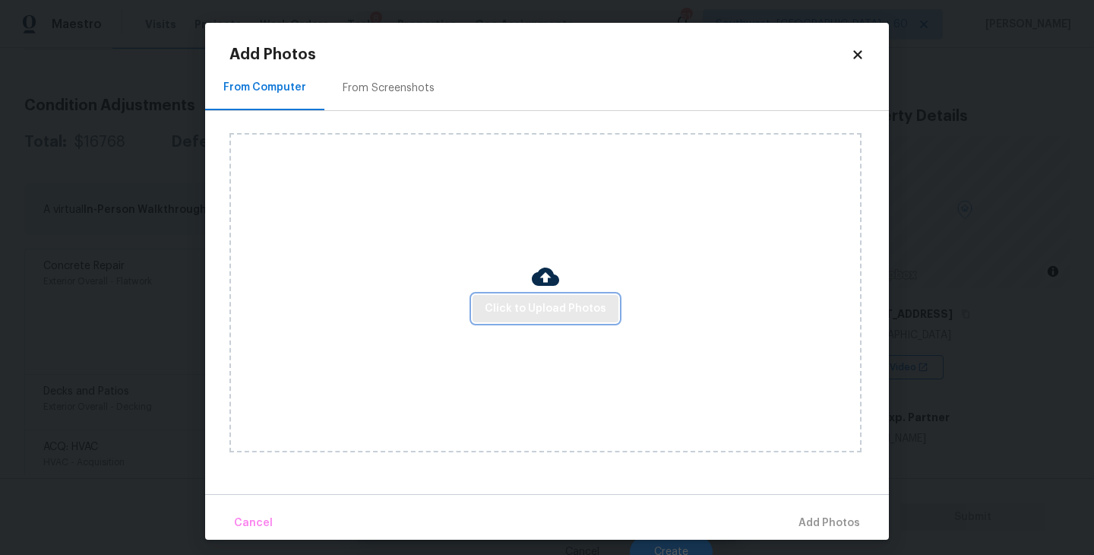
click at [538, 318] on button "Click to Upload Photos" at bounding box center [545, 309] width 146 height 28
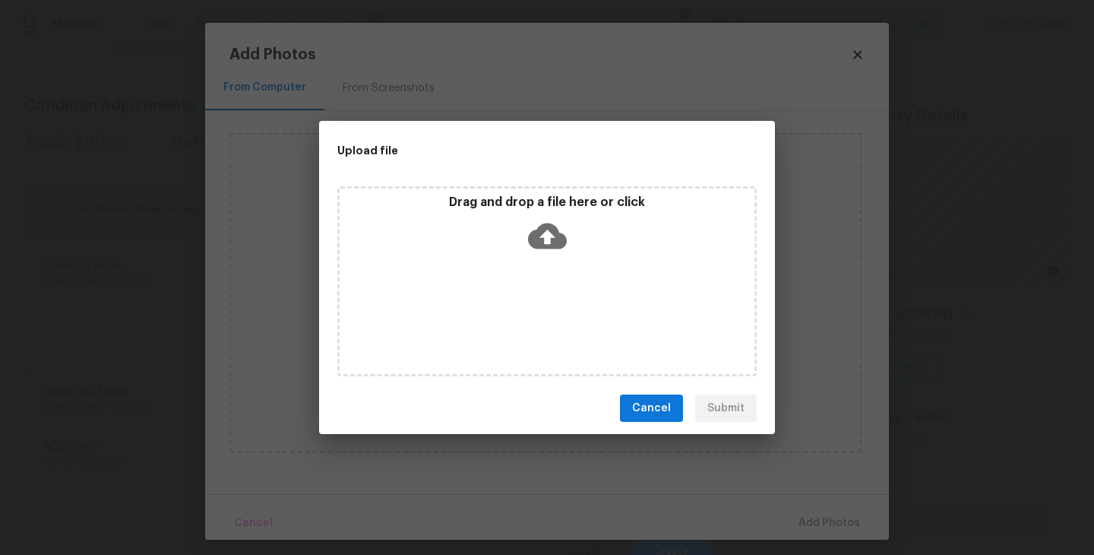
click at [548, 286] on div "Drag and drop a file here or click" at bounding box center [546, 281] width 419 height 190
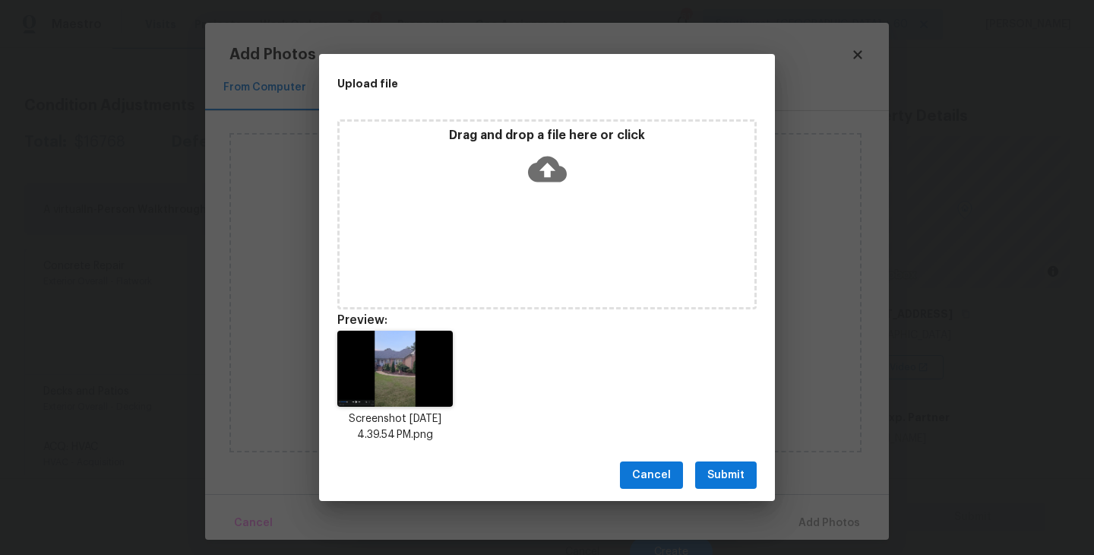
click at [731, 460] on div "Cancel Submit" at bounding box center [547, 475] width 456 height 52
click at [735, 480] on span "Submit" at bounding box center [725, 475] width 37 height 19
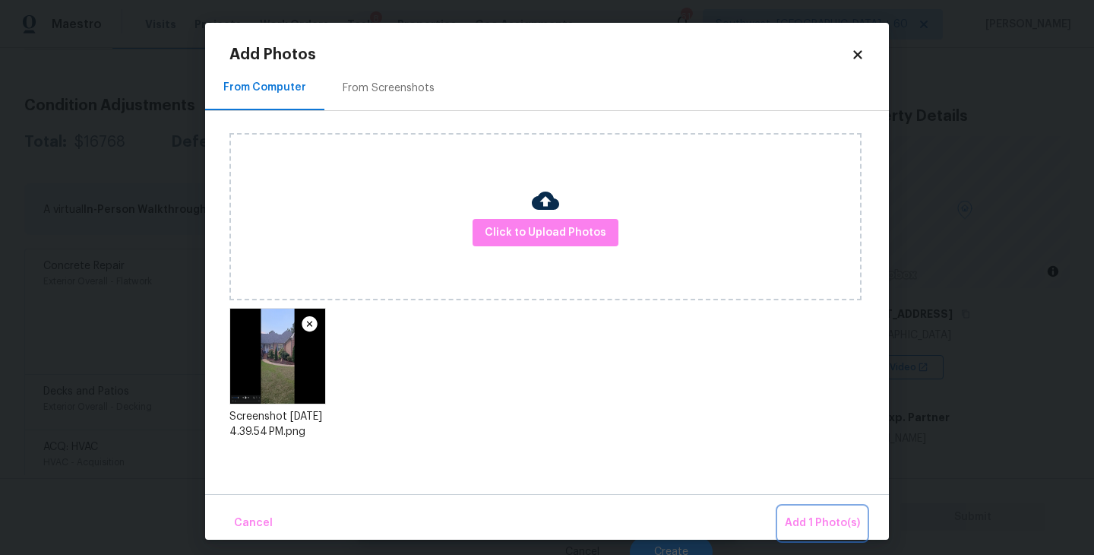
click at [797, 511] on button "Add 1 Photo(s)" at bounding box center [822, 523] width 87 height 33
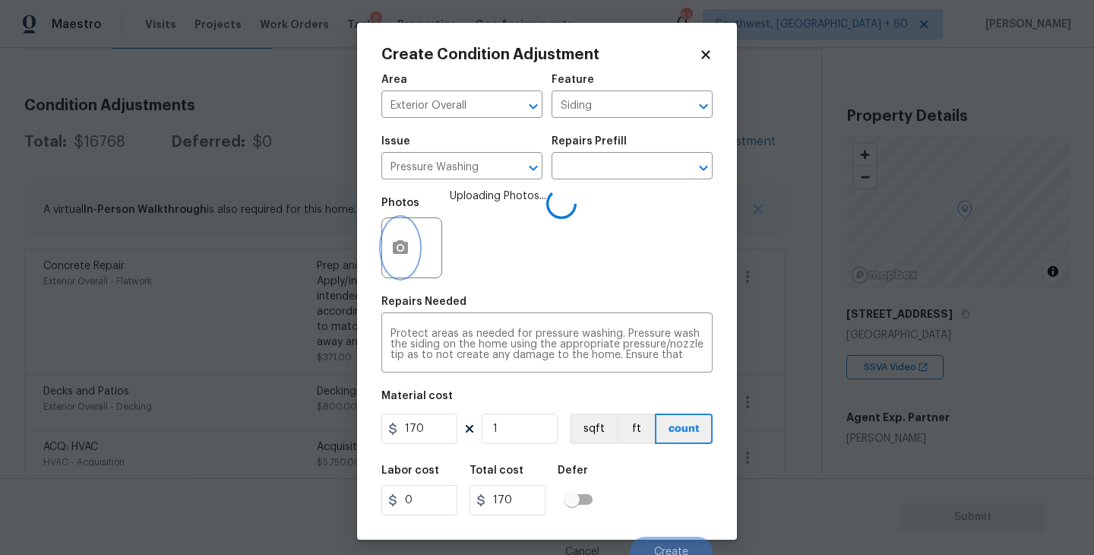
scroll to position [13, 0]
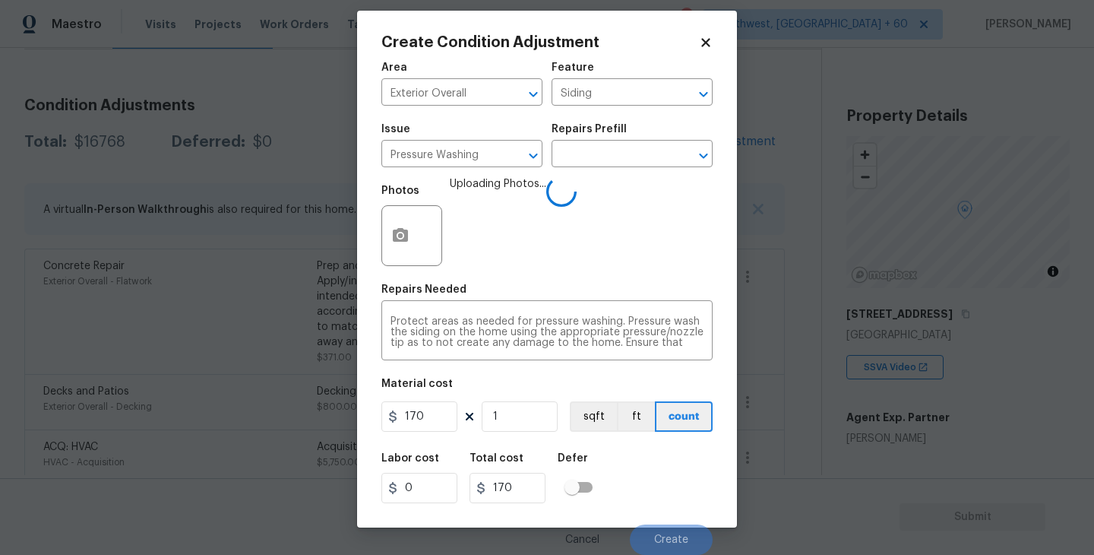
click at [647, 497] on div "Labor cost 0 Total cost 170 Defer" at bounding box center [546, 478] width 331 height 68
click at [653, 530] on button "Create" at bounding box center [671, 539] width 83 height 30
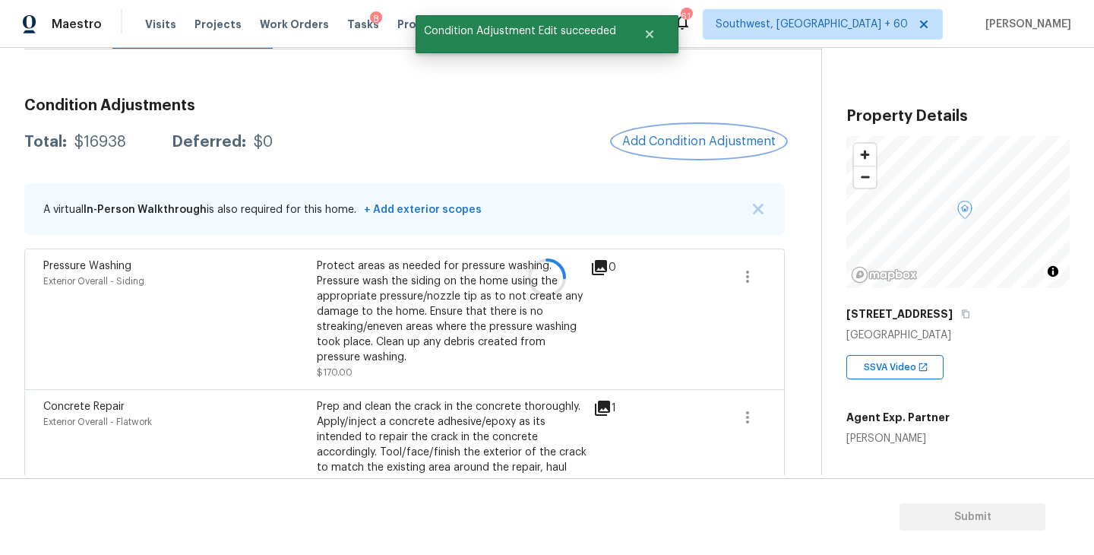
scroll to position [0, 0]
click at [706, 141] on span "Add Condition Adjustment" at bounding box center [698, 141] width 153 height 14
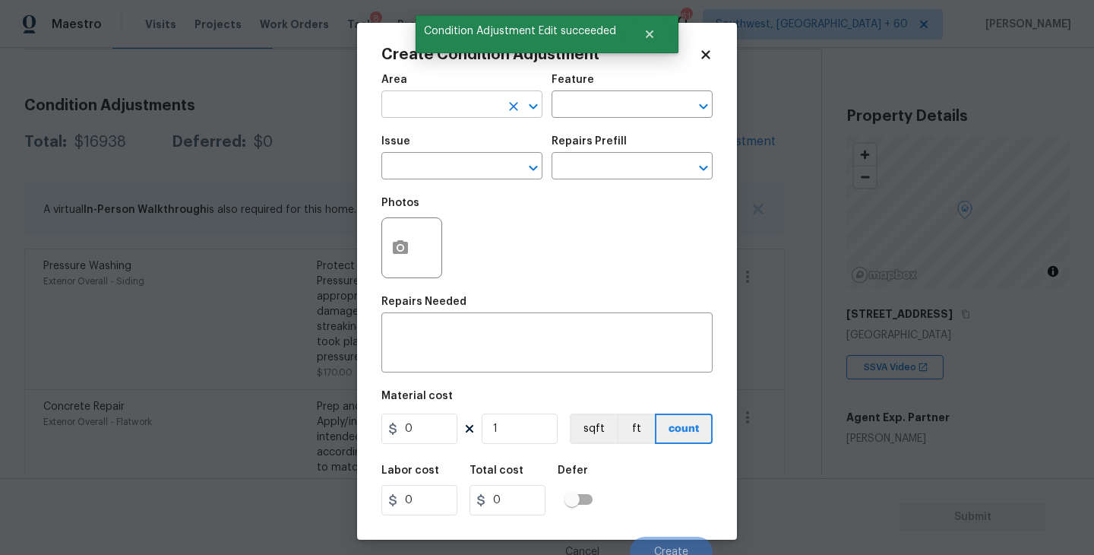
click at [487, 106] on input "text" at bounding box center [440, 106] width 119 height 24
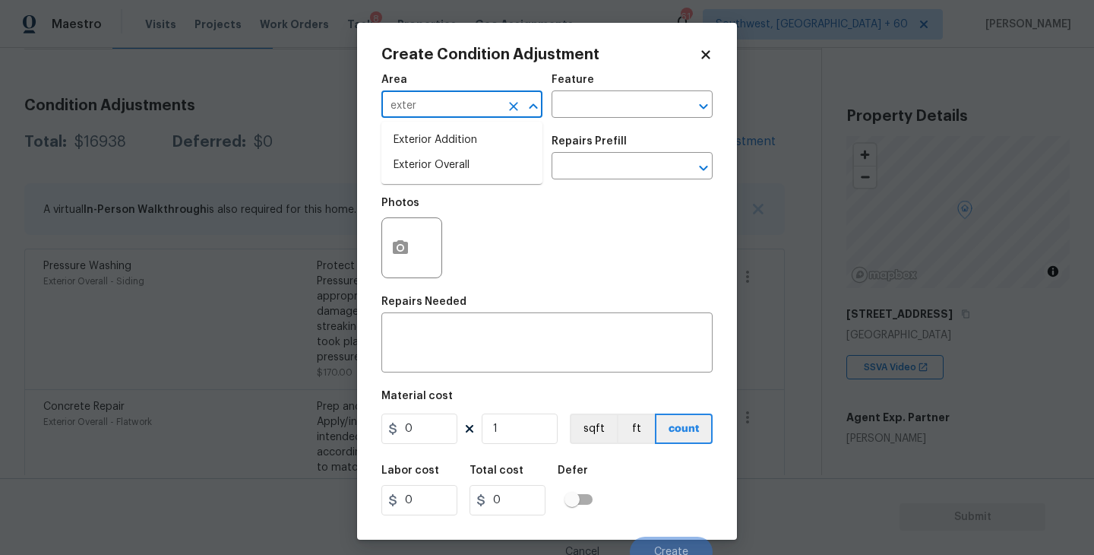
click at [491, 175] on li "Exterior Overall" at bounding box center [461, 165] width 161 height 25
type input "Exterior Overall"
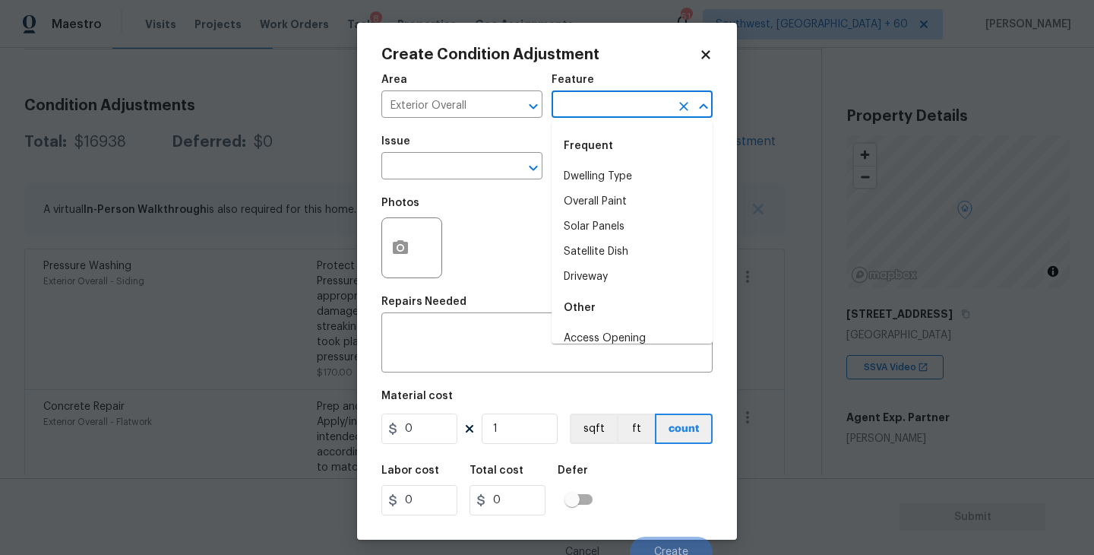
click at [607, 102] on input "text" at bounding box center [610, 106] width 119 height 24
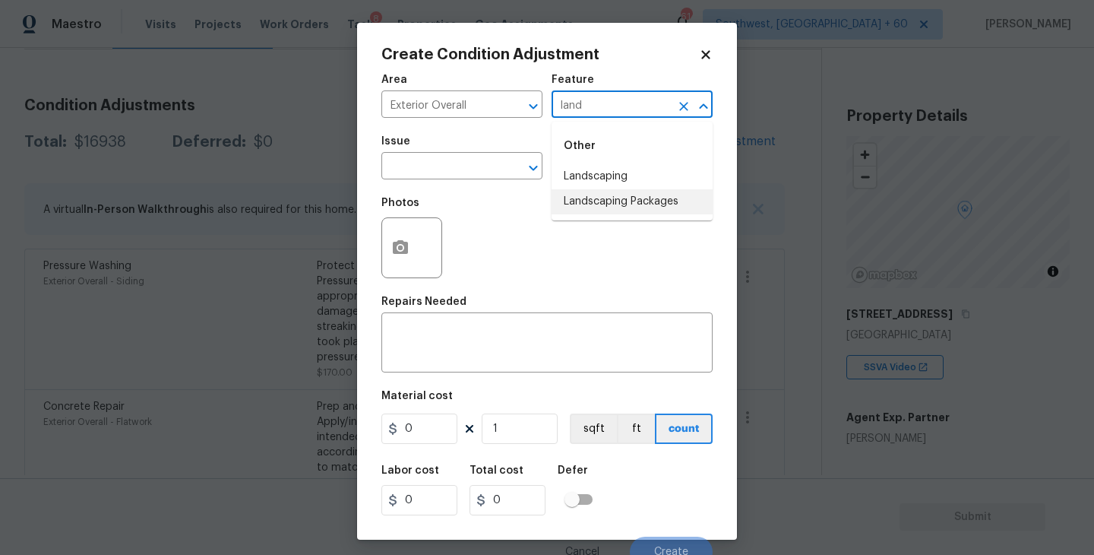
click at [610, 197] on li "Landscaping Packages" at bounding box center [631, 201] width 161 height 25
type input "Landscaping Packages"
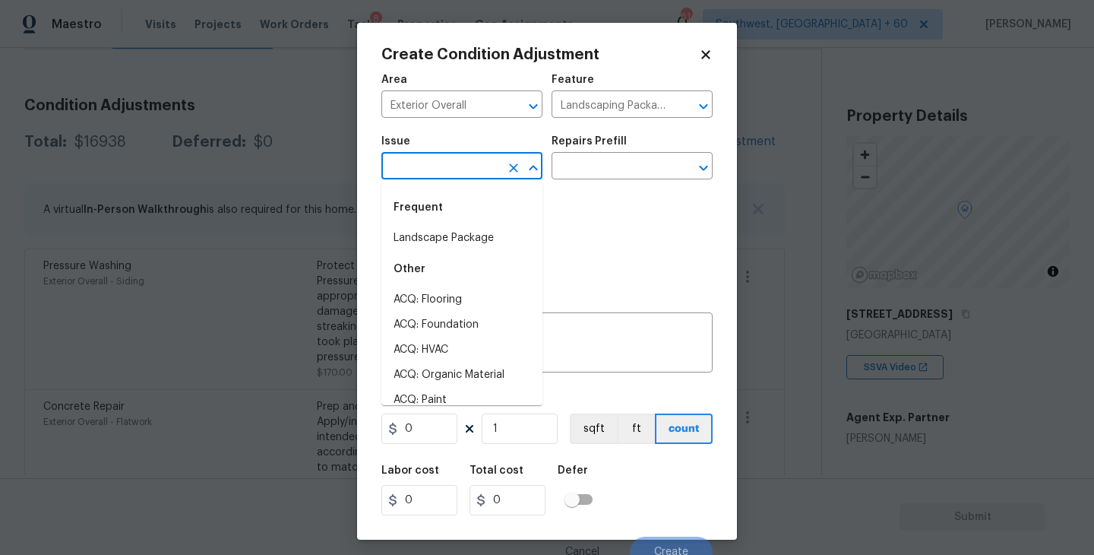
click at [493, 175] on input "text" at bounding box center [440, 168] width 119 height 24
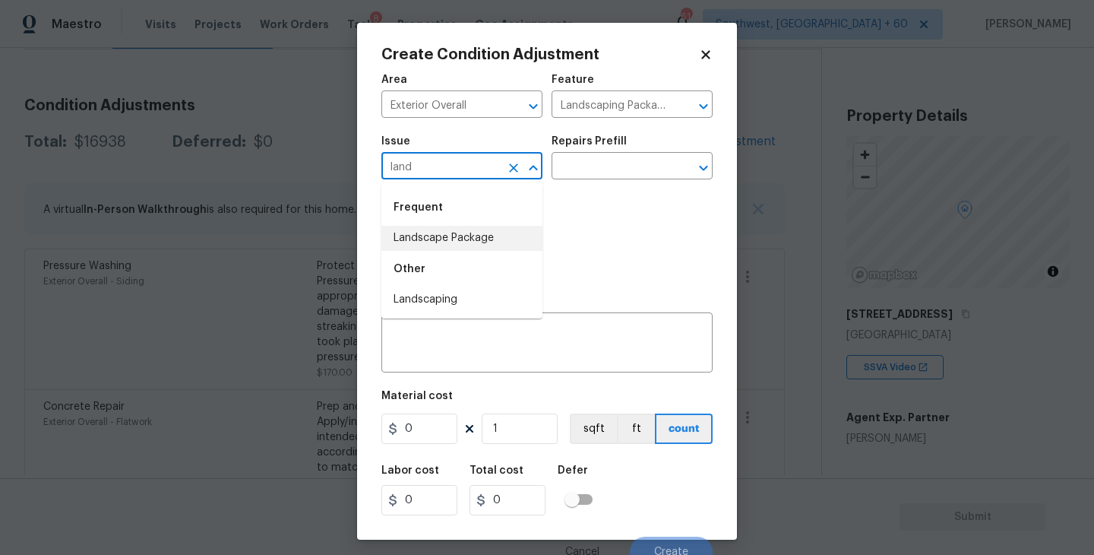
click at [489, 235] on li "Landscape Package" at bounding box center [461, 238] width 161 height 25
type input "Landscape Package"
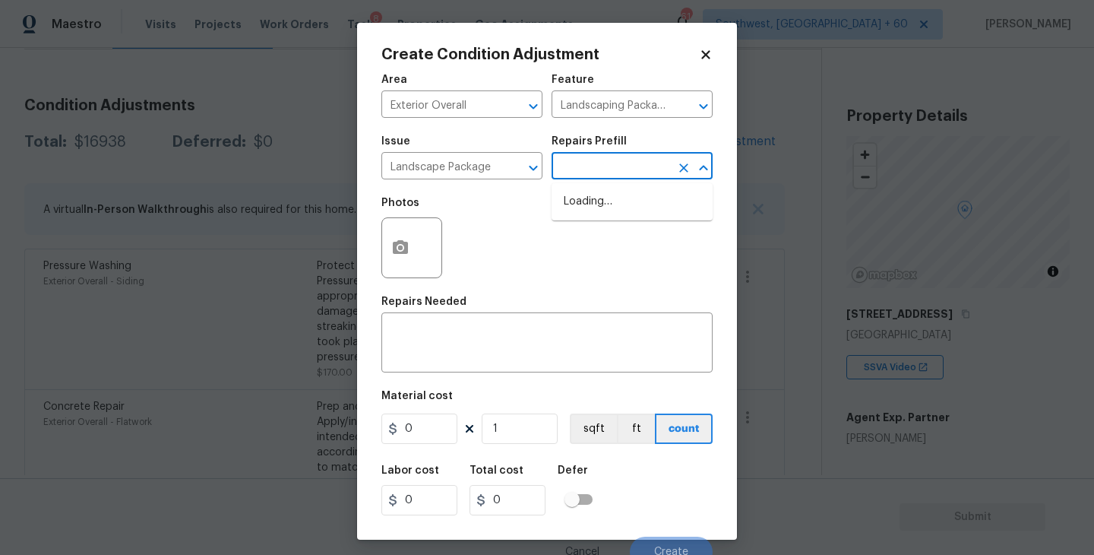
click at [599, 166] on input "text" at bounding box center [610, 168] width 119 height 24
click at [608, 198] on li "Initial landscaping package $70.00" at bounding box center [631, 209] width 161 height 41
type input "Home Readiness Packages"
type textarea "Mowing of grass up to 6" in height. Mow, edge along driveways & sidewalks, trim…"
type input "70"
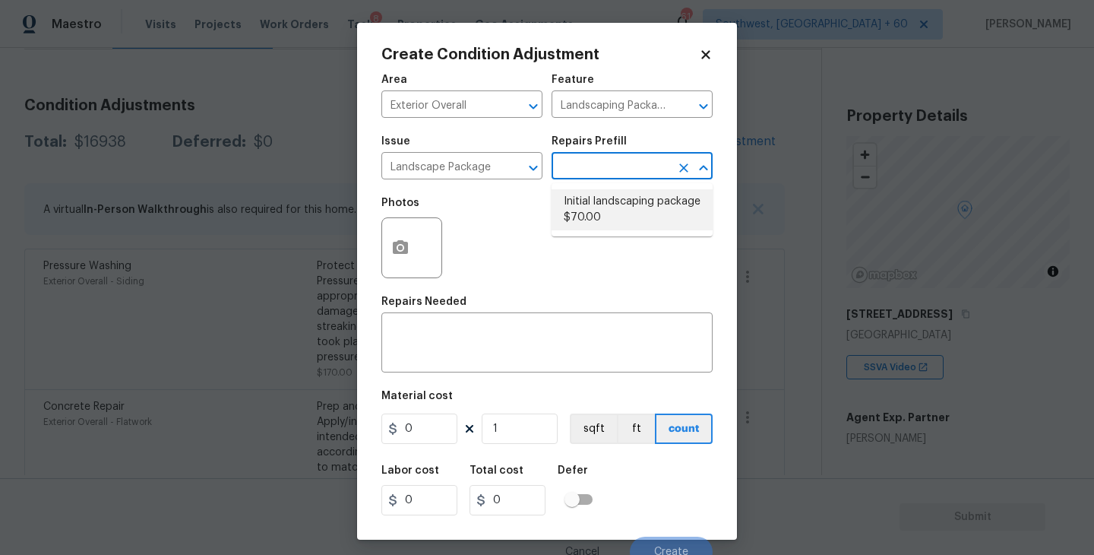
type input "70"
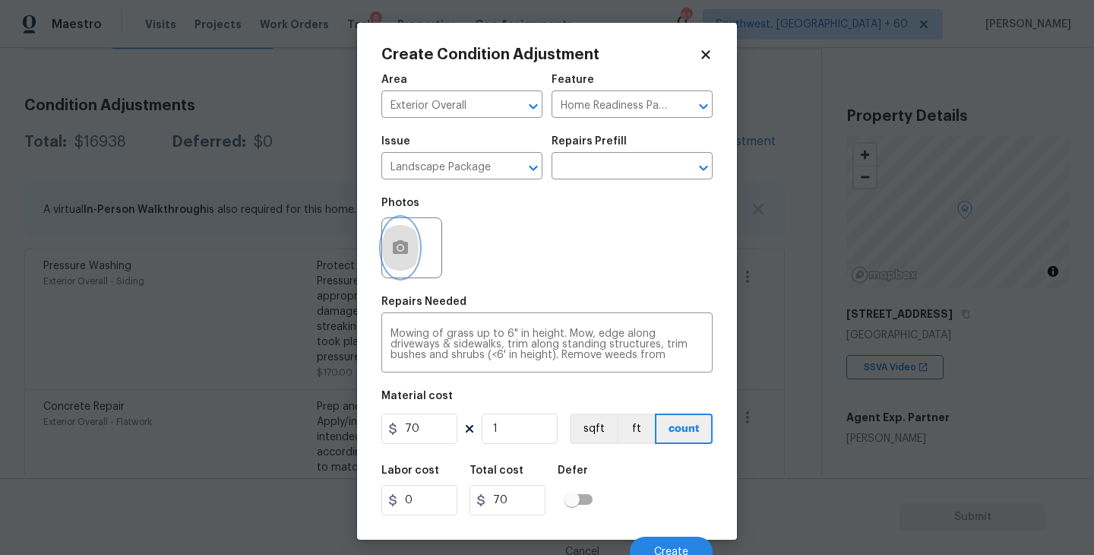
click at [411, 257] on button "button" at bounding box center [400, 247] width 36 height 59
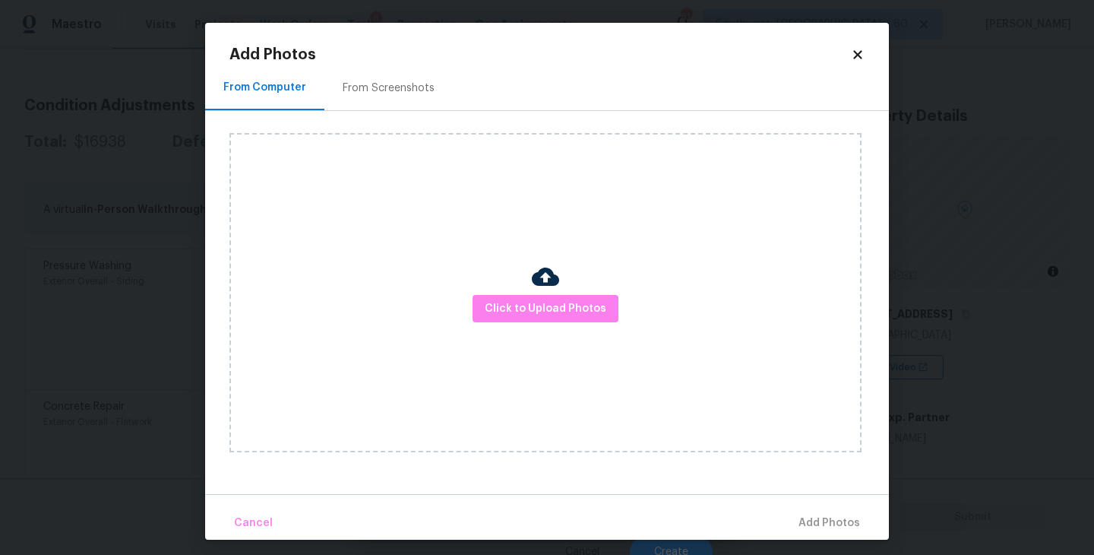
click at [529, 290] on div "Click to Upload Photos" at bounding box center [545, 292] width 632 height 319
click at [549, 256] on div "Click to Upload Photos" at bounding box center [545, 292] width 632 height 319
click at [548, 312] on span "Click to Upload Photos" at bounding box center [546, 308] width 122 height 19
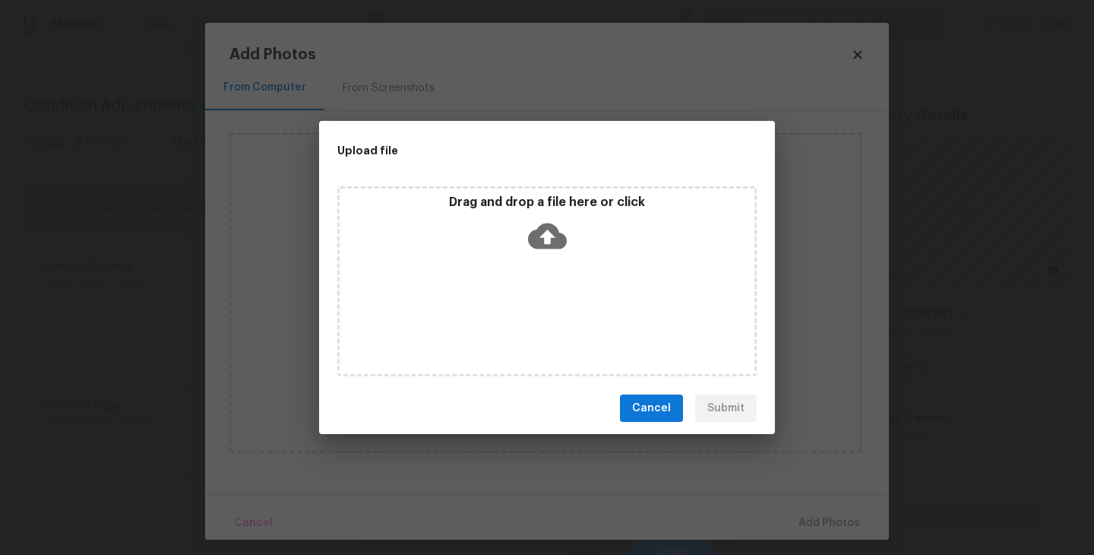
click at [557, 267] on div "Drag and drop a file here or click" at bounding box center [546, 281] width 419 height 190
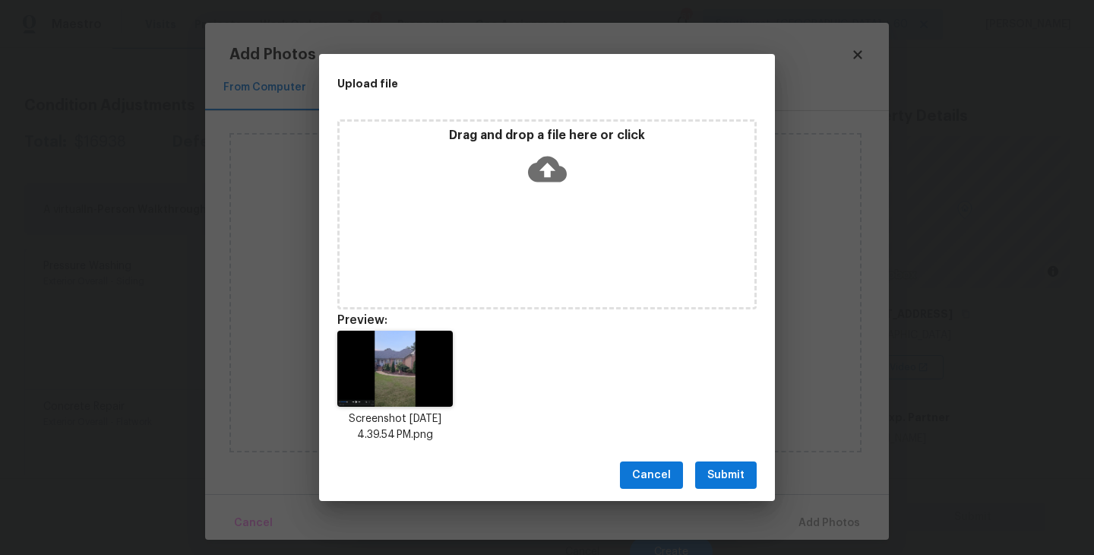
click at [741, 473] on span "Submit" at bounding box center [725, 475] width 37 height 19
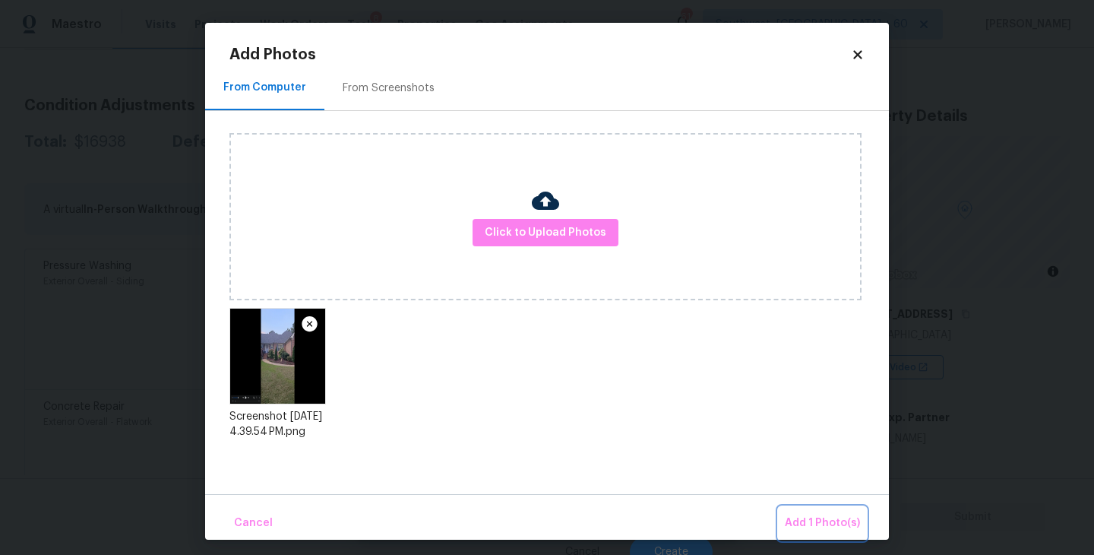
click at [792, 516] on span "Add 1 Photo(s)" at bounding box center [822, 523] width 75 height 19
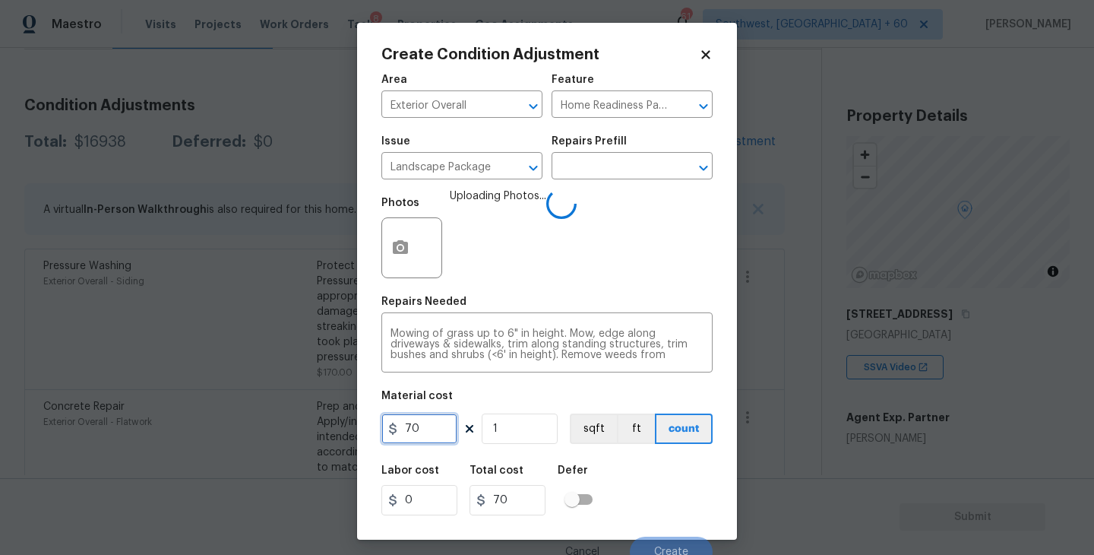
drag, startPoint x: 443, startPoint y: 428, endPoint x: 337, endPoint y: 426, distance: 106.4
click at [337, 426] on div "Create Condition Adjustment Area Exterior Overall ​ Feature Home Readiness Pack…" at bounding box center [547, 277] width 1094 height 555
type input "300"
click at [605, 466] on div "Labor cost 0 Total cost 300 Defer" at bounding box center [546, 490] width 331 height 68
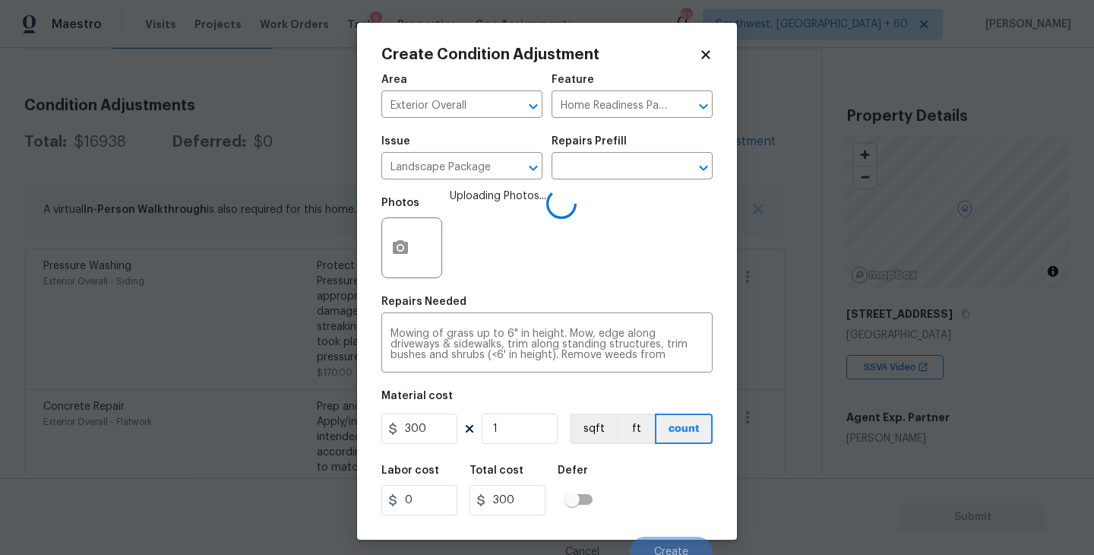
click at [667, 485] on div "Labor cost 0 Total cost 300 Defer" at bounding box center [546, 490] width 331 height 68
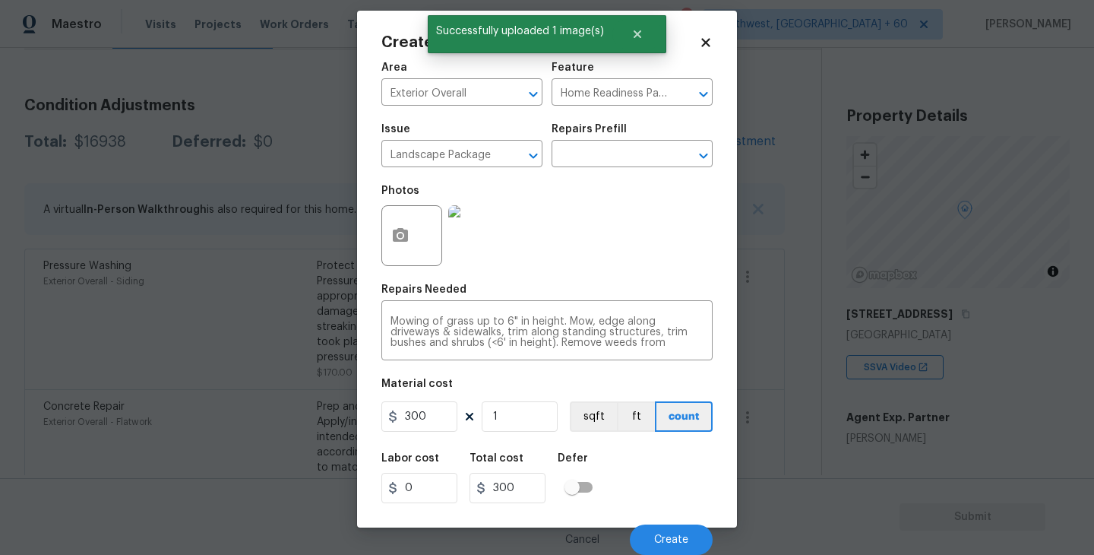
click at [667, 485] on div "Labor cost 0 Total cost 300 Defer" at bounding box center [546, 478] width 331 height 68
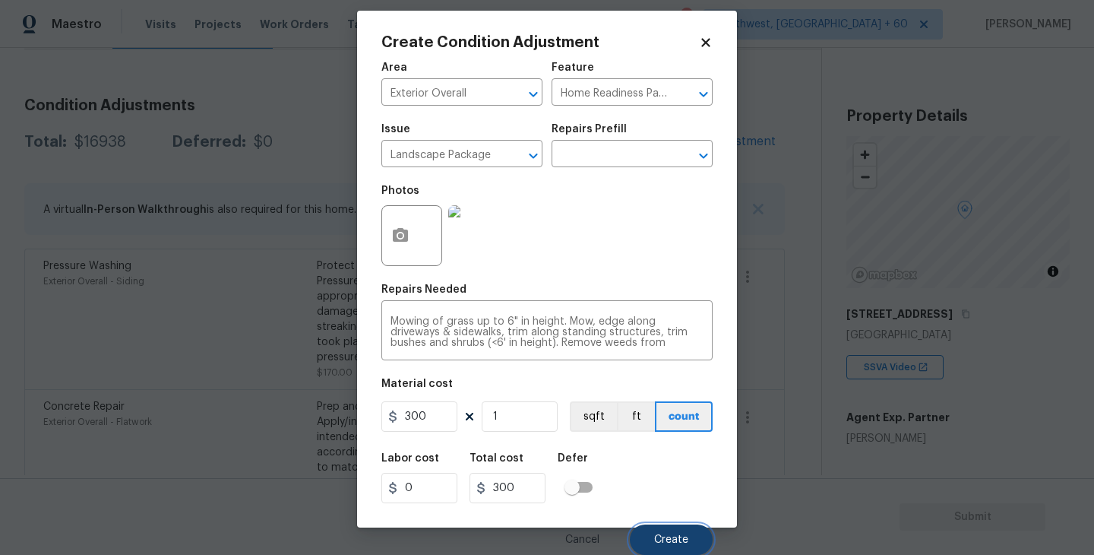
click at [671, 538] on span "Create" at bounding box center [671, 539] width 34 height 11
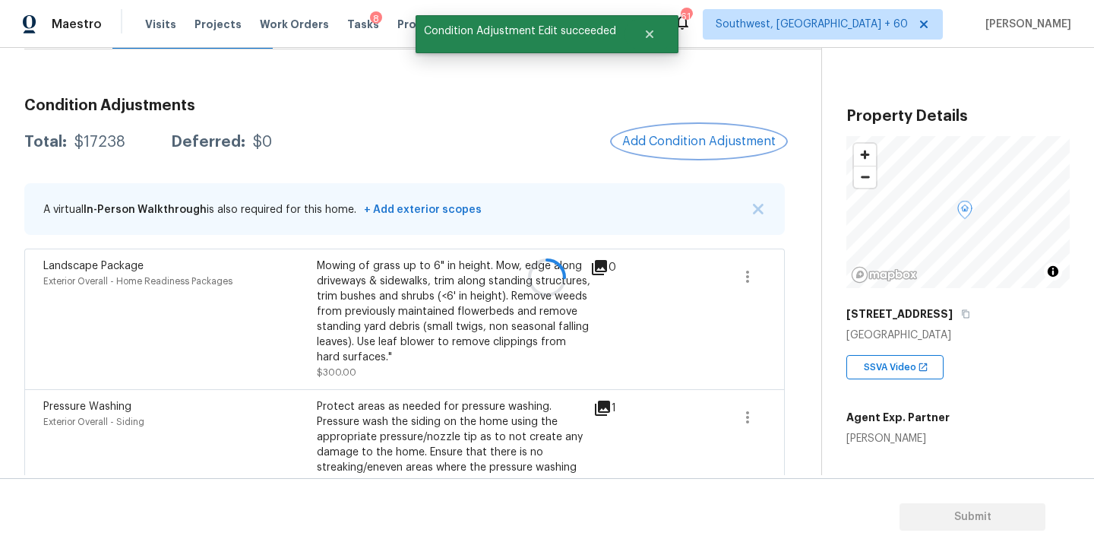
scroll to position [0, 0]
click at [697, 141] on span "Add Condition Adjustment" at bounding box center [698, 141] width 153 height 14
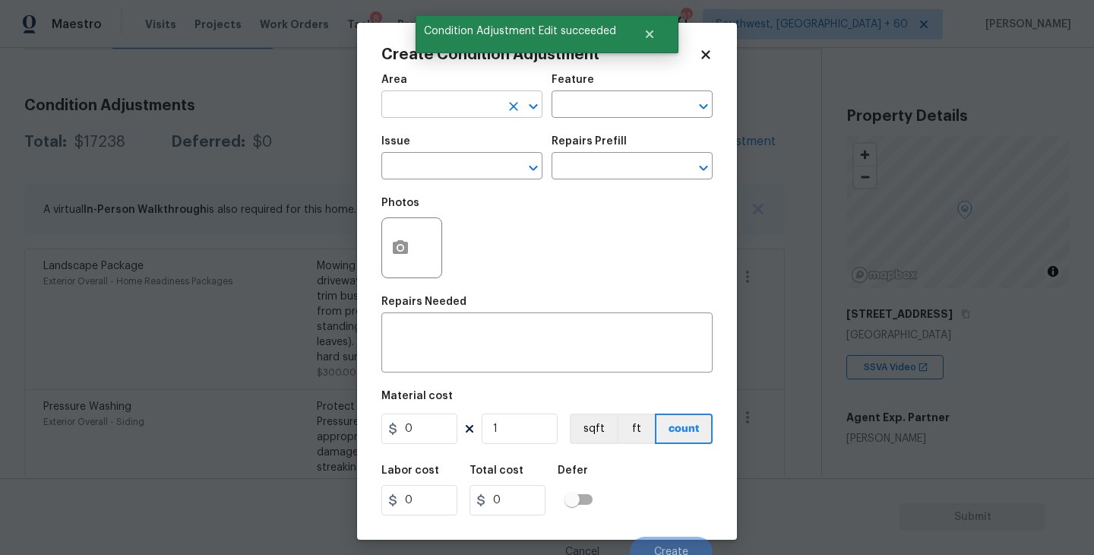
click at [420, 96] on input "text" at bounding box center [440, 106] width 119 height 24
click at [443, 165] on li "Exterior Overall" at bounding box center [461, 165] width 161 height 25
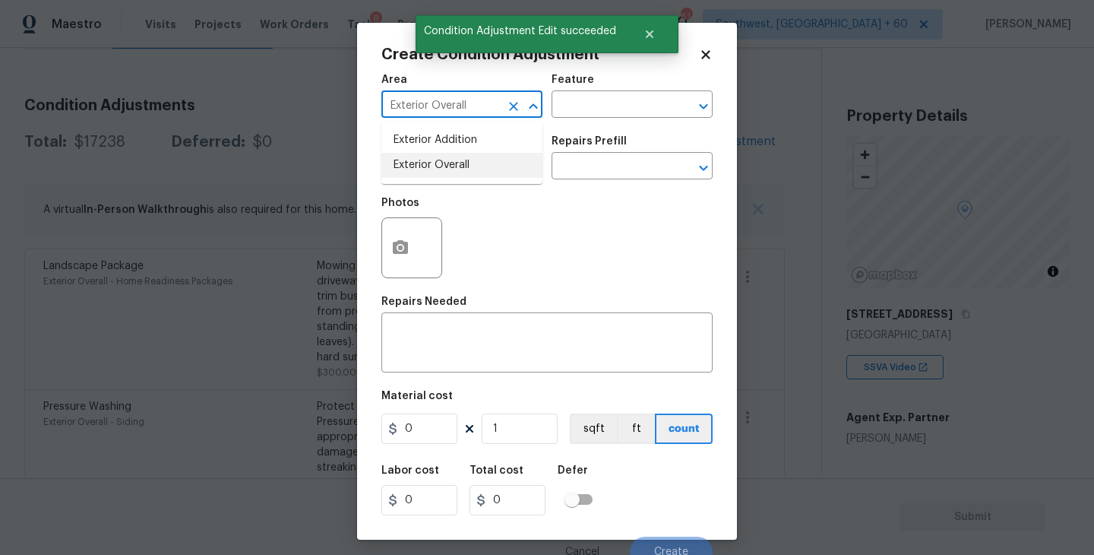
type input "Exterior Overall"
click at [443, 165] on input "text" at bounding box center [440, 168] width 119 height 24
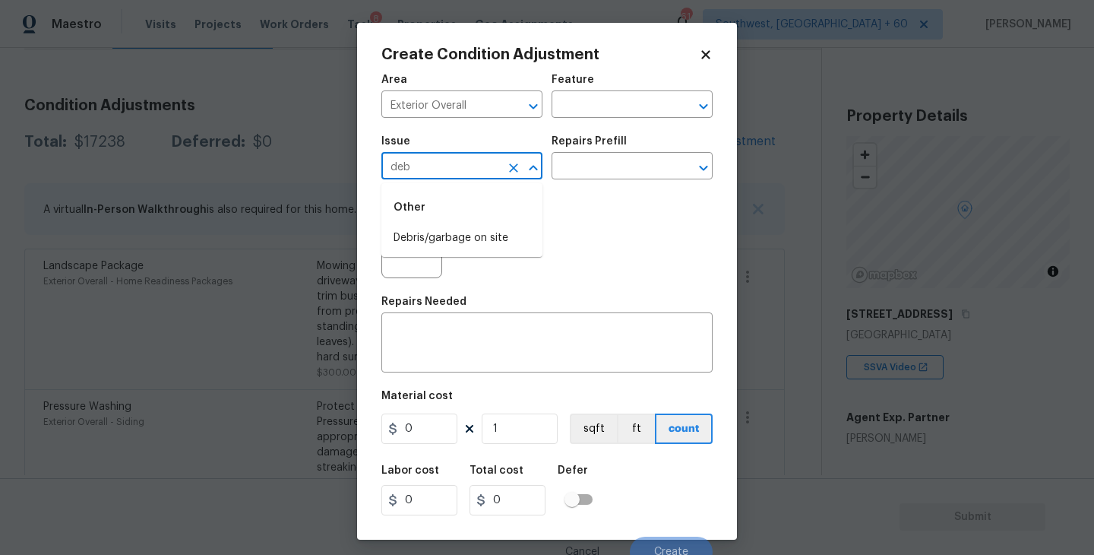
click at [458, 235] on li "Debris/garbage on site" at bounding box center [461, 238] width 161 height 25
type input "Debris/garbage on site"
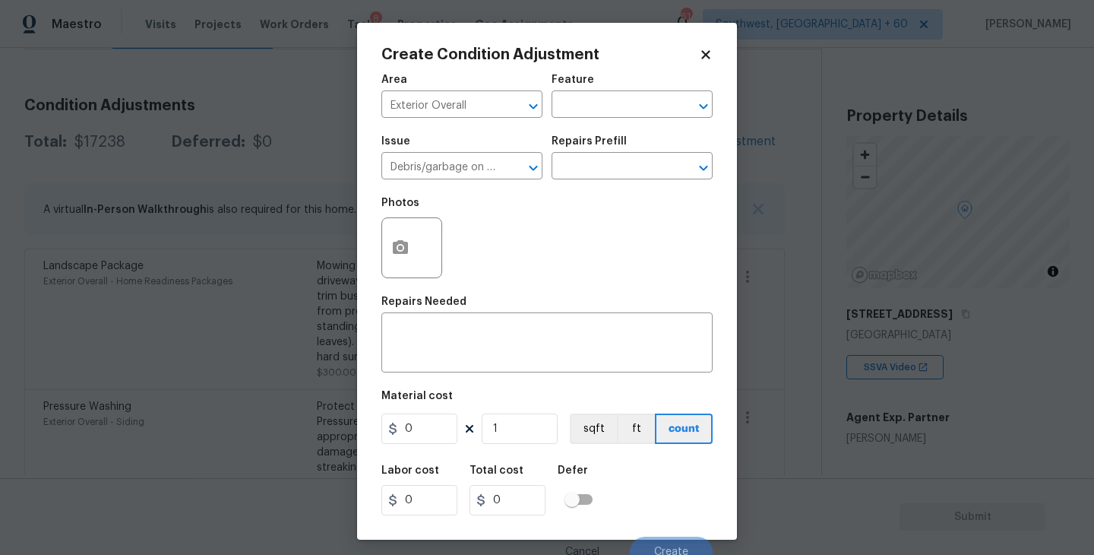
click at [646, 123] on div "Area Exterior Overall ​ Feature ​" at bounding box center [546, 96] width 331 height 62
click at [618, 185] on div "Issue Debris/garbage on site ​ Repairs Prefill ​" at bounding box center [546, 158] width 331 height 62
click at [624, 180] on div "Issue Debris/garbage on site ​ Repairs Prefill ​" at bounding box center [546, 158] width 331 height 62
click at [636, 169] on input "text" at bounding box center [610, 168] width 119 height 24
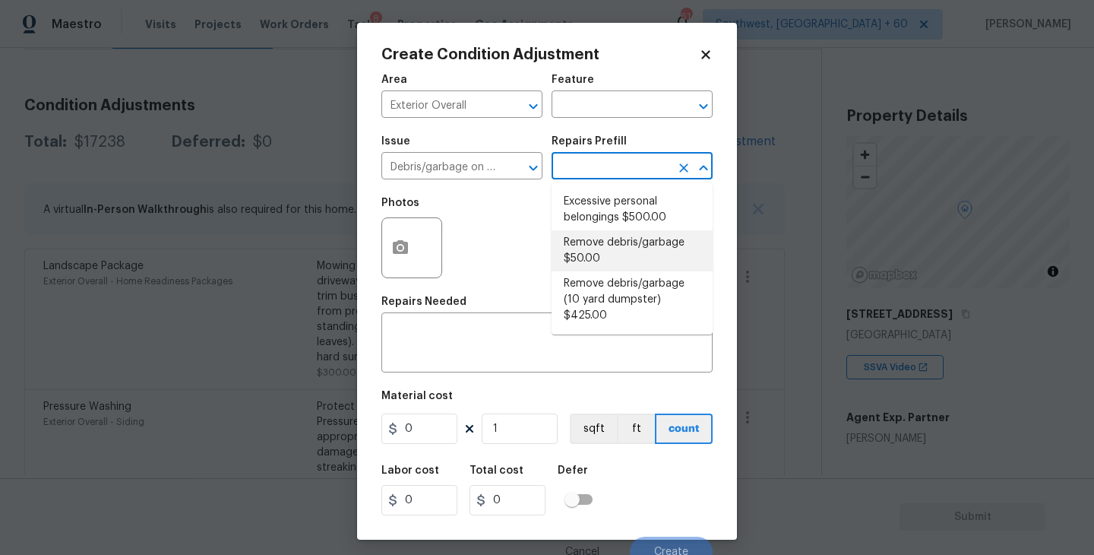
click at [623, 252] on li "Remove debris/garbage $50.00" at bounding box center [631, 250] width 161 height 41
type textarea "Remove, haul off, and properly dispose of any debris left by seller to offsite …"
type input "50"
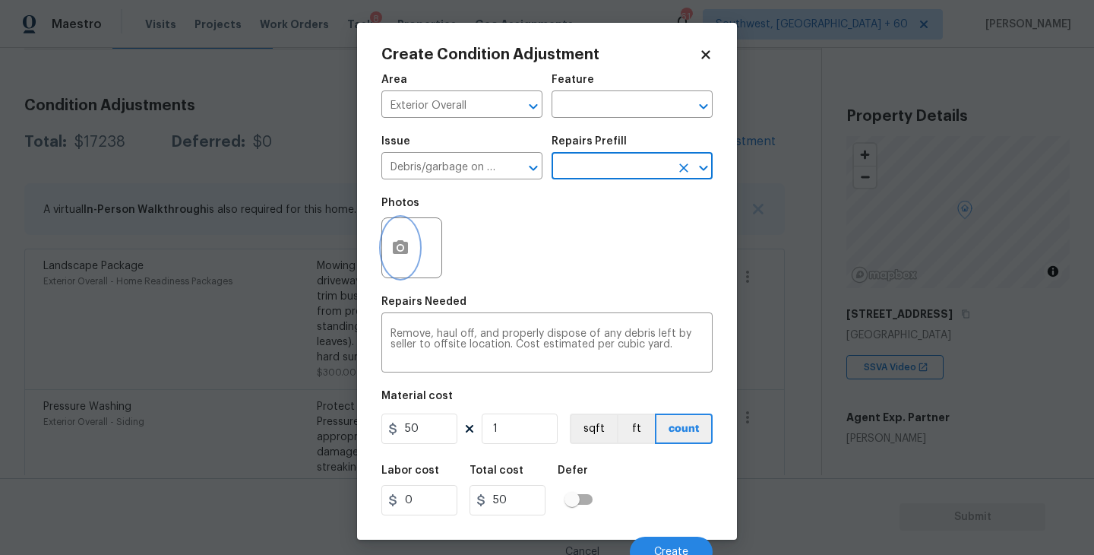
click at [409, 268] on button "button" at bounding box center [400, 247] width 36 height 59
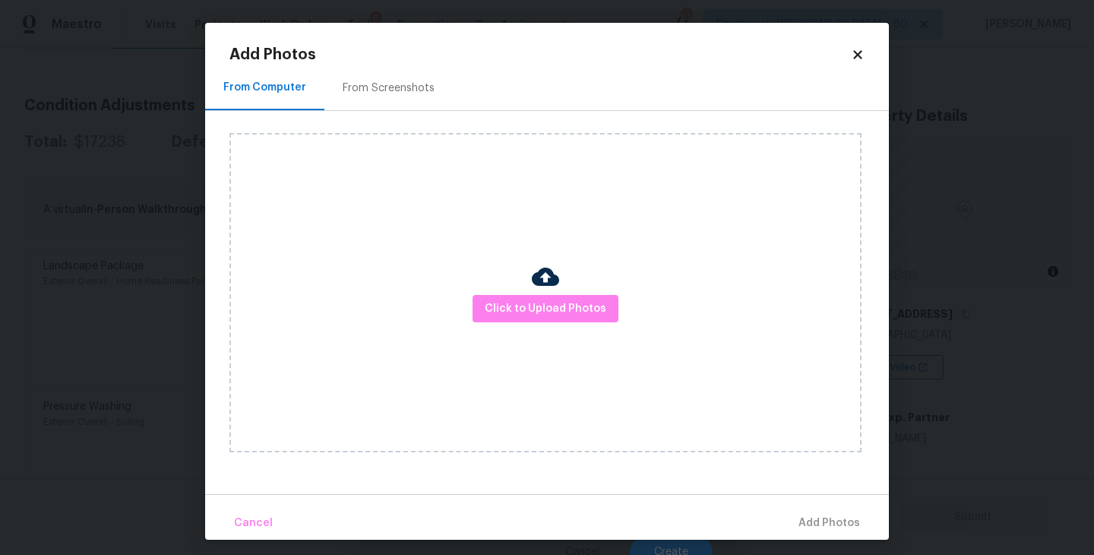
click at [530, 289] on div "Click to Upload Photos" at bounding box center [545, 292] width 632 height 319
click at [538, 302] on span "Click to Upload Photos" at bounding box center [546, 308] width 122 height 19
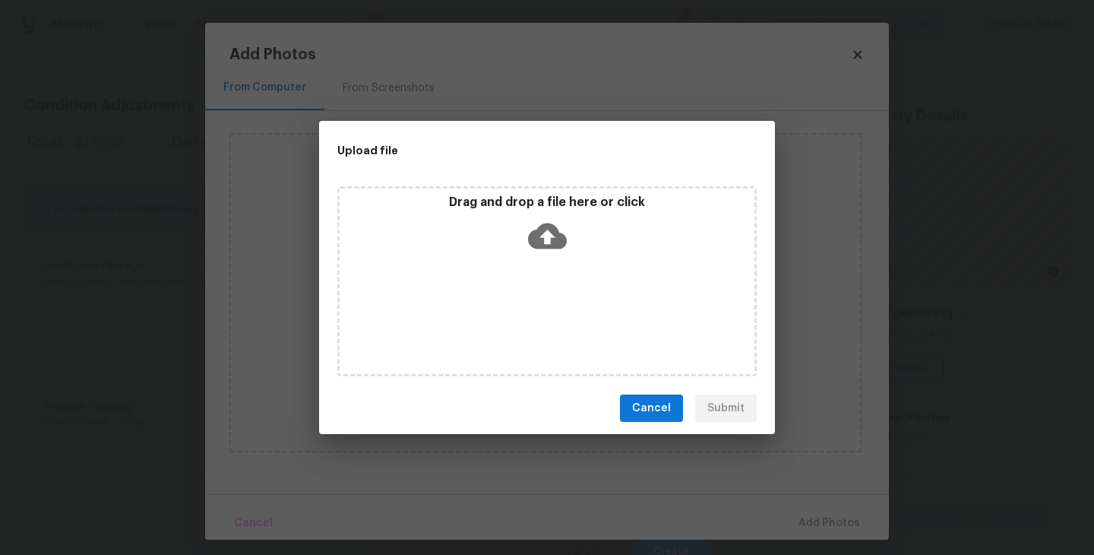
click at [540, 277] on div "Drag and drop a file here or click" at bounding box center [546, 281] width 419 height 190
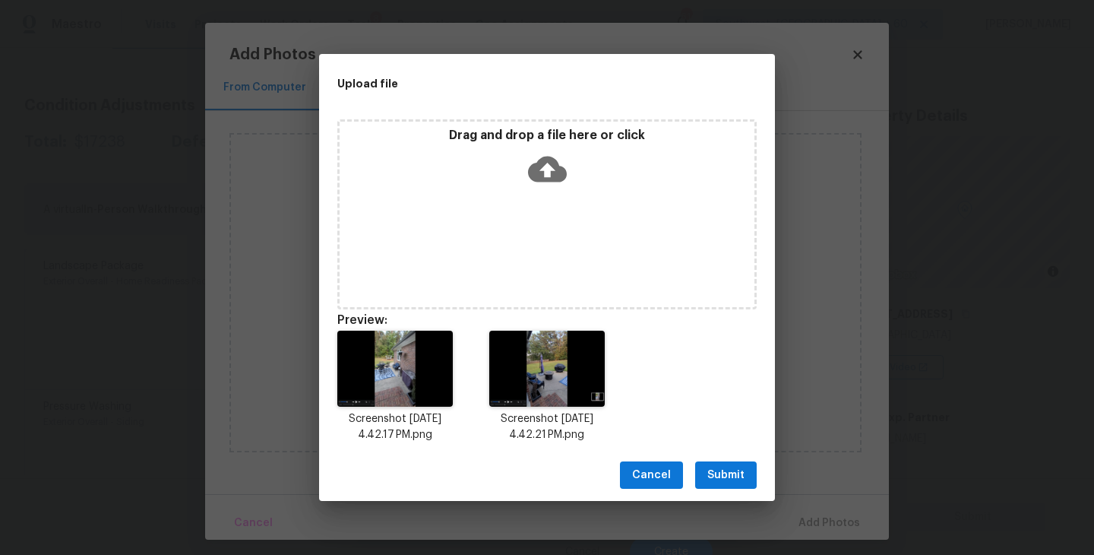
click at [719, 483] on span "Submit" at bounding box center [725, 475] width 37 height 19
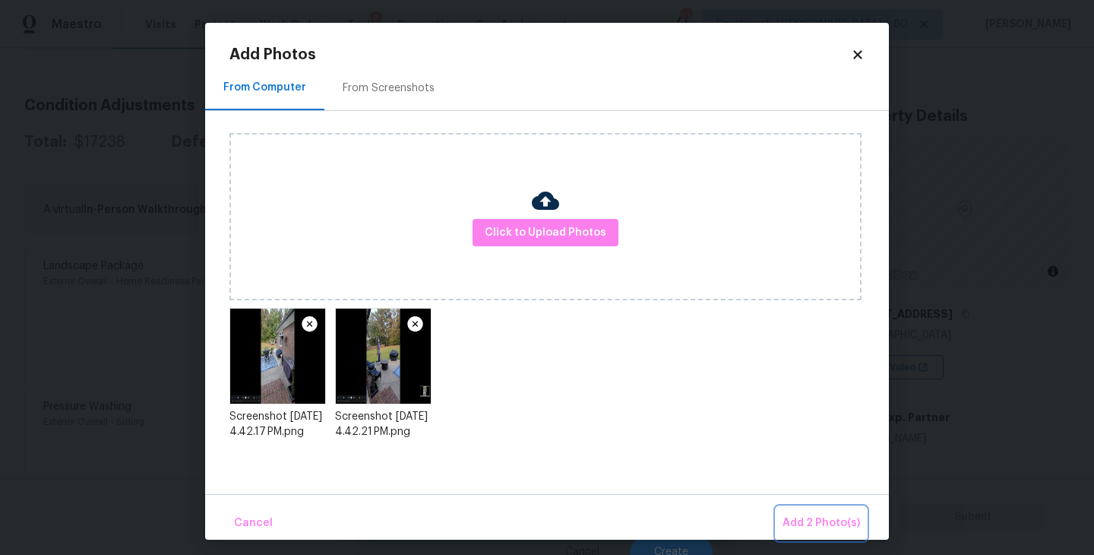
click at [803, 516] on span "Add 2 Photo(s)" at bounding box center [820, 523] width 77 height 19
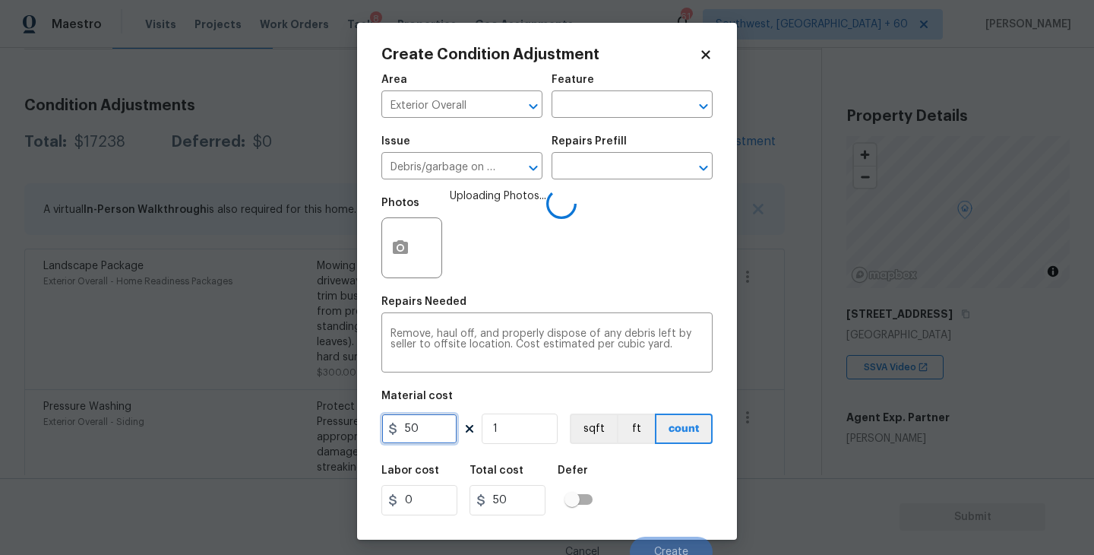
click at [402, 428] on input "50" at bounding box center [419, 428] width 76 height 30
type input "250"
click at [700, 518] on div "Labor cost 0 Total cost 250 Defer" at bounding box center [546, 490] width 331 height 68
click at [684, 512] on div "Labor cost 0 Total cost 250 Defer" at bounding box center [546, 490] width 331 height 68
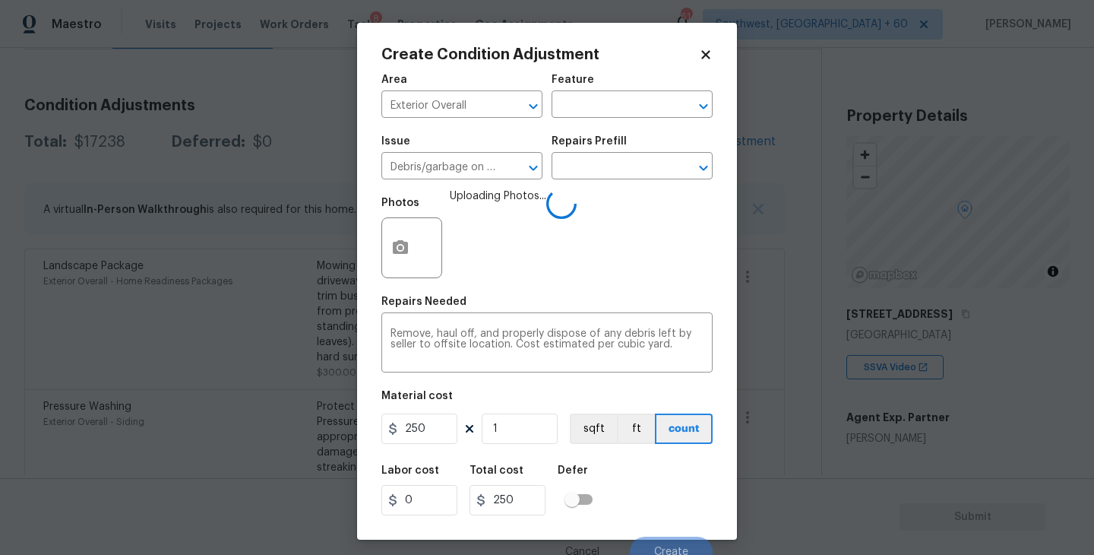
scroll to position [13, 0]
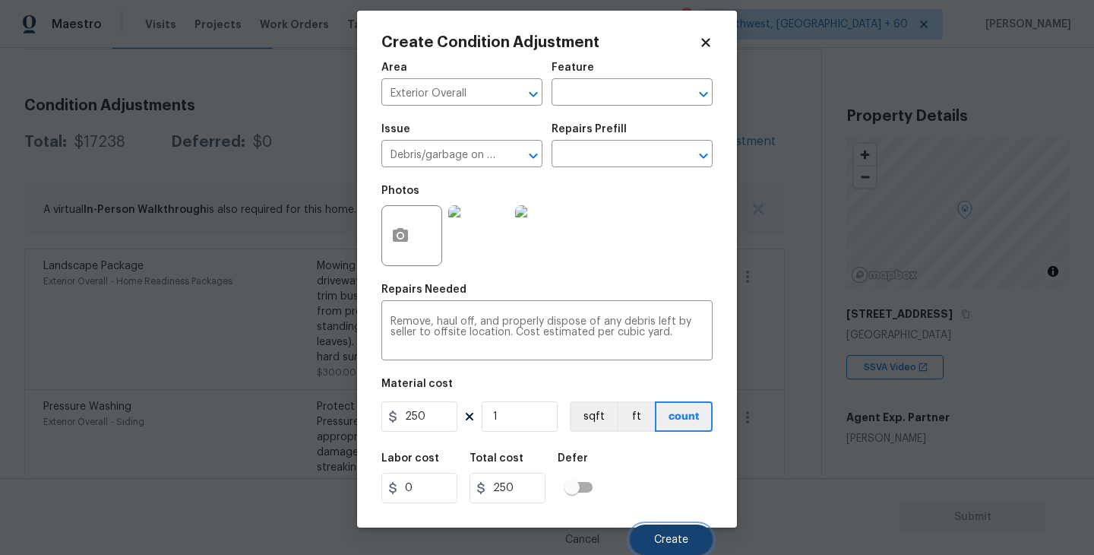
click at [685, 539] on span "Create" at bounding box center [671, 539] width 34 height 11
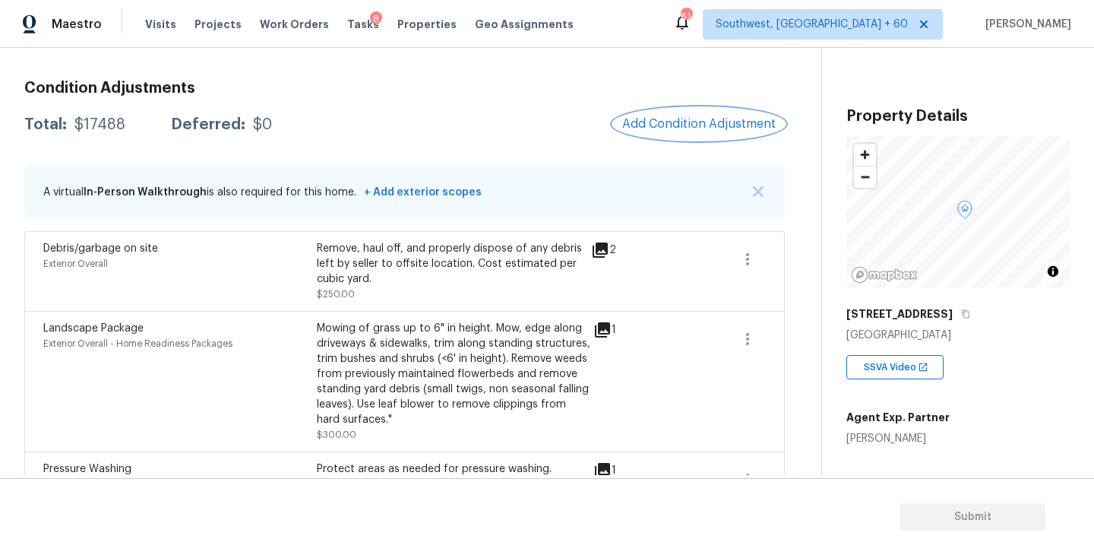
scroll to position [195, 0]
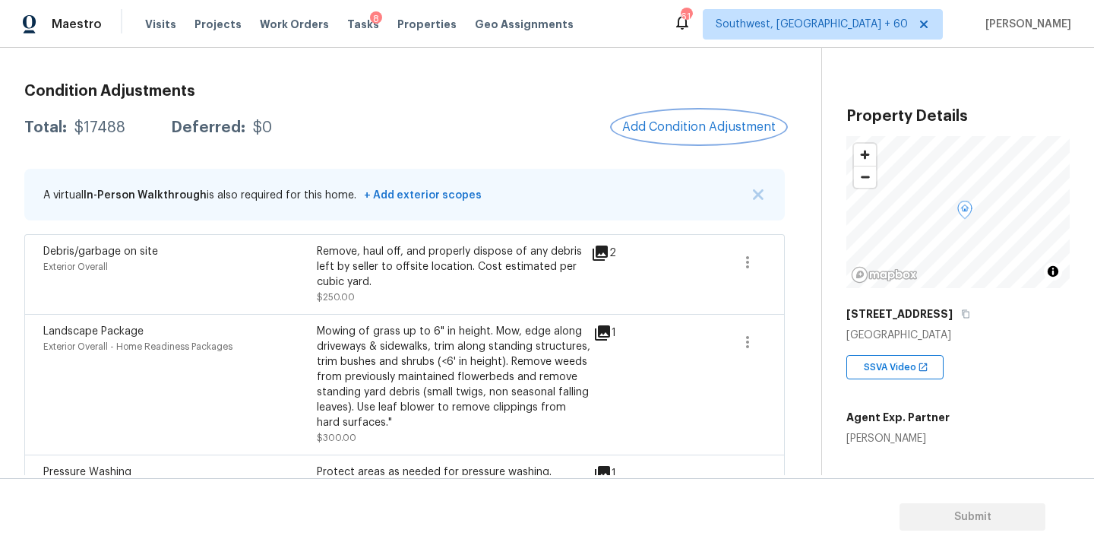
click at [703, 120] on span "Add Condition Adjustment" at bounding box center [698, 127] width 153 height 14
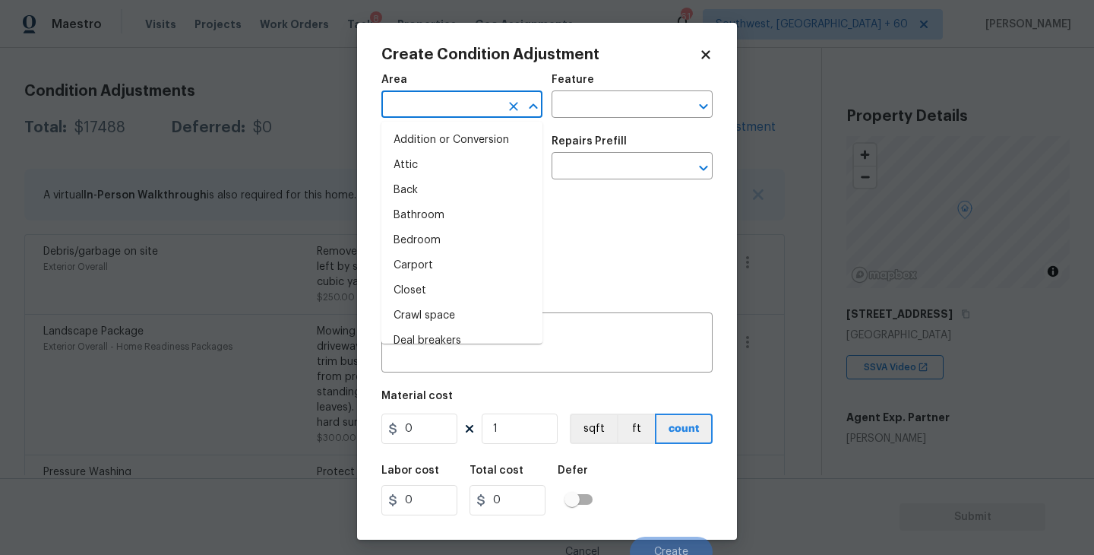
click at [477, 112] on input "text" at bounding box center [440, 106] width 119 height 24
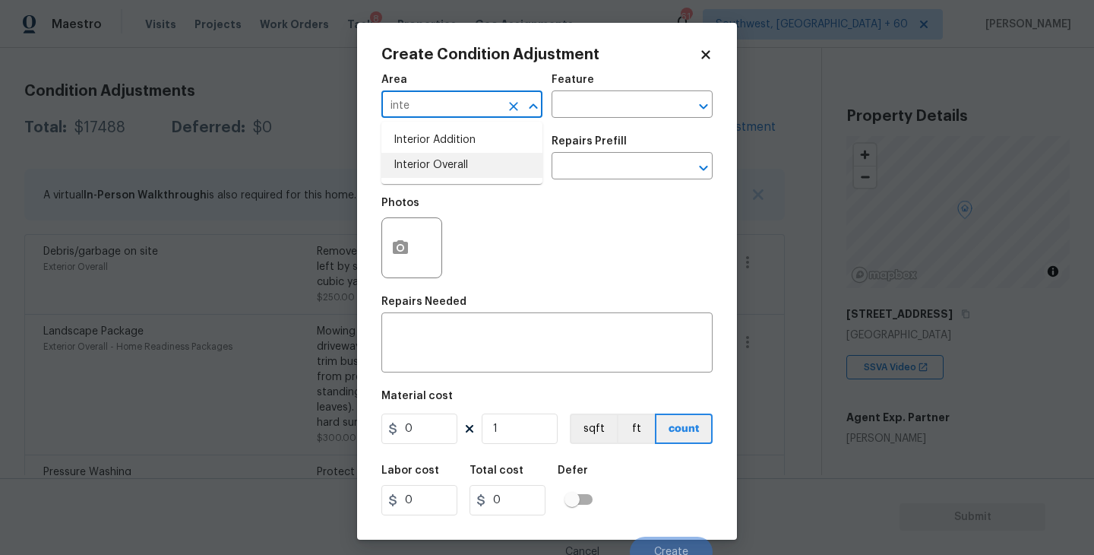
type input "inte"
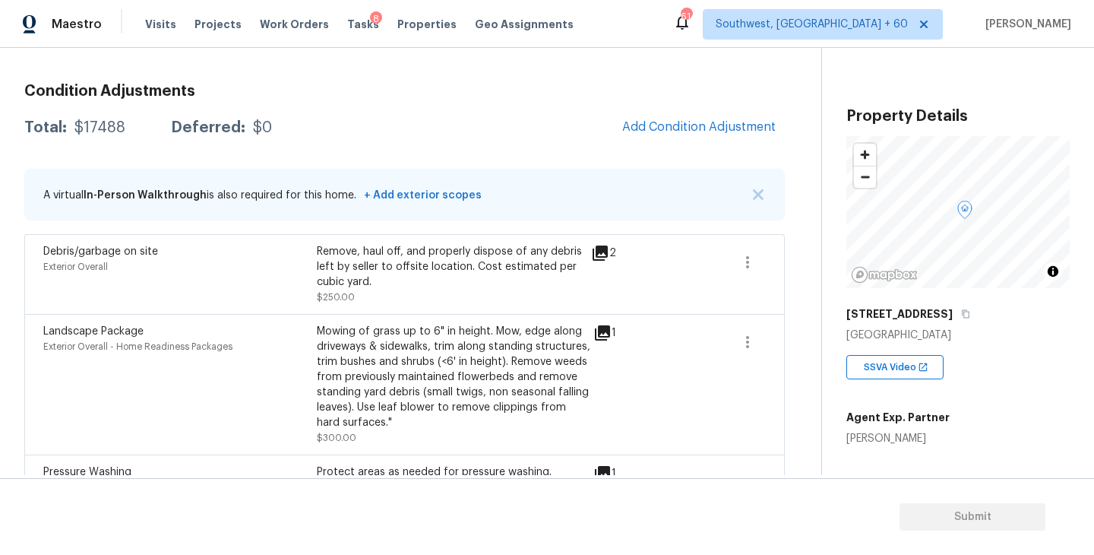
click at [324, 298] on body "Maestro Visits Projects Work Orders Tasks 8 Properties Geo Assignments 614 Sout…" at bounding box center [547, 277] width 1094 height 555
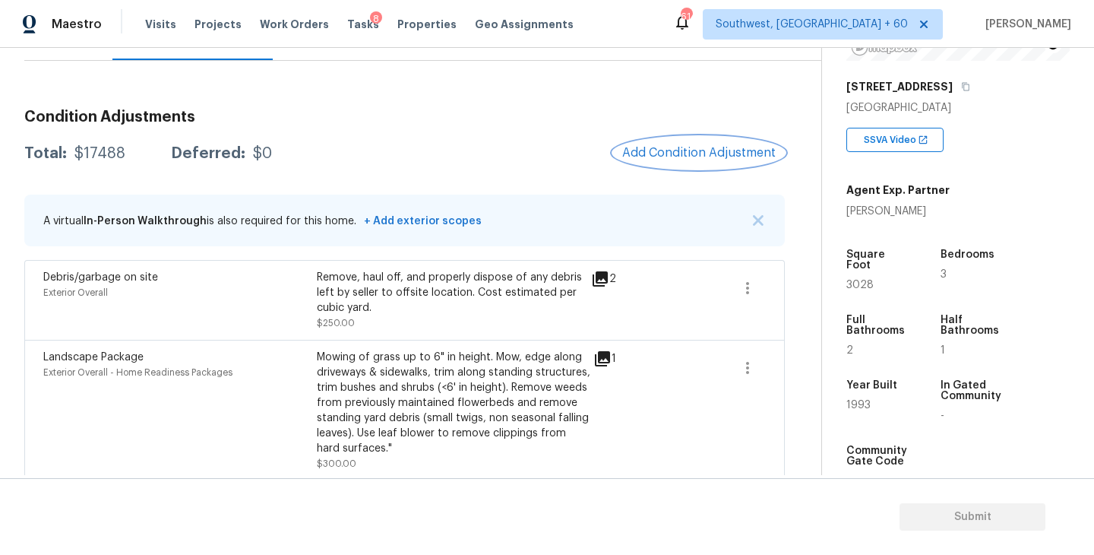
scroll to position [228, 0]
click at [690, 159] on span "Add Condition Adjustment" at bounding box center [698, 153] width 153 height 14
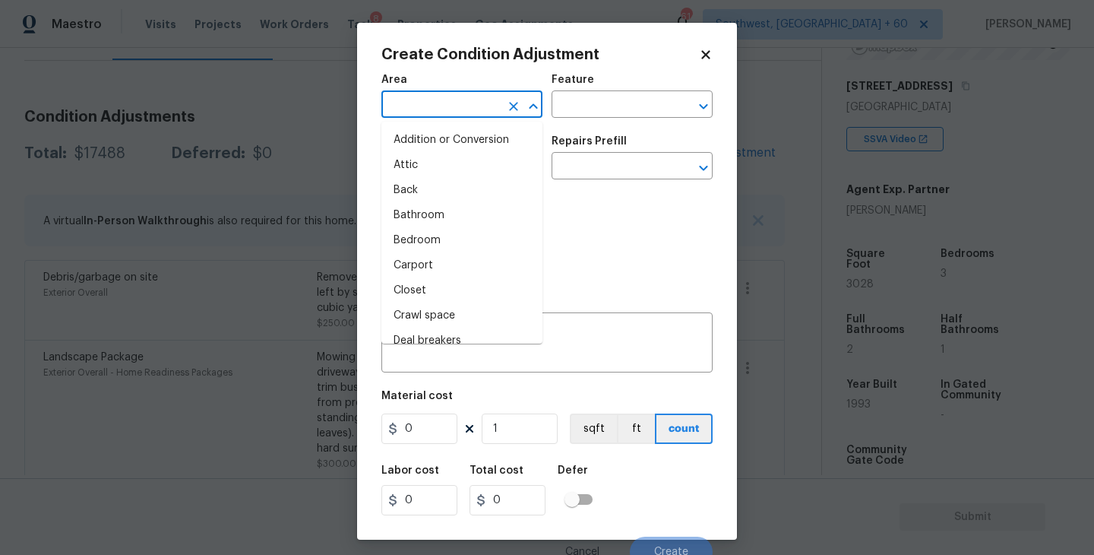
click at [441, 104] on input "text" at bounding box center [440, 106] width 119 height 24
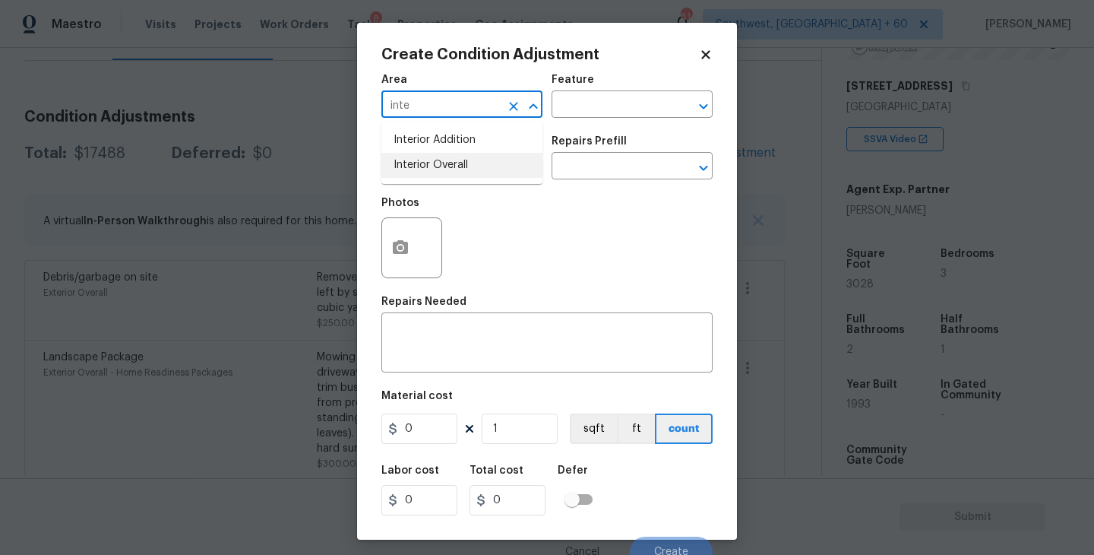
click at [454, 163] on li "Interior Overall" at bounding box center [461, 165] width 161 height 25
type input "Interior Overall"
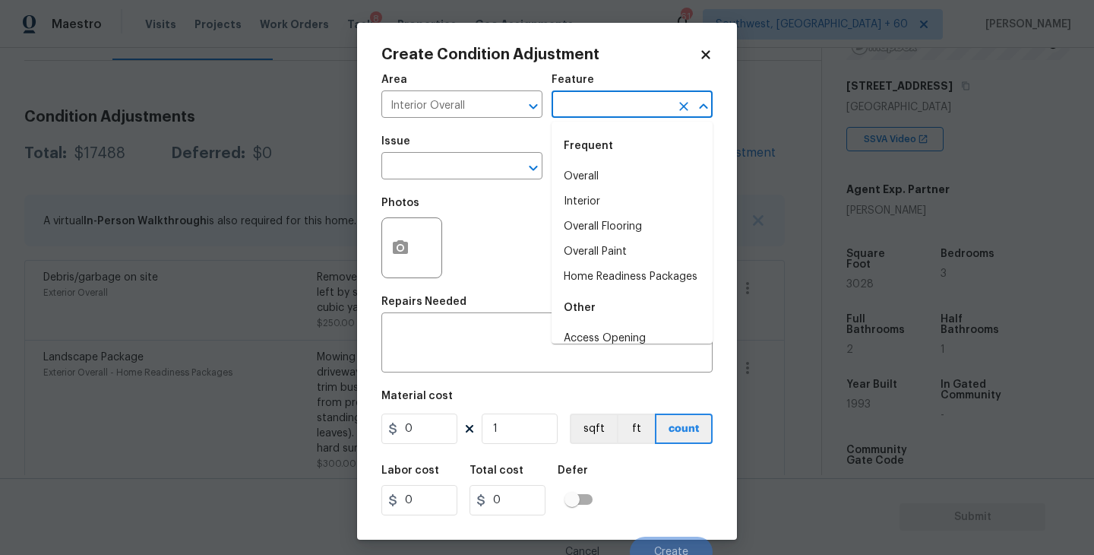
click at [602, 100] on input "text" at bounding box center [610, 106] width 119 height 24
click at [617, 255] on li "Overall Paint" at bounding box center [631, 251] width 161 height 25
type input "Overall Paint"
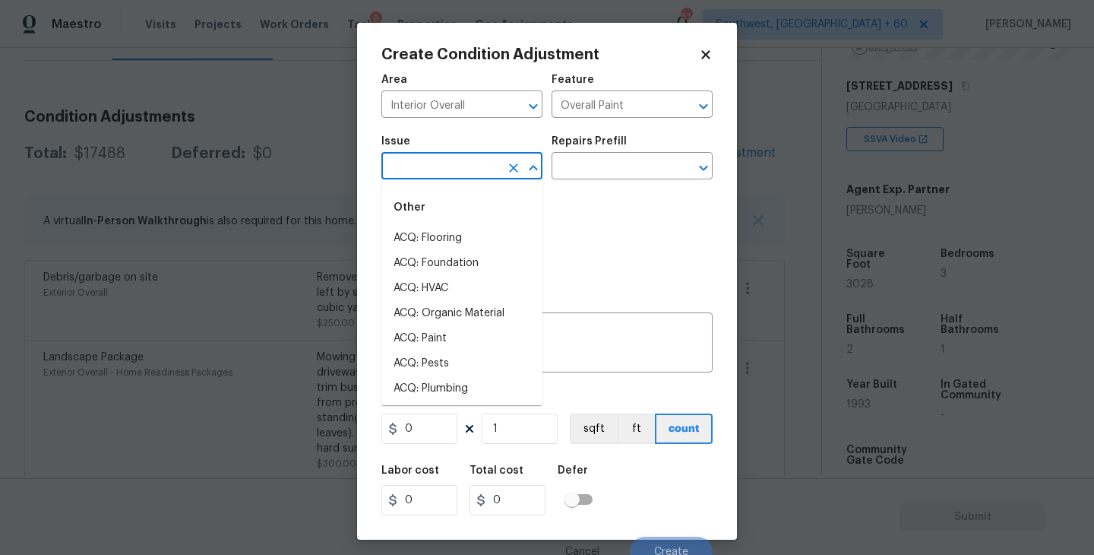
click at [481, 172] on input "text" at bounding box center [440, 168] width 119 height 24
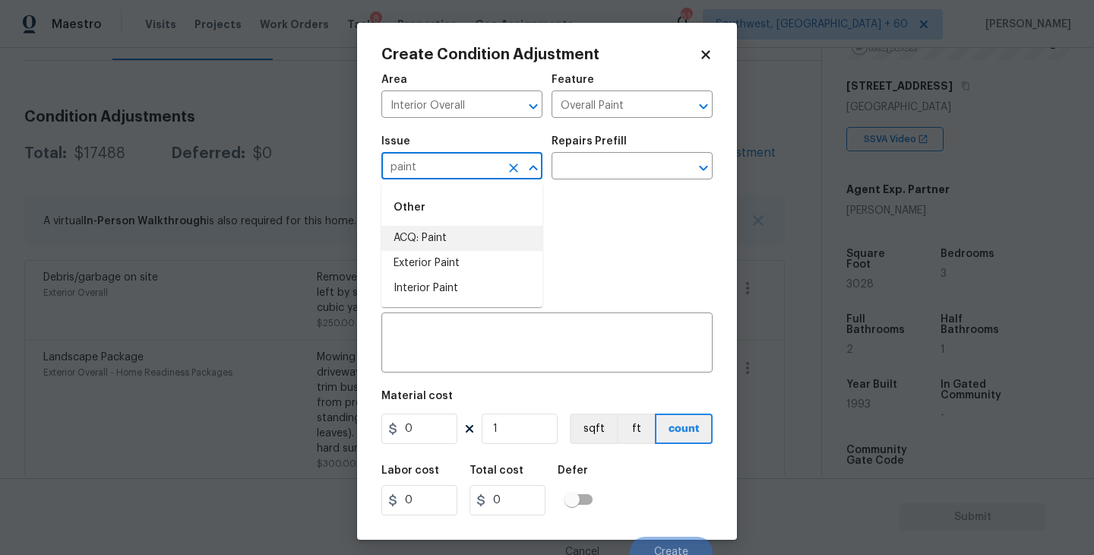
click at [480, 236] on li "ACQ: Paint" at bounding box center [461, 238] width 161 height 25
type input "ACQ: Paint"
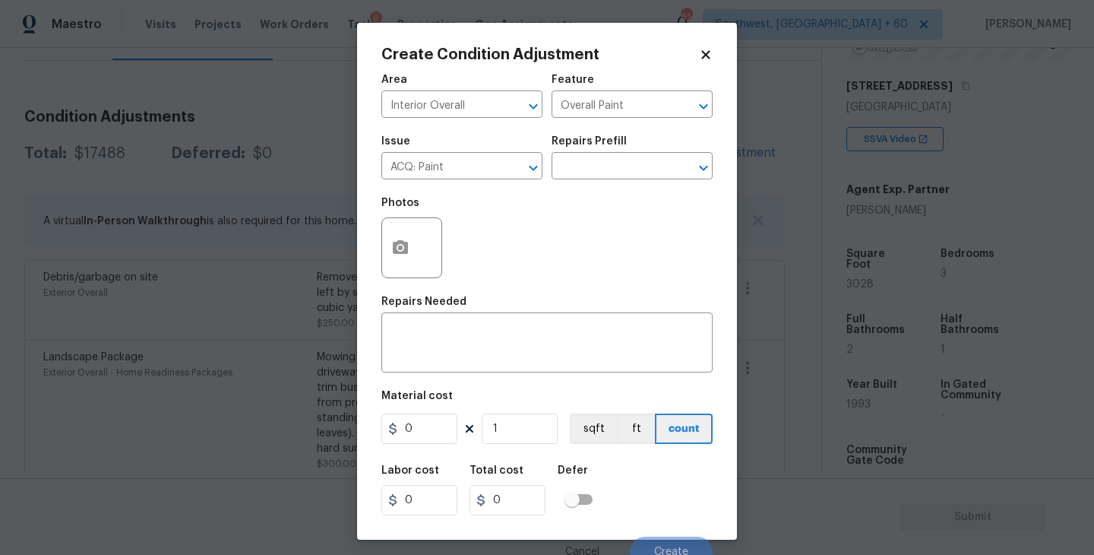
click at [593, 185] on div "Issue ACQ: Paint ​ Repairs Prefill ​" at bounding box center [546, 158] width 331 height 62
click at [619, 173] on input "text" at bounding box center [610, 168] width 119 height 24
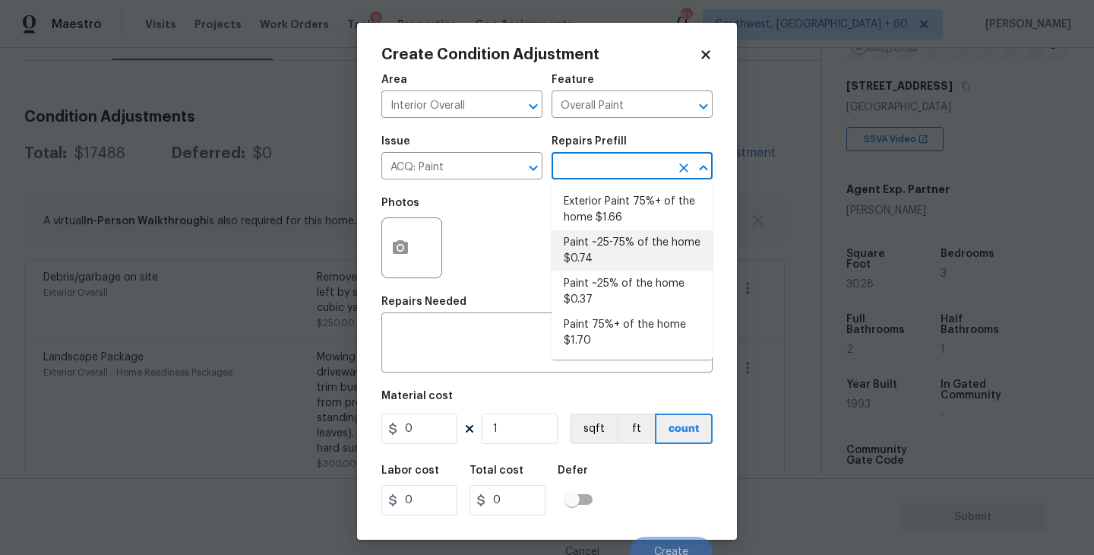
click at [619, 252] on li "Paint ~25-75% of the home $0.74" at bounding box center [631, 250] width 161 height 41
type input "Acquisition"
type textarea "Acquisition Scope: ~25 - 75% of the home needs interior paint"
type input "0.74"
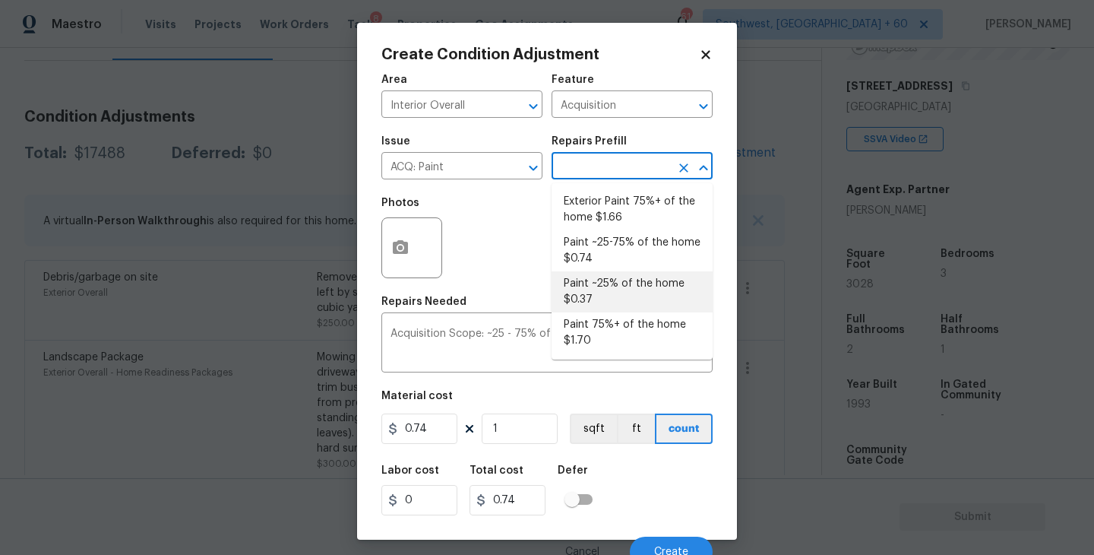
click at [589, 295] on li "Paint ~25% of the home $0.37" at bounding box center [631, 291] width 161 height 41
type textarea "Acquisition Scope: ~25% of the home needs interior paint"
type input "0.37"
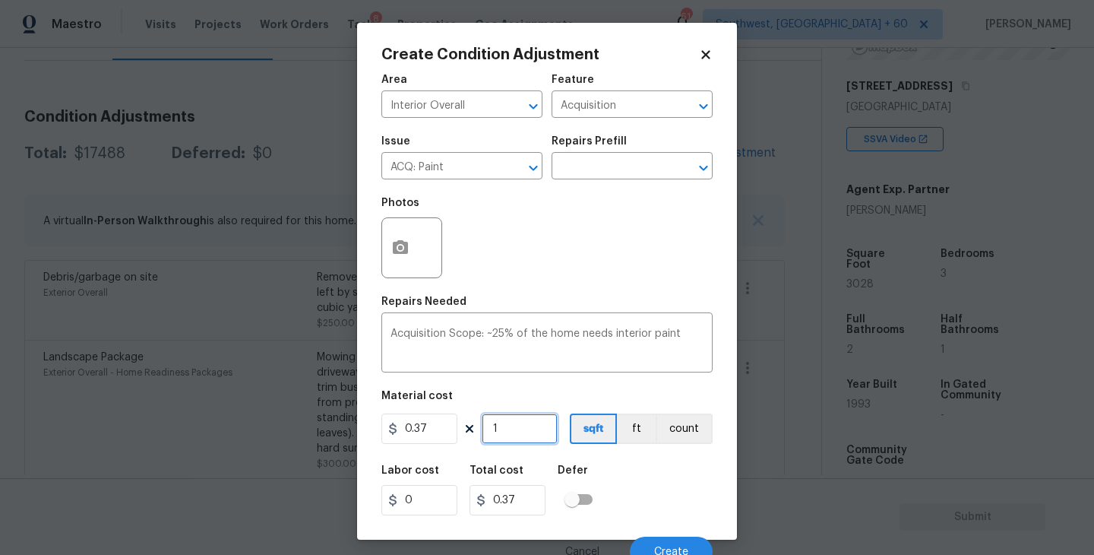
click at [531, 433] on input "1" at bounding box center [520, 428] width 76 height 30
type input "0"
type input "3"
type input "1.11"
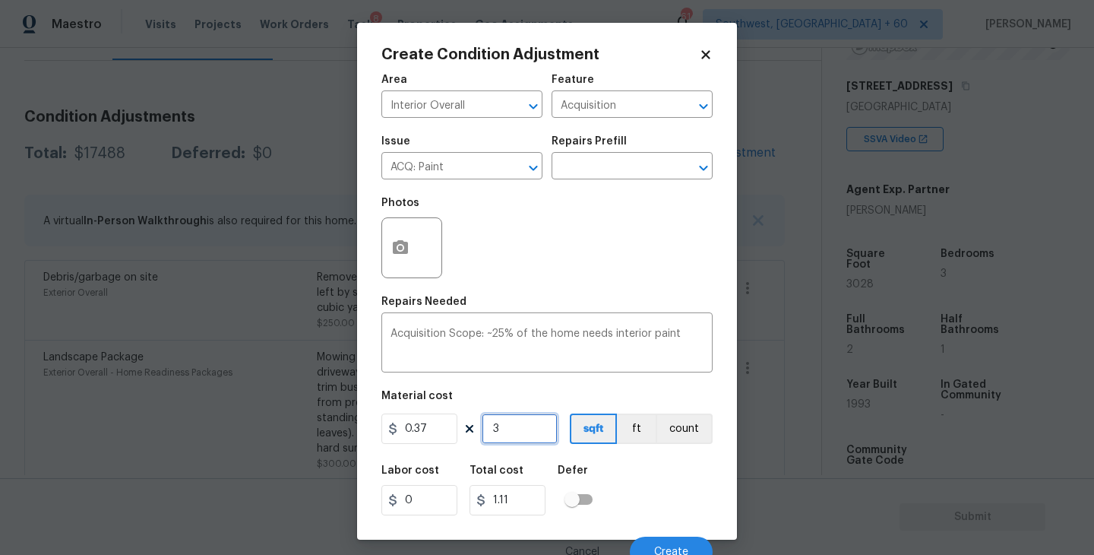
type input "30"
type input "11.1"
type input "302"
type input "111.74"
type input "3028"
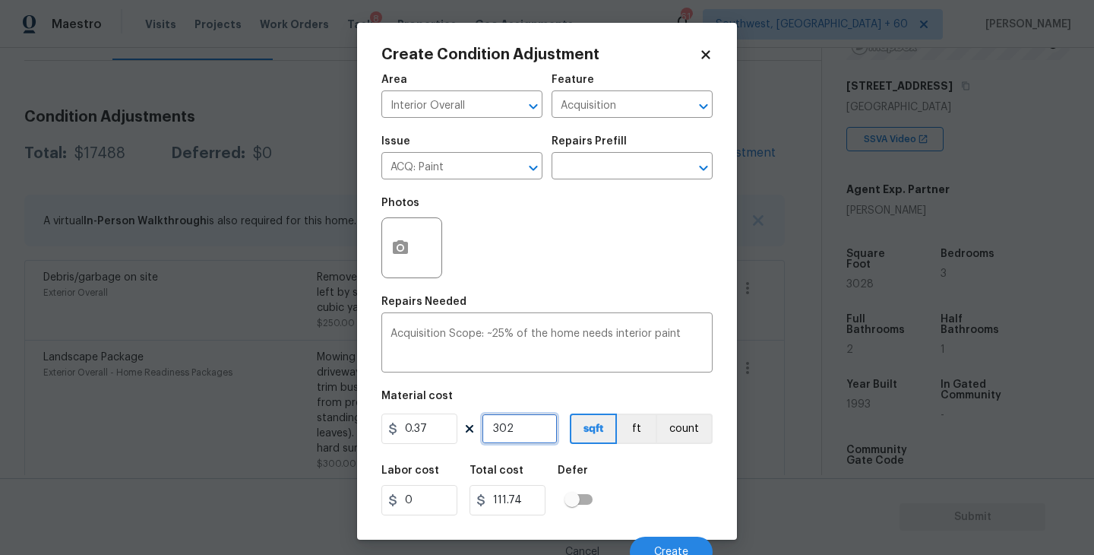
type input "1120.36"
type input "3028"
click at [650, 490] on div "Labor cost 0 Total cost 1120.36 Defer" at bounding box center [546, 490] width 331 height 68
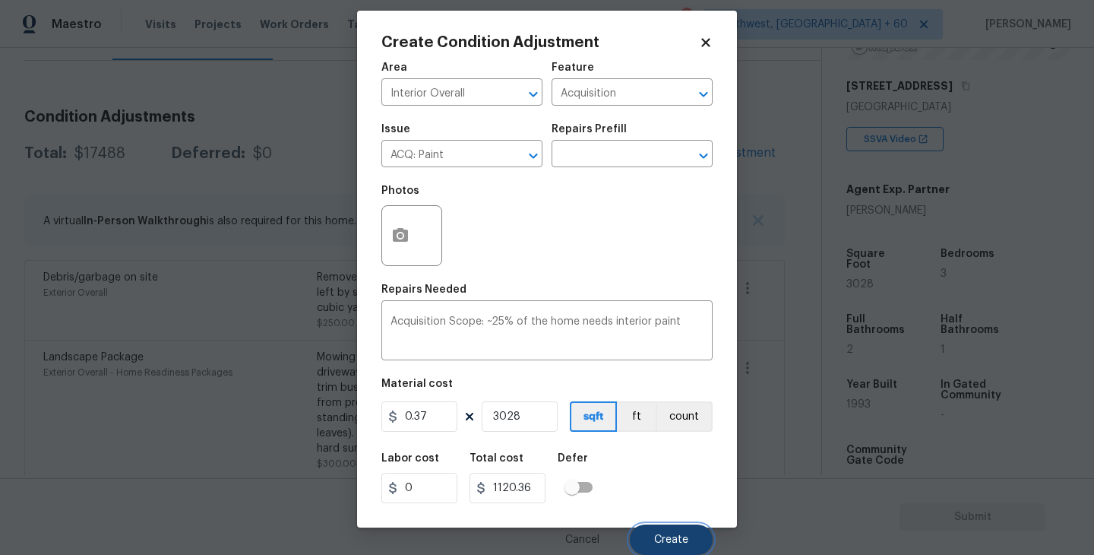
click at [662, 542] on span "Create" at bounding box center [671, 539] width 34 height 11
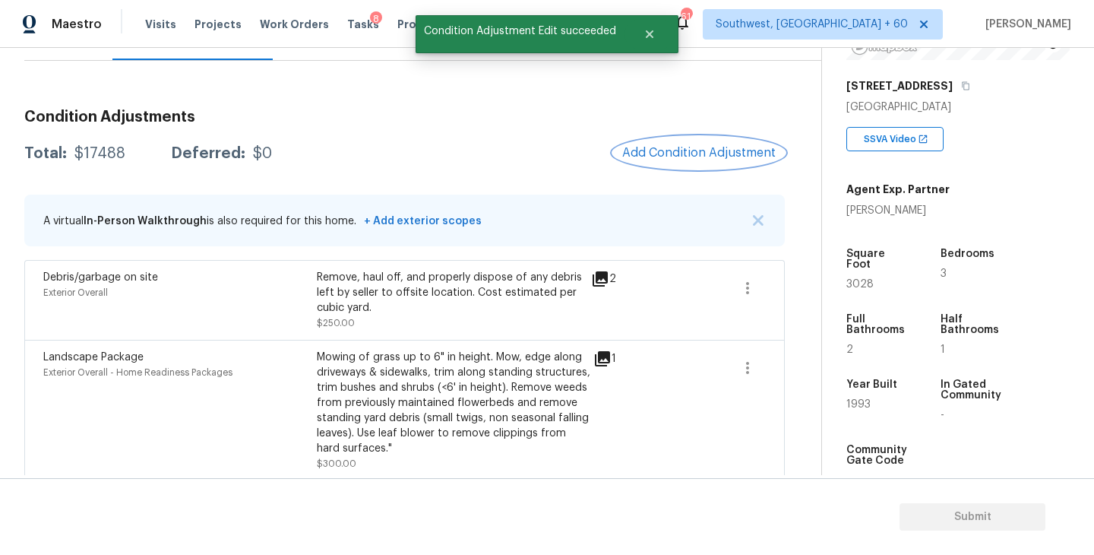
scroll to position [0, 0]
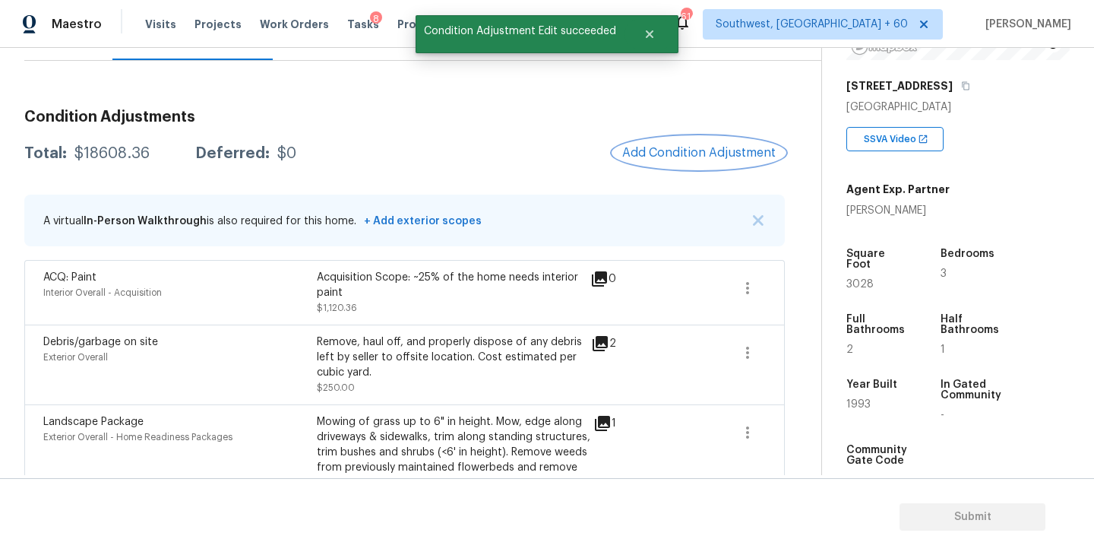
click at [698, 147] on span "Add Condition Adjustment" at bounding box center [698, 153] width 153 height 14
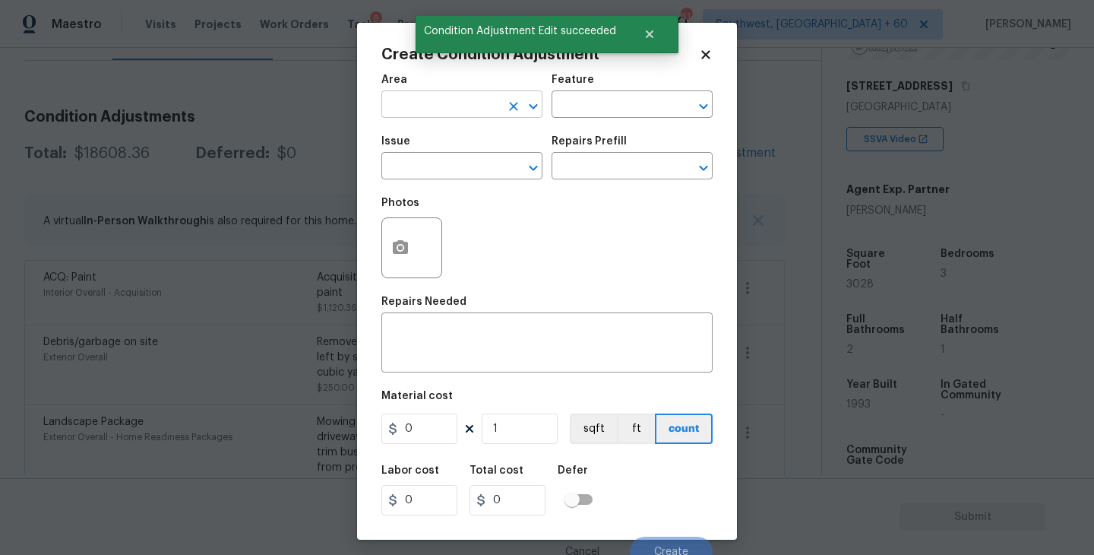
click at [469, 114] on input "text" at bounding box center [440, 106] width 119 height 24
type input "o"
click at [460, 175] on li "Interior Overall" at bounding box center [461, 165] width 161 height 25
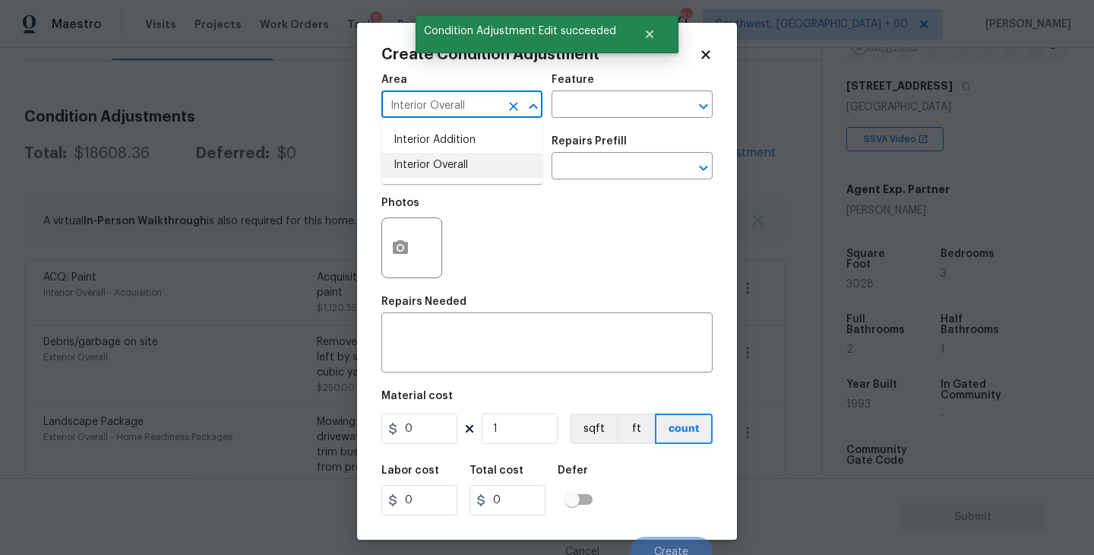
type input "Interior Overall"
click at [566, 132] on div "Issue ​ Repairs Prefill ​" at bounding box center [546, 158] width 331 height 62
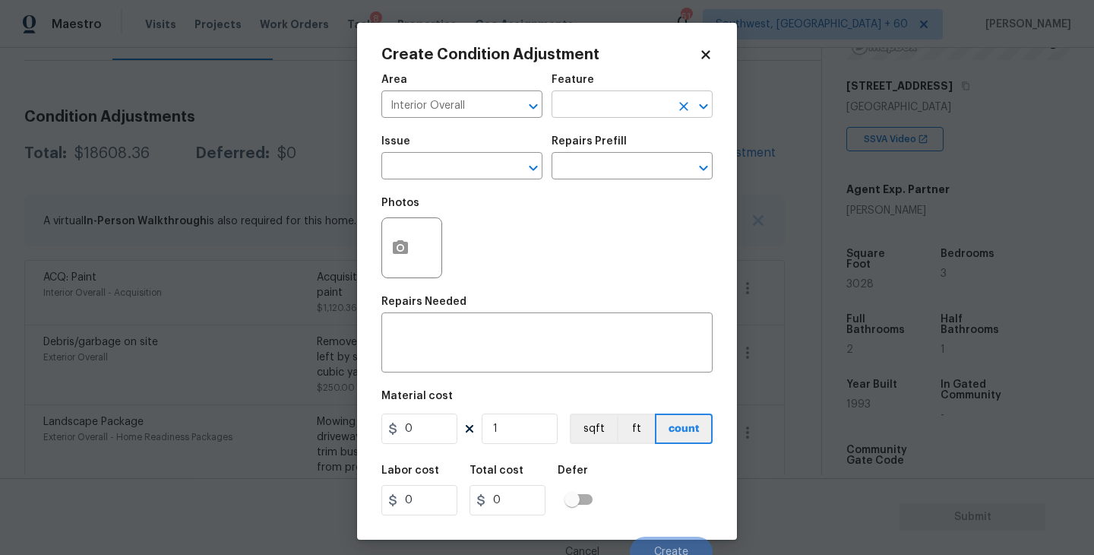
click at [596, 116] on input "text" at bounding box center [610, 106] width 119 height 24
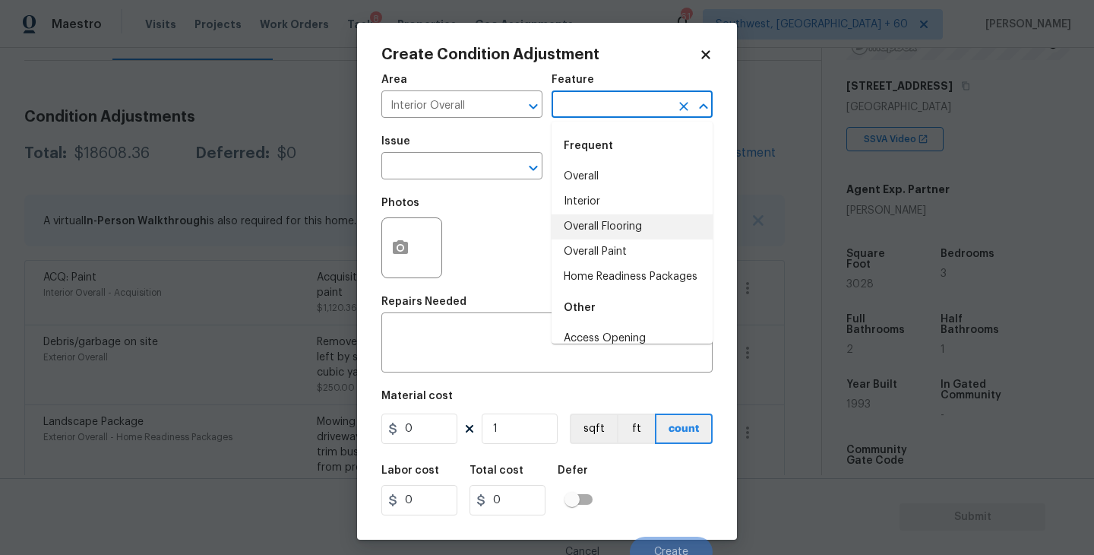
click at [612, 229] on li "Overall Flooring" at bounding box center [631, 226] width 161 height 25
type input "Overall Flooring"
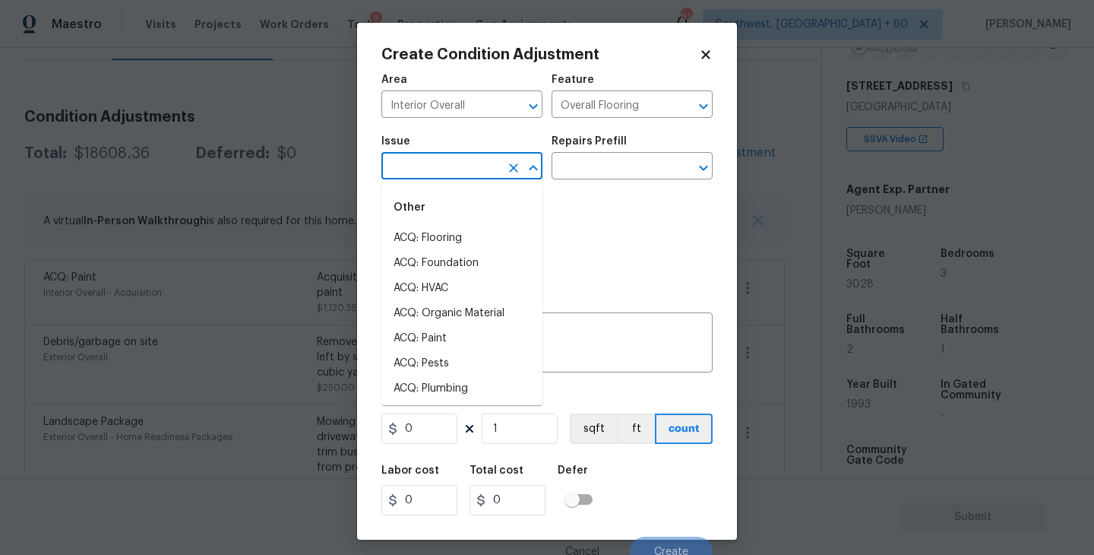
click at [478, 179] on input "text" at bounding box center [440, 168] width 119 height 24
click at [467, 232] on li "ACQ: Flooring" at bounding box center [461, 238] width 161 height 25
type input "ACQ: Flooring"
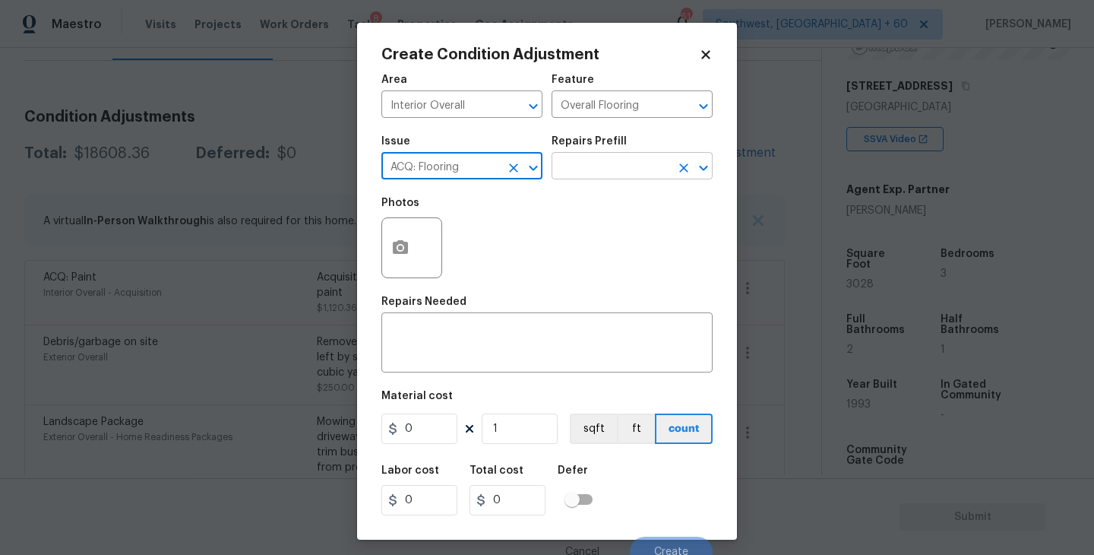
click at [618, 173] on input "text" at bounding box center [610, 168] width 119 height 24
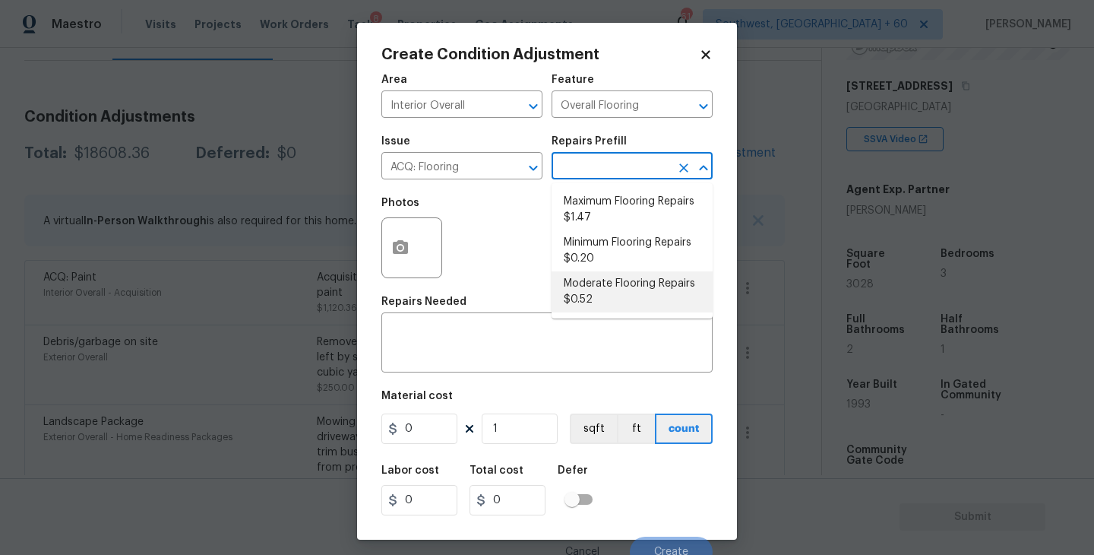
click at [652, 283] on li "Moderate Flooring Repairs $0.52" at bounding box center [631, 291] width 161 height 41
type input "Acquisition"
type textarea "Acquisition Scope: Moderate flooring repairs"
type input "0.52"
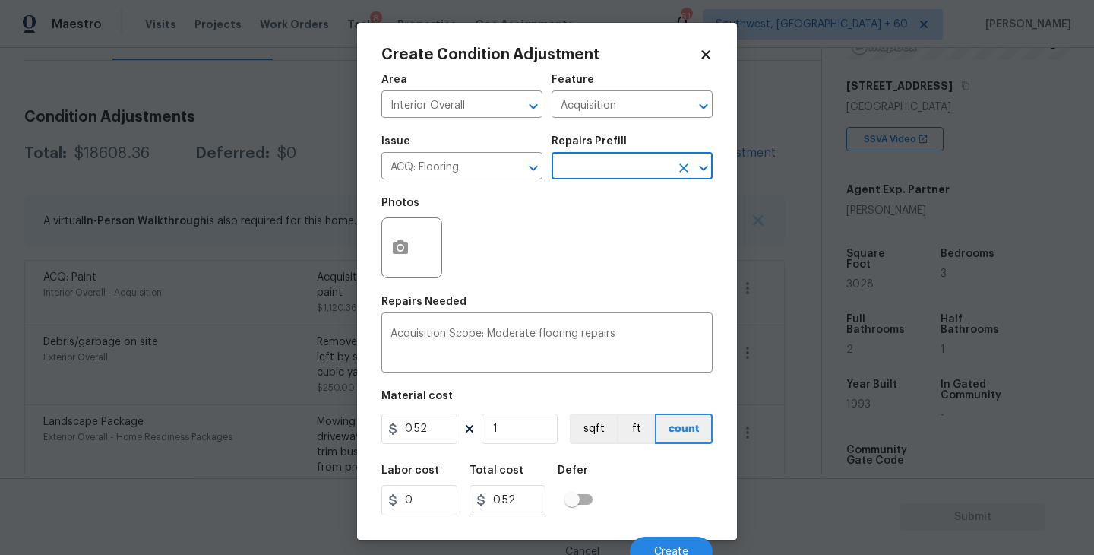
click at [614, 166] on input "text" at bounding box center [610, 168] width 119 height 24
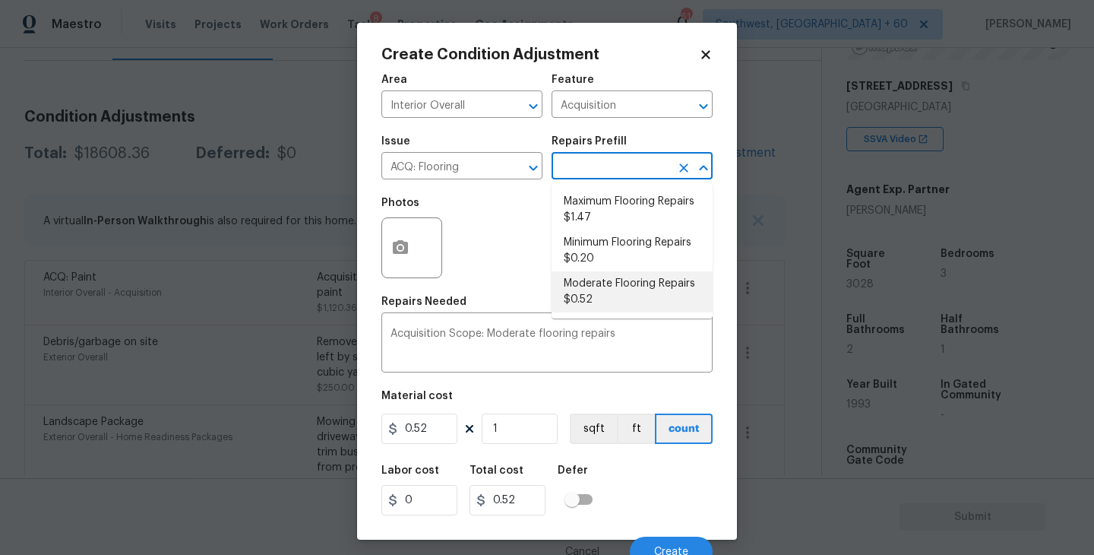
click at [613, 277] on li "Moderate Flooring Repairs $0.52" at bounding box center [631, 291] width 161 height 41
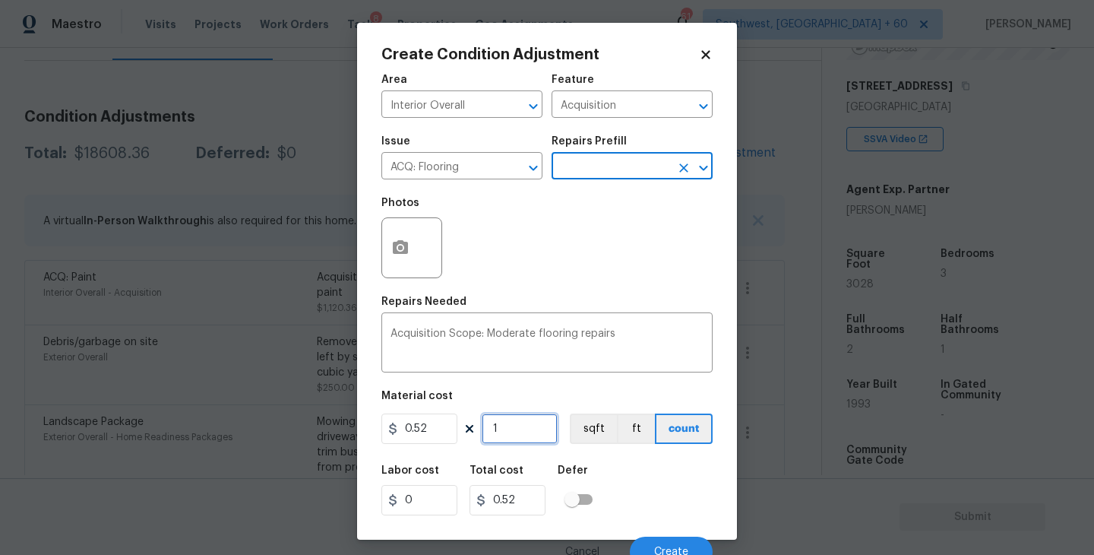
click at [510, 438] on input "1" at bounding box center [520, 428] width 76 height 30
type input "0"
type input "3"
type input "1.56"
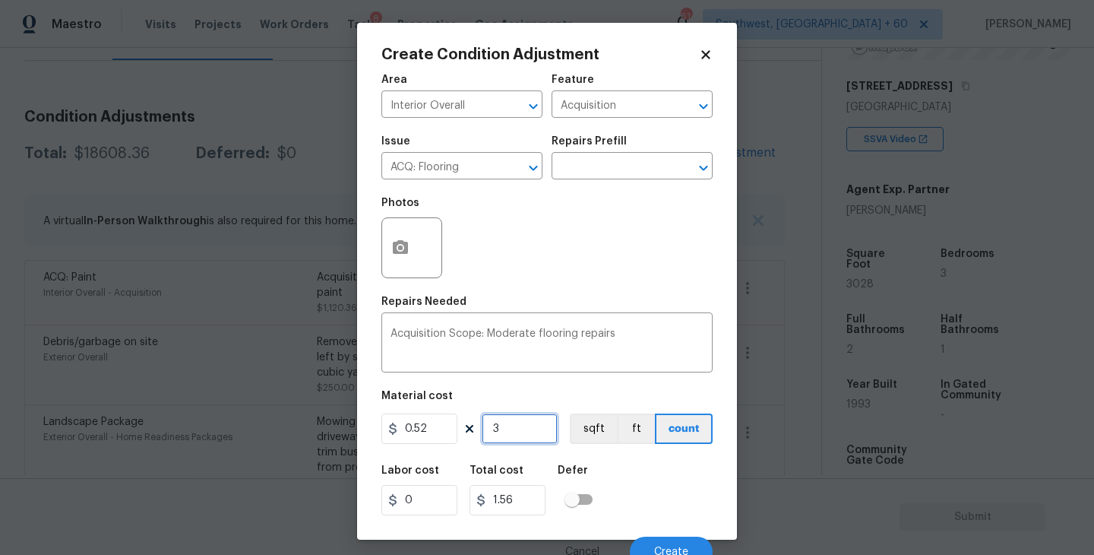
type input "30"
type input "15.6"
type input "302"
type input "157.04"
type input "3028"
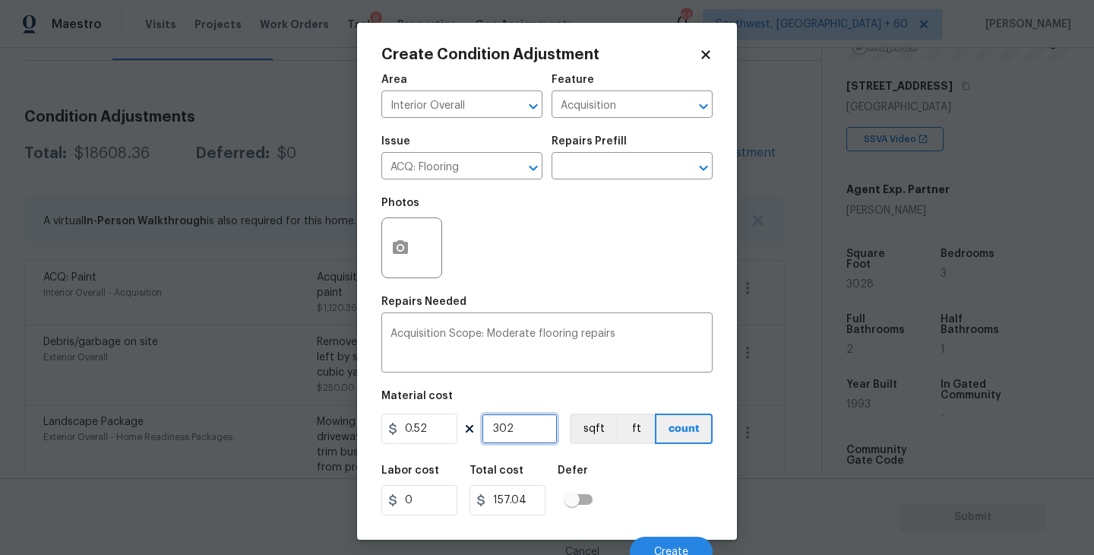
type input "1574.56"
type input "3028"
click at [663, 498] on div "Labor cost 0 Total cost 1574.56 Defer" at bounding box center [546, 490] width 331 height 68
click at [402, 265] on button "button" at bounding box center [400, 247] width 36 height 59
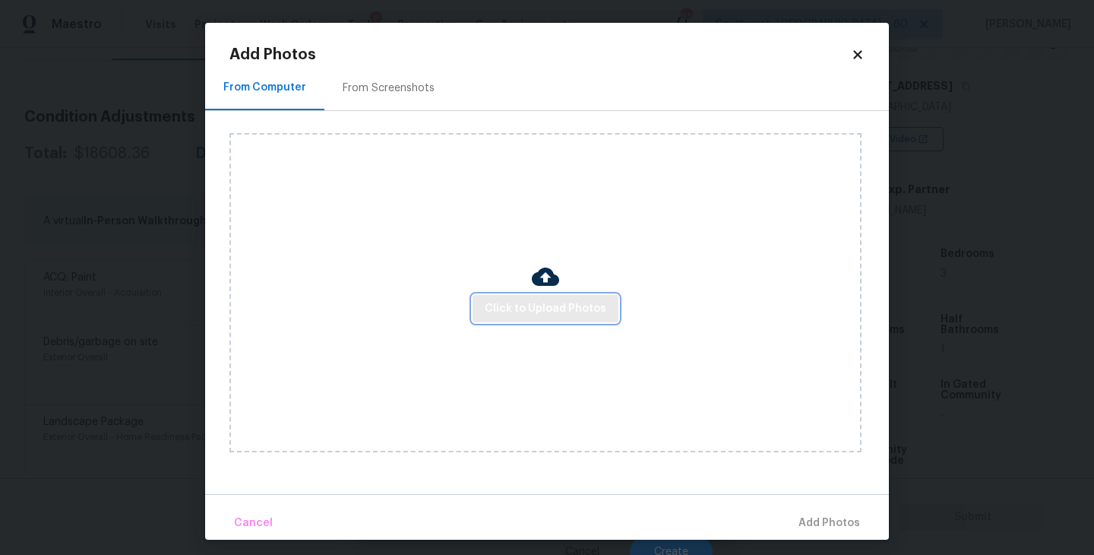
click at [502, 312] on span "Click to Upload Photos" at bounding box center [546, 308] width 122 height 19
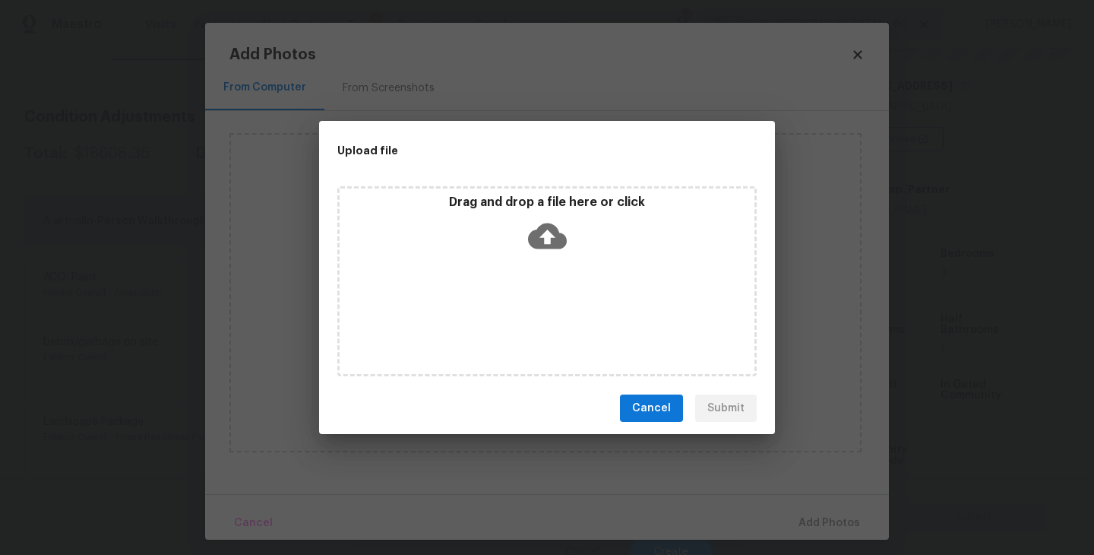
click at [531, 269] on div "Drag and drop a file here or click" at bounding box center [546, 281] width 419 height 190
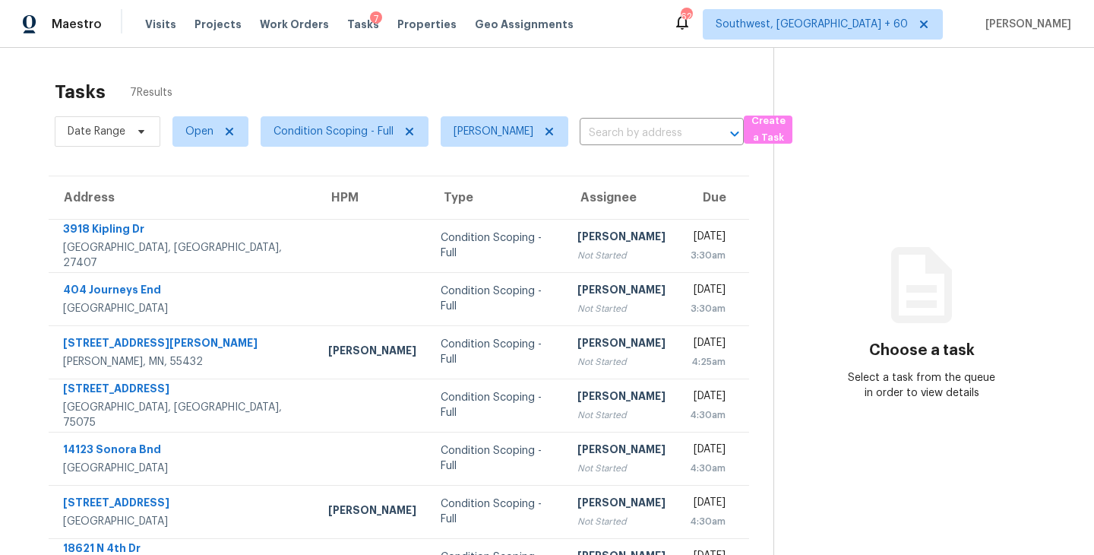
scroll to position [49, 0]
